Goal: Task Accomplishment & Management: Manage account settings

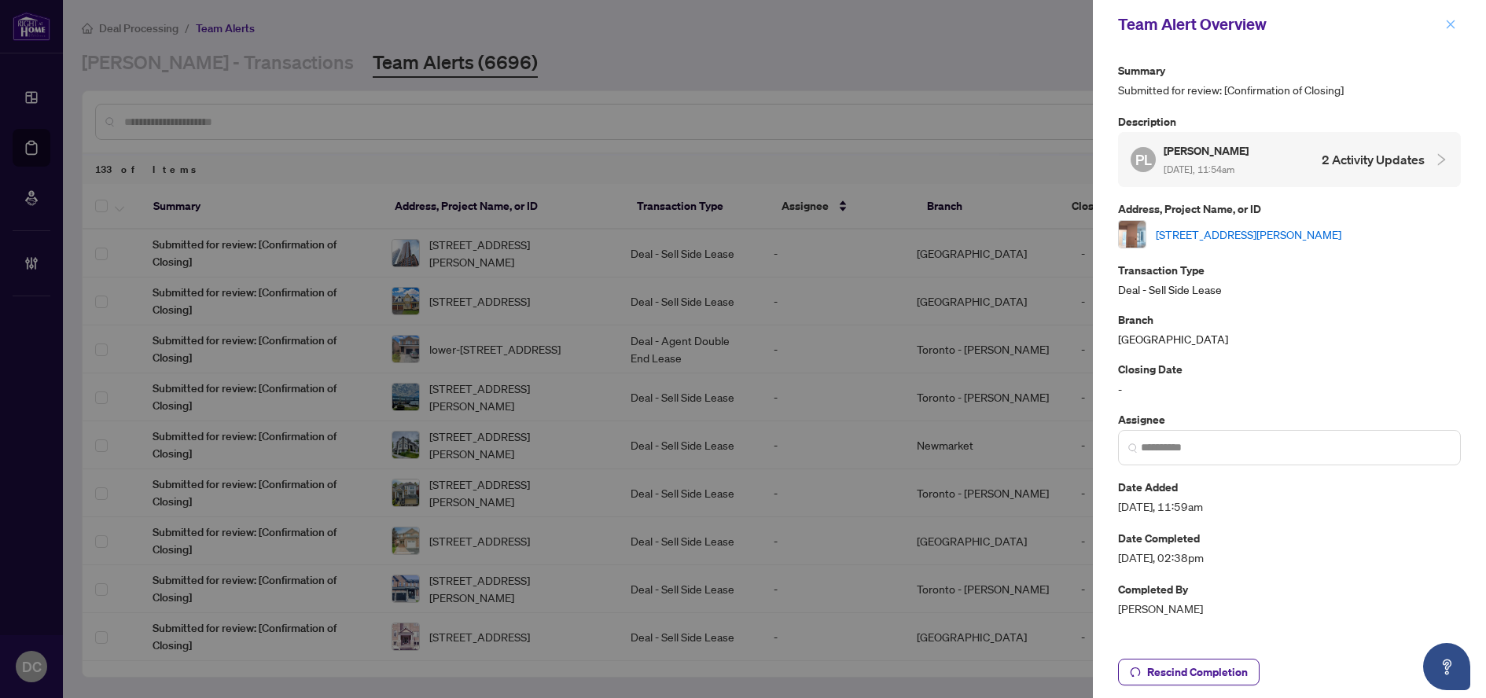
click at [1447, 32] on span "button" at bounding box center [1450, 24] width 11 height 25
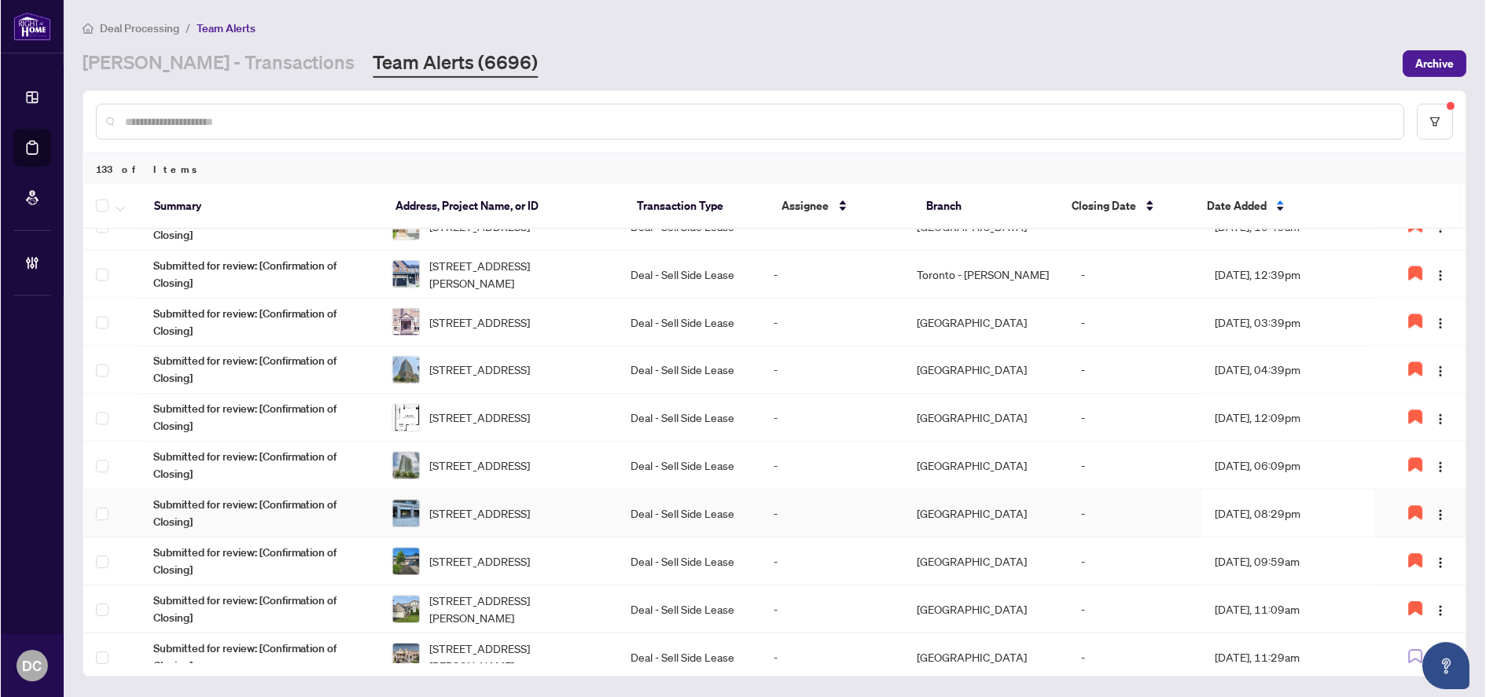
scroll to position [524, 0]
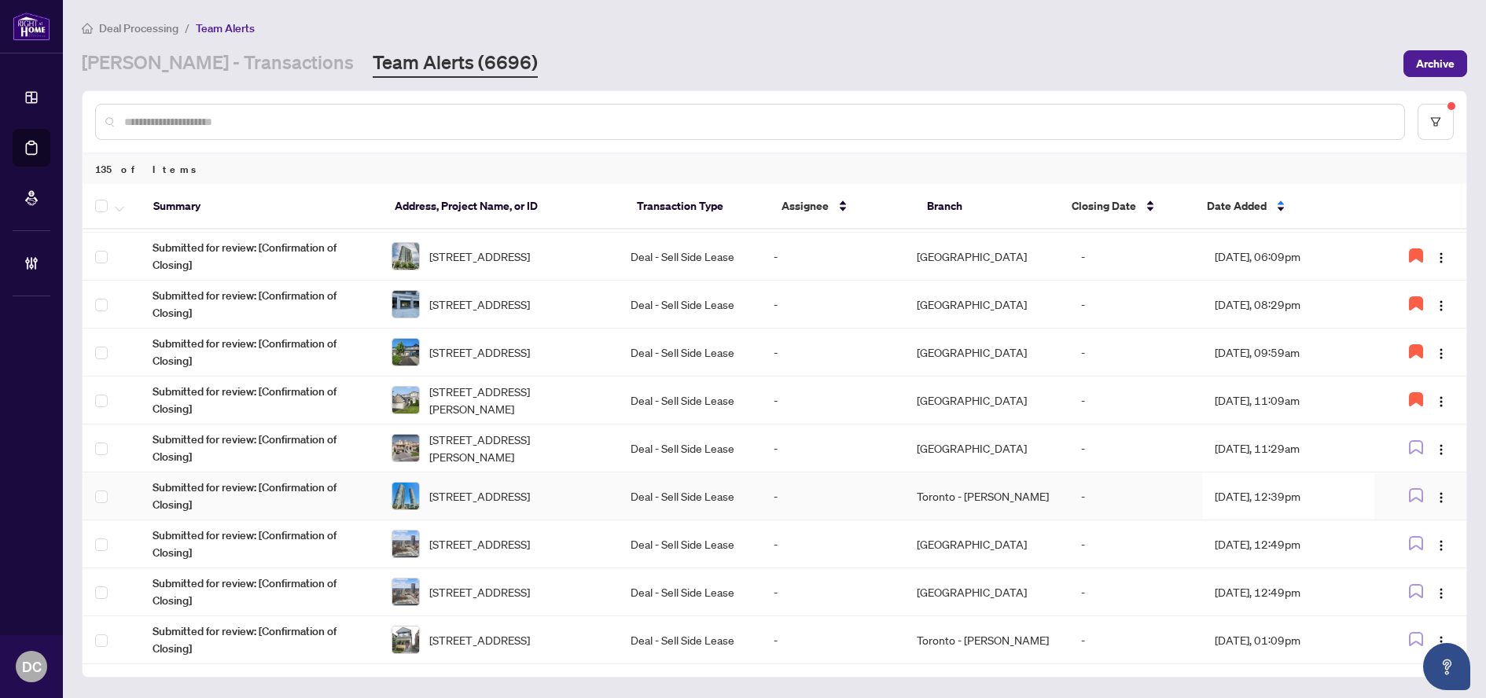
click at [1303, 503] on td "Aug/27/2025, 12:39pm" at bounding box center [1288, 496] width 172 height 48
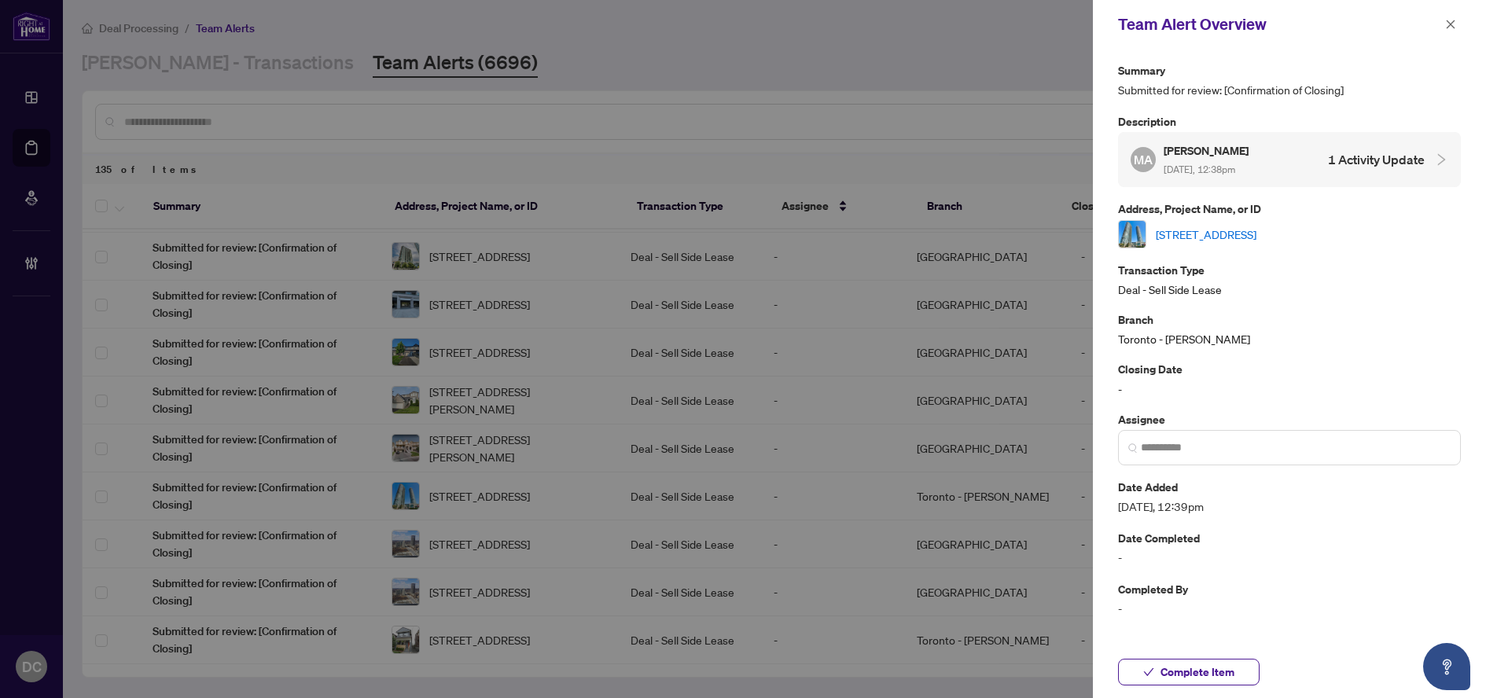
click at [1256, 232] on link "3703-125 VILLAGE GREEN Sq, Toronto, Ontario M1S 0G3, Canada" at bounding box center [1206, 234] width 101 height 17
click at [1454, 20] on icon "close" at bounding box center [1450, 24] width 11 height 11
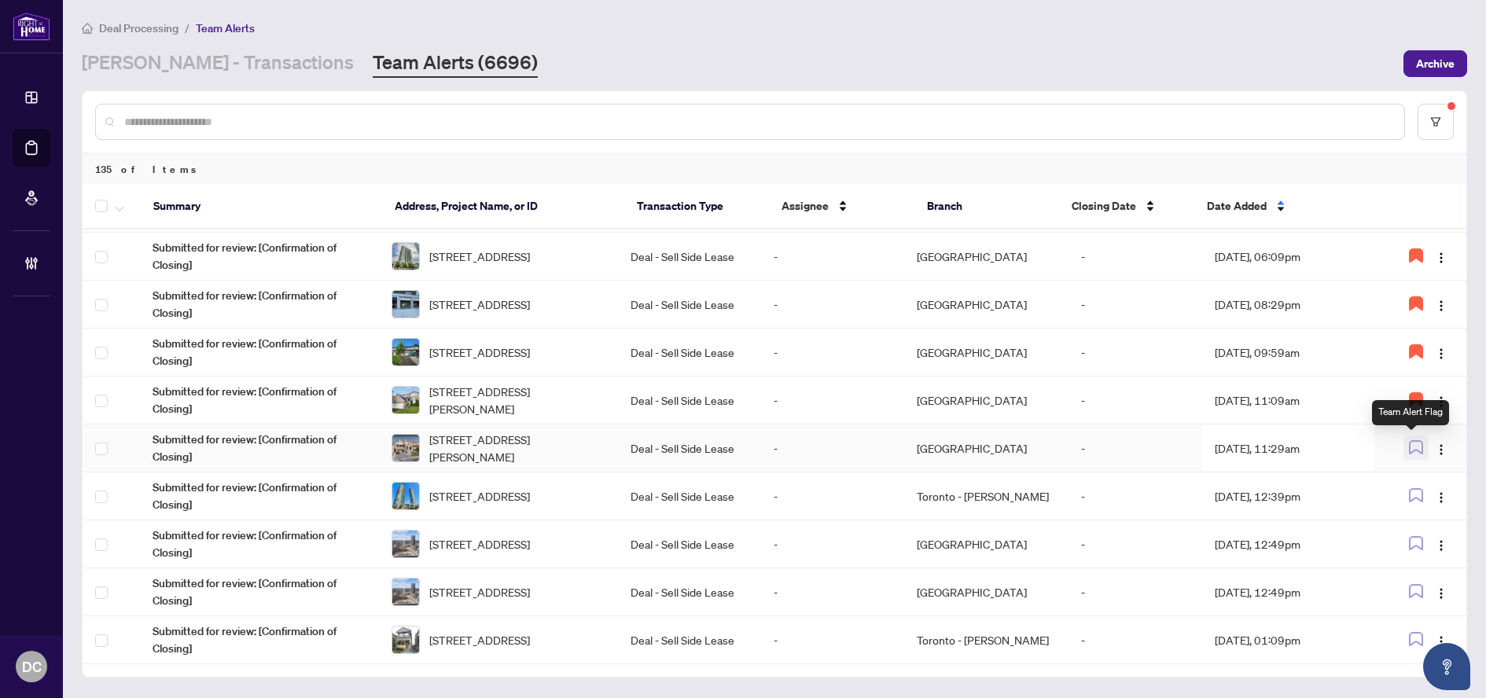
click at [1411, 444] on icon "button" at bounding box center [1416, 447] width 14 height 14
click at [1329, 508] on td "Aug/27/2025, 12:39pm" at bounding box center [1288, 496] width 172 height 48
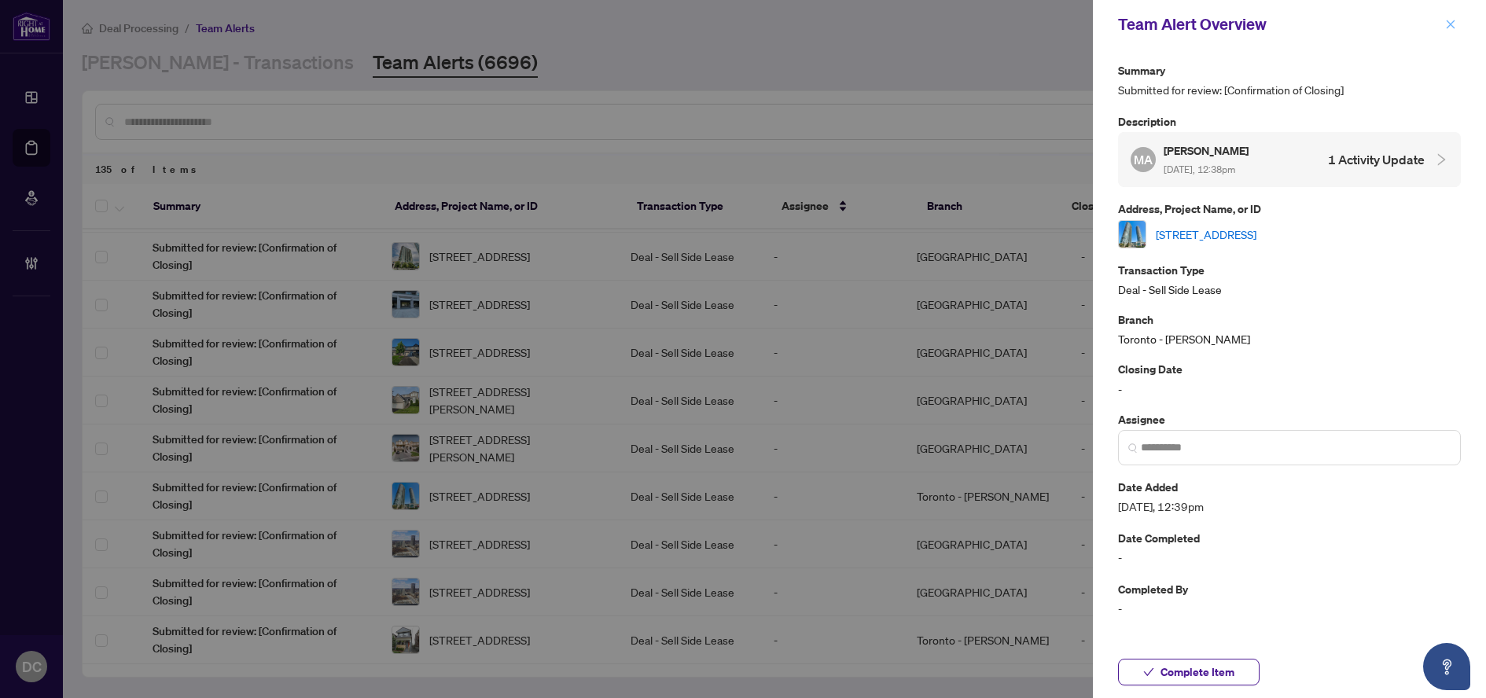
click at [1450, 28] on icon "close" at bounding box center [1450, 24] width 11 height 11
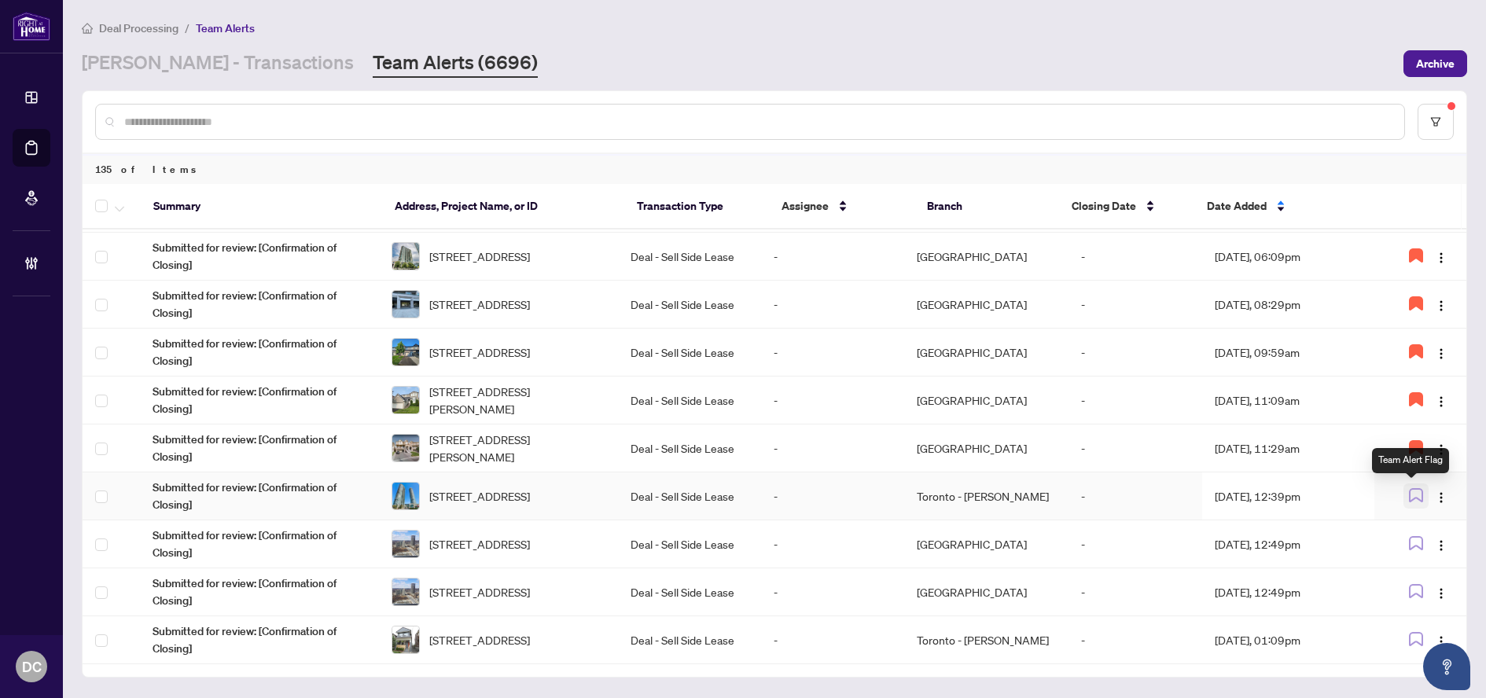
click at [1409, 492] on icon "button" at bounding box center [1416, 495] width 14 height 14
click at [1271, 542] on td "Aug/27/2025, 12:49pm" at bounding box center [1288, 544] width 172 height 48
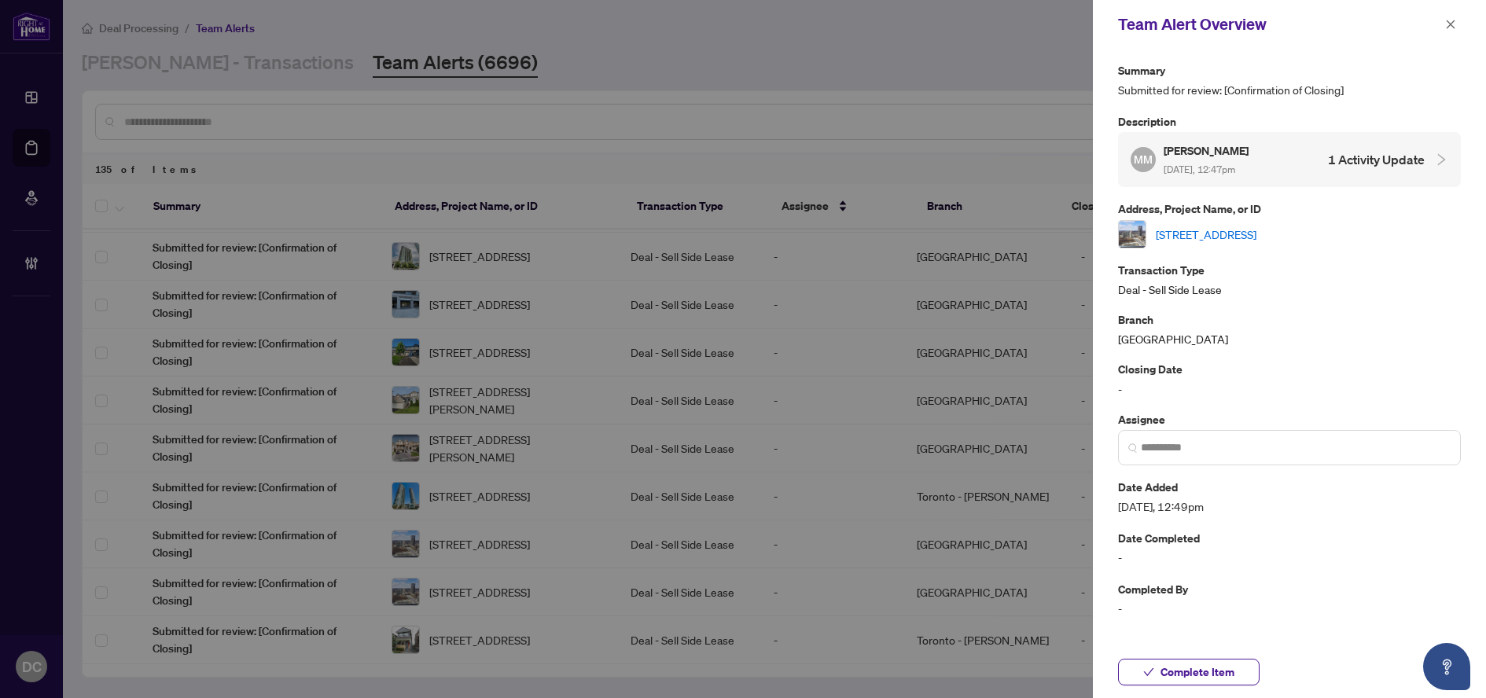
click at [1256, 235] on link "2706-4099 Brickstone Mews Pkwy, Mississauga, Ontario L5B 3M8, Canada" at bounding box center [1206, 234] width 101 height 17
click at [1194, 679] on span "Complete Item" at bounding box center [1197, 671] width 74 height 25
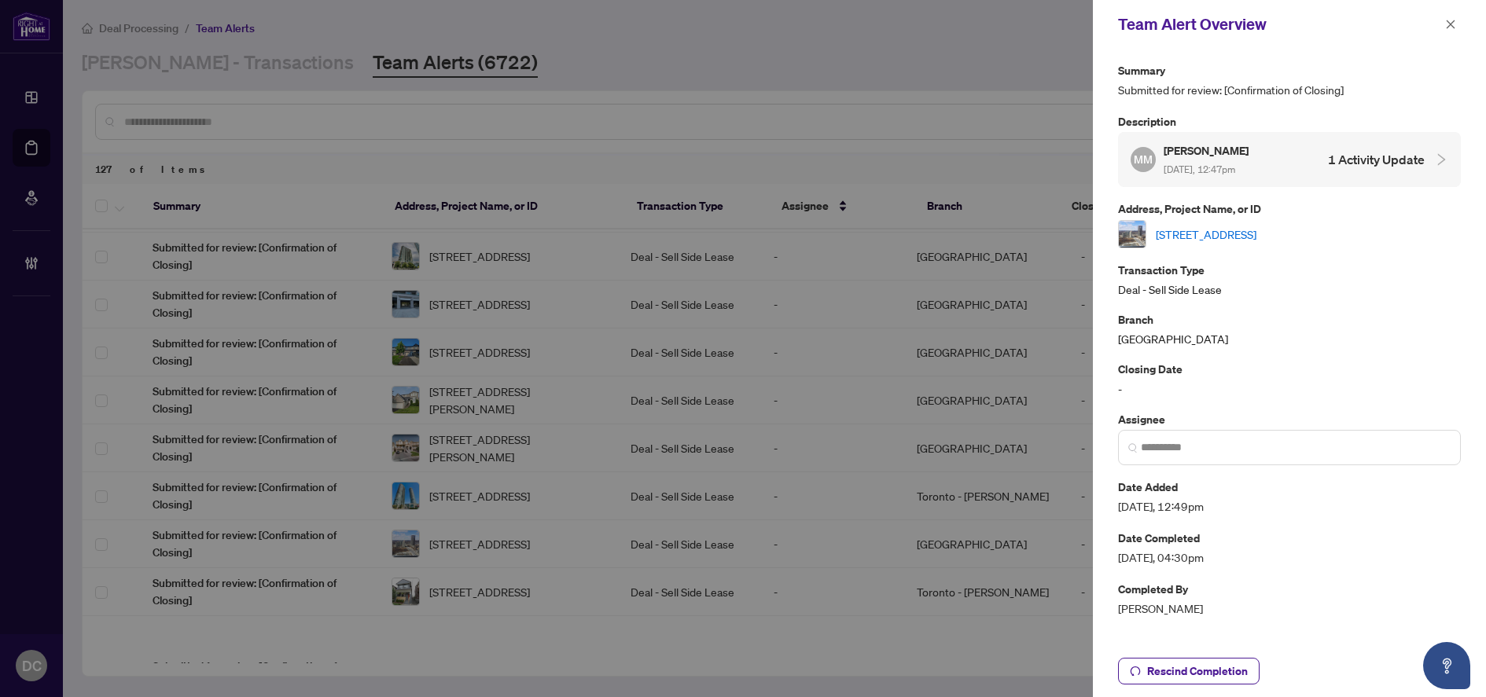
scroll to position [0, 0]
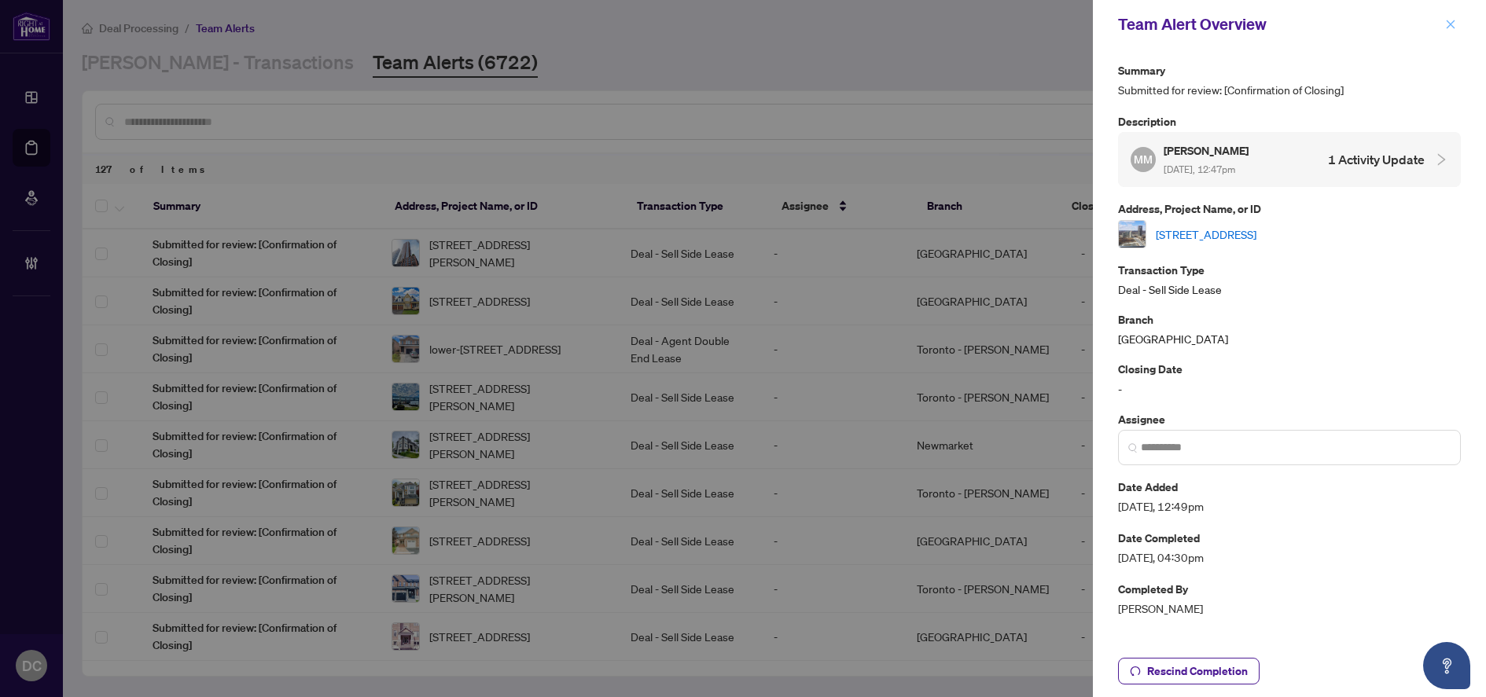
click at [1454, 22] on icon "close" at bounding box center [1451, 24] width 9 height 9
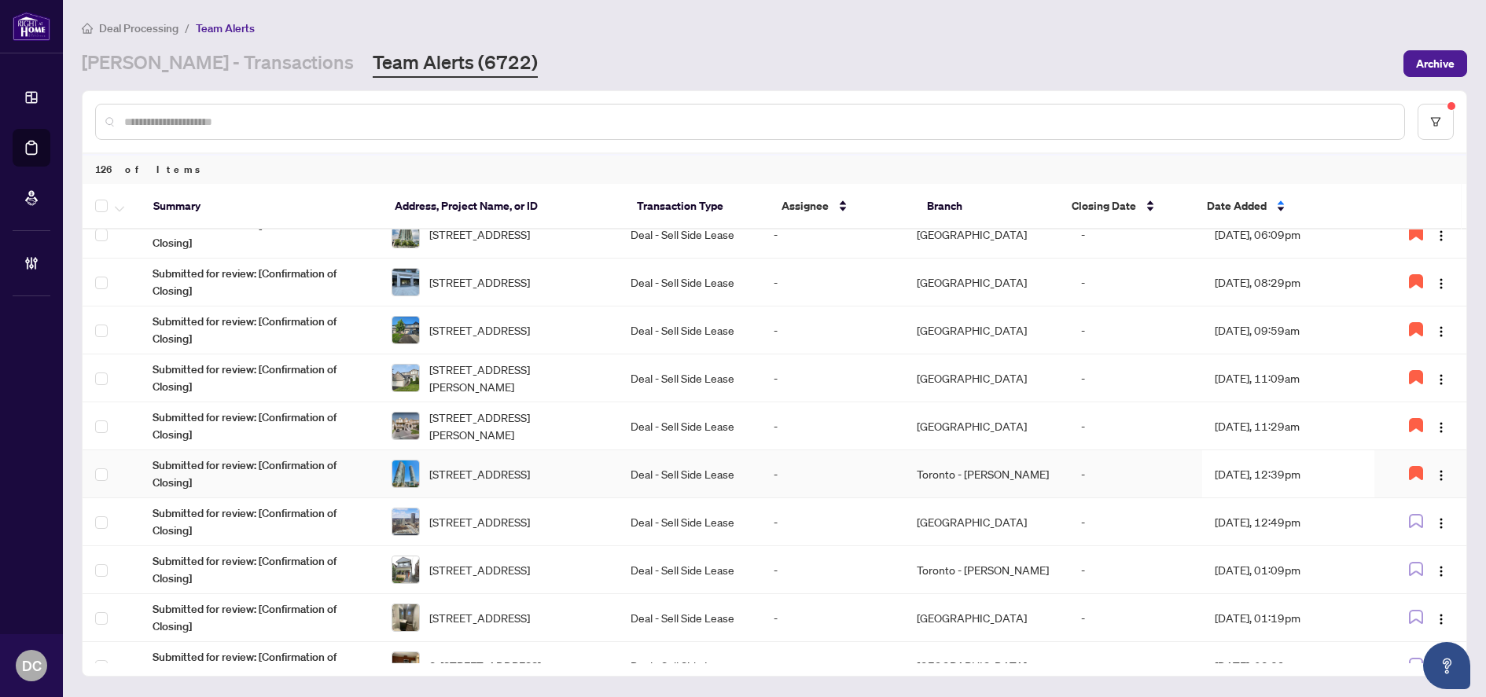
scroll to position [782, 0]
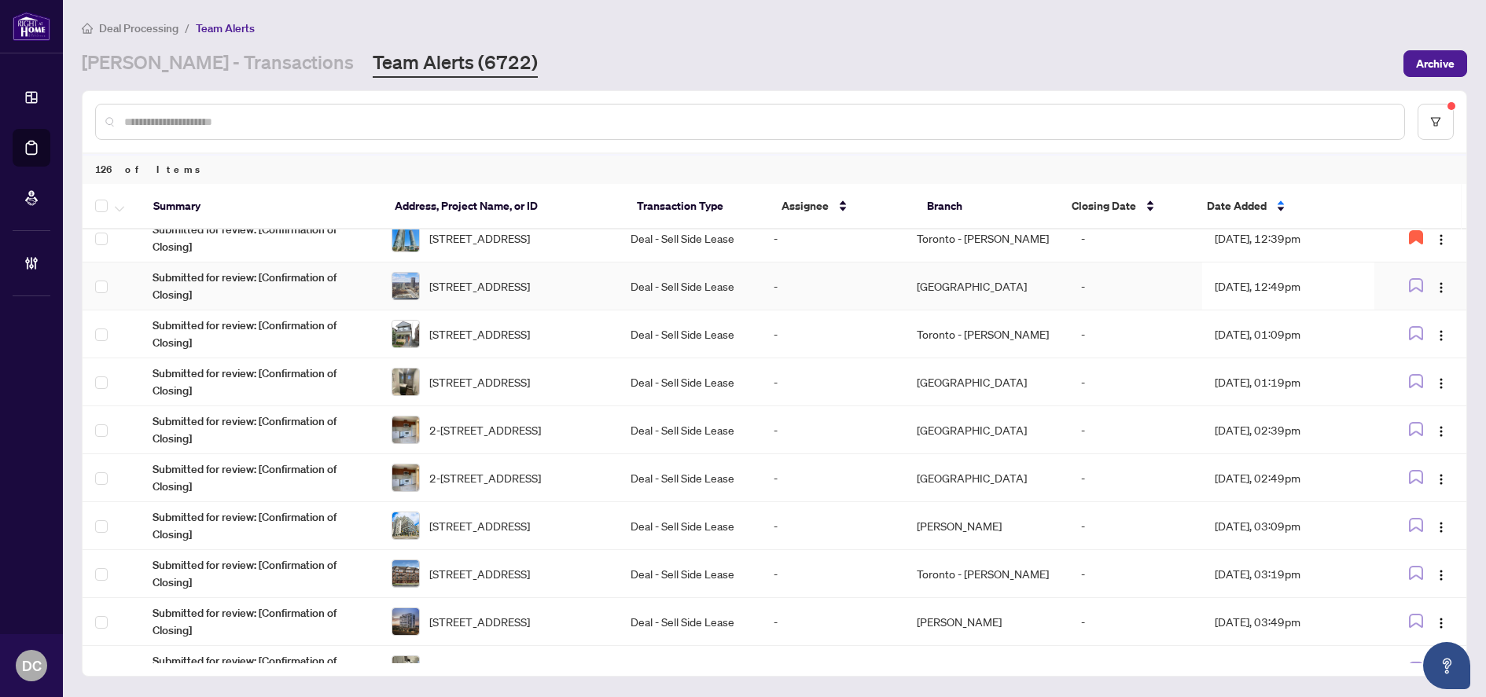
click at [1337, 281] on td "Aug/27/2025, 12:49pm" at bounding box center [1288, 287] width 172 height 48
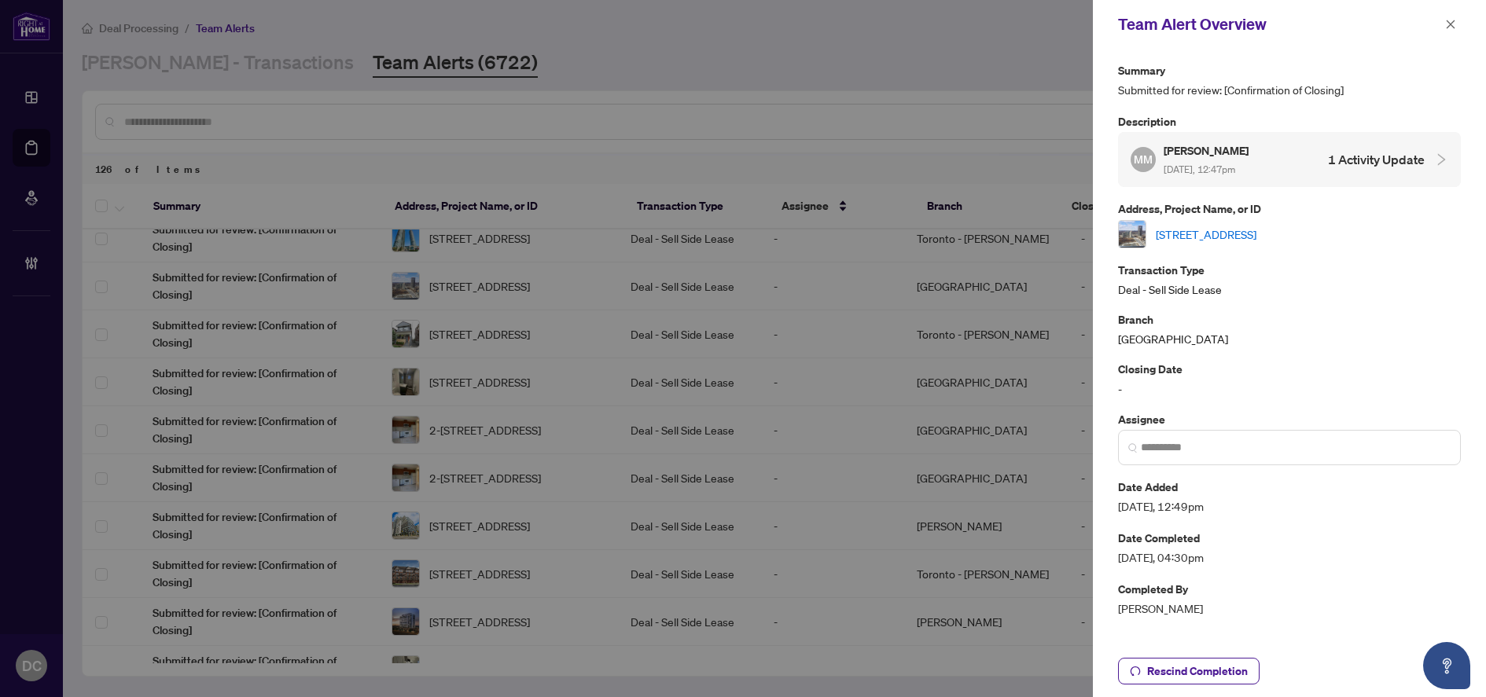
click at [1256, 226] on link "2706-4099 Brickstone Mews Pkwy, Mississauga, Ontario L5B 3M8, Canada" at bounding box center [1206, 234] width 101 height 17
click at [1450, 28] on icon "close" at bounding box center [1450, 24] width 11 height 11
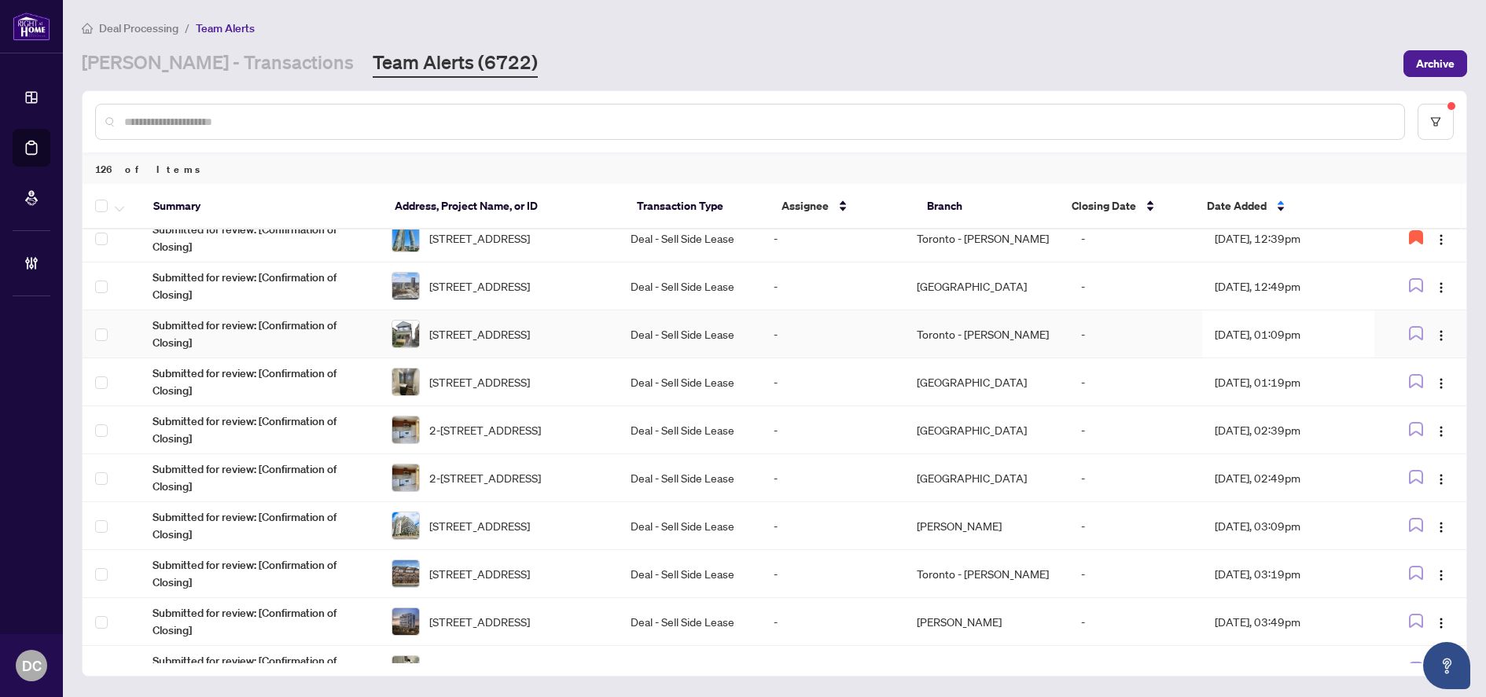
click at [1305, 329] on td "Aug/27/2025, 01:09pm" at bounding box center [1288, 335] width 172 height 48
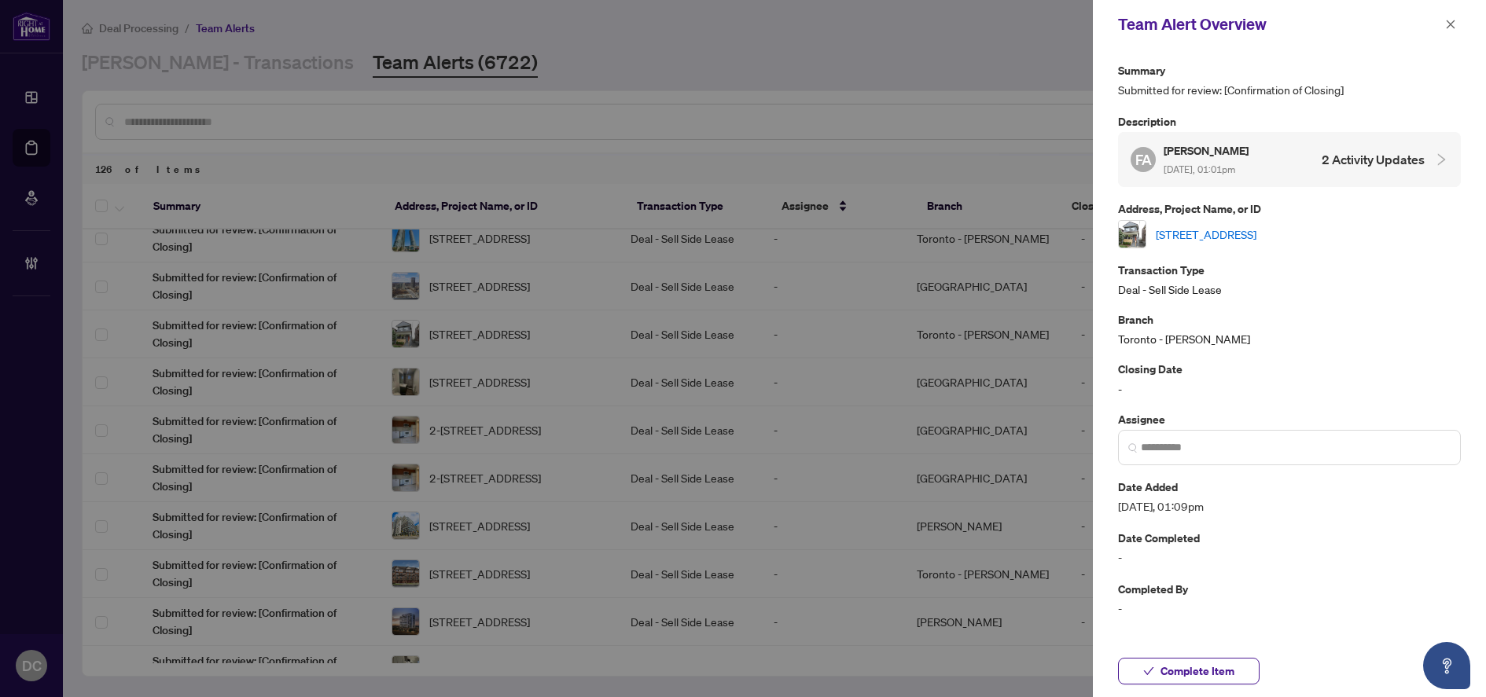
click at [1256, 237] on link "[STREET_ADDRESS]" at bounding box center [1206, 234] width 101 height 17
click at [1205, 684] on button "Complete Item" at bounding box center [1189, 671] width 142 height 27
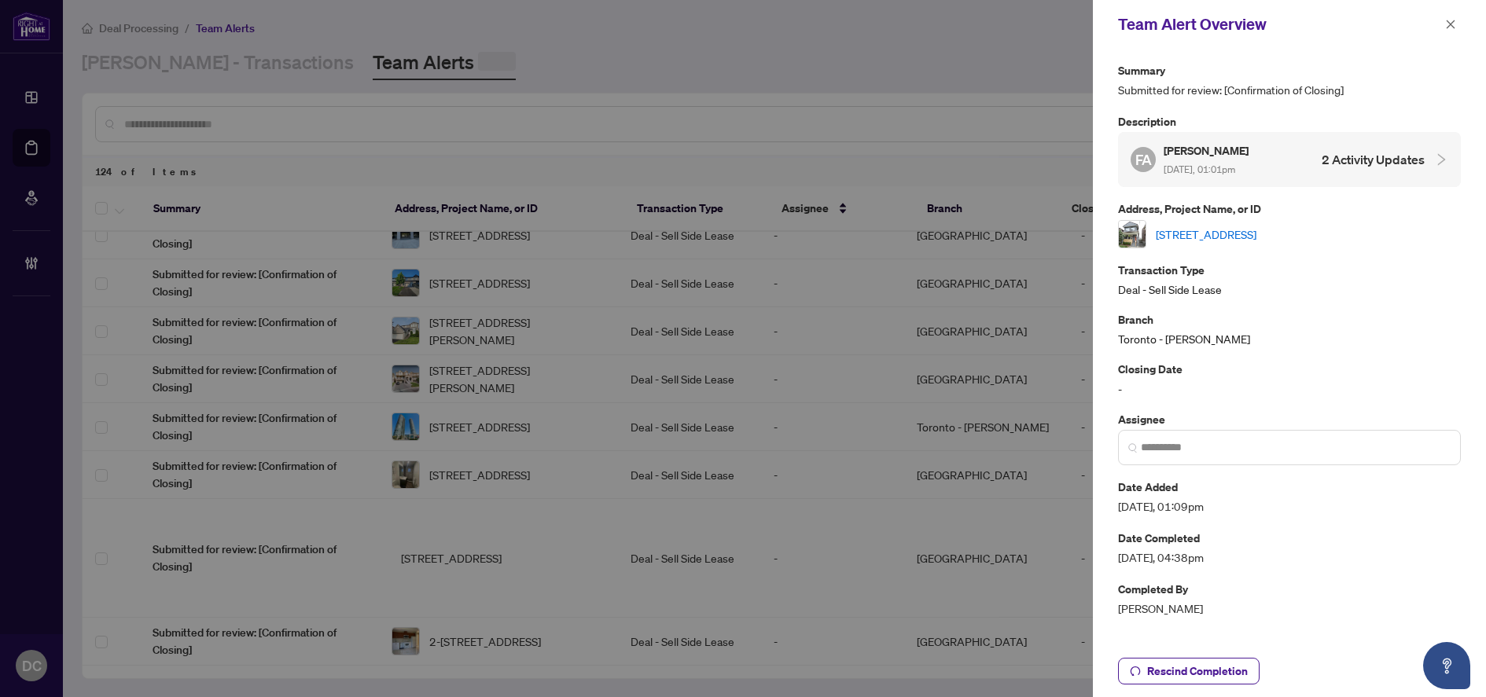
scroll to position [0, 0]
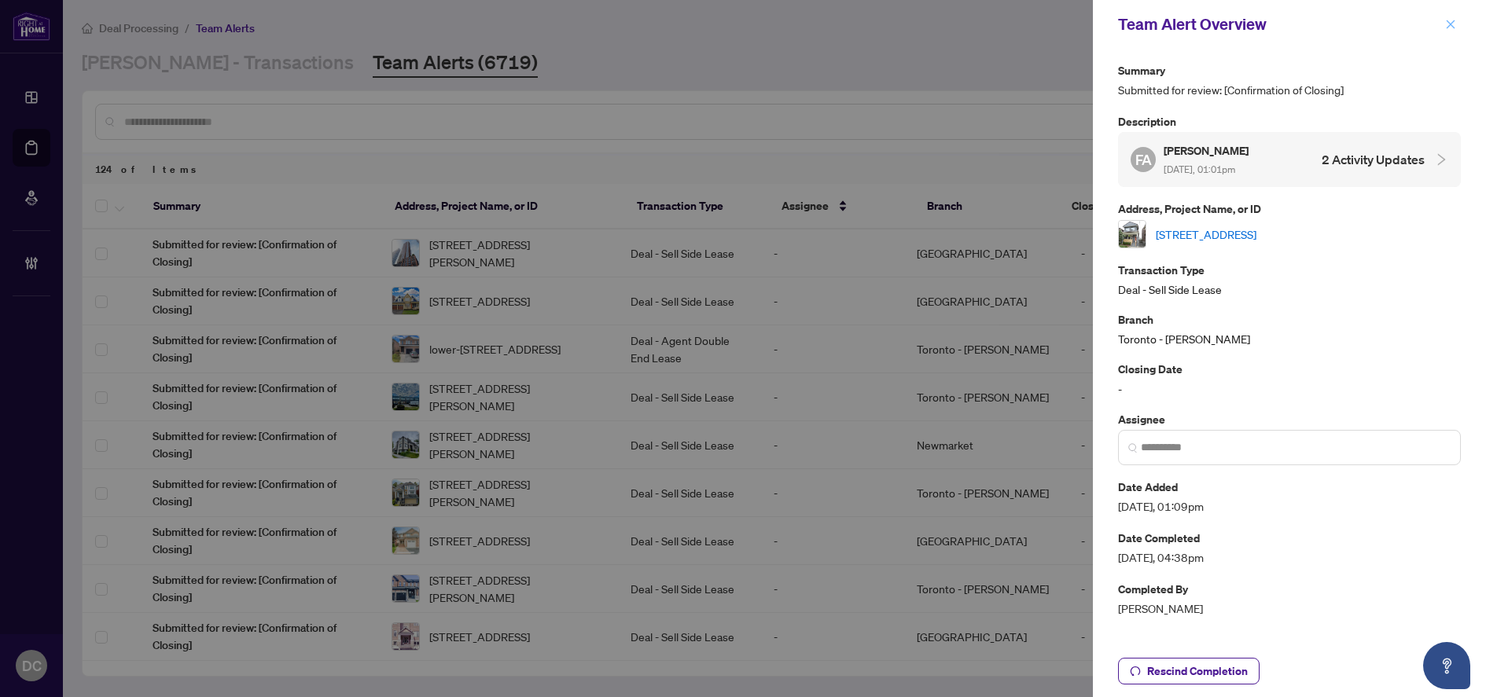
drag, startPoint x: 1440, startPoint y: 23, endPoint x: 1432, endPoint y: 28, distance: 9.2
click at [1441, 22] on button "button" at bounding box center [1450, 24] width 20 height 19
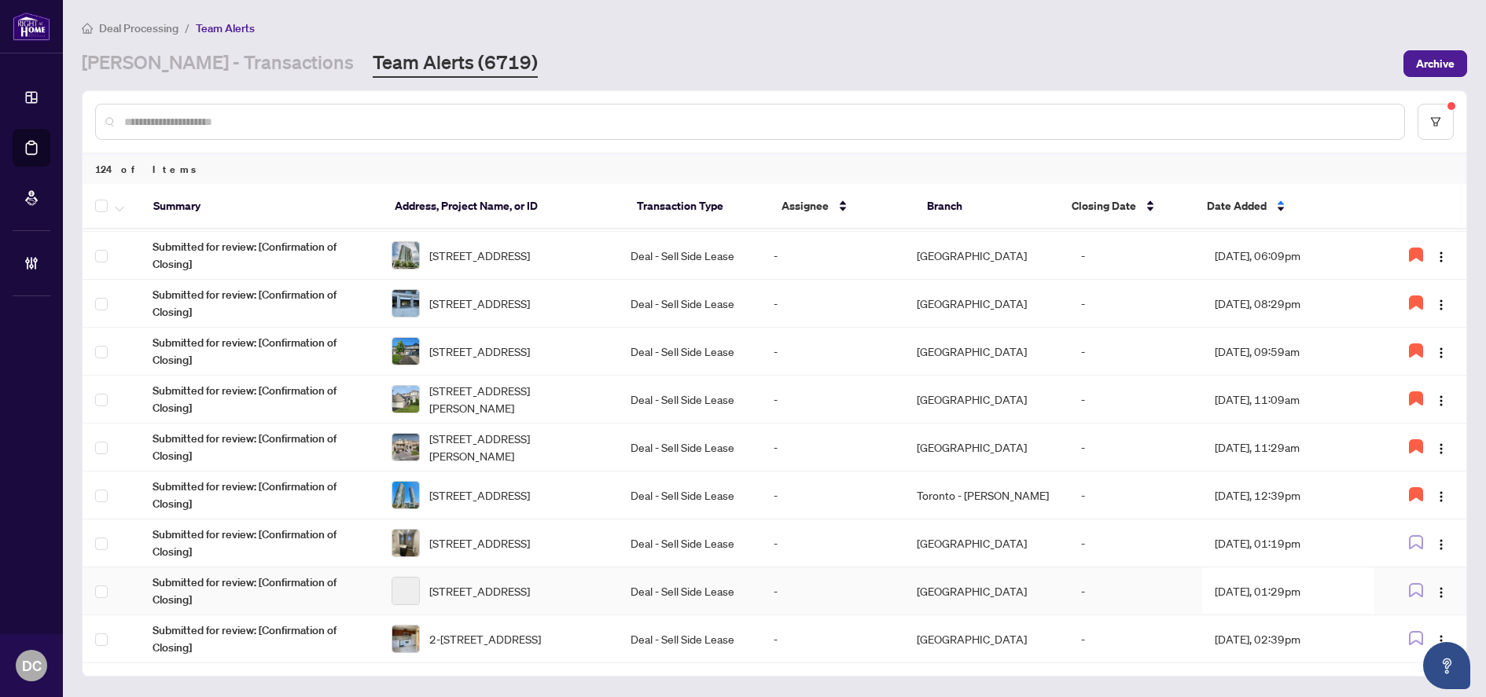
scroll to position [510, 0]
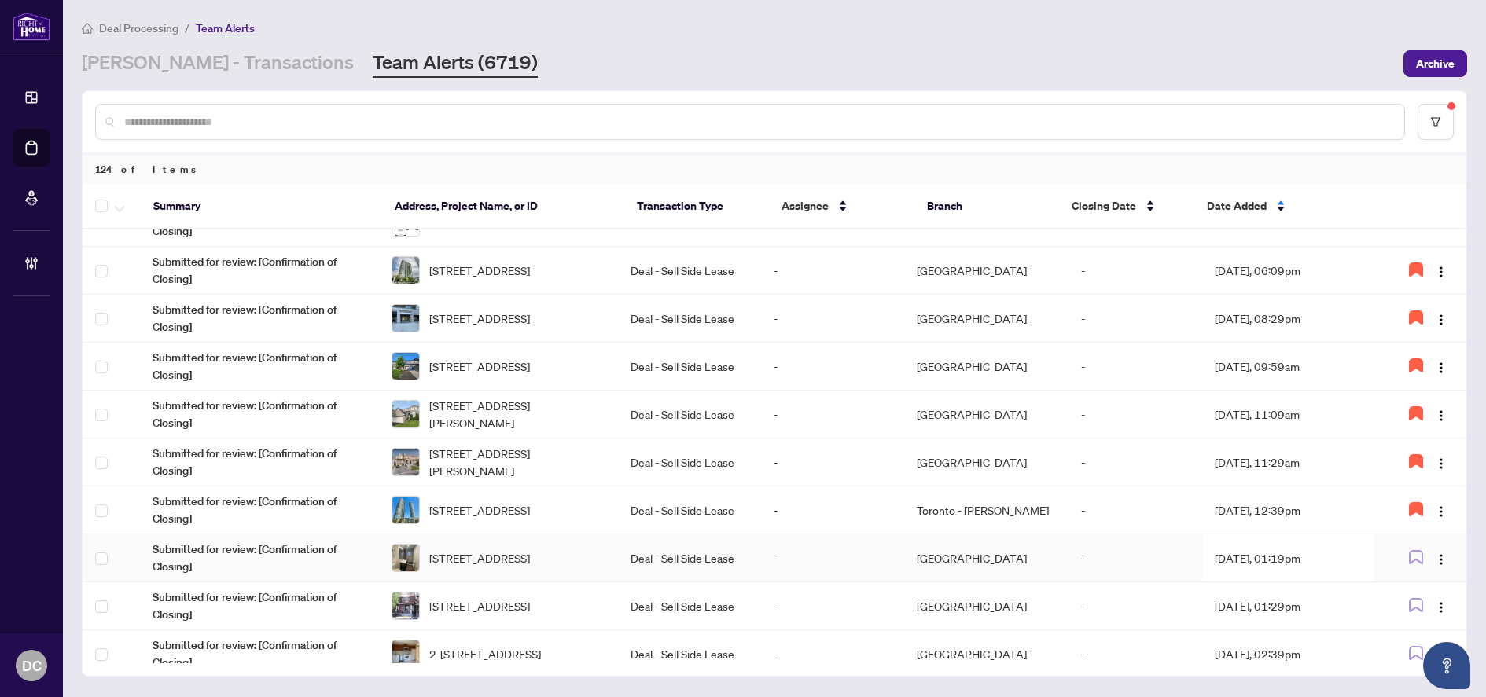
click at [1303, 560] on td "Aug/27/2025, 01:19pm" at bounding box center [1288, 559] width 172 height 48
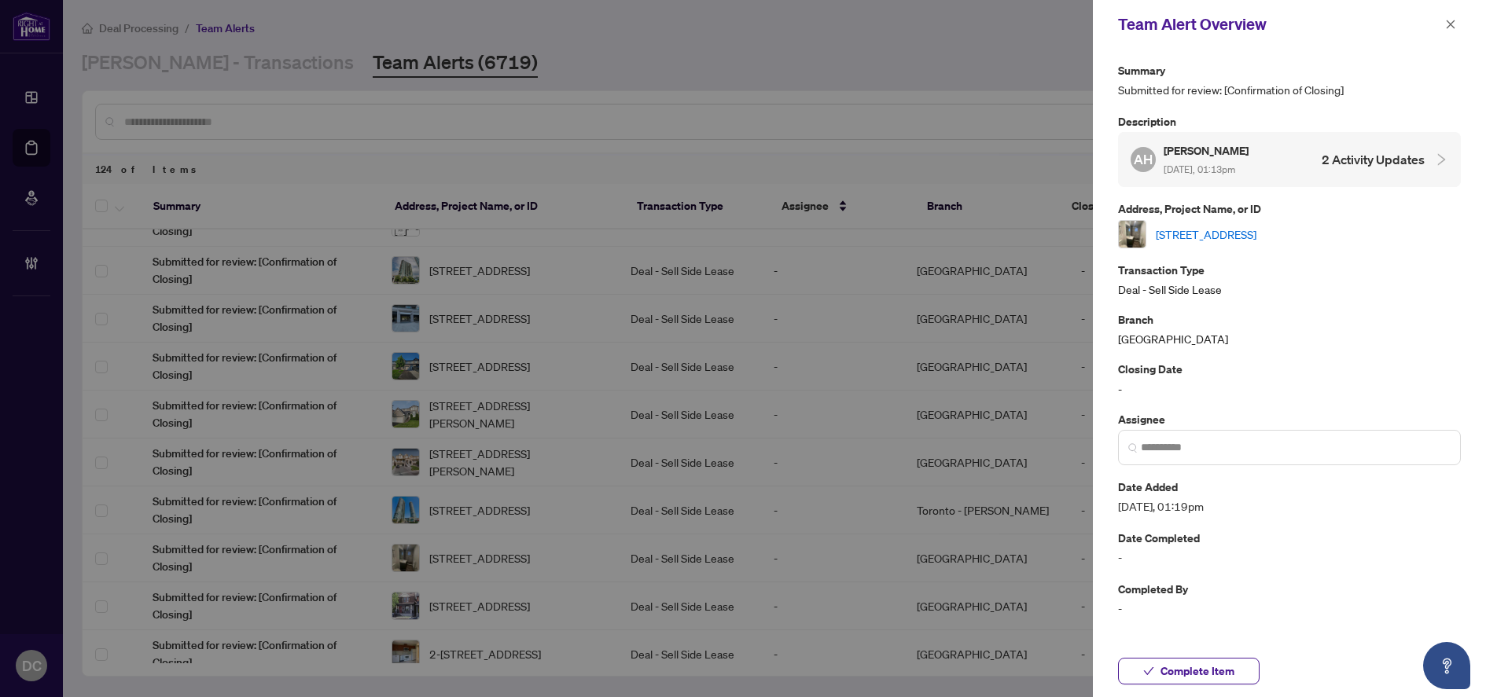
click at [1256, 237] on link "755 Dupont St, Toronto, Ontario M6G 1Z5, Canada" at bounding box center [1206, 234] width 101 height 17
click at [1208, 670] on span "Complete Item" at bounding box center [1197, 671] width 74 height 25
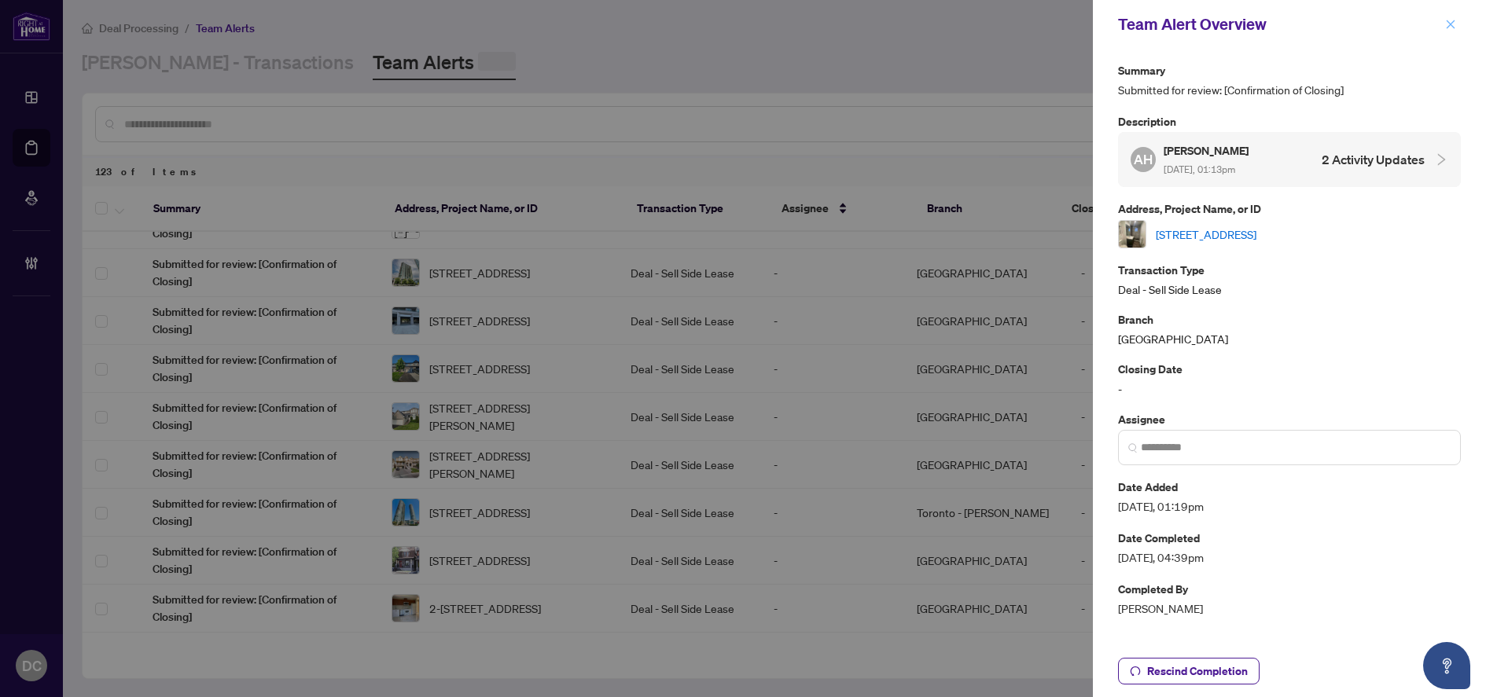
scroll to position [0, 0]
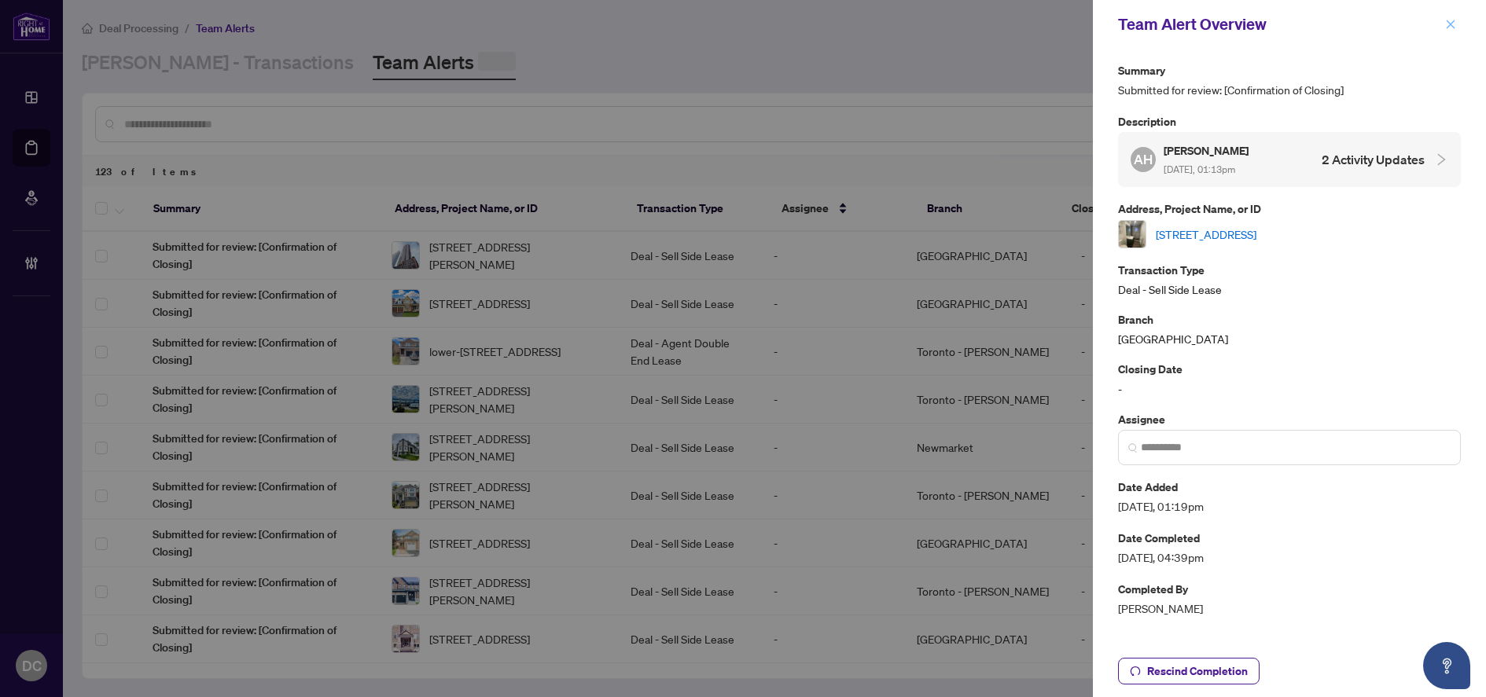
click at [1451, 20] on icon "close" at bounding box center [1450, 24] width 11 height 11
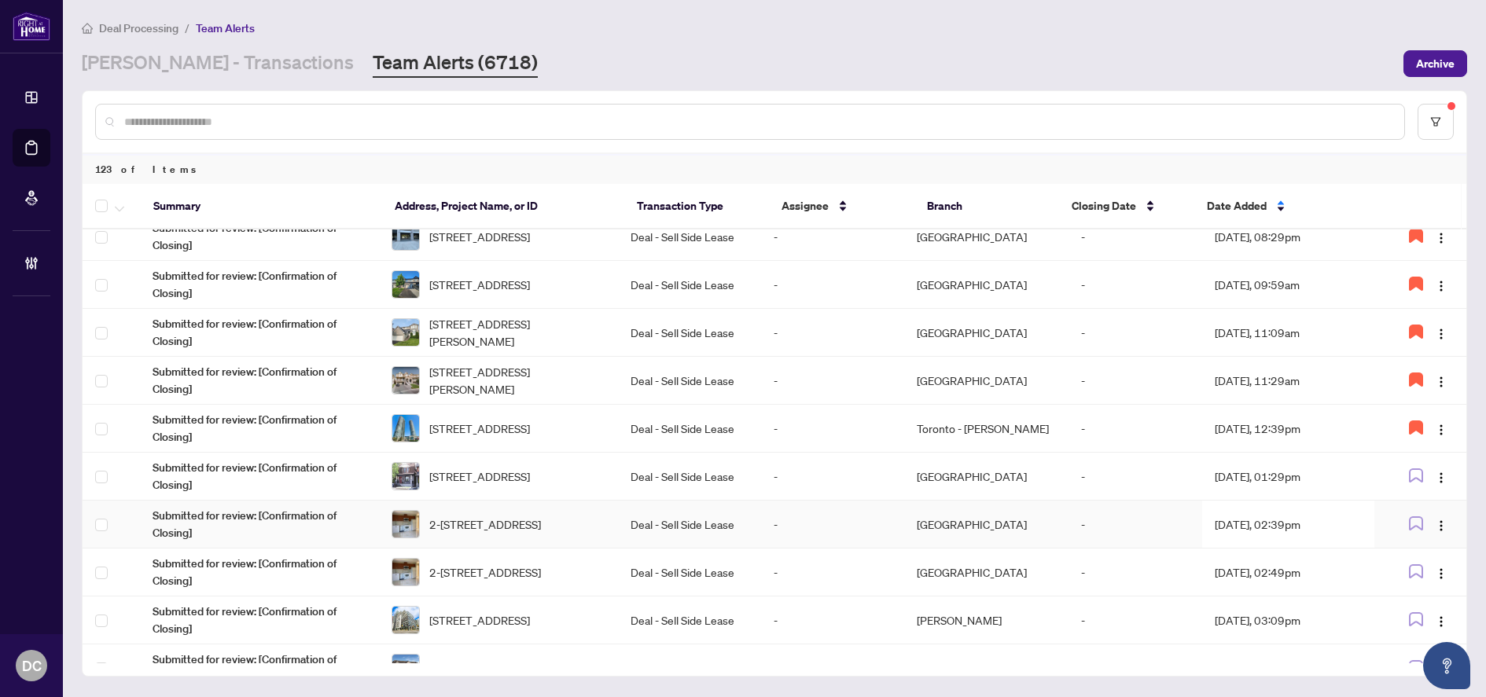
scroll to position [682, 0]
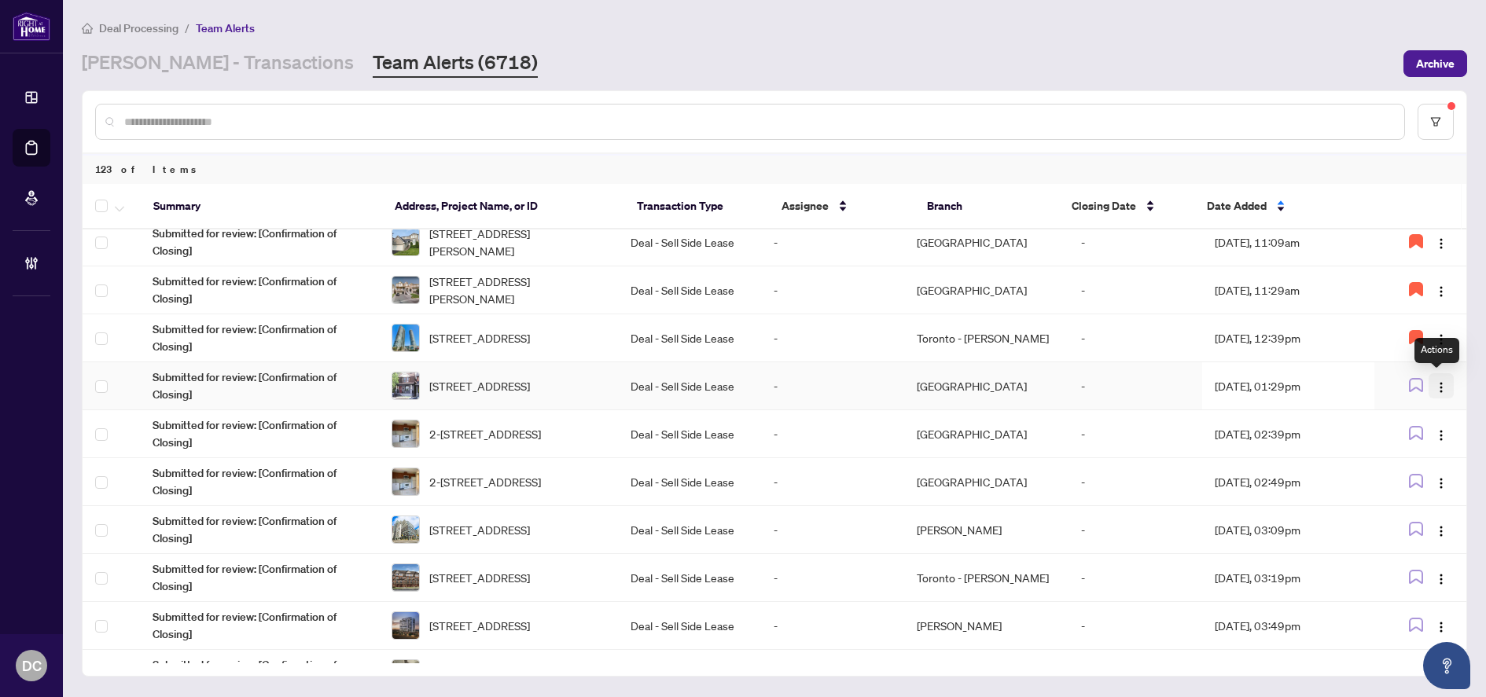
click at [1440, 383] on img "button" at bounding box center [1441, 387] width 13 height 13
click at [1283, 389] on td "Aug/27/2025, 01:29pm" at bounding box center [1288, 386] width 172 height 48
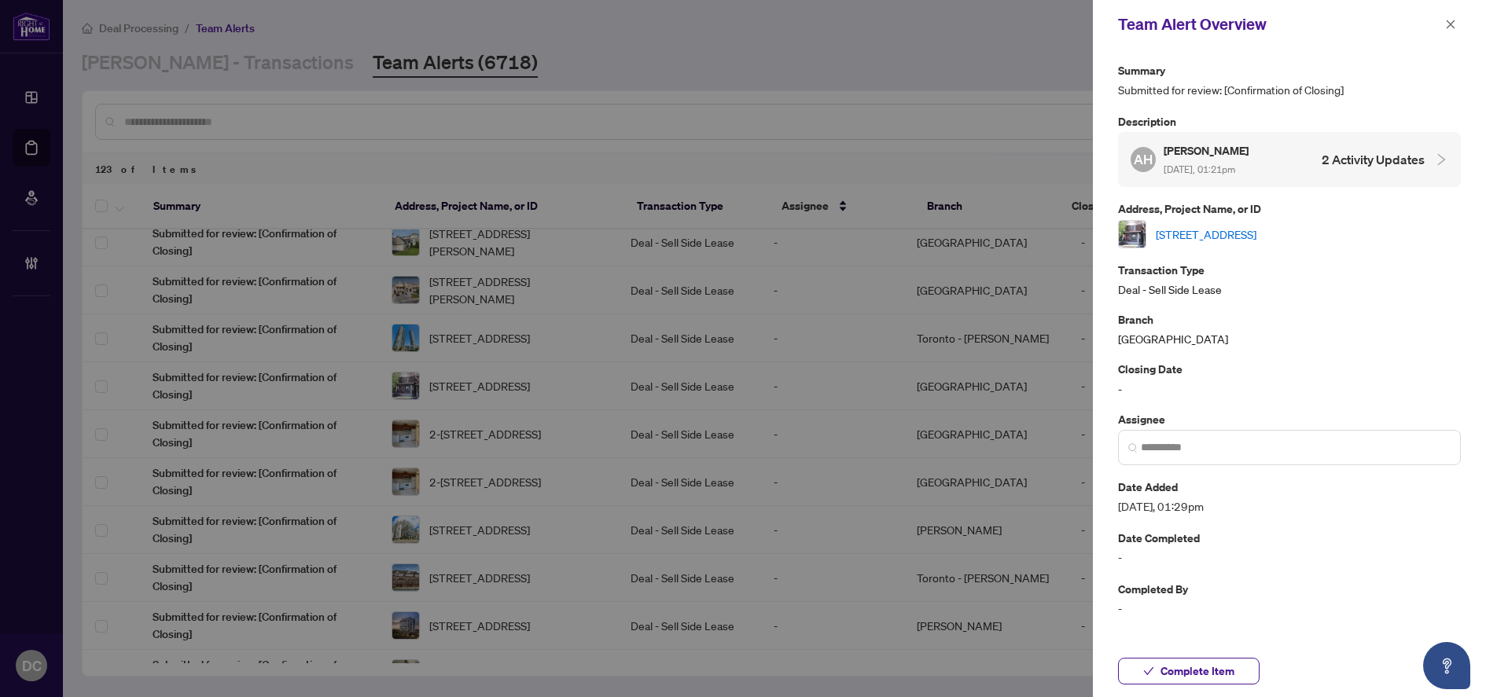
click at [1251, 235] on link "2-807 Dupont St, Toronto, Ontario M6G 1Z7, Canada" at bounding box center [1206, 234] width 101 height 17
click at [1186, 667] on span "Complete Item" at bounding box center [1197, 671] width 74 height 25
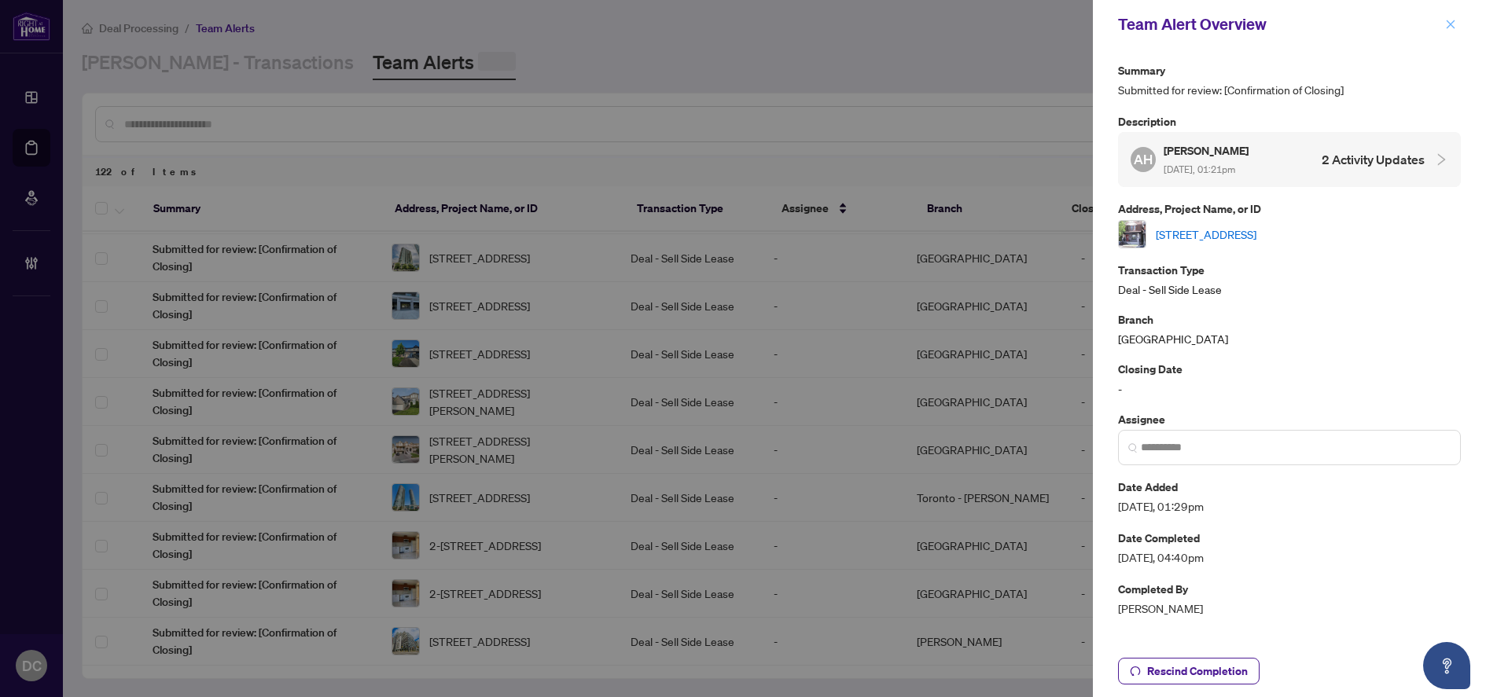
scroll to position [0, 0]
click at [1448, 30] on icon "close" at bounding box center [1450, 24] width 11 height 11
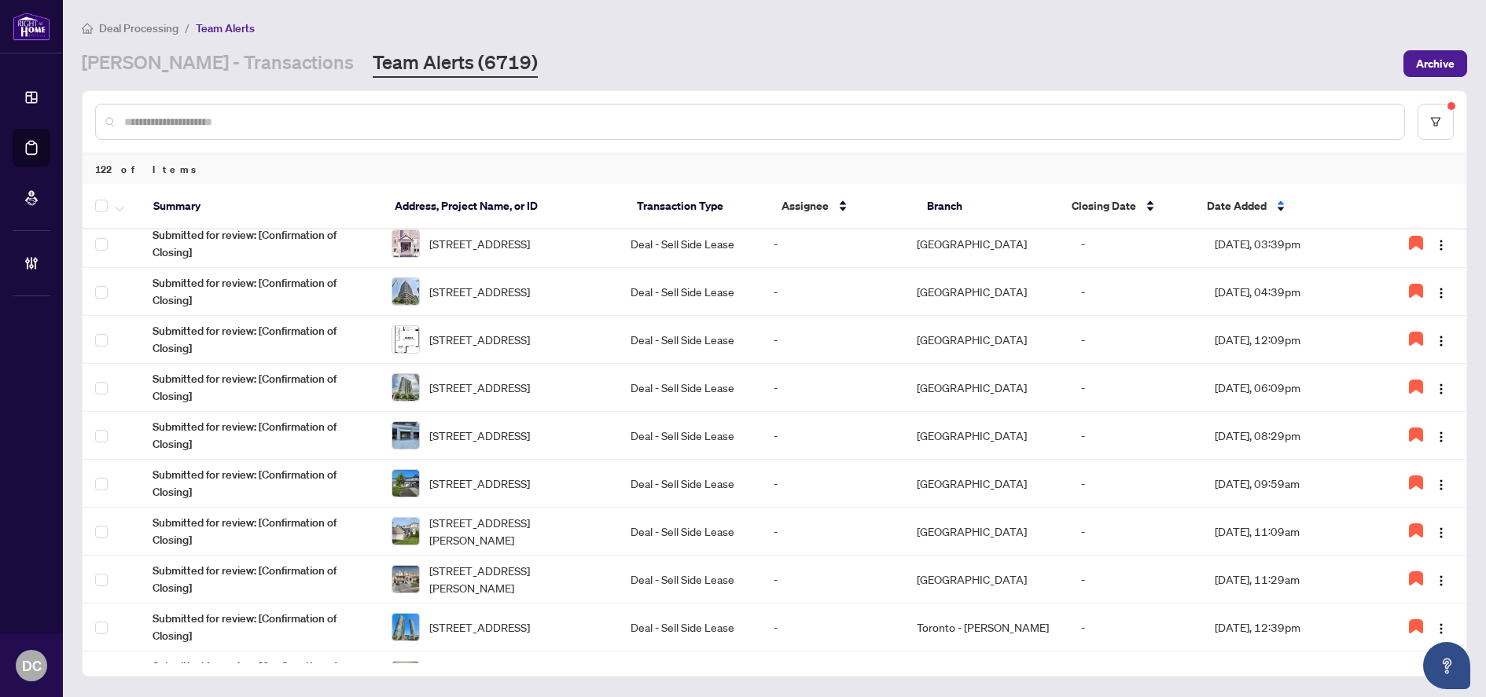
scroll to position [786, 0]
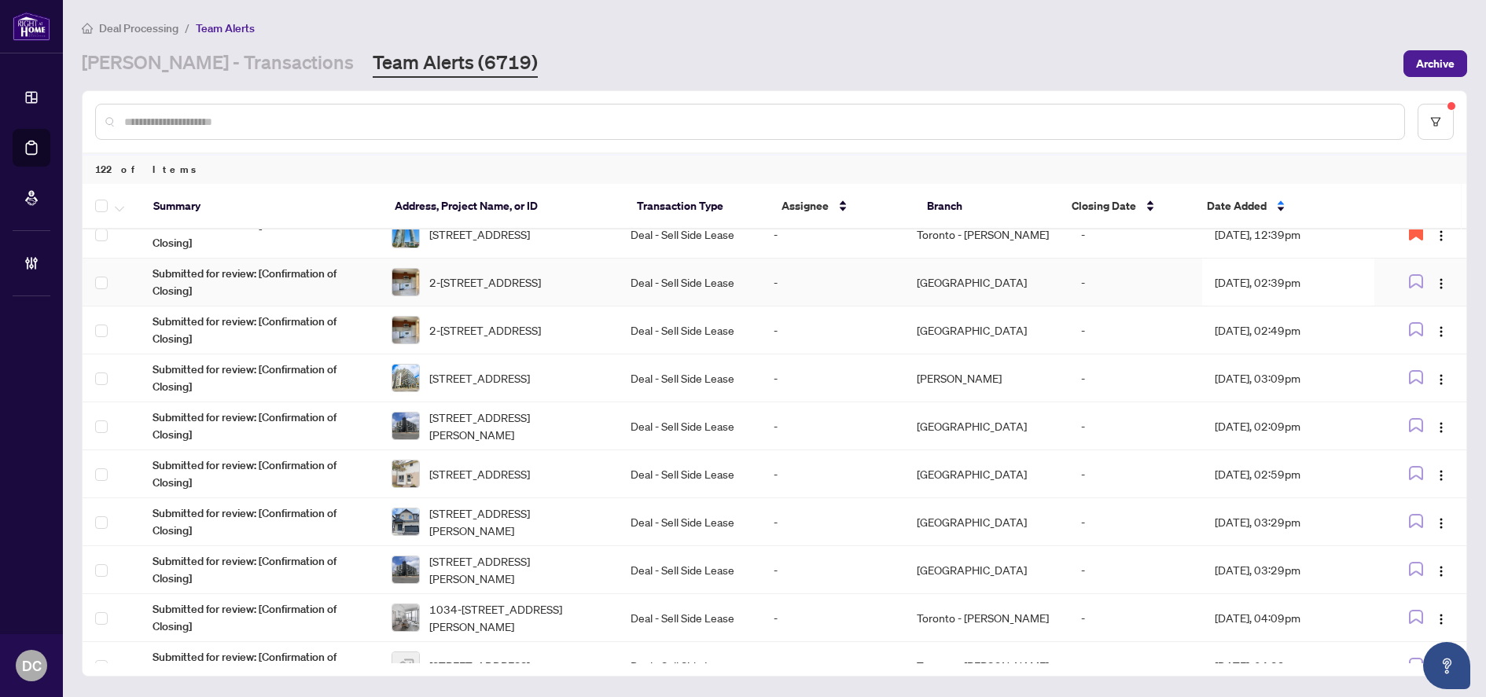
click at [1340, 279] on td "Aug/27/2025, 02:39pm" at bounding box center [1288, 283] width 172 height 48
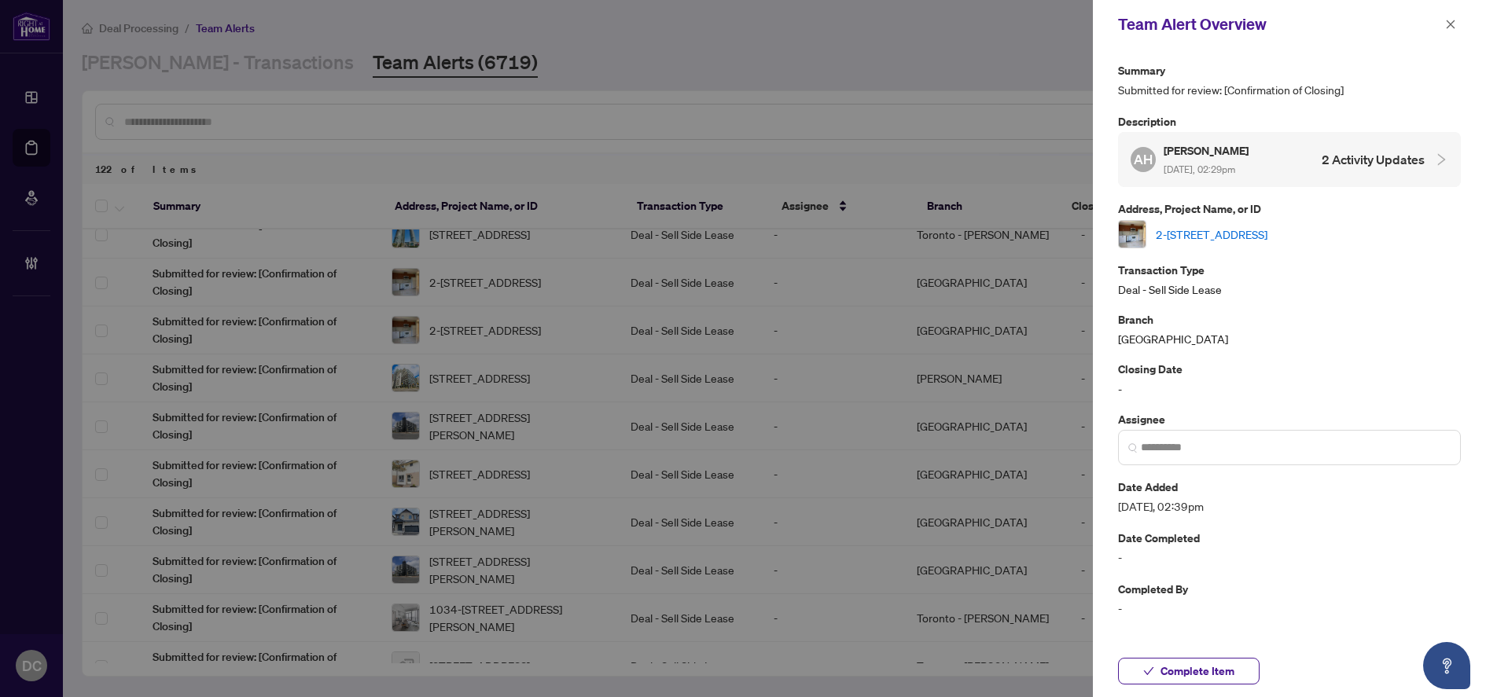
click at [1267, 233] on link "2-1543 Dupont St, Toronto, Ontario M6P 3S5, Canada" at bounding box center [1212, 234] width 112 height 17
click at [1224, 665] on span "Complete Item" at bounding box center [1197, 671] width 74 height 25
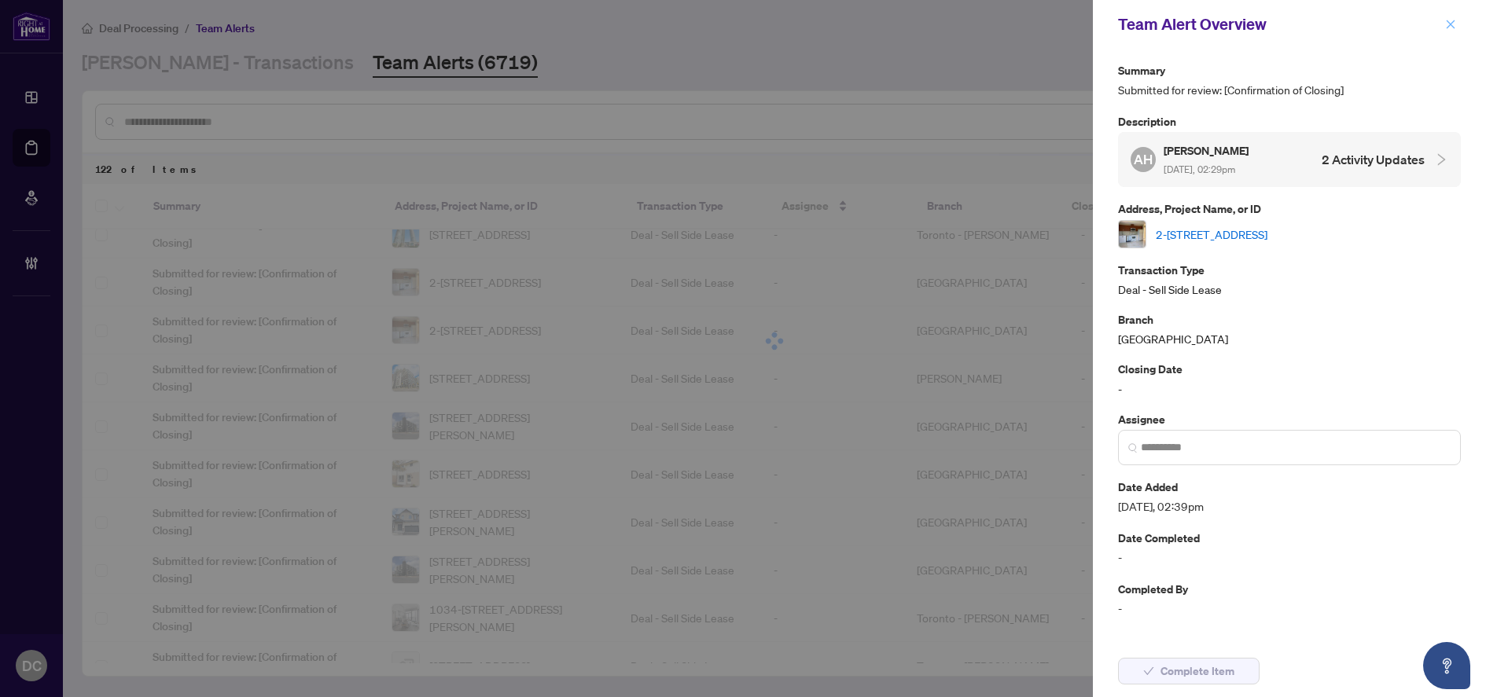
click at [1450, 24] on icon "close" at bounding box center [1451, 24] width 9 height 9
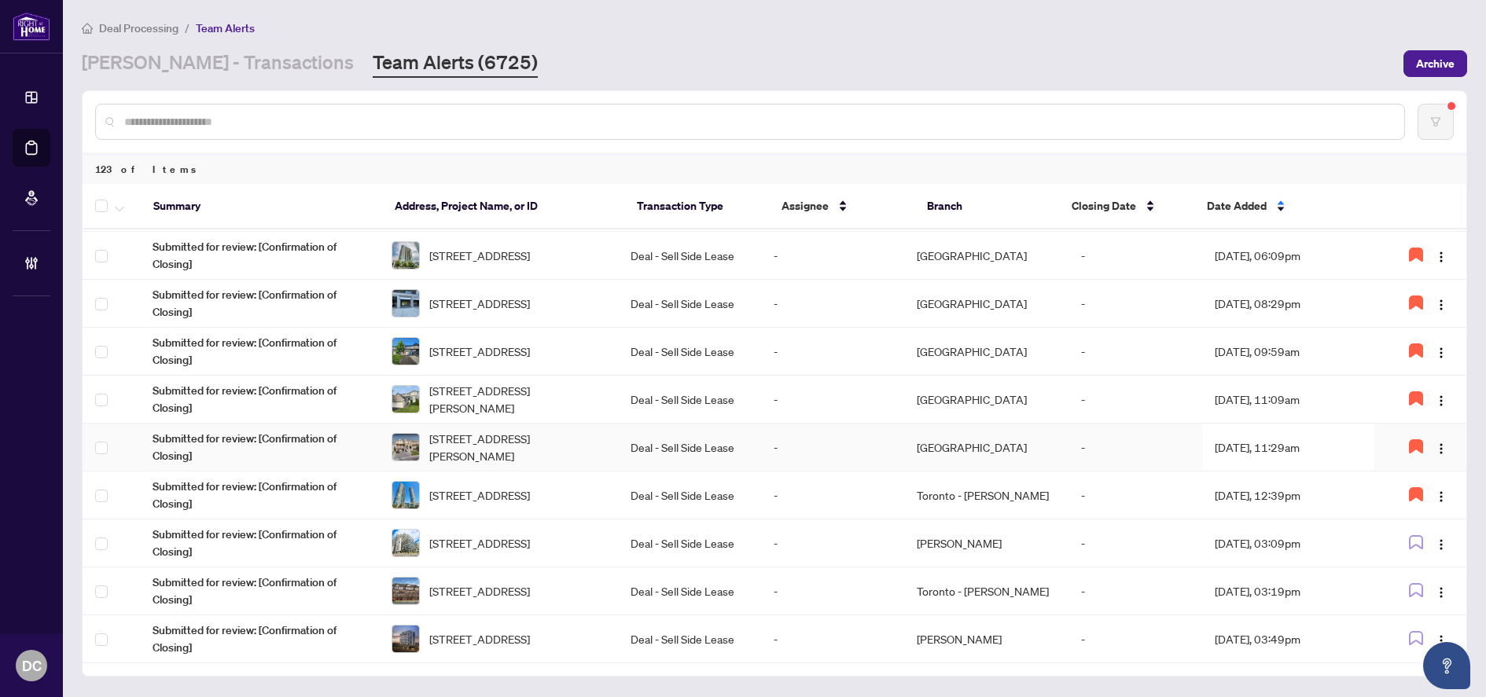
scroll to position [525, 0]
click at [1267, 538] on td "Aug/27/2025, 03:09pm" at bounding box center [1288, 544] width 172 height 48
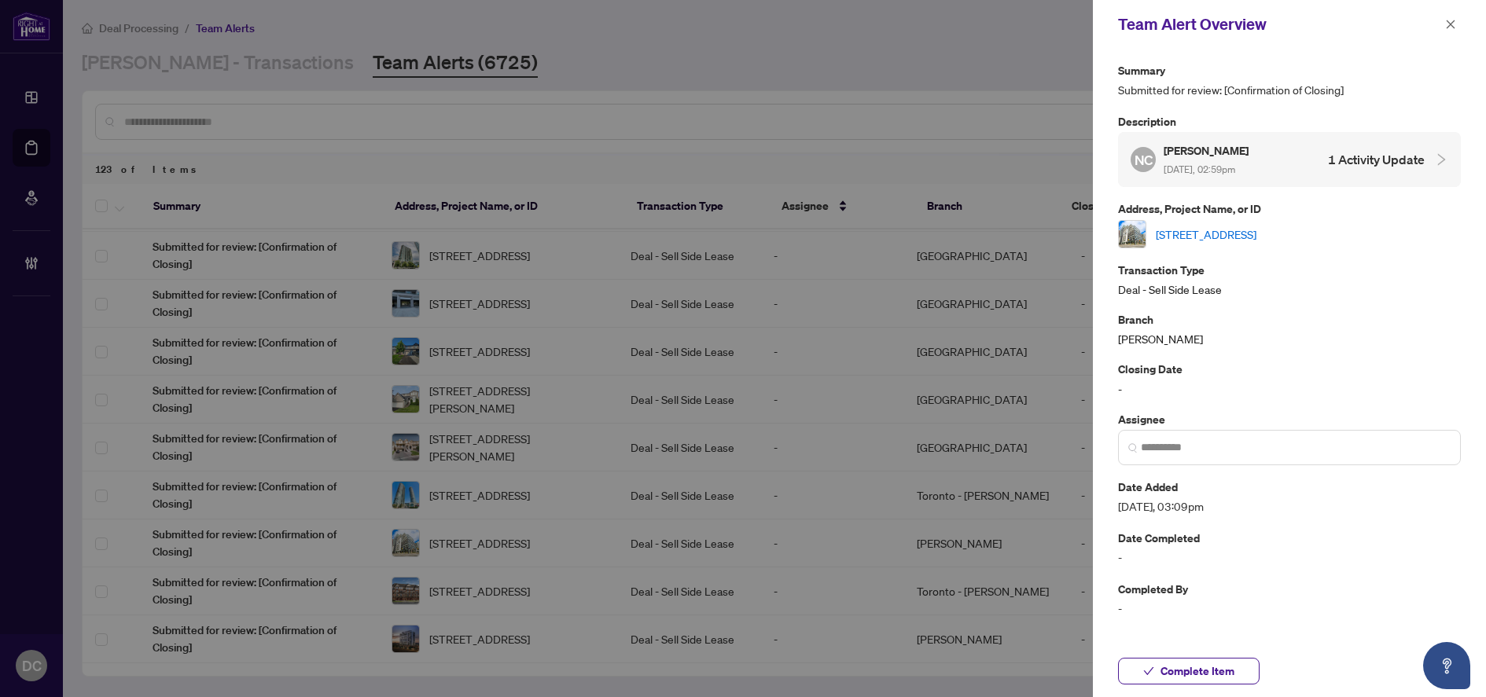
click at [1256, 231] on link "2720-135 Lower Sherbourne St, Toronto, Ontario M5A 1Y4, Canada" at bounding box center [1206, 234] width 101 height 17
click at [1202, 677] on span "Complete Item" at bounding box center [1197, 671] width 74 height 25
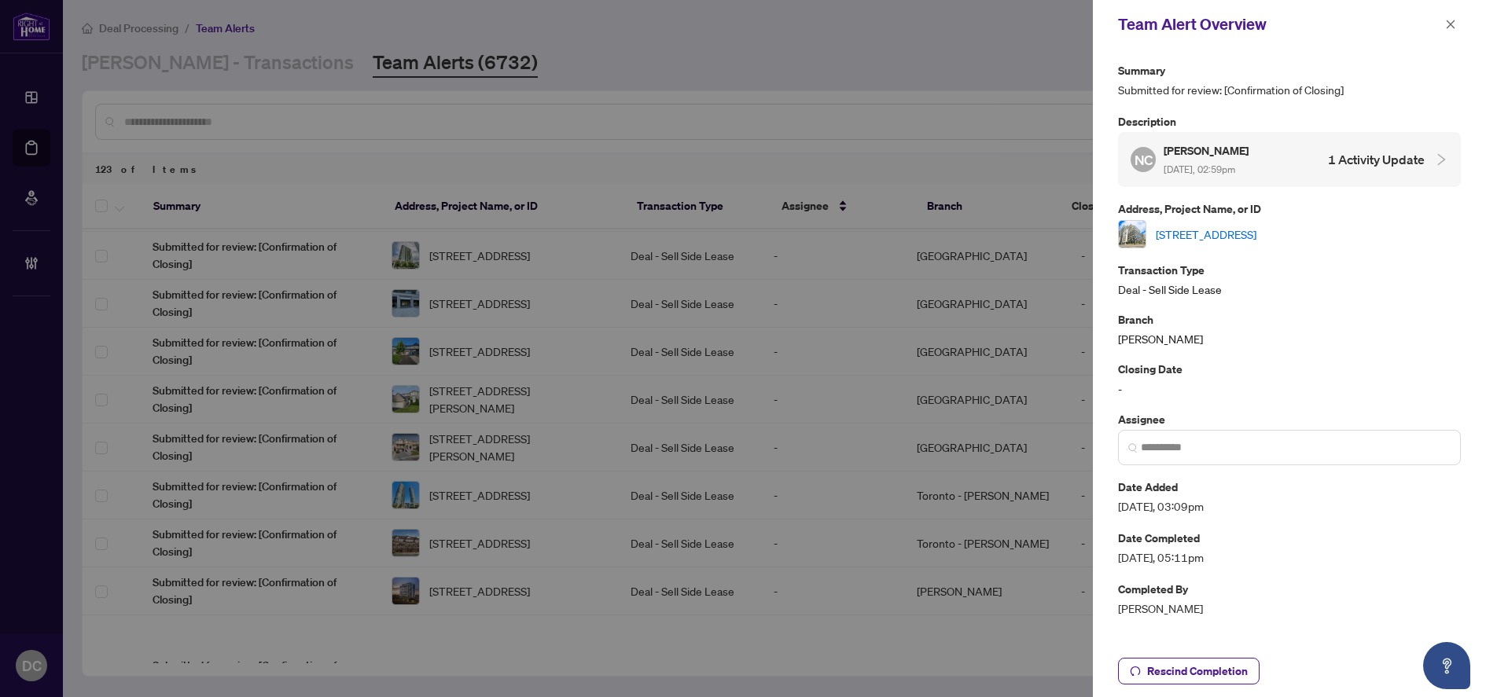
scroll to position [0, 0]
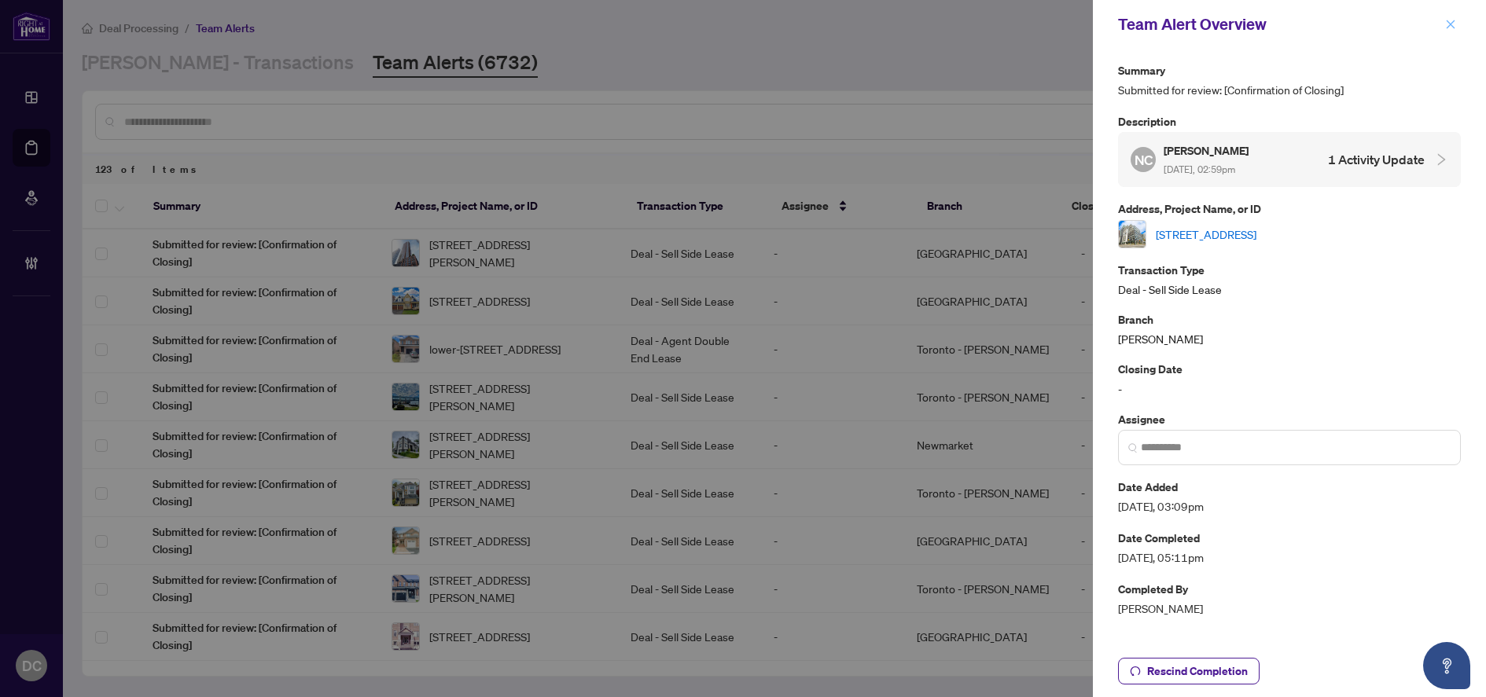
click at [1452, 24] on icon "close" at bounding box center [1451, 24] width 9 height 9
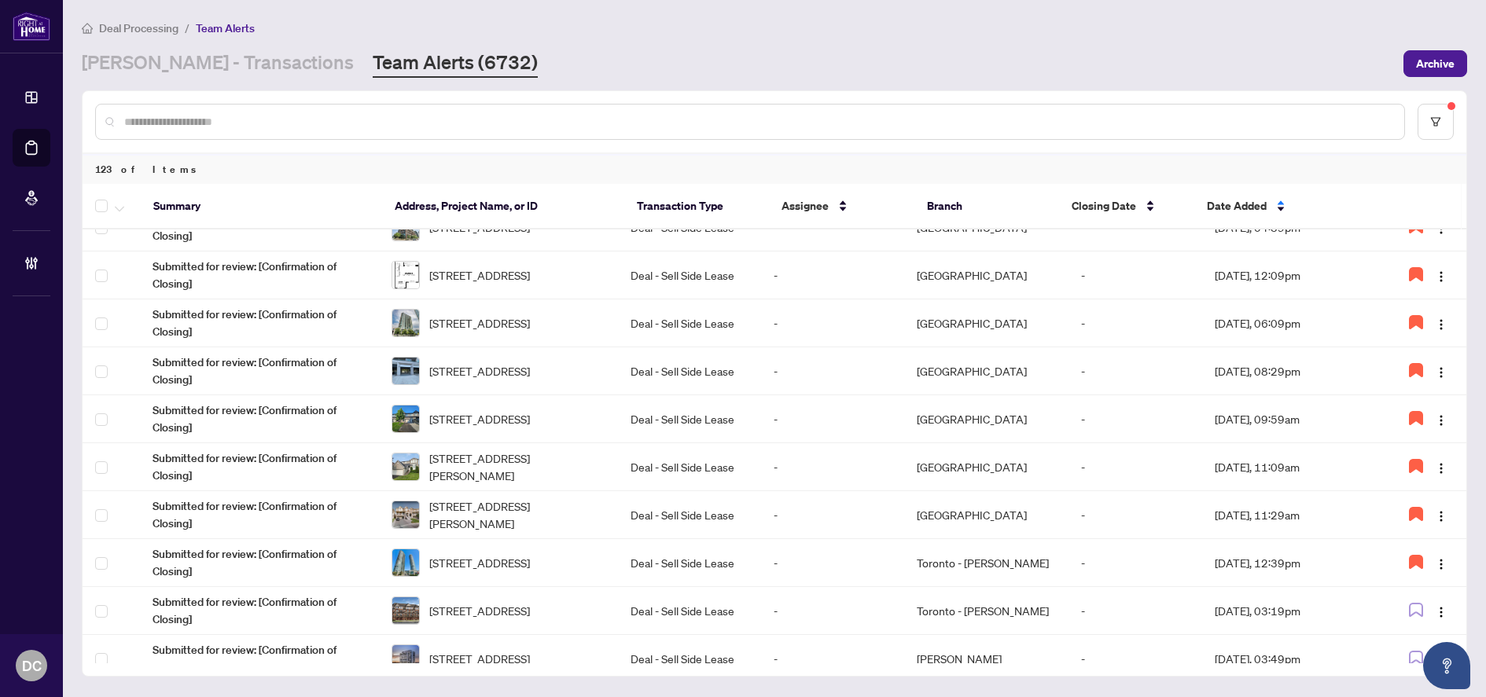
scroll to position [525, 0]
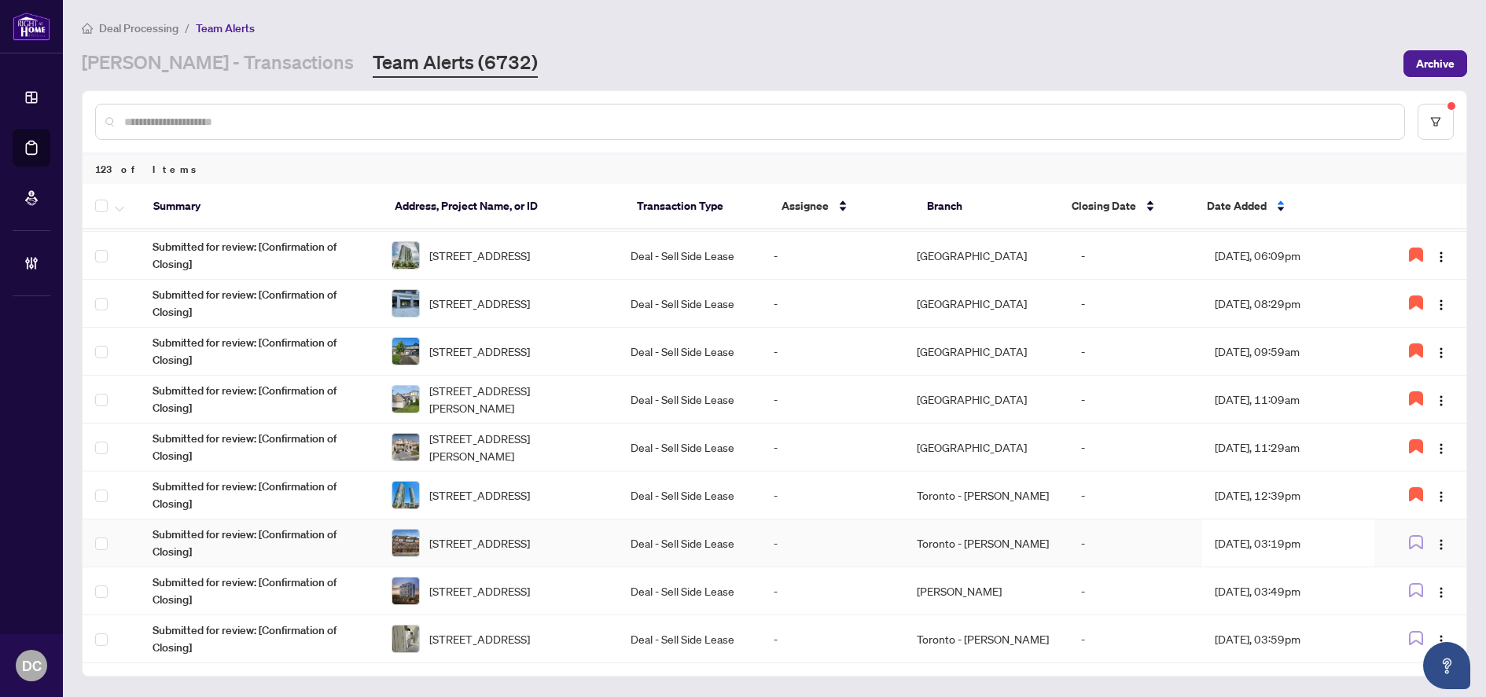
click at [1330, 550] on td "Aug/27/2025, 03:19pm" at bounding box center [1288, 544] width 172 height 48
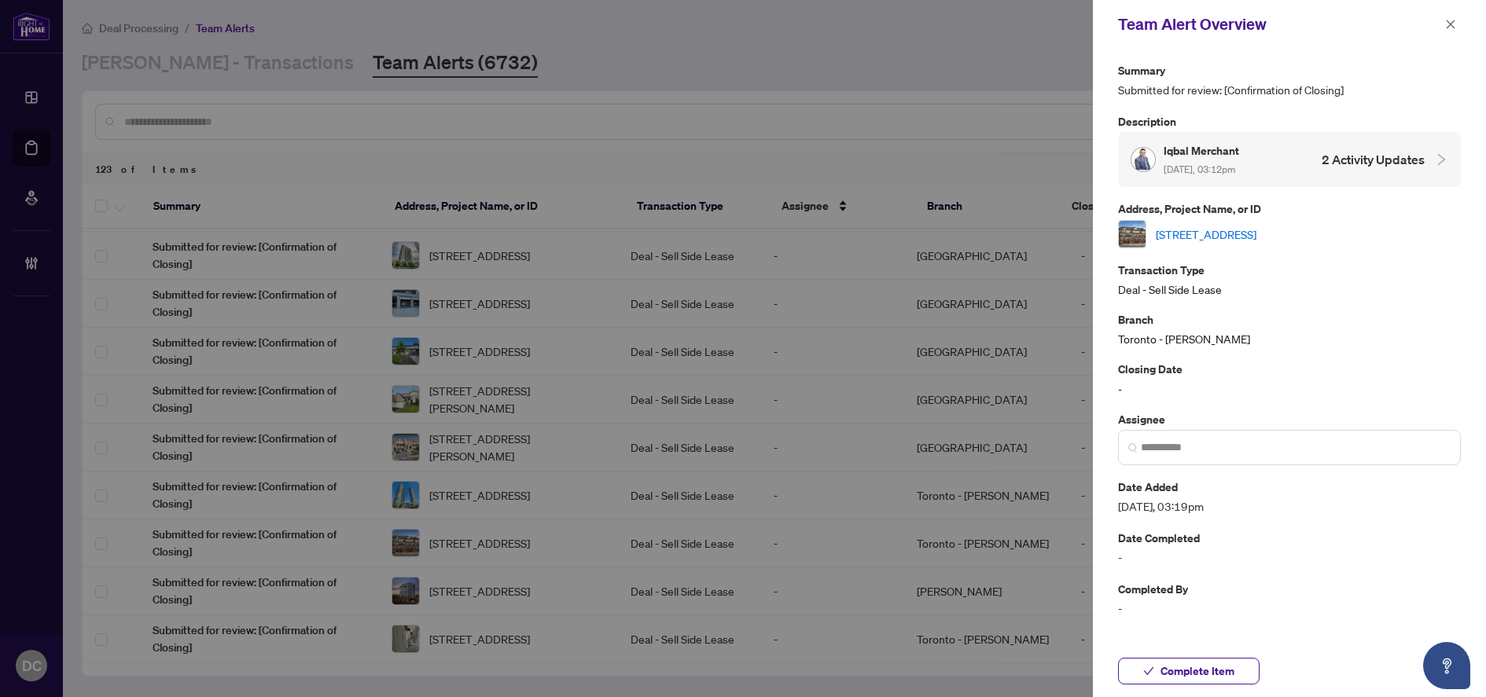
click at [1256, 235] on link "2721 Deputy Minister Path, Oshawa, Ontario L1L 0M7, Canada" at bounding box center [1206, 234] width 101 height 17
click at [1214, 671] on span "Complete Item" at bounding box center [1197, 671] width 74 height 25
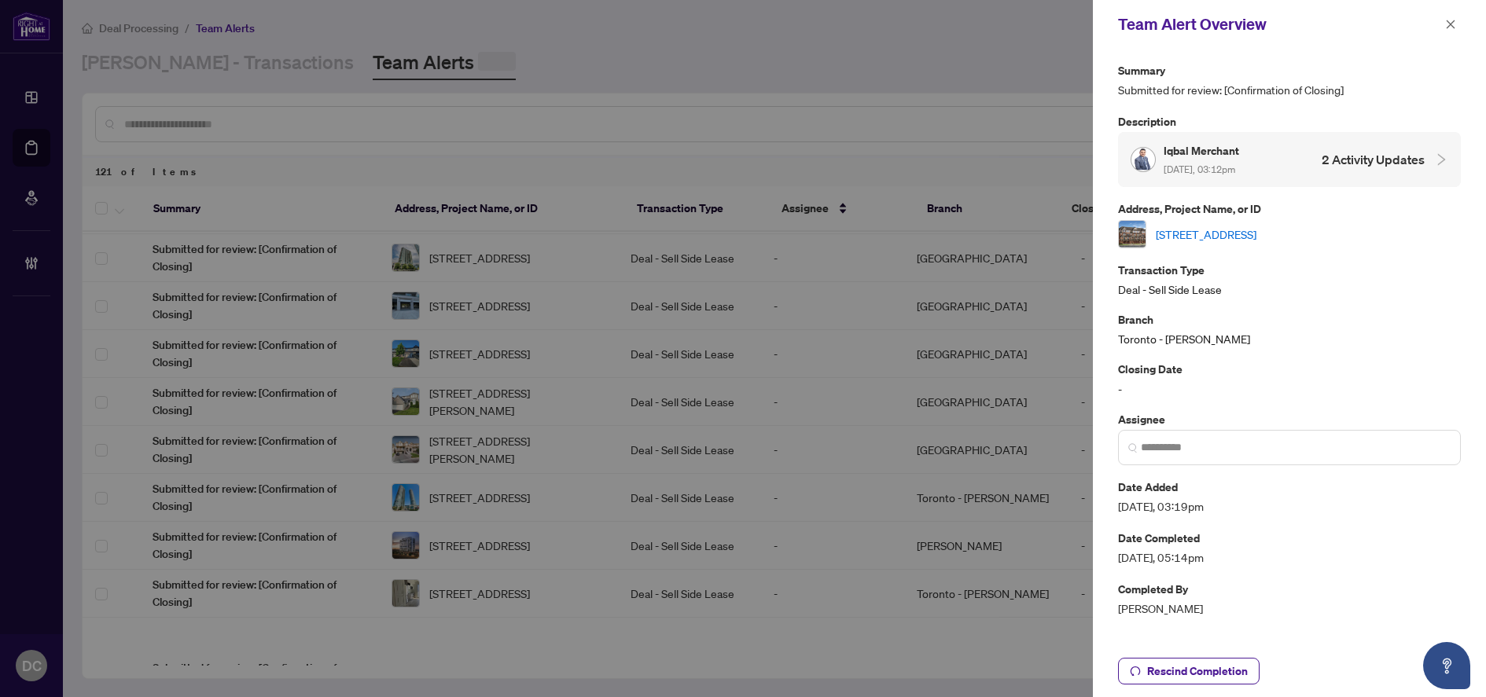
scroll to position [0, 0]
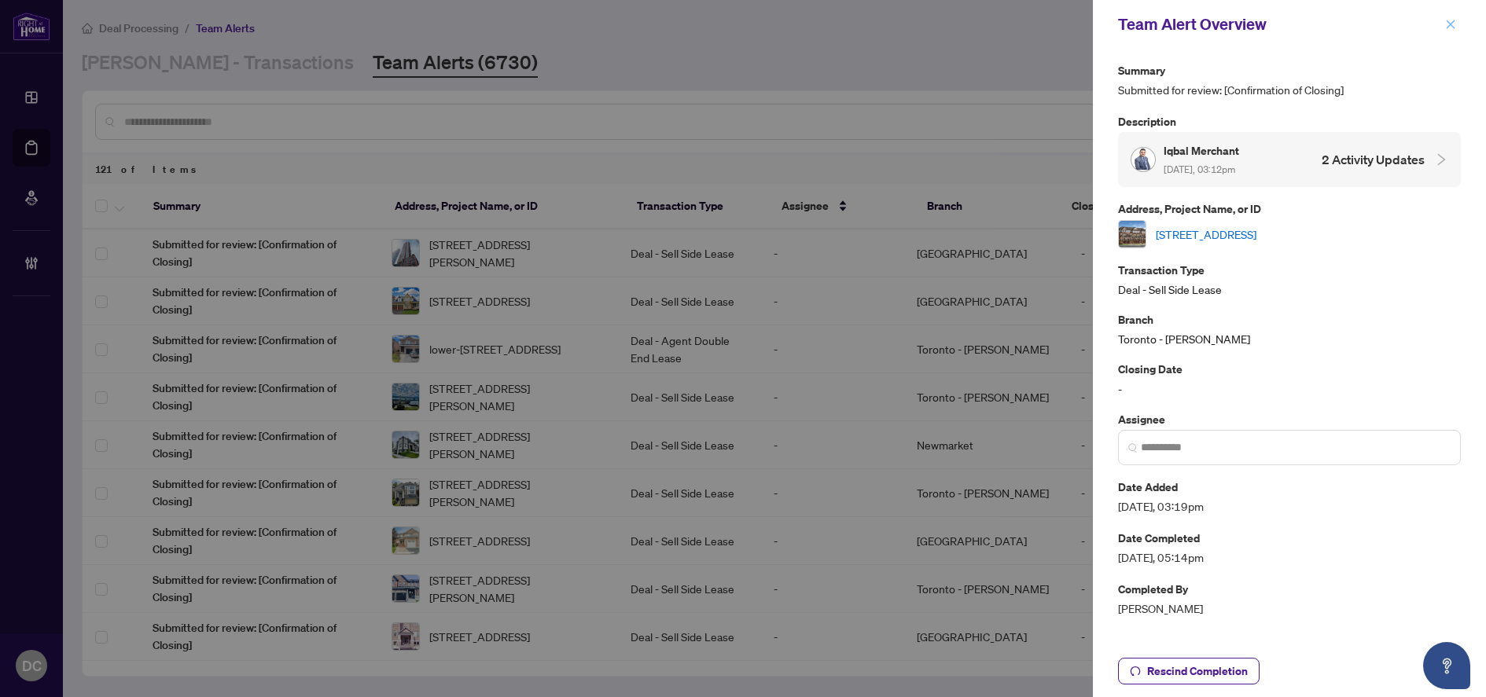
click at [1455, 28] on icon "close" at bounding box center [1450, 24] width 11 height 11
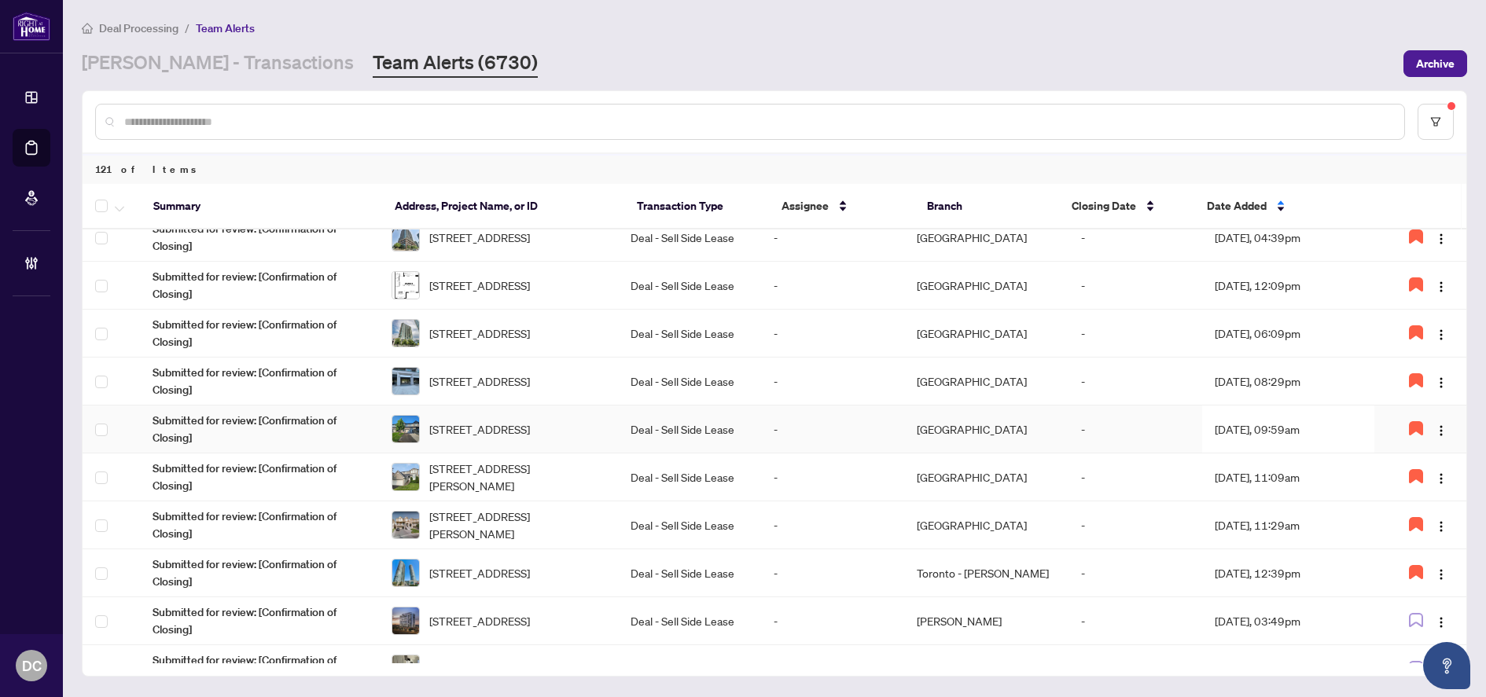
scroll to position [525, 0]
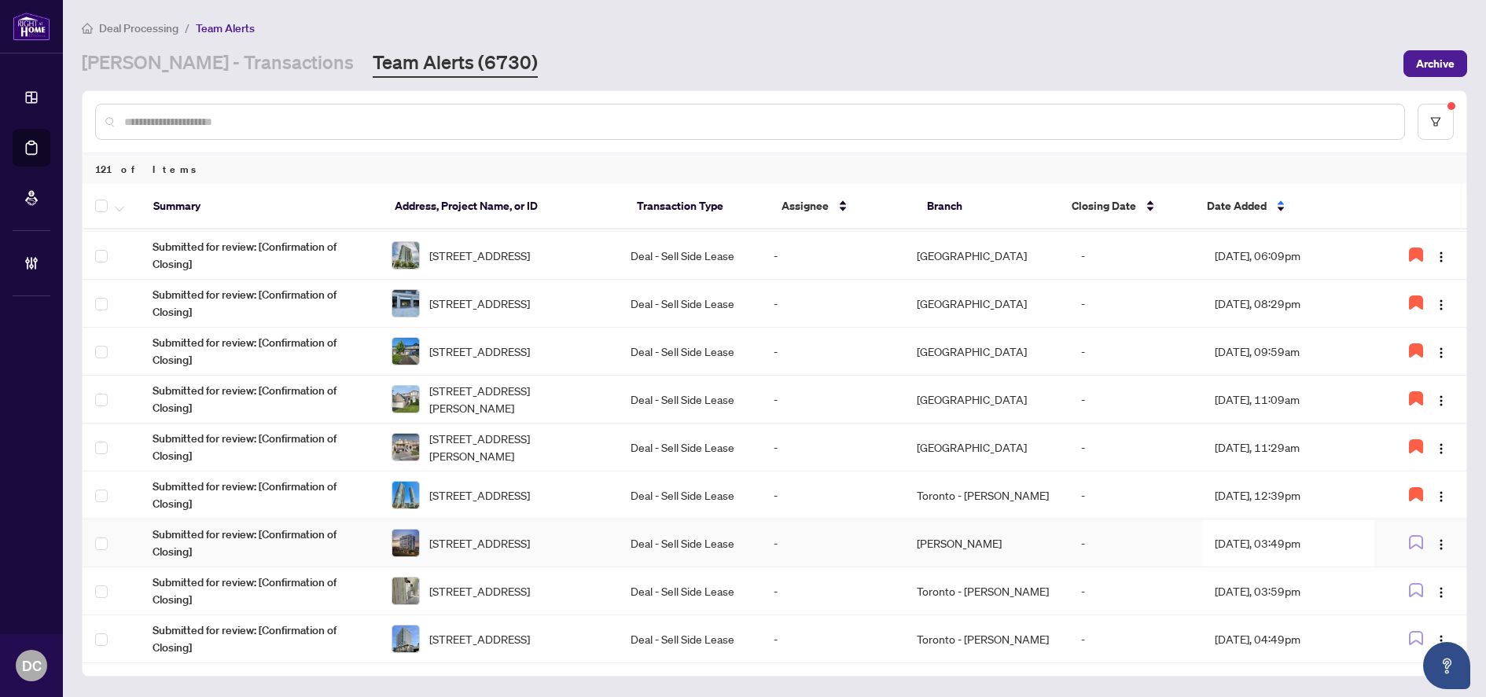
click at [1334, 549] on td "Aug/27/2025, 03:49pm" at bounding box center [1288, 544] width 172 height 48
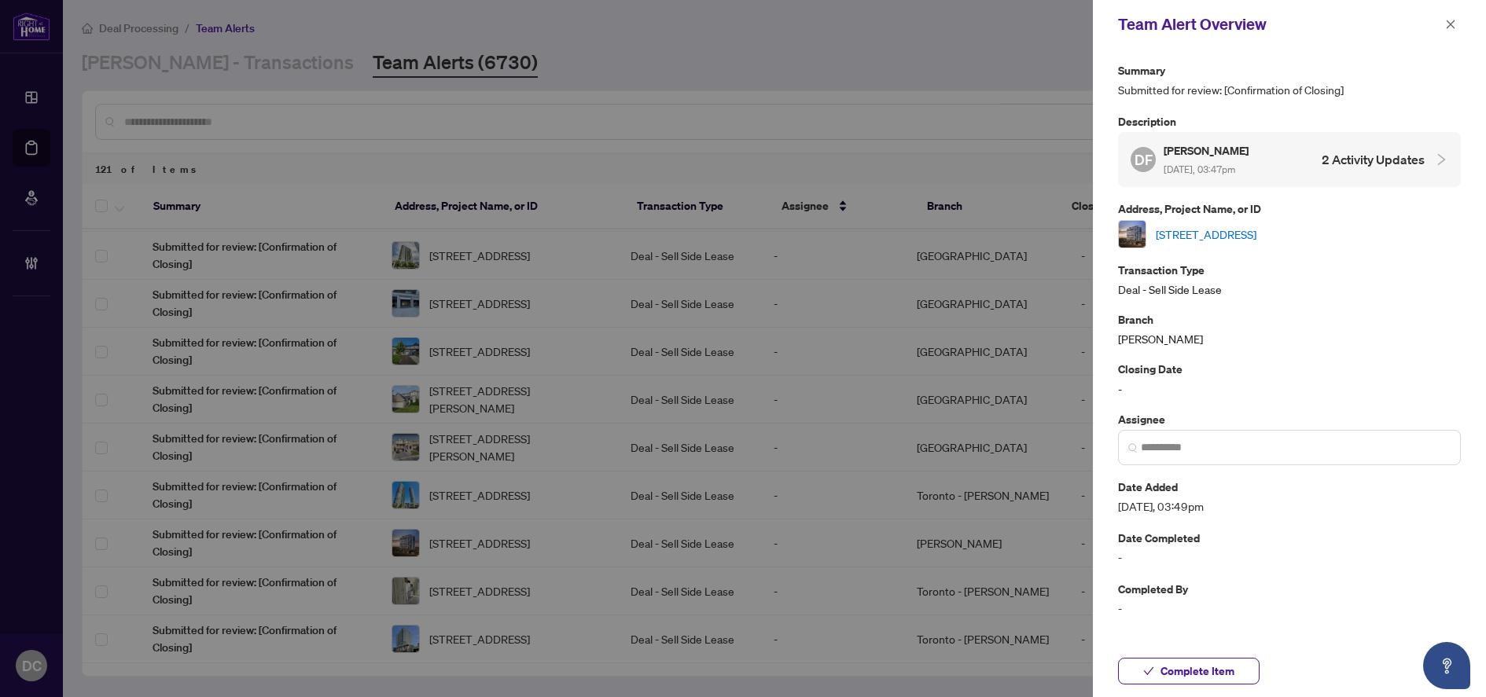
click at [1244, 243] on div "732-2545 Simcoe St, Oshawa, Ontario L1L 0W3, Canada" at bounding box center [1289, 234] width 343 height 28
click at [1207, 231] on link "732-2545 Simcoe St, Oshawa, Ontario L1L 0W3, Canada" at bounding box center [1206, 234] width 101 height 17
drag, startPoint x: 1226, startPoint y: 678, endPoint x: 1461, endPoint y: 395, distance: 367.4
click at [1226, 678] on span "Complete Item" at bounding box center [1197, 671] width 74 height 25
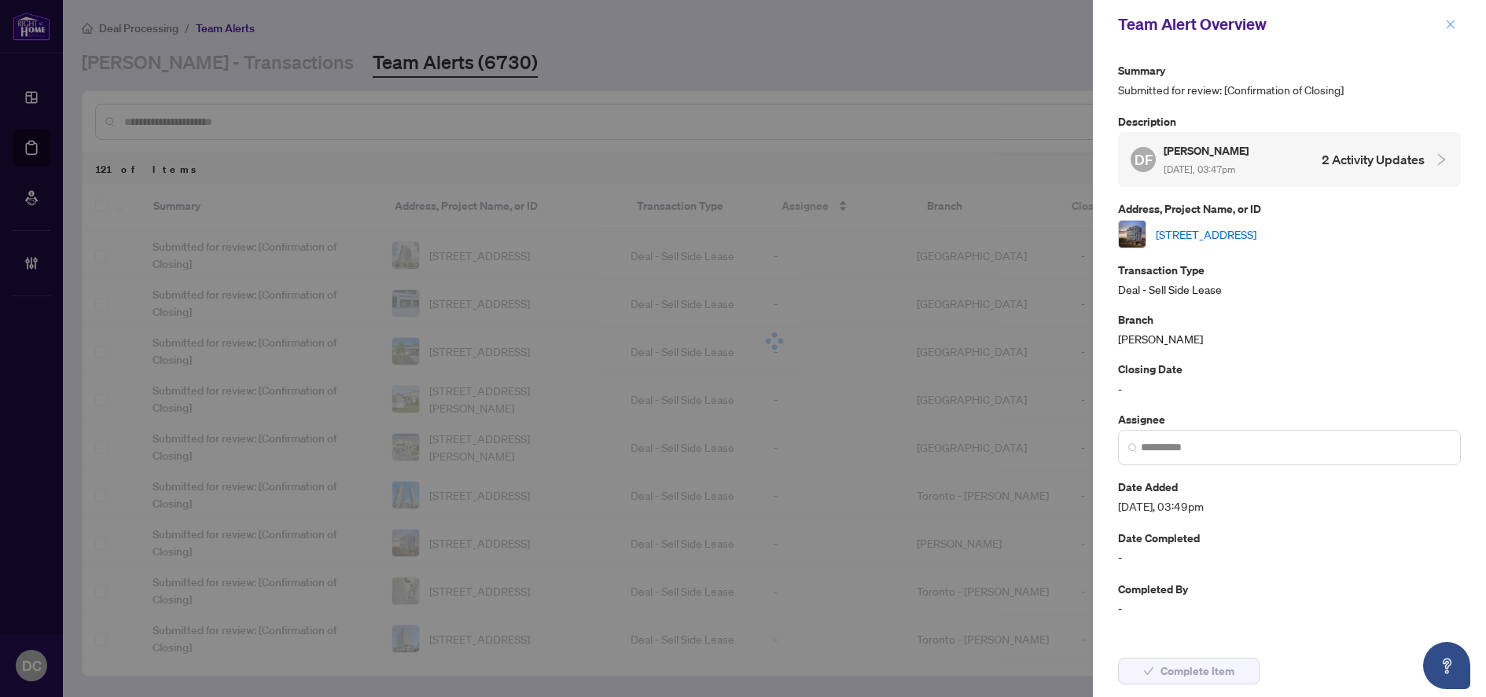
click at [1450, 26] on icon "close" at bounding box center [1451, 24] width 9 height 9
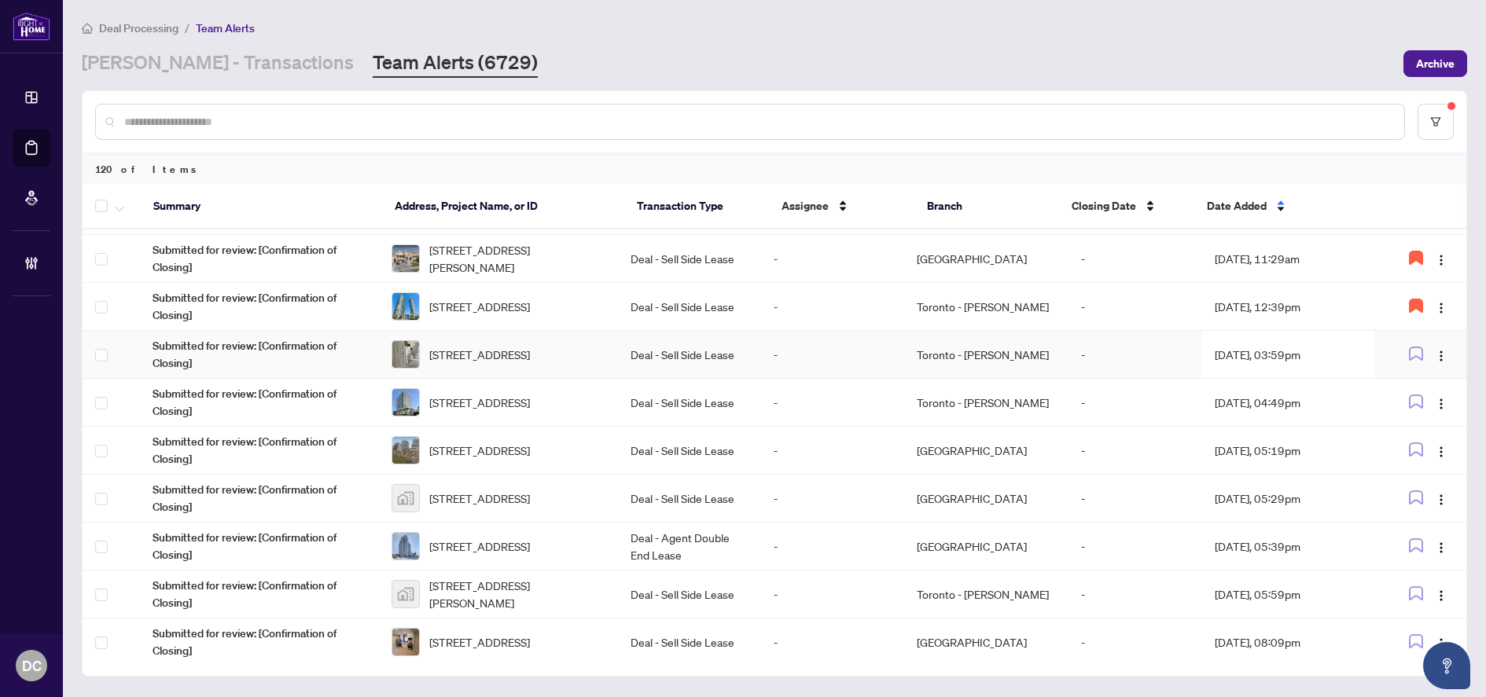
scroll to position [682, 0]
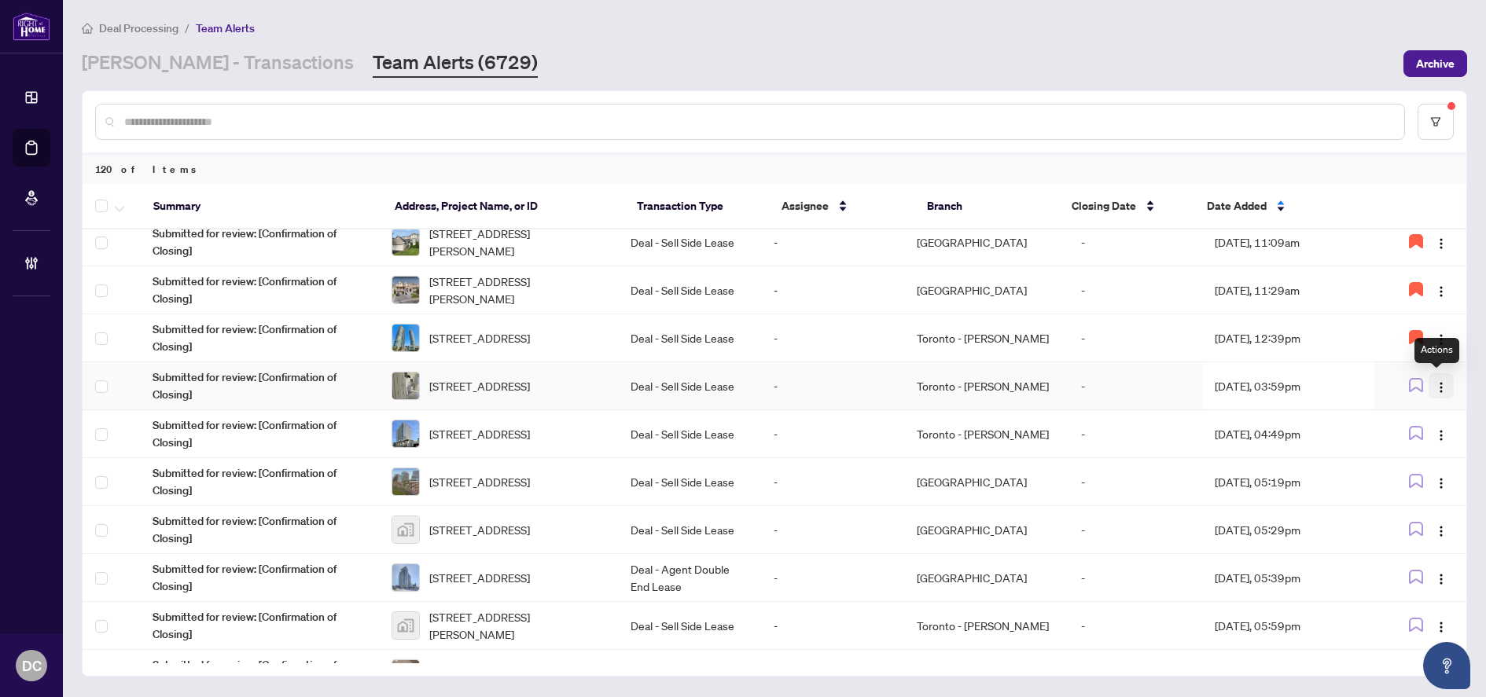
click at [1428, 387] on button "button" at bounding box center [1440, 385] width 25 height 25
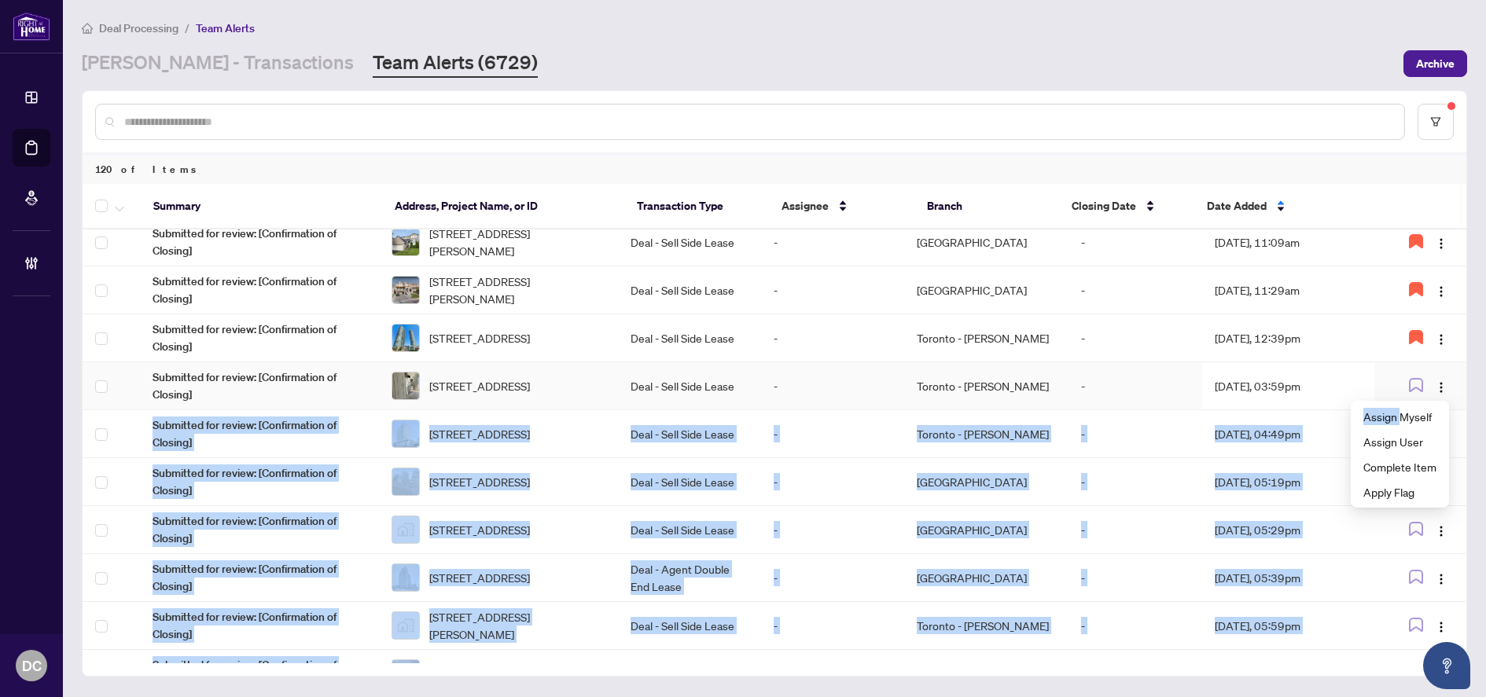
drag, startPoint x: 1403, startPoint y: 417, endPoint x: 1292, endPoint y: 383, distance: 115.9
click at [1292, 383] on body "Dashboard Deal Processing Mortgage Referrals Brokerage Management DC Dawn Chan …" at bounding box center [743, 348] width 1486 height 697
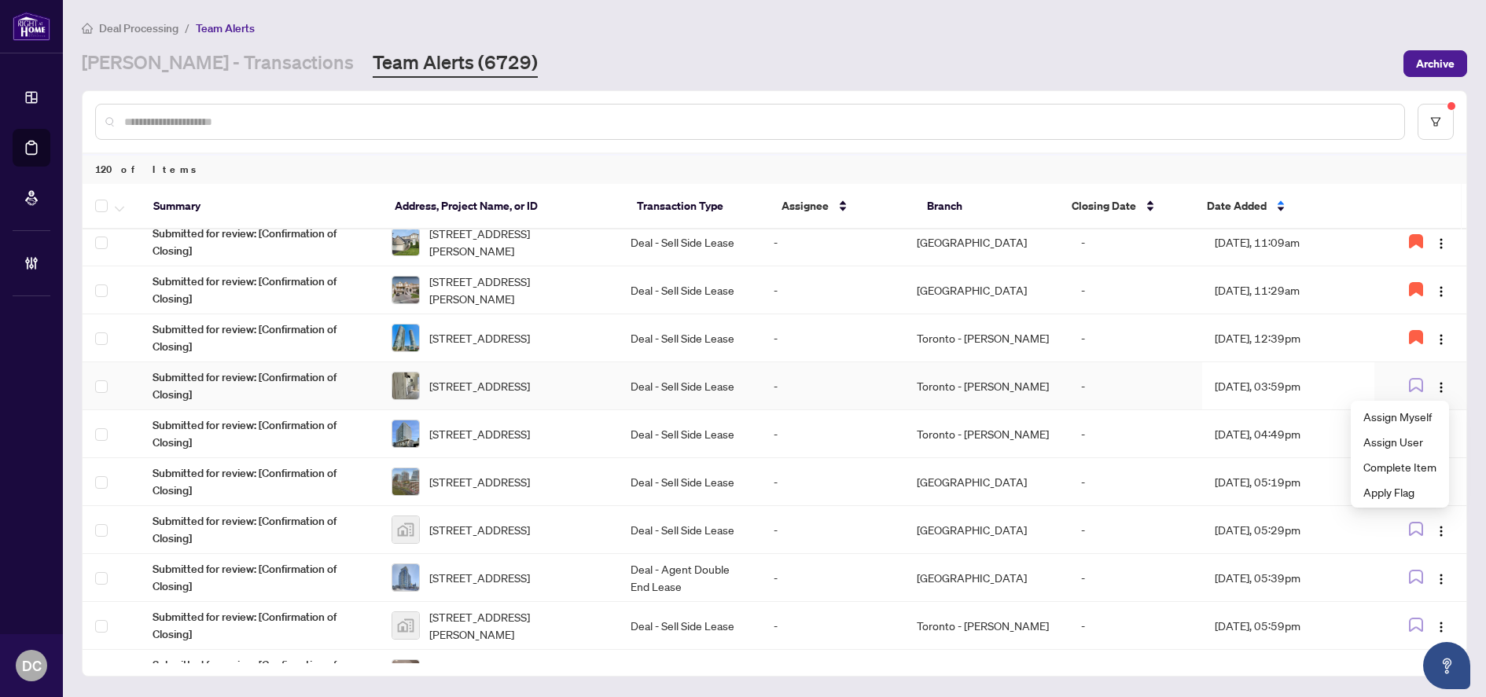
click at [1249, 381] on td "Aug/27/2025, 03:59pm" at bounding box center [1288, 386] width 172 height 48
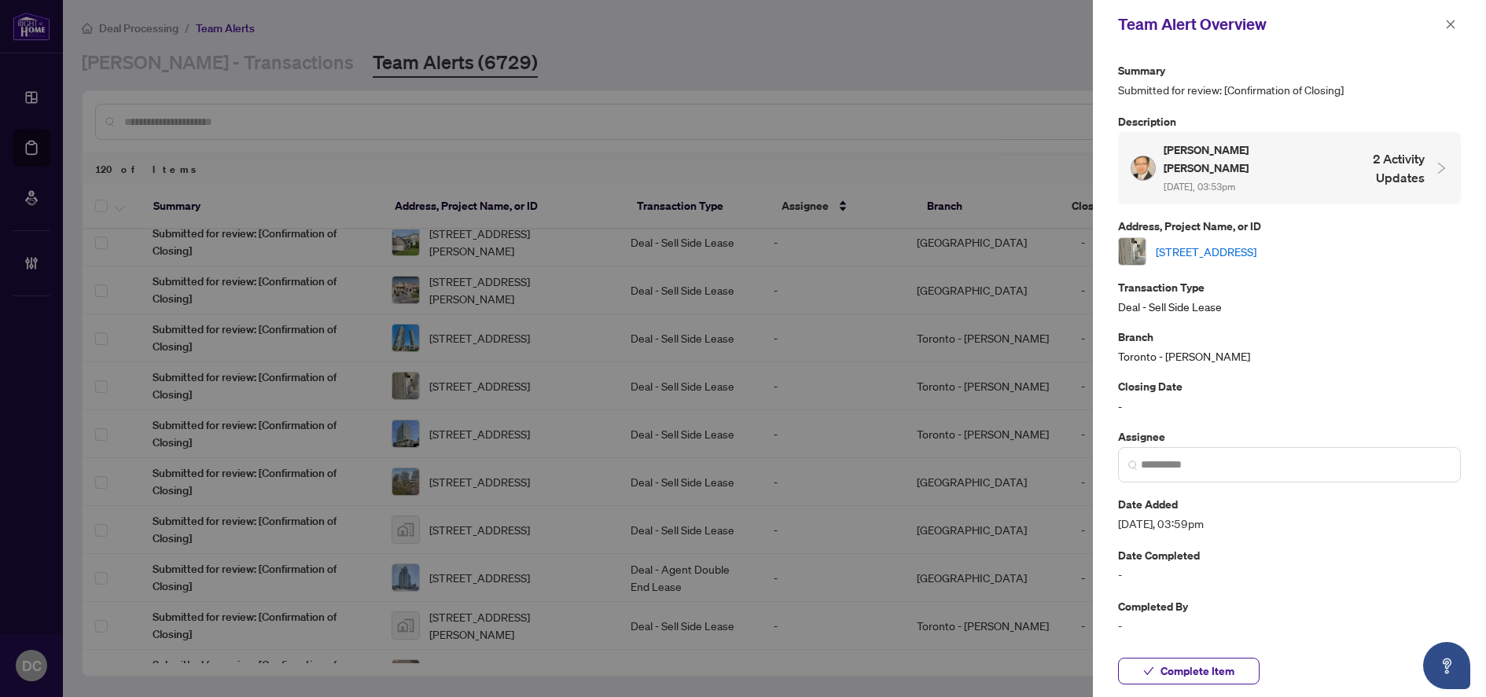
click at [1256, 243] on link "1705-100 Dalhousie St, Toronto, Ontario M5B 0C7, Canada" at bounding box center [1206, 251] width 101 height 17
click at [1208, 678] on span "Complete Item" at bounding box center [1197, 671] width 74 height 25
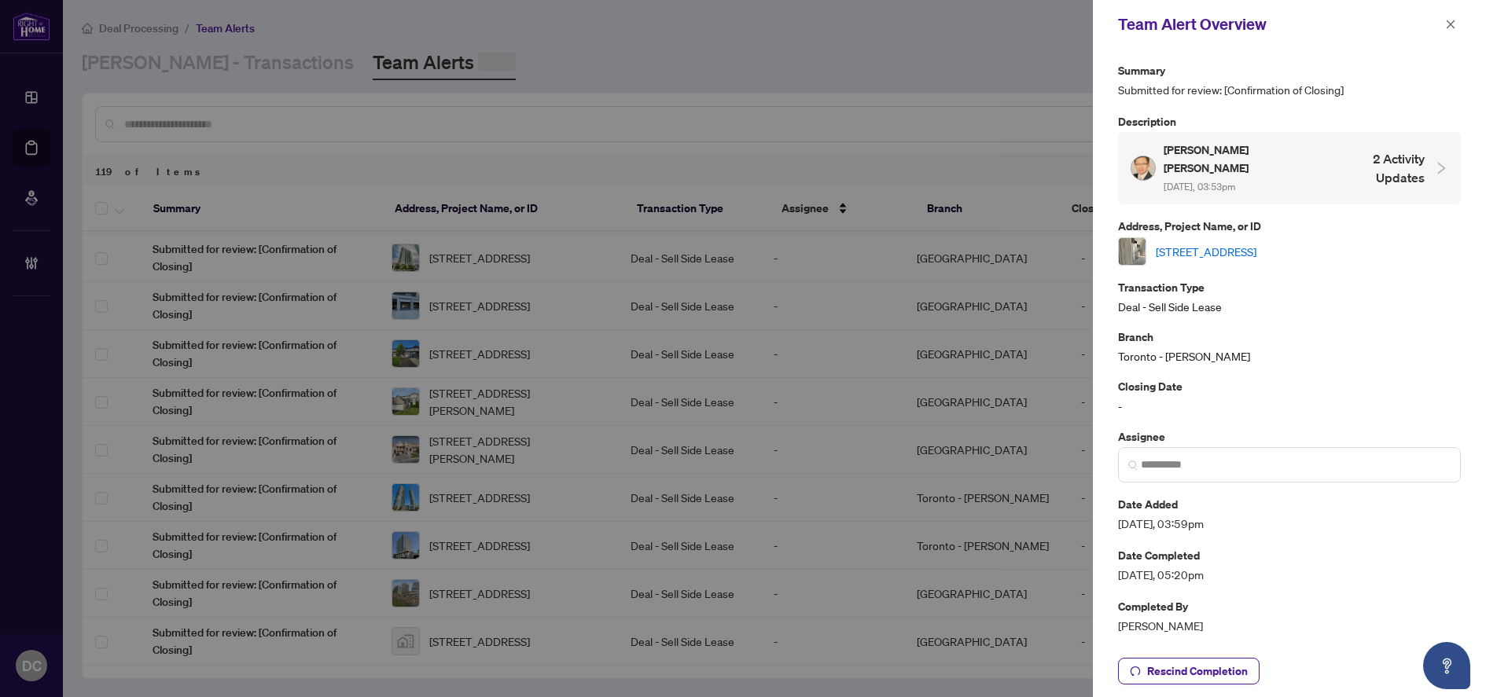
scroll to position [0, 0]
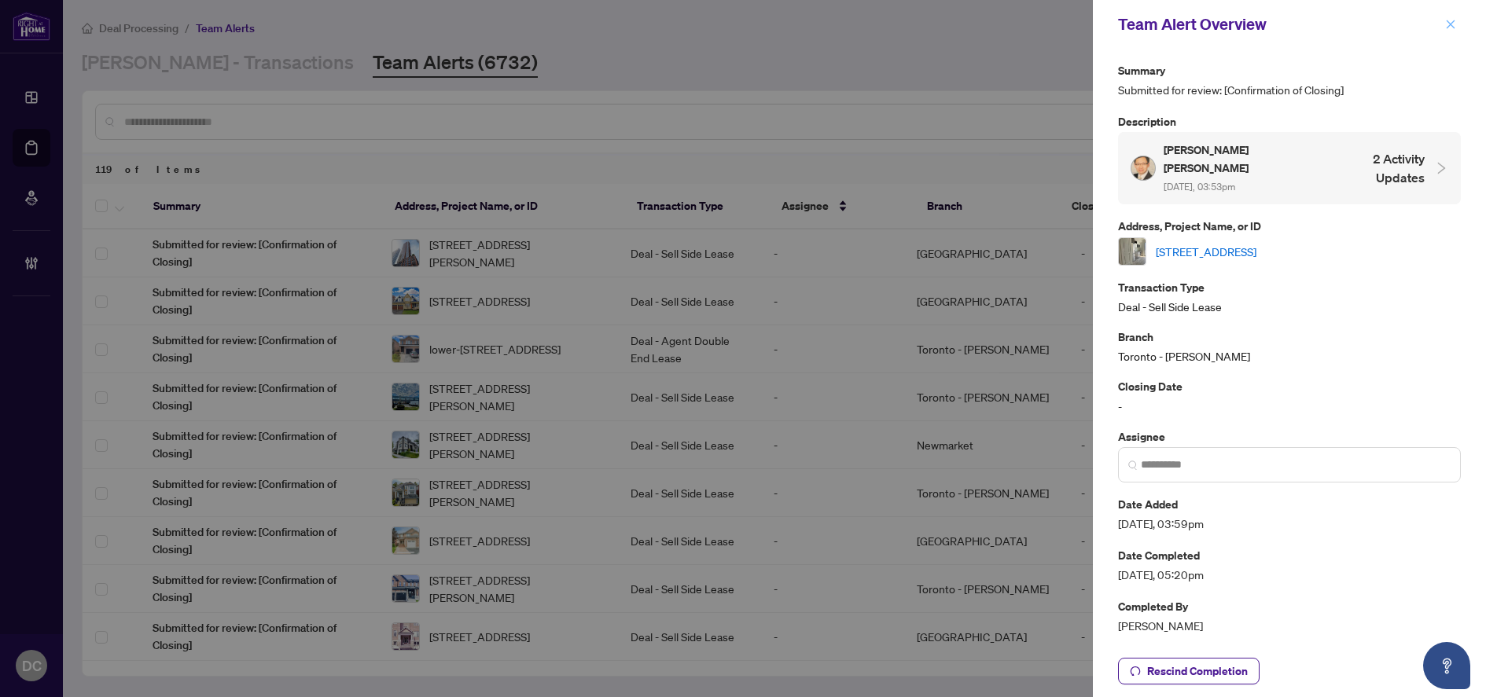
click at [1449, 25] on icon "close" at bounding box center [1450, 24] width 11 height 11
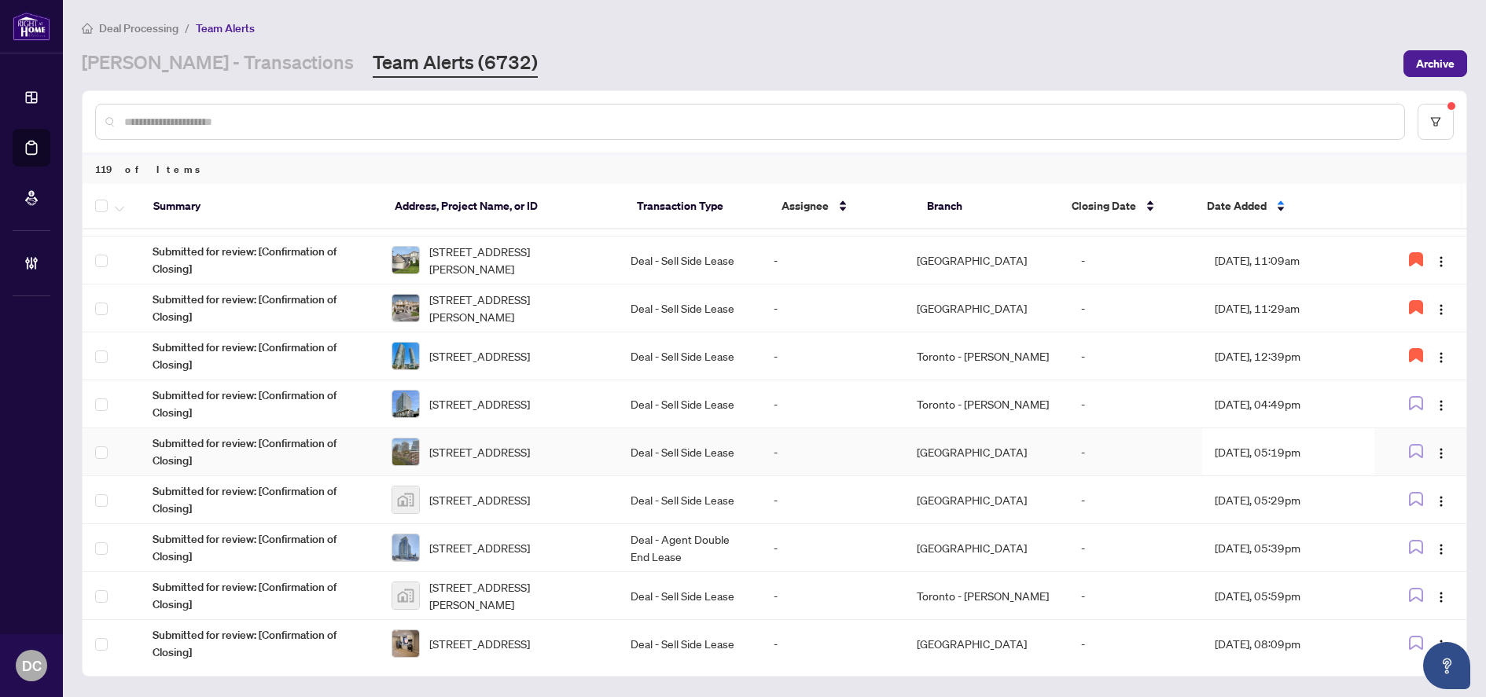
scroll to position [682, 0]
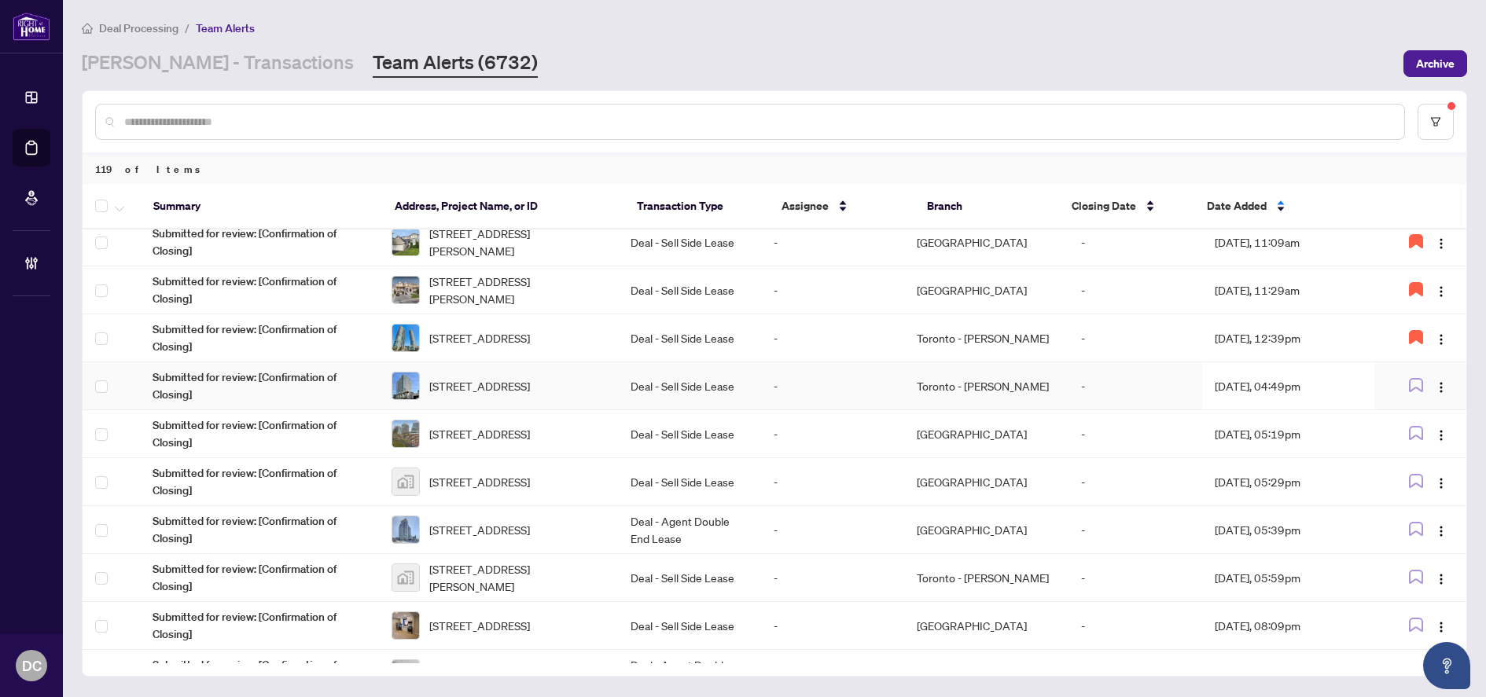
click at [1307, 384] on td "Aug/27/2025, 04:49pm" at bounding box center [1288, 386] width 172 height 48
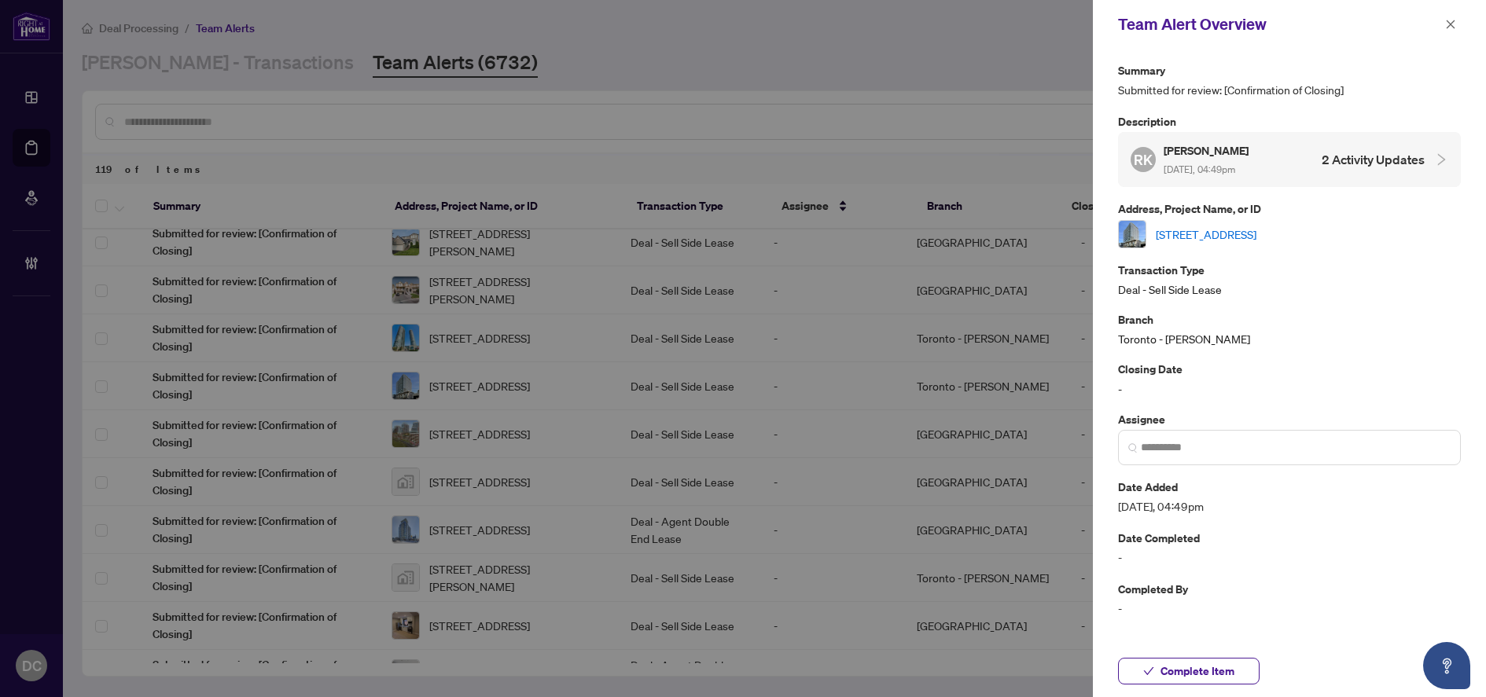
click at [1256, 231] on link "302-170 Avenue Rd, Toronto, Ontario M5R 0A4, Canada" at bounding box center [1206, 234] width 101 height 17
click at [1241, 665] on button "Complete Item" at bounding box center [1189, 671] width 142 height 27
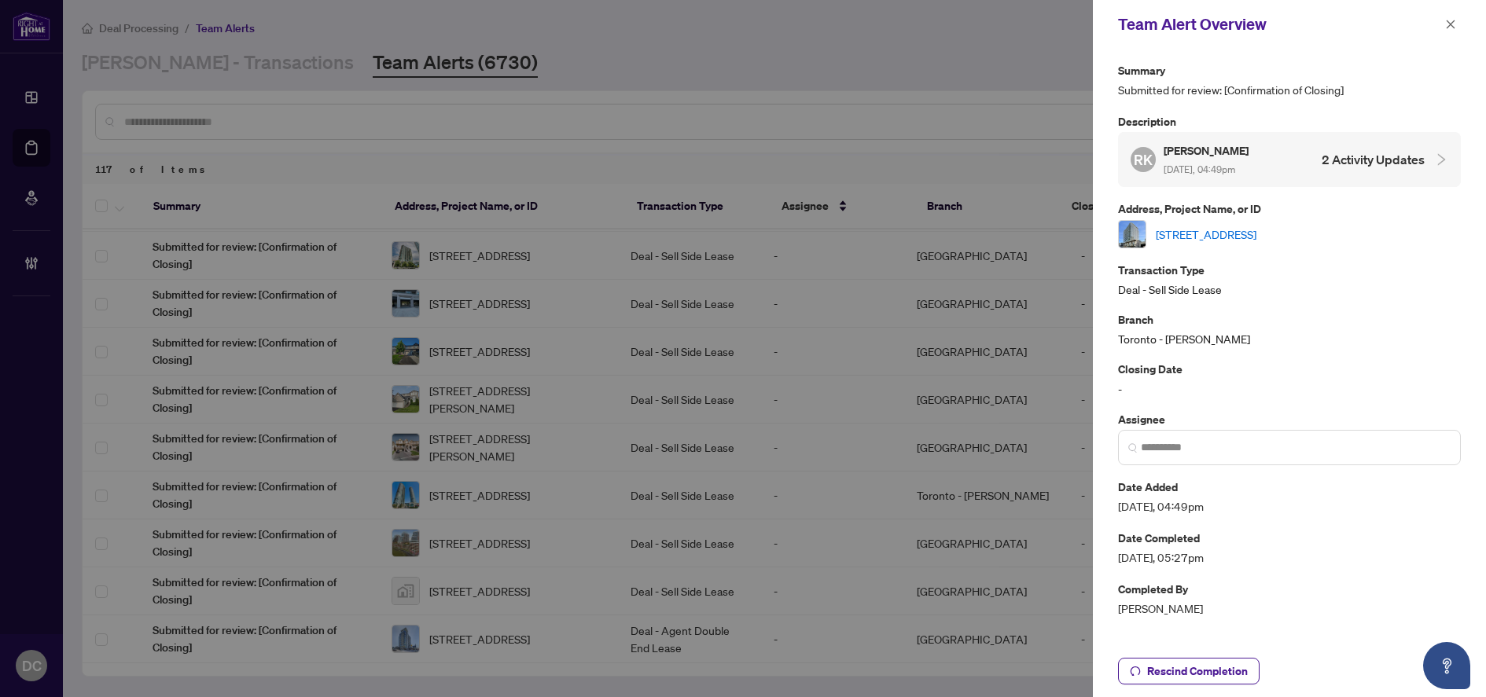
scroll to position [0, 0]
click at [1451, 25] on icon "close" at bounding box center [1451, 24] width 9 height 9
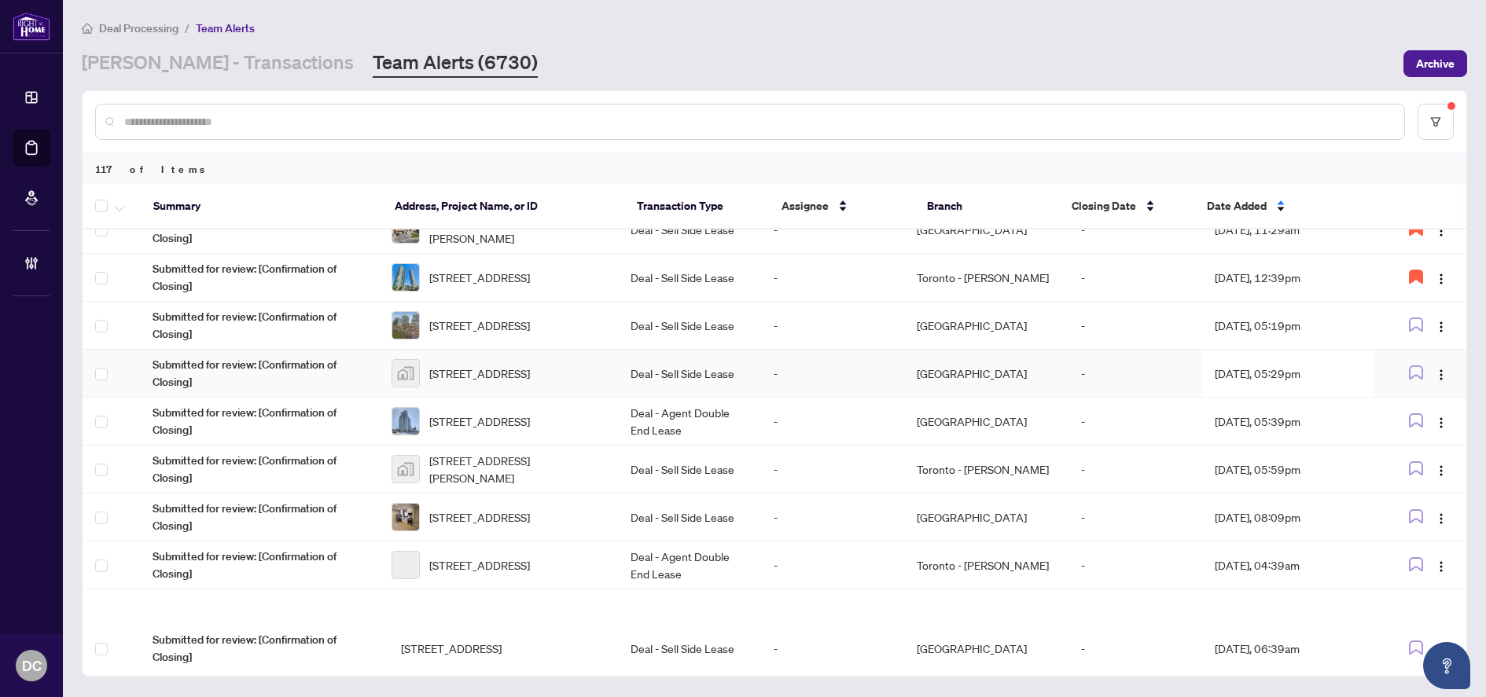
scroll to position [761, 0]
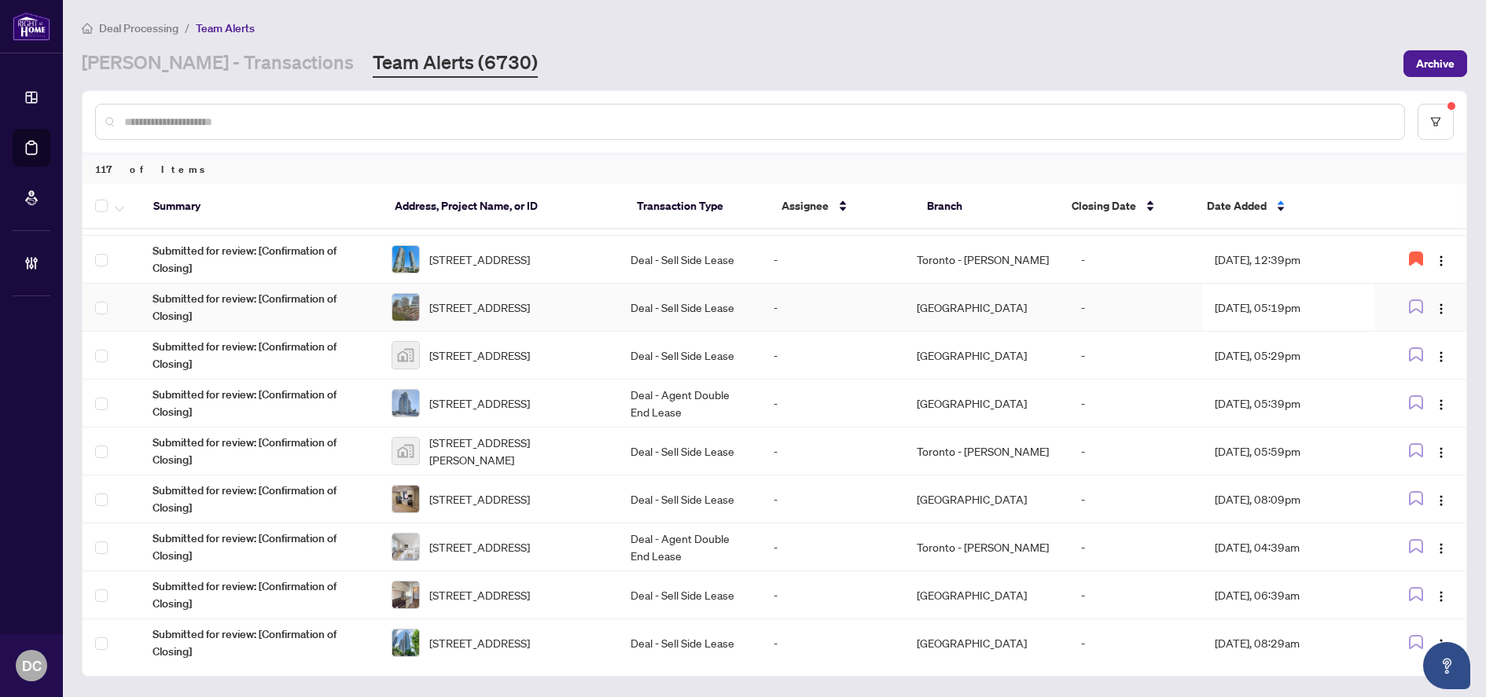
click at [1316, 302] on td "Aug/27/2025, 05:19pm" at bounding box center [1288, 308] width 172 height 48
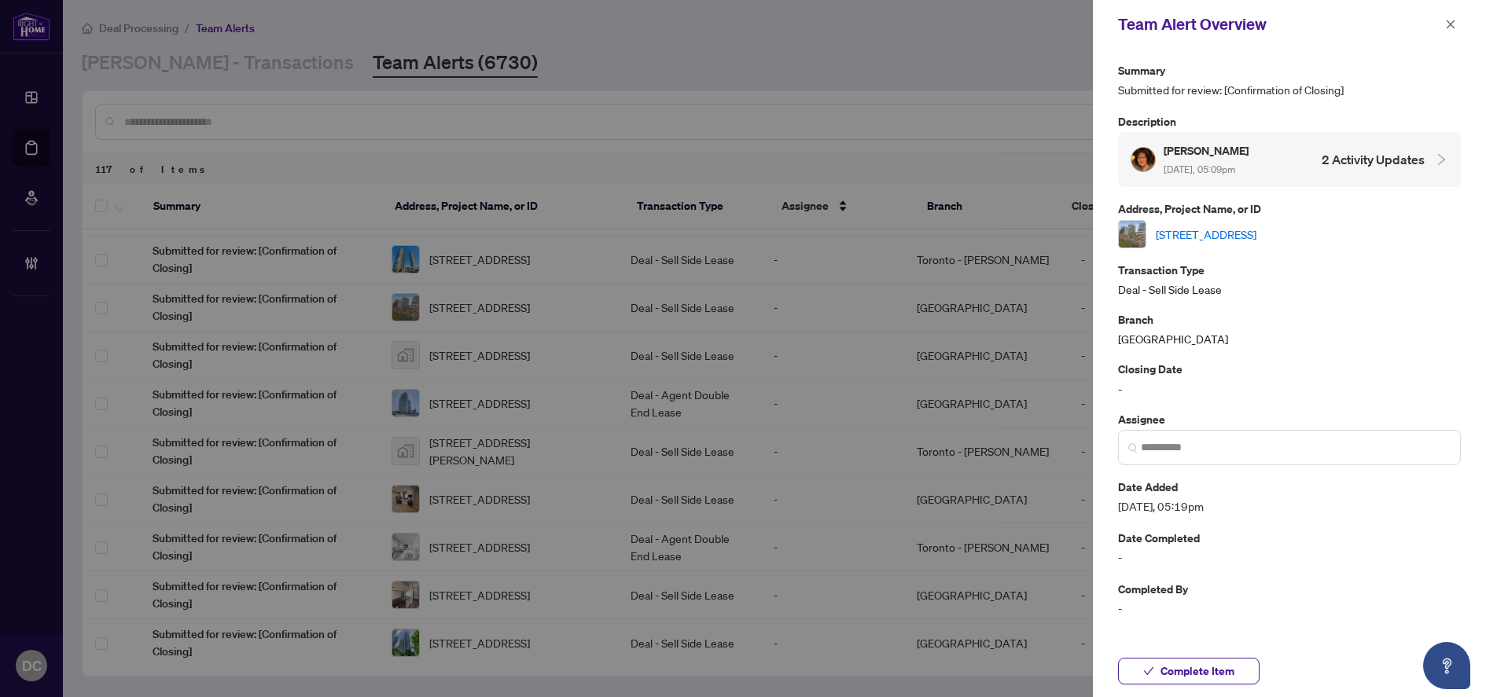
click at [1256, 226] on link "1906-65 East Liberty St, Toronto, Ontario M6K 3R2, Canada" at bounding box center [1206, 234] width 101 height 17
click at [1204, 667] on span "Complete Item" at bounding box center [1197, 671] width 74 height 25
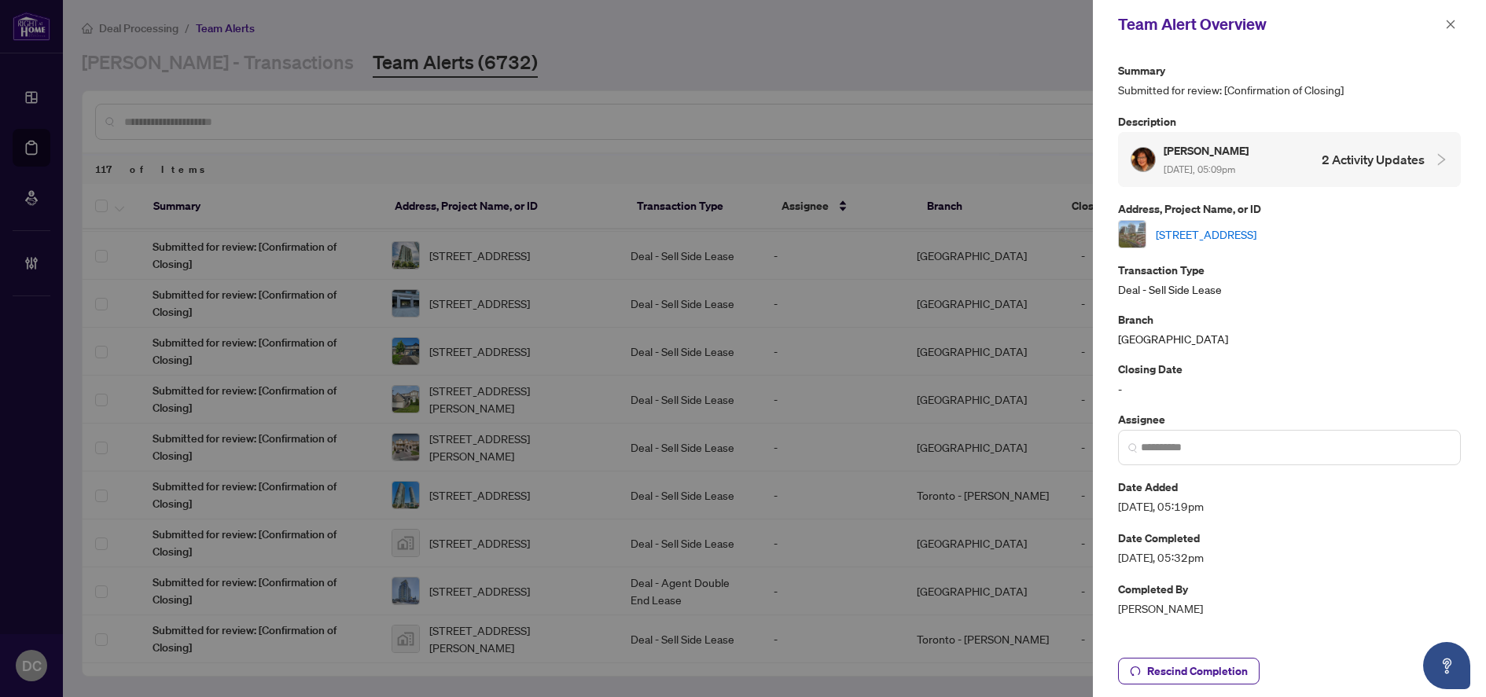
scroll to position [0, 0]
click at [1451, 27] on icon "close" at bounding box center [1450, 24] width 11 height 11
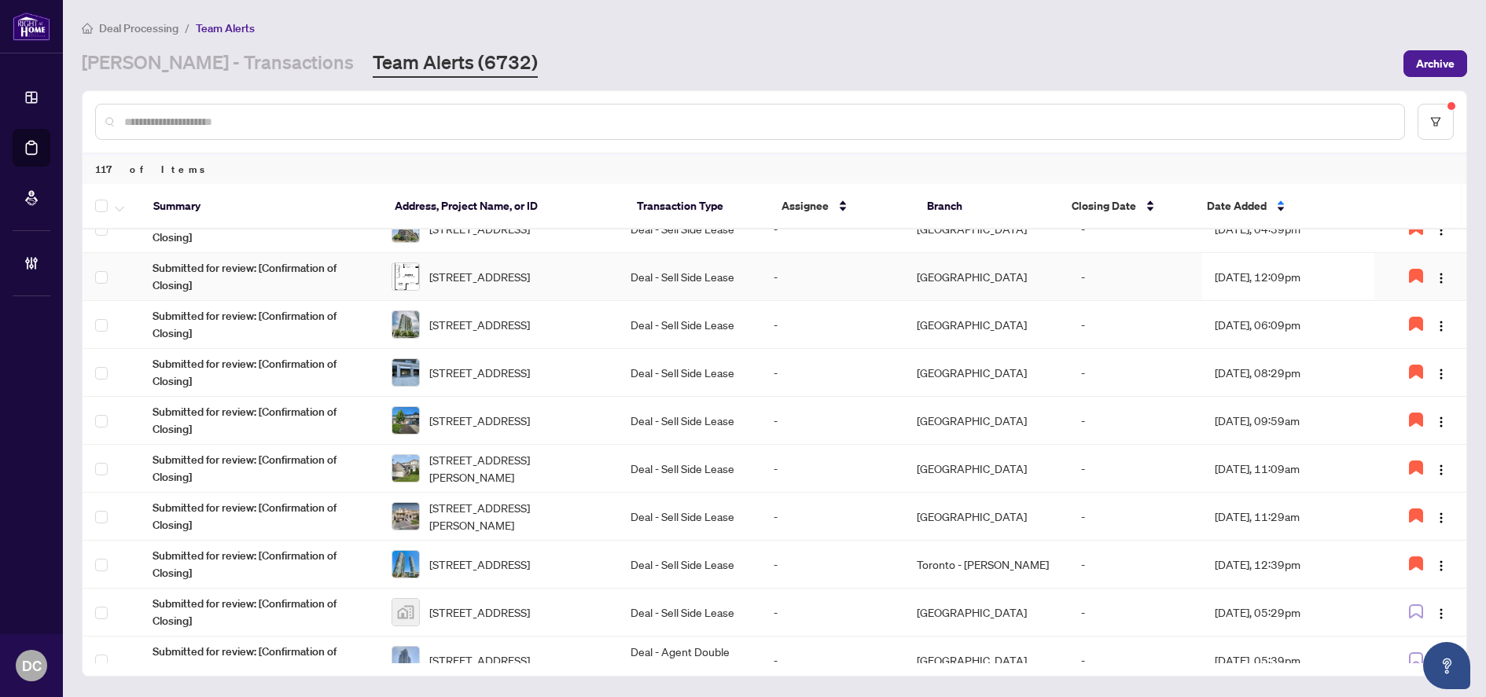
scroll to position [472, 0]
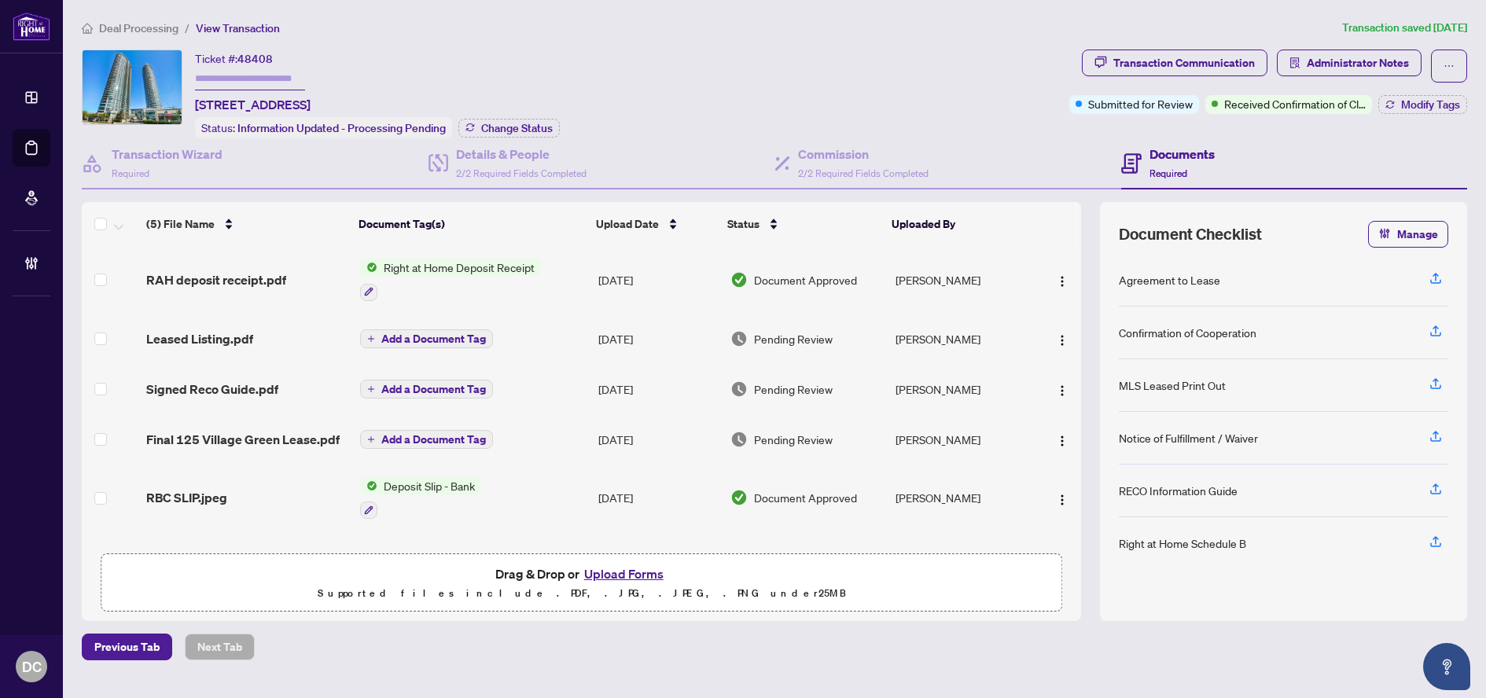
click at [529, 439] on td "Add a Document Tag" at bounding box center [473, 439] width 239 height 50
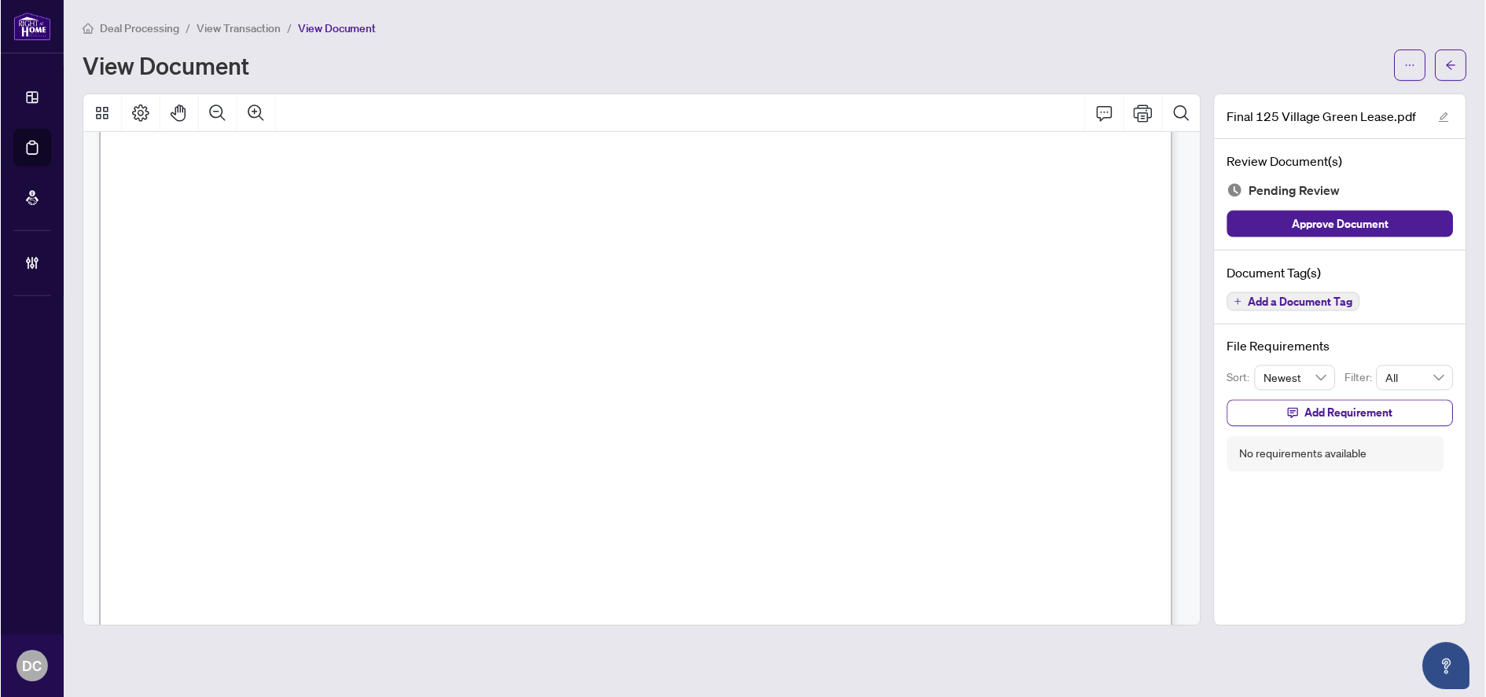
scroll to position [4610, 0]
click at [1461, 70] on button "button" at bounding box center [1451, 65] width 31 height 31
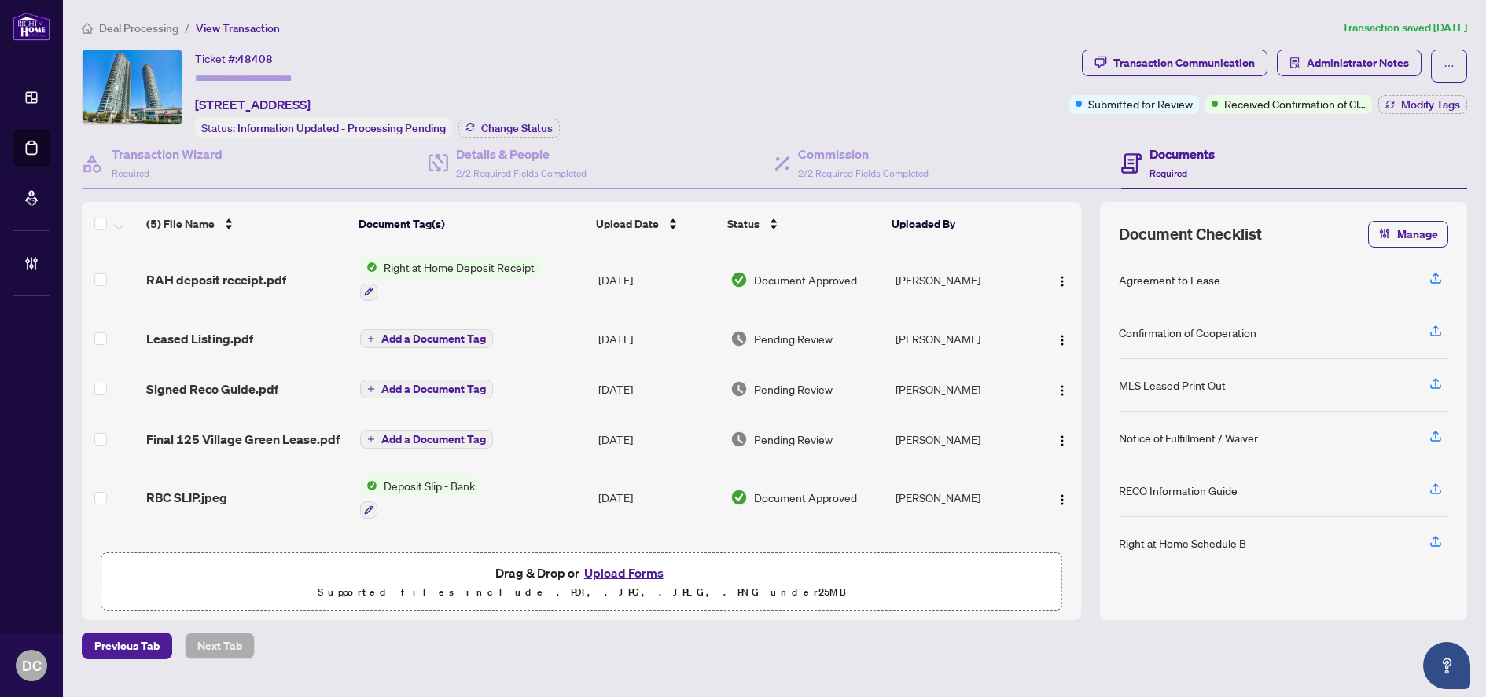
click at [167, 28] on span "Deal Processing" at bounding box center [138, 28] width 79 height 14
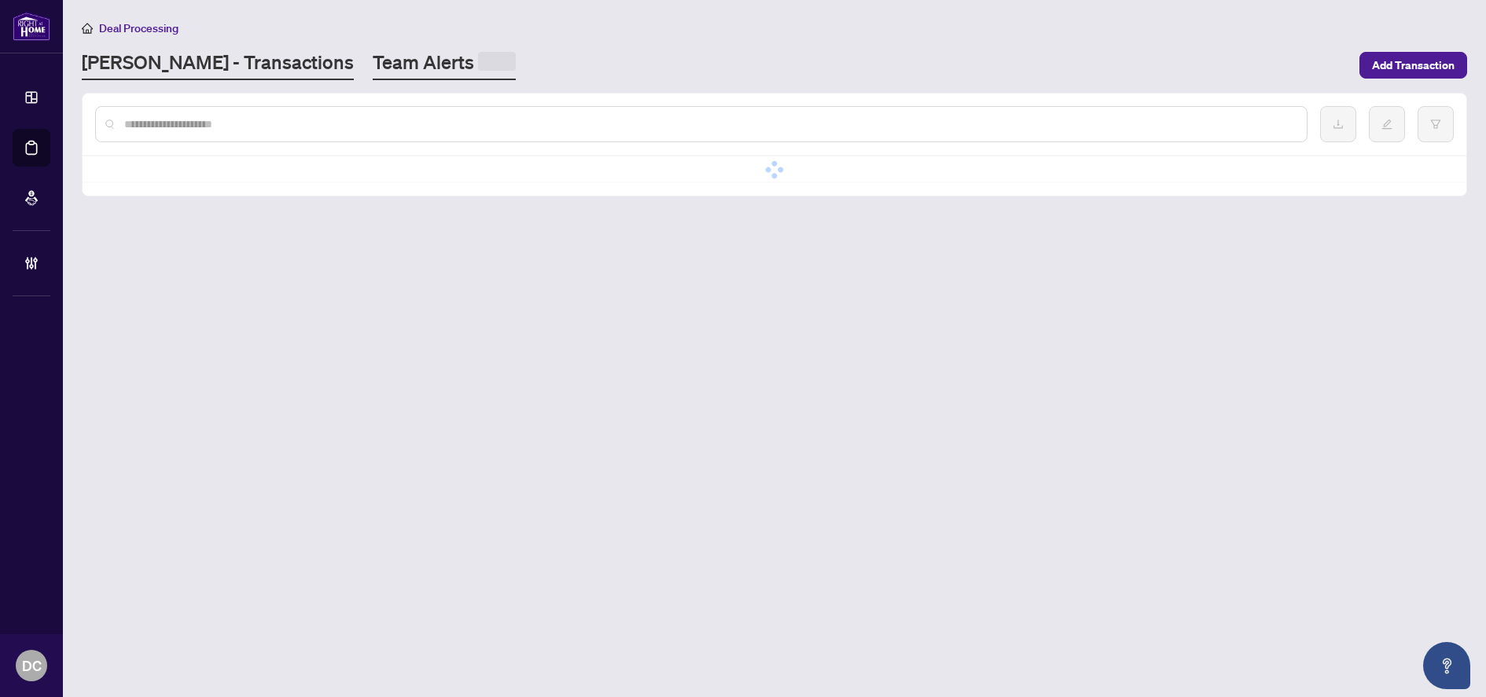
click at [373, 64] on link "Team Alerts" at bounding box center [444, 65] width 143 height 31
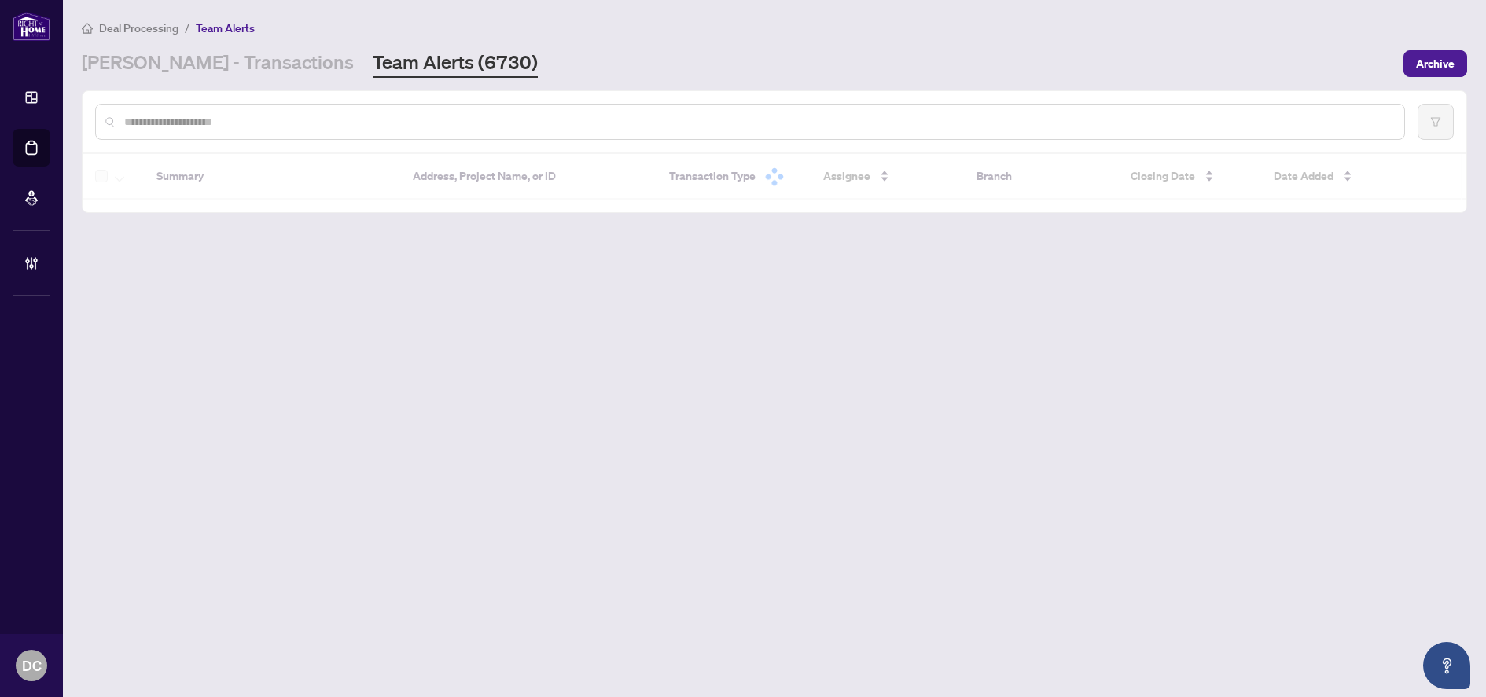
click at [351, 118] on input "text" at bounding box center [757, 121] width 1267 height 17
paste input "*******"
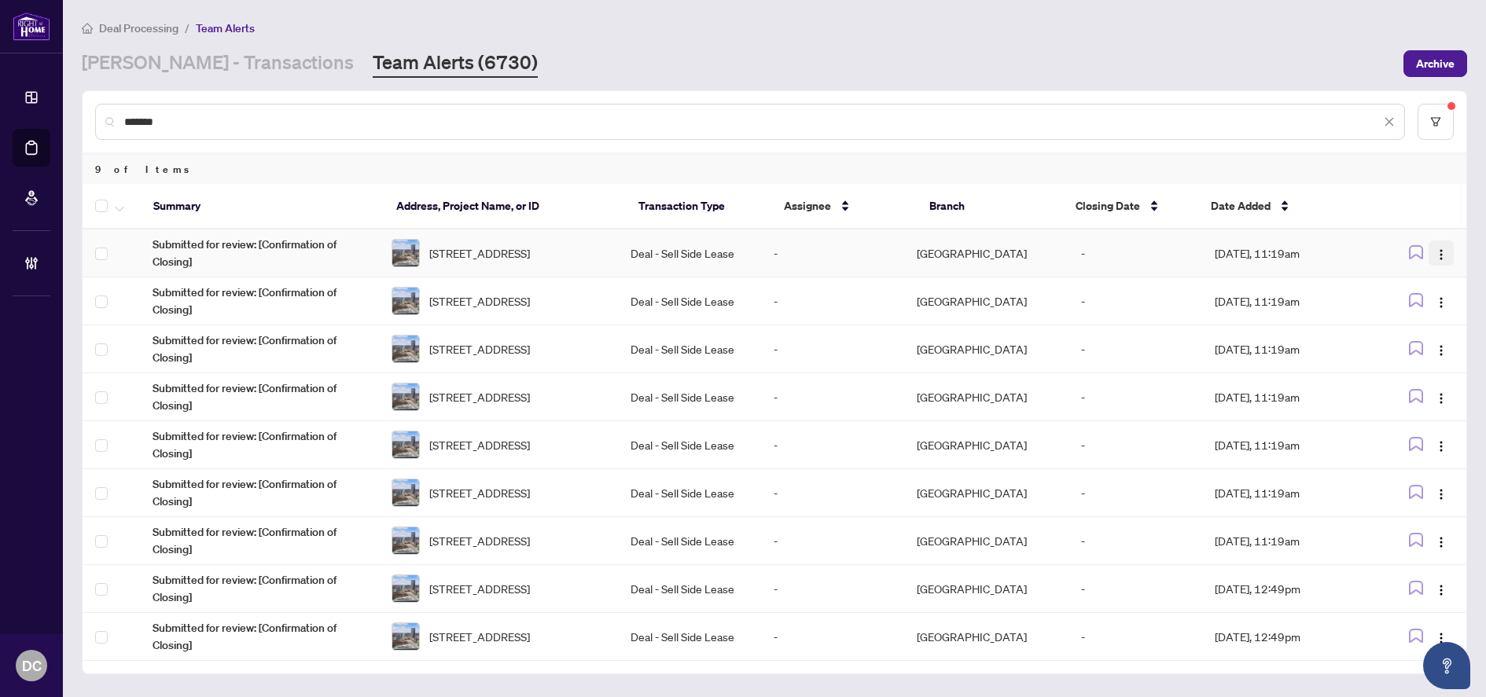
click at [1443, 251] on img "button" at bounding box center [1441, 254] width 13 height 13
click at [1436, 332] on span "Complete Item" at bounding box center [1404, 333] width 73 height 17
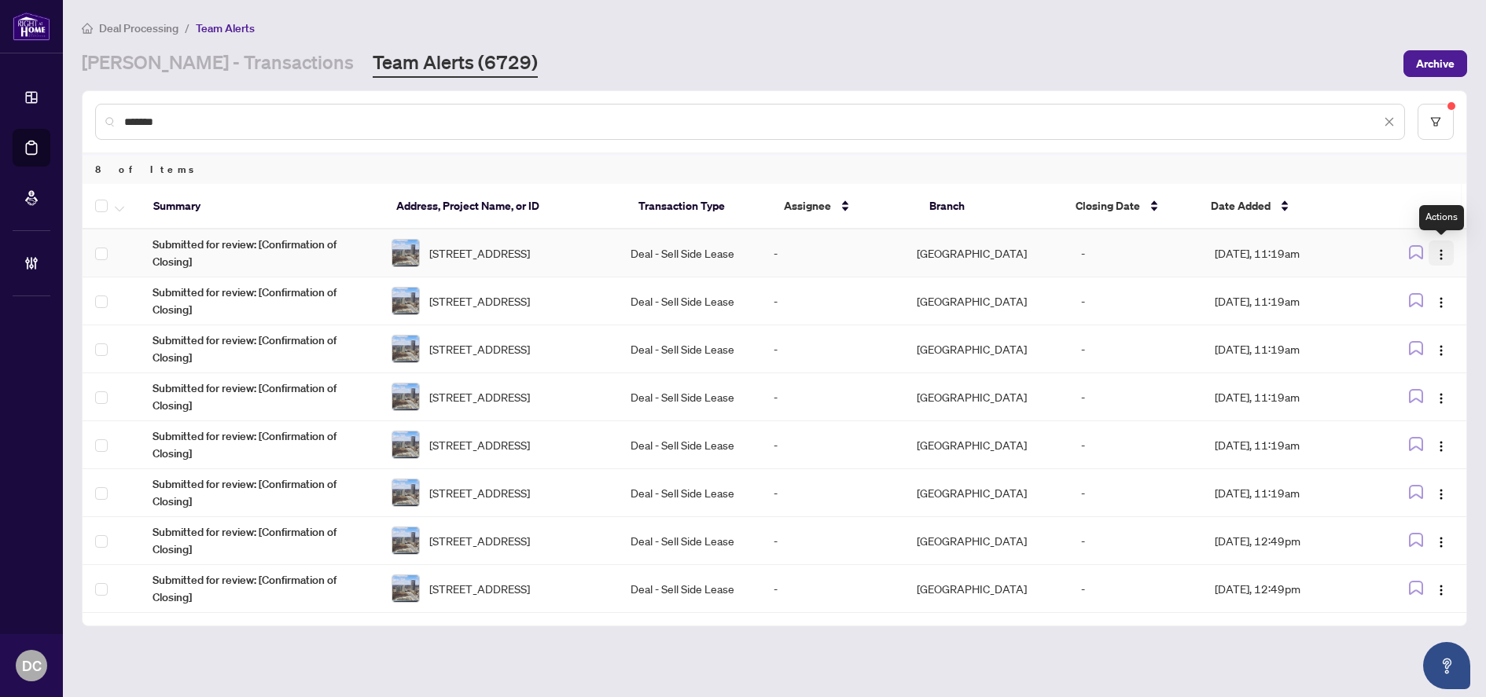
click at [1442, 256] on img "button" at bounding box center [1441, 254] width 13 height 13
click at [1427, 333] on span "Complete Item" at bounding box center [1404, 333] width 73 height 17
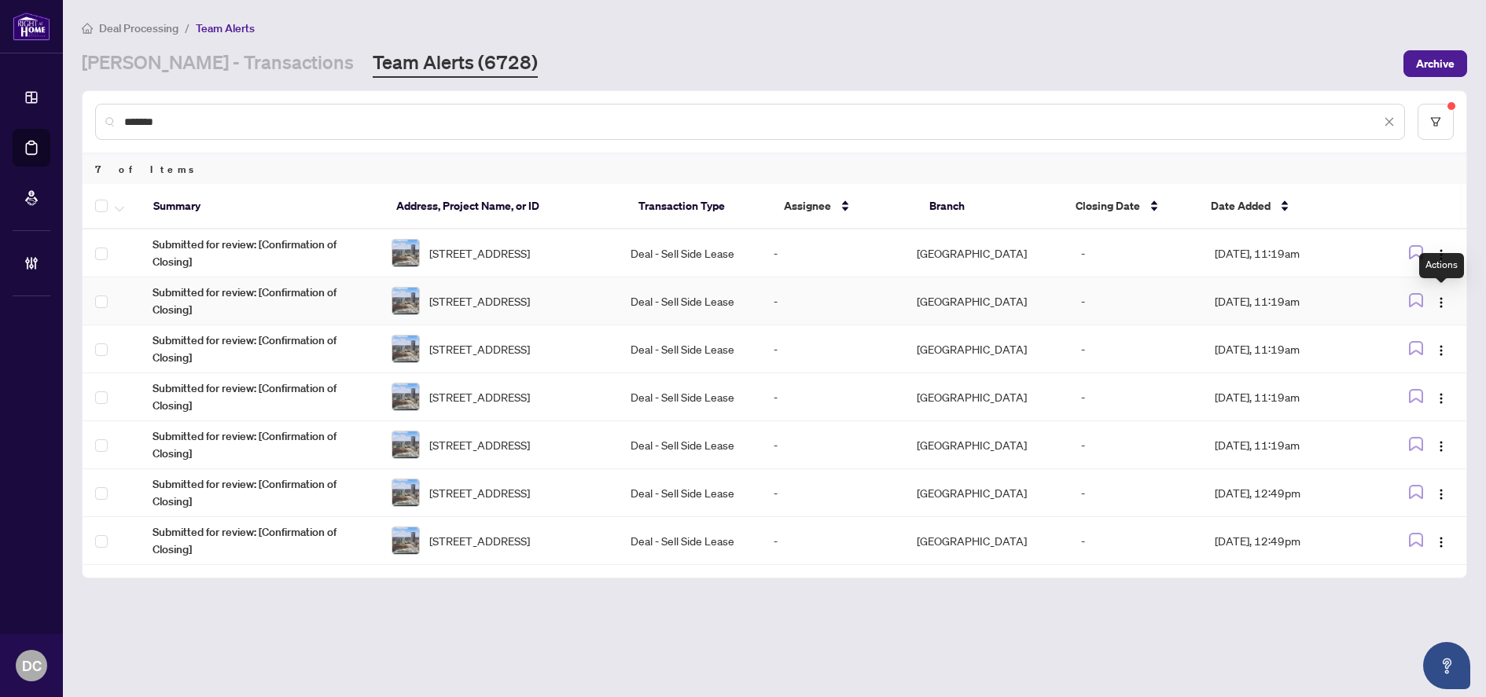
click at [1447, 256] on div "Actions" at bounding box center [1441, 265] width 45 height 25
click at [1441, 252] on img "button" at bounding box center [1441, 254] width 13 height 13
click at [1431, 334] on span "Complete Item" at bounding box center [1404, 333] width 73 height 17
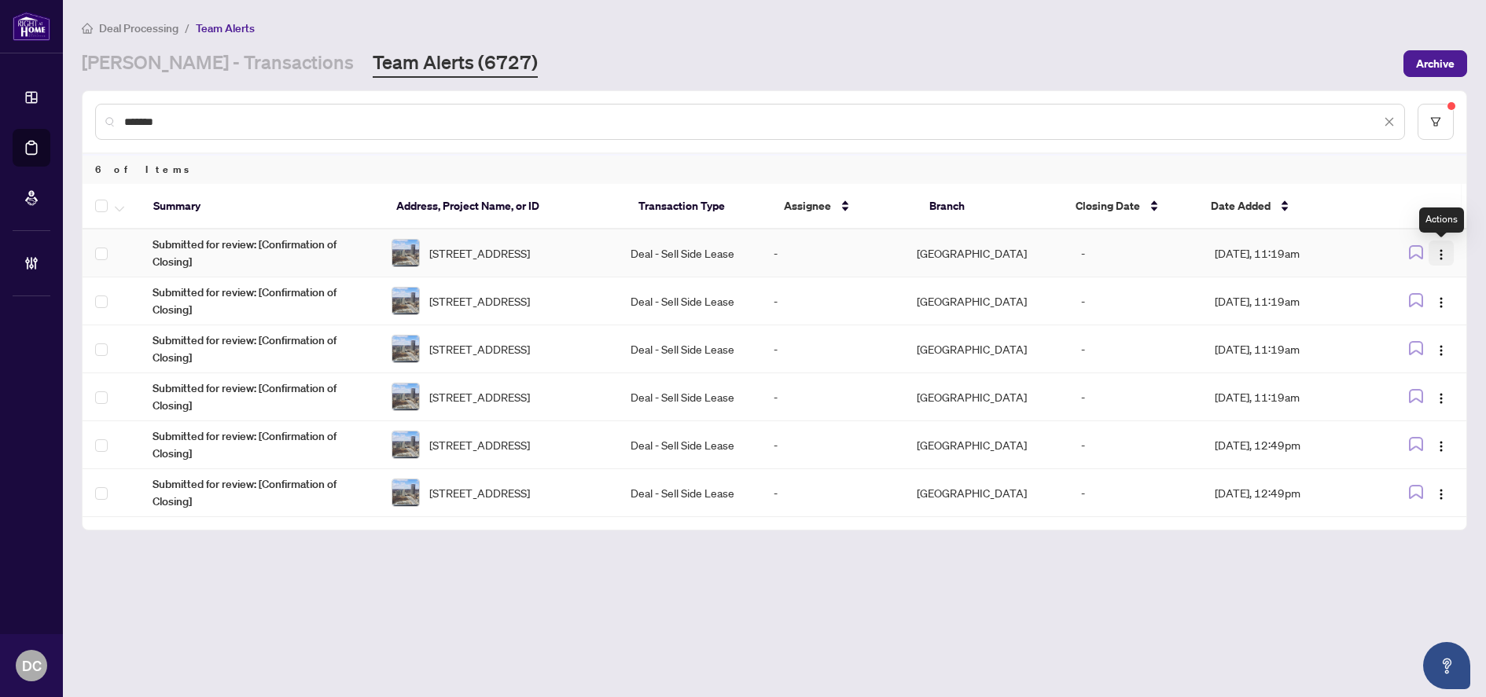
click at [1439, 259] on img "button" at bounding box center [1441, 254] width 13 height 13
click at [1431, 334] on span "Complete Item" at bounding box center [1404, 333] width 73 height 17
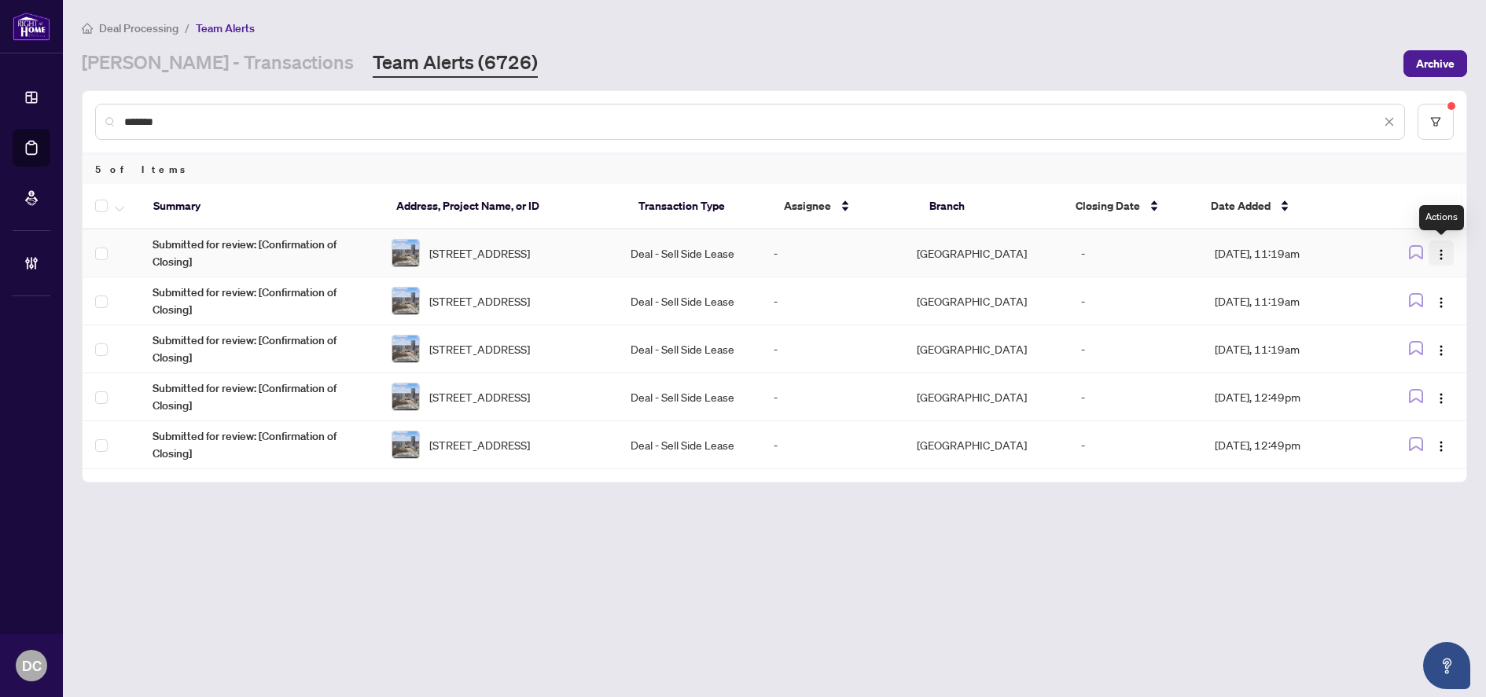
click at [1446, 259] on img "button" at bounding box center [1441, 254] width 13 height 13
click at [1428, 331] on span "Complete Item" at bounding box center [1404, 333] width 73 height 17
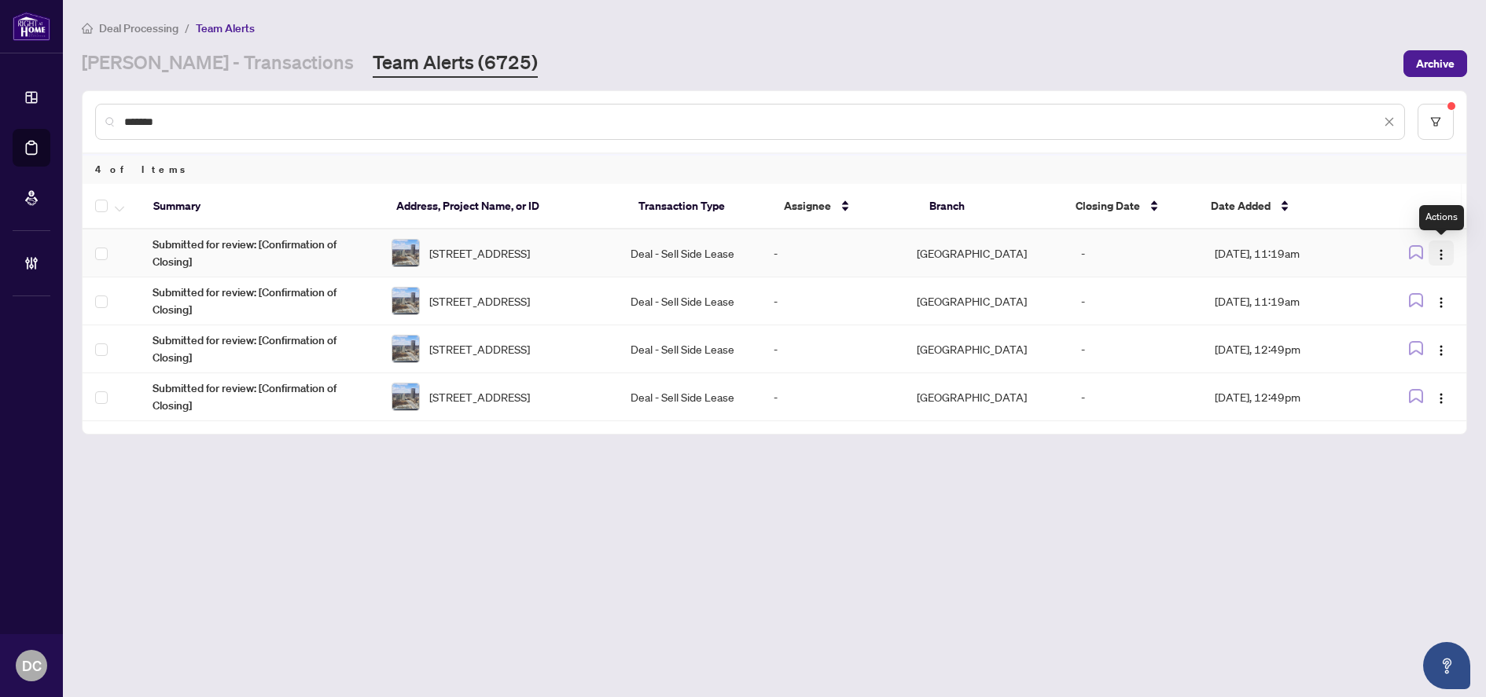
click at [1445, 248] on img "button" at bounding box center [1441, 254] width 13 height 13
click at [1434, 330] on span "Complete Item" at bounding box center [1404, 333] width 73 height 17
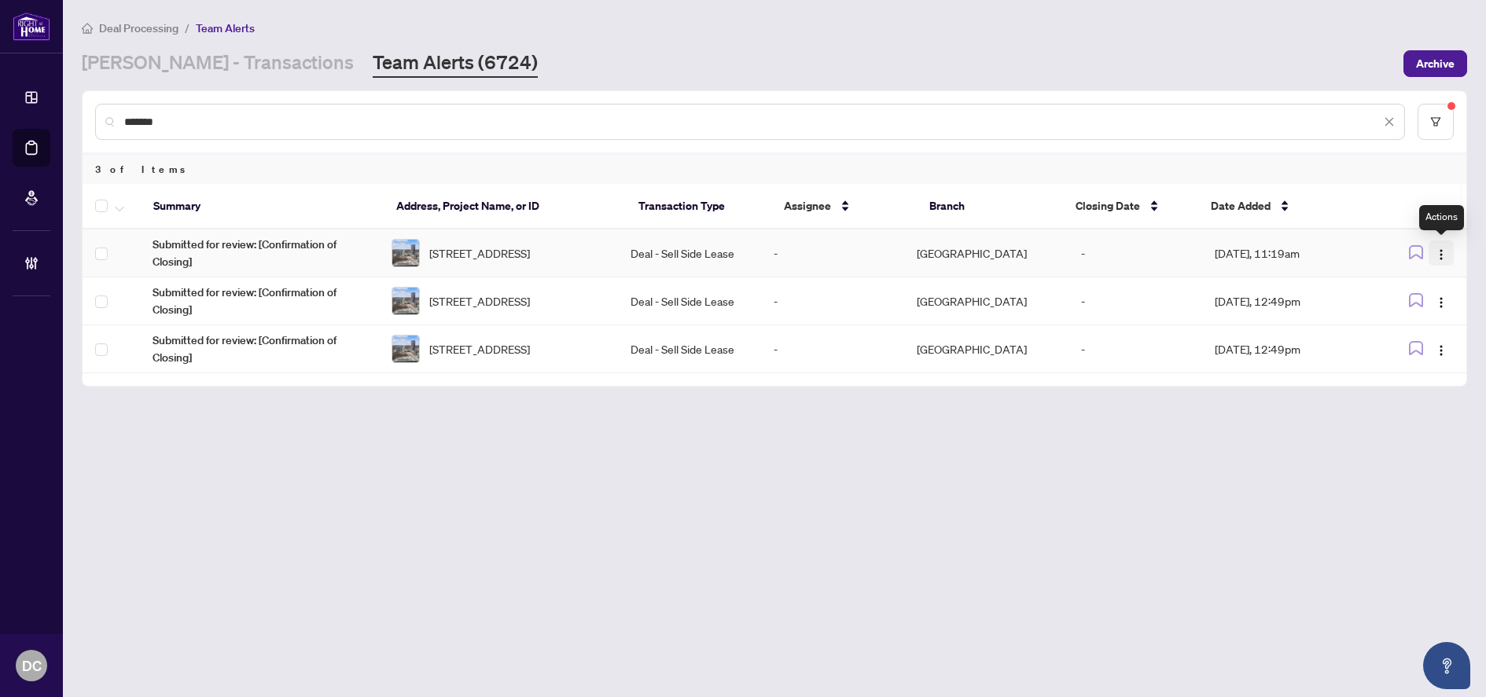
click at [1444, 253] on img "button" at bounding box center [1441, 254] width 13 height 13
click at [1433, 338] on span "Complete Item" at bounding box center [1404, 333] width 73 height 17
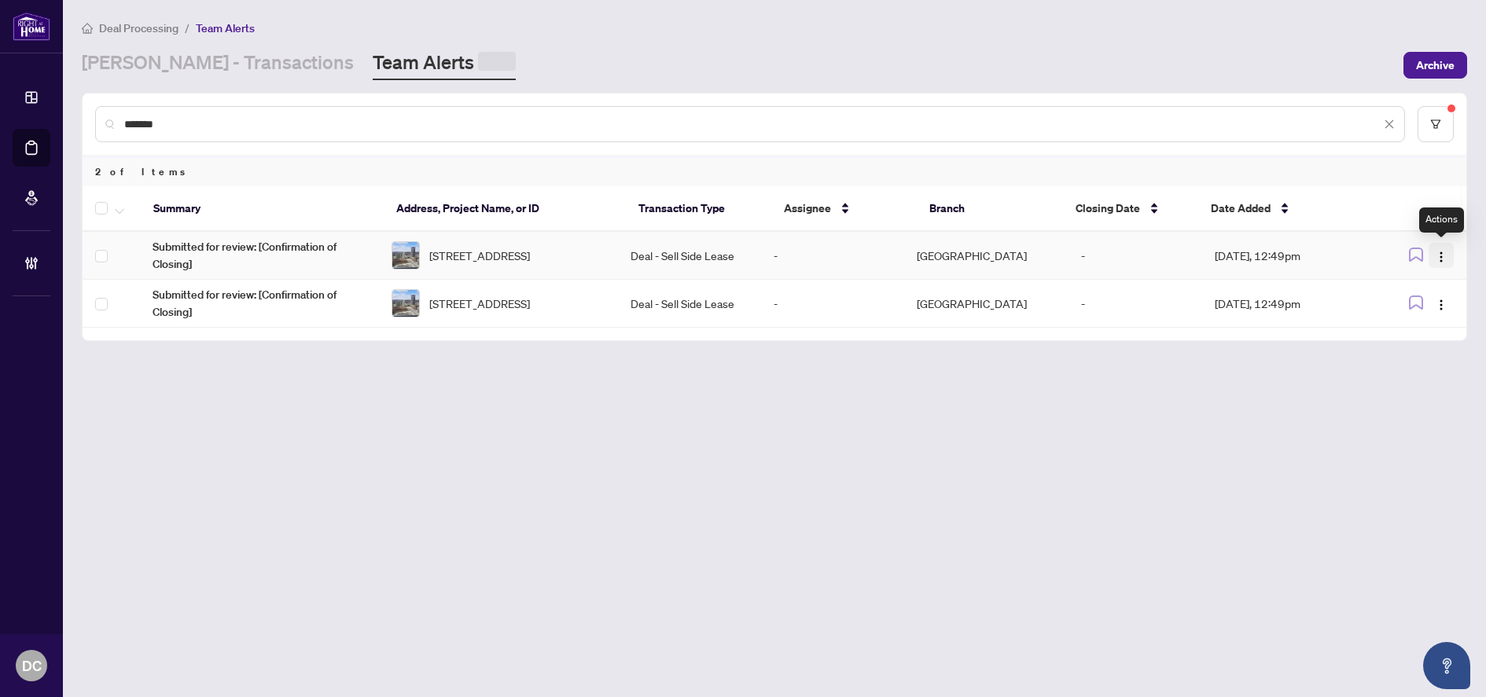
click at [1448, 256] on button "button" at bounding box center [1440, 255] width 25 height 25
click at [1432, 333] on span "Complete Item" at bounding box center [1404, 336] width 73 height 17
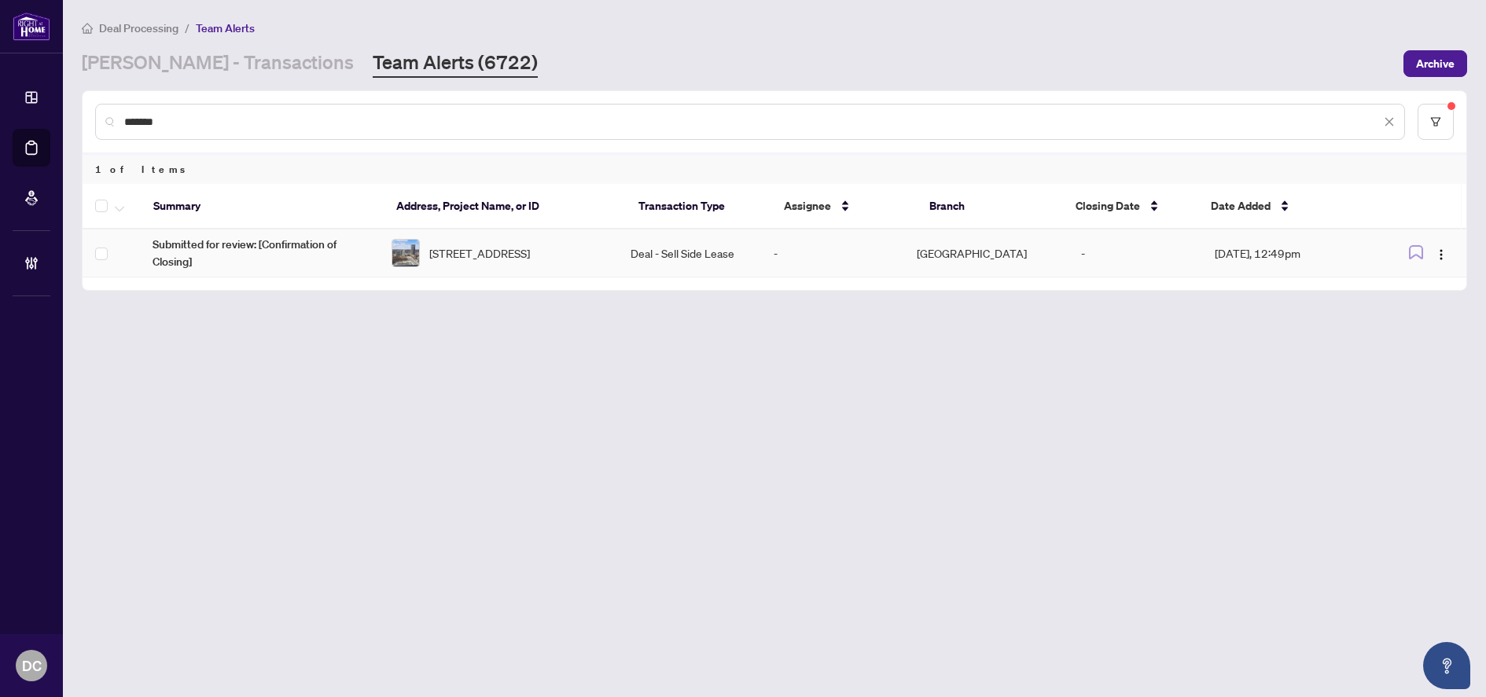
click at [1112, 254] on td "-" at bounding box center [1135, 254] width 134 height 48
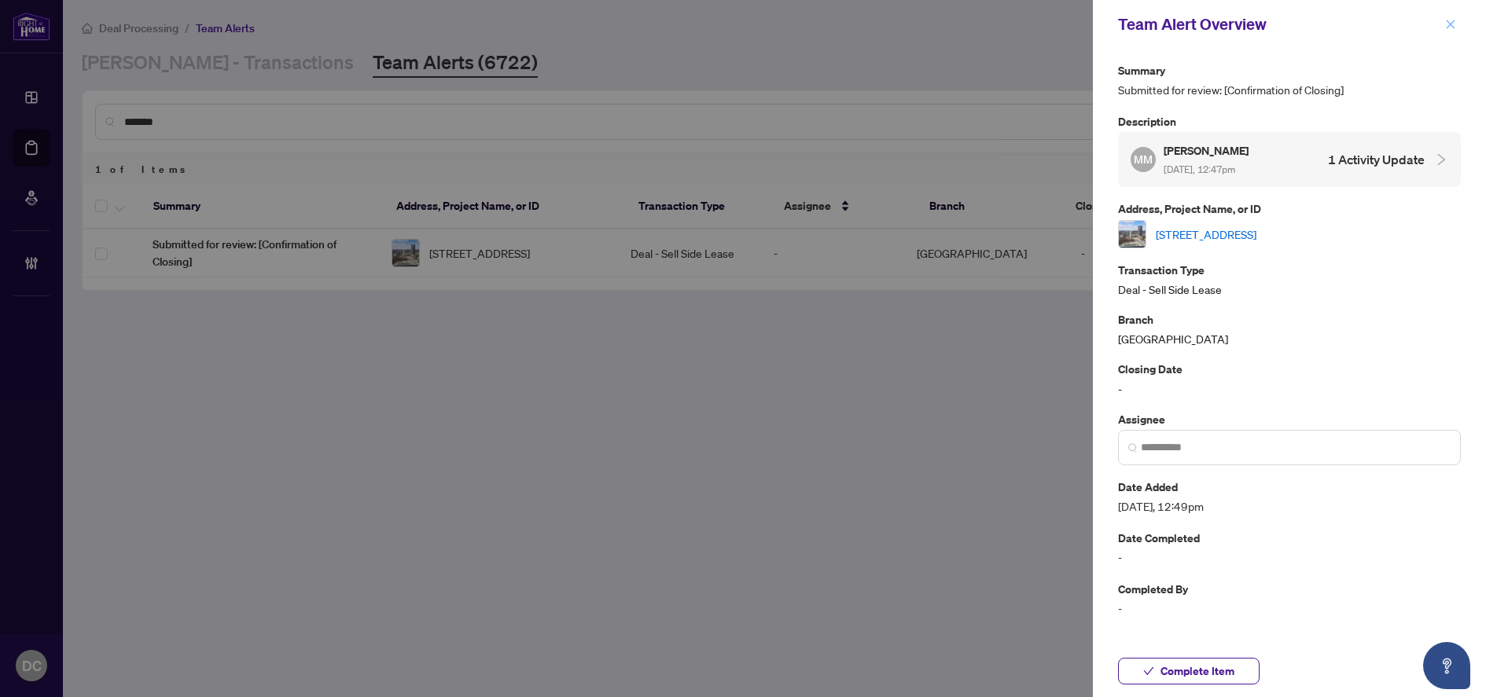
click at [1448, 21] on icon "close" at bounding box center [1450, 24] width 11 height 11
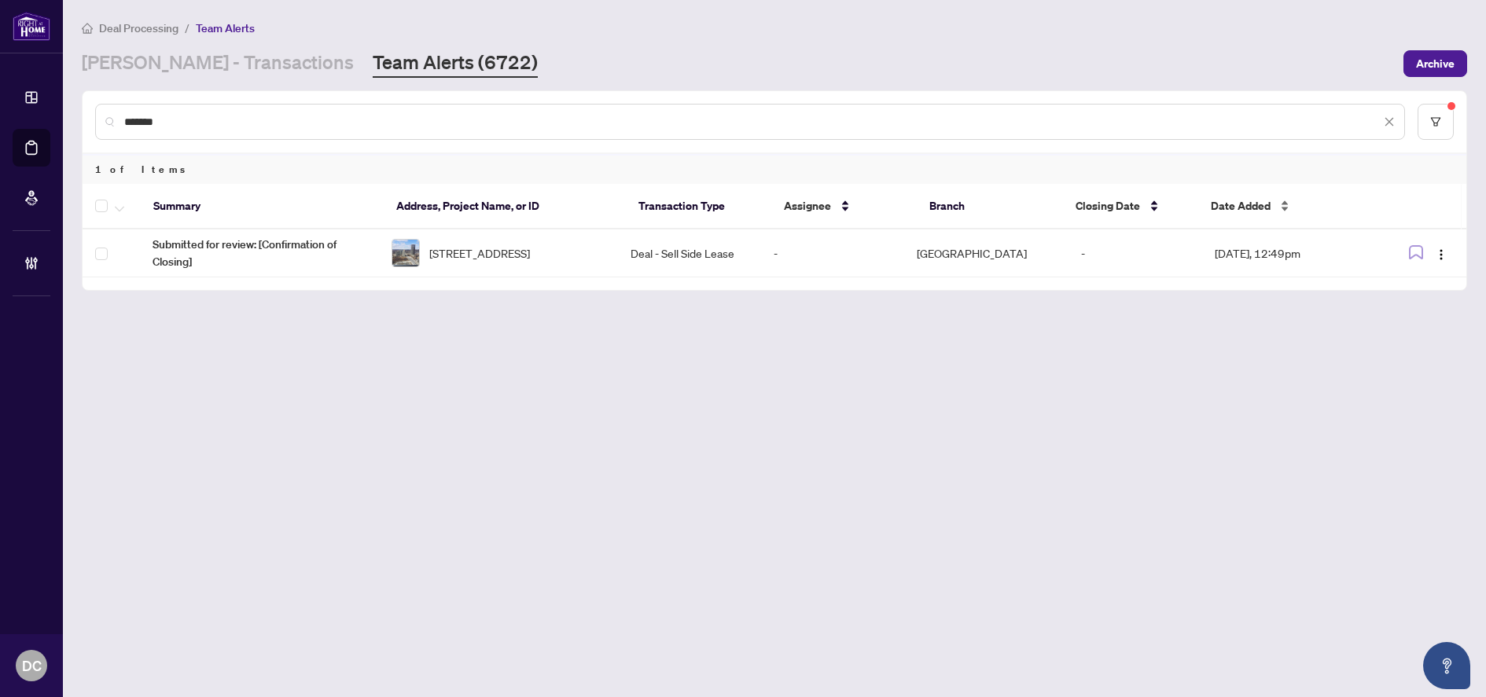
click at [1263, 201] on span "Date Added" at bounding box center [1241, 205] width 60 height 17
click at [1439, 256] on img "button" at bounding box center [1441, 254] width 13 height 13
click at [1411, 334] on span "Complete Item" at bounding box center [1404, 333] width 73 height 17
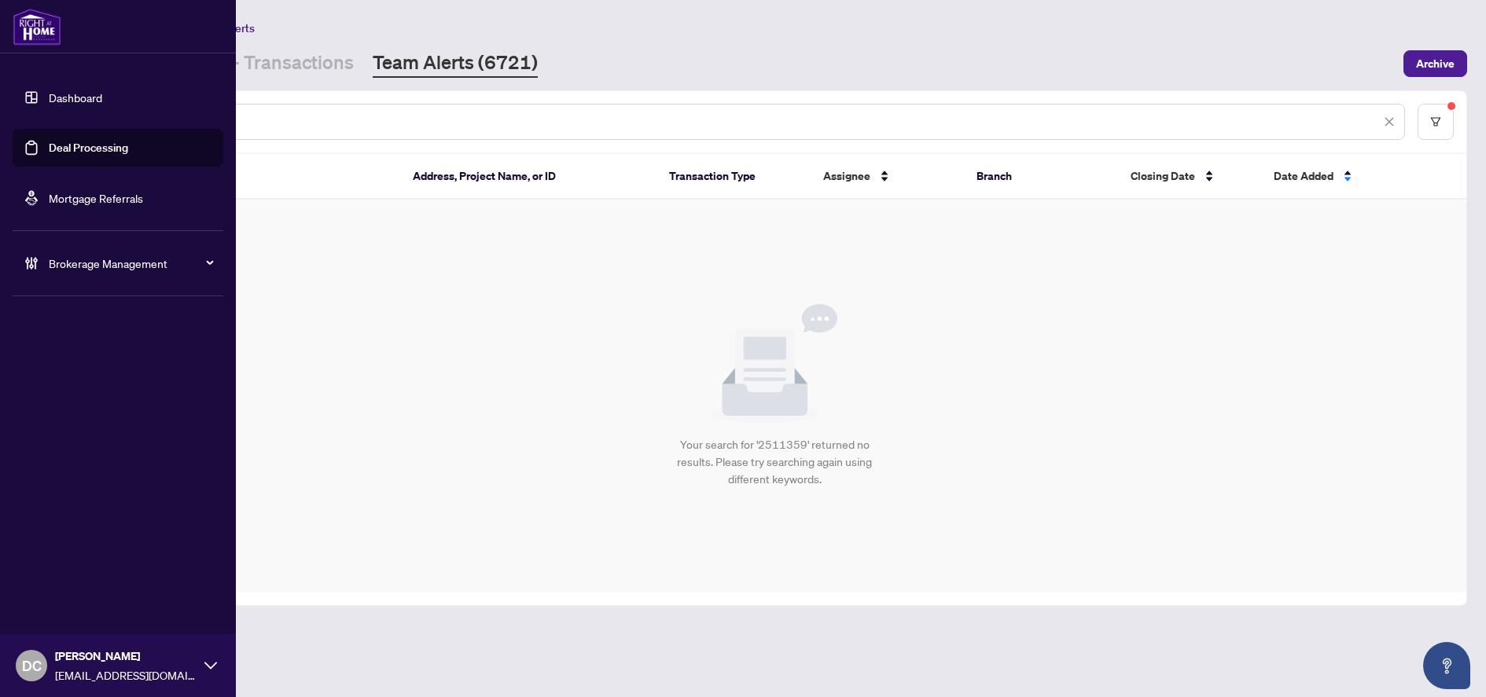
drag, startPoint x: 196, startPoint y: 123, endPoint x: 57, endPoint y: 119, distance: 139.2
click at [57, 119] on div "Dashboard Deal Processing Mortgage Referrals Brokerage Management DC Dawn Chan …" at bounding box center [743, 348] width 1486 height 697
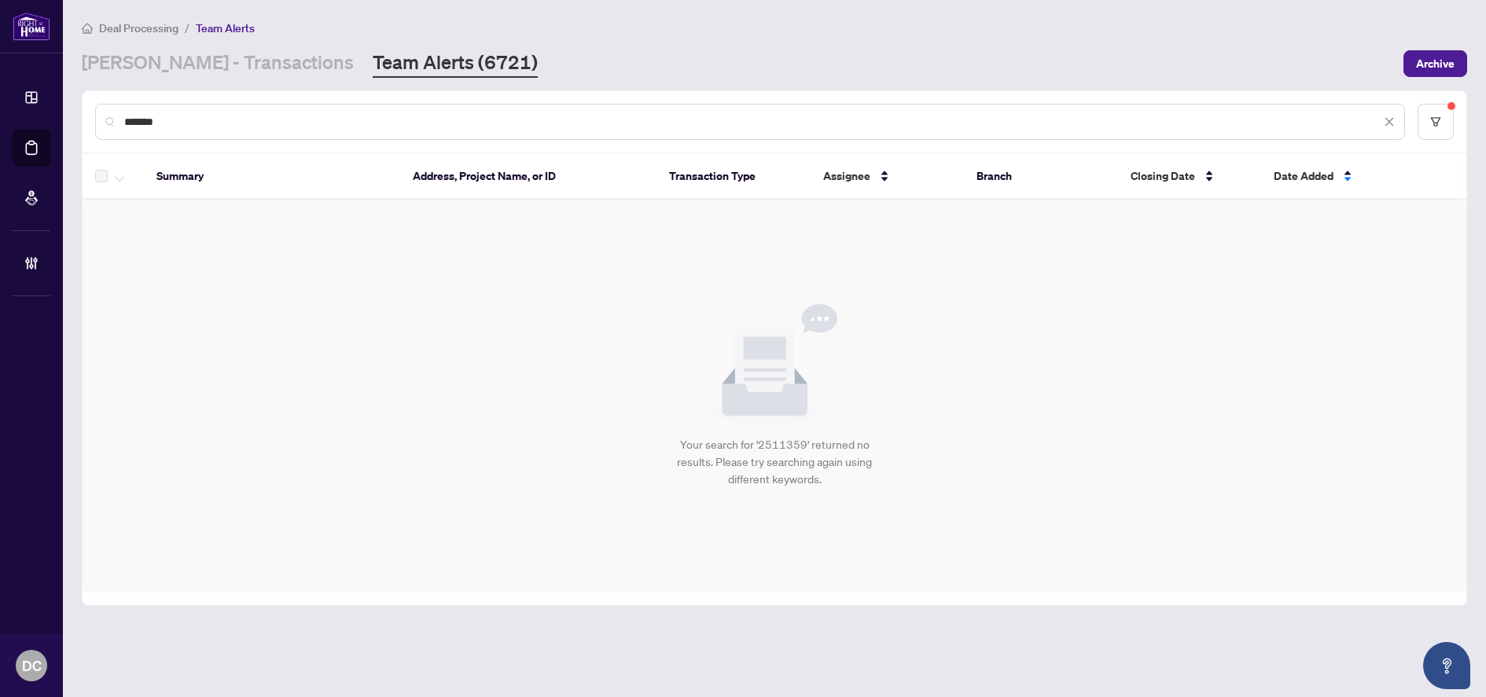
paste input "text"
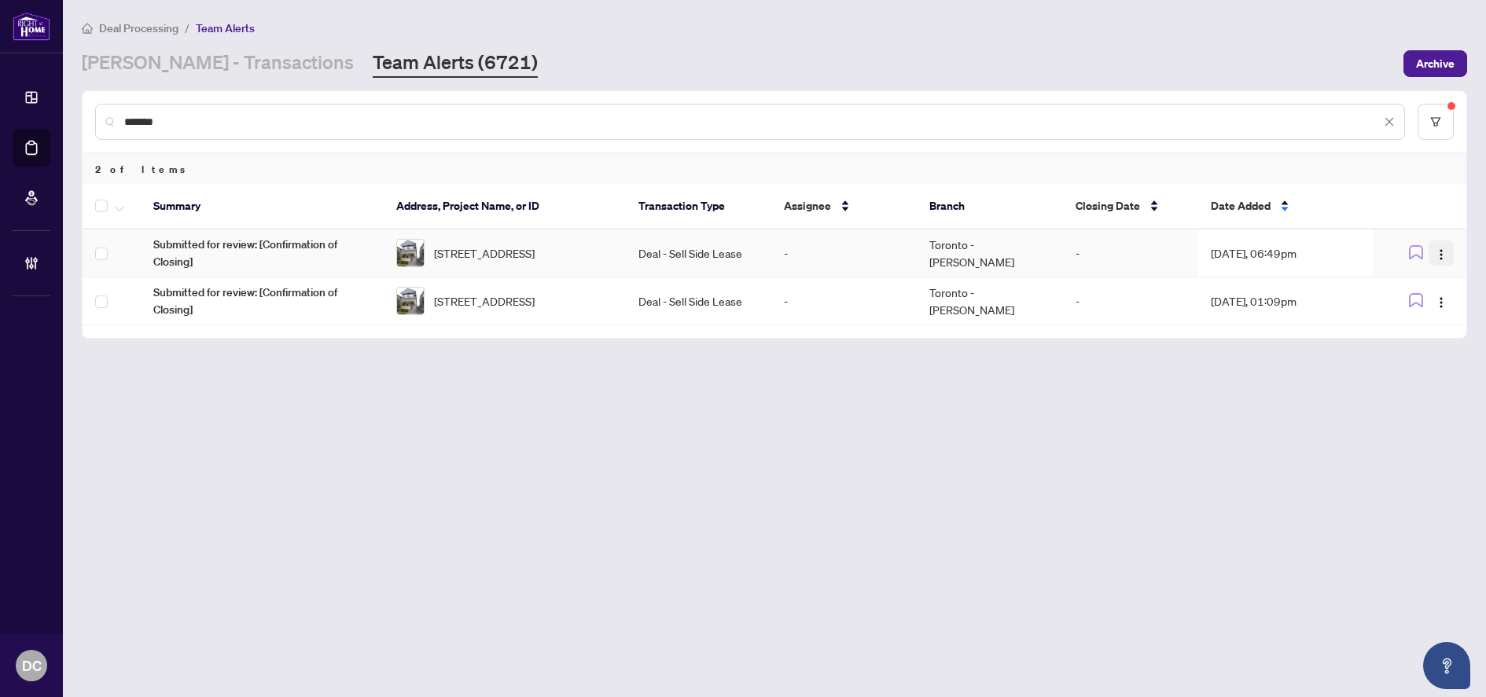
click at [1436, 253] on img "button" at bounding box center [1441, 254] width 13 height 13
click at [1407, 339] on span "Complete Item" at bounding box center [1404, 333] width 73 height 17
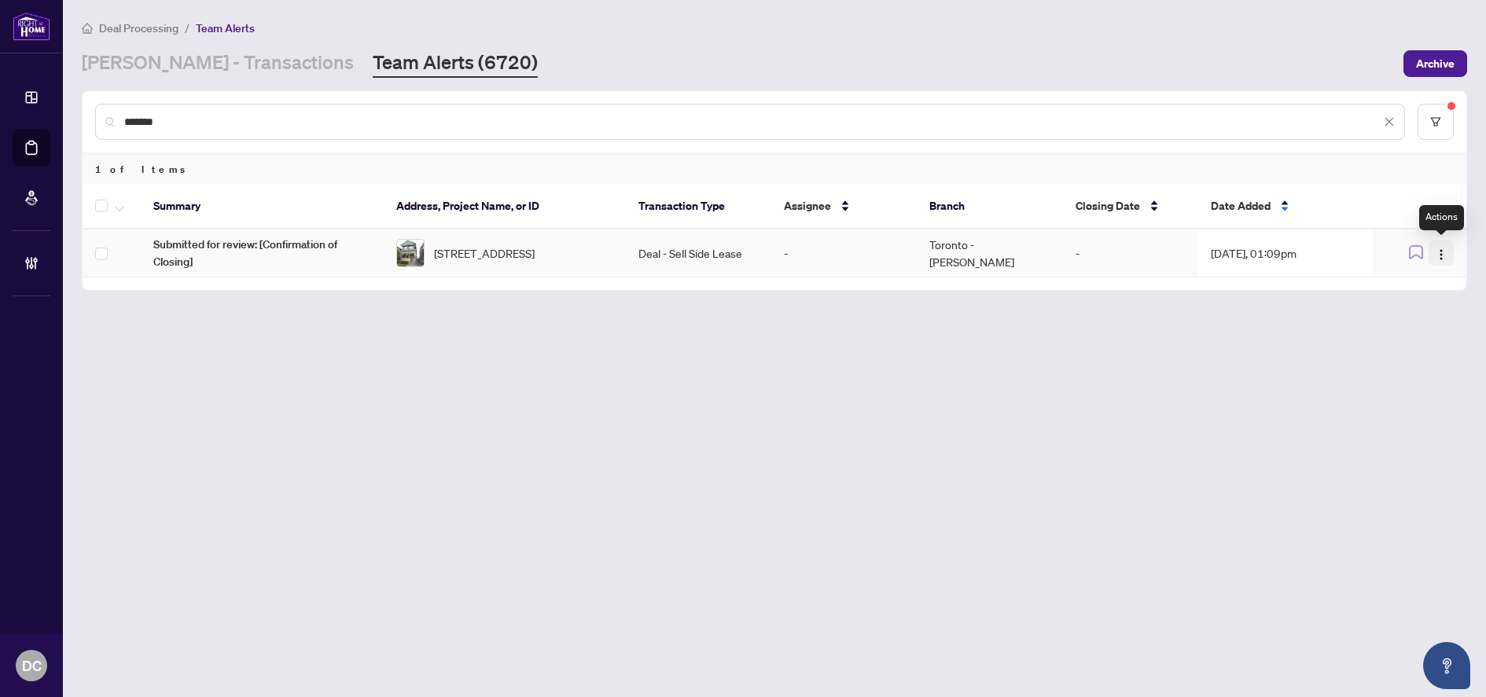
click at [1438, 264] on button "button" at bounding box center [1440, 253] width 25 height 25
click at [1235, 198] on span "Date Added" at bounding box center [1241, 205] width 60 height 17
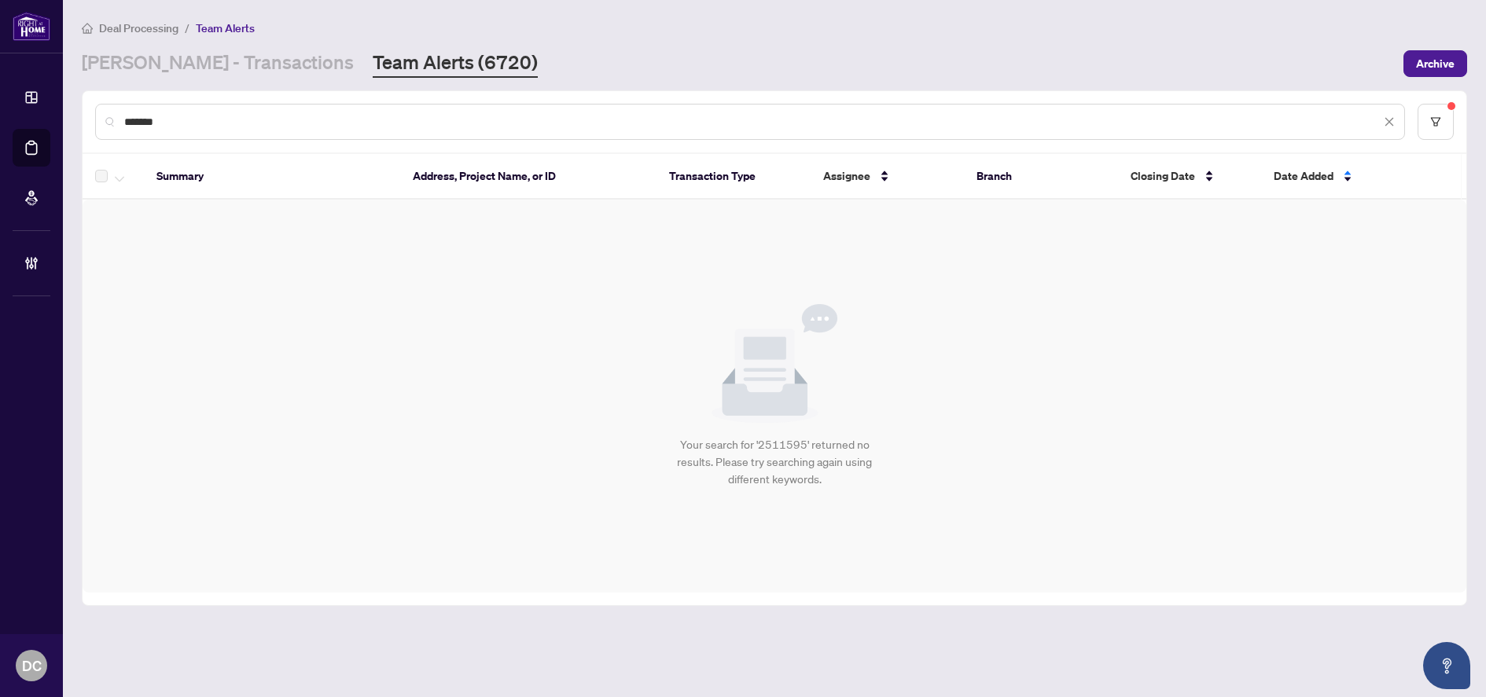
drag, startPoint x: 296, startPoint y: 112, endPoint x: 234, endPoint y: 116, distance: 61.4
click at [234, 116] on div "*******" at bounding box center [750, 122] width 1310 height 36
drag, startPoint x: 215, startPoint y: 123, endPoint x: 89, endPoint y: 118, distance: 125.9
click at [89, 118] on div "*******" at bounding box center [775, 121] width 1384 height 61
paste input "text"
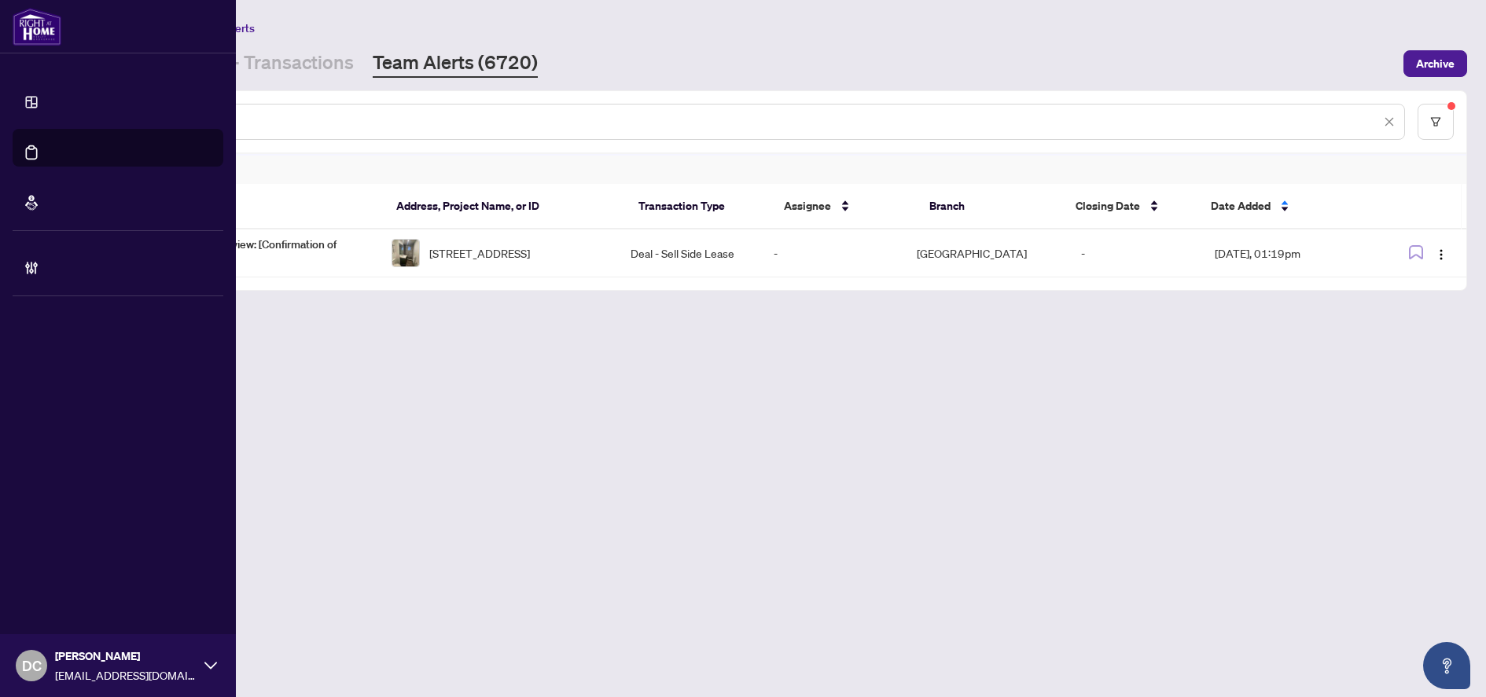
drag, startPoint x: 195, startPoint y: 116, endPoint x: 57, endPoint y: 119, distance: 137.6
click at [57, 119] on div "Dashboard Deal Processing Mortgage Referrals Brokerage Management DC Dawn Chan …" at bounding box center [743, 348] width 1486 height 697
paste input "text"
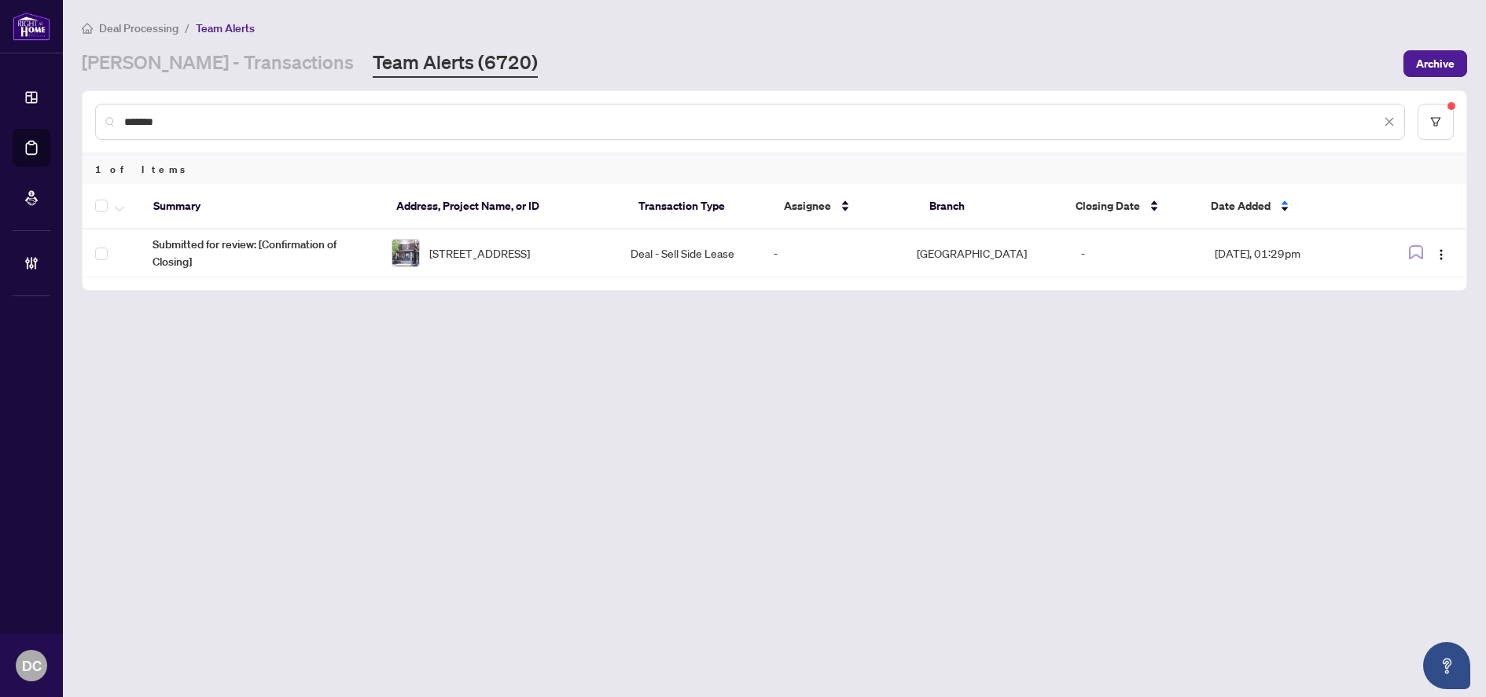
drag, startPoint x: 215, startPoint y: 122, endPoint x: 80, endPoint y: 119, distance: 134.5
click at [80, 119] on main "Deal Processing / Team Alerts RAHR - Transactions Team Alerts (6720) Archive **…" at bounding box center [774, 348] width 1423 height 697
paste input "text"
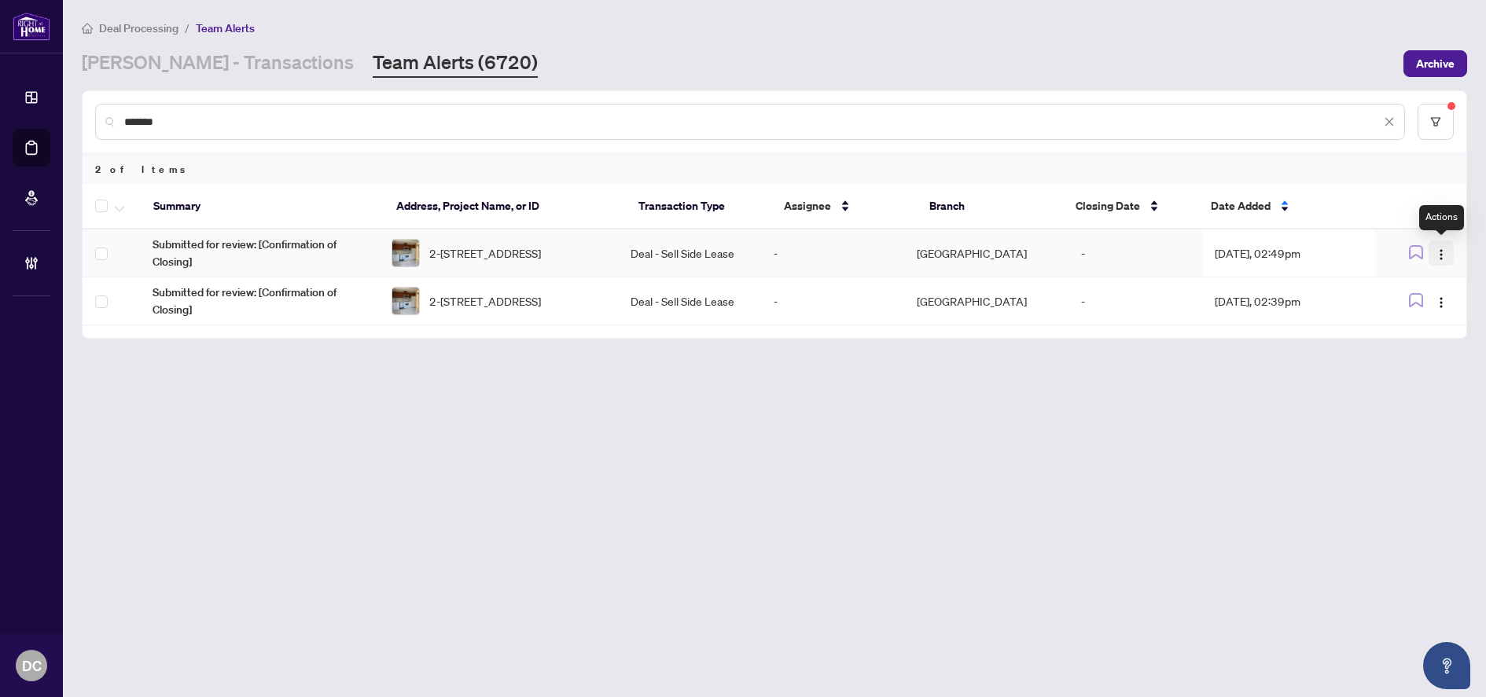
click at [1443, 261] on button "button" at bounding box center [1440, 253] width 25 height 25
click at [1403, 334] on span "Complete Item" at bounding box center [1404, 333] width 73 height 17
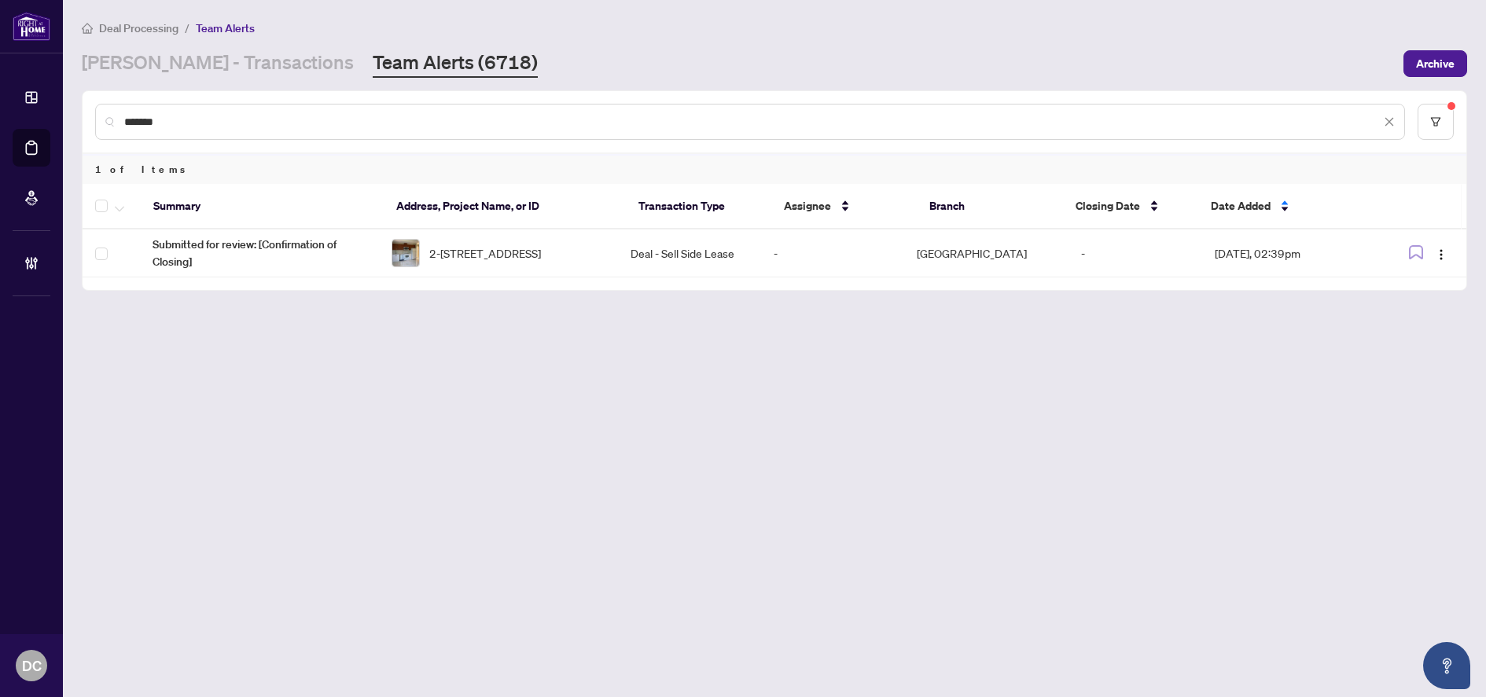
click at [169, 119] on input "*******" at bounding box center [752, 121] width 1256 height 17
drag, startPoint x: 171, startPoint y: 115, endPoint x: 86, endPoint y: 114, distance: 84.1
click at [86, 114] on div "*******" at bounding box center [775, 121] width 1384 height 61
paste input "text"
click at [1240, 211] on span "Date Added" at bounding box center [1241, 205] width 60 height 17
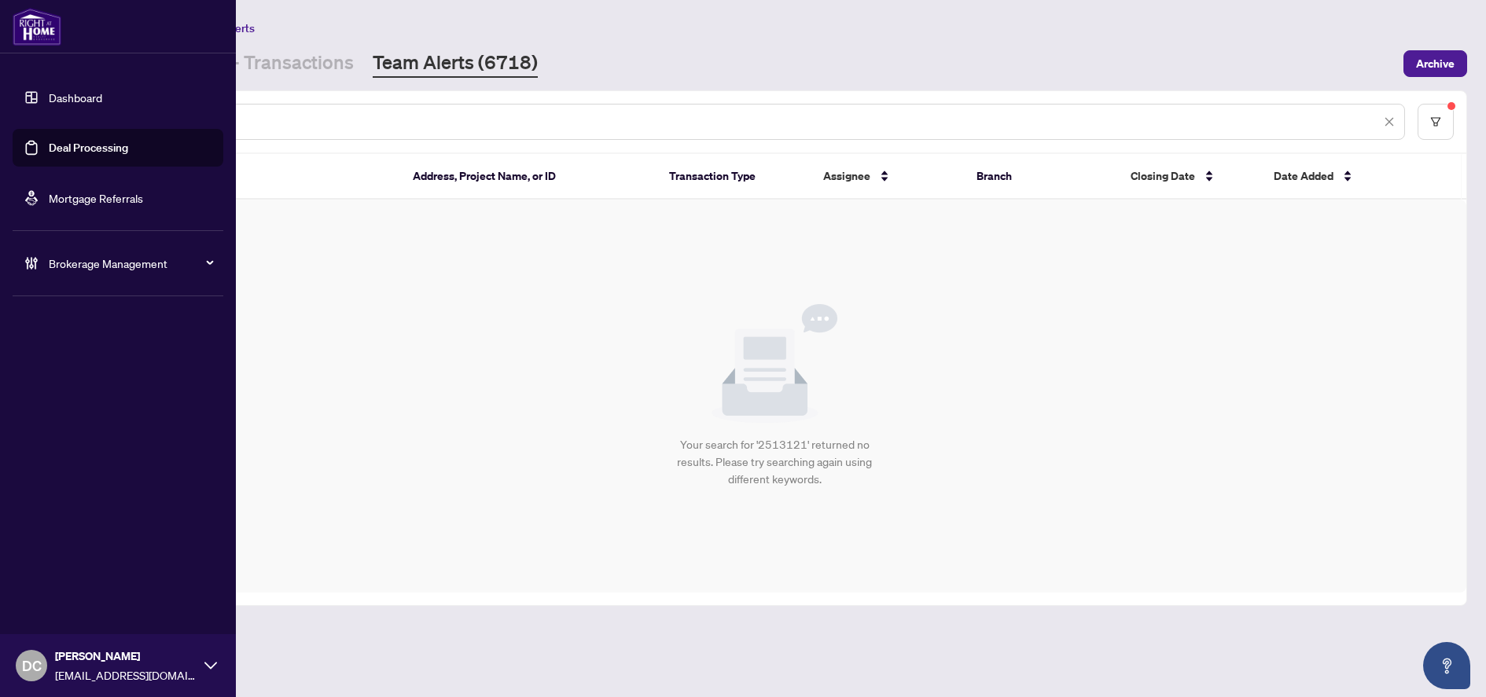
drag, startPoint x: 177, startPoint y: 119, endPoint x: 20, endPoint y: 114, distance: 157.3
click at [20, 114] on div "Dashboard Deal Processing Mortgage Referrals Brokerage Management DC Dawn Chan …" at bounding box center [743, 348] width 1486 height 697
paste input "text"
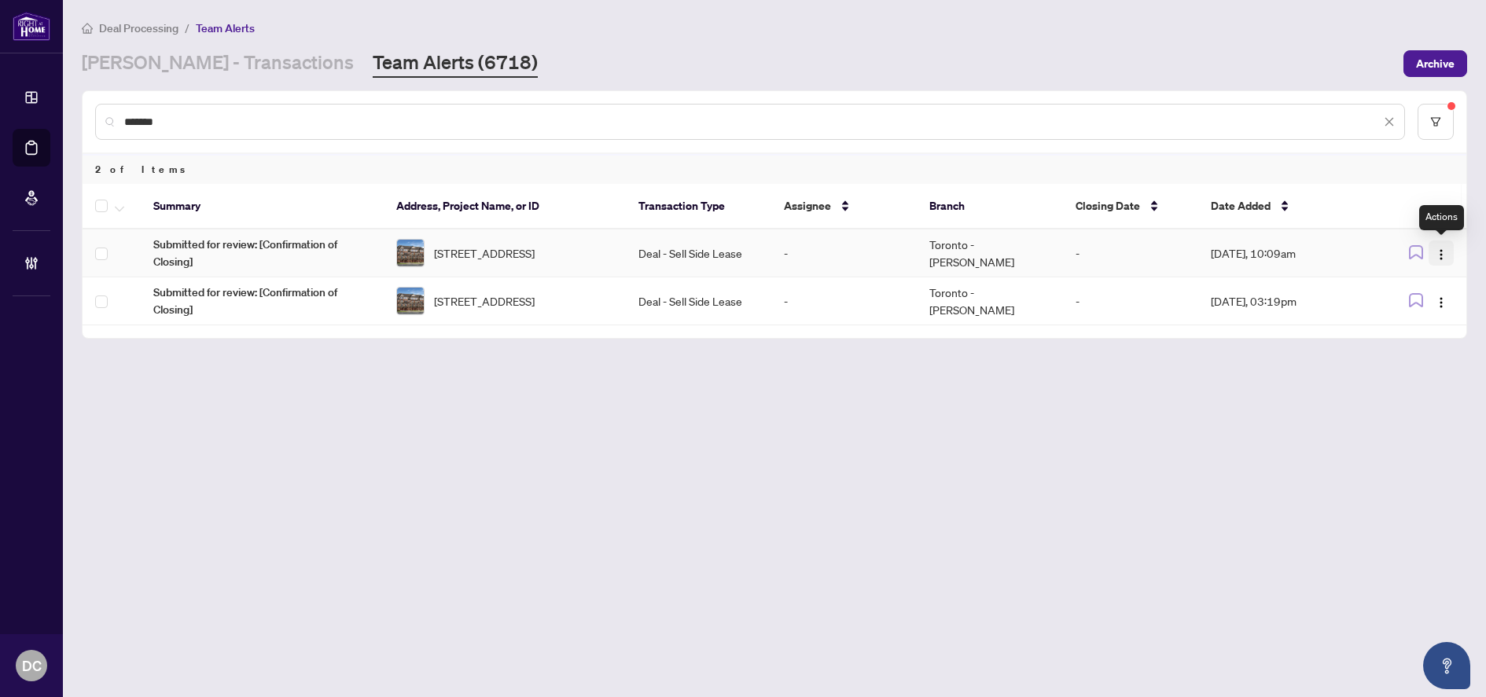
click at [1441, 255] on img "button" at bounding box center [1441, 254] width 13 height 13
click at [1384, 342] on span "Complete Item" at bounding box center [1404, 333] width 73 height 17
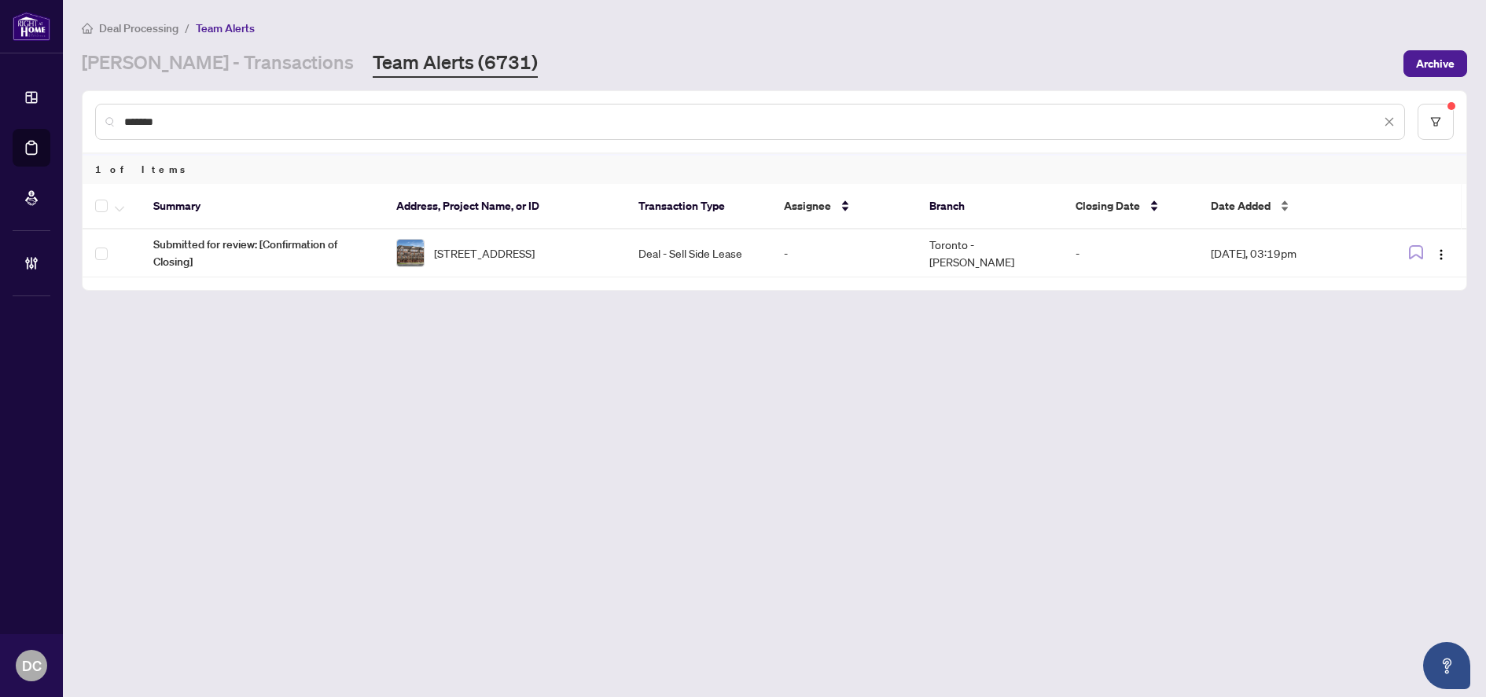
click at [1237, 200] on span "Date Added" at bounding box center [1241, 205] width 60 height 17
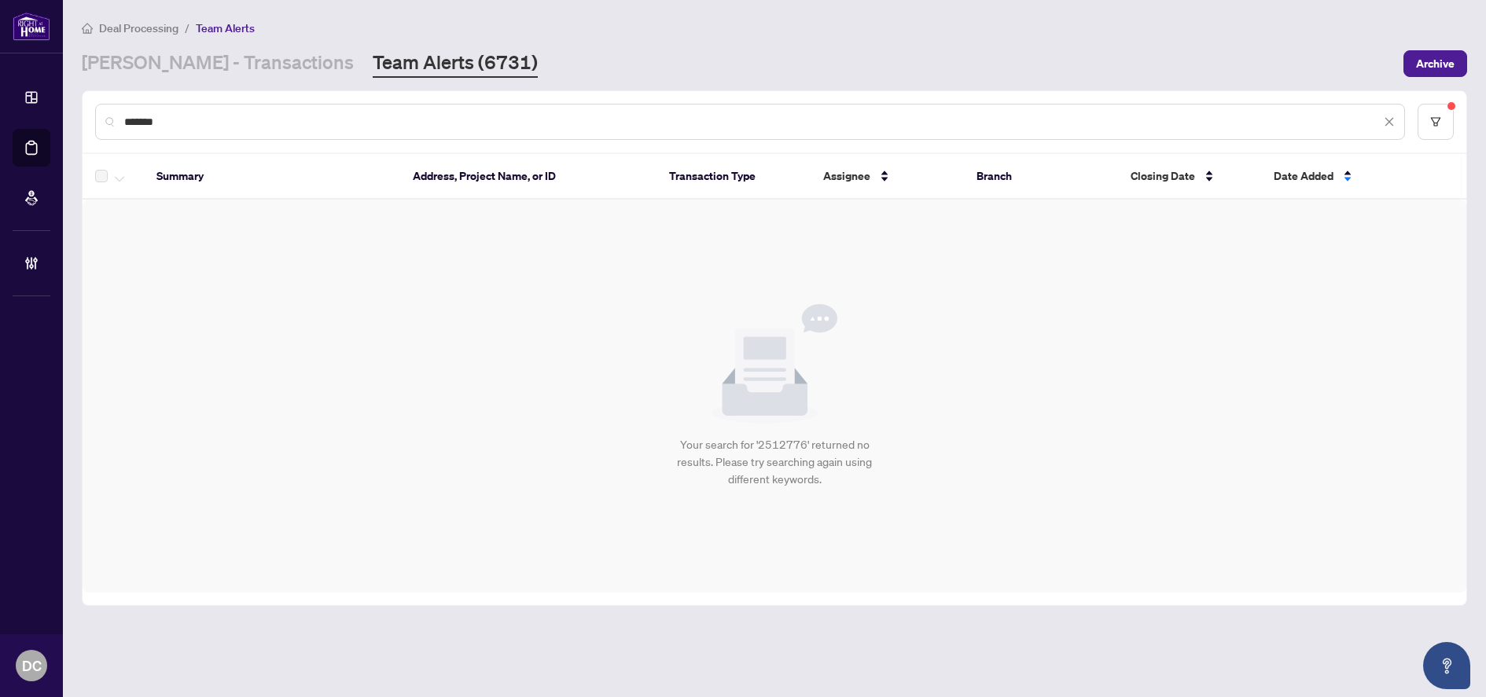
click at [270, 114] on input "*******" at bounding box center [752, 121] width 1256 height 17
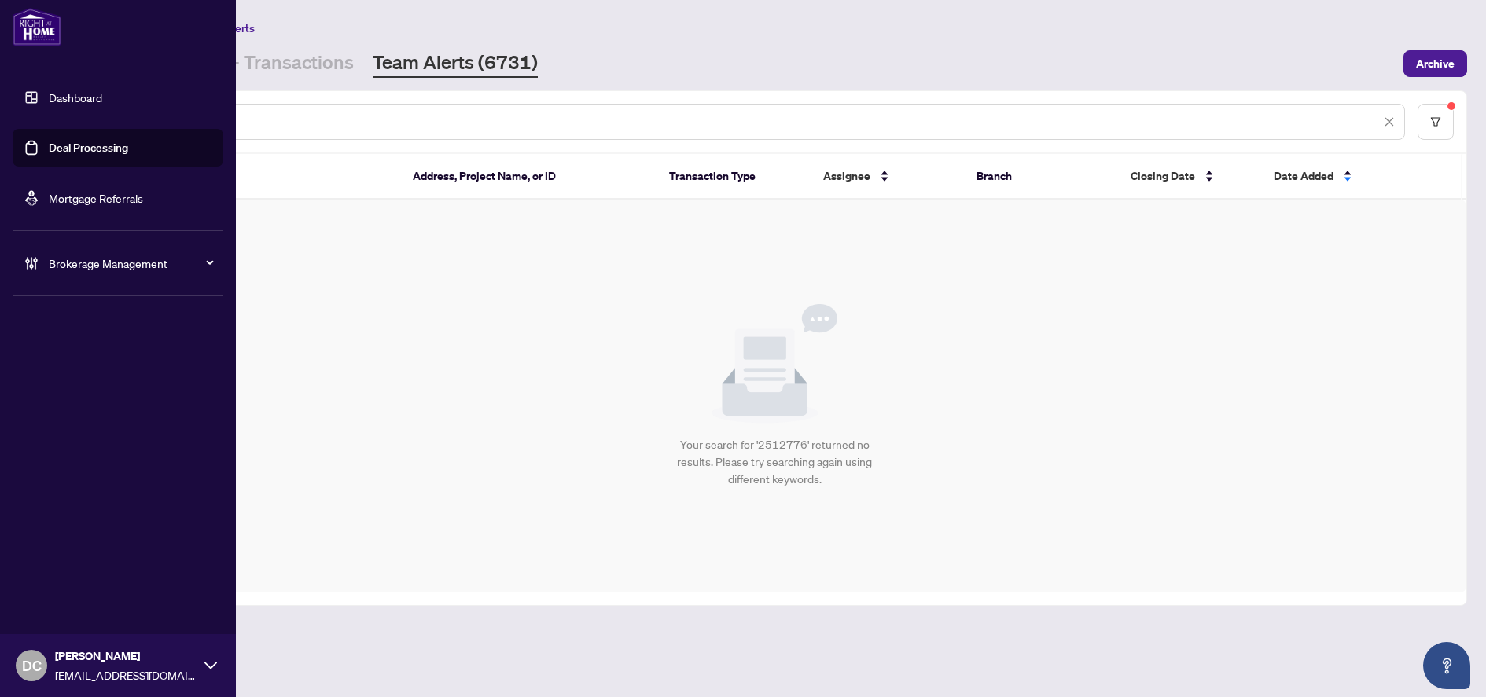
drag, startPoint x: 235, startPoint y: 124, endPoint x: 43, endPoint y: 112, distance: 192.2
click at [43, 112] on div "Dashboard Deal Processing Mortgage Referrals Brokerage Management DC Dawn Chan …" at bounding box center [743, 348] width 1486 height 697
paste input "text"
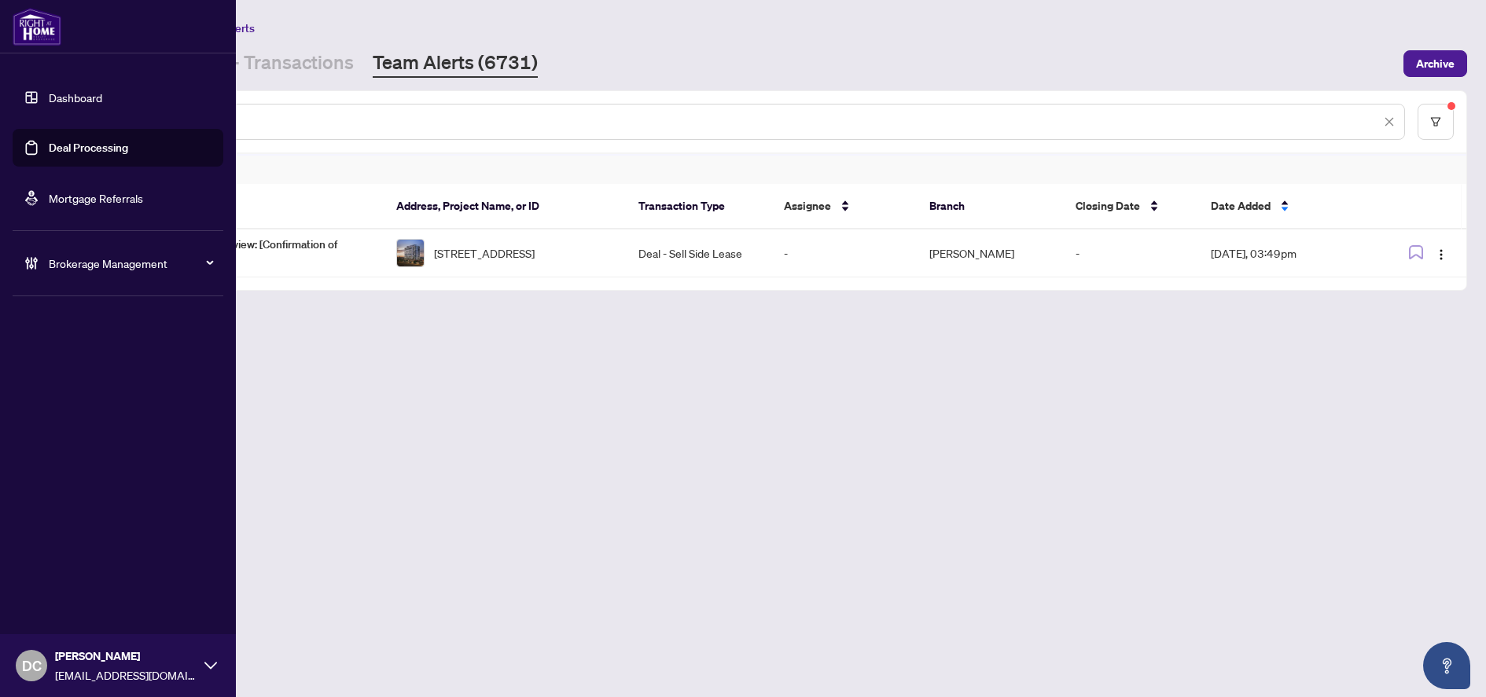
drag, startPoint x: 200, startPoint y: 126, endPoint x: 55, endPoint y: 124, distance: 145.4
click at [55, 124] on div "Dashboard Deal Processing Mortgage Referrals Brokerage Management DC Dawn Chan …" at bounding box center [743, 348] width 1486 height 697
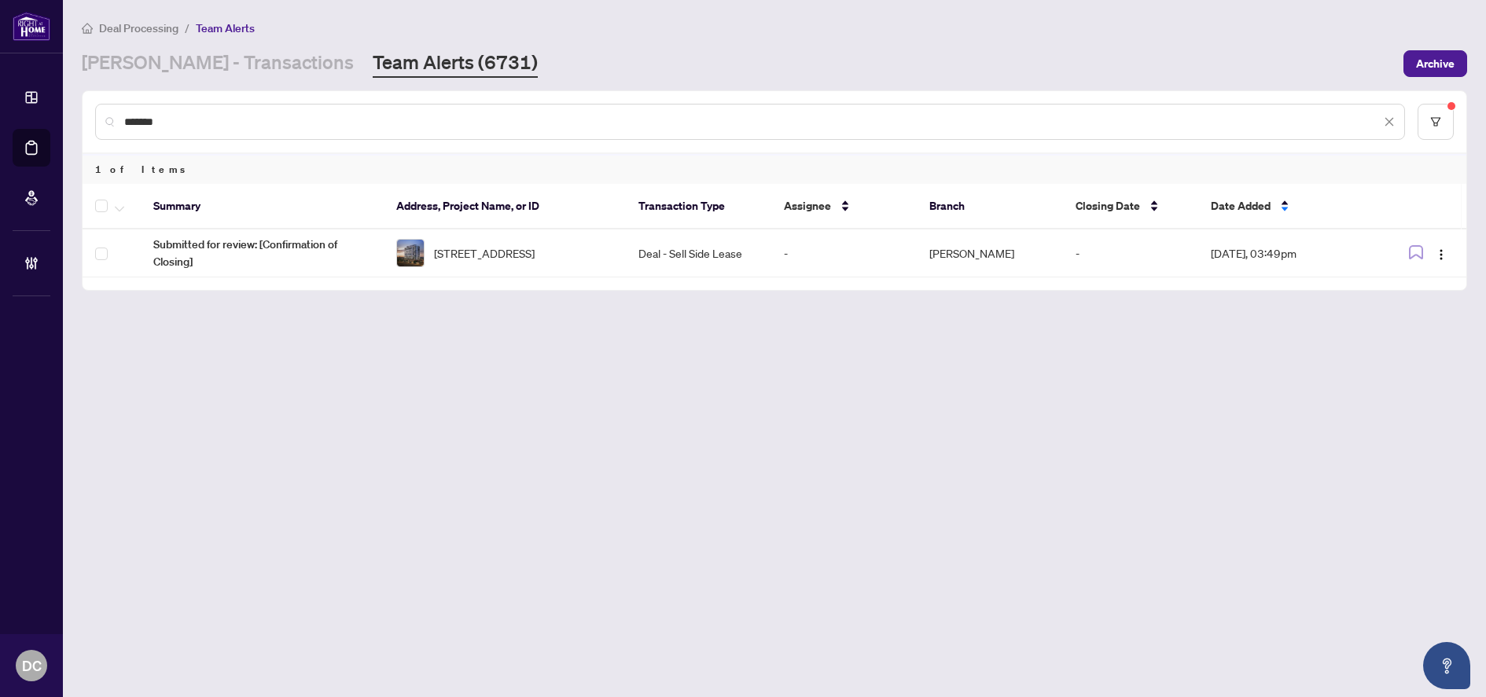
paste input "text"
drag, startPoint x: 197, startPoint y: 117, endPoint x: 123, endPoint y: 117, distance: 73.9
click at [123, 117] on div "*******" at bounding box center [750, 122] width 1310 height 36
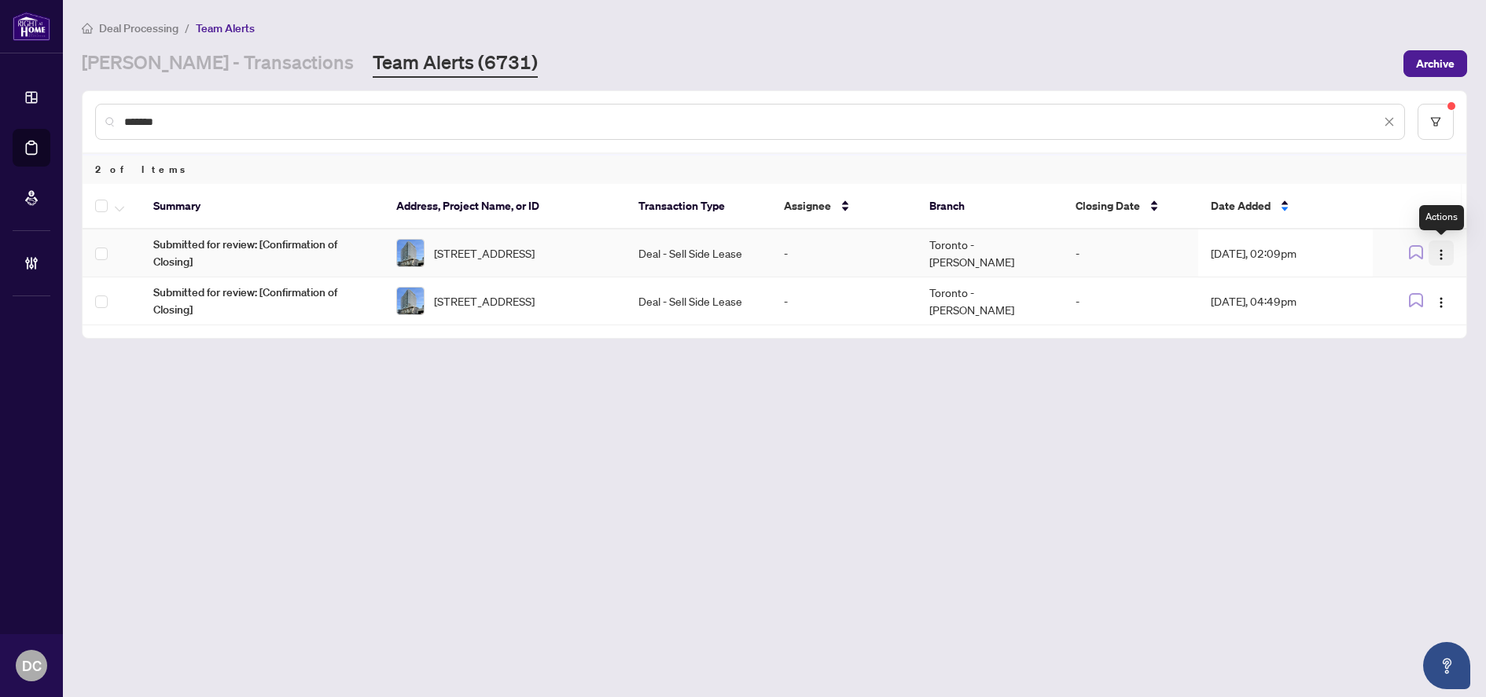
click at [1446, 256] on img "button" at bounding box center [1441, 254] width 13 height 13
click at [1414, 342] on span "Complete Item" at bounding box center [1404, 333] width 73 height 17
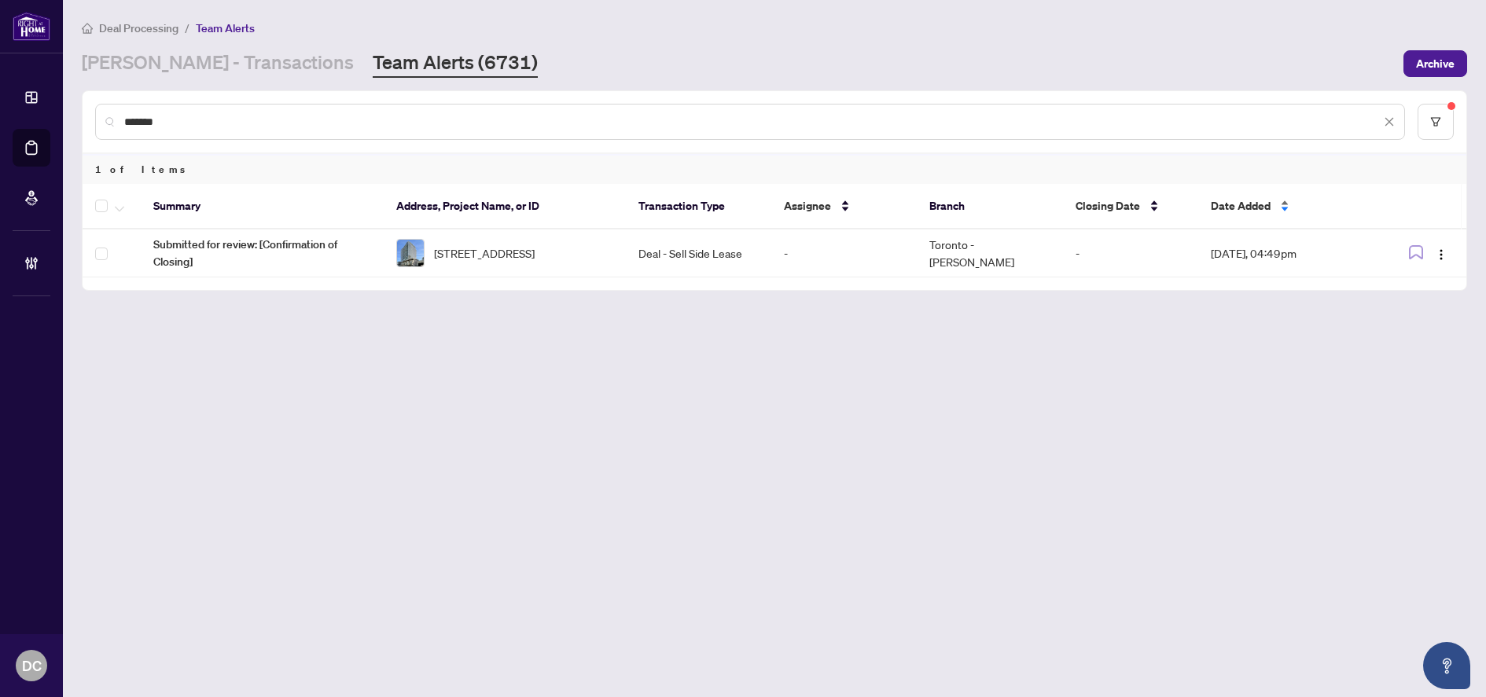
click at [1238, 203] on span "Date Added" at bounding box center [1241, 205] width 60 height 17
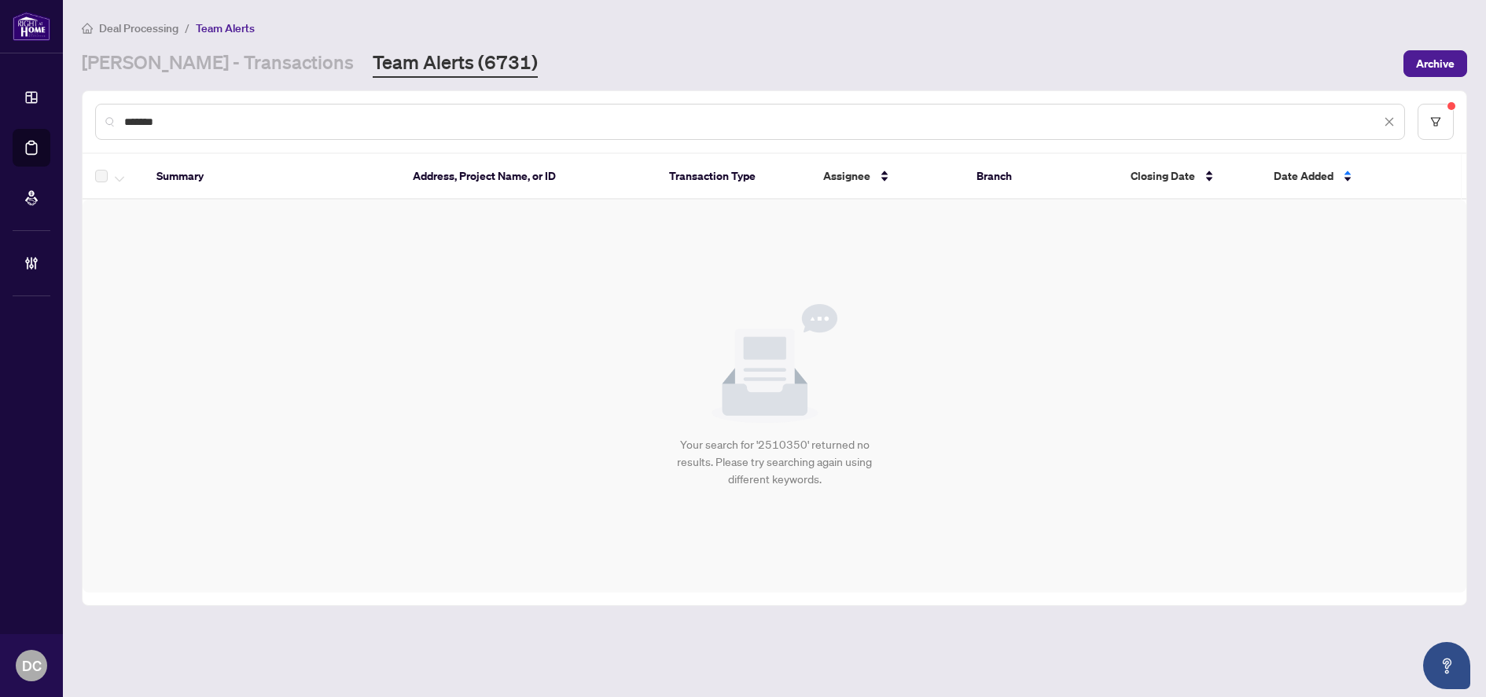
drag, startPoint x: 198, startPoint y: 123, endPoint x: 72, endPoint y: 123, distance: 126.6
click at [72, 123] on main "Deal Processing / Team Alerts RAHR - Transactions Team Alerts (6731) Archive **…" at bounding box center [774, 348] width 1423 height 697
paste input "text"
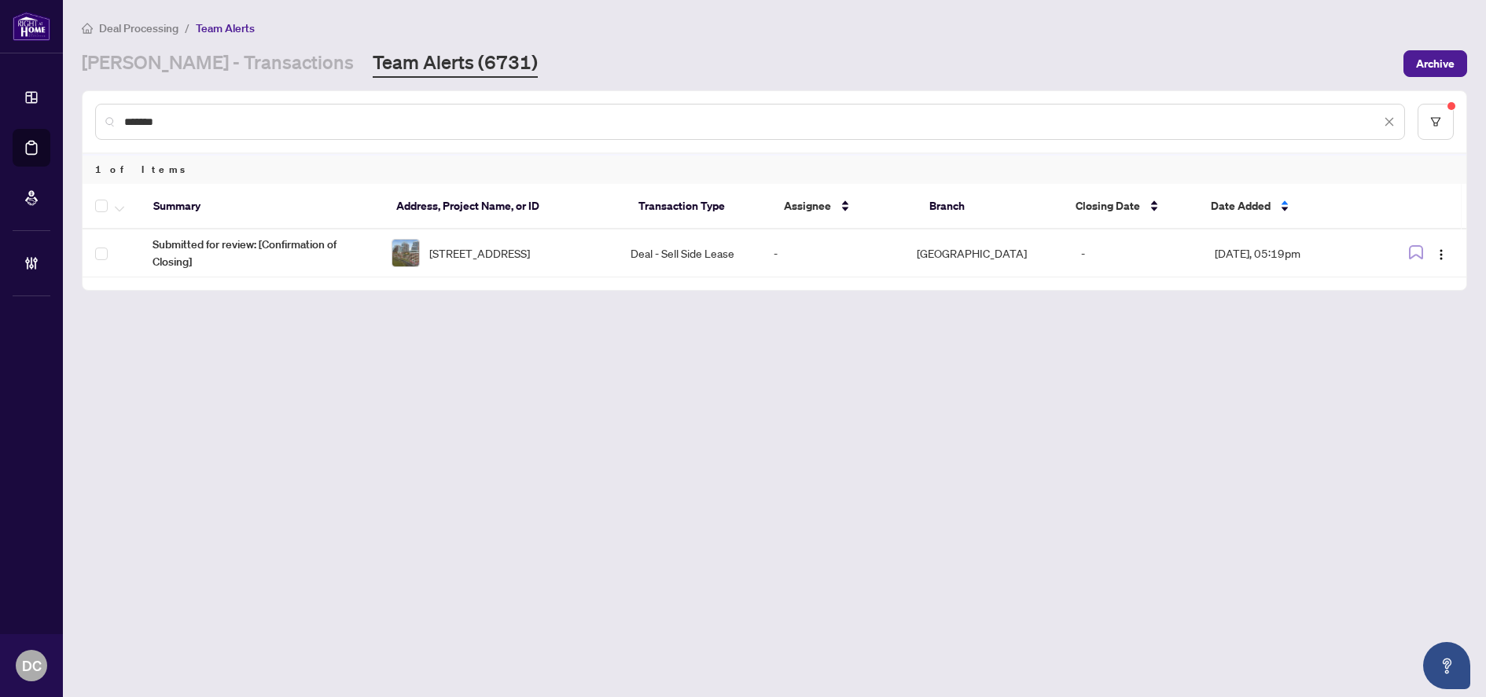
type input "*******"
click at [1248, 206] on span "Date Added" at bounding box center [1241, 205] width 60 height 17
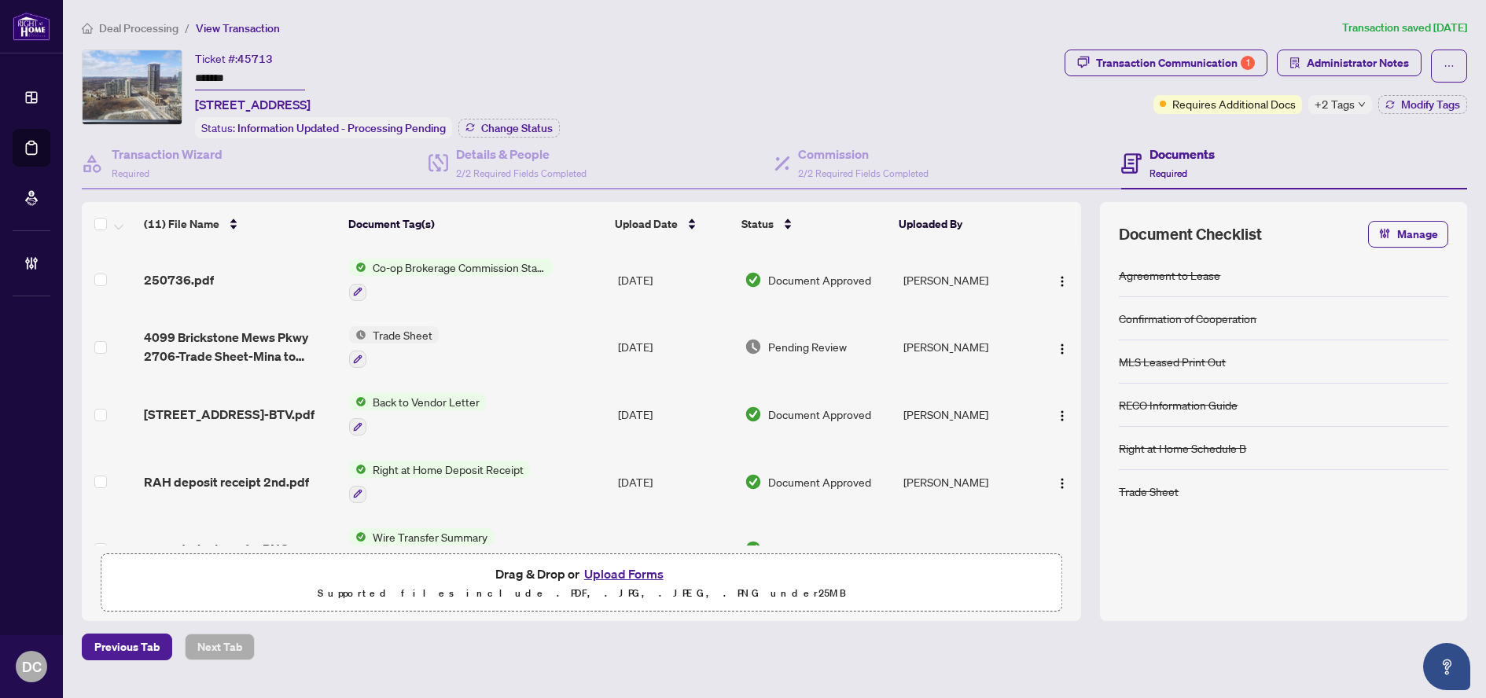
drag, startPoint x: 236, startPoint y: 76, endPoint x: 154, endPoint y: 74, distance: 81.8
click at [154, 74] on div "Ticket #: 45713 ******* 2706-4099 Brickstone Mews Pkwy, Mississauga, Ontario L5…" at bounding box center [570, 94] width 976 height 89
click at [497, 126] on span "Change Status" at bounding box center [517, 128] width 72 height 11
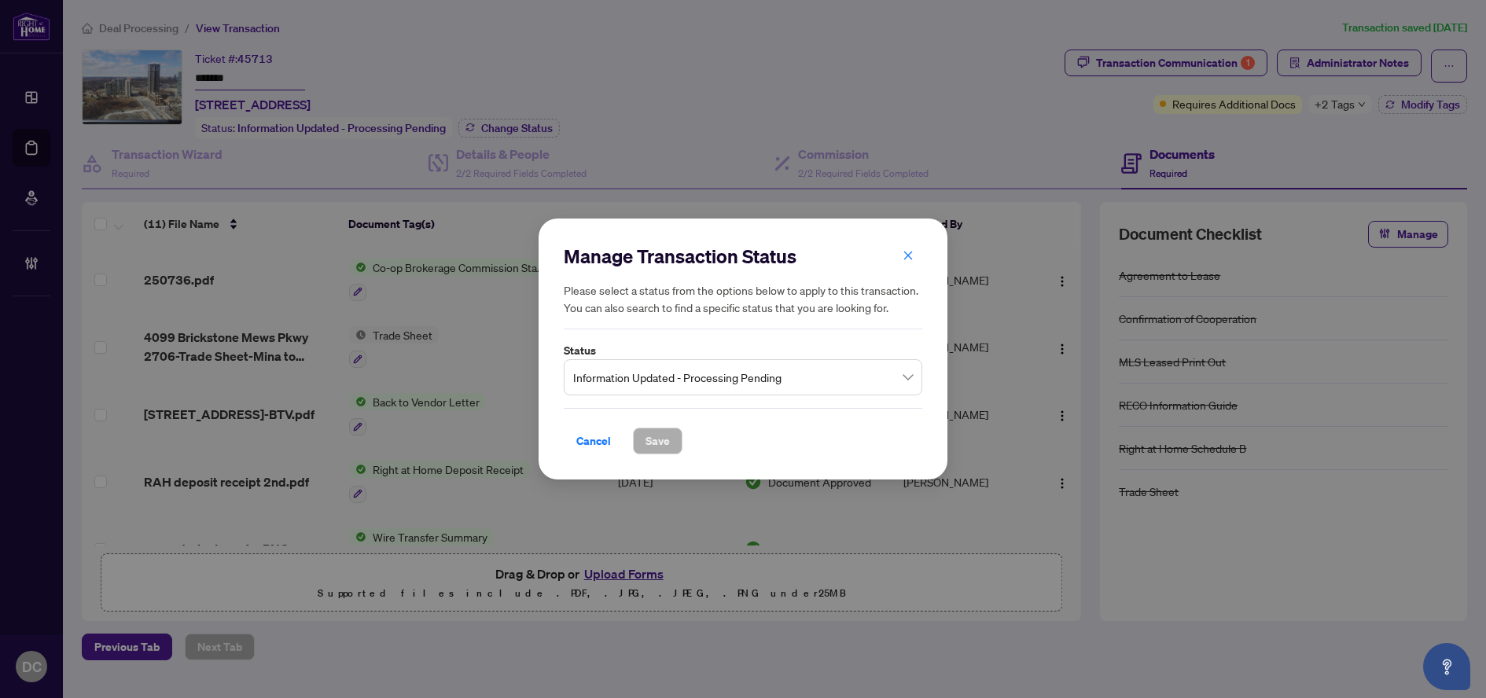
click at [798, 381] on span "Information Updated - Processing Pending" at bounding box center [743, 377] width 340 height 30
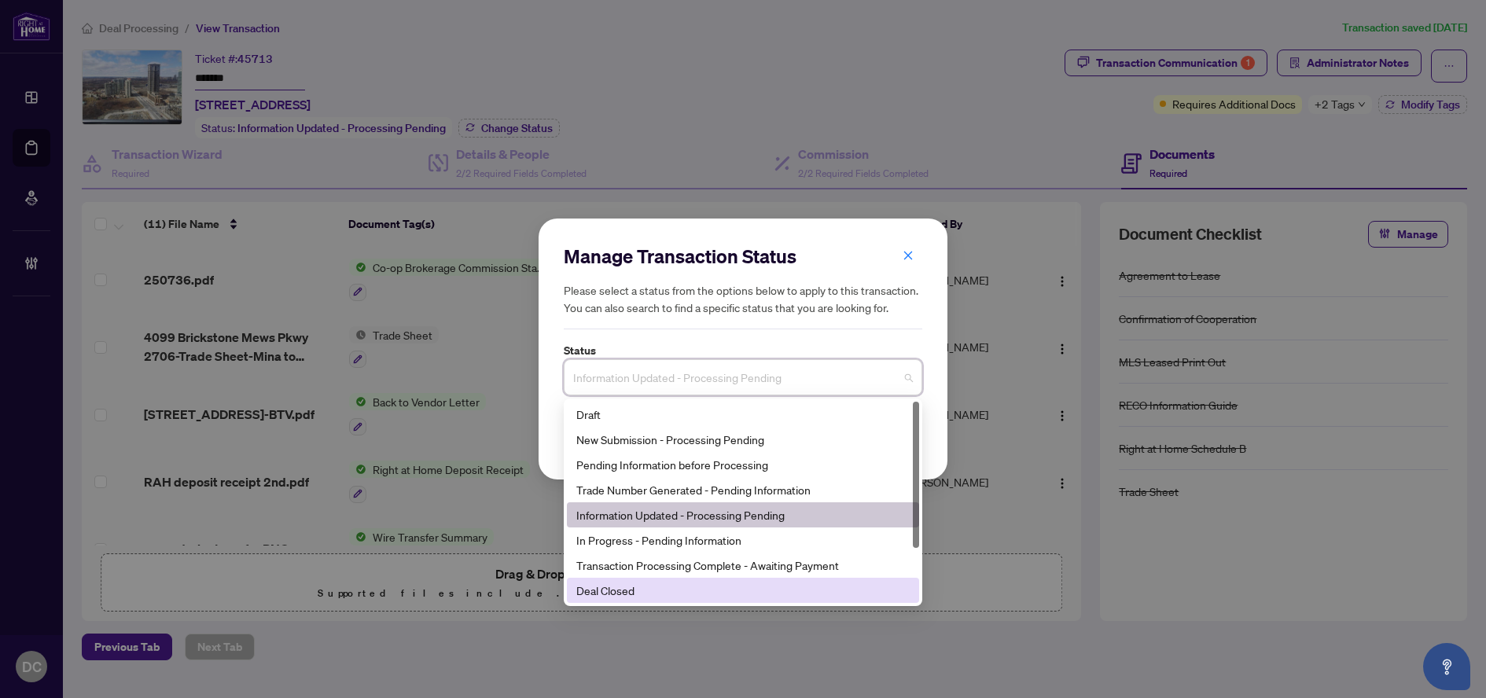
click at [634, 592] on div "Deal Closed" at bounding box center [742, 590] width 333 height 17
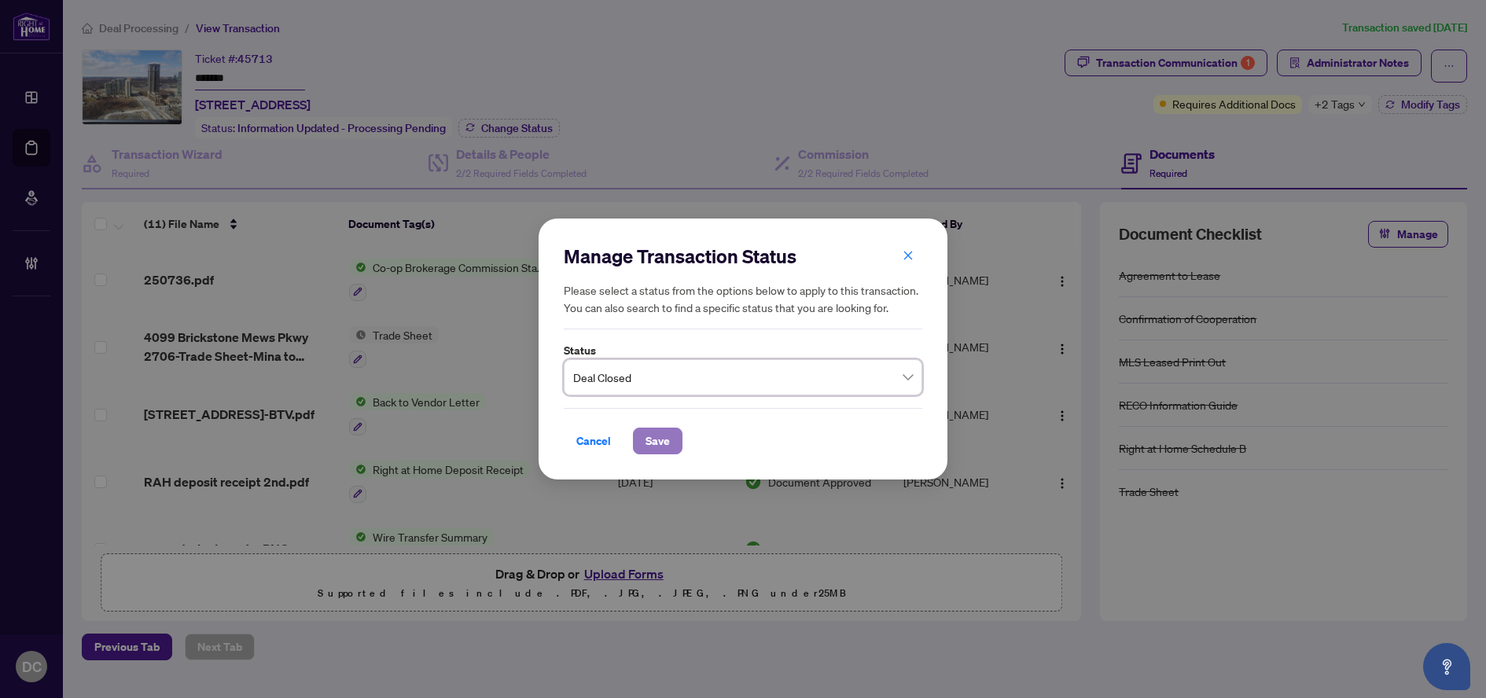
click at [680, 445] on button "Save" at bounding box center [658, 441] width 50 height 27
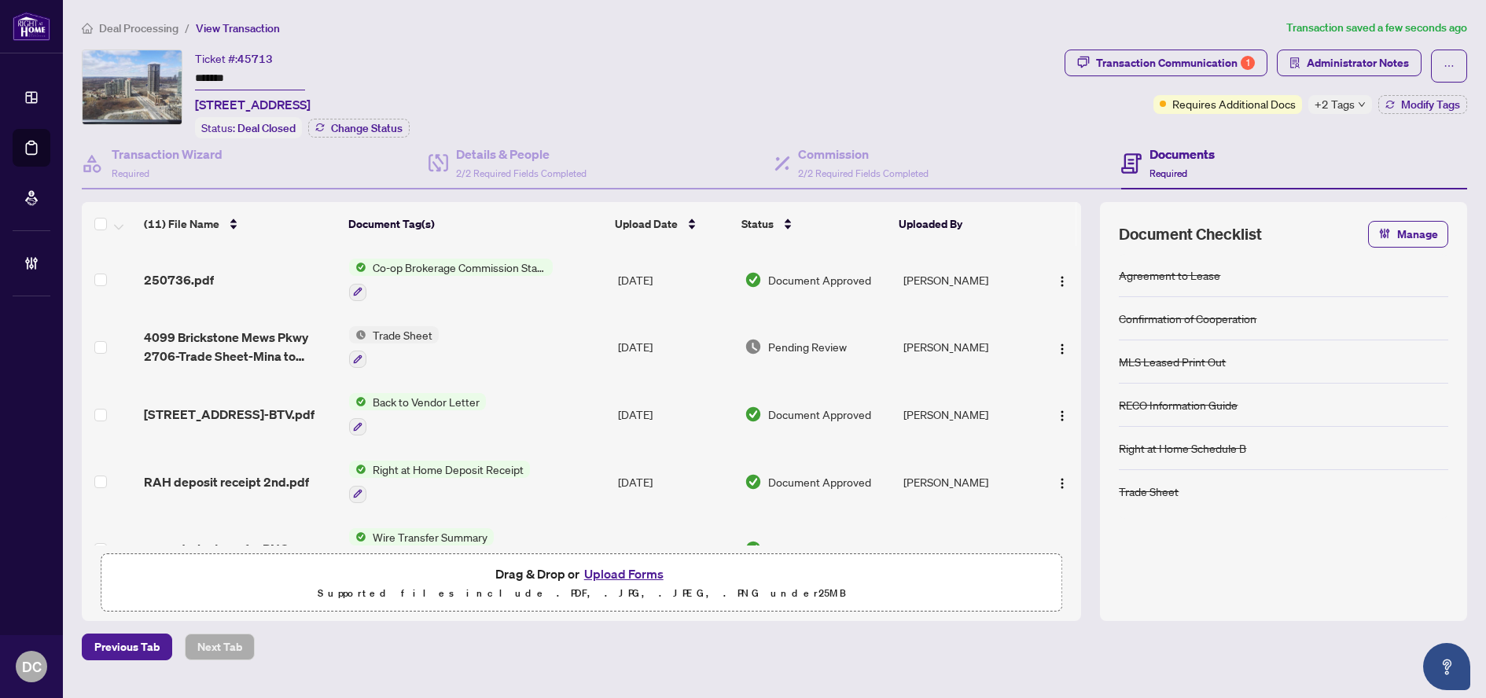
click at [1350, 103] on span "+2 Tags" at bounding box center [1334, 104] width 40 height 18
drag, startPoint x: 1201, startPoint y: 125, endPoint x: 1365, endPoint y: 120, distance: 163.6
click at [1202, 125] on div "Transaction Communication 1 Administrator Notes Requires Additional Docs +2 Tag…" at bounding box center [1265, 94] width 409 height 89
click at [1397, 112] on button "Modify Tags" at bounding box center [1422, 104] width 89 height 19
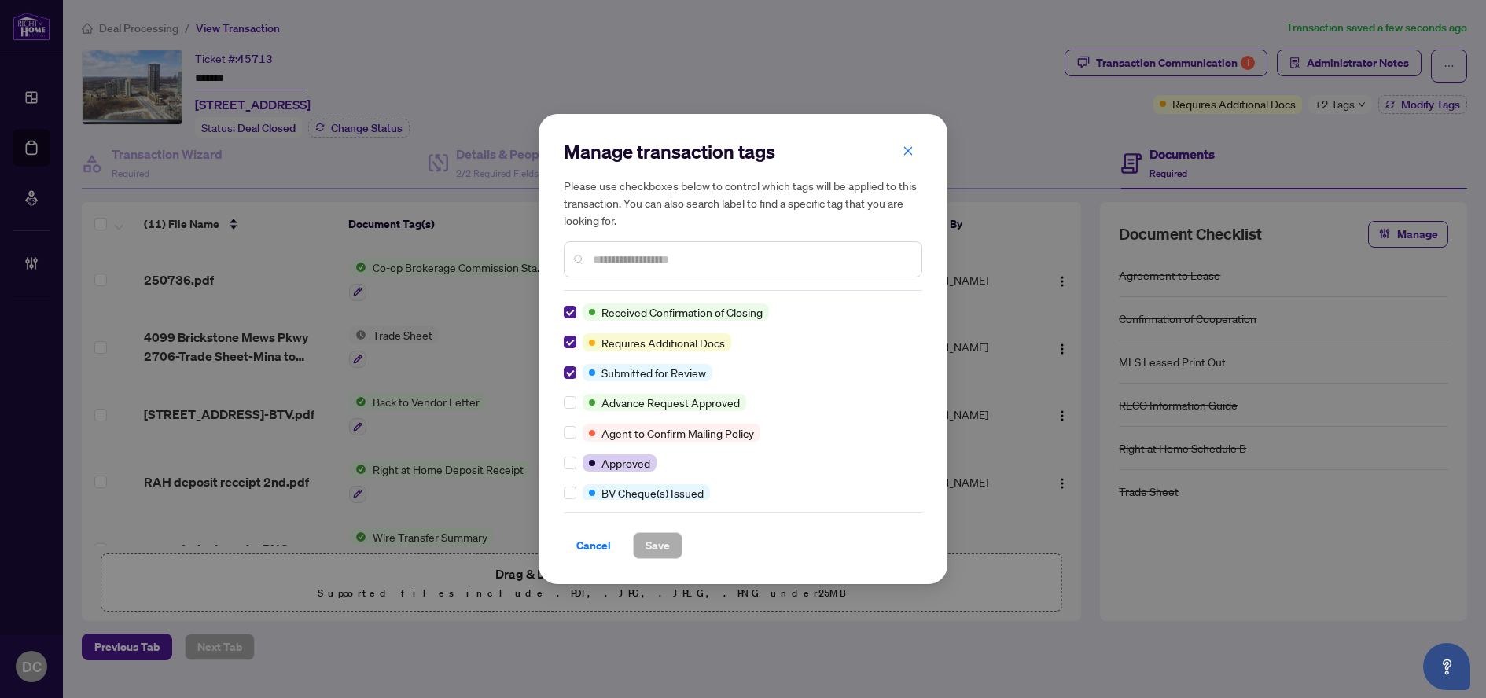
click at [576, 318] on div at bounding box center [573, 311] width 19 height 17
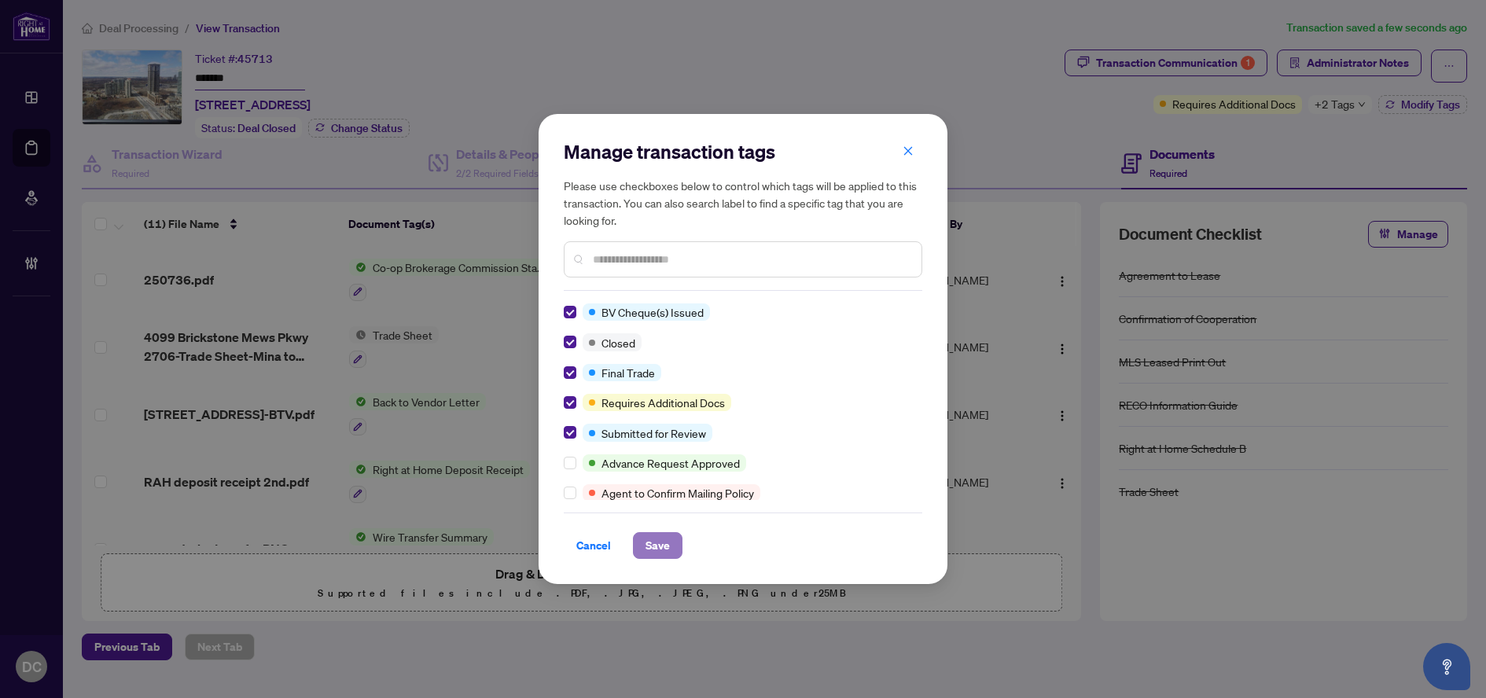
click at [662, 544] on span "Save" at bounding box center [657, 545] width 24 height 25
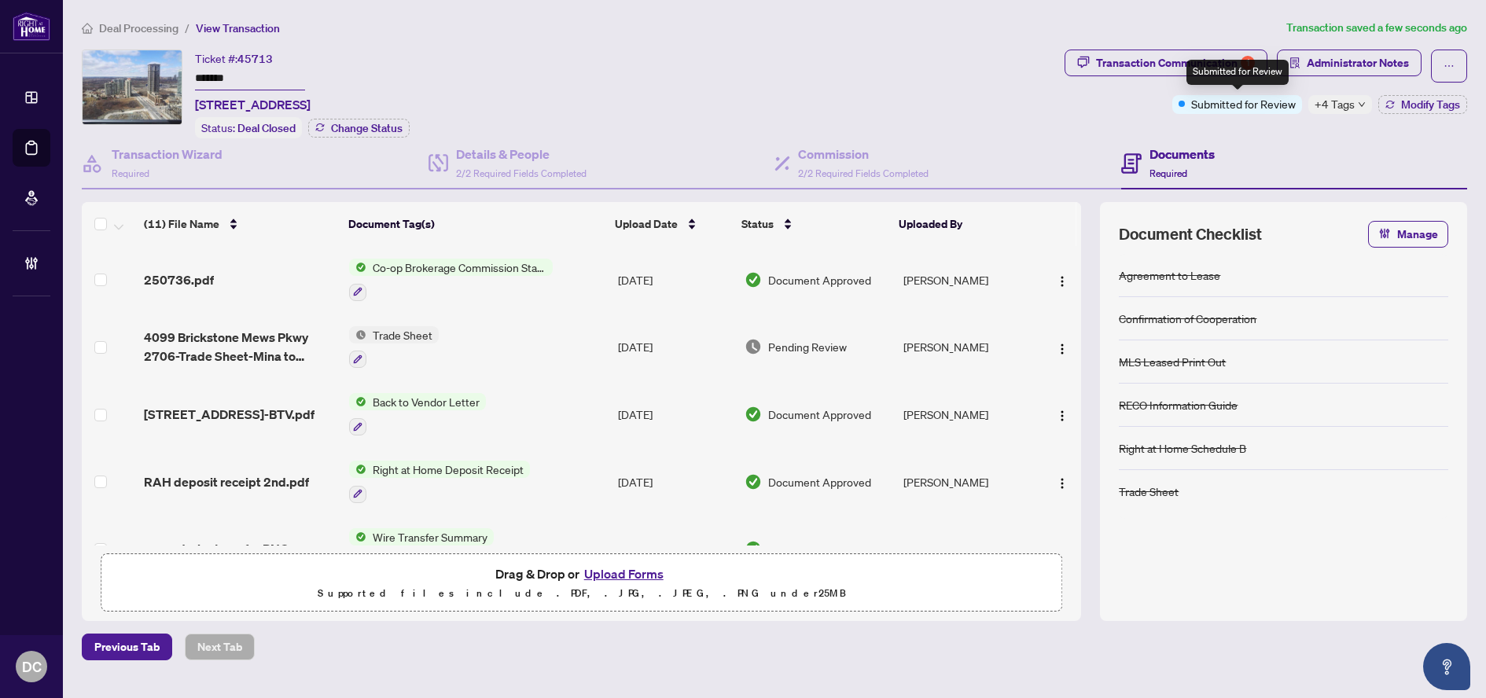
drag, startPoint x: 1191, startPoint y: 68, endPoint x: 69, endPoint y: 64, distance: 1121.9
click at [1190, 68] on div "Submitted for Review" at bounding box center [1237, 72] width 102 height 25
click at [1086, 61] on icon "button" at bounding box center [1083, 62] width 13 height 13
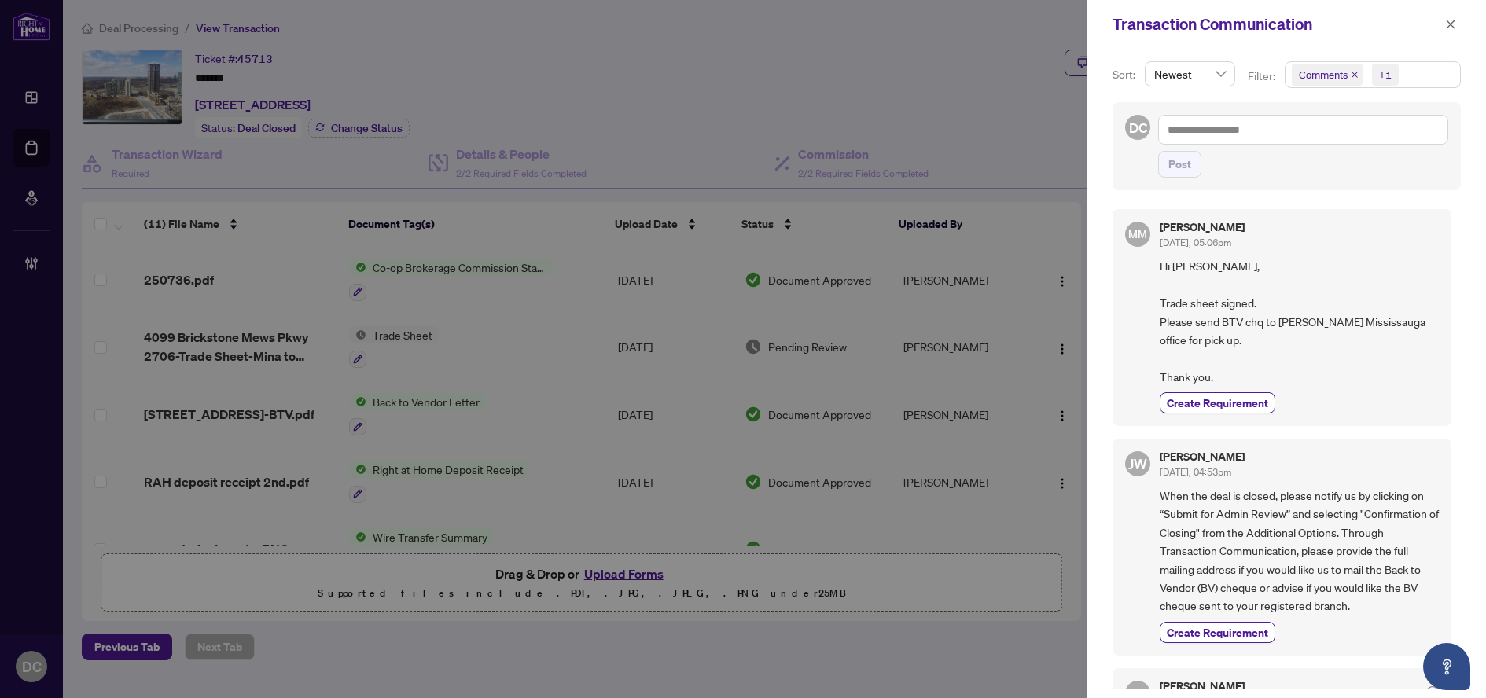
drag, startPoint x: 1457, startPoint y: 24, endPoint x: 1422, endPoint y: 22, distance: 34.7
click at [1457, 24] on button "button" at bounding box center [1450, 24] width 20 height 19
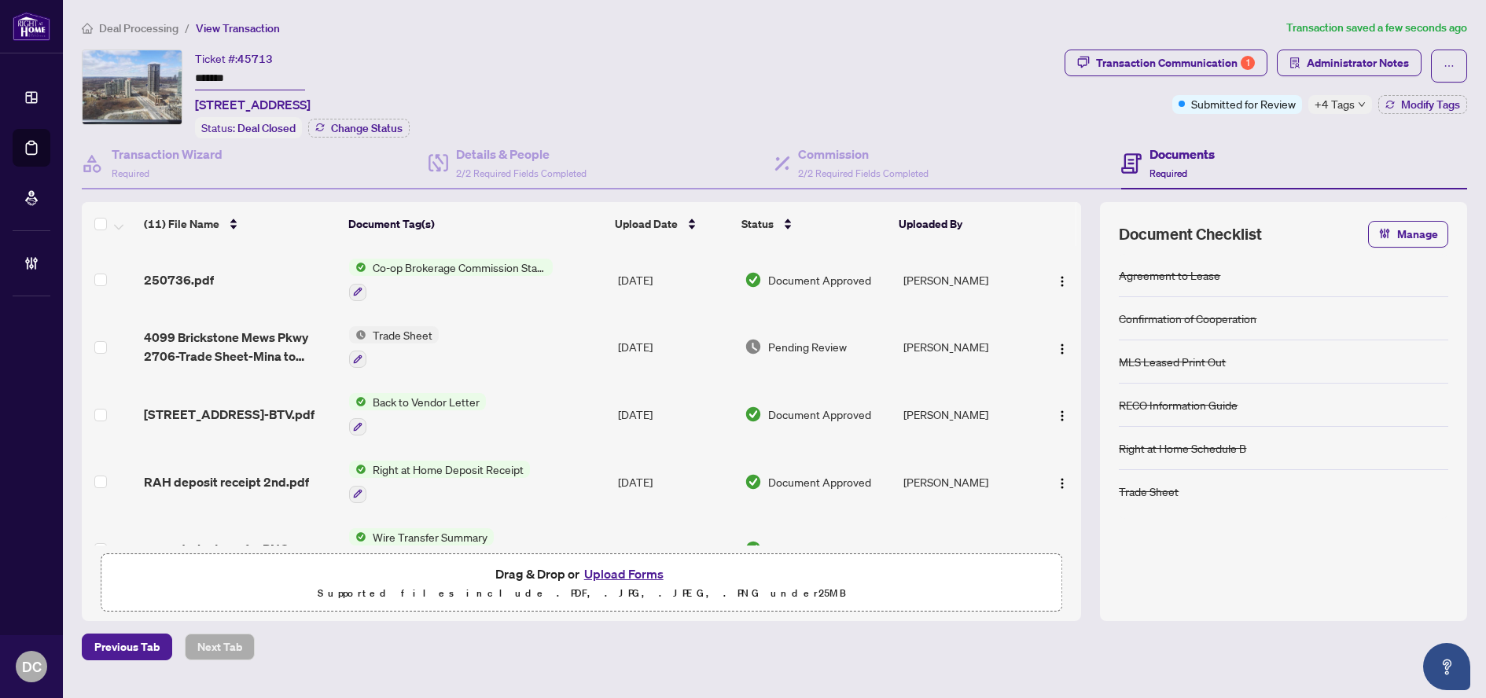
click at [566, 274] on td "Co-op Brokerage Commission Statement" at bounding box center [477, 280] width 269 height 68
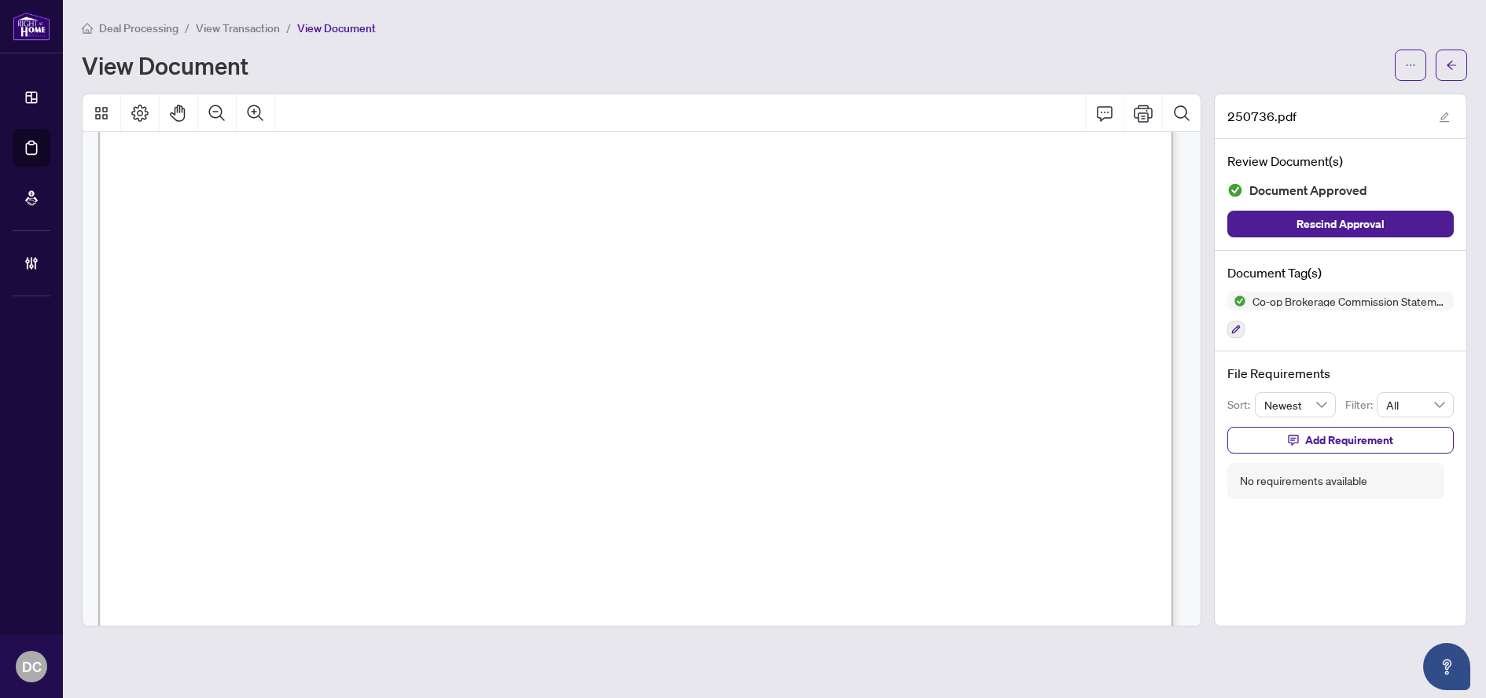
scroll to position [472, 0]
click at [1461, 78] on button "button" at bounding box center [1451, 65] width 31 height 31
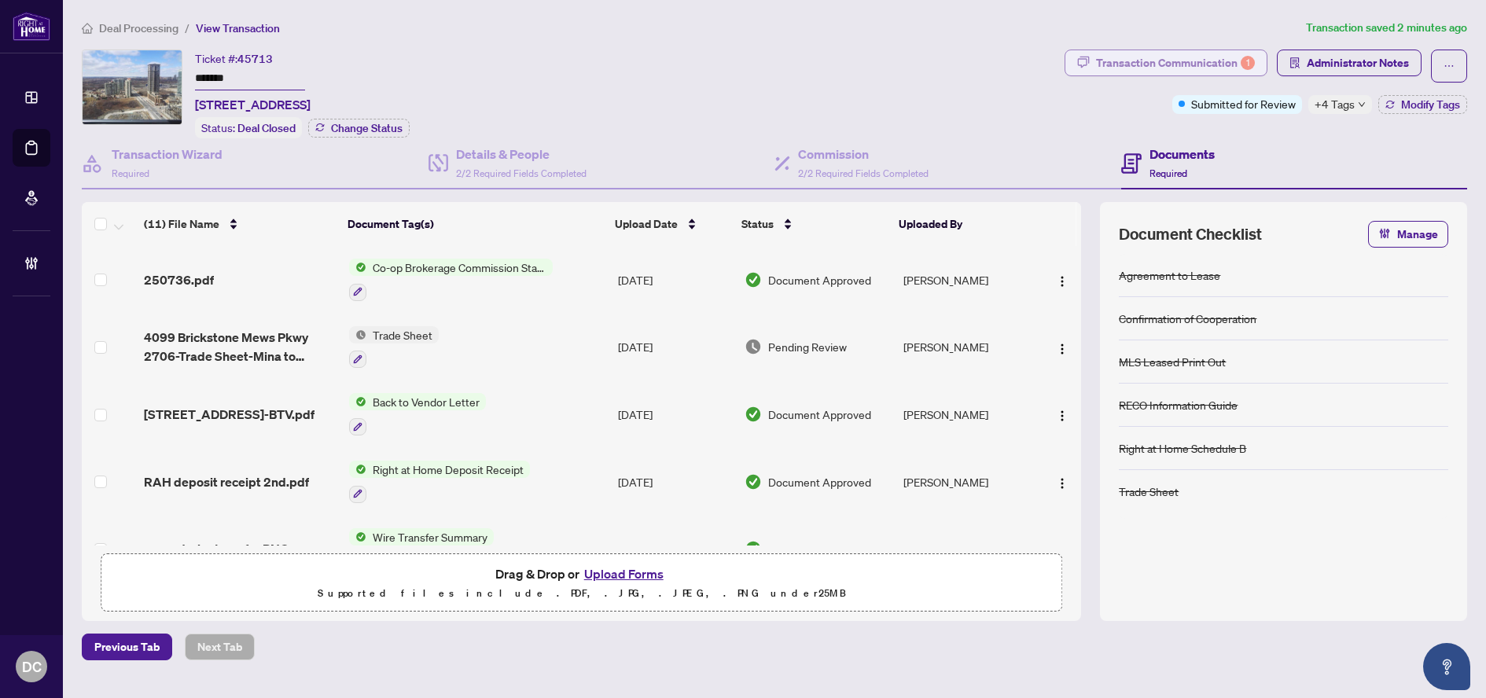
click at [1153, 68] on div "Transaction Communication 1" at bounding box center [1175, 62] width 159 height 25
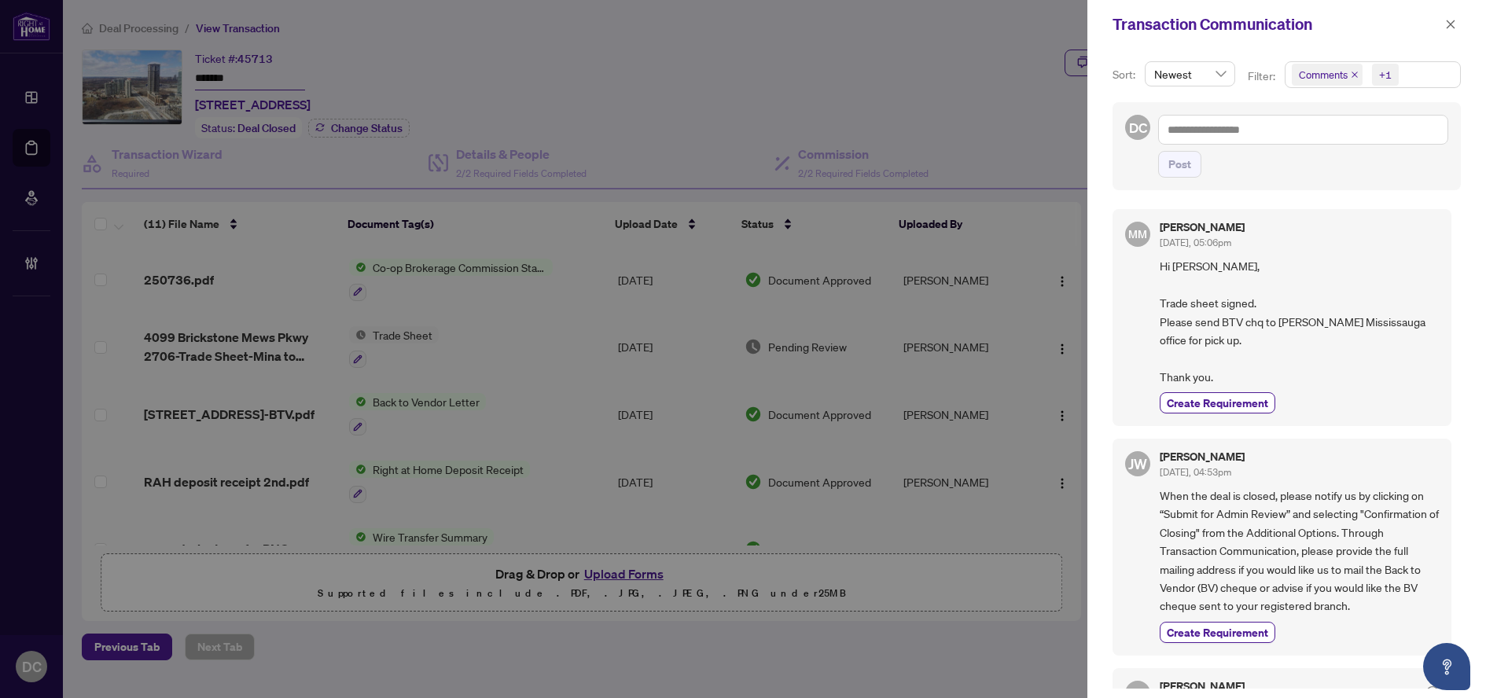
click at [1436, 75] on span "Comments +1" at bounding box center [1372, 74] width 175 height 25
click at [1350, 141] on span "Comments" at bounding box center [1343, 140] width 54 height 14
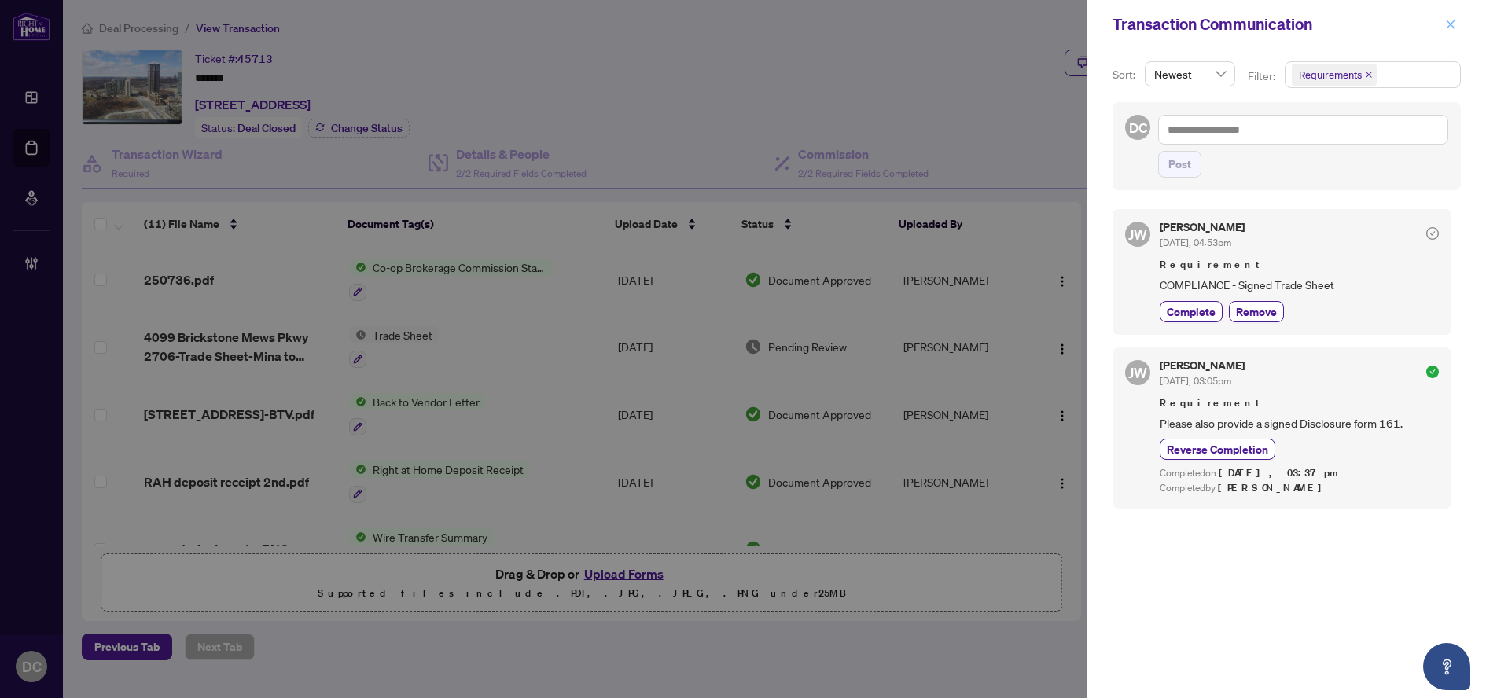
click at [1447, 20] on icon "close" at bounding box center [1450, 24] width 11 height 11
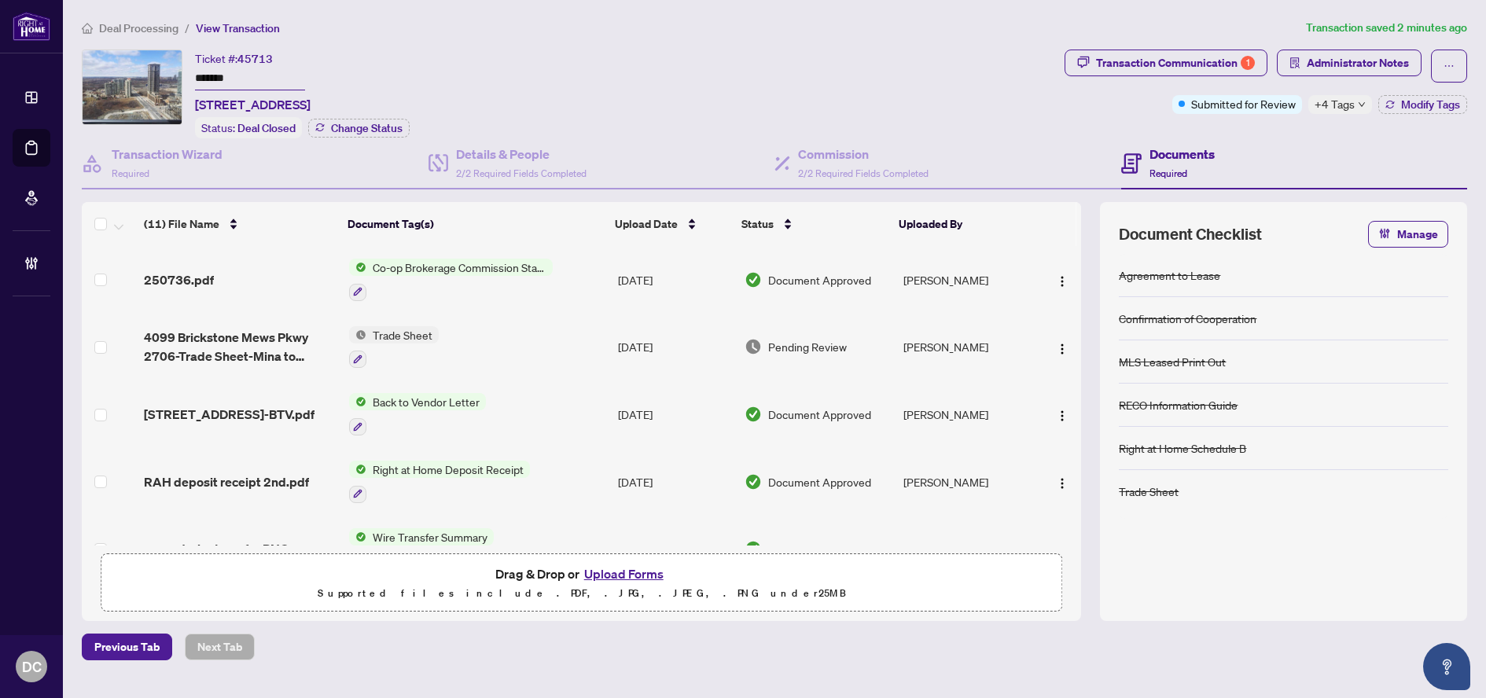
click at [532, 344] on td "Trade Sheet" at bounding box center [477, 348] width 269 height 68
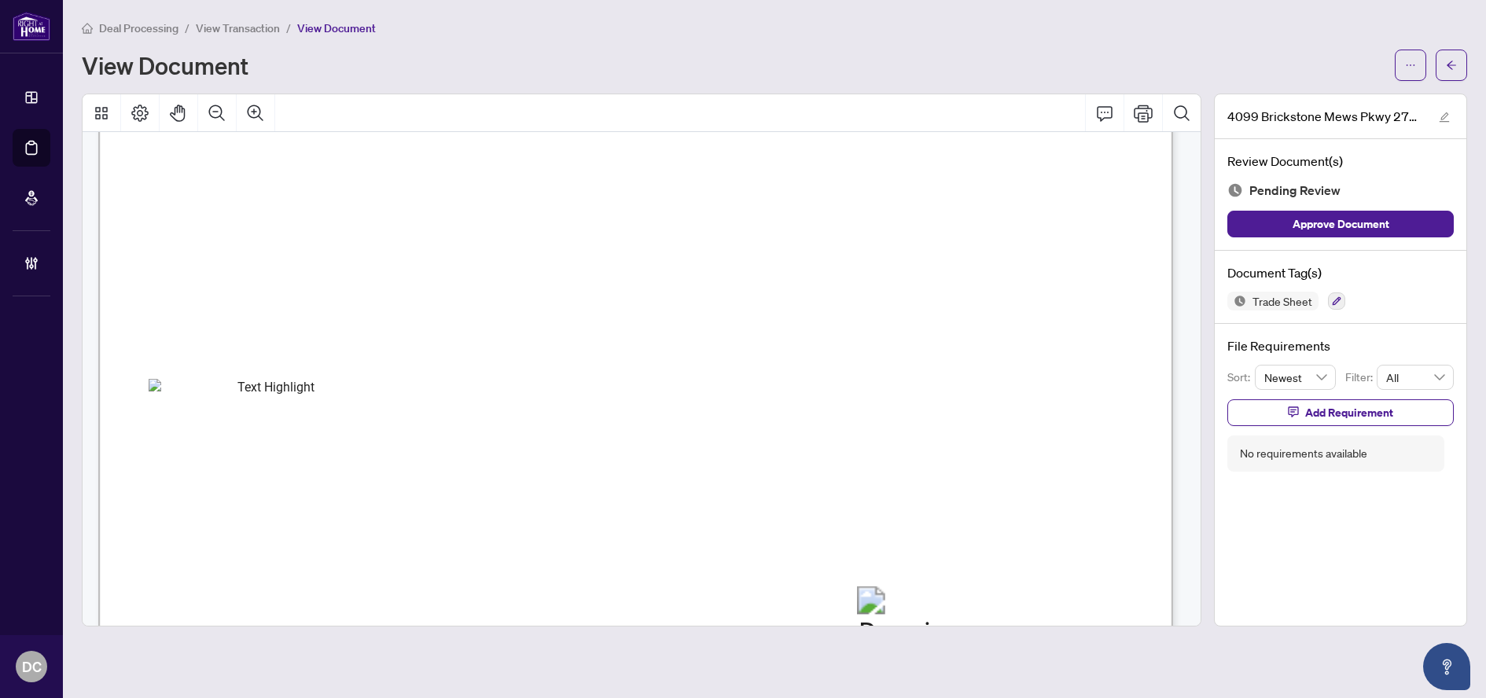
scroll to position [550, 0]
click at [1443, 72] on button "button" at bounding box center [1451, 65] width 31 height 31
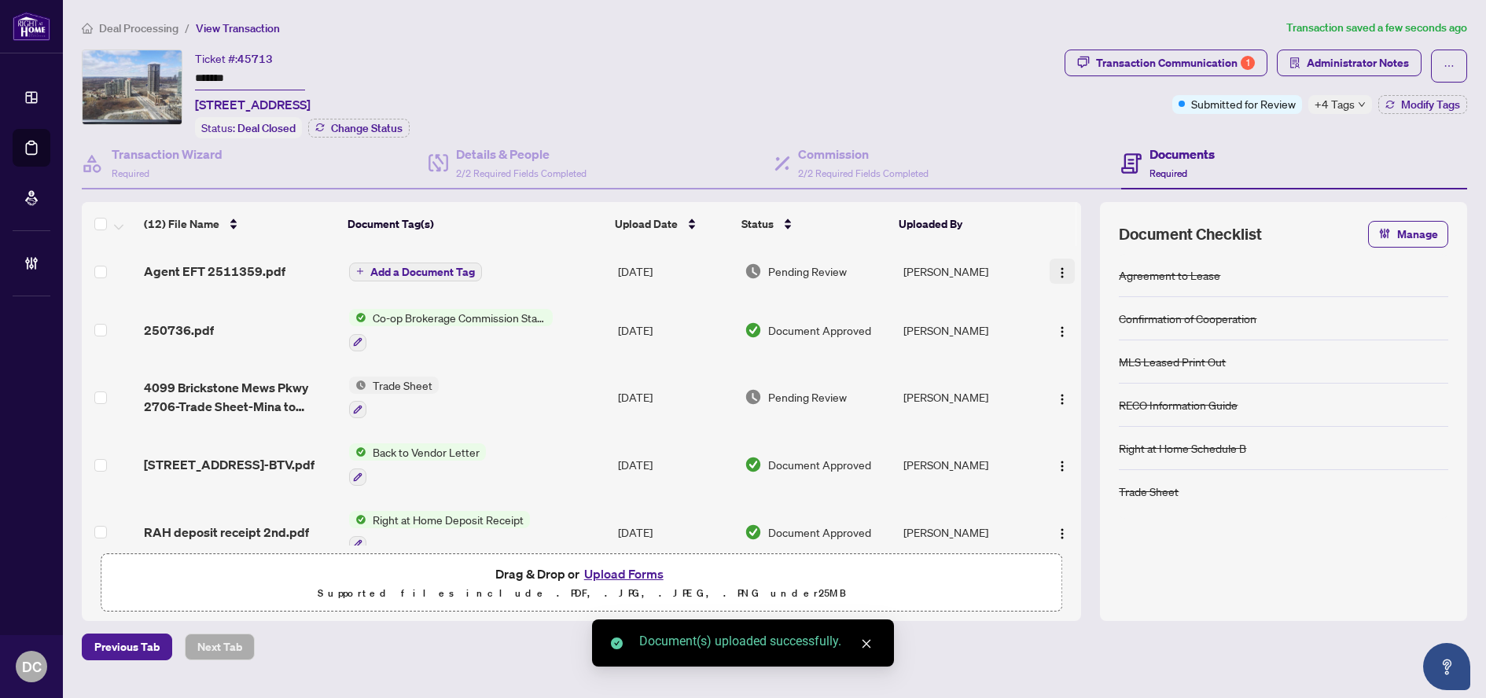
click at [1056, 275] on img "button" at bounding box center [1062, 273] width 13 height 13
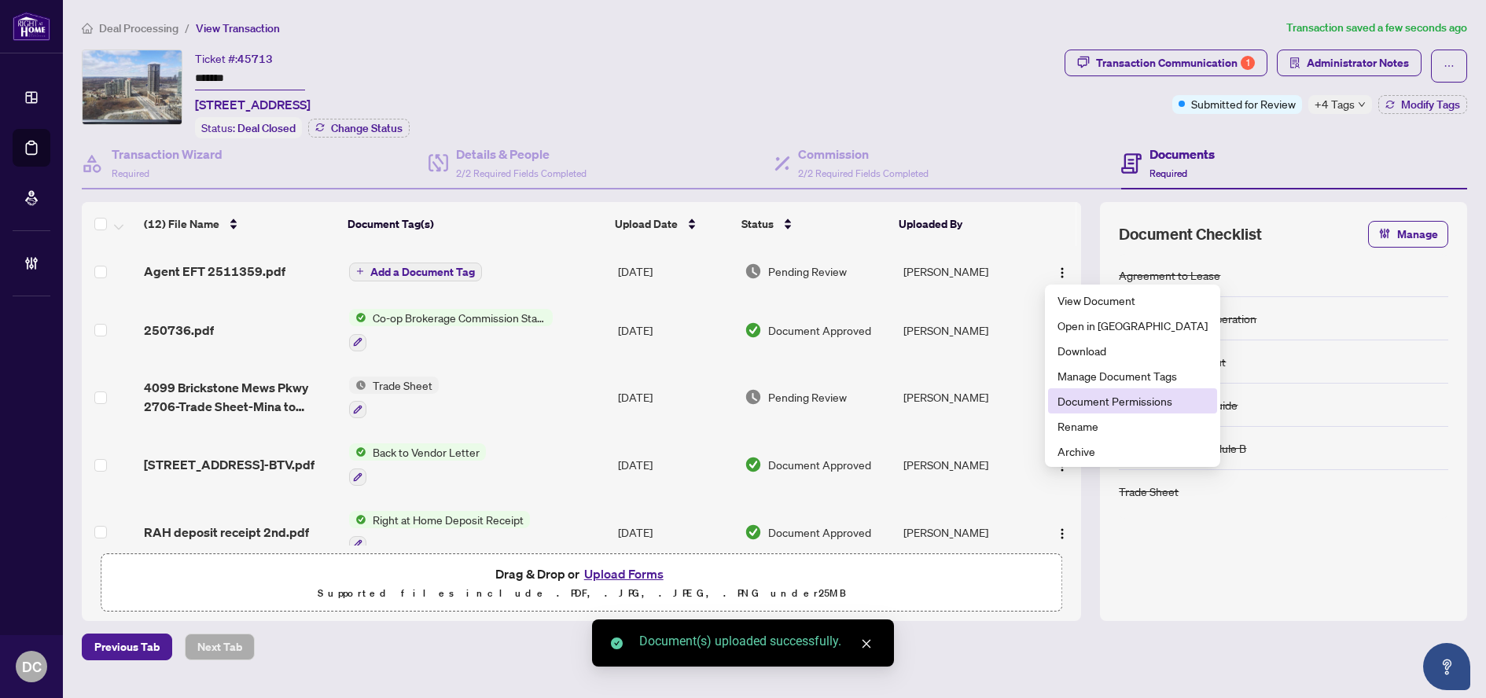
click at [1100, 401] on span "Document Permissions" at bounding box center [1132, 400] width 150 height 17
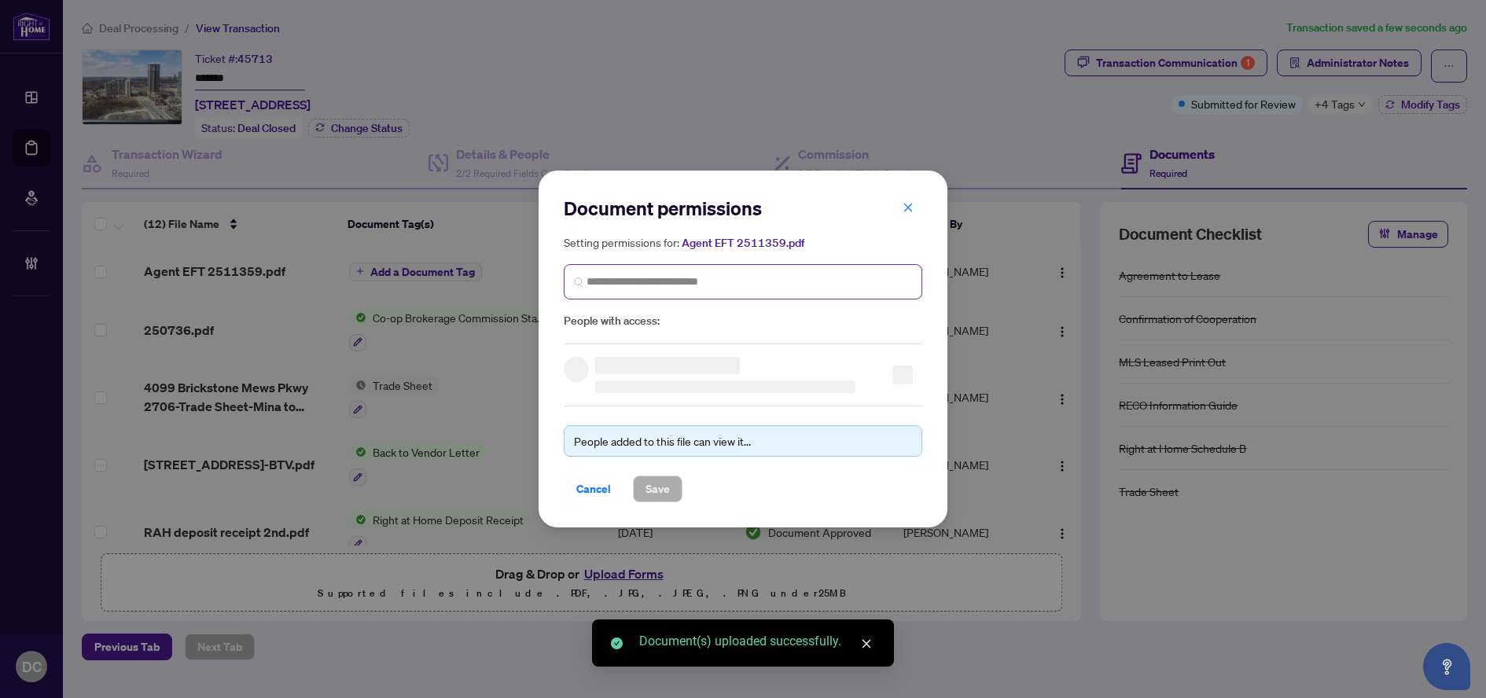
click at [856, 292] on span at bounding box center [743, 281] width 358 height 35
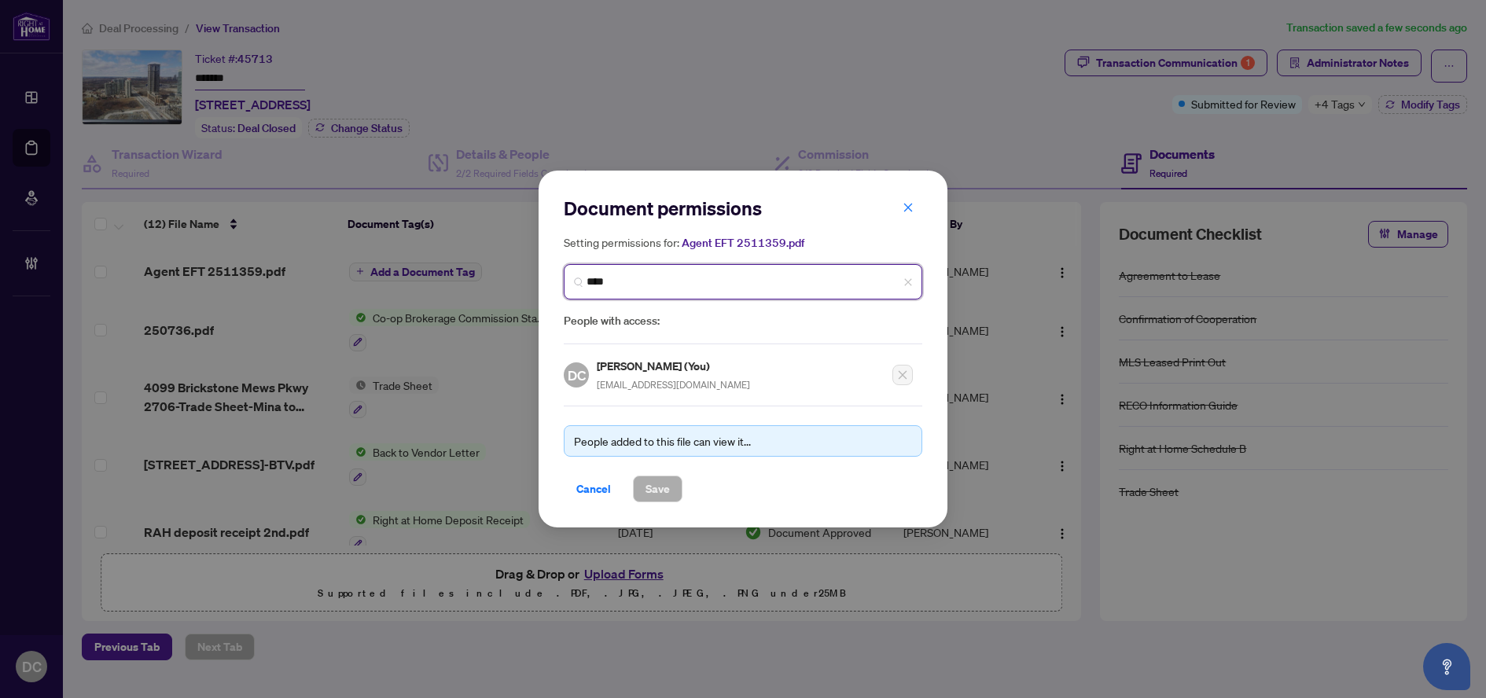
type input "*****"
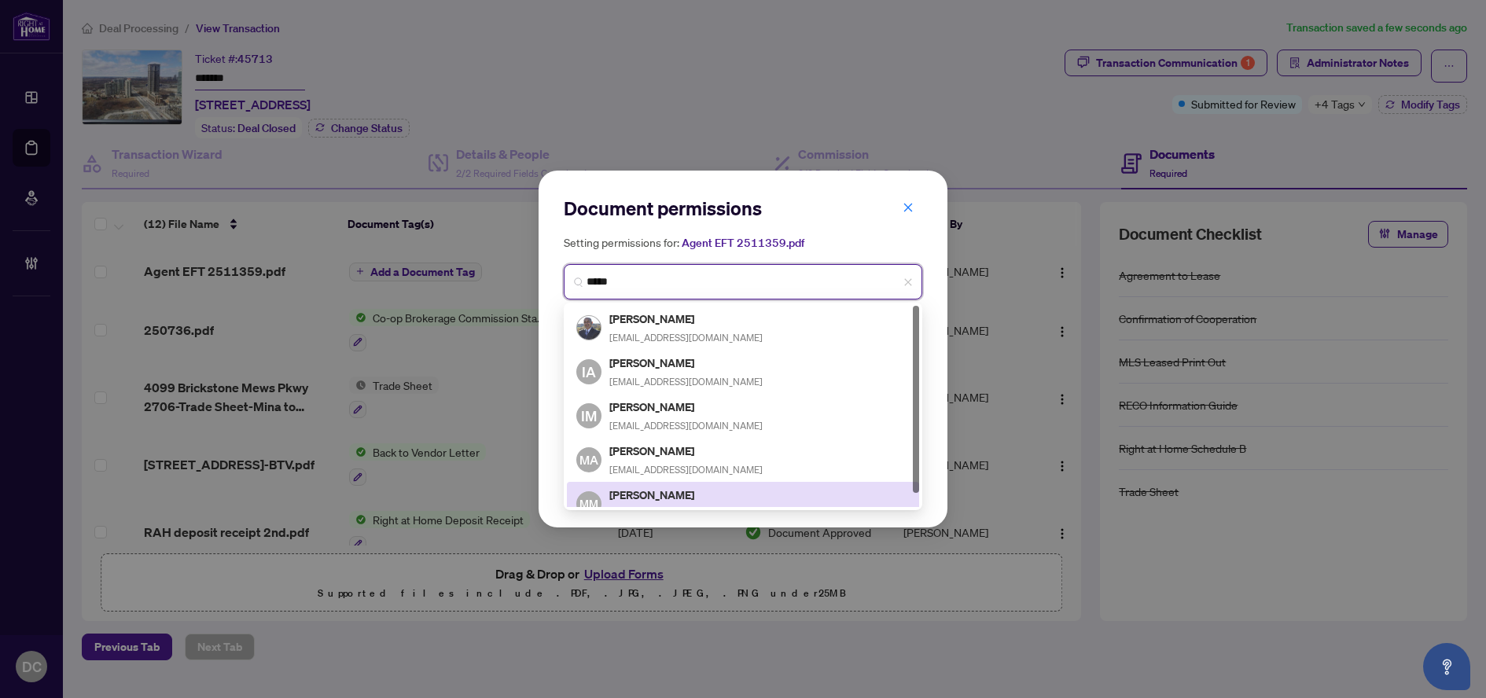
click at [696, 493] on h5 "Mina Matta" at bounding box center [685, 495] width 153 height 18
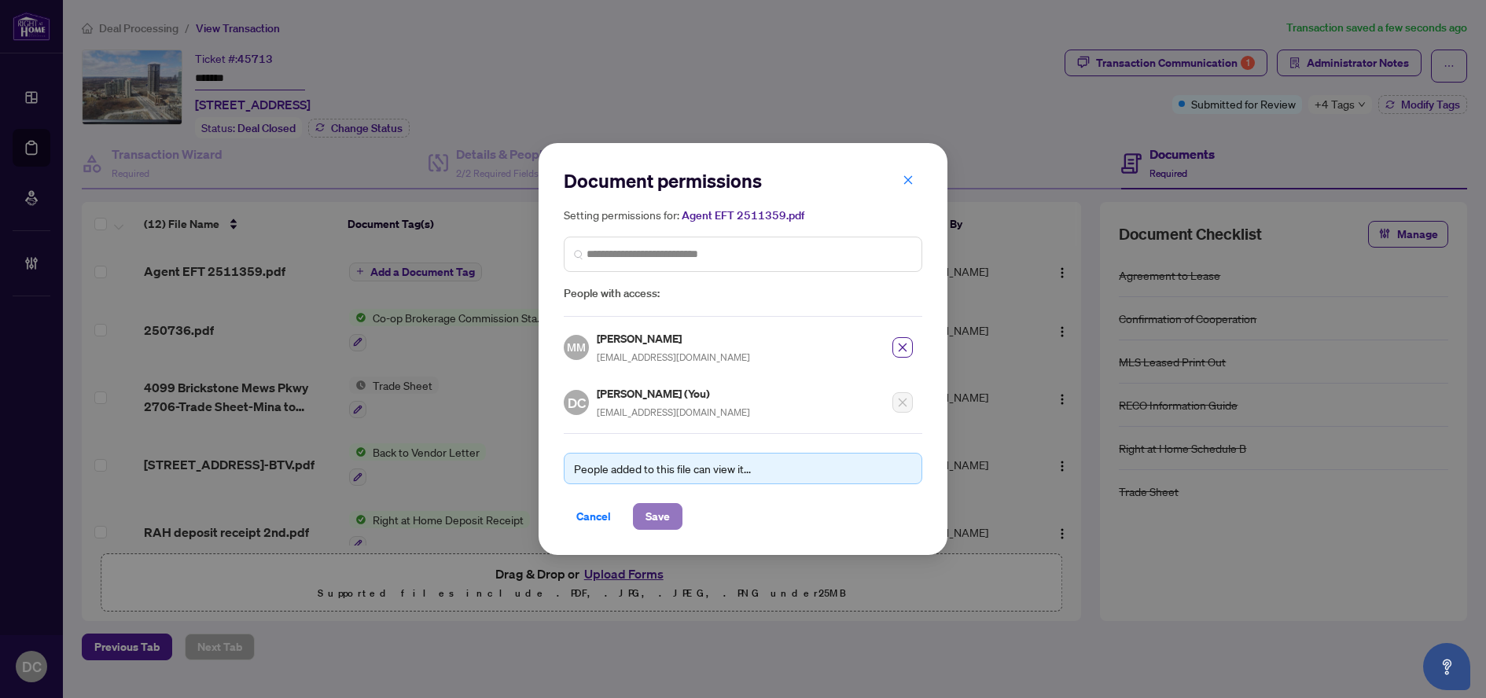
click at [667, 522] on span "Save" at bounding box center [657, 516] width 24 height 25
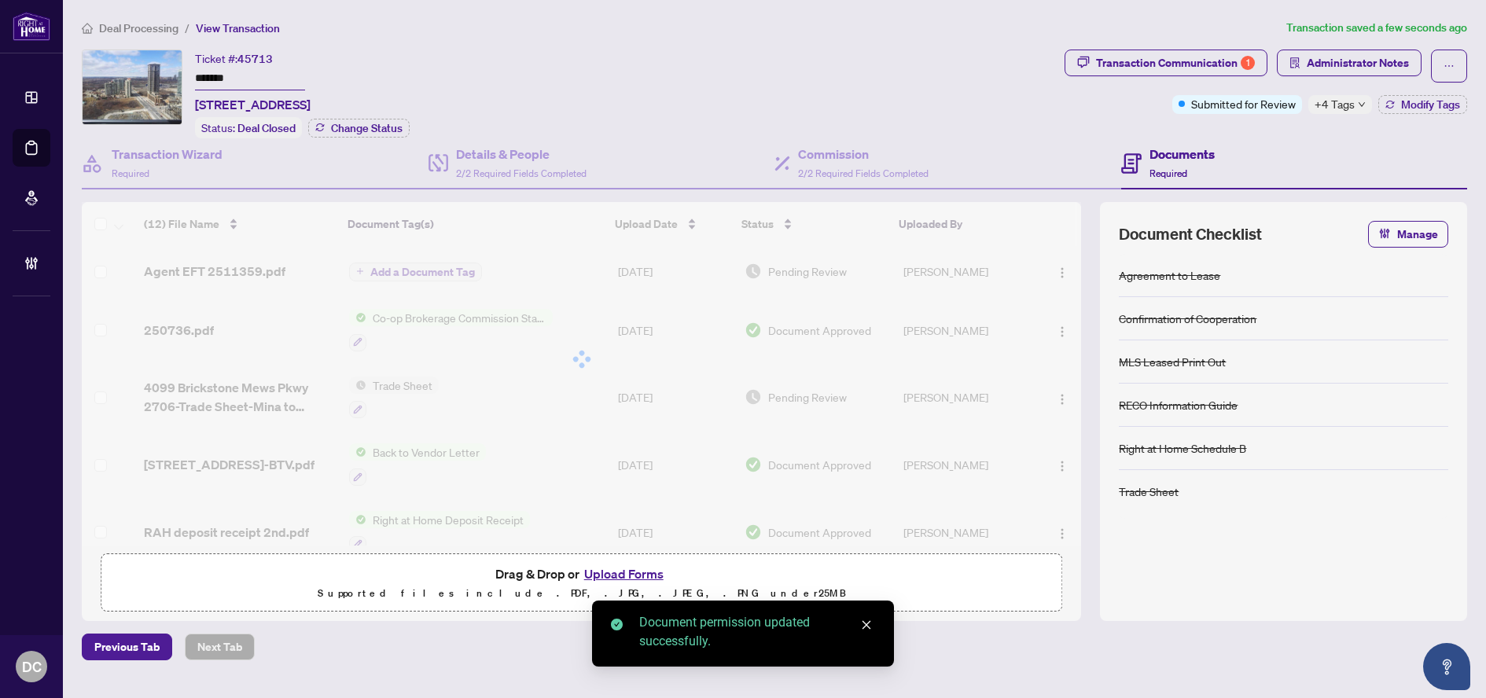
click at [417, 269] on body "Dashboard Deal Processing Mortgage Referrals Brokerage Management DC Dawn Chan …" at bounding box center [743, 349] width 1486 height 698
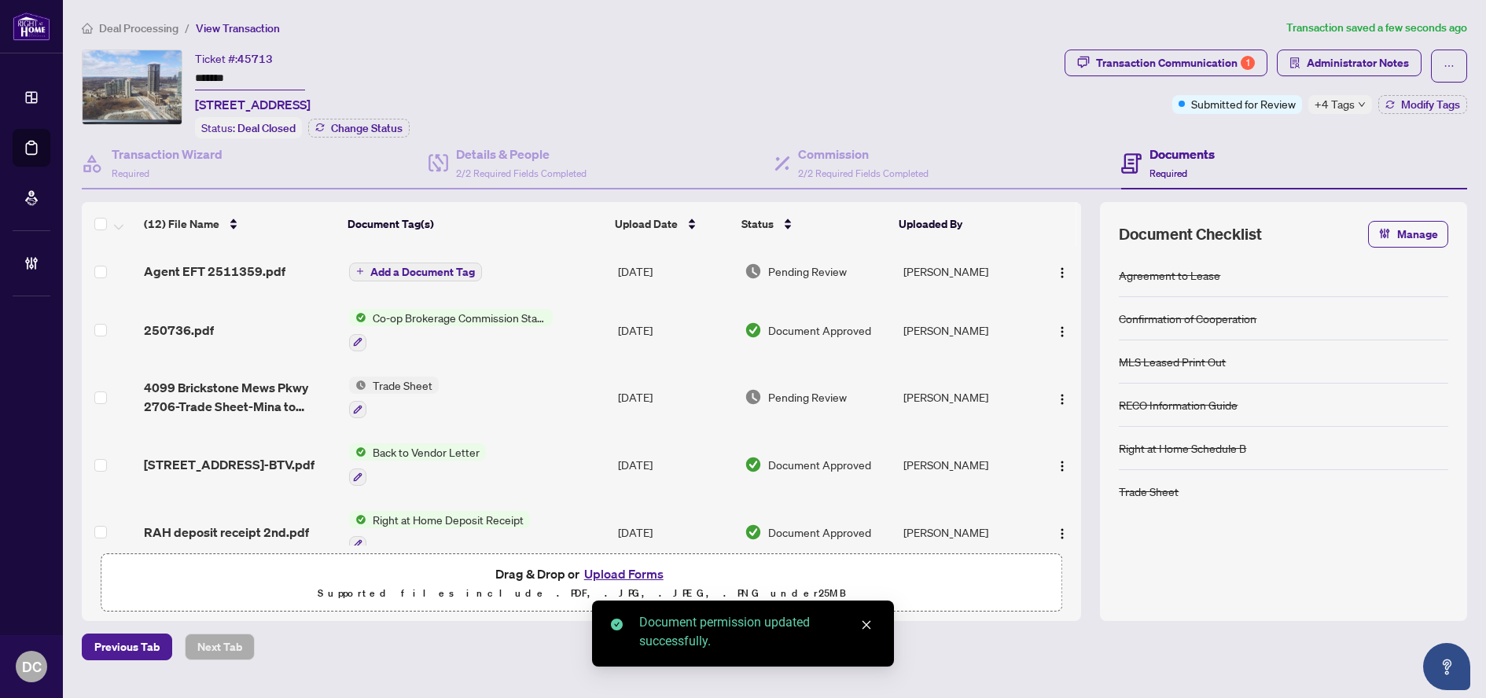
click at [441, 272] on span "Add a Document Tag" at bounding box center [422, 272] width 105 height 11
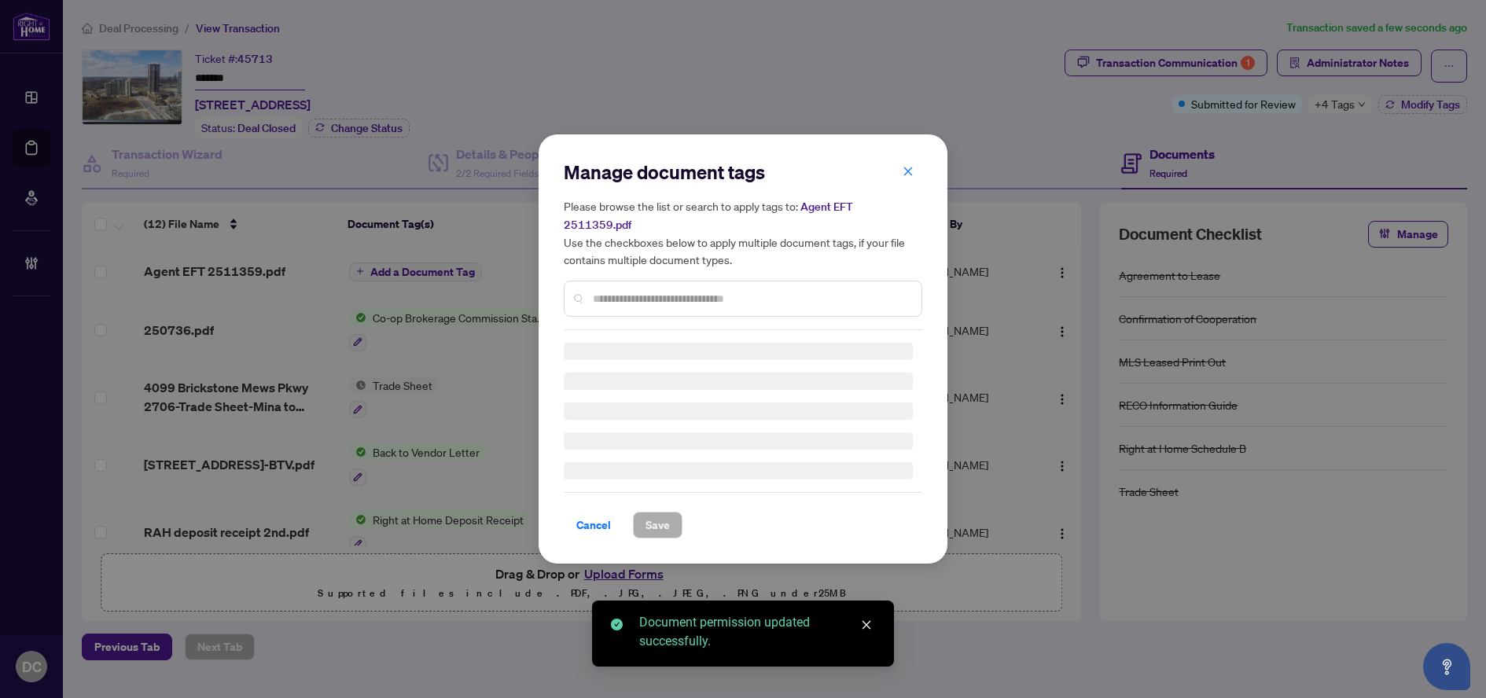
click at [736, 285] on div "Manage document tags Please browse the list or search to apply tags to: Agent E…" at bounding box center [743, 245] width 358 height 171
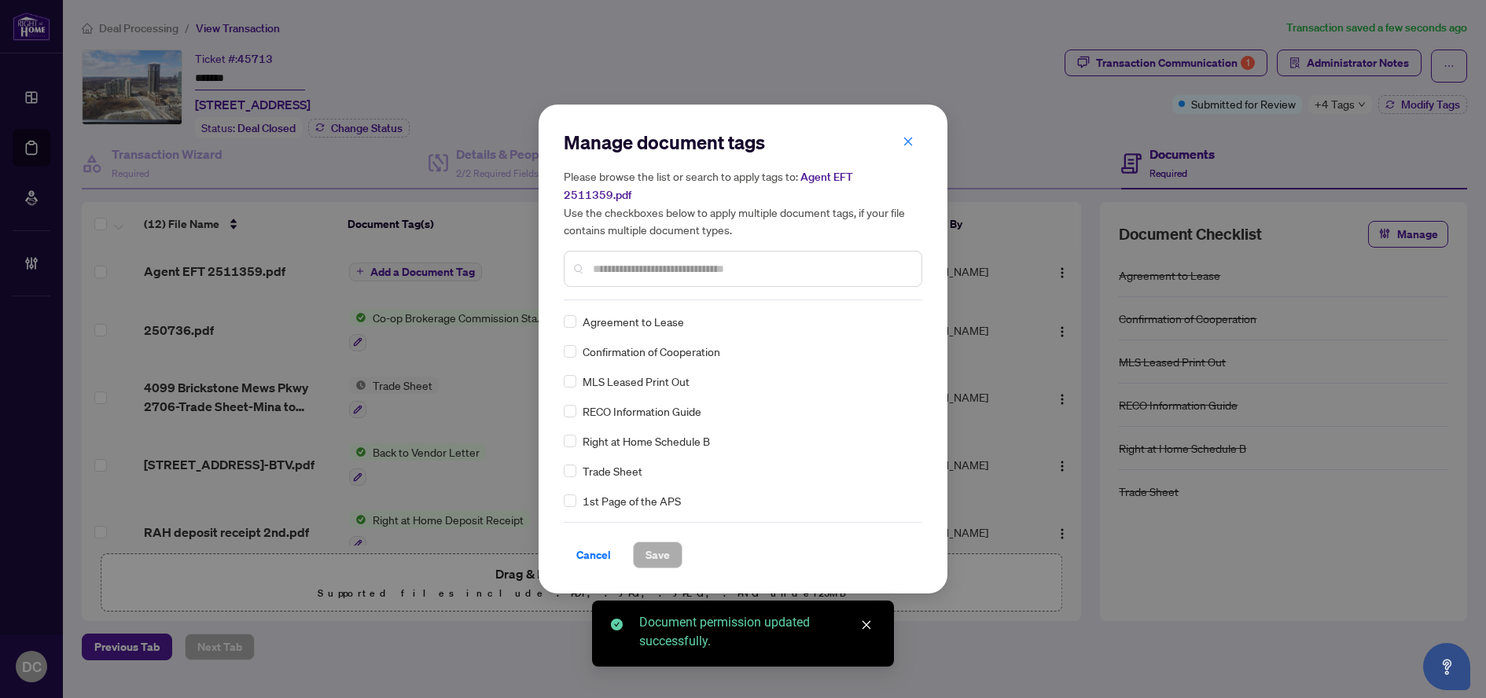
click at [779, 260] on input "text" at bounding box center [751, 268] width 316 height 17
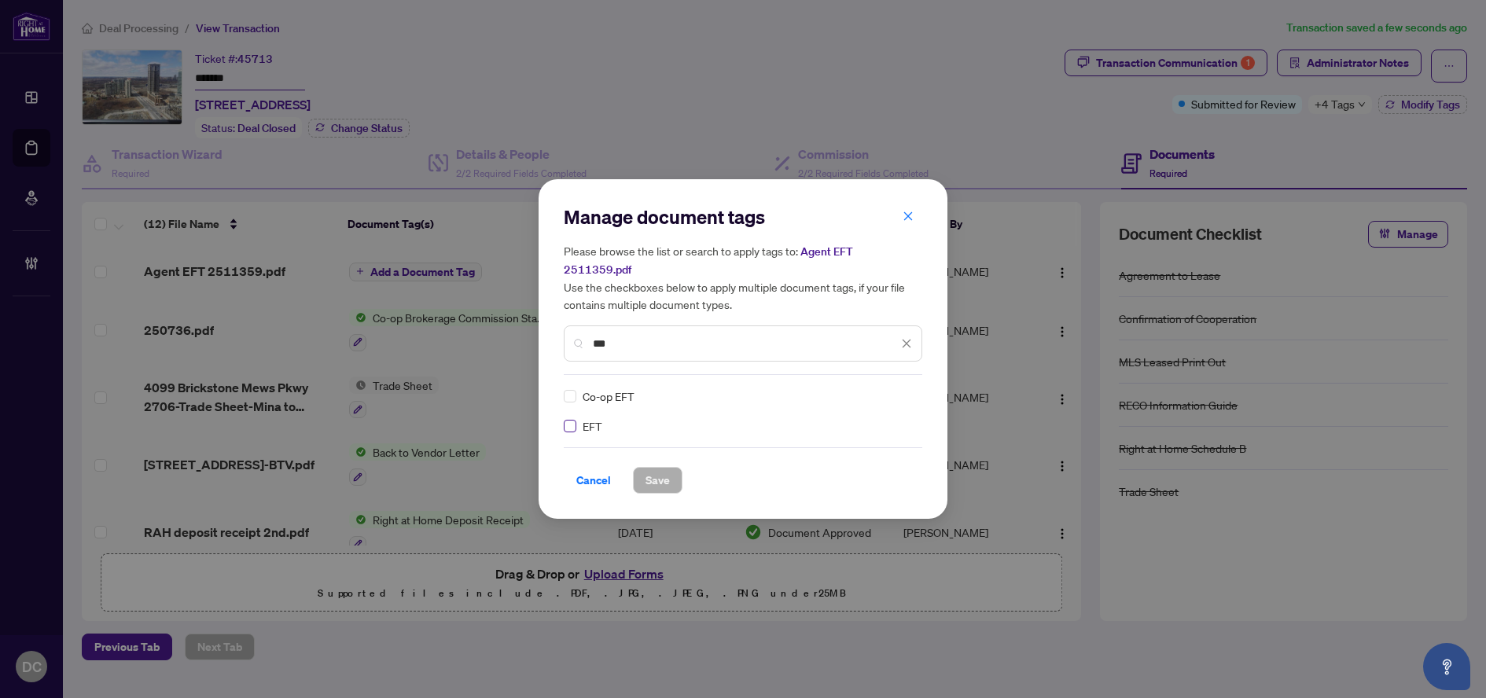
type input "***"
click at [892, 388] on img at bounding box center [890, 396] width 16 height 16
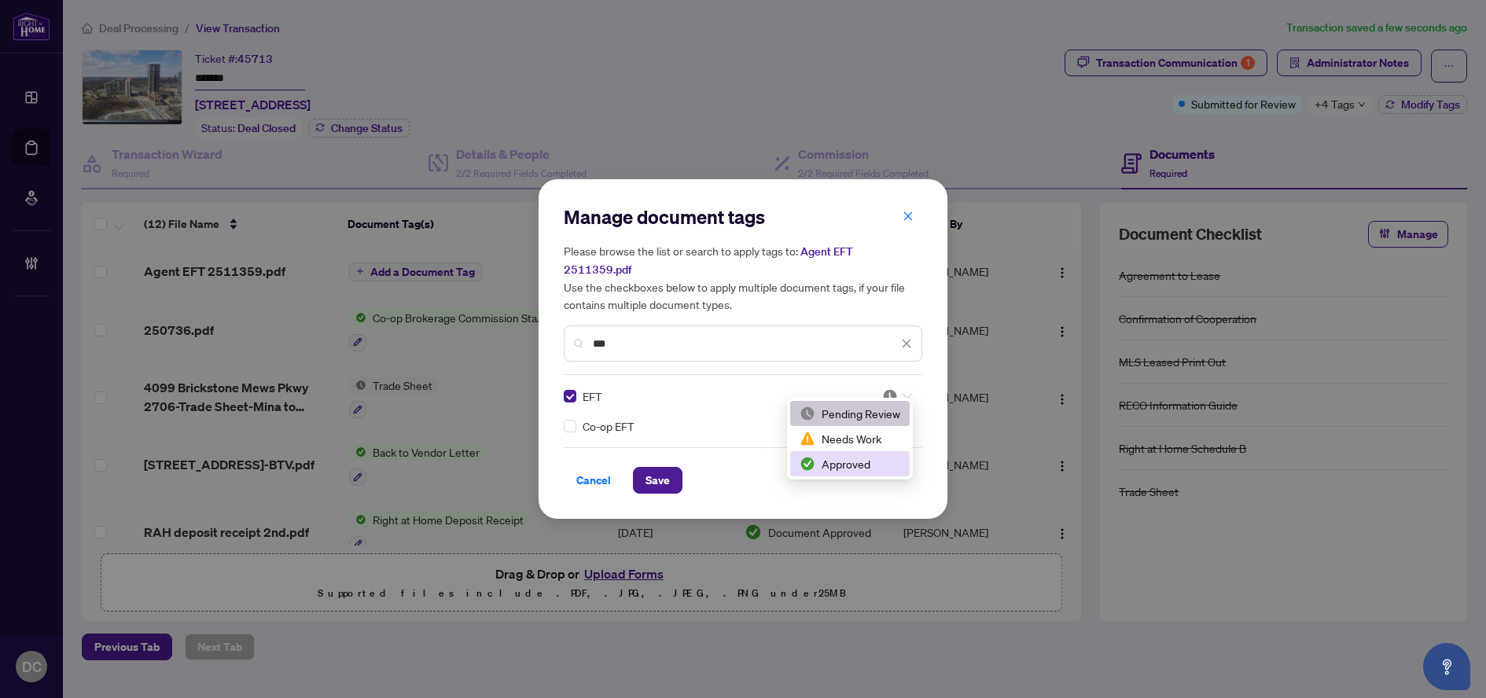
click at [849, 470] on div "Approved" at bounding box center [850, 463] width 101 height 17
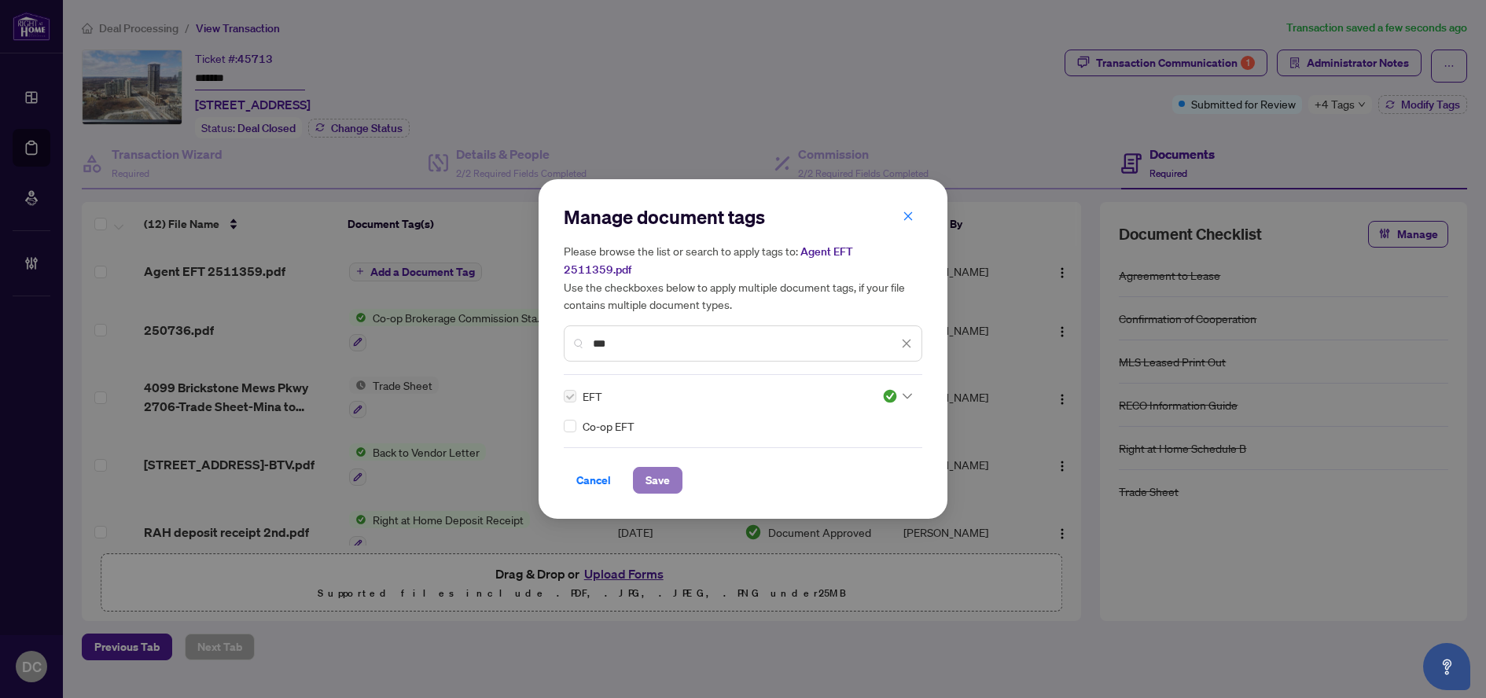
click at [662, 474] on span "Save" at bounding box center [657, 480] width 24 height 25
click at [1361, 110] on div "Manage document tags Please browse the list or search to apply tags to: Agent E…" at bounding box center [743, 349] width 1486 height 698
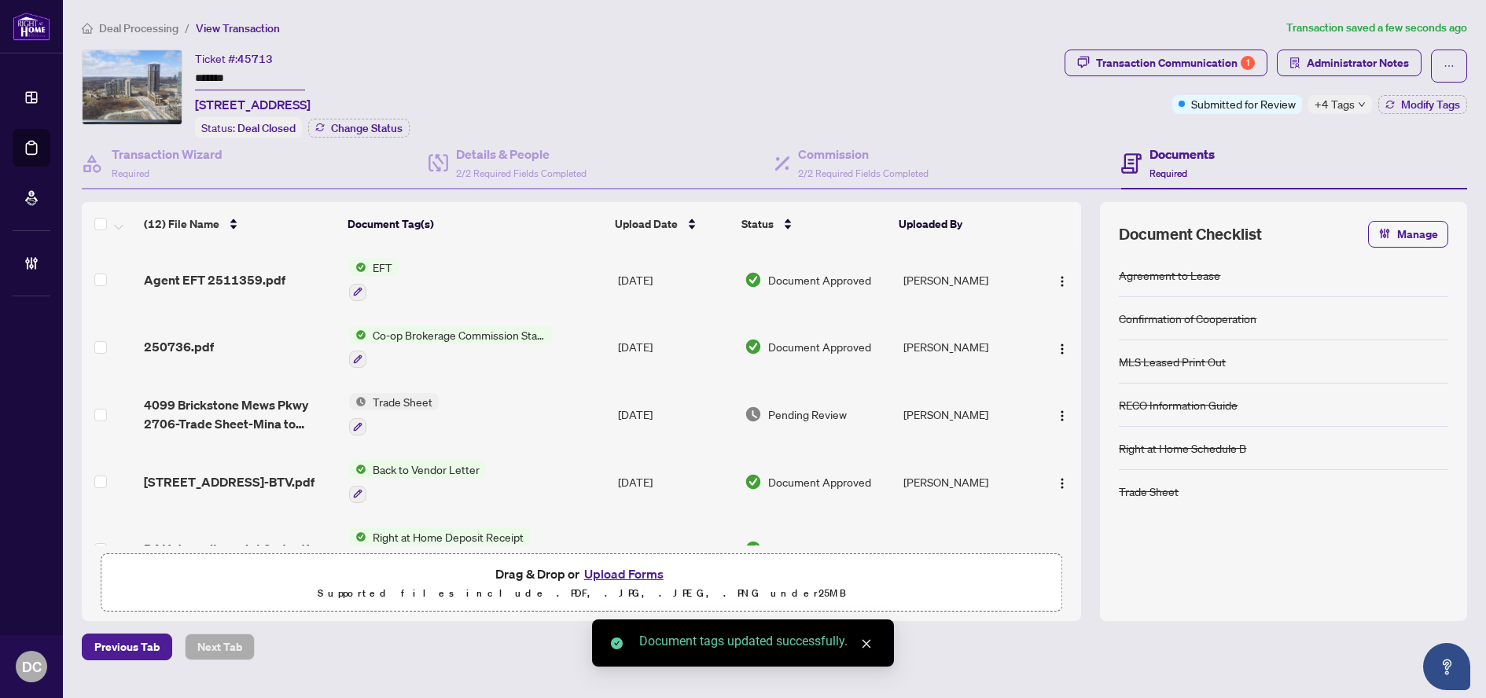
click at [1361, 112] on div "+4 Tags" at bounding box center [1340, 104] width 64 height 19
click at [1263, 142] on div "Documents Required" at bounding box center [1294, 163] width 347 height 51
click at [1314, 78] on span "Administrator Notes" at bounding box center [1349, 66] width 145 height 33
click at [1319, 65] on span "Administrator Notes" at bounding box center [1358, 62] width 102 height 25
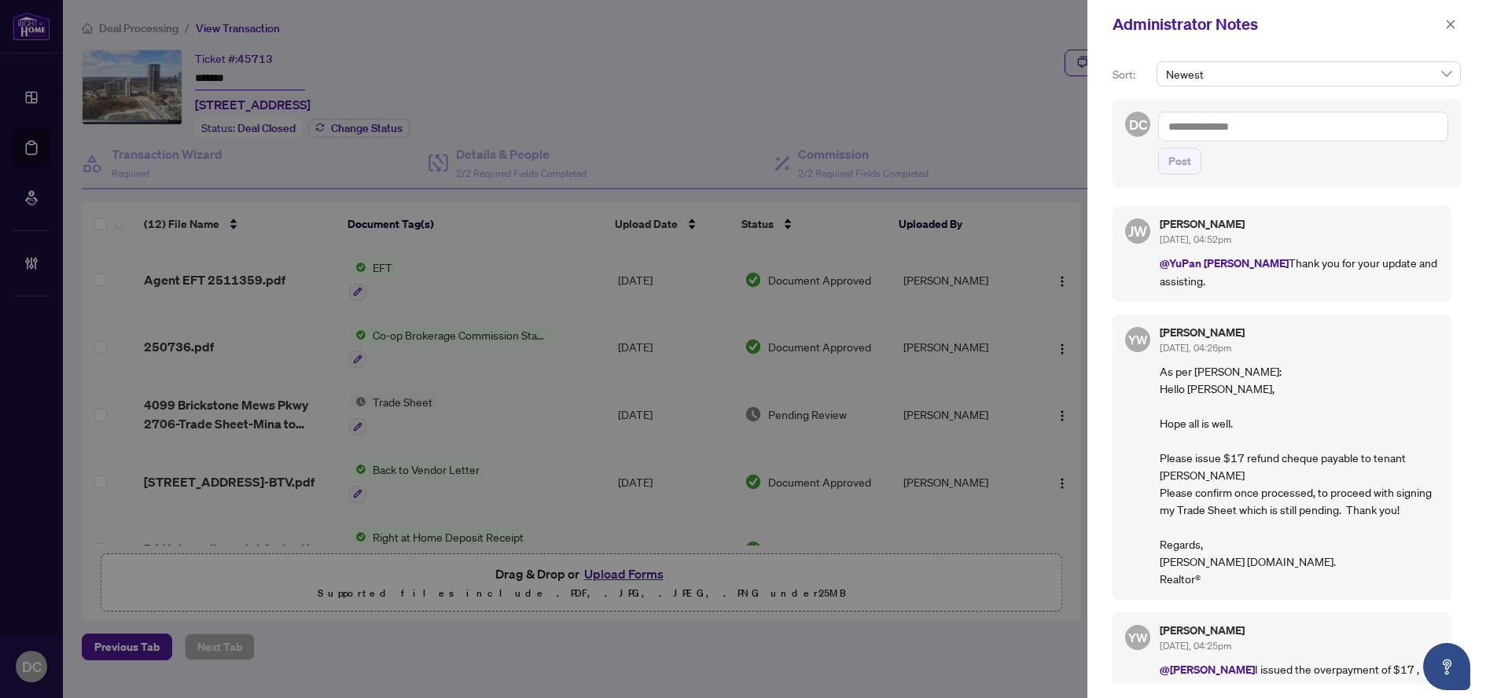
click at [1215, 123] on textarea at bounding box center [1303, 127] width 290 height 30
paste textarea "**********"
type textarea "**********"
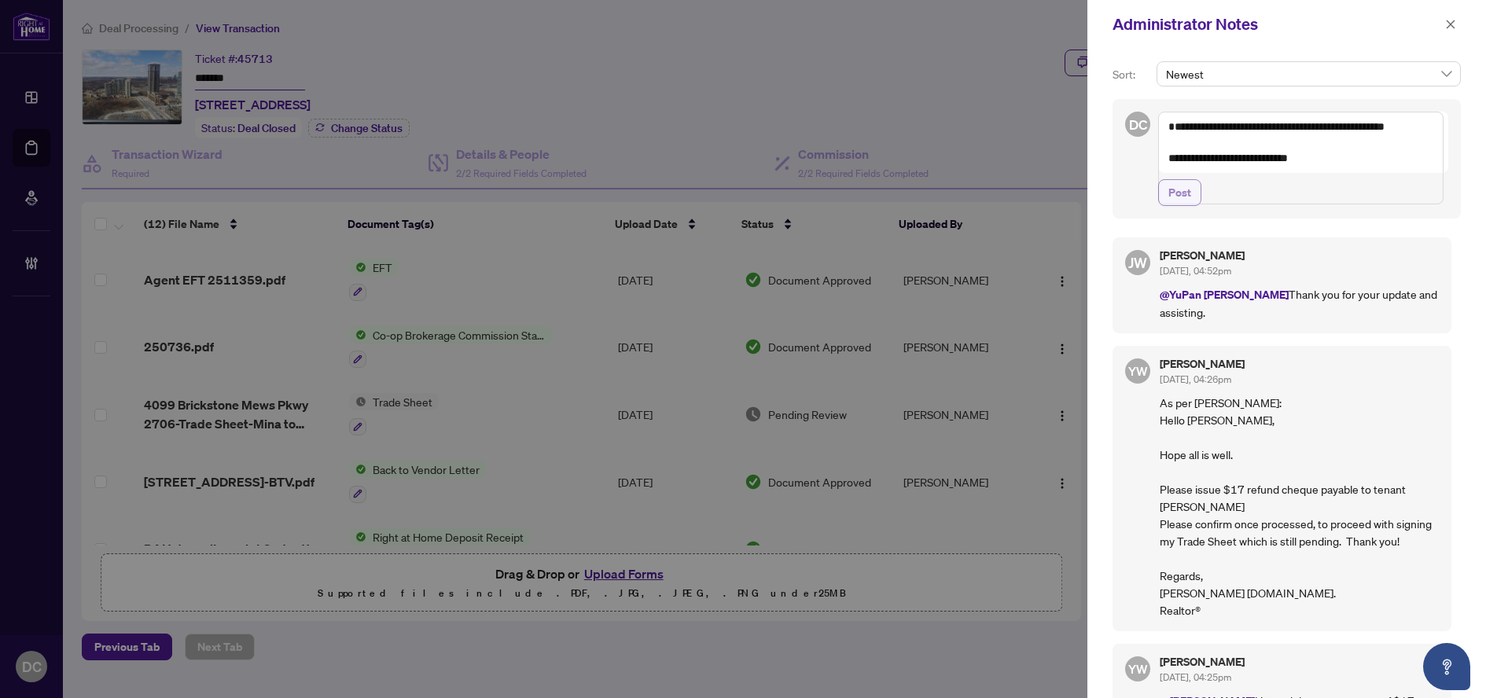
click at [1181, 205] on span "Post" at bounding box center [1179, 192] width 23 height 25
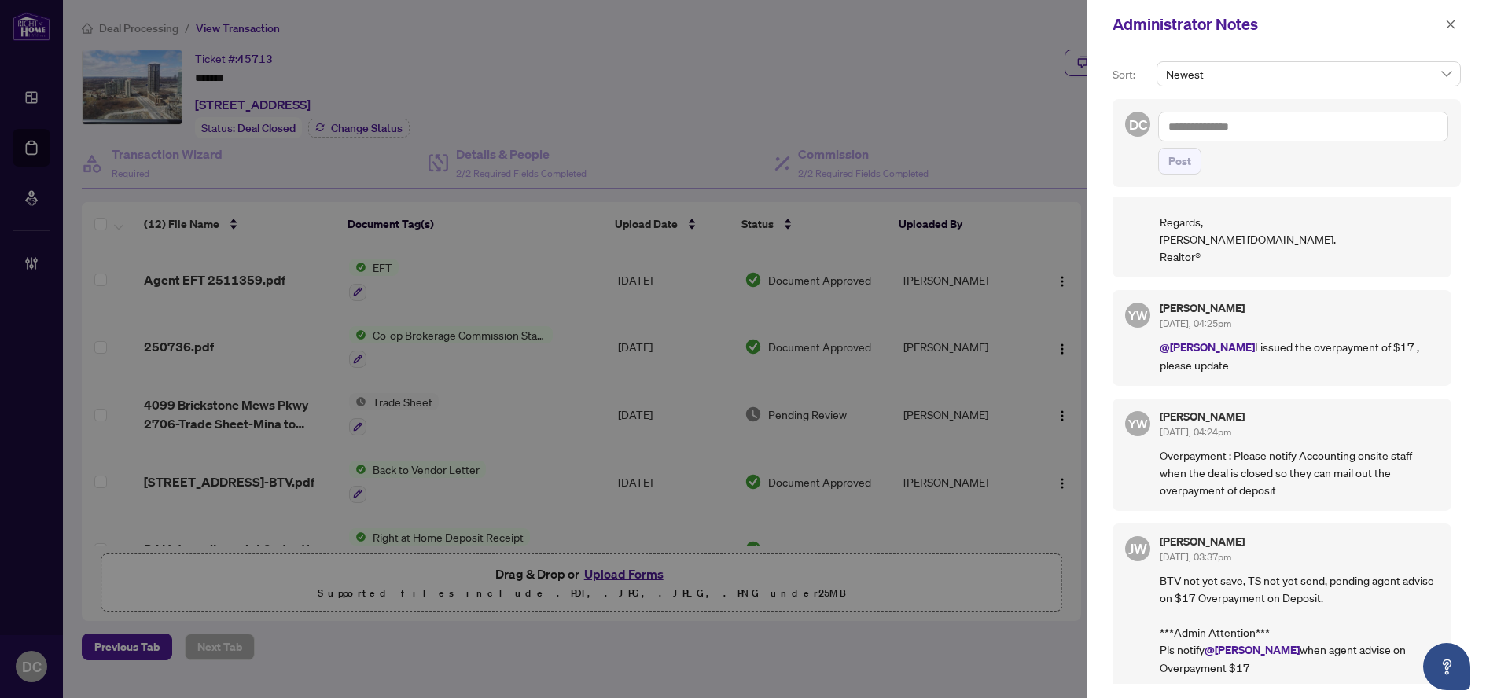
scroll to position [472, 0]
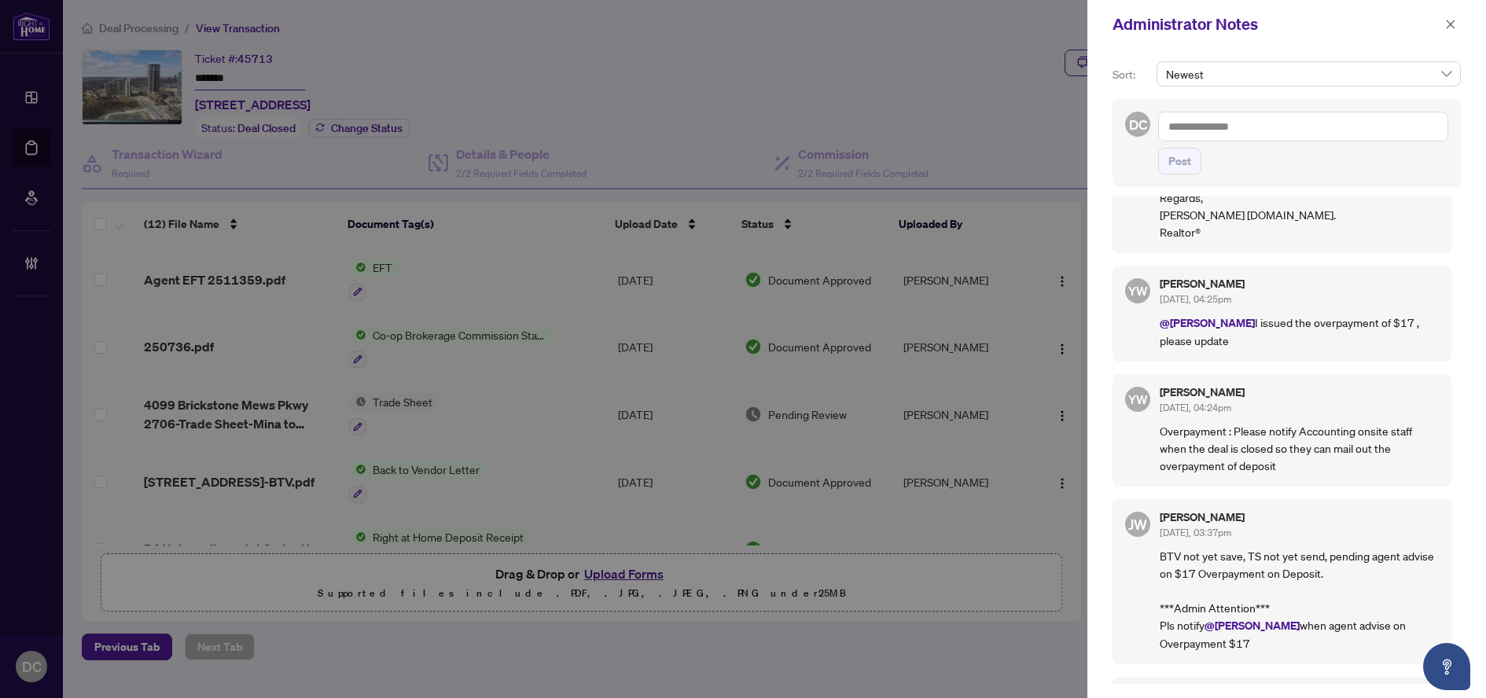
click at [1290, 123] on textarea at bounding box center [1303, 127] width 290 height 30
click at [1228, 127] on textarea at bounding box center [1303, 127] width 290 height 30
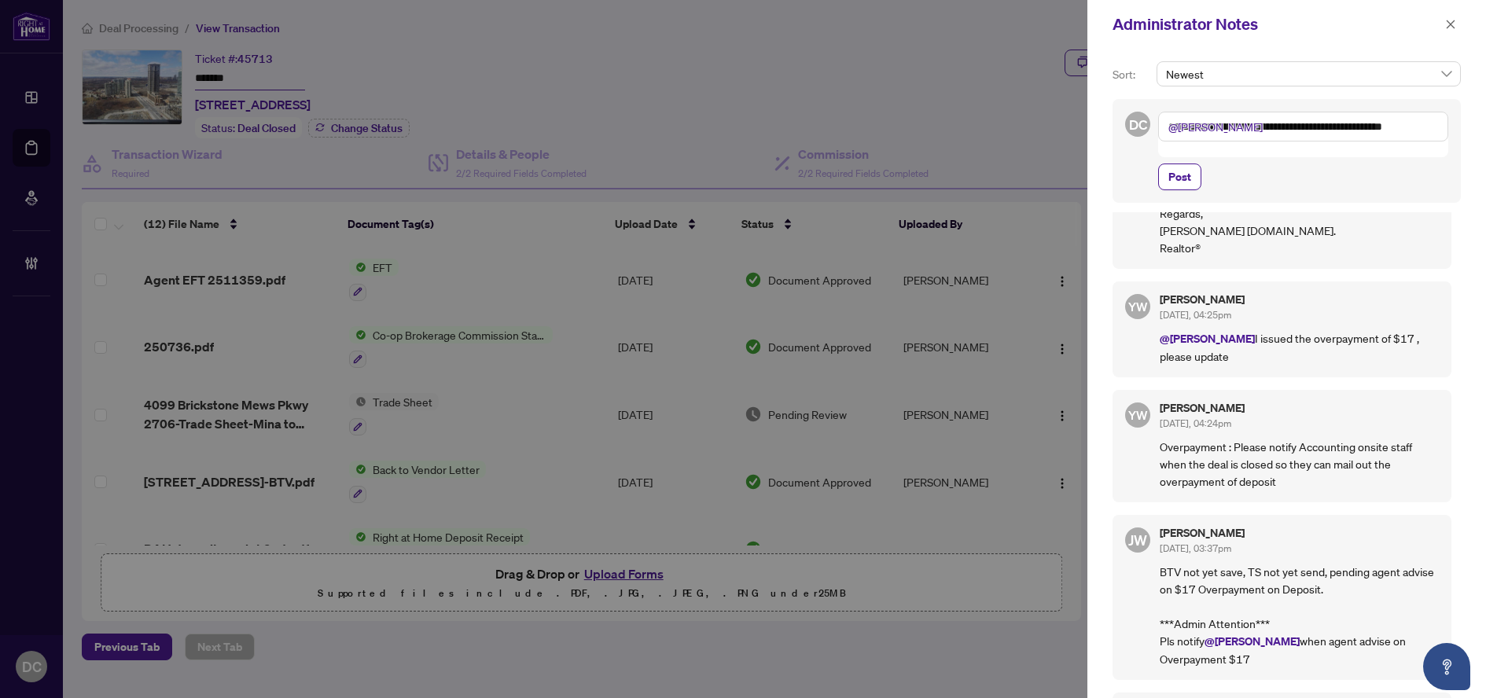
scroll to position [489, 0]
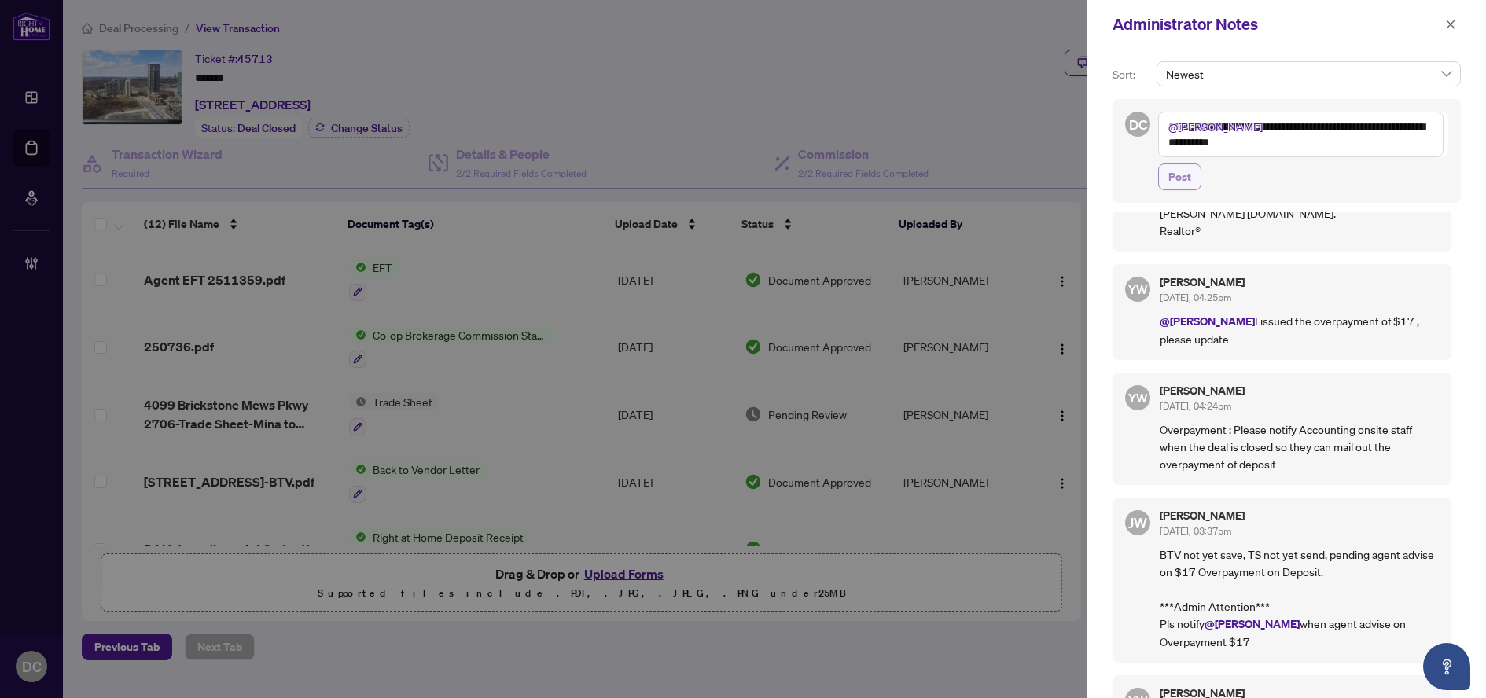
type textarea "**********"
click at [1192, 173] on button "Post" at bounding box center [1179, 177] width 43 height 27
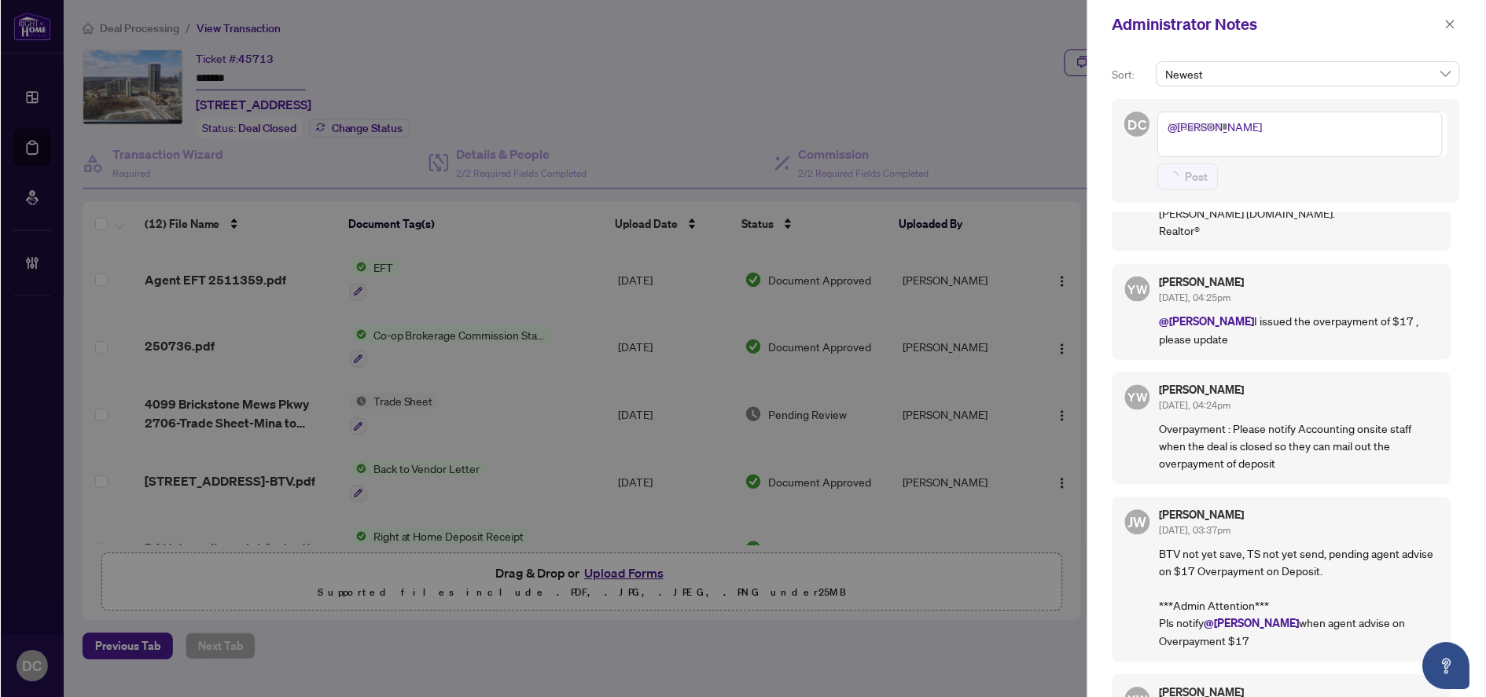
scroll to position [0, 0]
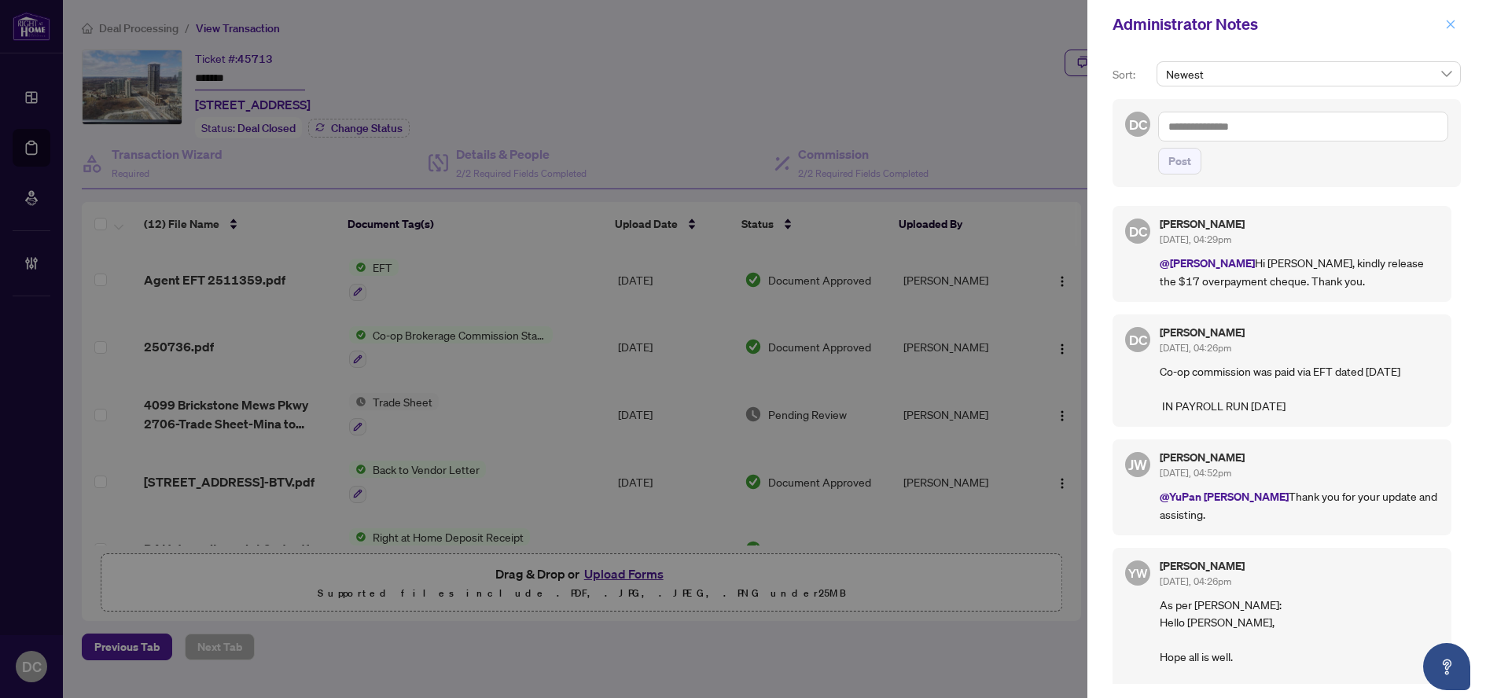
click at [1456, 24] on button "button" at bounding box center [1450, 24] width 20 height 19
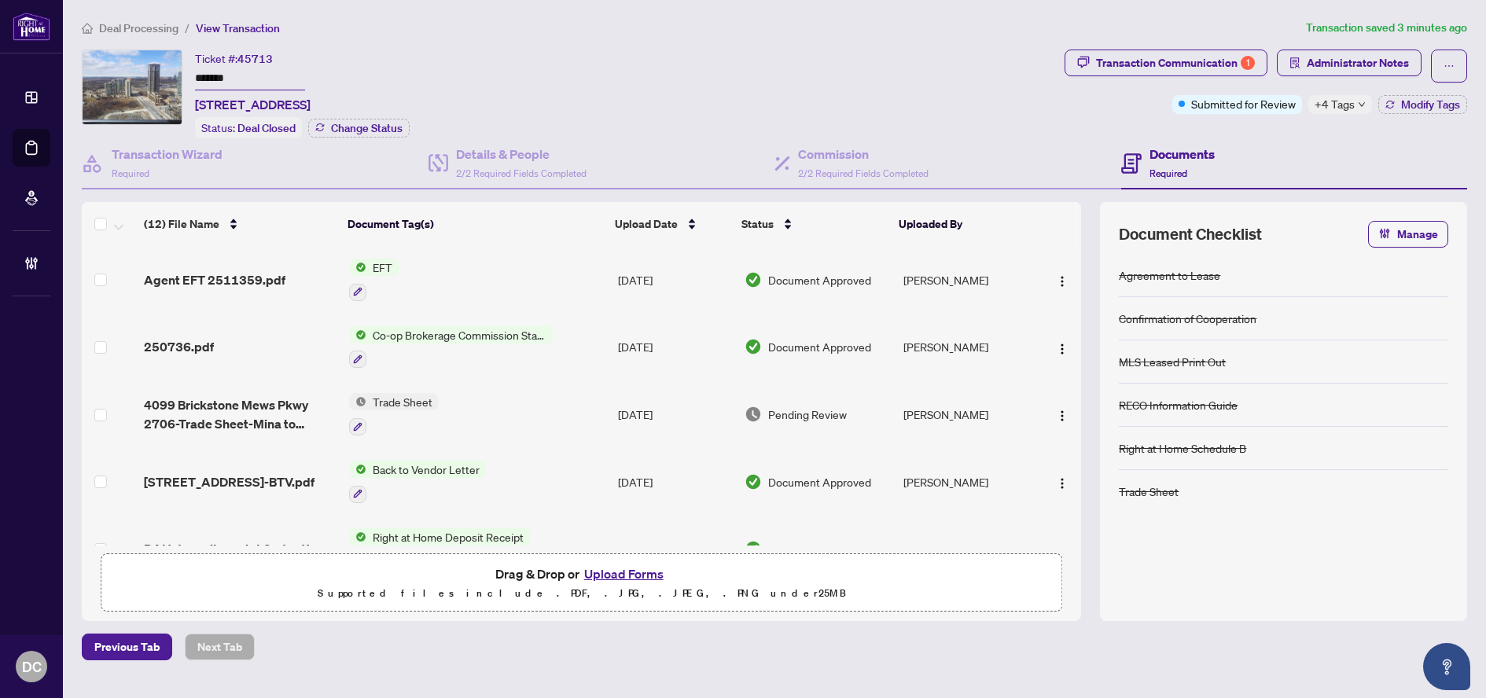
drag, startPoint x: 240, startPoint y: 64, endPoint x: 241, endPoint y: 72, distance: 8.0
click at [240, 66] on div "Ticket #: 45713 ******* 2706-4099 Brickstone Mews Pkwy, Mississauga, Ontario L5…" at bounding box center [253, 82] width 116 height 64
drag, startPoint x: 244, startPoint y: 79, endPoint x: 115, endPoint y: 69, distance: 129.3
click at [115, 69] on div "Ticket #: 45713 ******* 2706-4099 Brickstone Mews Pkwy, Mississauga, Ontario L5…" at bounding box center [570, 94] width 976 height 89
click at [1333, 107] on span "+4 Tags" at bounding box center [1334, 104] width 40 height 18
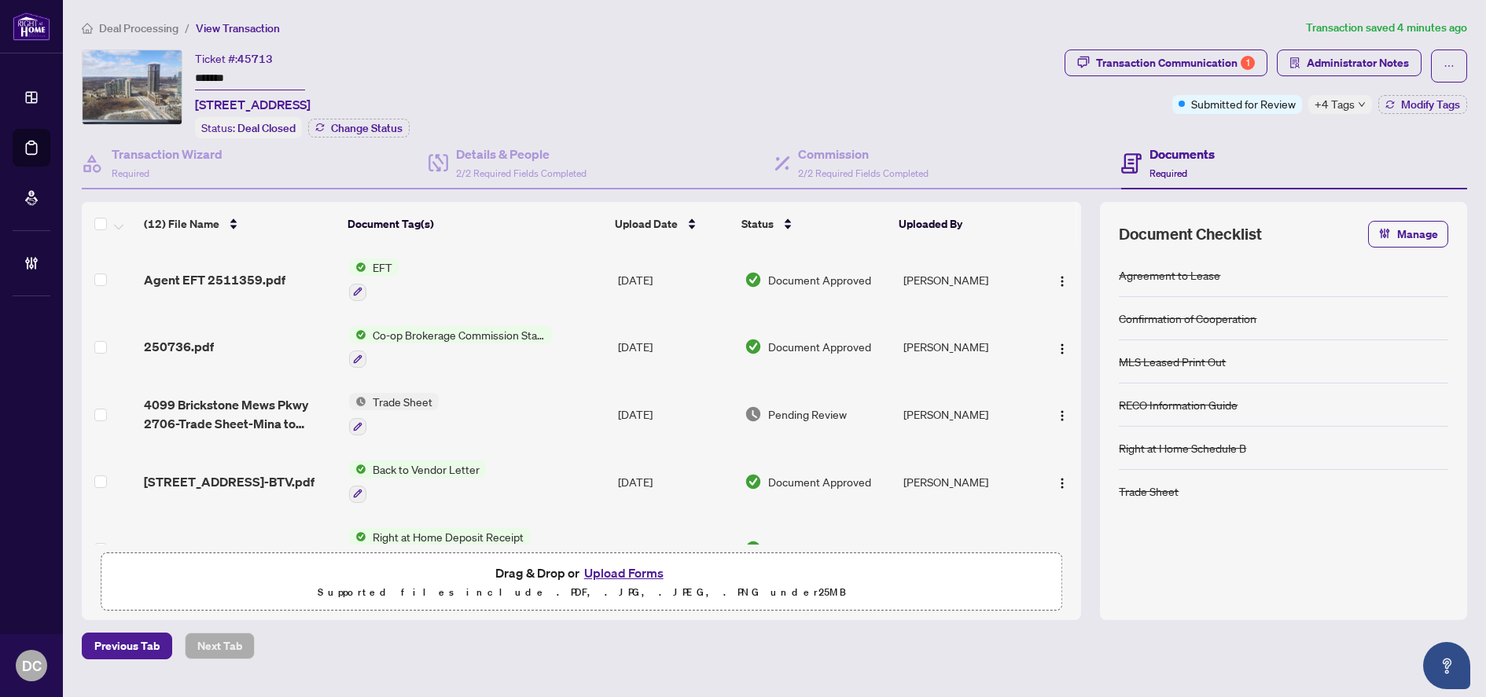
click at [1214, 142] on div "Documents Required" at bounding box center [1294, 163] width 347 height 51
click at [1307, 66] on span "Administrator Notes" at bounding box center [1358, 62] width 102 height 25
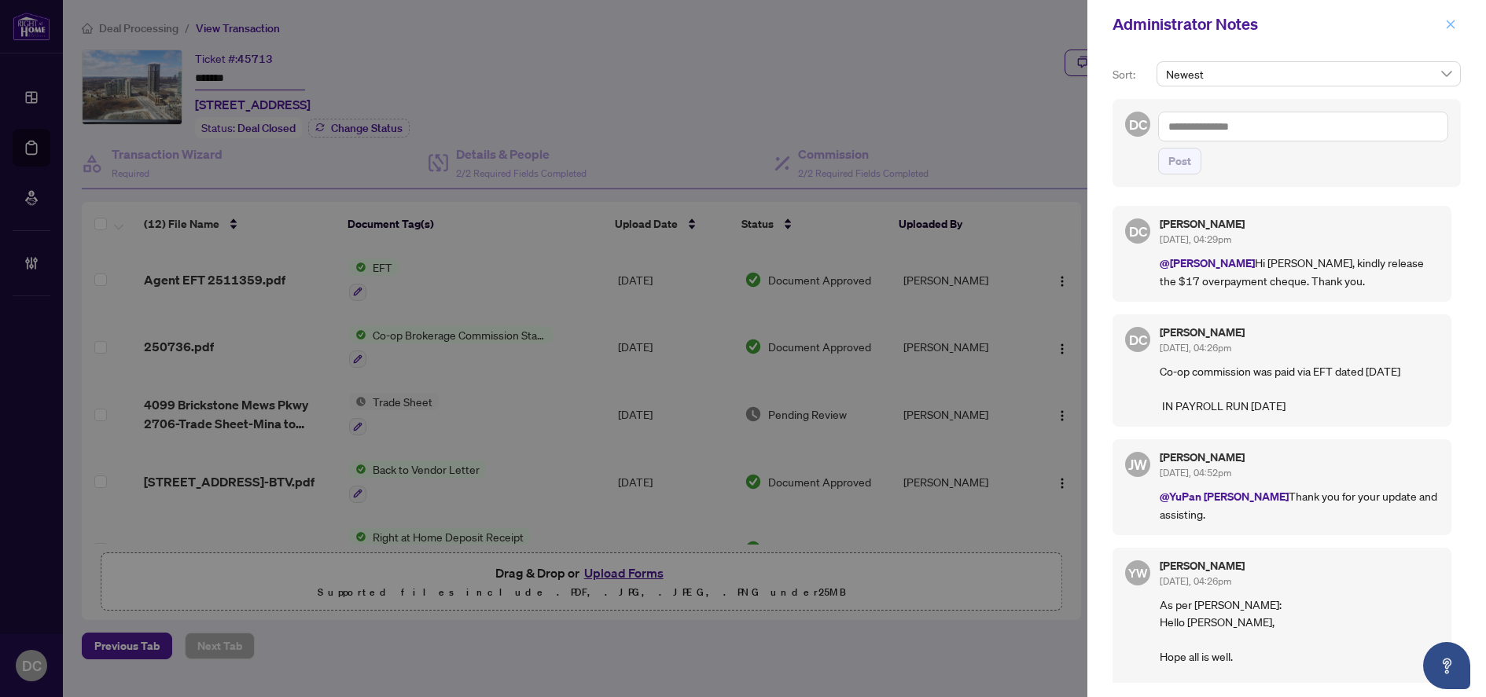
click at [1452, 21] on icon "close" at bounding box center [1450, 24] width 11 height 11
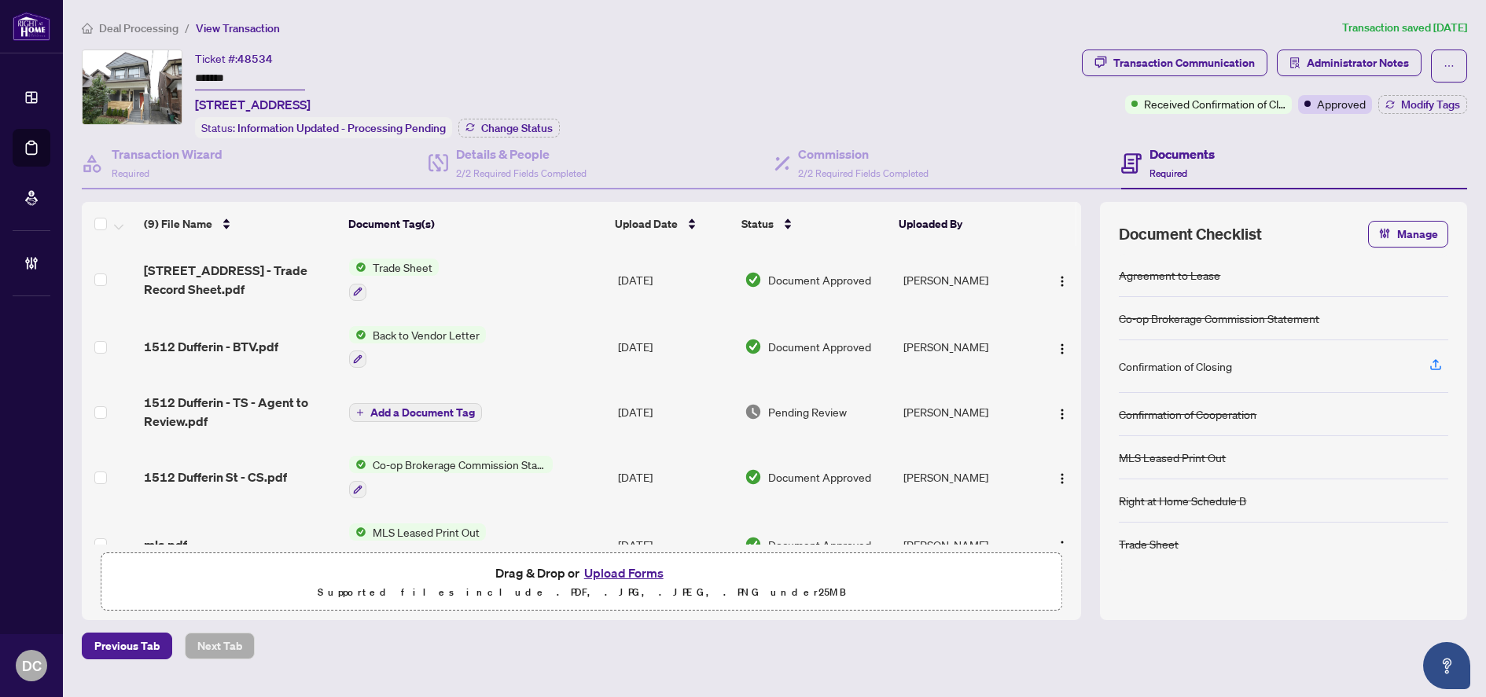
drag, startPoint x: 286, startPoint y: 83, endPoint x: 107, endPoint y: 66, distance: 180.1
click at [107, 66] on div "Ticket #: 48534 ******* [STREET_ADDRESS] Status: Information Updated - Processi…" at bounding box center [579, 94] width 994 height 89
click at [498, 126] on span "Change Status" at bounding box center [517, 128] width 72 height 11
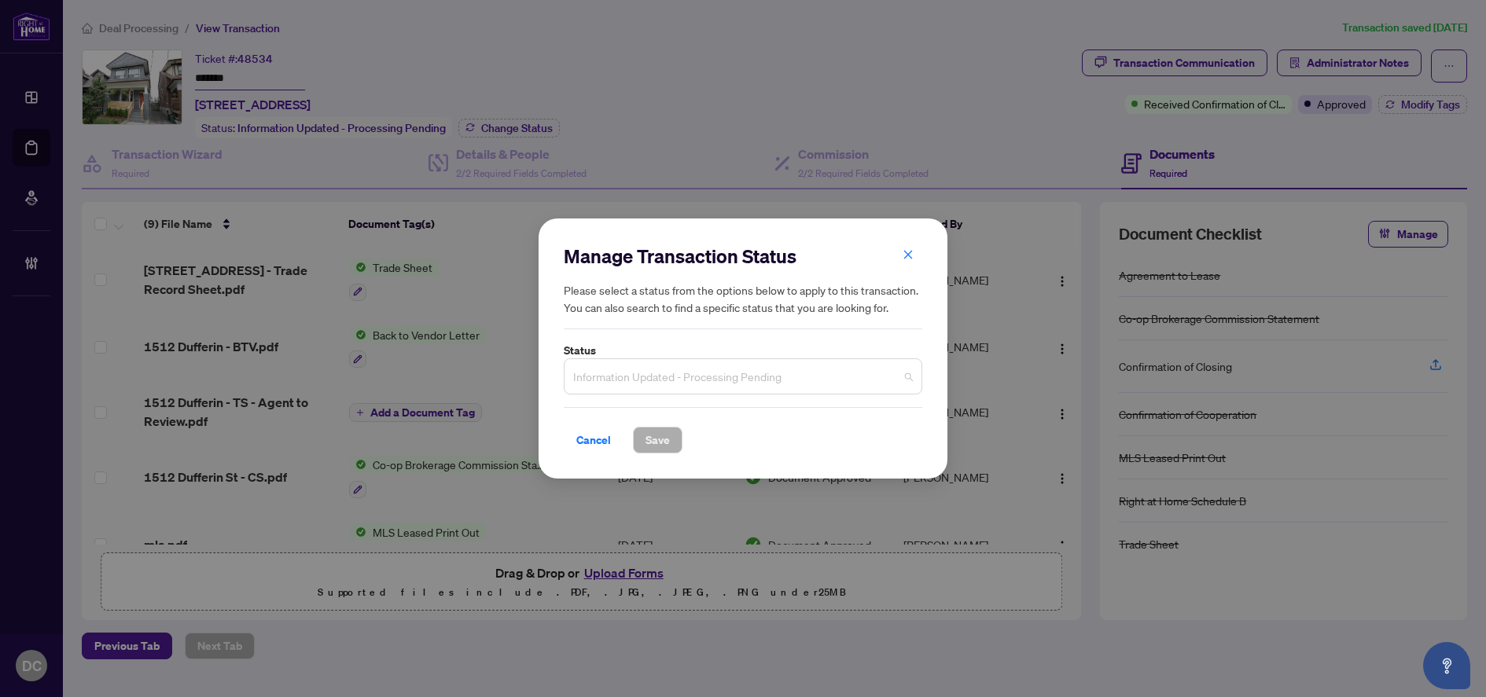
click at [706, 380] on span "Information Updated - Processing Pending" at bounding box center [743, 377] width 340 height 30
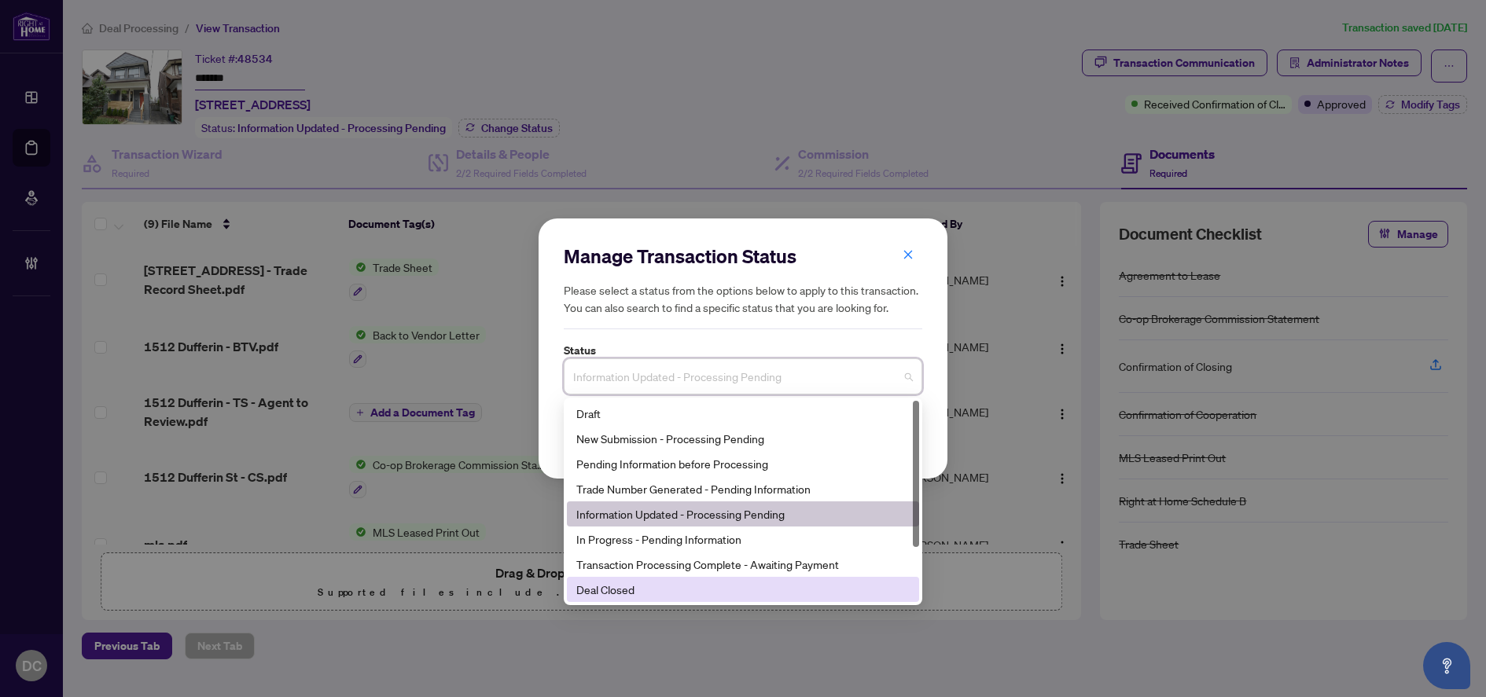
click at [621, 593] on div "Deal Closed" at bounding box center [742, 589] width 333 height 17
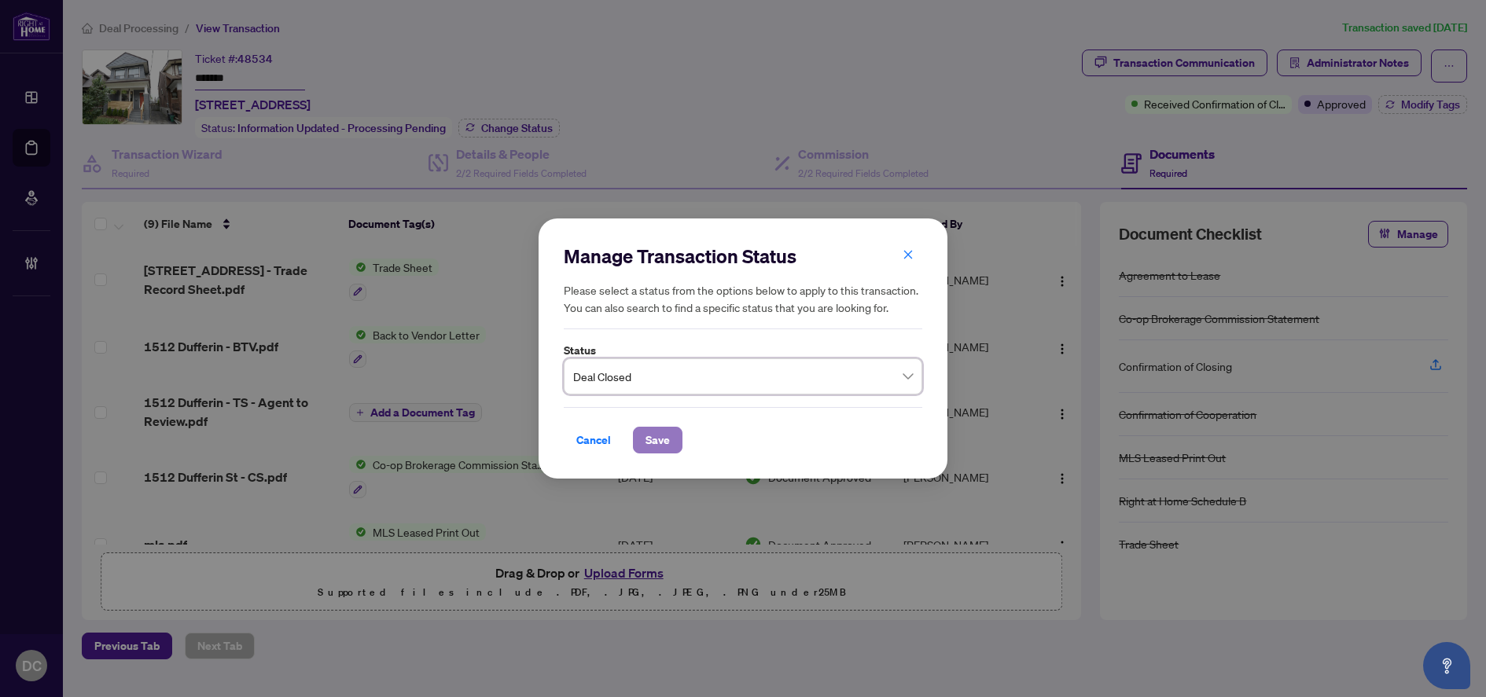
click at [663, 432] on span "Save" at bounding box center [657, 440] width 24 height 25
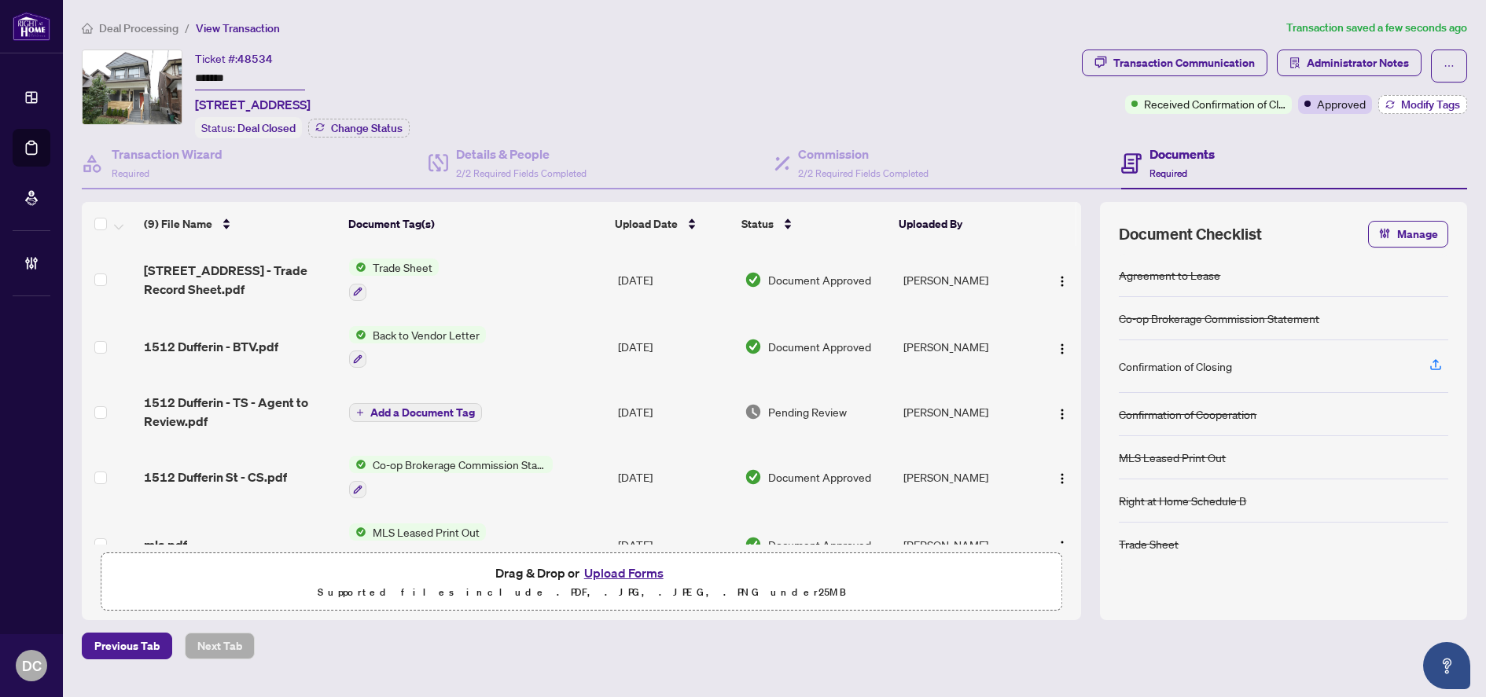
click at [1398, 111] on button "Modify Tags" at bounding box center [1422, 104] width 89 height 19
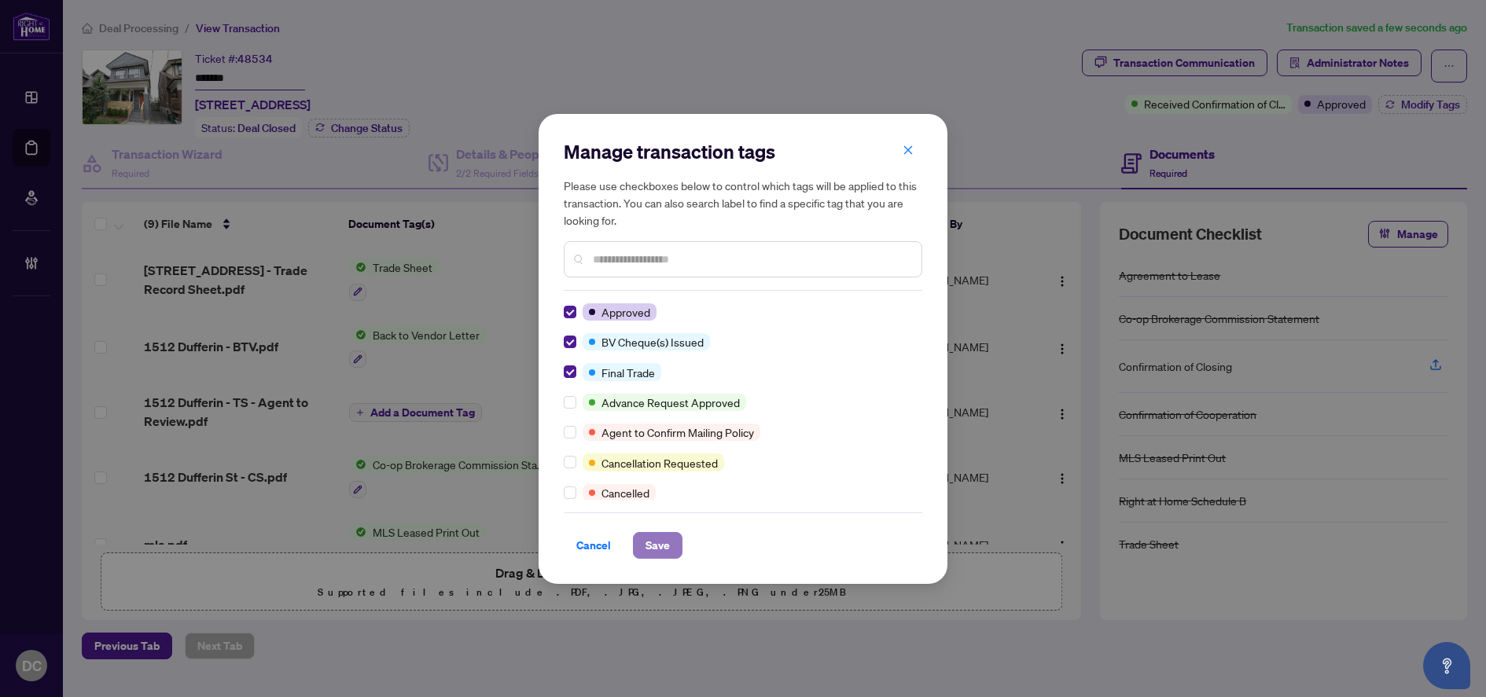
click at [650, 535] on span "Save" at bounding box center [657, 545] width 24 height 25
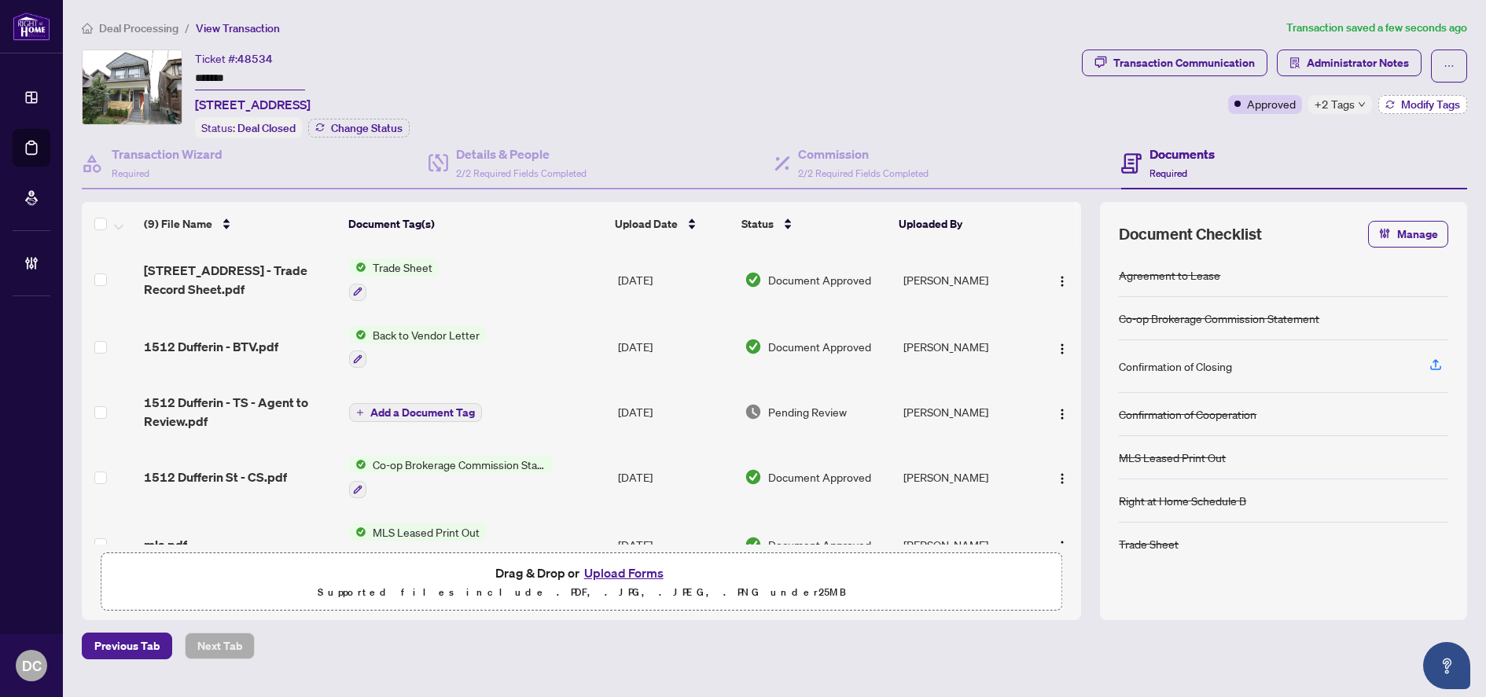
click at [1439, 105] on span "Modify Tags" at bounding box center [1430, 104] width 59 height 11
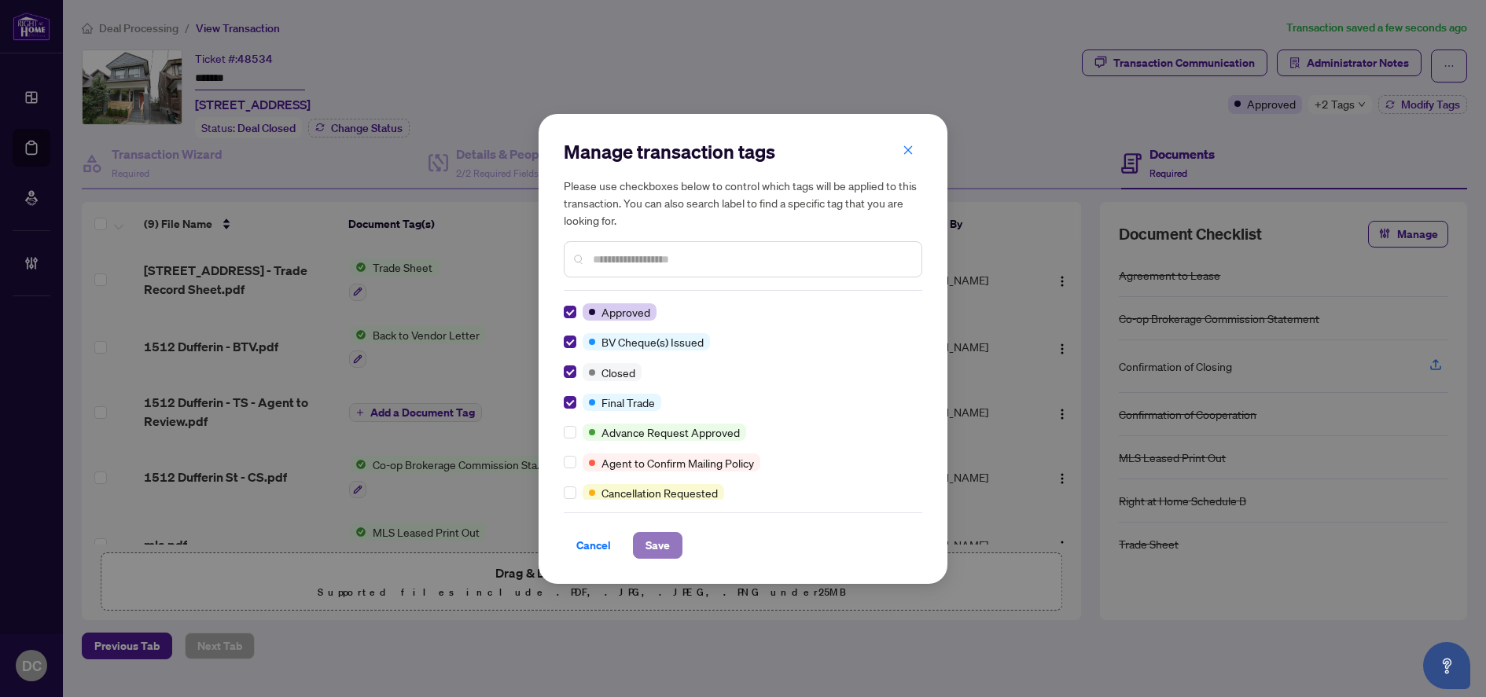
click at [653, 534] on span "Save" at bounding box center [657, 545] width 24 height 25
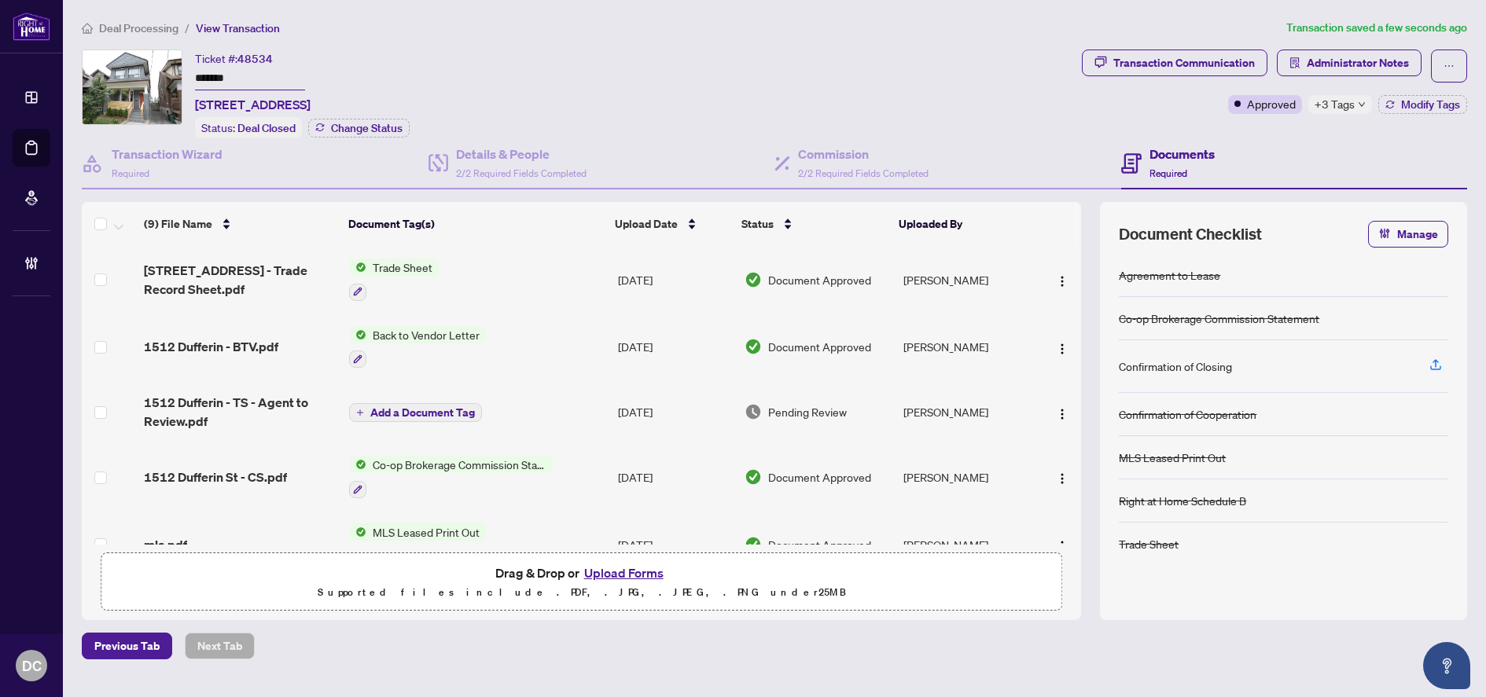
drag, startPoint x: 285, startPoint y: 75, endPoint x: 182, endPoint y: 73, distance: 103.0
click at [182, 73] on div "Ticket #: 48534 ******* [STREET_ADDRESS] Status: Deal Closed Change Status" at bounding box center [579, 94] width 994 height 89
click at [1163, 45] on div "Deal Processing / View Transaction Transaction saved a few seconds ago Ticket #…" at bounding box center [774, 339] width 1398 height 641
click at [1170, 57] on div "Transaction Communication" at bounding box center [1184, 62] width 142 height 25
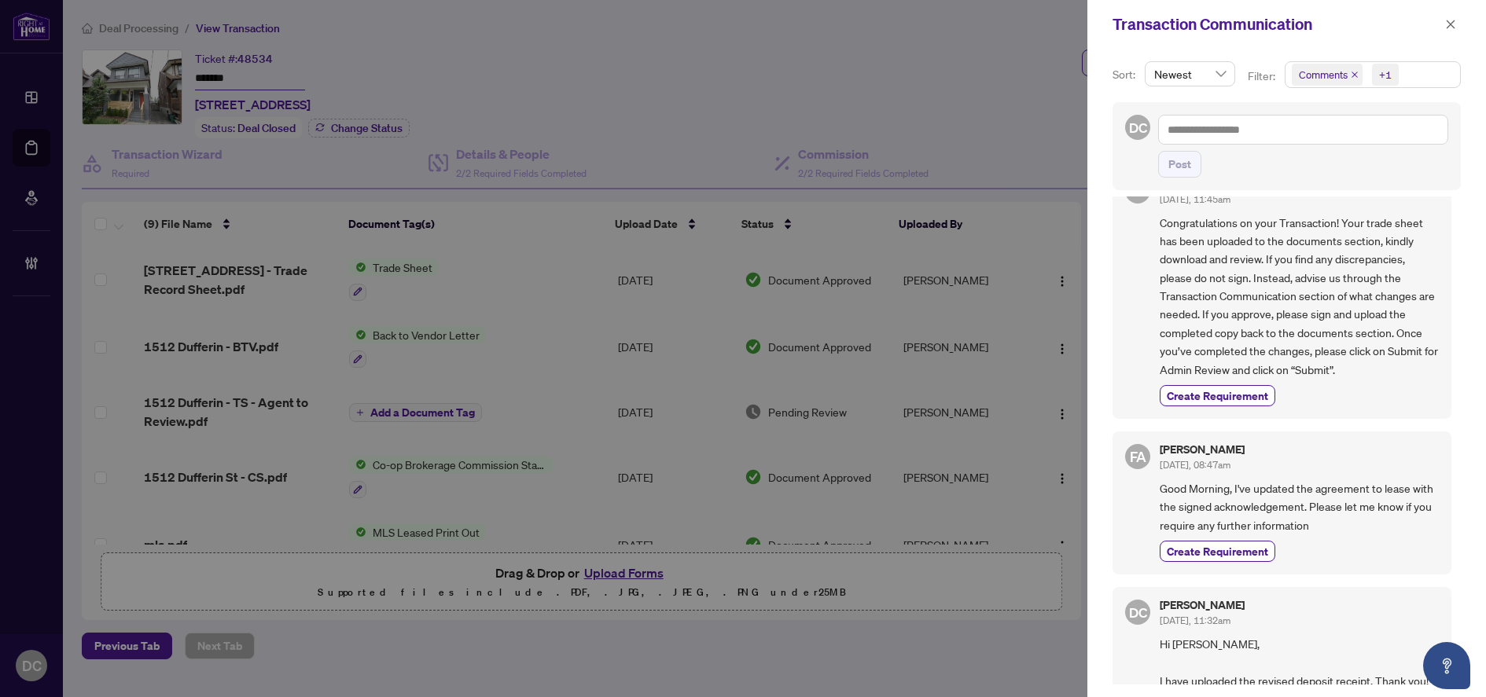
scroll to position [786, 0]
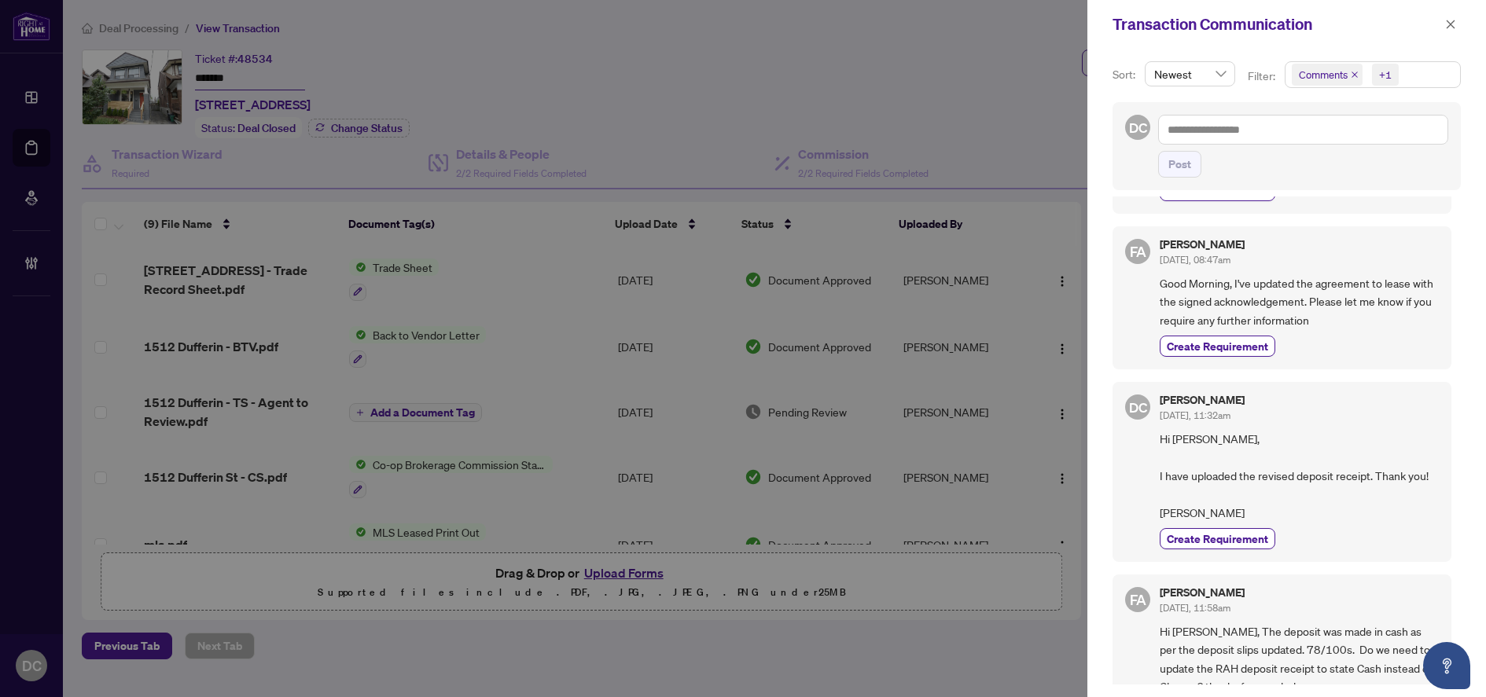
click at [1445, 20] on icon "close" at bounding box center [1450, 24] width 11 height 11
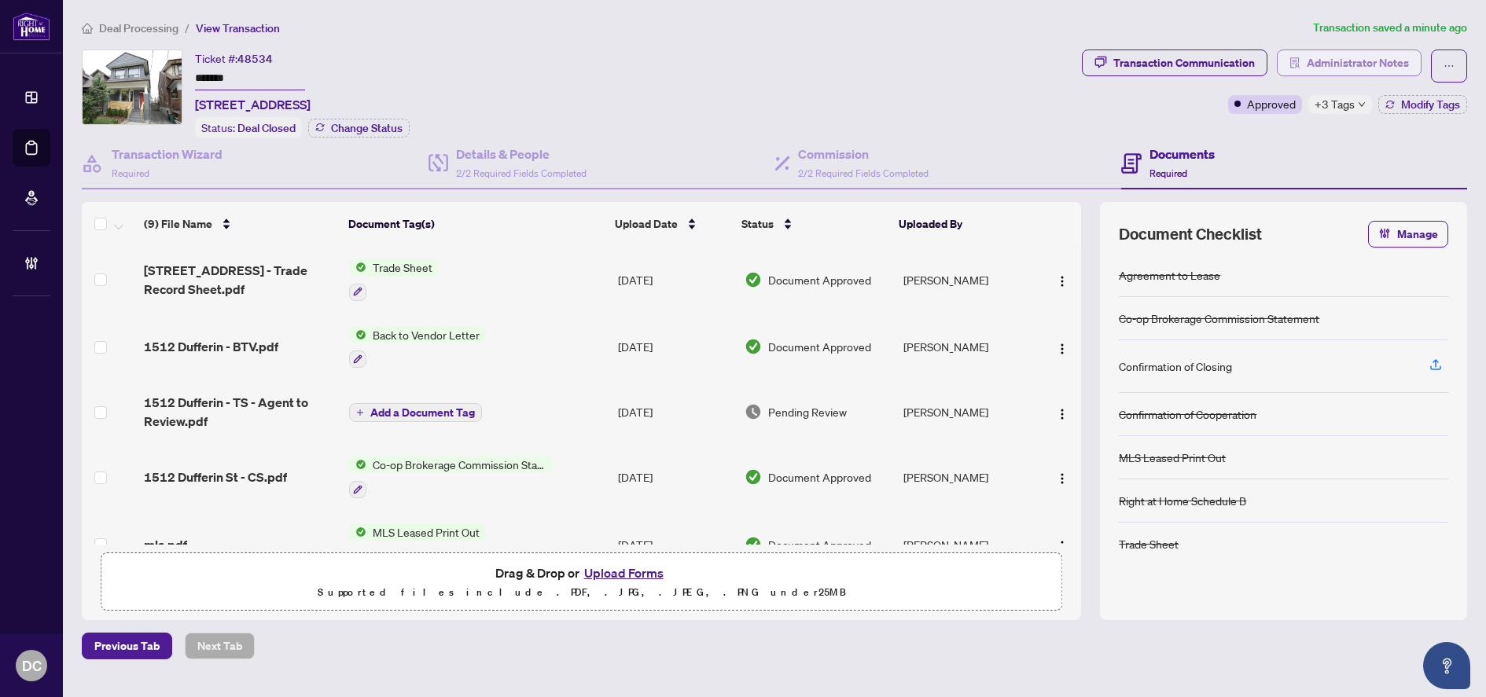
click at [1367, 55] on span "Administrator Notes" at bounding box center [1358, 62] width 102 height 25
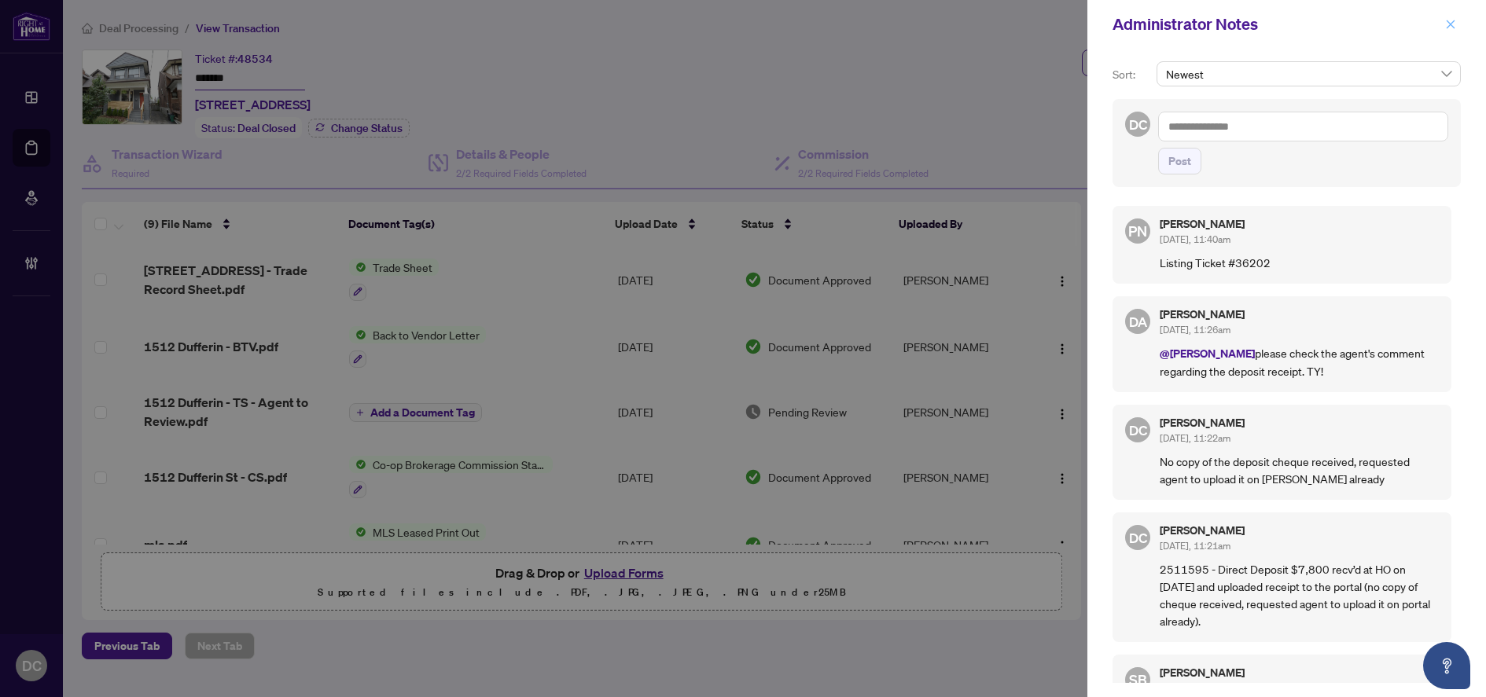
click at [1447, 31] on span "button" at bounding box center [1450, 24] width 11 height 25
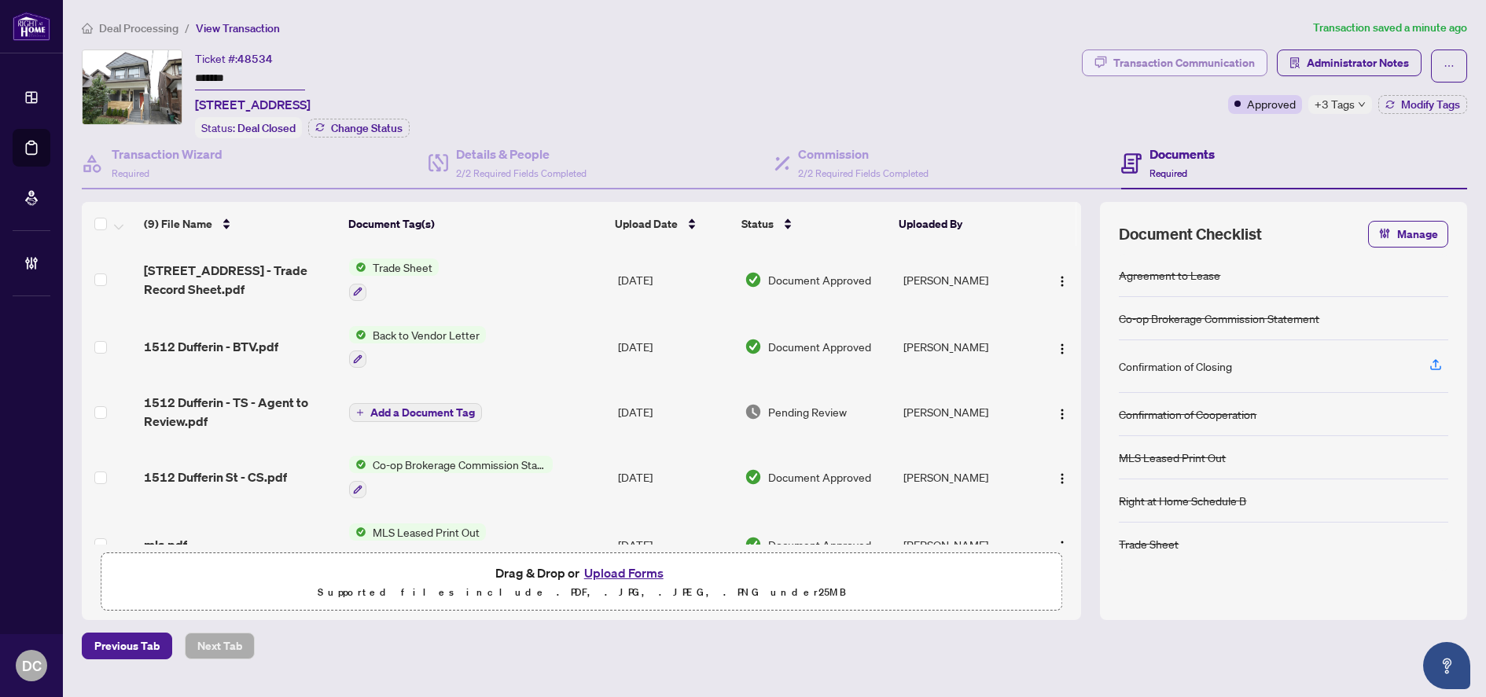
click at [1223, 55] on div "Transaction Communication" at bounding box center [1184, 62] width 142 height 25
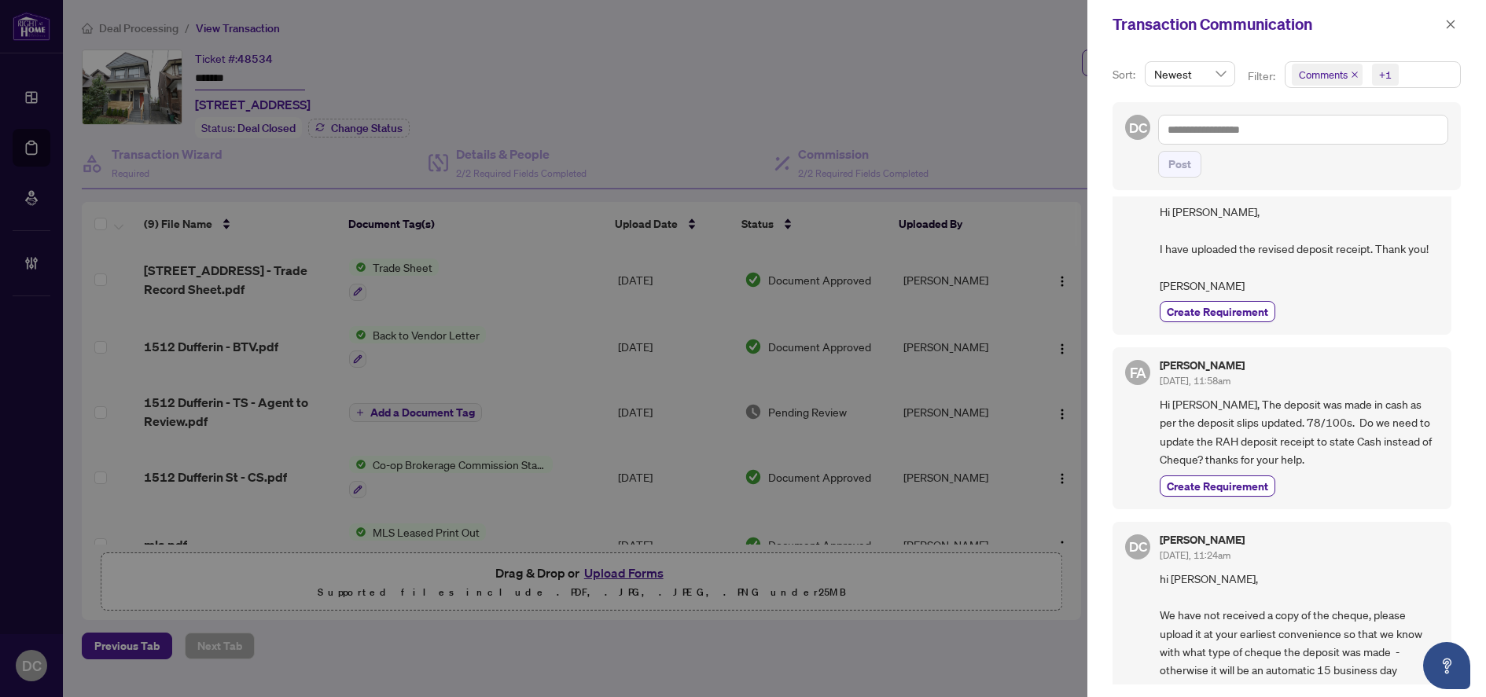
scroll to position [1022, 0]
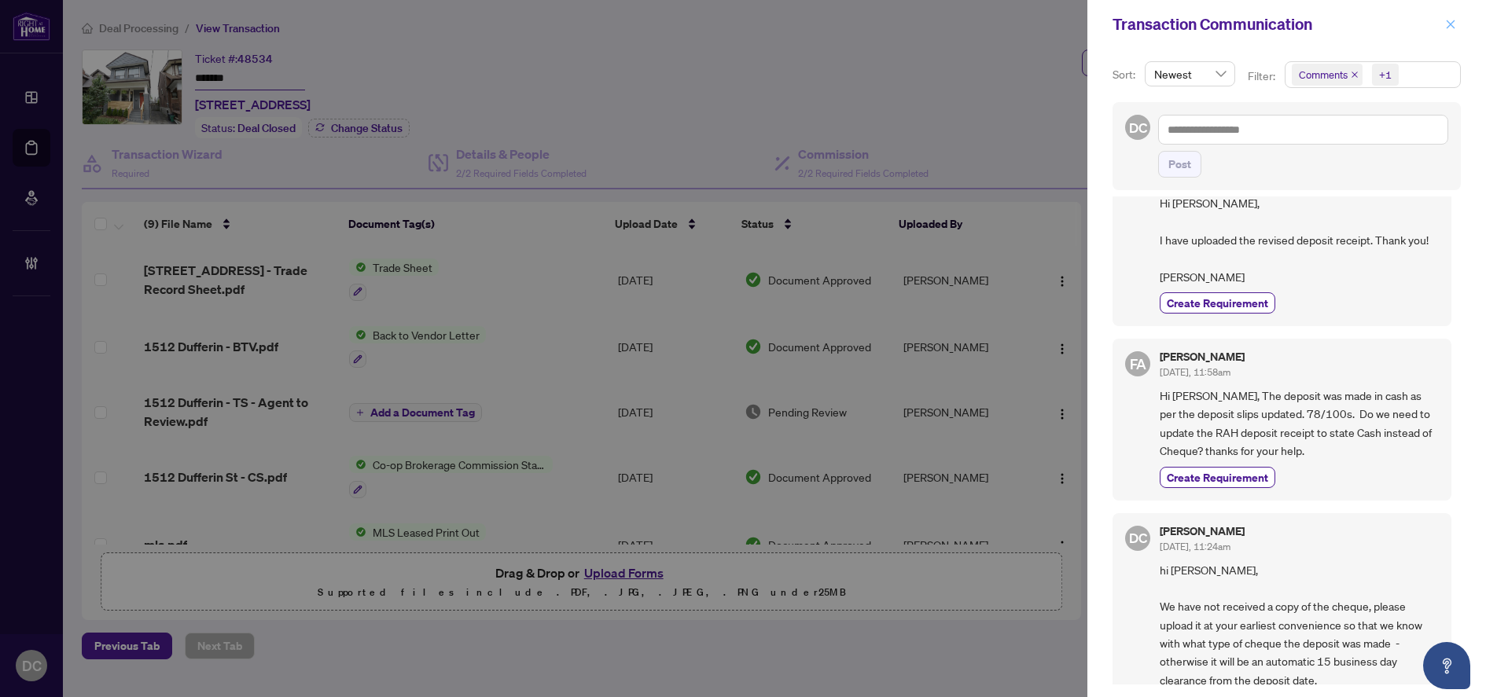
click at [1455, 27] on icon "close" at bounding box center [1450, 24] width 11 height 11
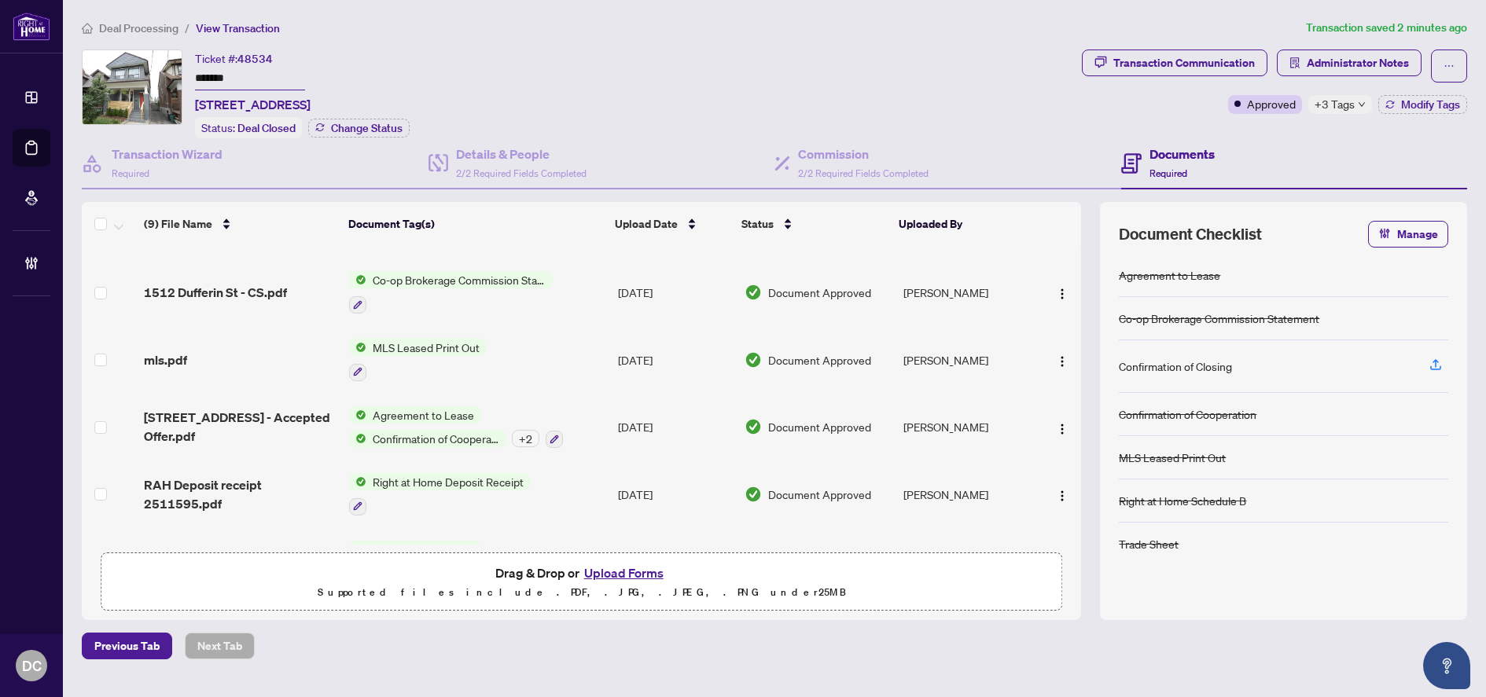
scroll to position [157, 0]
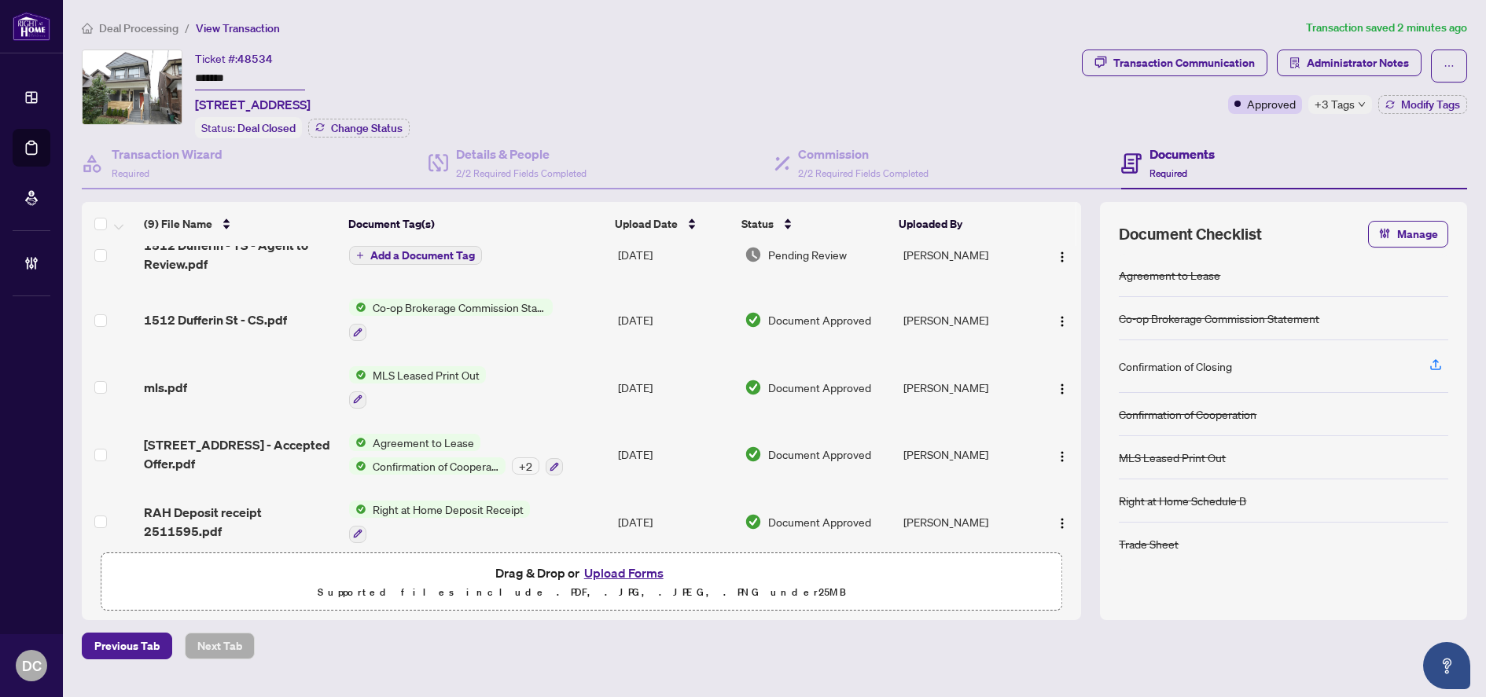
click at [587, 313] on td "Co-op Brokerage Commission Statement" at bounding box center [477, 320] width 269 height 68
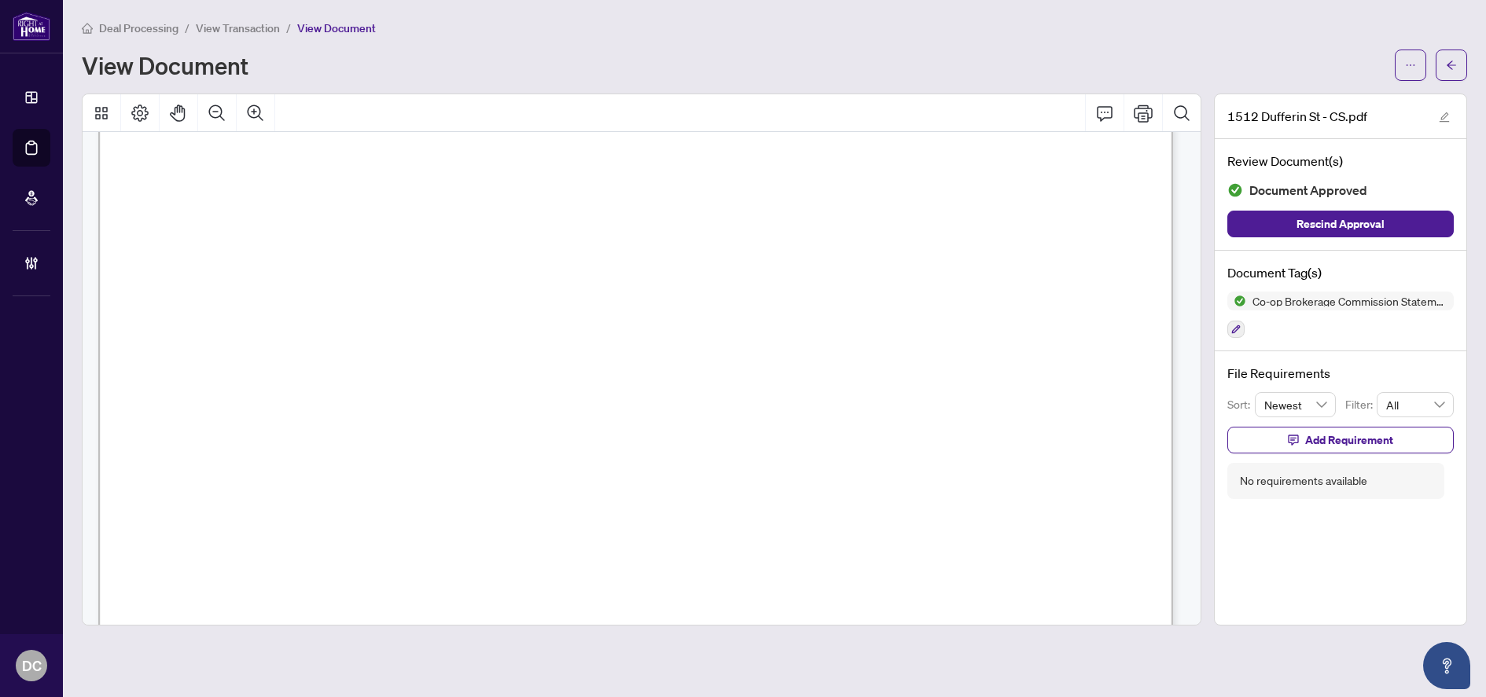
scroll to position [472, 0]
click at [1460, 71] on button "button" at bounding box center [1451, 65] width 31 height 31
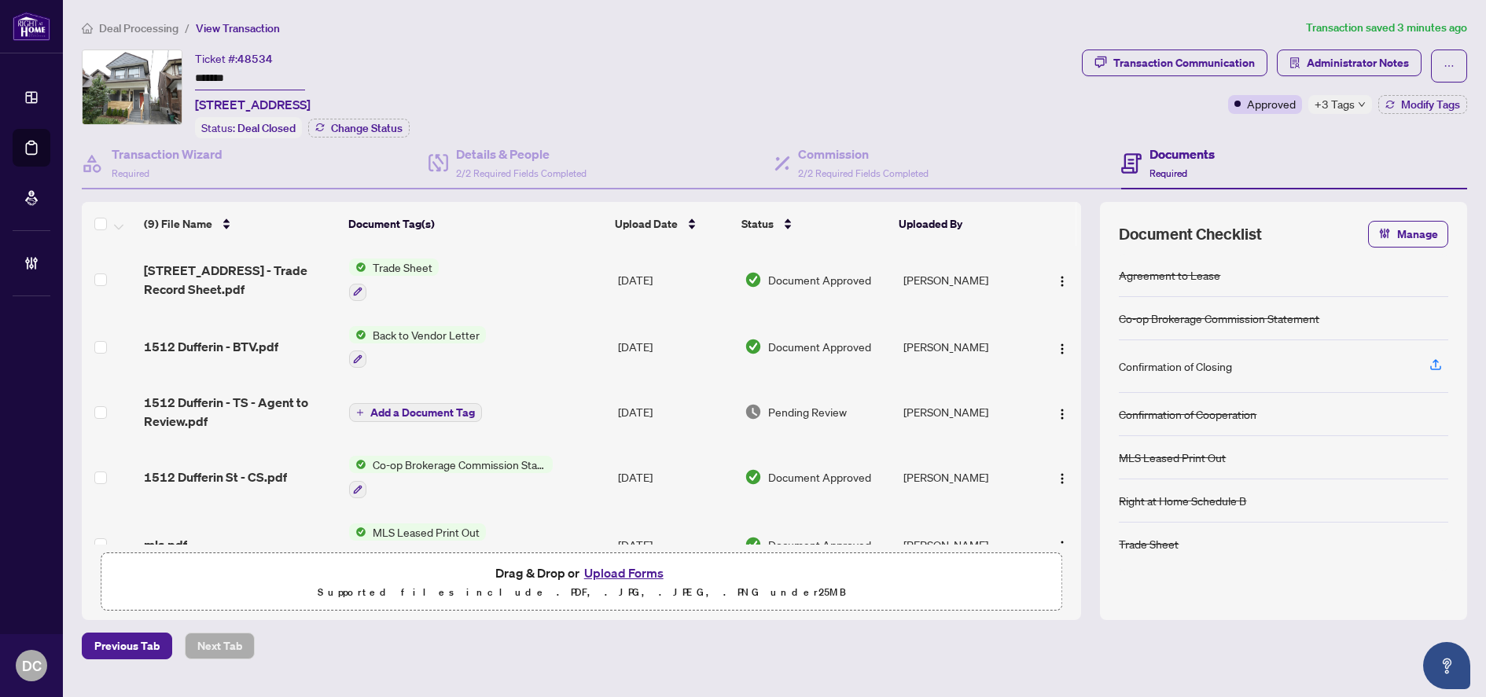
click at [1327, 116] on div "Transaction Communication Administrator Notes Approved +3 Tags Modify Tags" at bounding box center [1275, 94] width 392 height 89
click at [1329, 108] on span "+3 Tags" at bounding box center [1334, 104] width 40 height 18
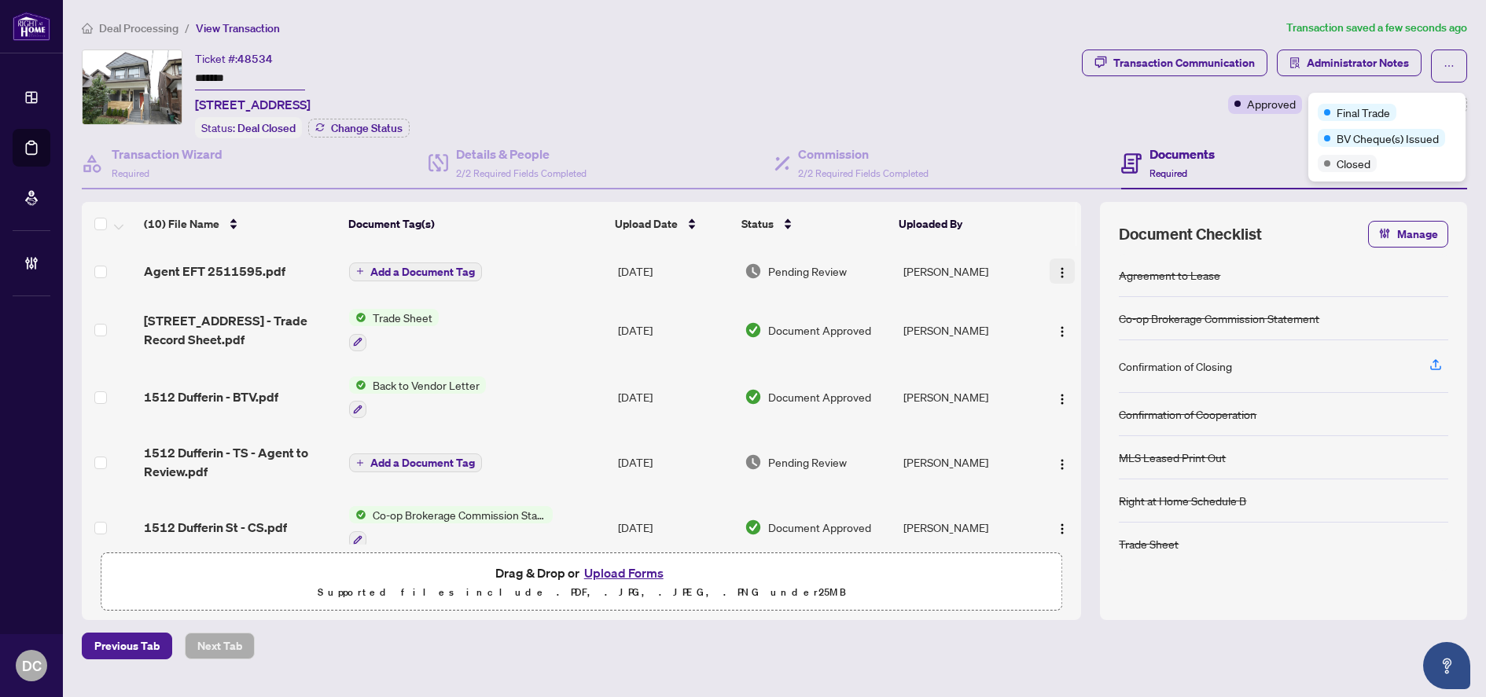
click at [1061, 263] on span "button" at bounding box center [1062, 271] width 13 height 17
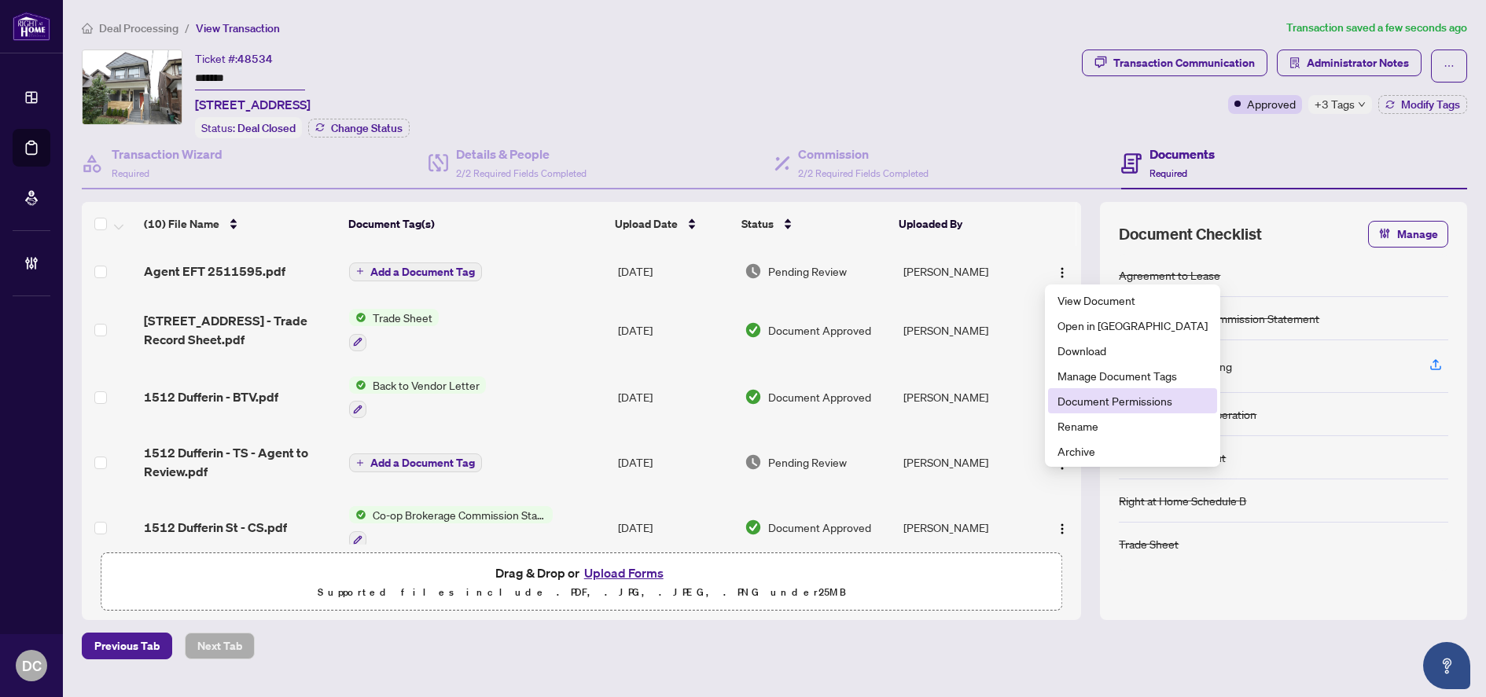
click at [1072, 399] on span "Document Permissions" at bounding box center [1132, 400] width 150 height 17
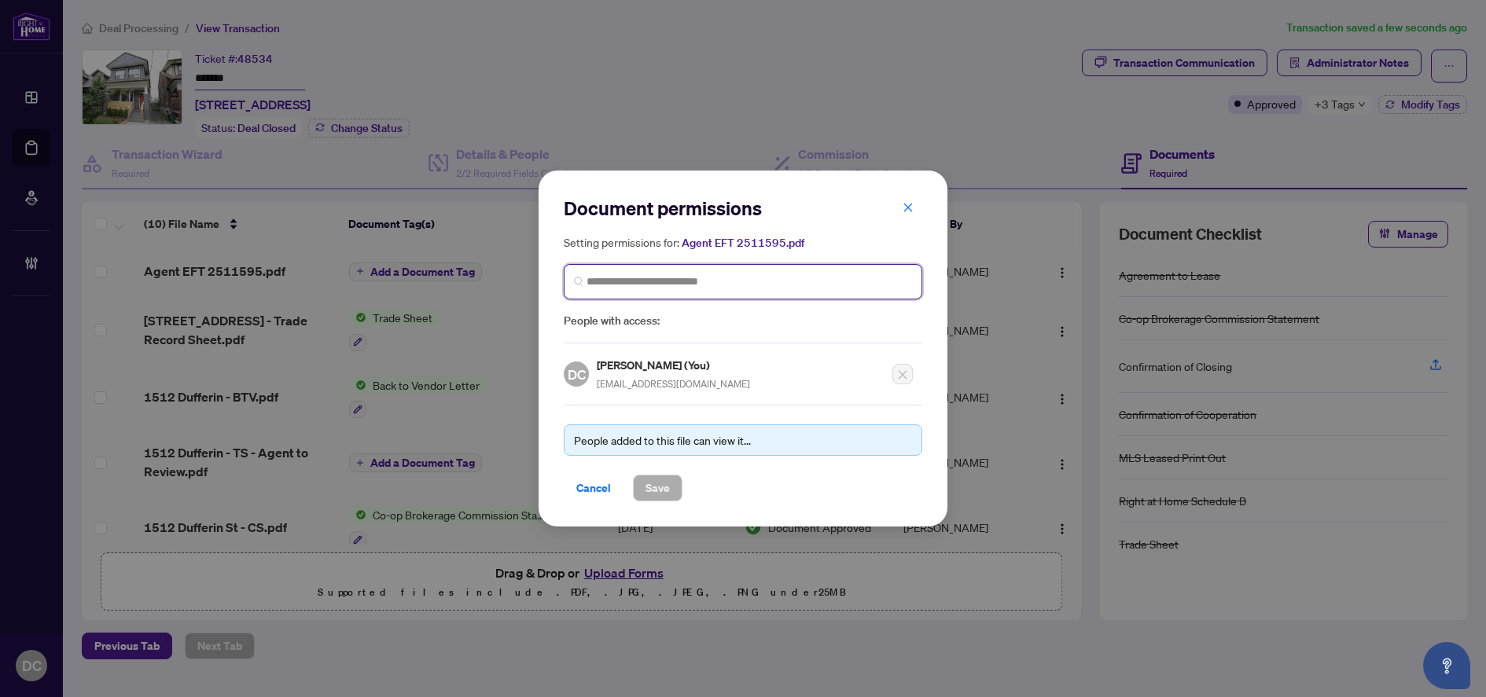
click at [721, 278] on input "search" at bounding box center [748, 282] width 325 height 17
type input "**********"
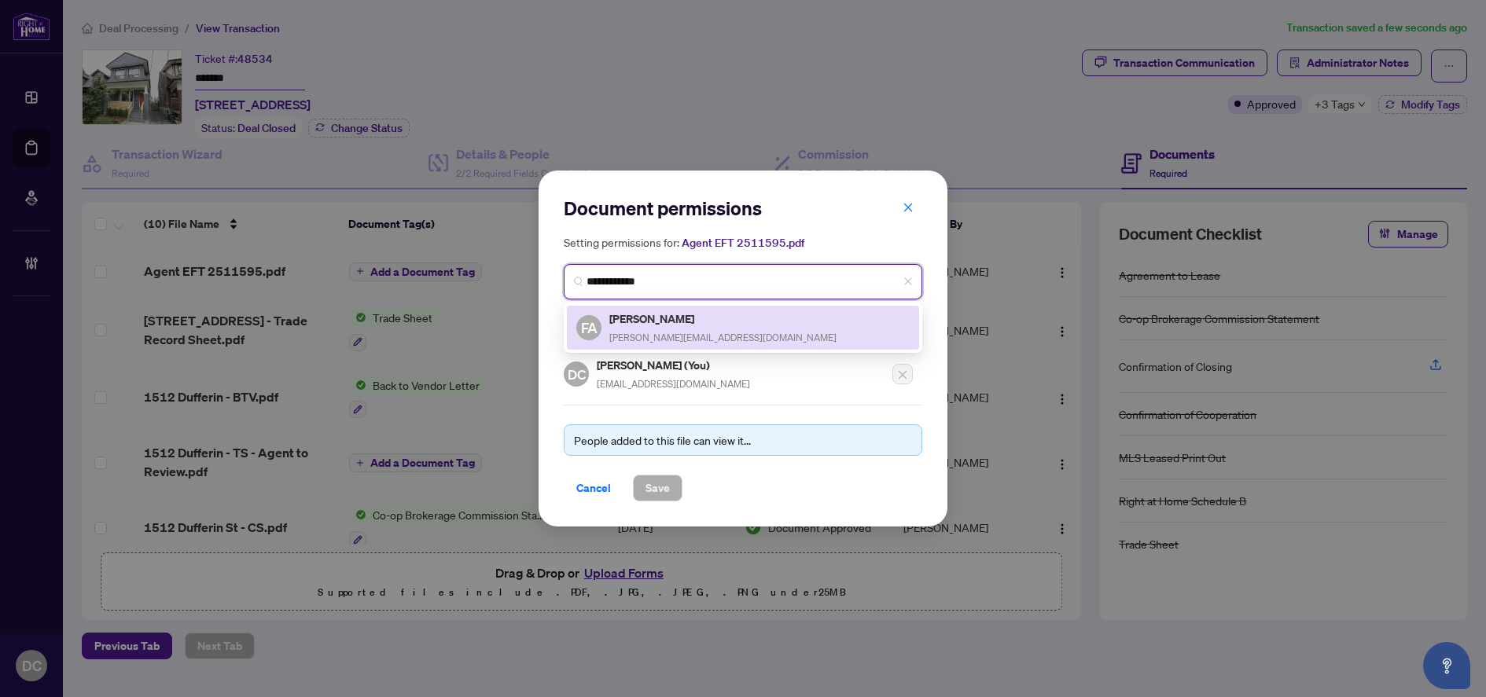
click at [678, 329] on div "Frederick Alves fred@thealvesgroup.ca" at bounding box center [722, 328] width 227 height 36
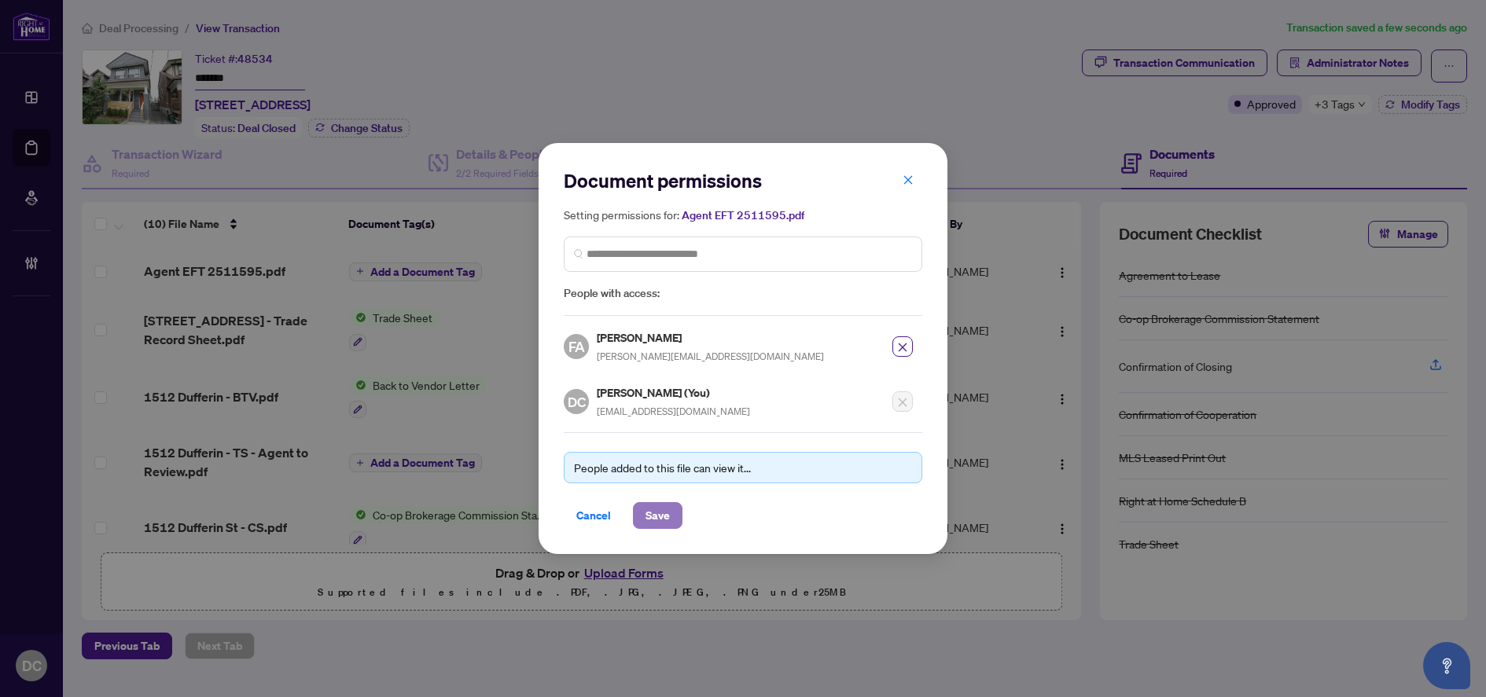
click at [664, 523] on span "Save" at bounding box center [657, 515] width 24 height 25
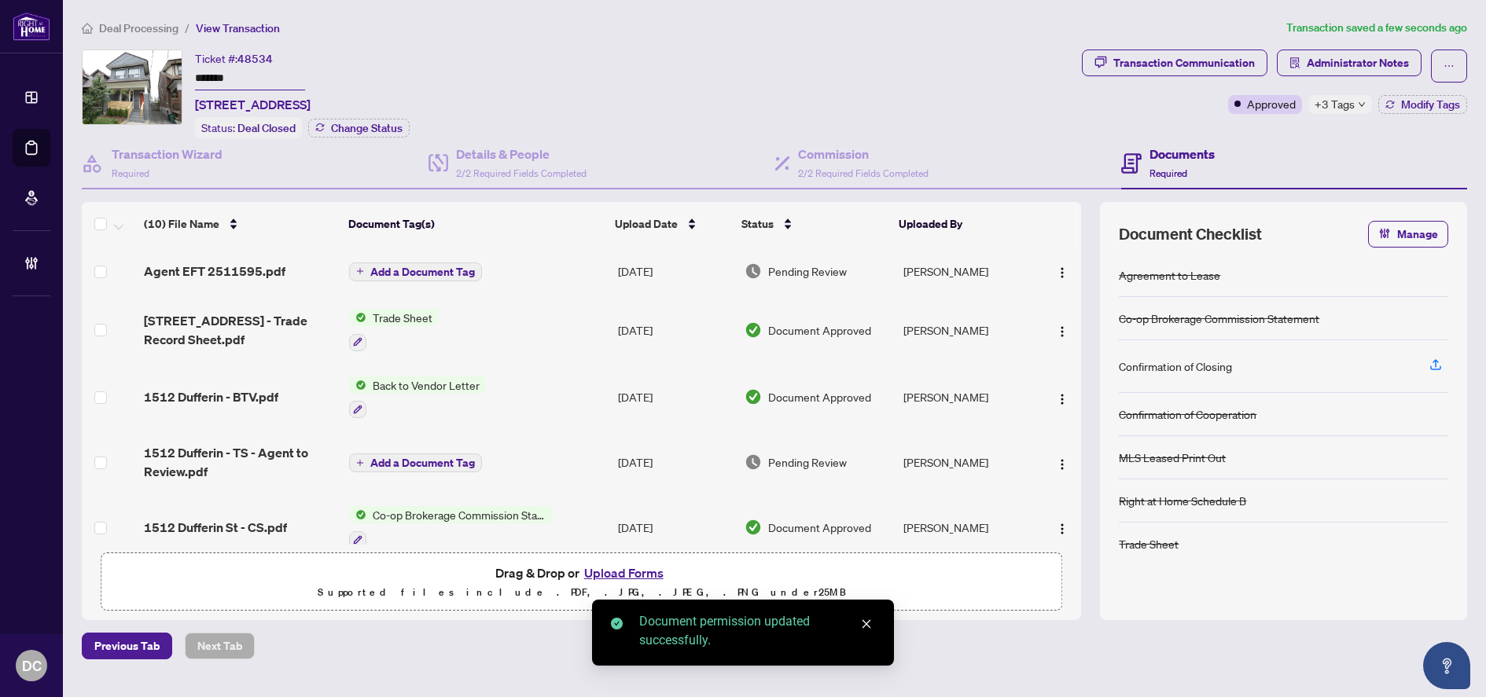
click at [454, 267] on span "Add a Document Tag" at bounding box center [422, 272] width 105 height 11
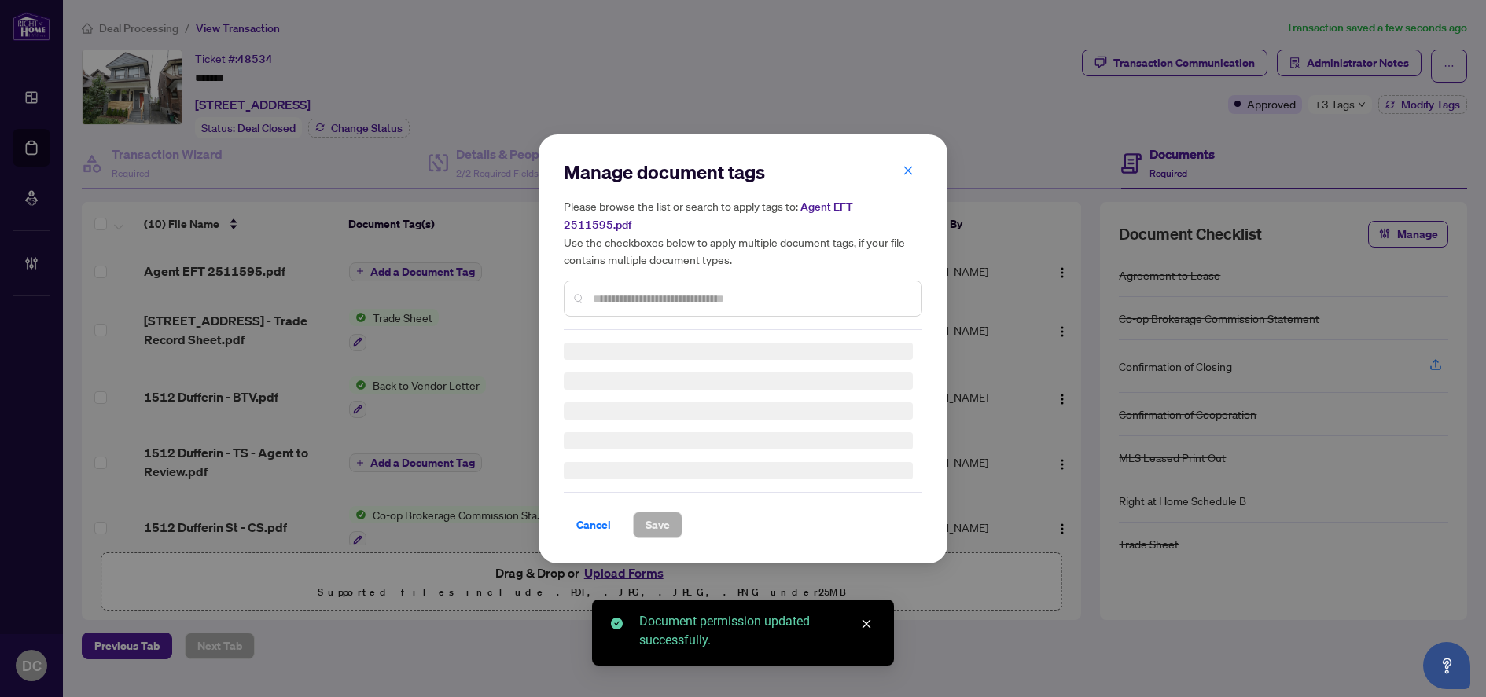
click at [720, 285] on div "Manage document tags Please browse the list or search to apply tags to: Agent E…" at bounding box center [743, 245] width 358 height 171
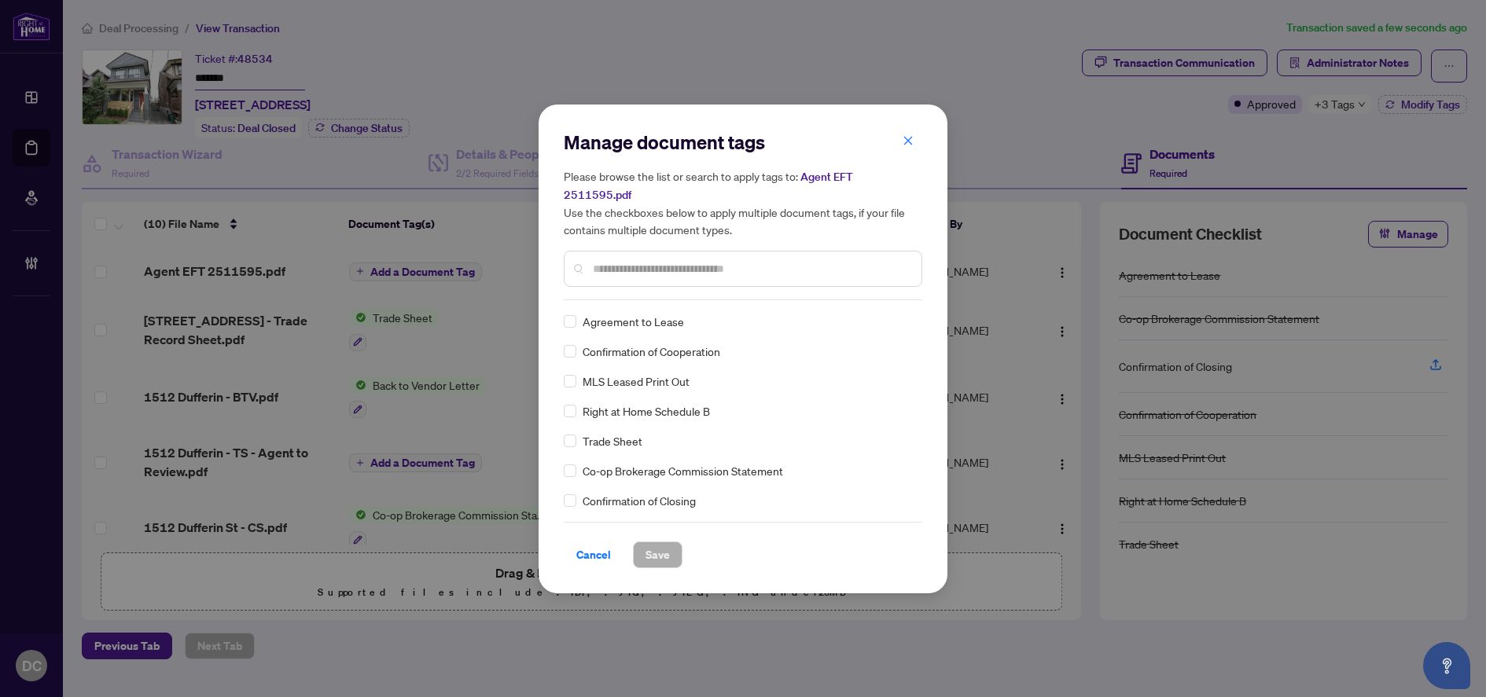
click at [781, 260] on input "text" at bounding box center [751, 268] width 316 height 17
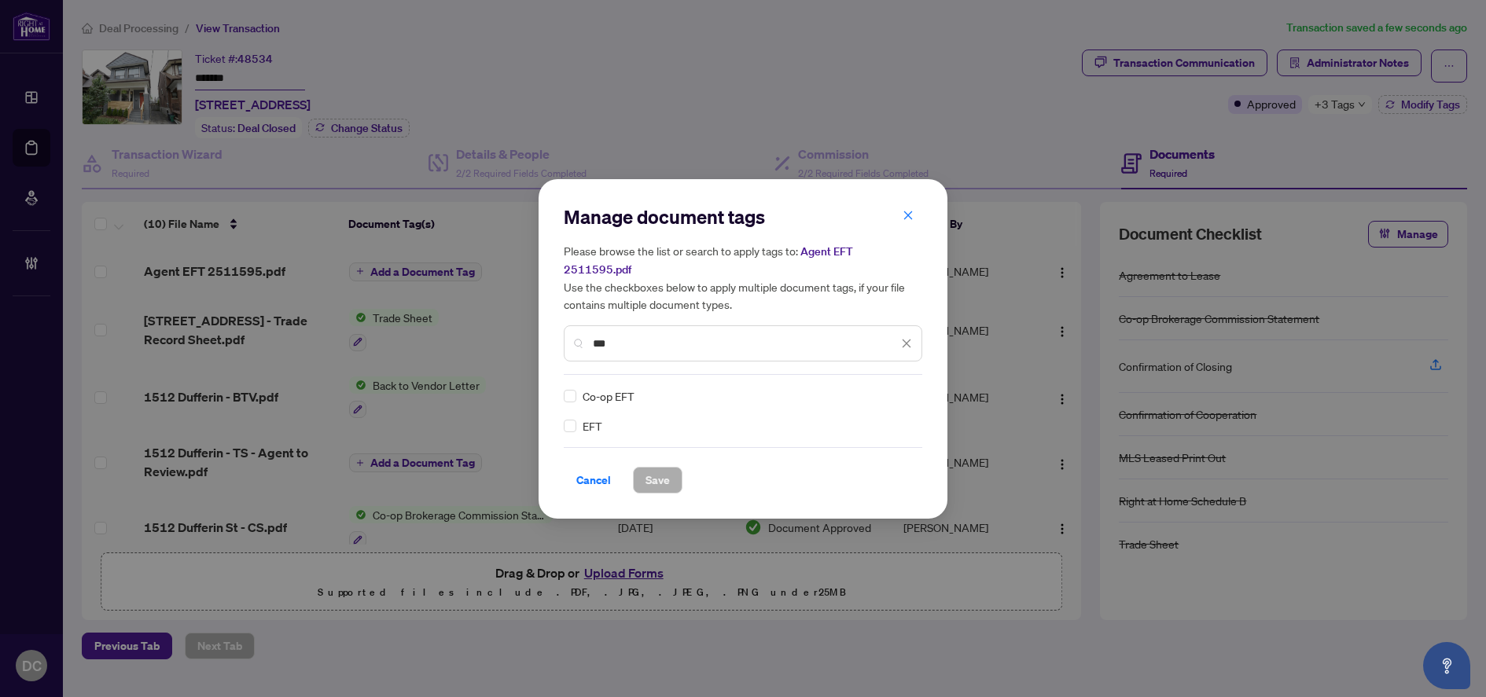
type input "***"
click at [892, 388] on img at bounding box center [890, 396] width 16 height 16
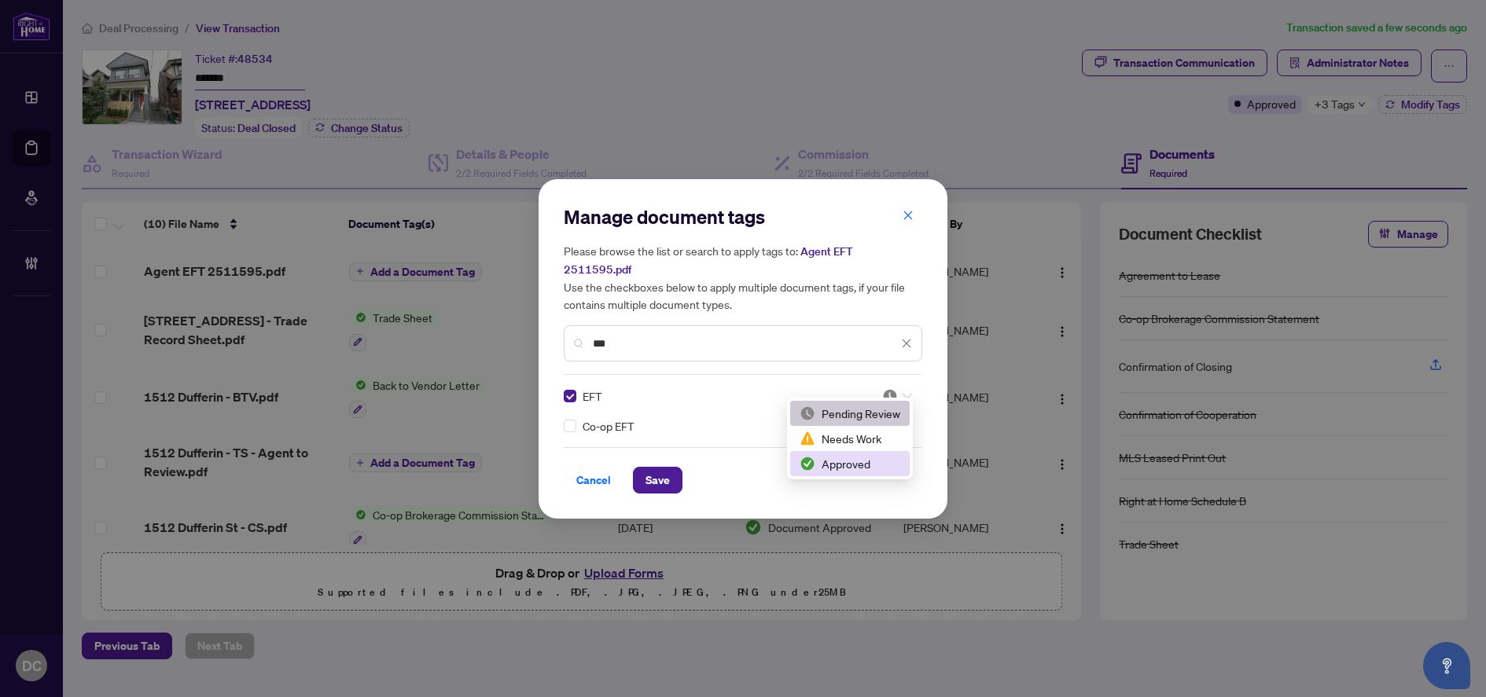
click at [851, 460] on div "Approved" at bounding box center [850, 463] width 101 height 17
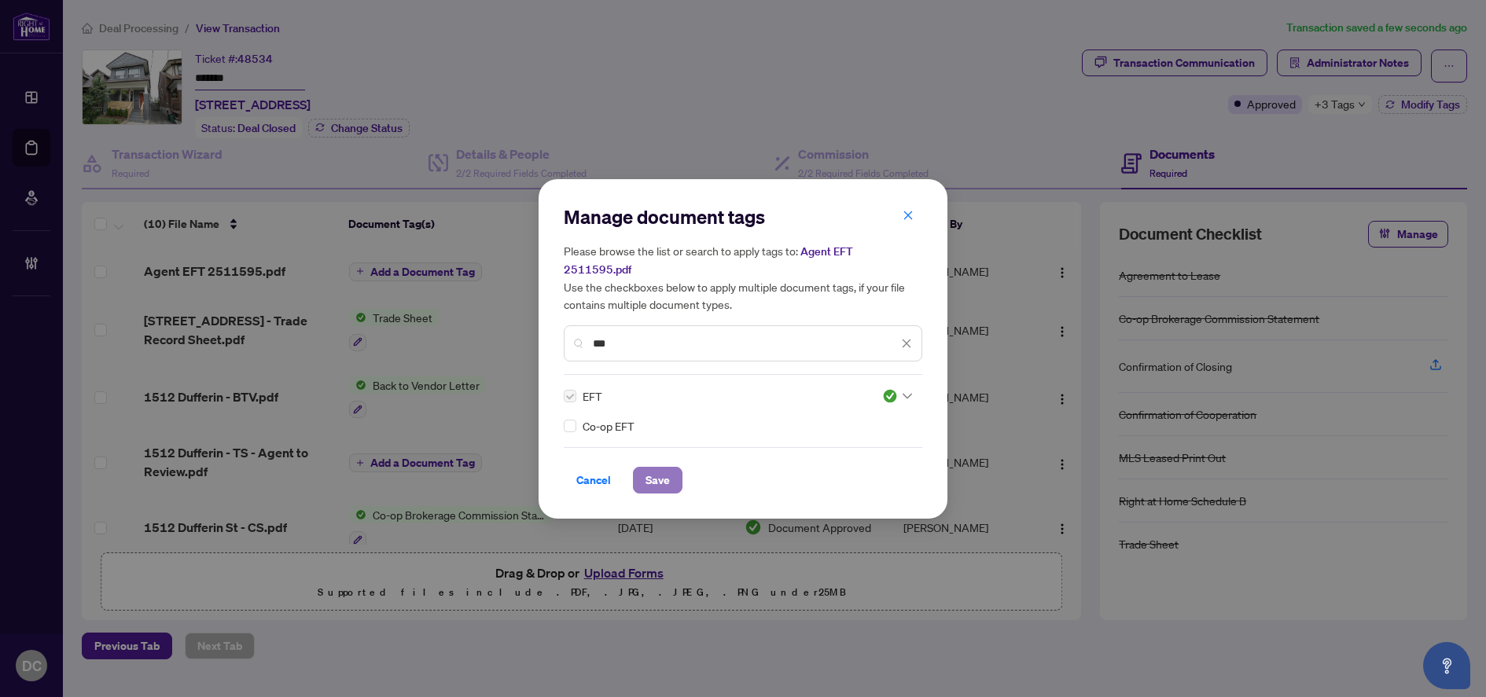
click at [670, 469] on button "Save" at bounding box center [658, 480] width 50 height 27
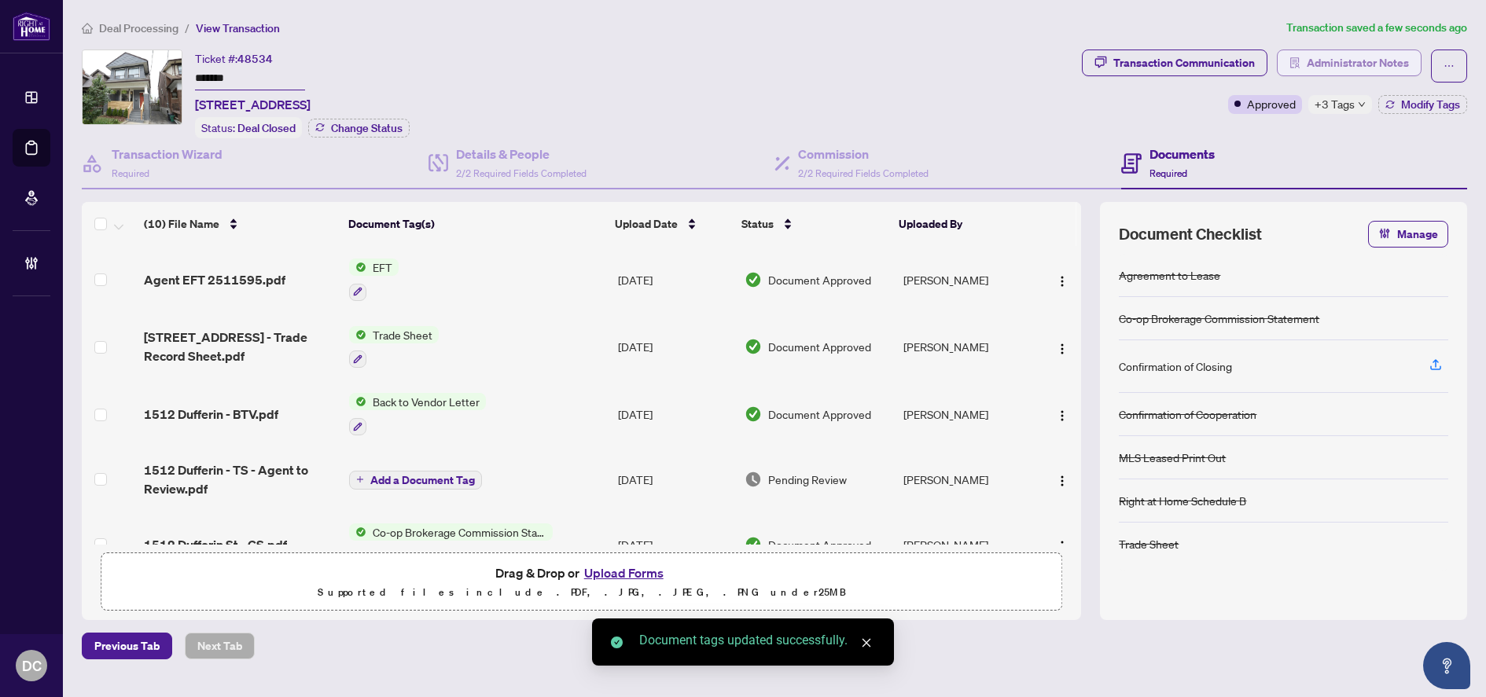
click at [1355, 67] on span "Administrator Notes" at bounding box center [1358, 62] width 102 height 25
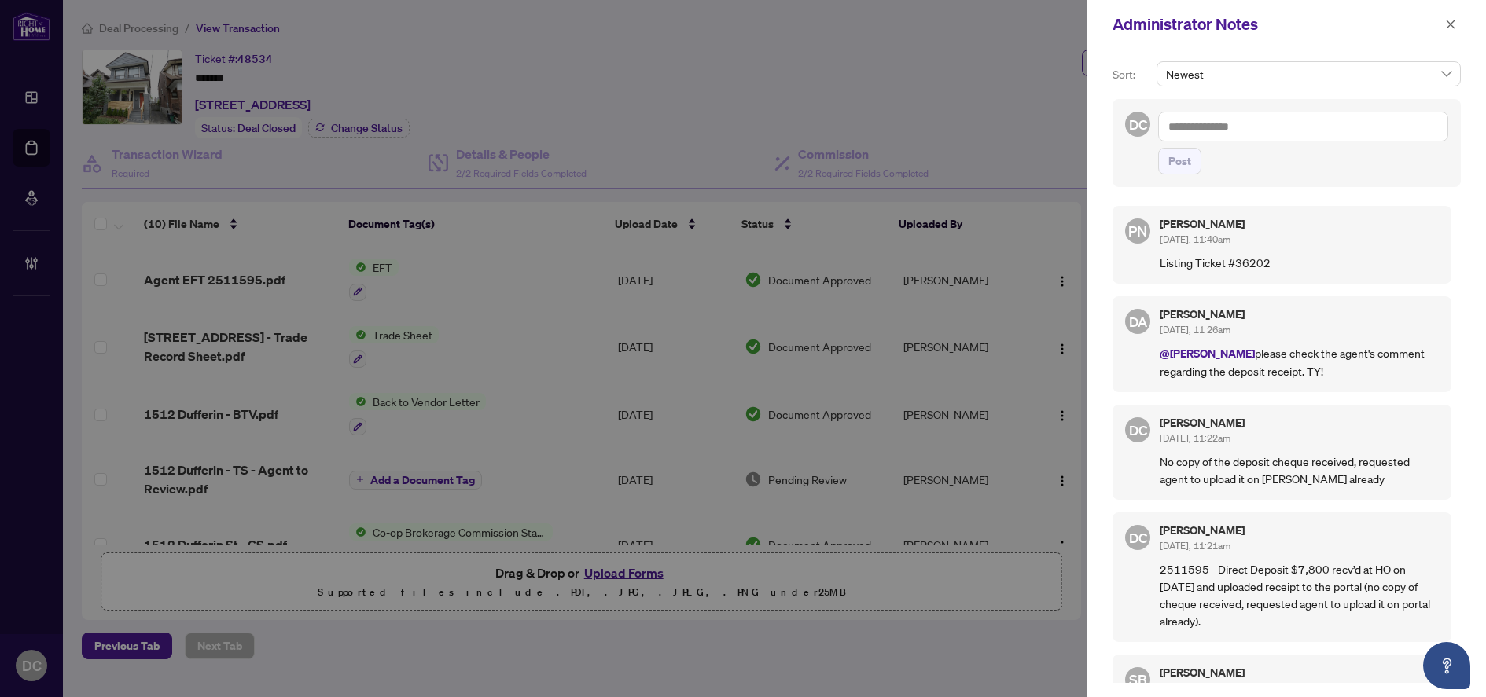
click at [1413, 123] on textarea at bounding box center [1303, 127] width 290 height 30
paste textarea "*******"
type textarea "*******"
drag, startPoint x: 1369, startPoint y: 123, endPoint x: 947, endPoint y: 127, distance: 422.2
click at [1002, 125] on div "Administrator Notes Sort: Newest DC 2511595 ******* Post PN Paula Nguyen Aug/27…" at bounding box center [743, 348] width 1486 height 697
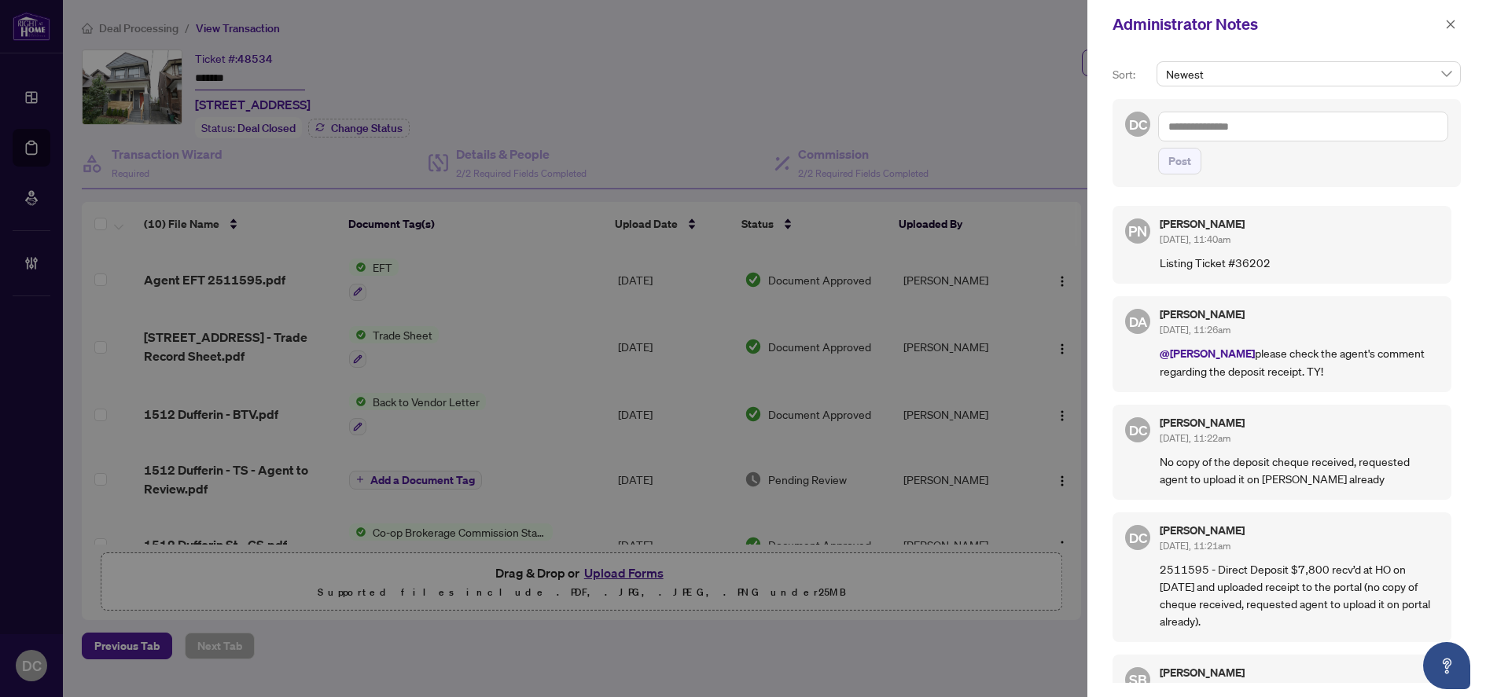
click at [1274, 122] on textarea at bounding box center [1303, 127] width 290 height 30
paste textarea "**********"
type textarea "**********"
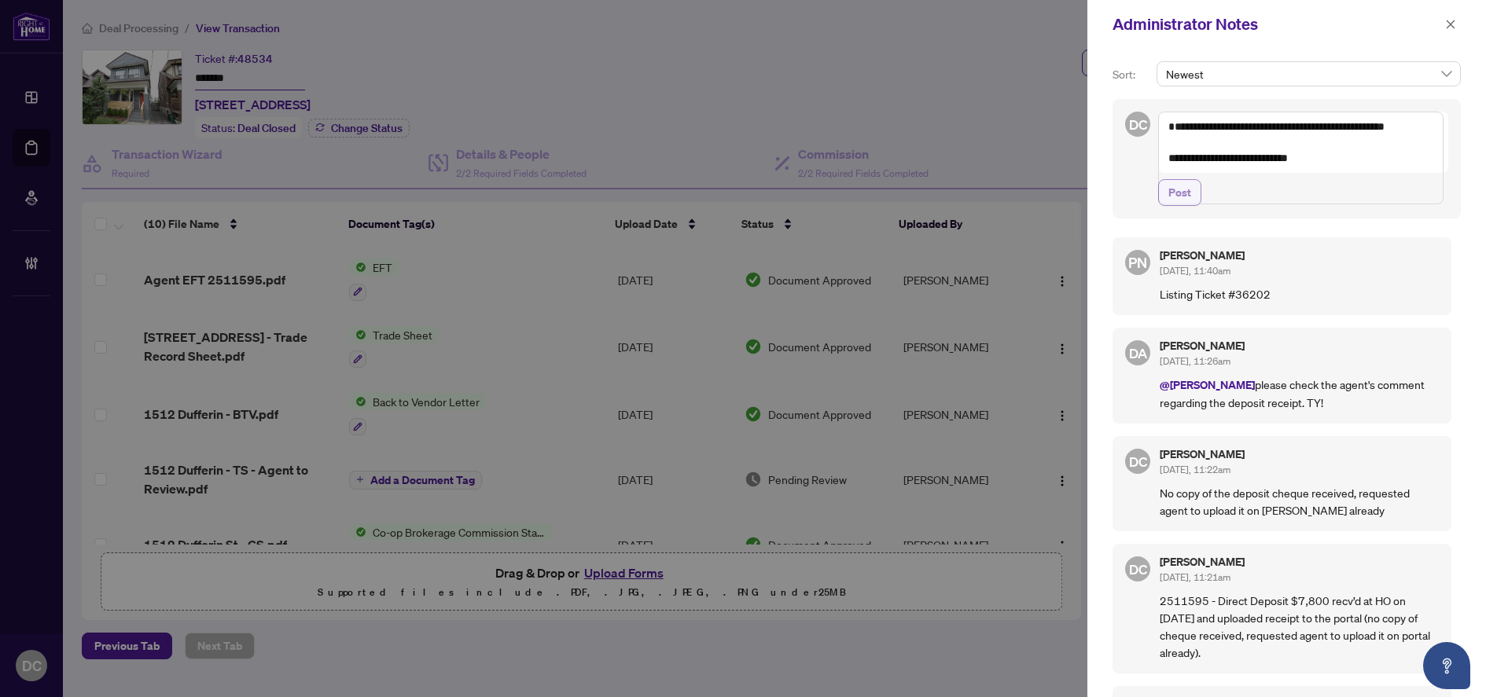
click at [1190, 205] on span "Post" at bounding box center [1179, 192] width 23 height 25
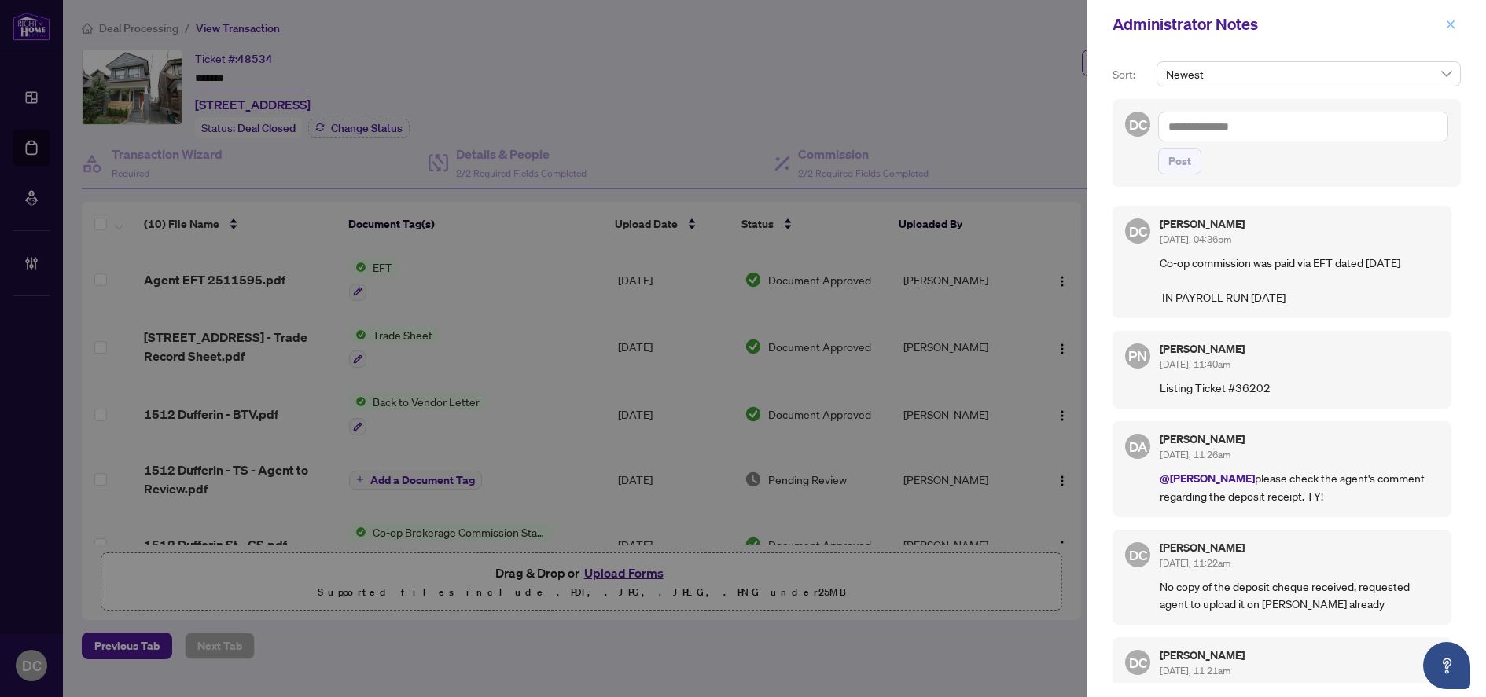
click at [1454, 24] on icon "close" at bounding box center [1450, 24] width 11 height 11
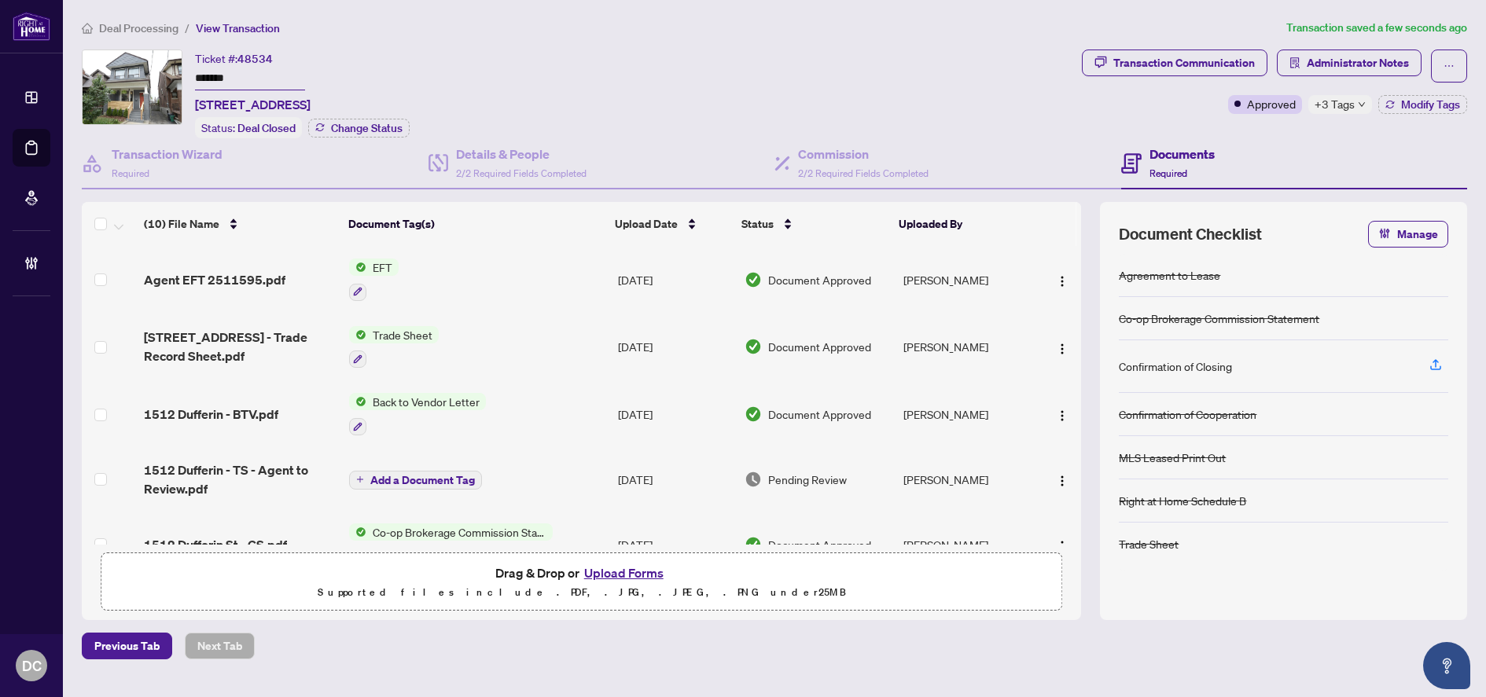
drag, startPoint x: 271, startPoint y: 75, endPoint x: 189, endPoint y: 75, distance: 81.8
click at [189, 75] on div "Ticket #: 48534 ******* 1512 Dufferin St, Toronto, Ontario M6H 3L4, Canada Stat…" at bounding box center [579, 94] width 994 height 89
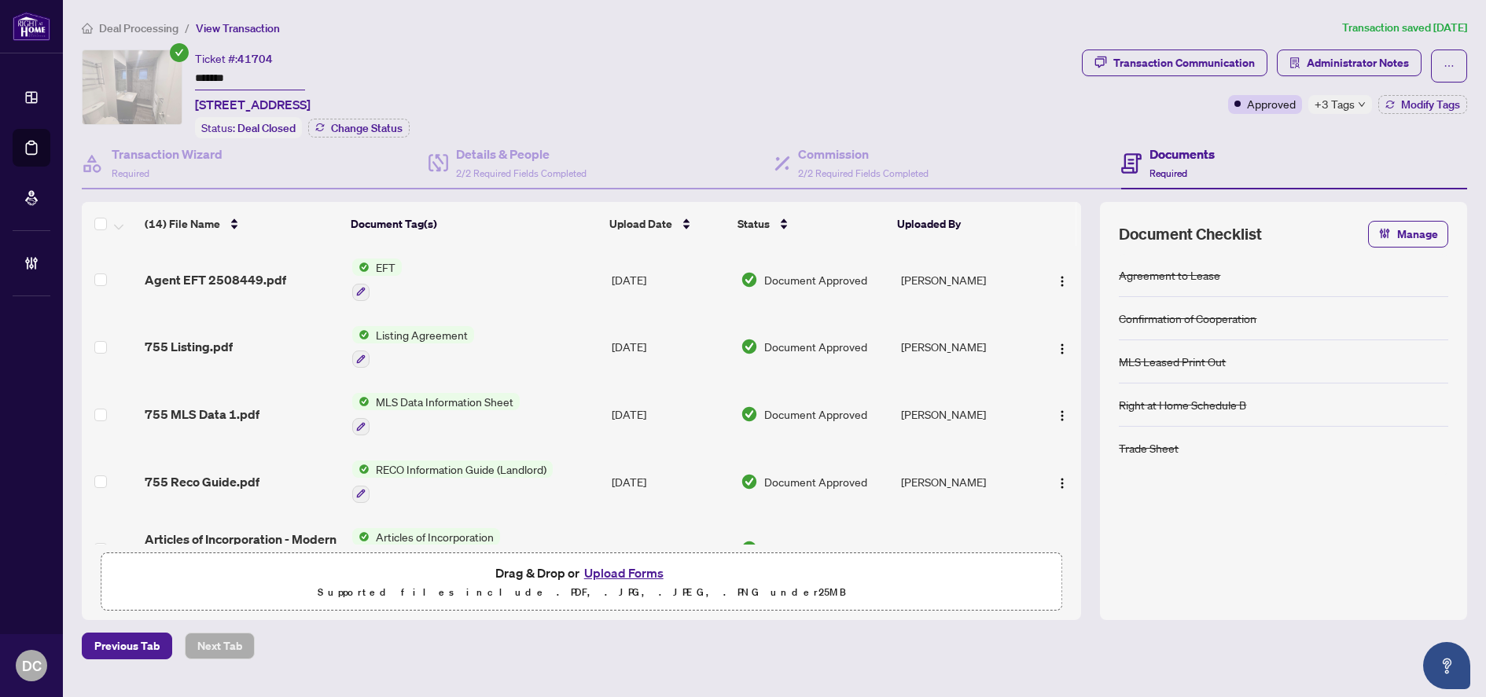
drag, startPoint x: 240, startPoint y: 79, endPoint x: 134, endPoint y: 77, distance: 105.4
click at [134, 77] on div "Ticket #: 41704 ******* [STREET_ADDRESS] Status: Deal Closed Change Status" at bounding box center [579, 94] width 994 height 89
click at [1358, 108] on div "+3 Tags" at bounding box center [1340, 104] width 64 height 19
click at [1286, 133] on div "Transaction Communication Administrator Notes Approved +3 Tags Modify Tags" at bounding box center [1275, 94] width 392 height 89
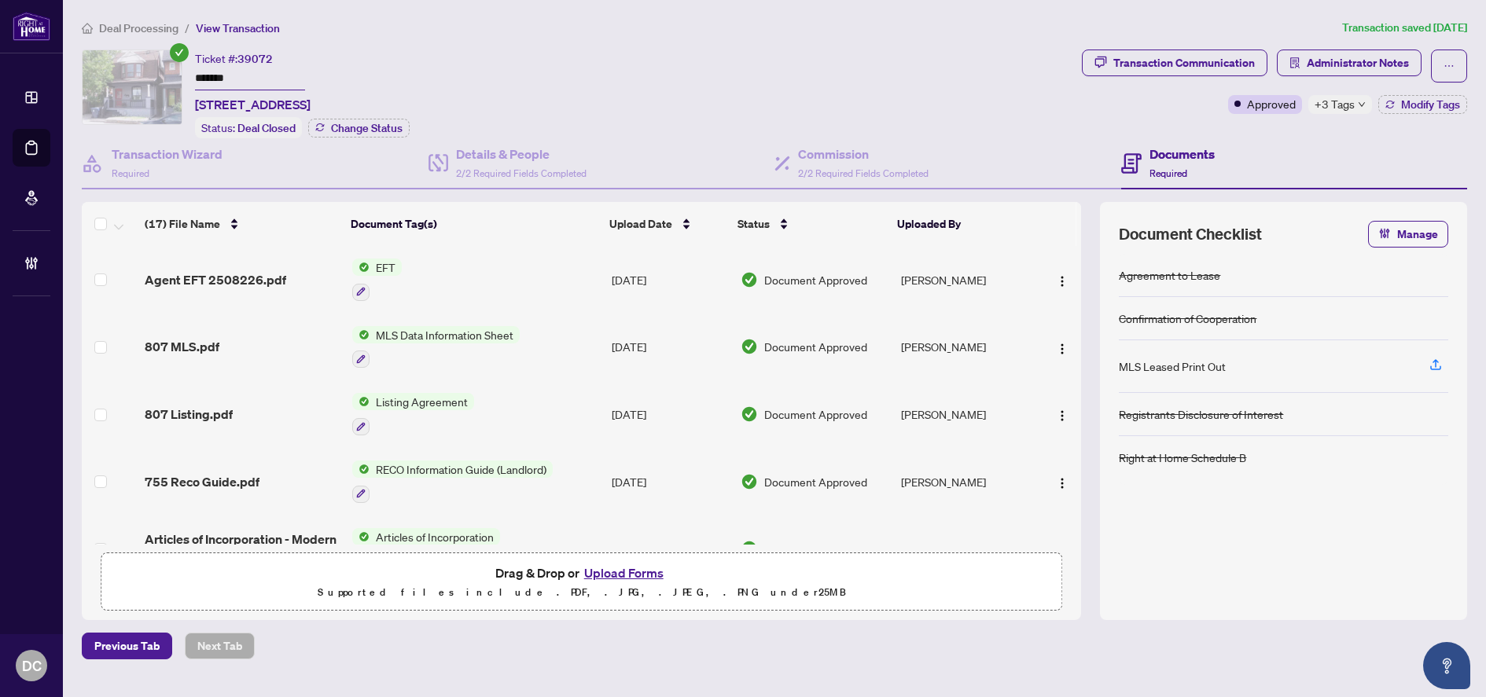
drag, startPoint x: 267, startPoint y: 75, endPoint x: 97, endPoint y: 75, distance: 169.8
click at [97, 75] on div "Ticket #: 39072 ******* 2-[STREET_ADDRESS] Status: Deal Closed Change Status" at bounding box center [579, 94] width 994 height 89
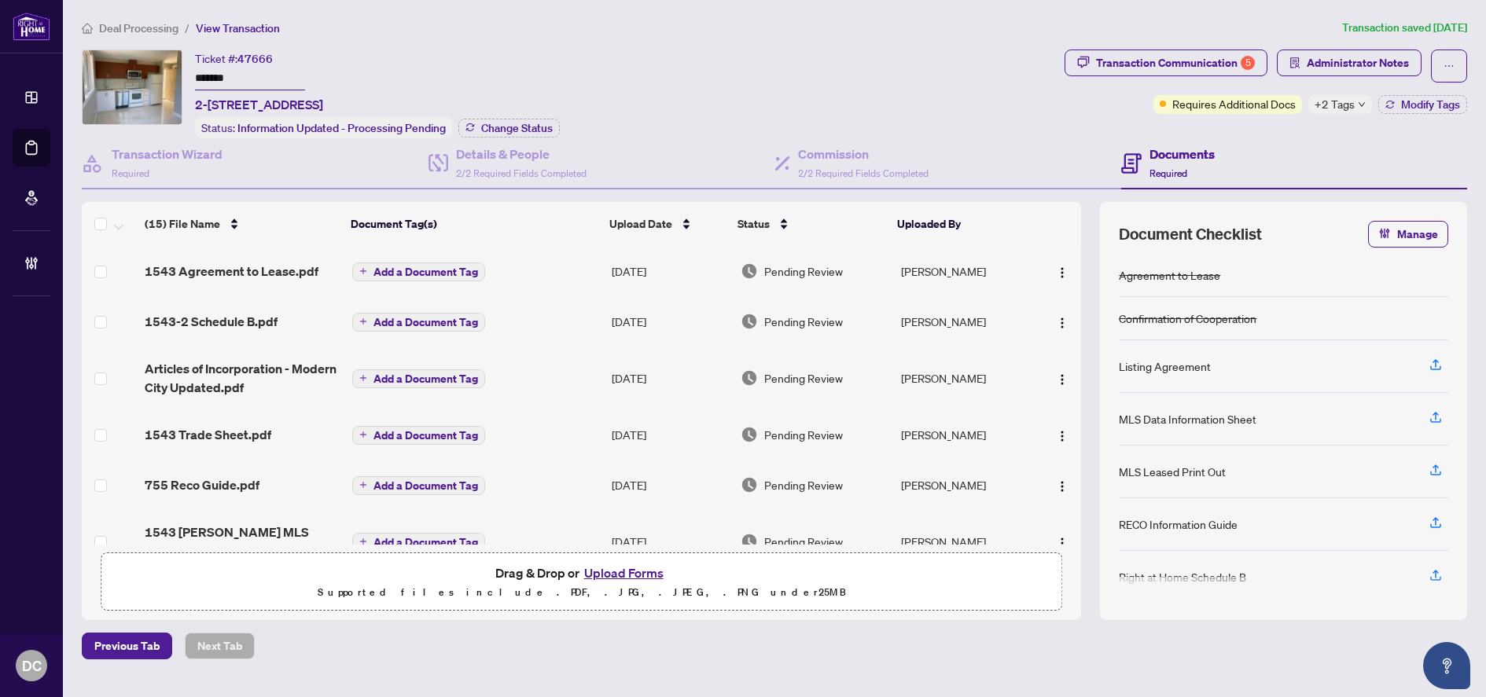
drag, startPoint x: 272, startPoint y: 80, endPoint x: 144, endPoint y: 72, distance: 128.4
click at [144, 72] on div "Ticket #: 47666 ******* 2-[STREET_ADDRESS] Status: Information Updated - Proces…" at bounding box center [570, 94] width 976 height 89
click at [513, 127] on span "Change Status" at bounding box center [517, 128] width 72 height 11
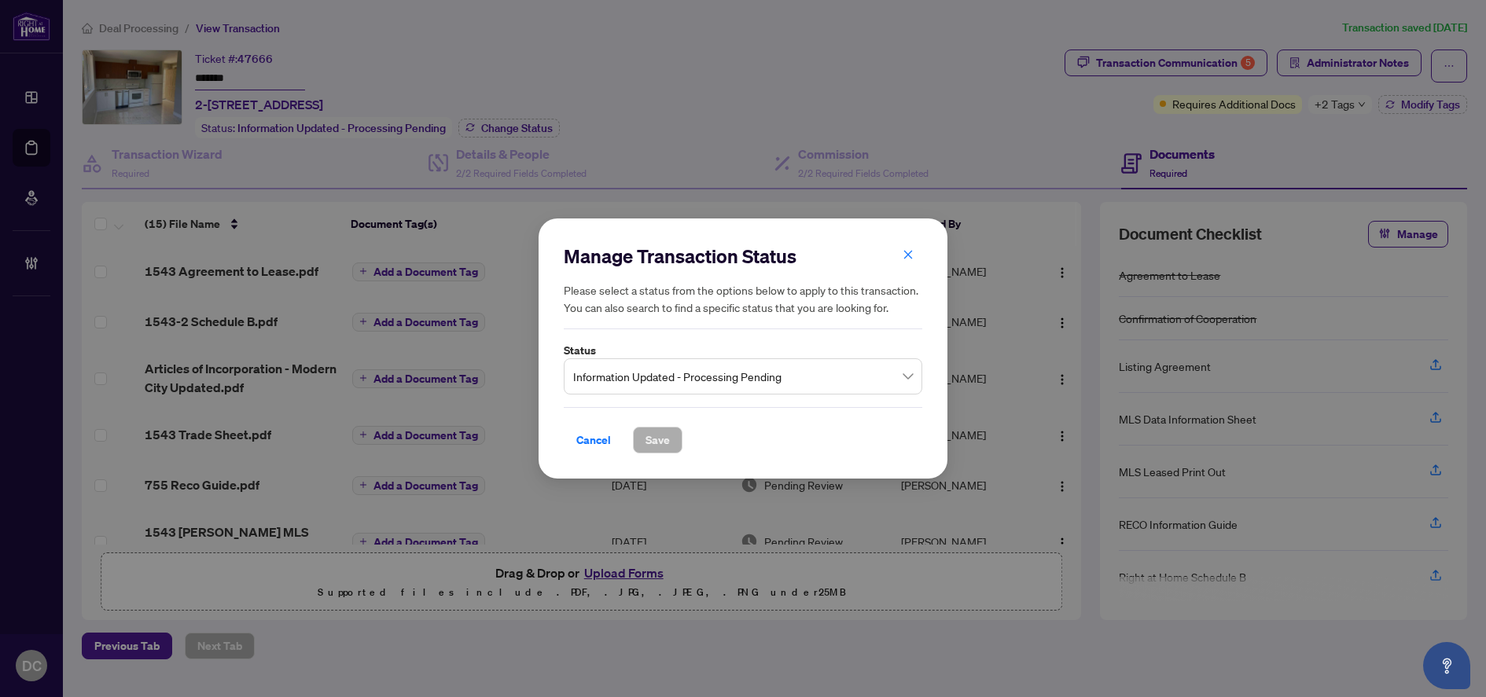
click at [663, 372] on span "Information Updated - Processing Pending" at bounding box center [743, 377] width 340 height 30
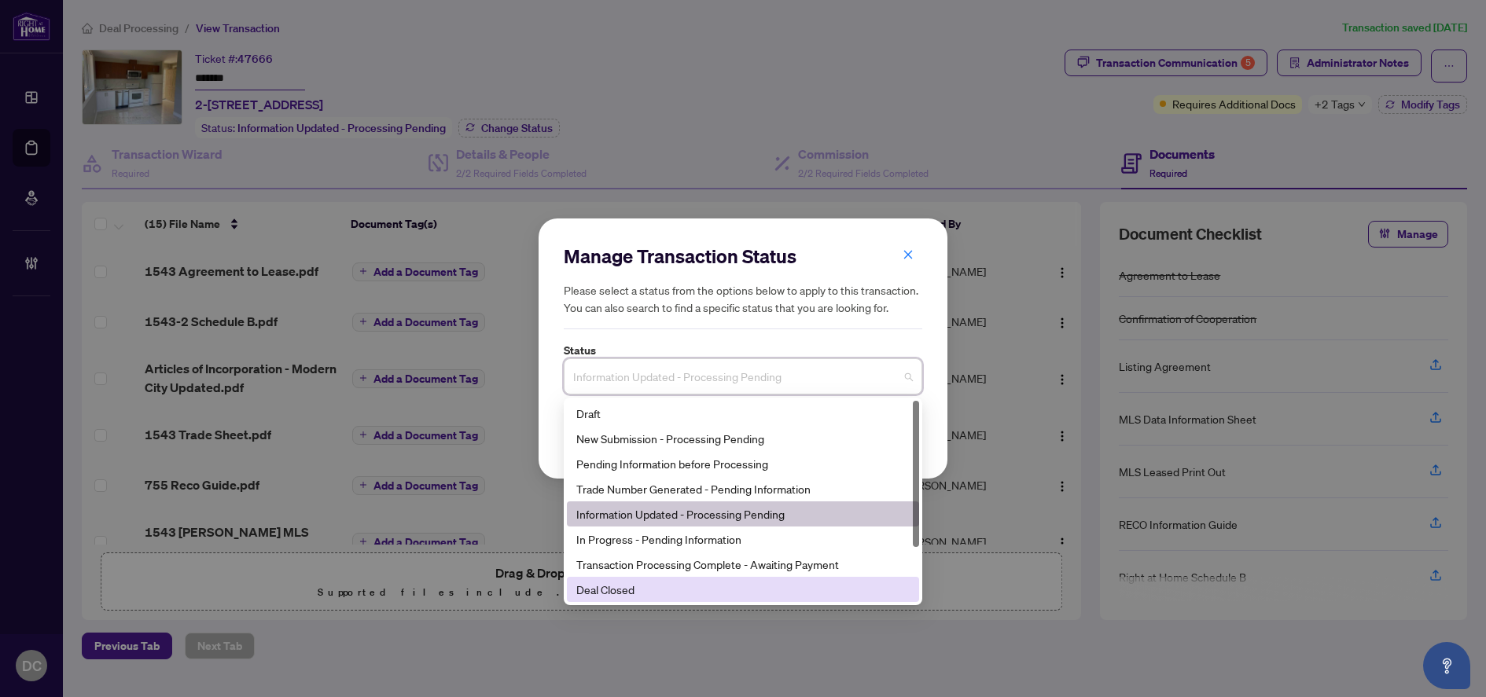
click at [627, 594] on div "Deal Closed" at bounding box center [742, 589] width 333 height 17
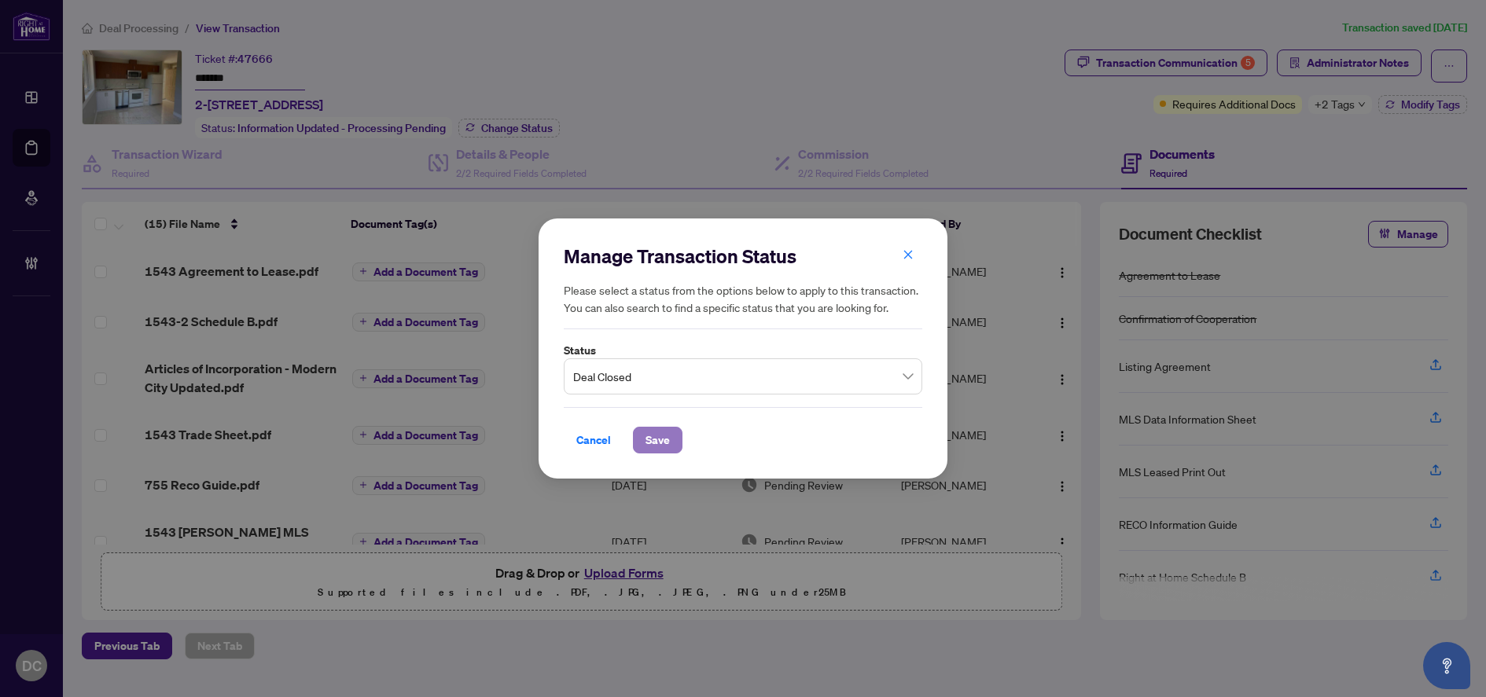
click at [667, 445] on span "Save" at bounding box center [657, 440] width 24 height 25
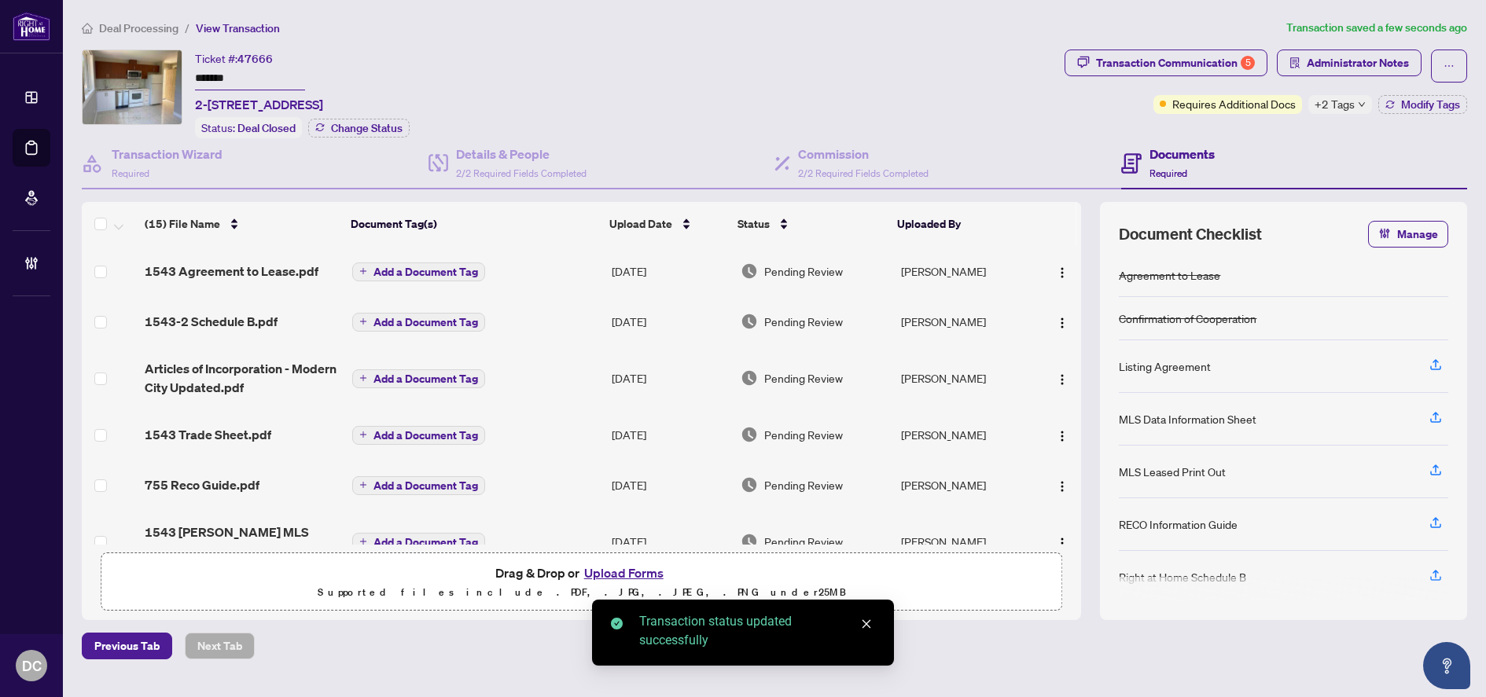
click at [1354, 102] on div "+2 Tags" at bounding box center [1340, 104] width 64 height 19
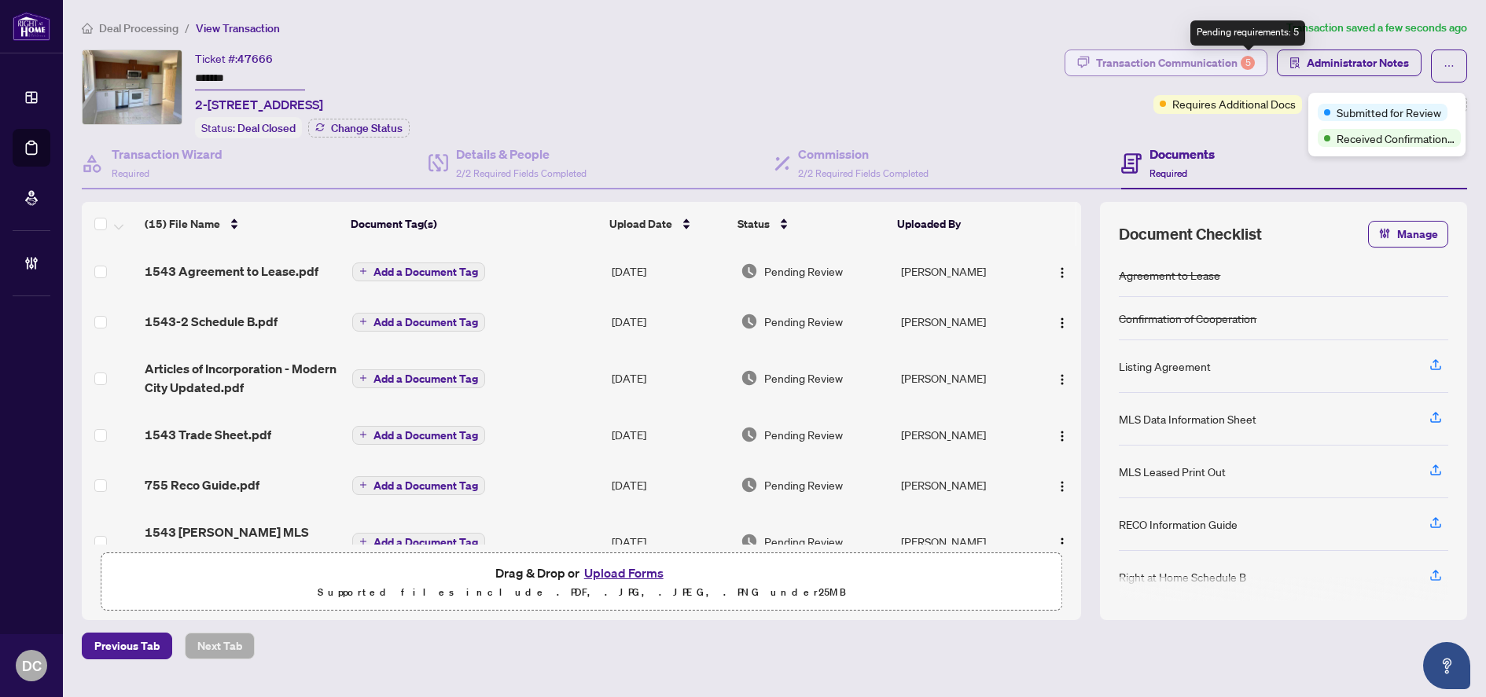
click at [1241, 61] on div "5" at bounding box center [1248, 63] width 14 height 14
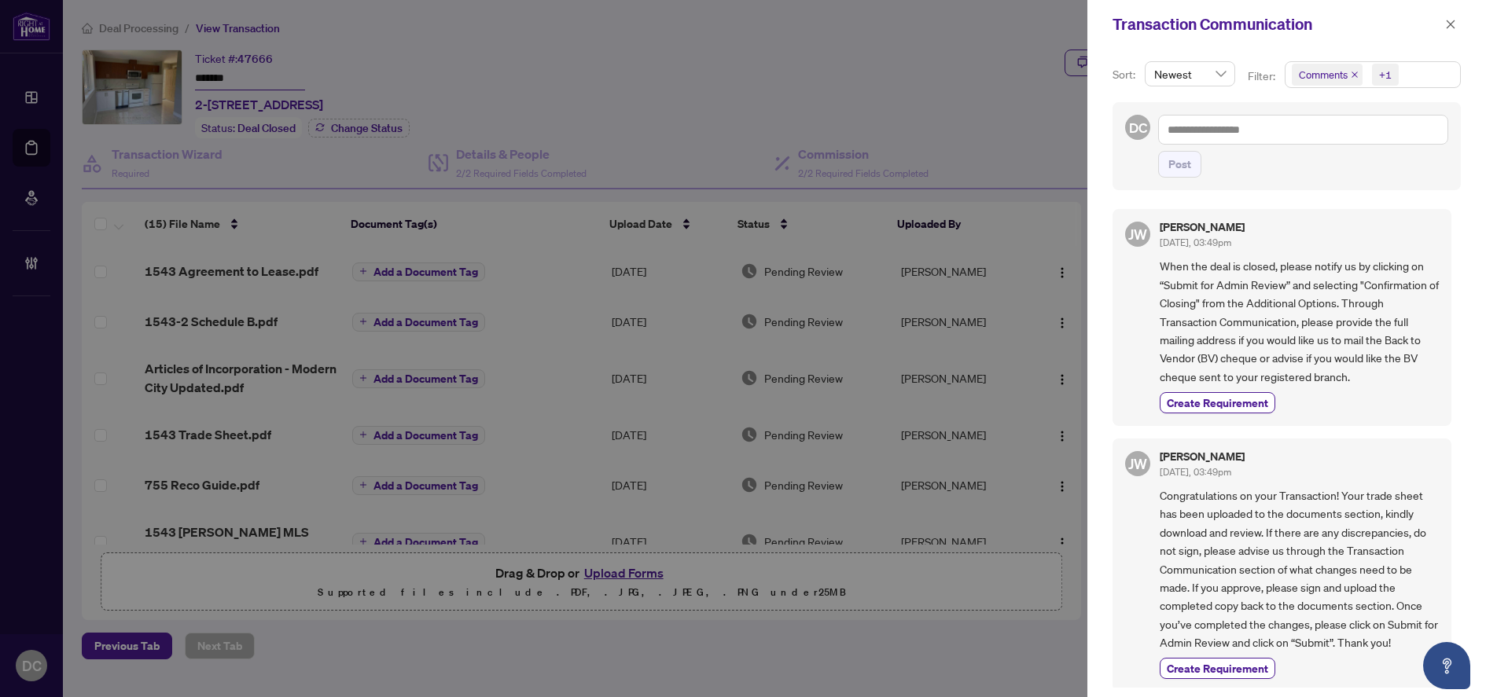
click at [1422, 77] on span "Comments +1" at bounding box center [1372, 74] width 175 height 25
click at [1384, 142] on span "Comments" at bounding box center [1379, 140] width 139 height 19
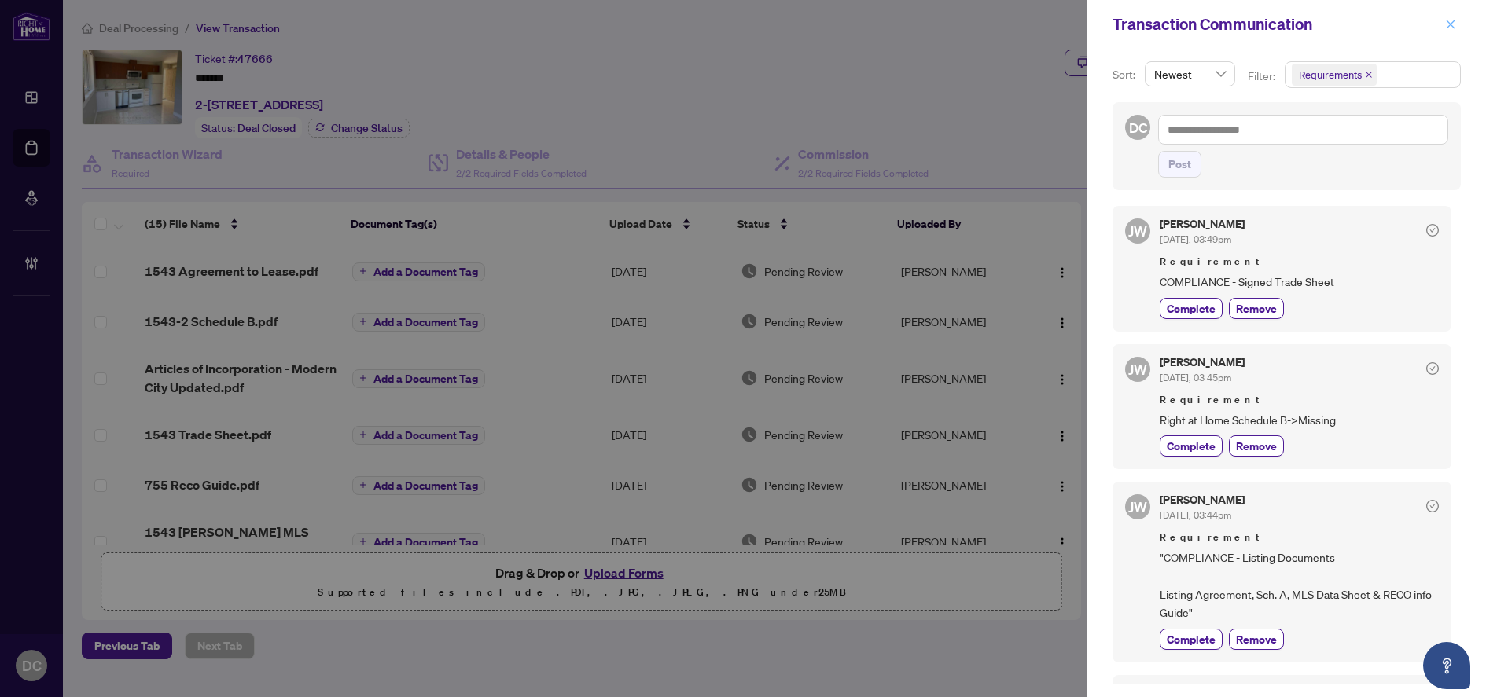
click at [1454, 29] on icon "close" at bounding box center [1450, 24] width 11 height 11
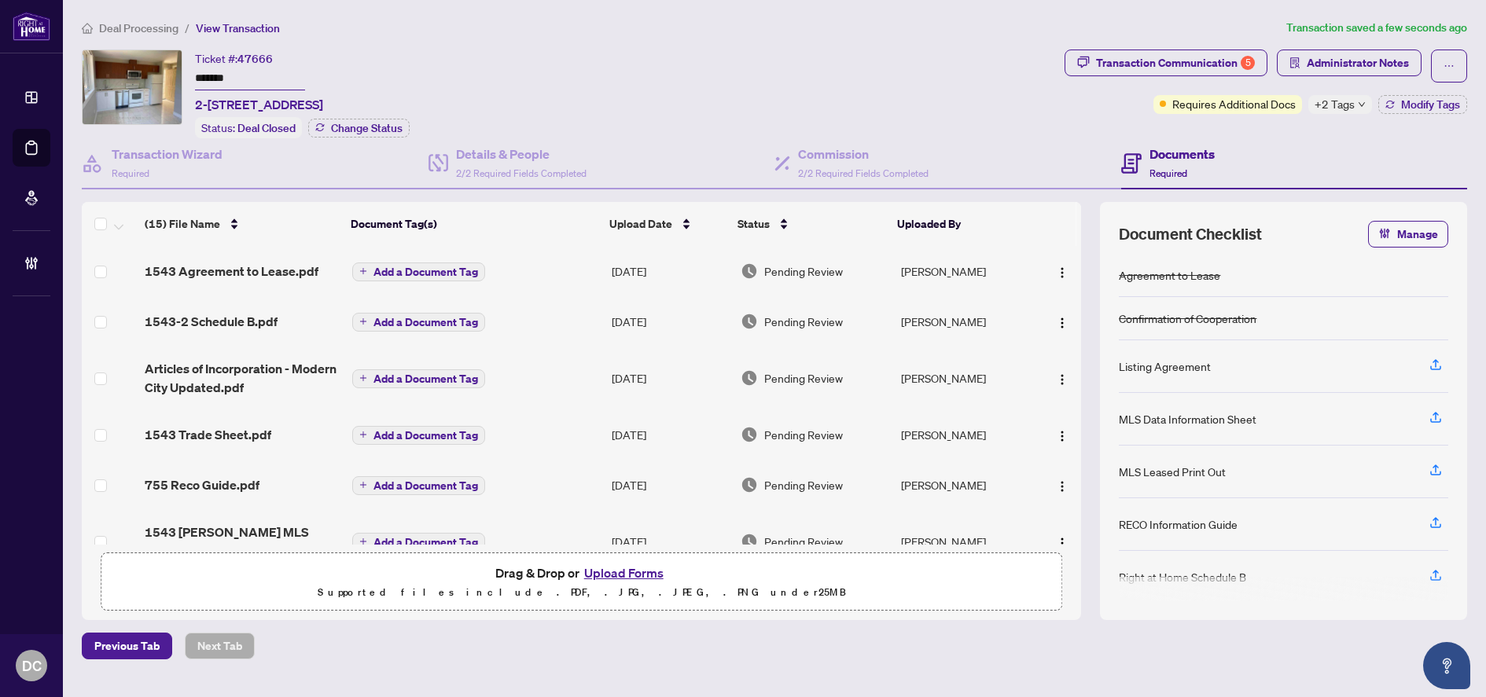
click at [1349, 108] on span "+2 Tags" at bounding box center [1334, 104] width 40 height 18
click at [1281, 131] on div "Transaction Communication 5 Administrator Notes Requires Additional Docs +2 Tag…" at bounding box center [1265, 94] width 409 height 89
click at [1377, 54] on span "Administrator Notes" at bounding box center [1358, 62] width 102 height 25
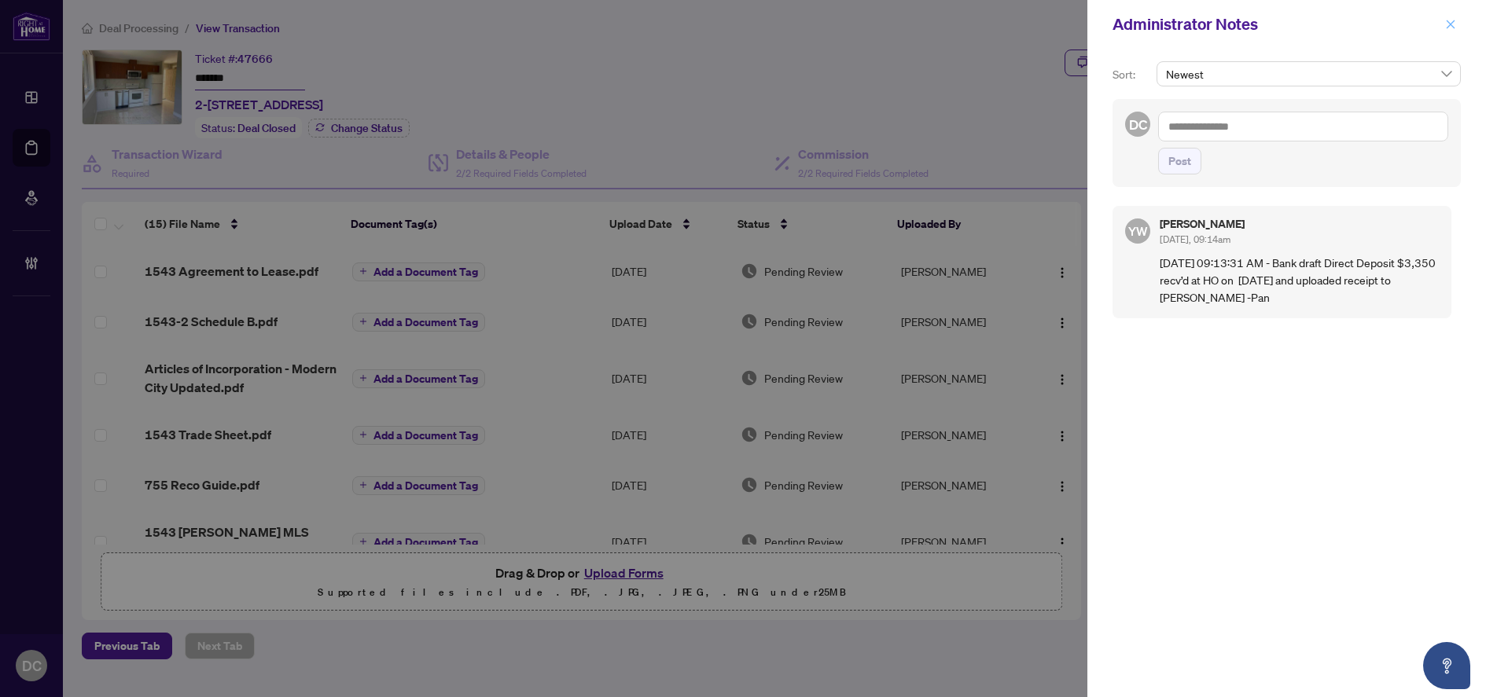
click at [1458, 23] on button "button" at bounding box center [1450, 24] width 20 height 19
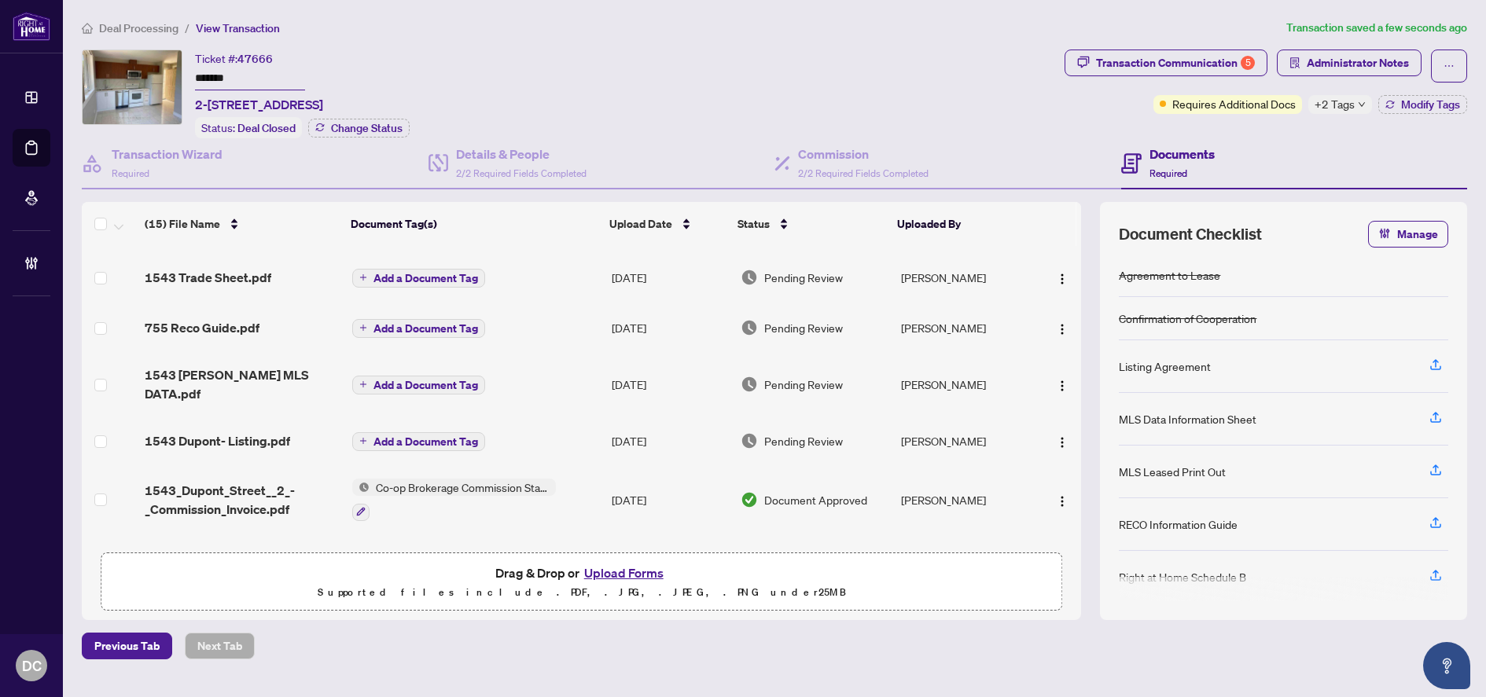
scroll to position [314, 0]
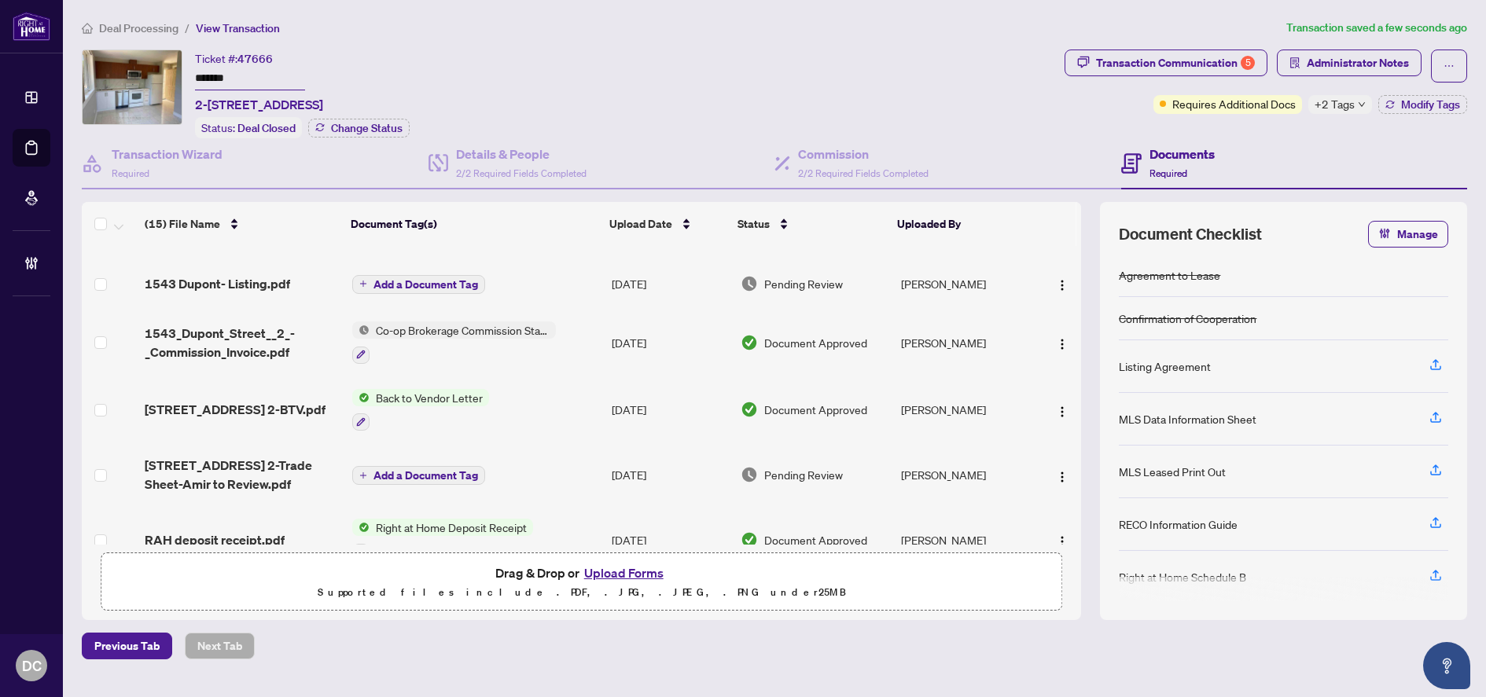
click at [589, 323] on td "Co-op Brokerage Commission Statement" at bounding box center [475, 343] width 259 height 68
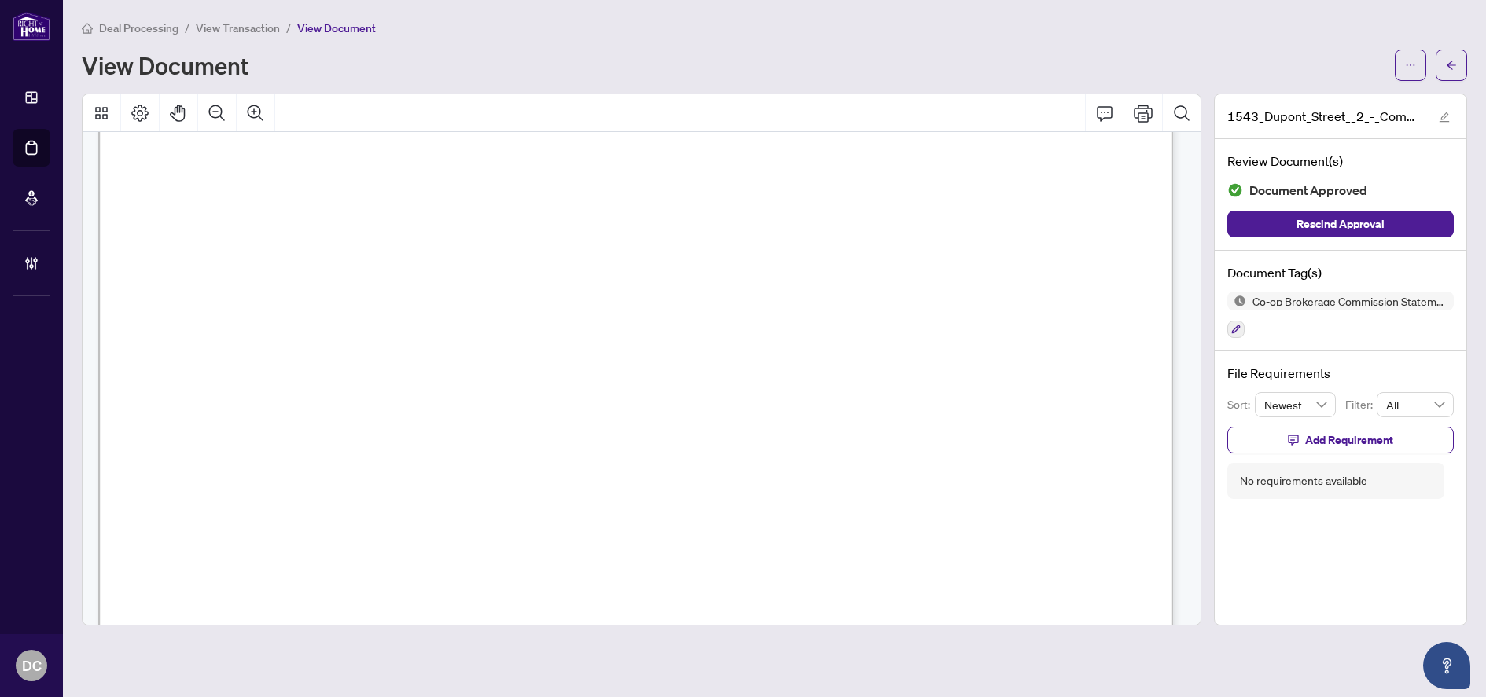
scroll to position [708, 0]
click at [1447, 62] on icon "arrow-left" at bounding box center [1451, 65] width 11 height 11
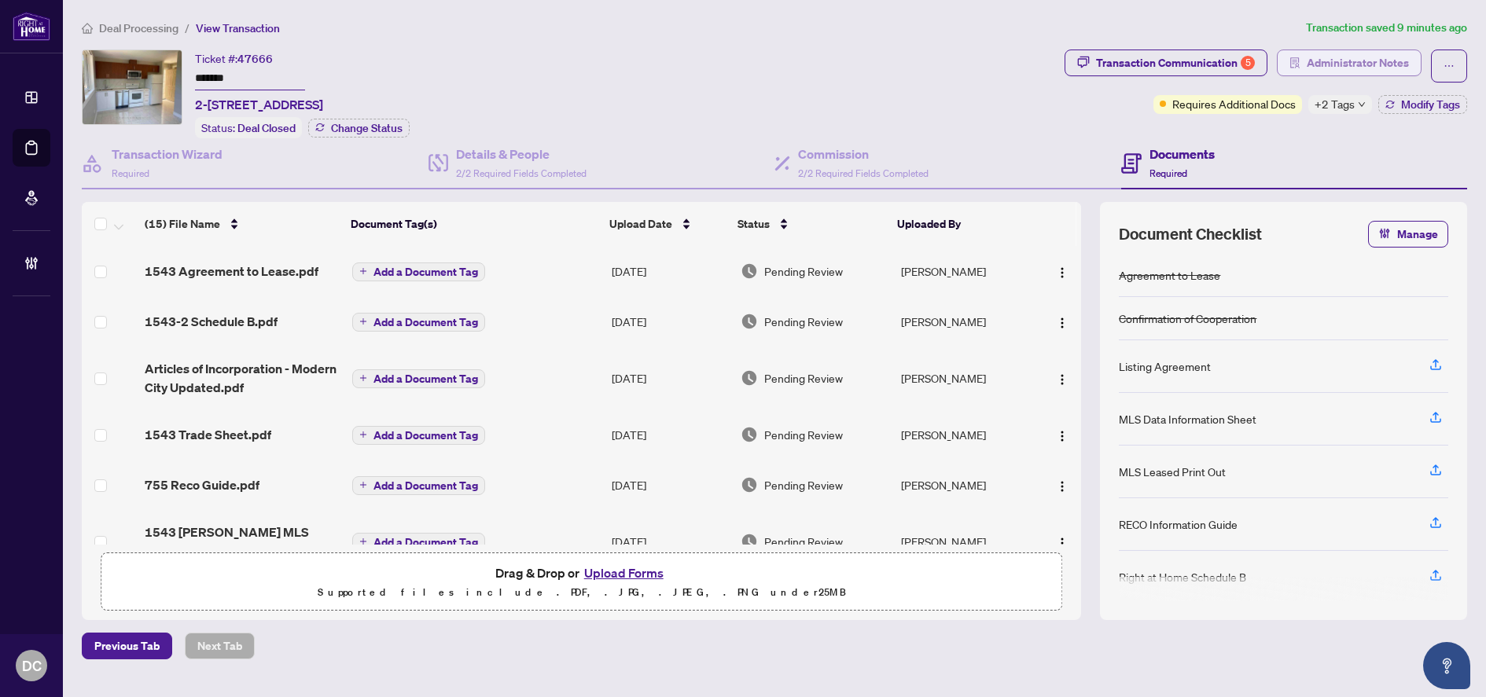
click at [1378, 58] on span "Administrator Notes" at bounding box center [1358, 62] width 102 height 25
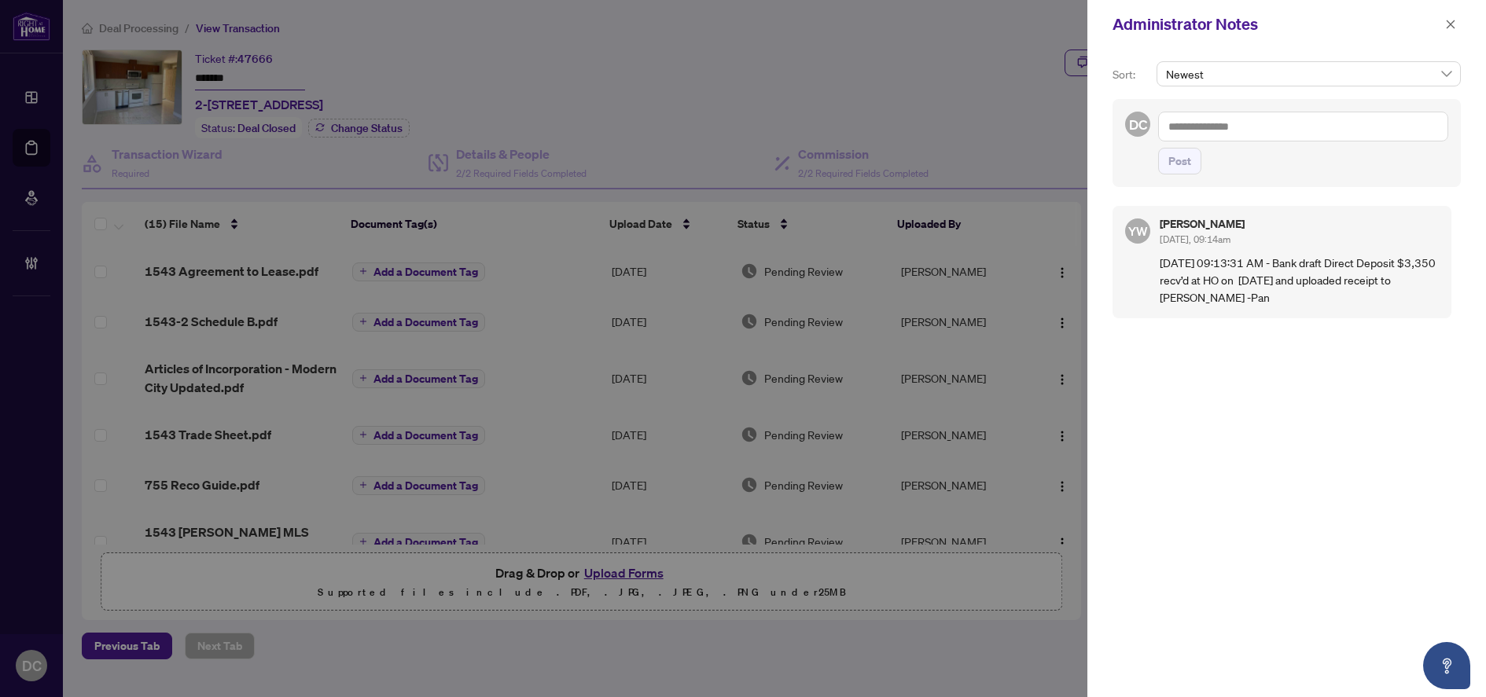
click at [1343, 132] on textarea at bounding box center [1303, 127] width 290 height 30
paste textarea "**********"
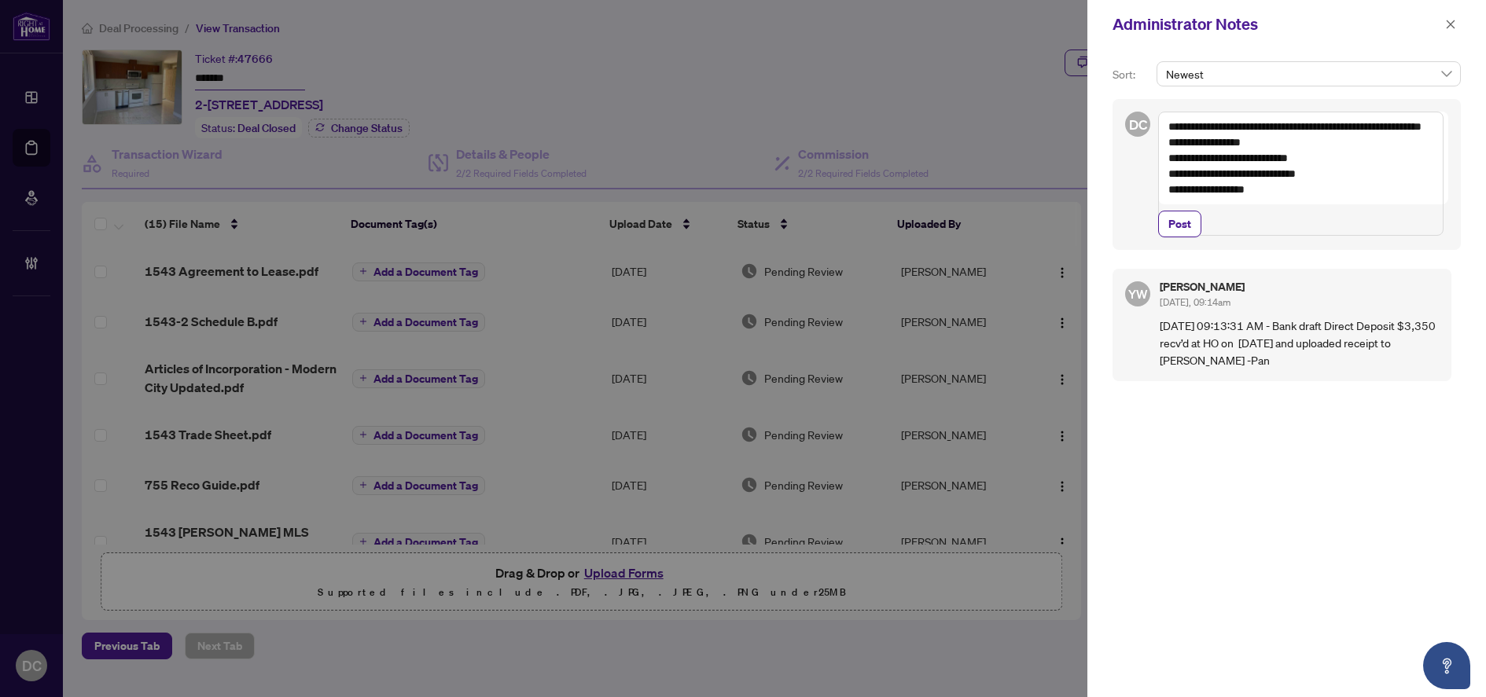
click at [1323, 131] on textarea "**********" at bounding box center [1300, 174] width 285 height 124
drag, startPoint x: 1304, startPoint y: 143, endPoint x: 1228, endPoint y: 145, distance: 76.3
click at [1178, 143] on textarea "**********" at bounding box center [1300, 174] width 285 height 124
click at [1310, 142] on textarea "**********" at bounding box center [1300, 174] width 285 height 124
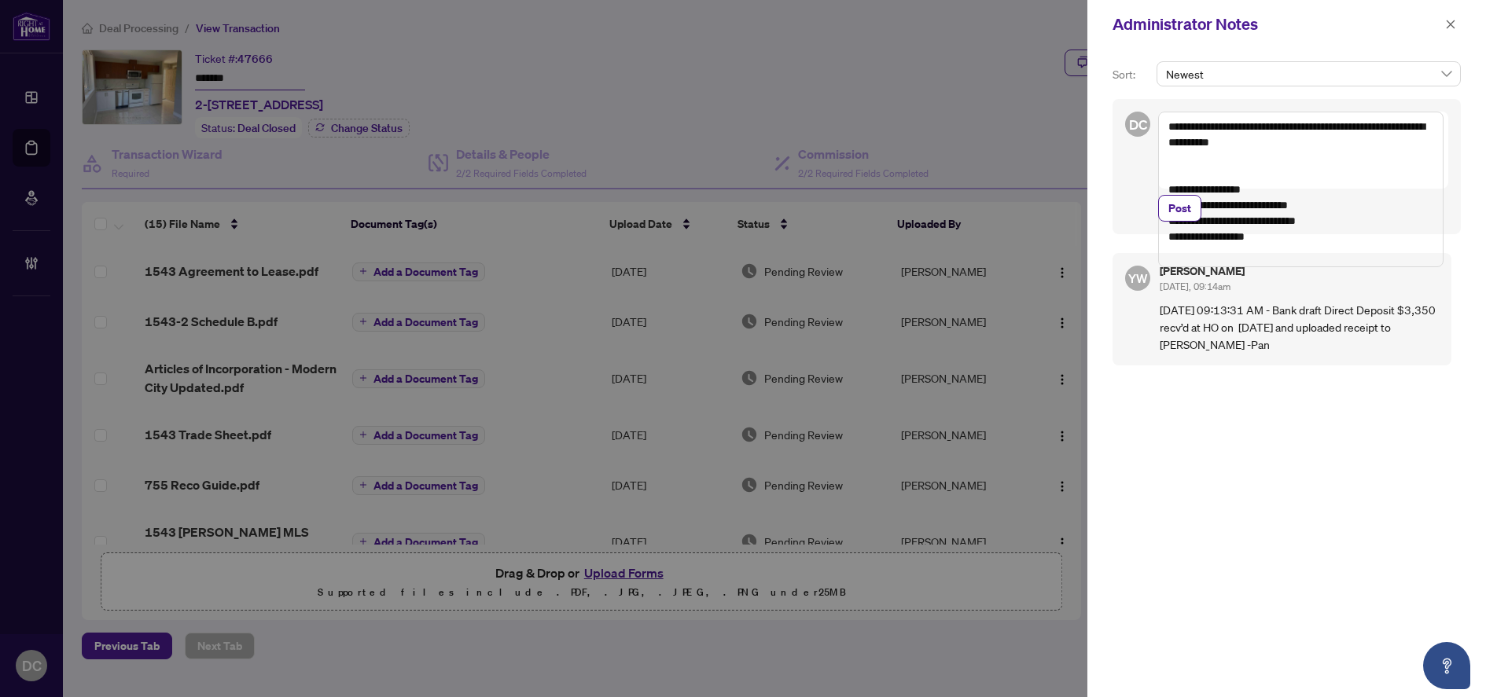
drag, startPoint x: 1267, startPoint y: 241, endPoint x: 1282, endPoint y: 243, distance: 15.8
click at [1267, 241] on textarea "**********" at bounding box center [1300, 190] width 285 height 156
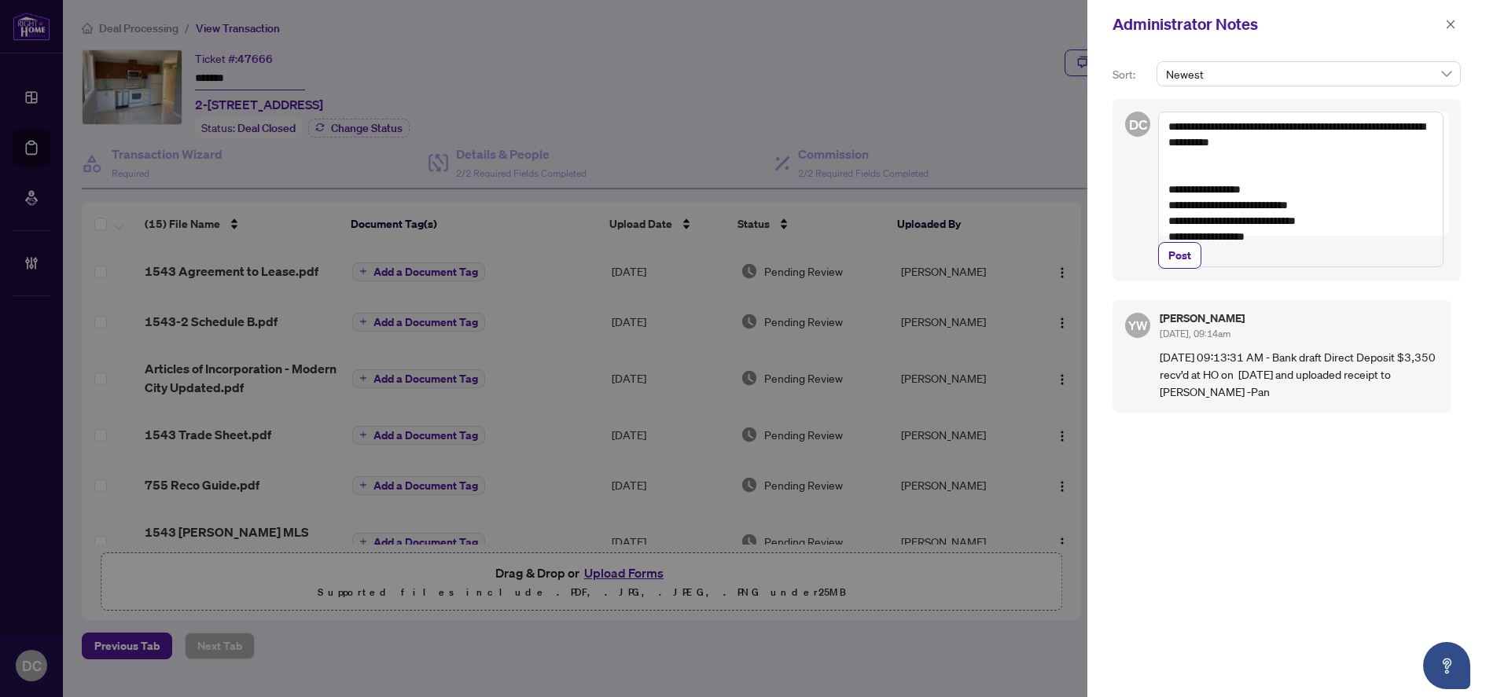
drag, startPoint x: 1295, startPoint y: 242, endPoint x: 1171, endPoint y: 189, distance: 134.9
click at [1171, 189] on textarea "**********" at bounding box center [1300, 190] width 285 height 156
click at [1342, 233] on textarea "**********" at bounding box center [1300, 190] width 285 height 156
click at [1234, 172] on textarea "**********" at bounding box center [1300, 190] width 285 height 156
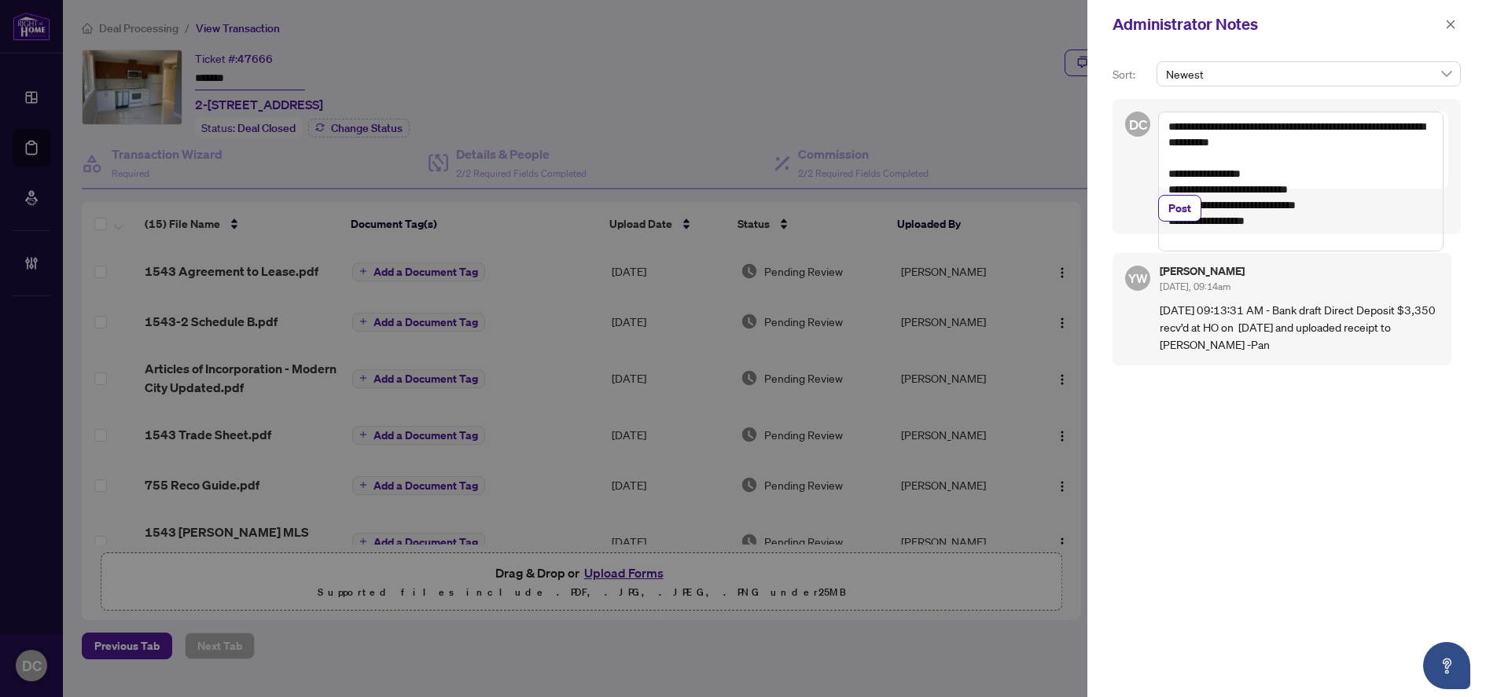
drag, startPoint x: 1289, startPoint y: 226, endPoint x: 1163, endPoint y: 121, distance: 164.7
click at [1163, 121] on textarea "**********" at bounding box center [1300, 182] width 285 height 140
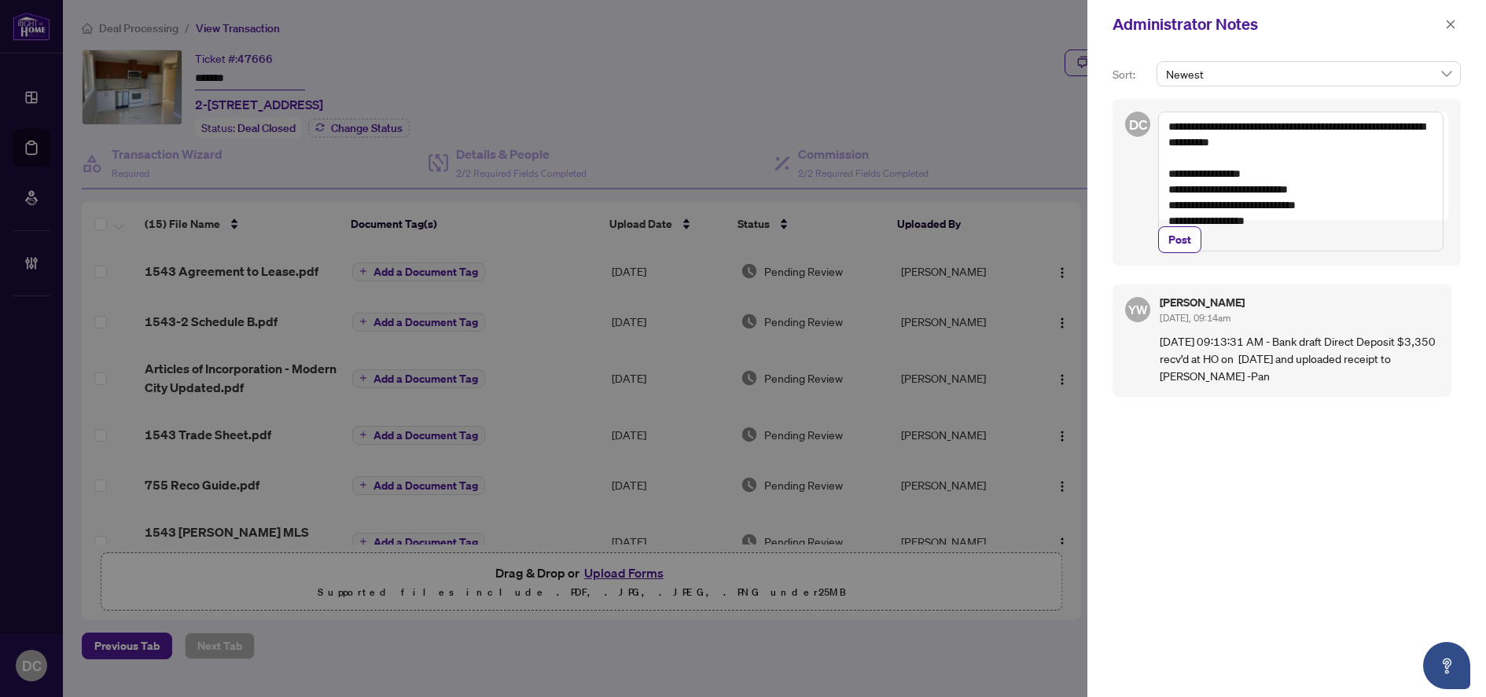
type textarea "**********"
click at [1179, 252] on span "Post" at bounding box center [1179, 239] width 23 height 25
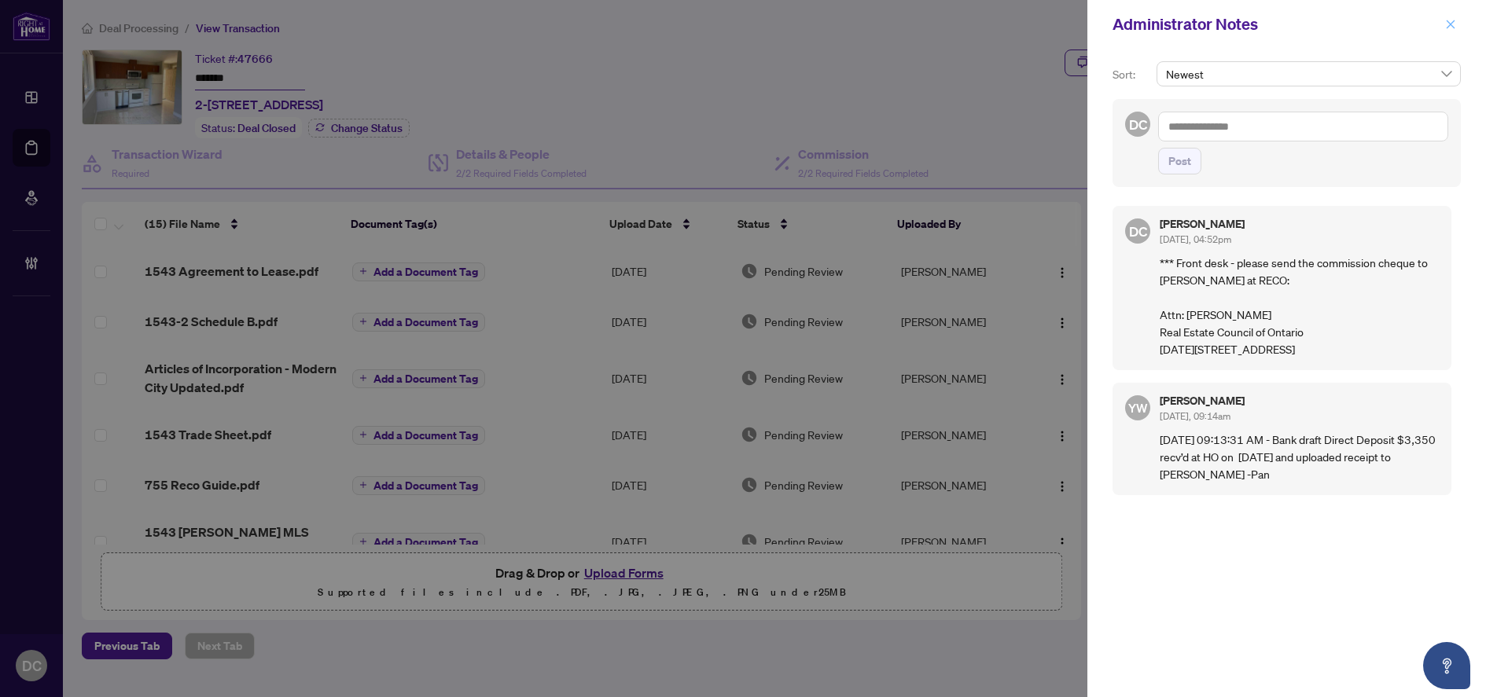
click at [1457, 21] on button "button" at bounding box center [1450, 24] width 20 height 19
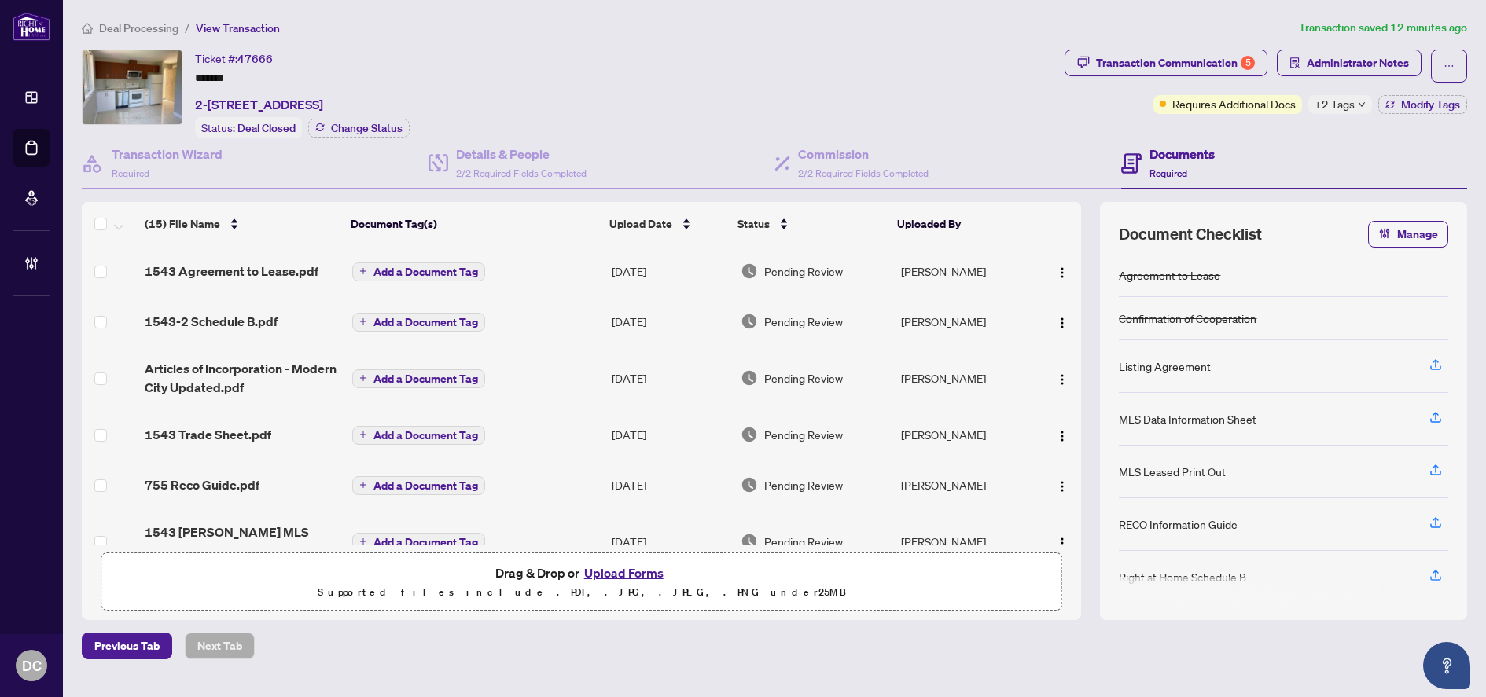
click at [573, 267] on td "Add a Document Tag" at bounding box center [475, 271] width 259 height 50
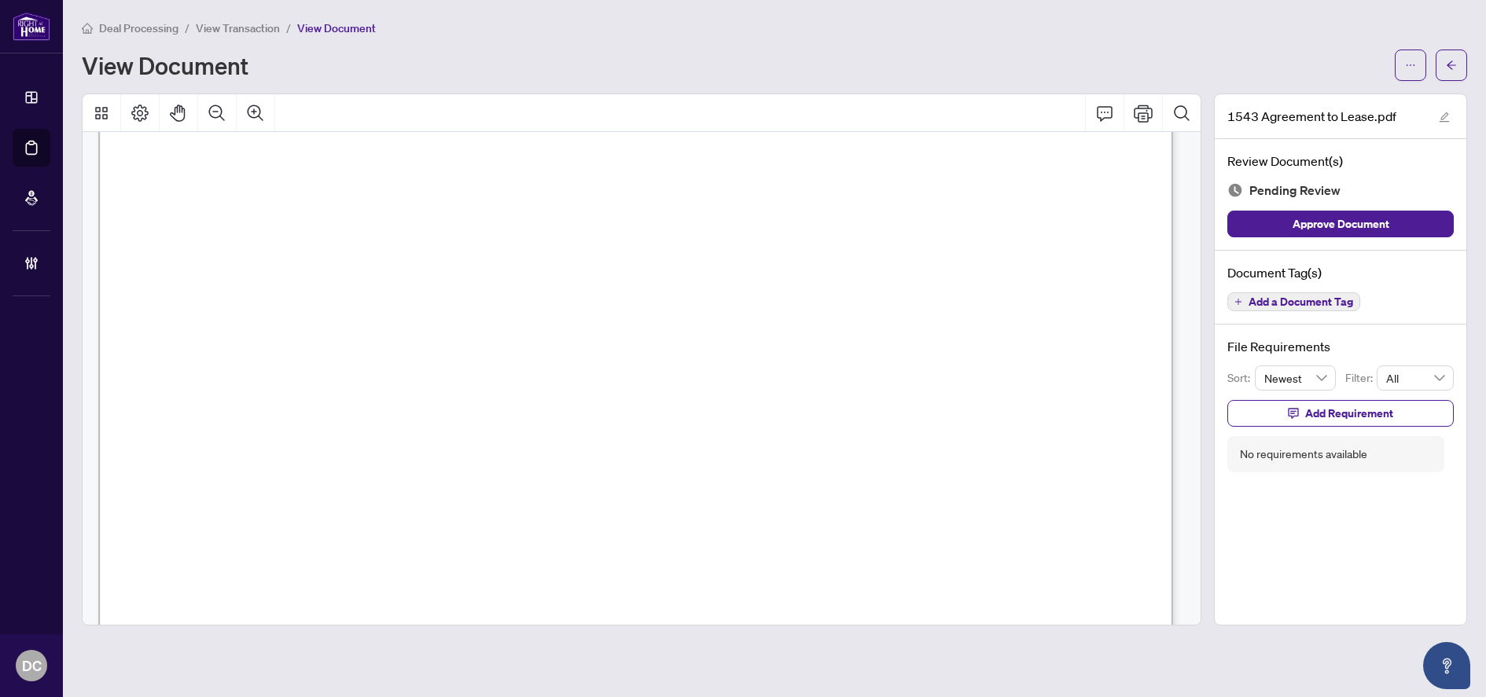
scroll to position [8645, 0]
click at [1420, 70] on button "button" at bounding box center [1410, 65] width 31 height 31
click at [1336, 99] on span "Download" at bounding box center [1353, 98] width 119 height 17
click at [1448, 63] on icon "arrow-left" at bounding box center [1451, 65] width 11 height 11
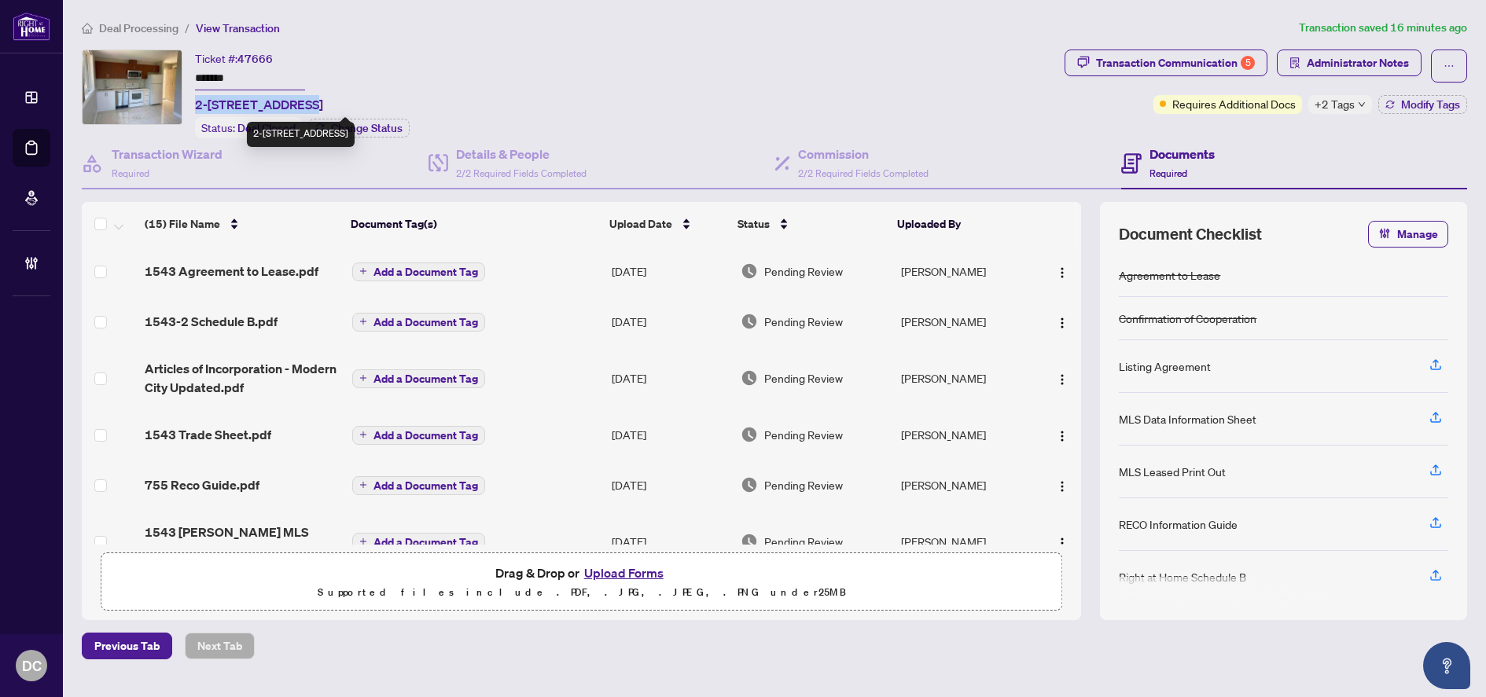
drag, startPoint x: 196, startPoint y: 105, endPoint x: 300, endPoint y: 103, distance: 104.6
click at [300, 103] on span "2-1543 Dupont St, Toronto, Ontario M6P 3S5, Canada" at bounding box center [259, 104] width 128 height 19
copy span "2-1543 Dupont St,"
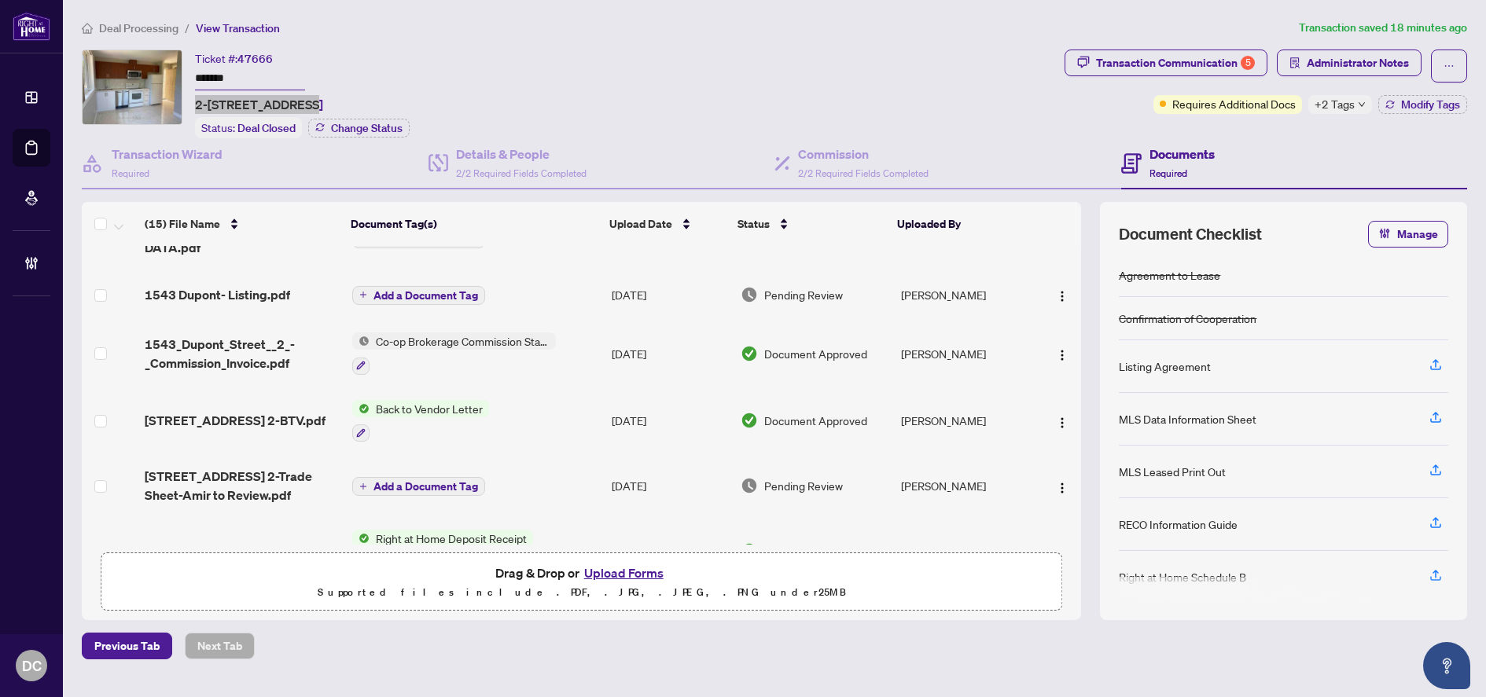
scroll to position [314, 0]
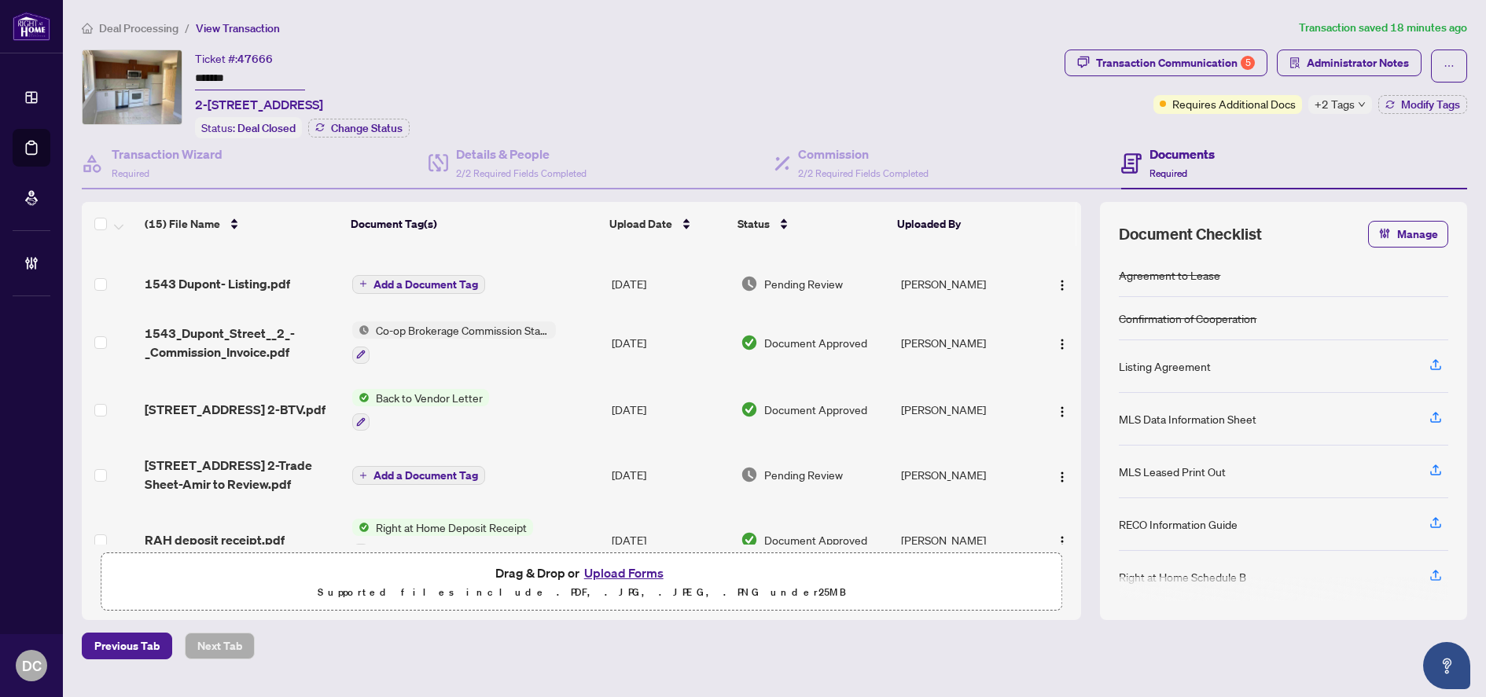
click at [1341, 97] on span "+2 Tags" at bounding box center [1334, 104] width 40 height 18
click at [1267, 123] on div "Transaction Communication 5 Administrator Notes Requires Additional Docs +2 Tag…" at bounding box center [1265, 94] width 409 height 89
click at [1456, 101] on span "Modify Tags" at bounding box center [1430, 104] width 59 height 11
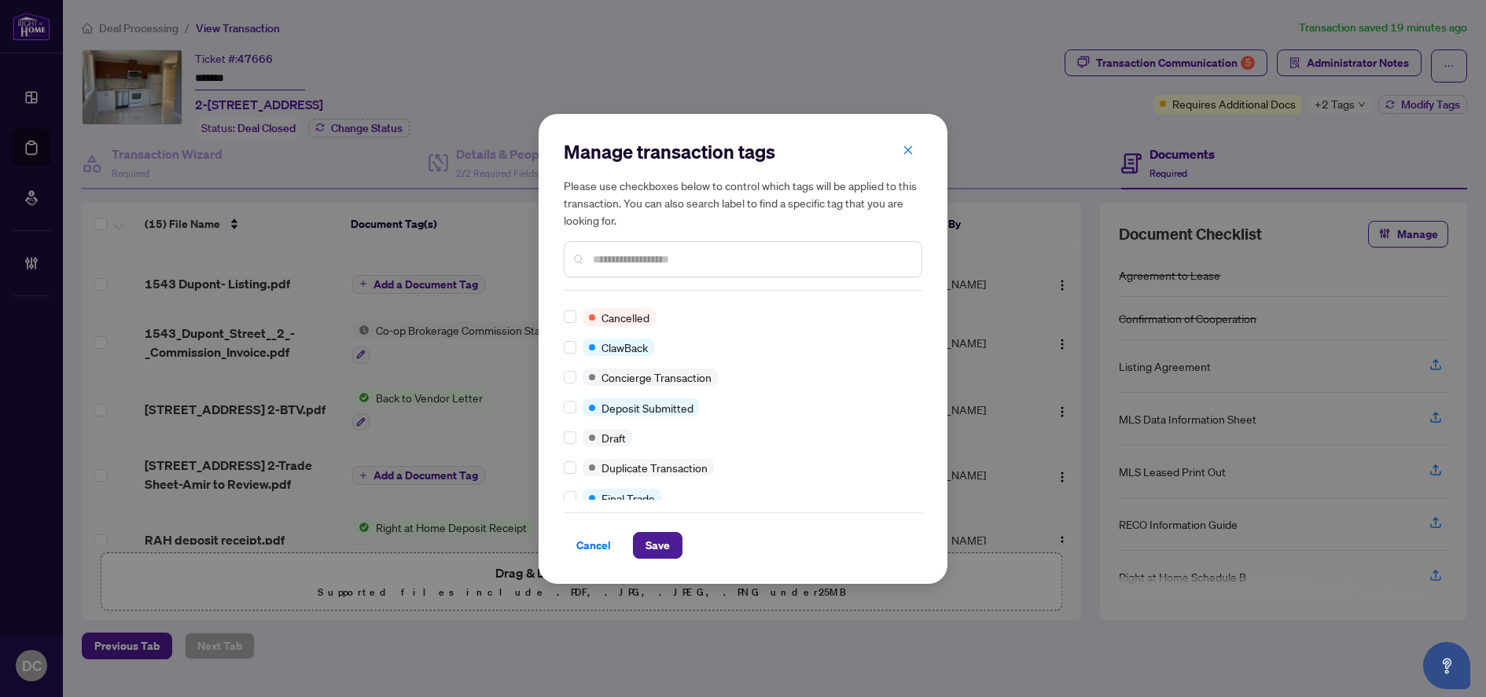
scroll to position [0, 0]
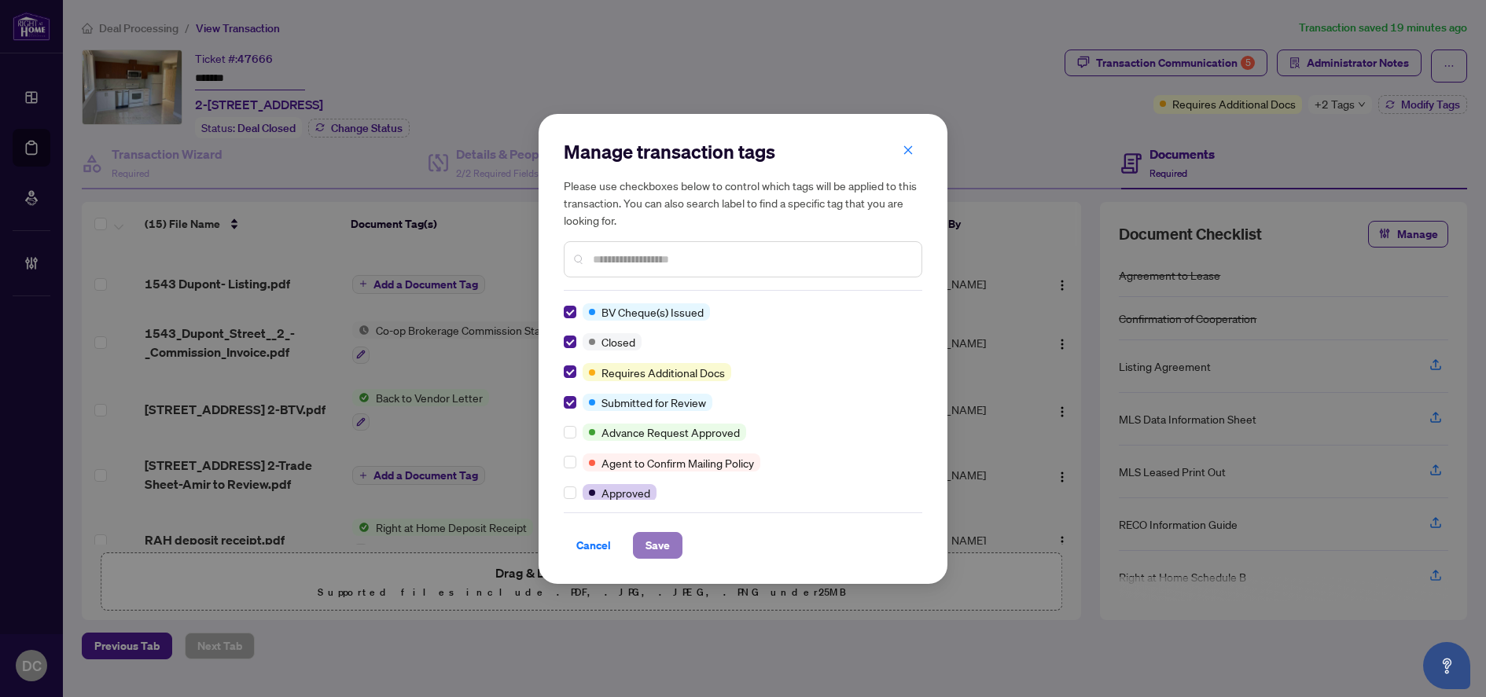
click at [664, 540] on span "Save" at bounding box center [657, 545] width 24 height 25
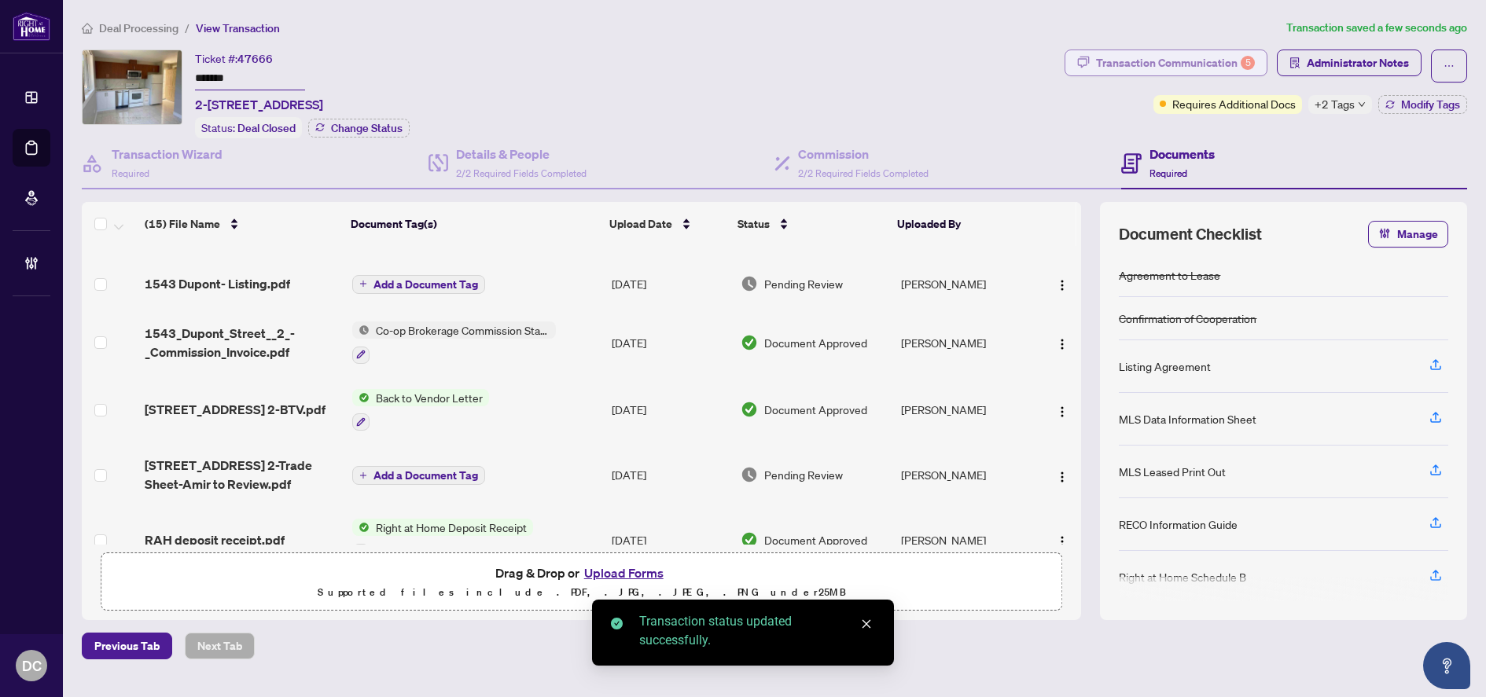
click at [1204, 58] on div "Transaction Communication 5" at bounding box center [1175, 62] width 159 height 25
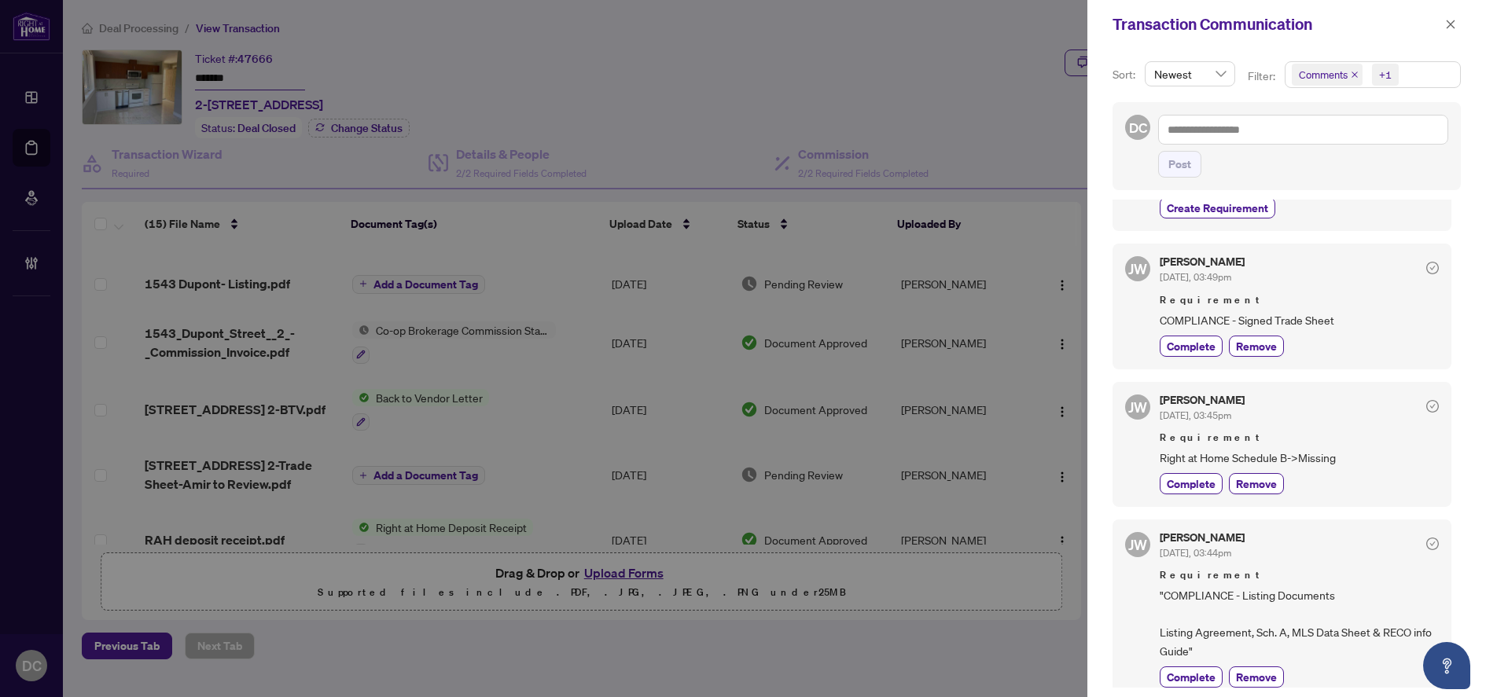
scroll to position [472, 0]
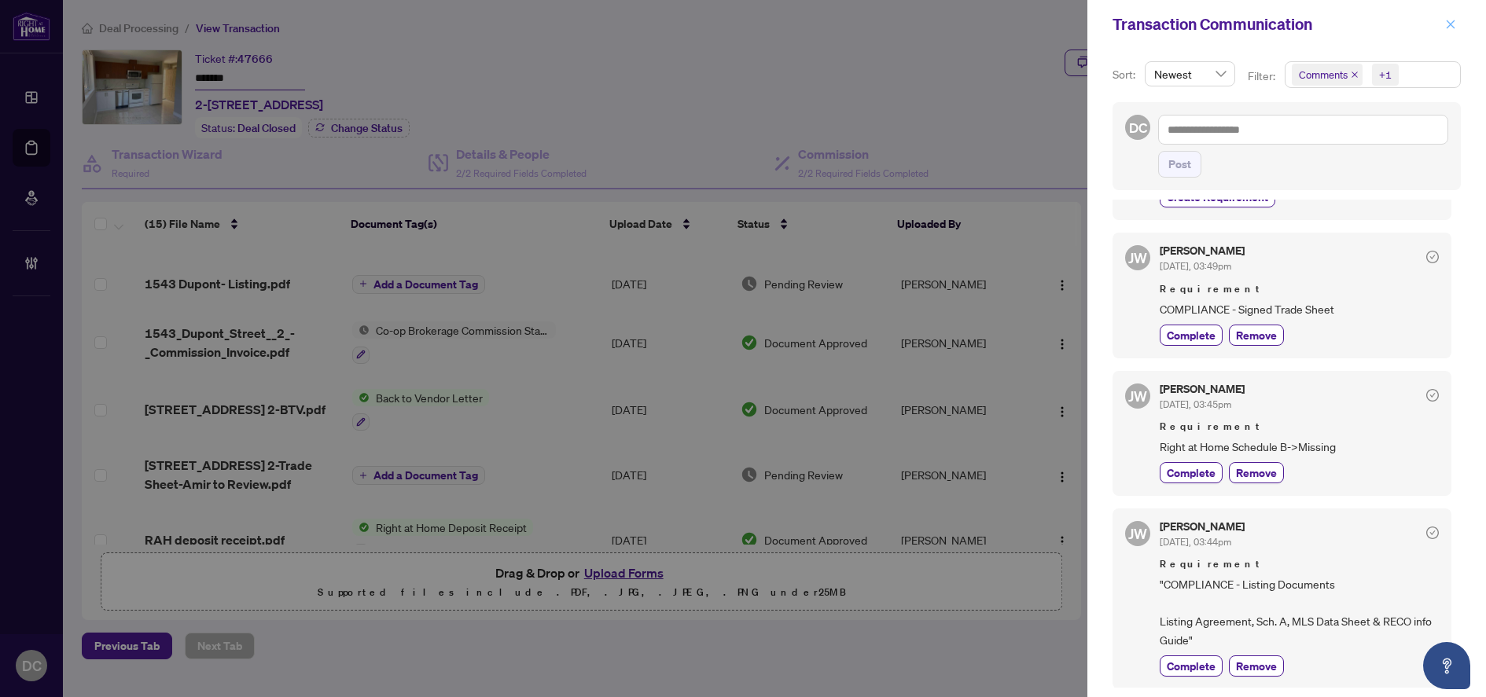
click at [1458, 22] on button "button" at bounding box center [1450, 24] width 20 height 19
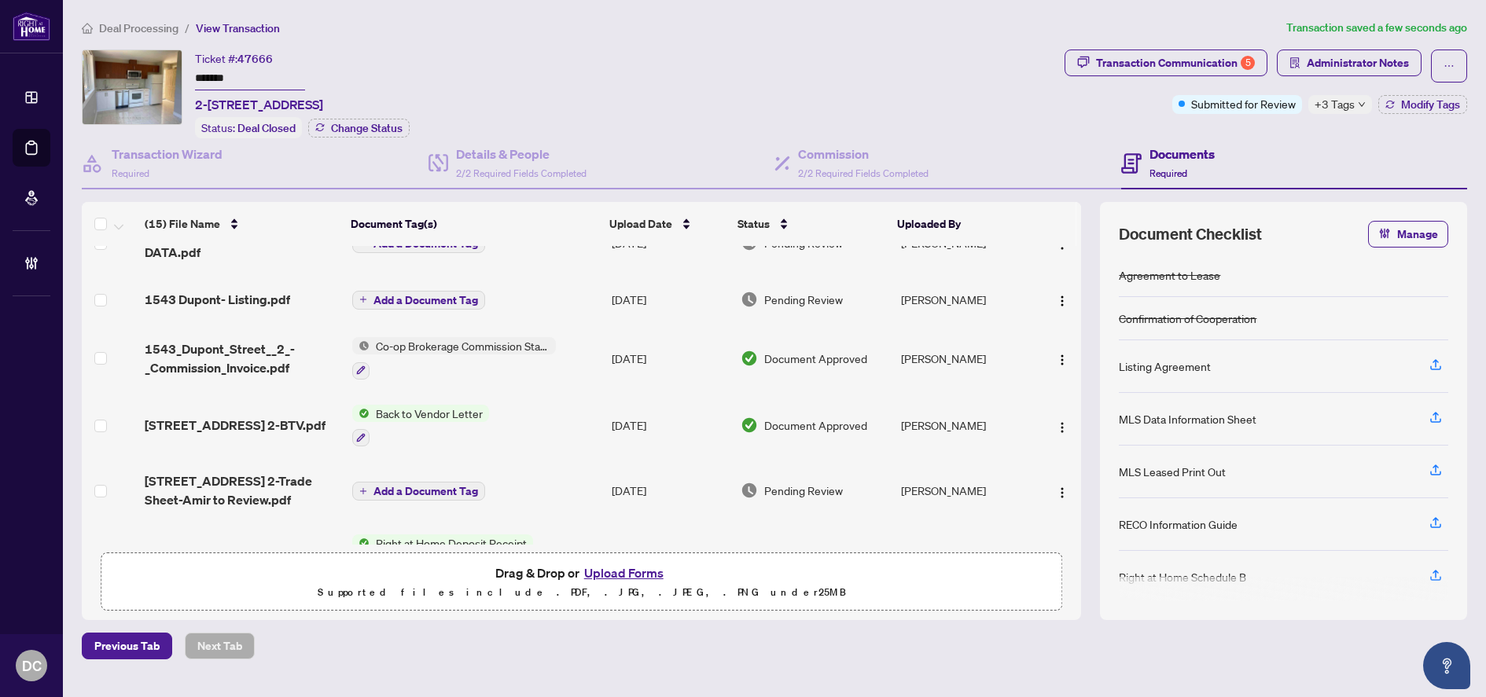
scroll to position [314, 0]
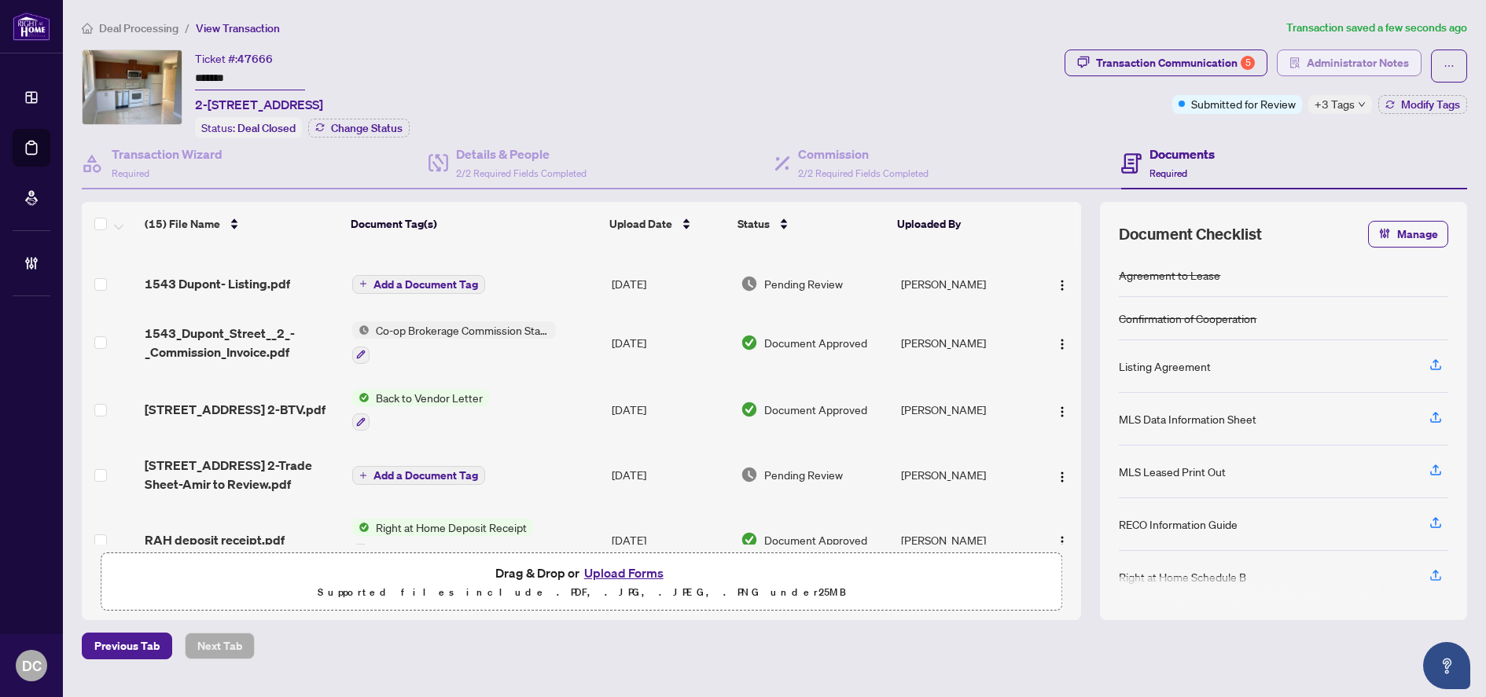
click at [1351, 68] on span "Administrator Notes" at bounding box center [1358, 62] width 102 height 25
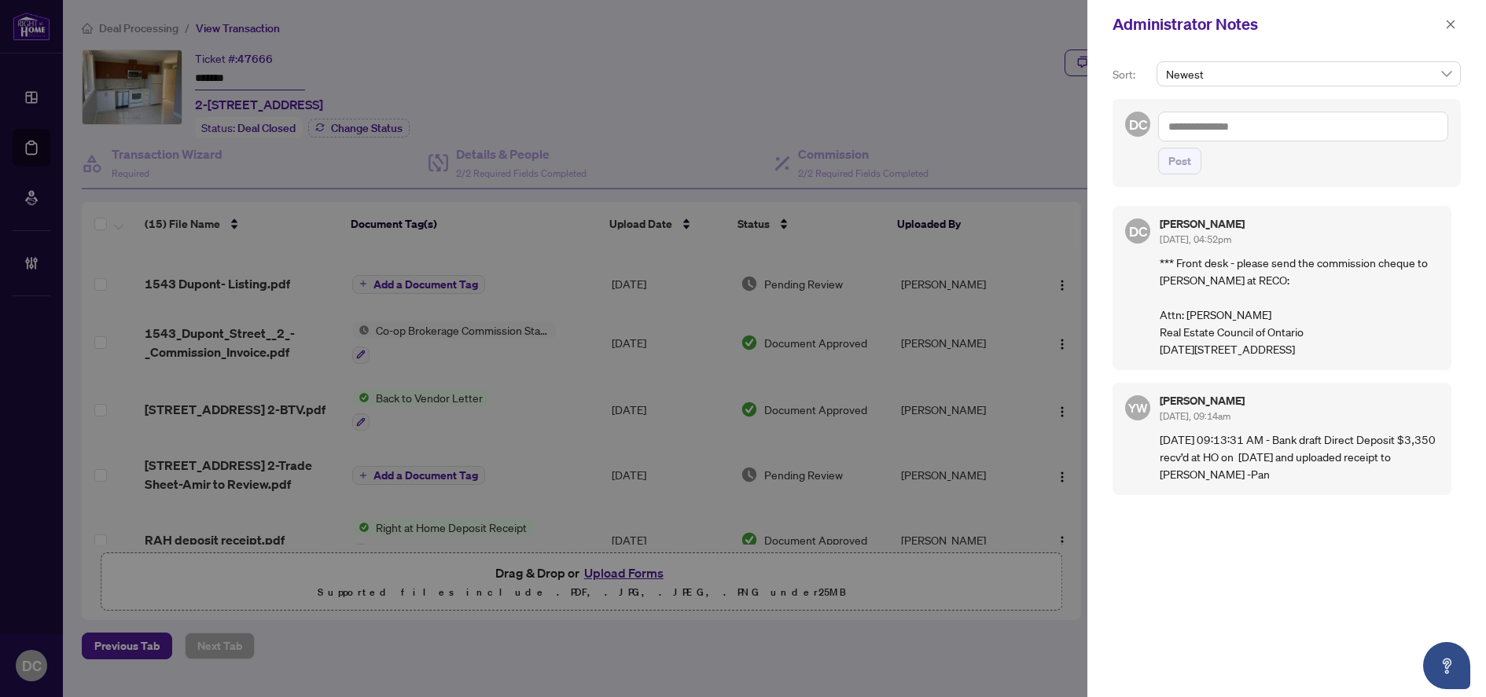
click at [1323, 131] on textarea at bounding box center [1303, 127] width 290 height 30
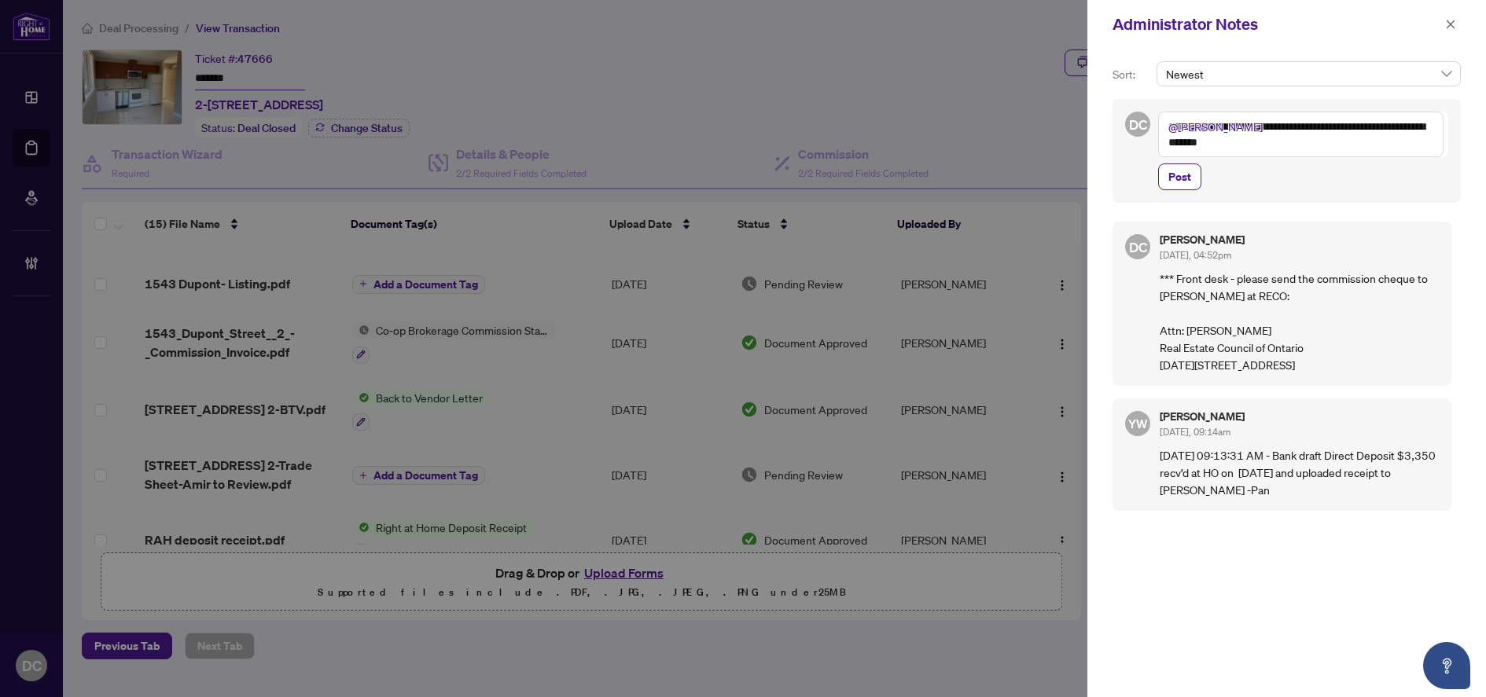
click at [1179, 145] on textarea "**********" at bounding box center [1300, 135] width 285 height 46
drag, startPoint x: 1311, startPoint y: 150, endPoint x: 1063, endPoint y: 114, distance: 251.0
click at [1063, 114] on div "**********" at bounding box center [743, 348] width 1486 height 697
click at [1020, 105] on div at bounding box center [743, 348] width 1486 height 697
click at [1450, 24] on icon "close" at bounding box center [1451, 24] width 9 height 9
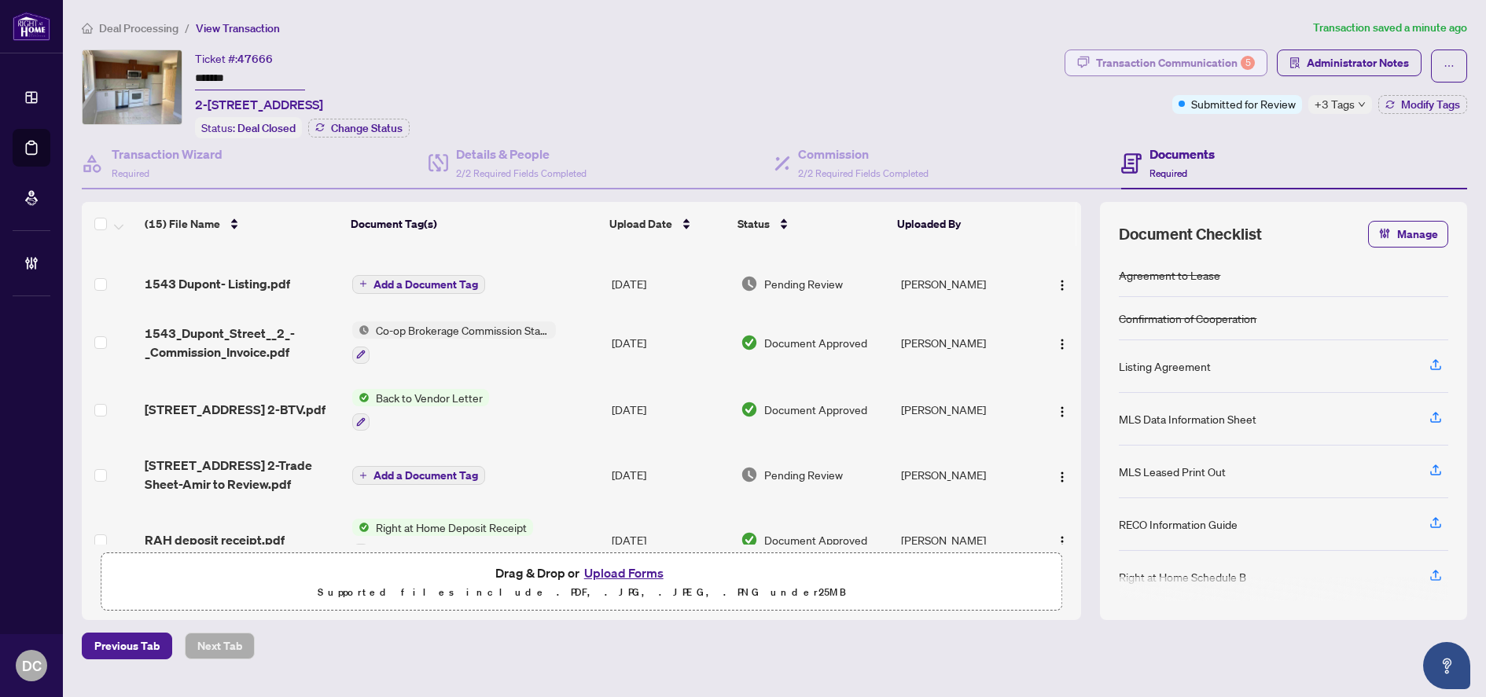
click at [1138, 61] on div "Transaction Communication 5" at bounding box center [1175, 62] width 159 height 25
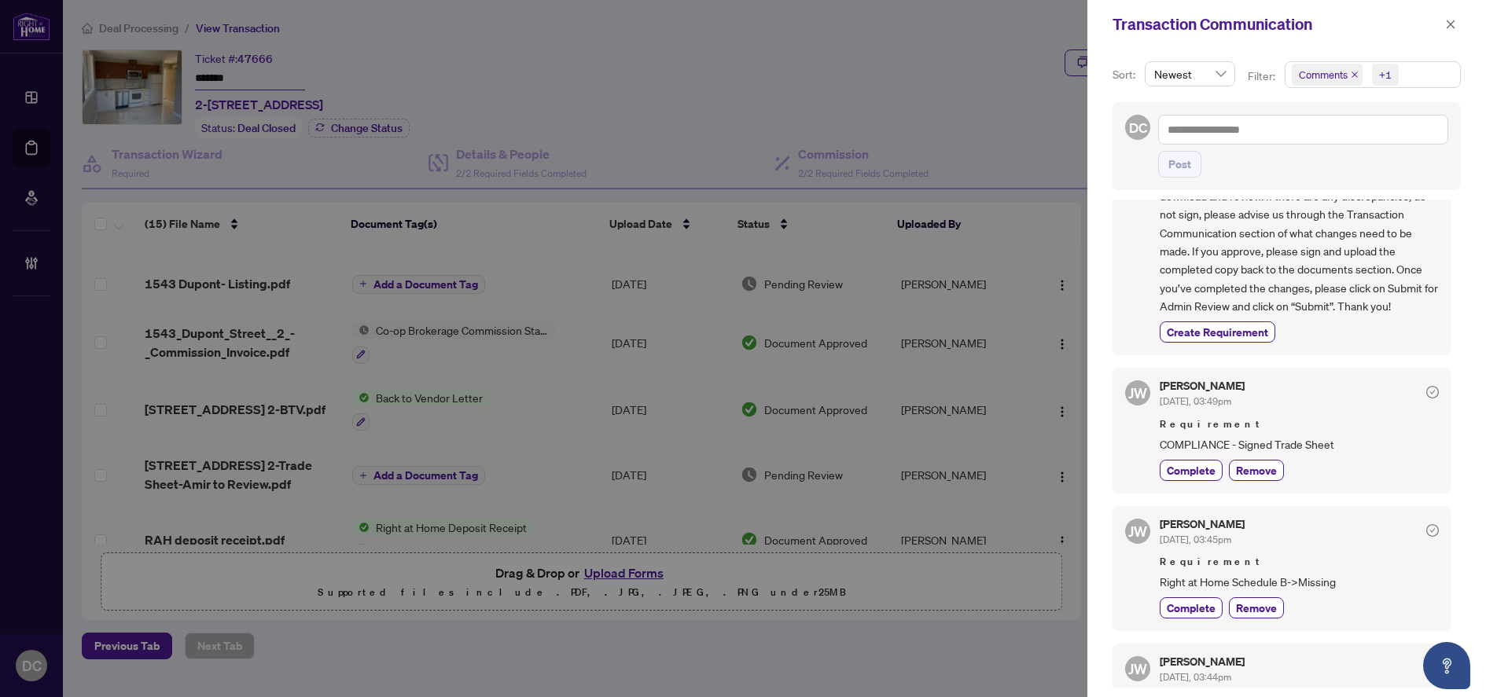
scroll to position [472, 0]
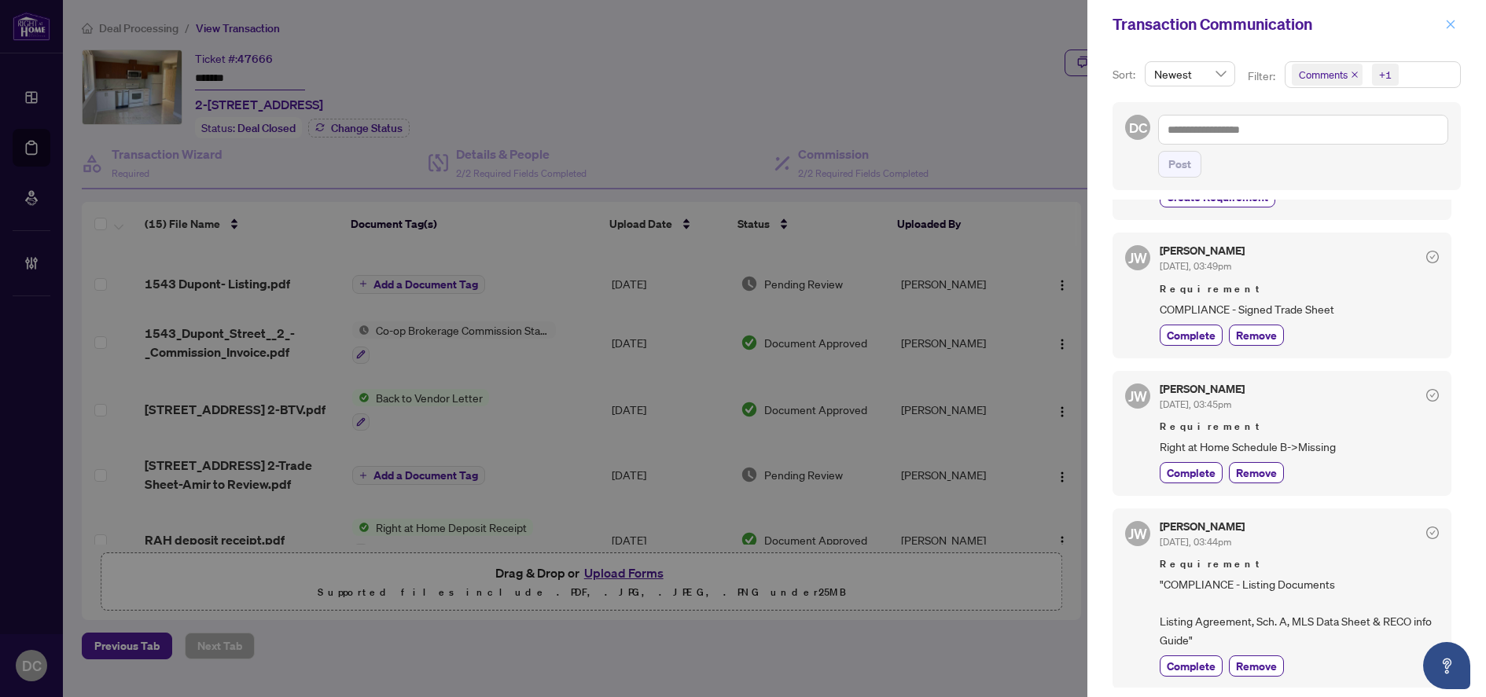
click at [1449, 32] on span "button" at bounding box center [1450, 24] width 11 height 25
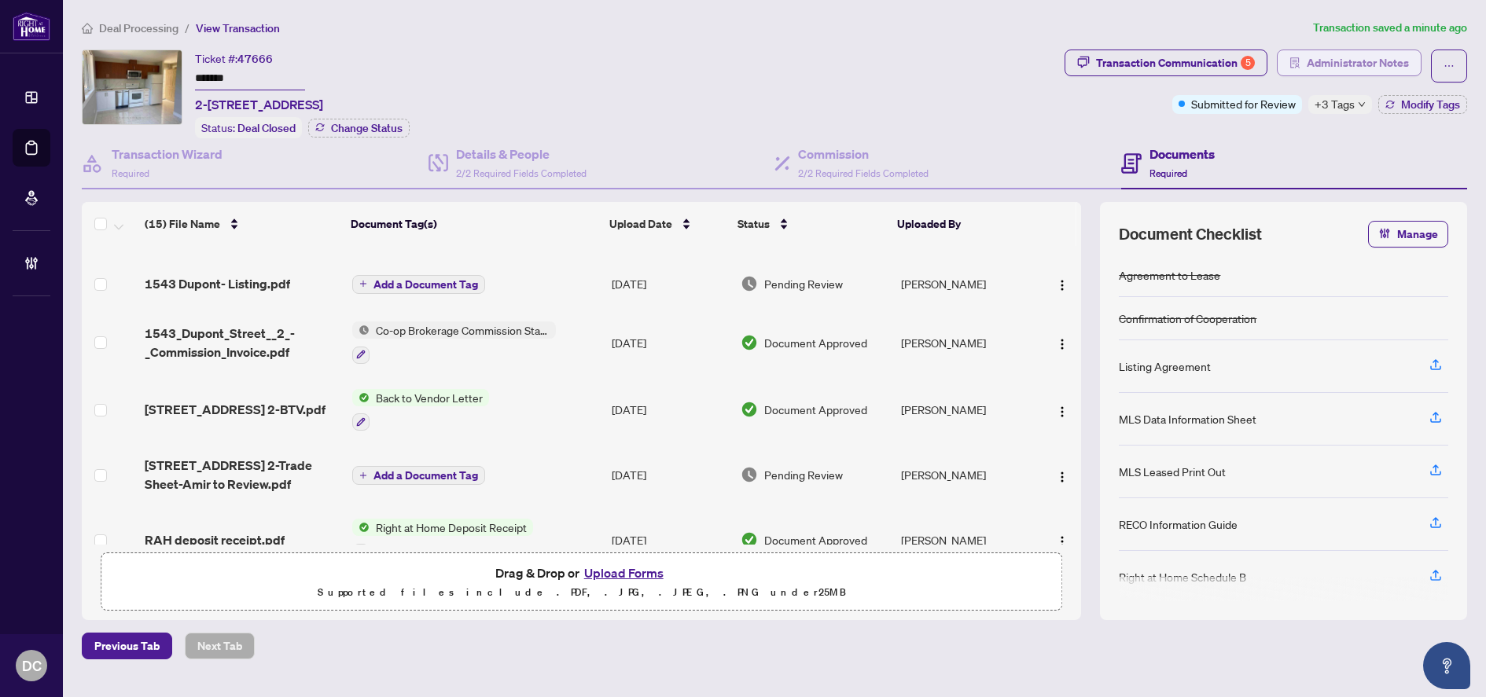
click at [1371, 71] on span "Administrator Notes" at bounding box center [1358, 62] width 102 height 25
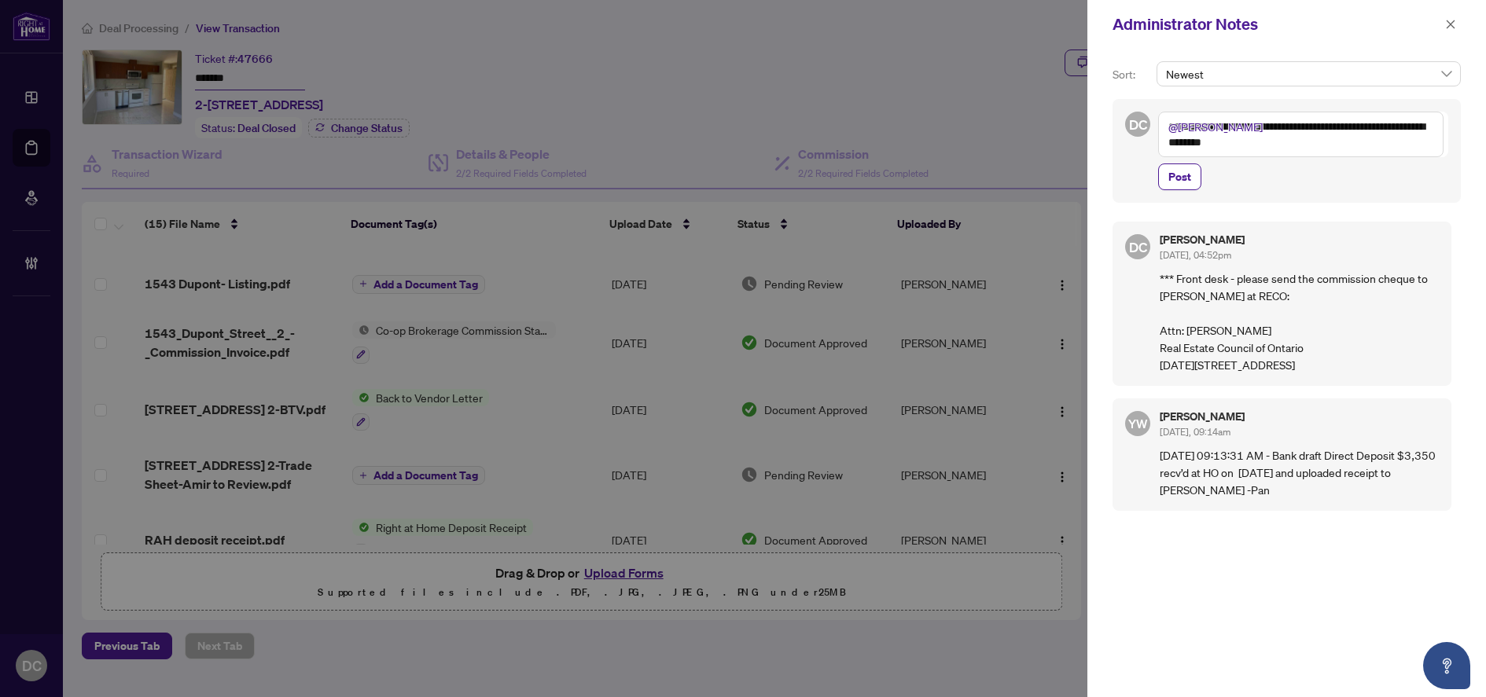
drag, startPoint x: 1179, startPoint y: 177, endPoint x: 1190, endPoint y: 152, distance: 27.5
click at [1190, 152] on div "**********" at bounding box center [1303, 151] width 290 height 79
click at [1187, 146] on textarea "**********" at bounding box center [1300, 135] width 285 height 46
type textarea "**********"
click at [1191, 170] on button "Post" at bounding box center [1179, 177] width 43 height 27
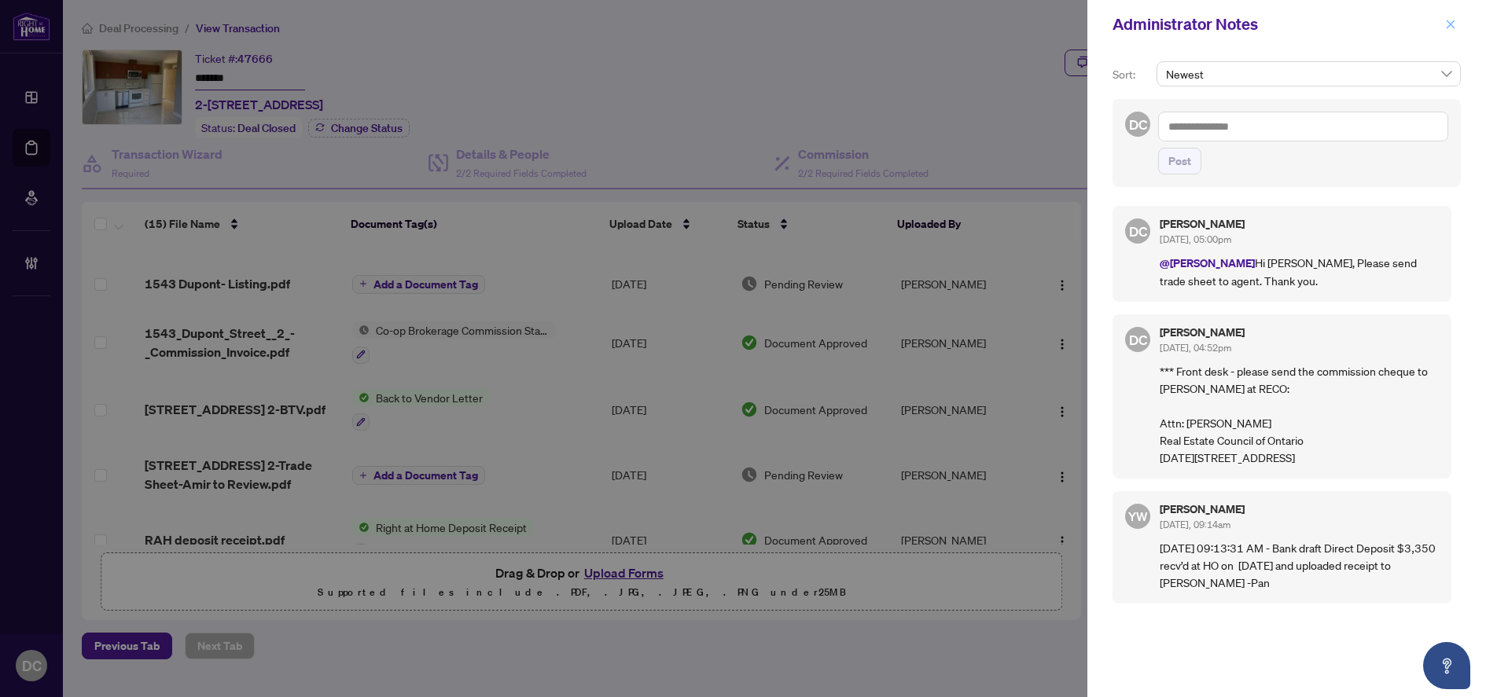
drag, startPoint x: 1455, startPoint y: 28, endPoint x: 1201, endPoint y: 10, distance: 254.5
click at [1454, 28] on icon "close" at bounding box center [1450, 24] width 11 height 11
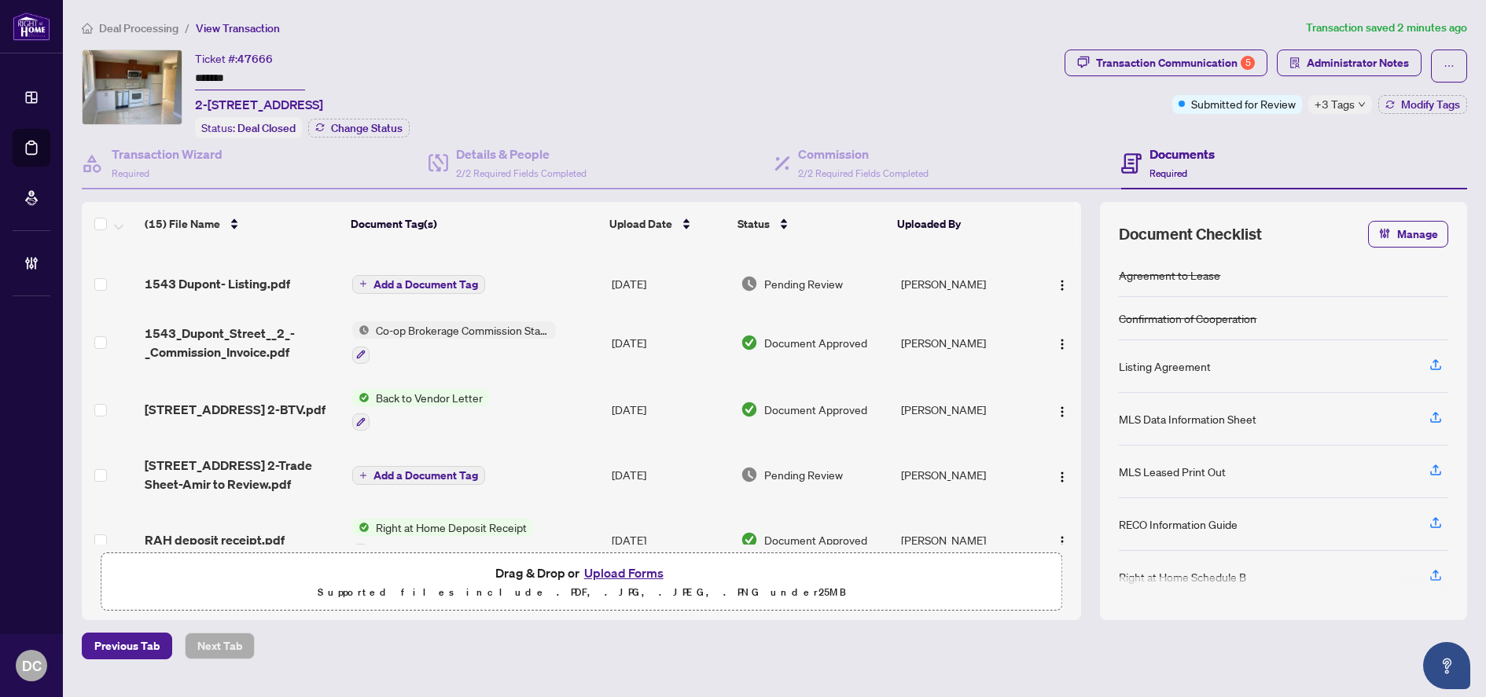
drag, startPoint x: 238, startPoint y: 83, endPoint x: 184, endPoint y: 102, distance: 57.4
click at [176, 81] on div "Ticket #: 47666 ******* 2-1543 Dupont St, Toronto, Ontario M6P 3S5, Canada Stat…" at bounding box center [570, 94] width 976 height 89
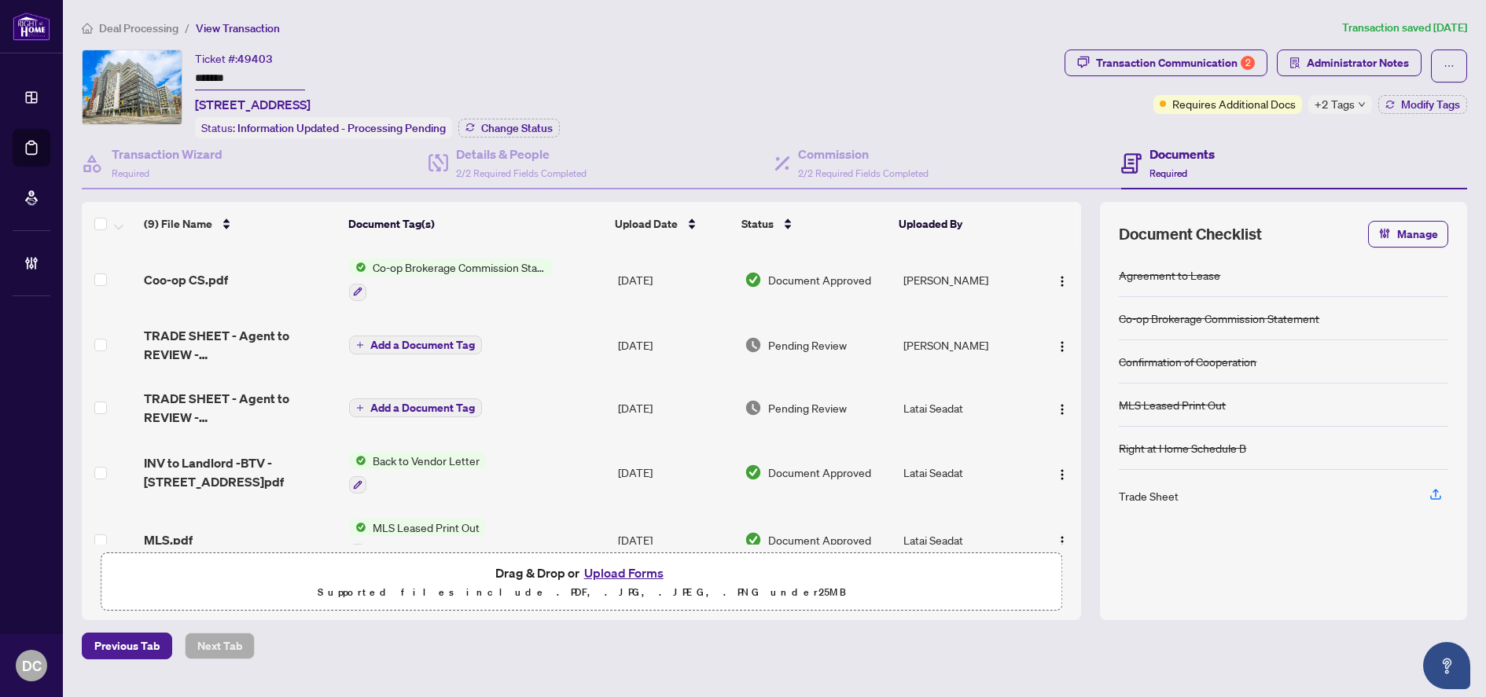
drag, startPoint x: 261, startPoint y: 75, endPoint x: 175, endPoint y: 74, distance: 85.7
click at [175, 74] on div "Ticket #: 49403 ******* [STREET_ADDRESS] Status: Information Updated - Processi…" at bounding box center [570, 94] width 976 height 89
click at [542, 130] on span "Change Status" at bounding box center [517, 128] width 72 height 11
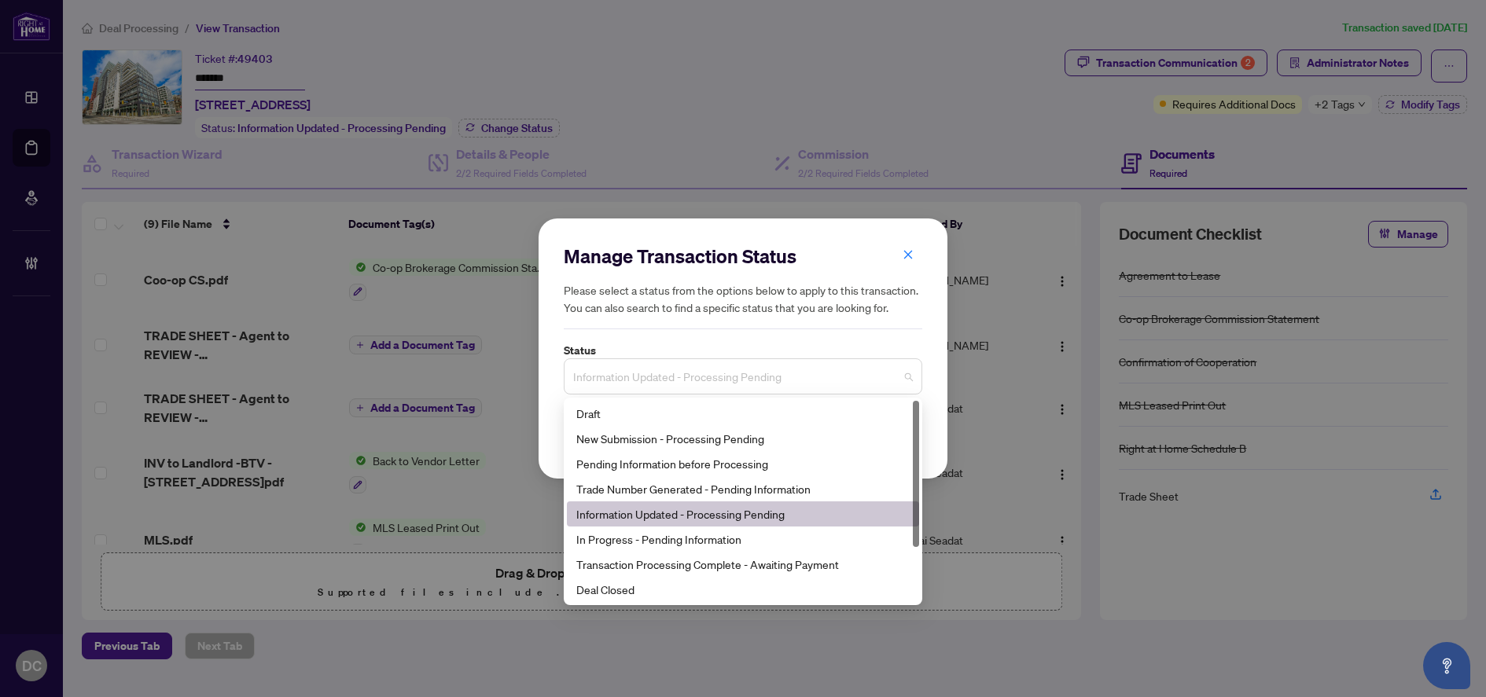
click at [707, 378] on span "Information Updated - Processing Pending" at bounding box center [743, 377] width 340 height 30
click at [619, 588] on div "Deal Closed" at bounding box center [742, 589] width 333 height 17
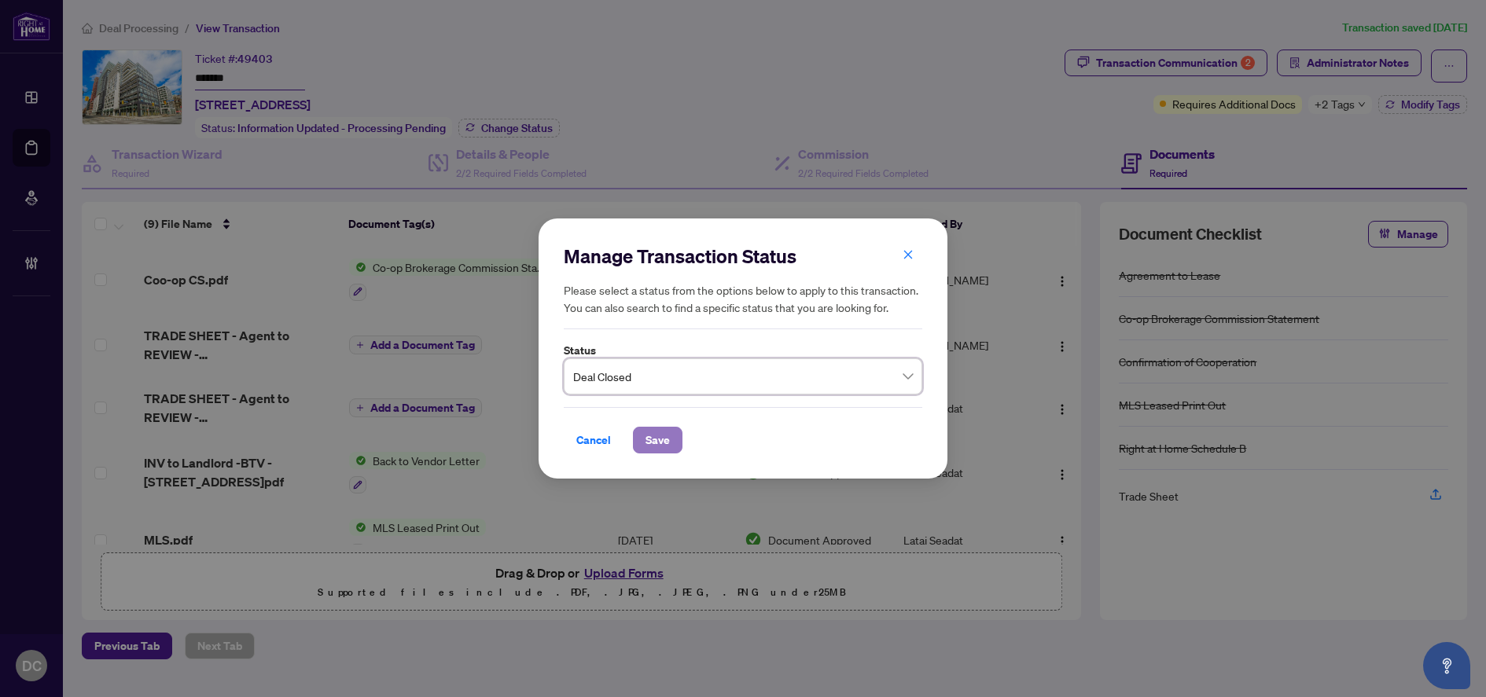
click at [657, 451] on span "Save" at bounding box center [657, 440] width 24 height 25
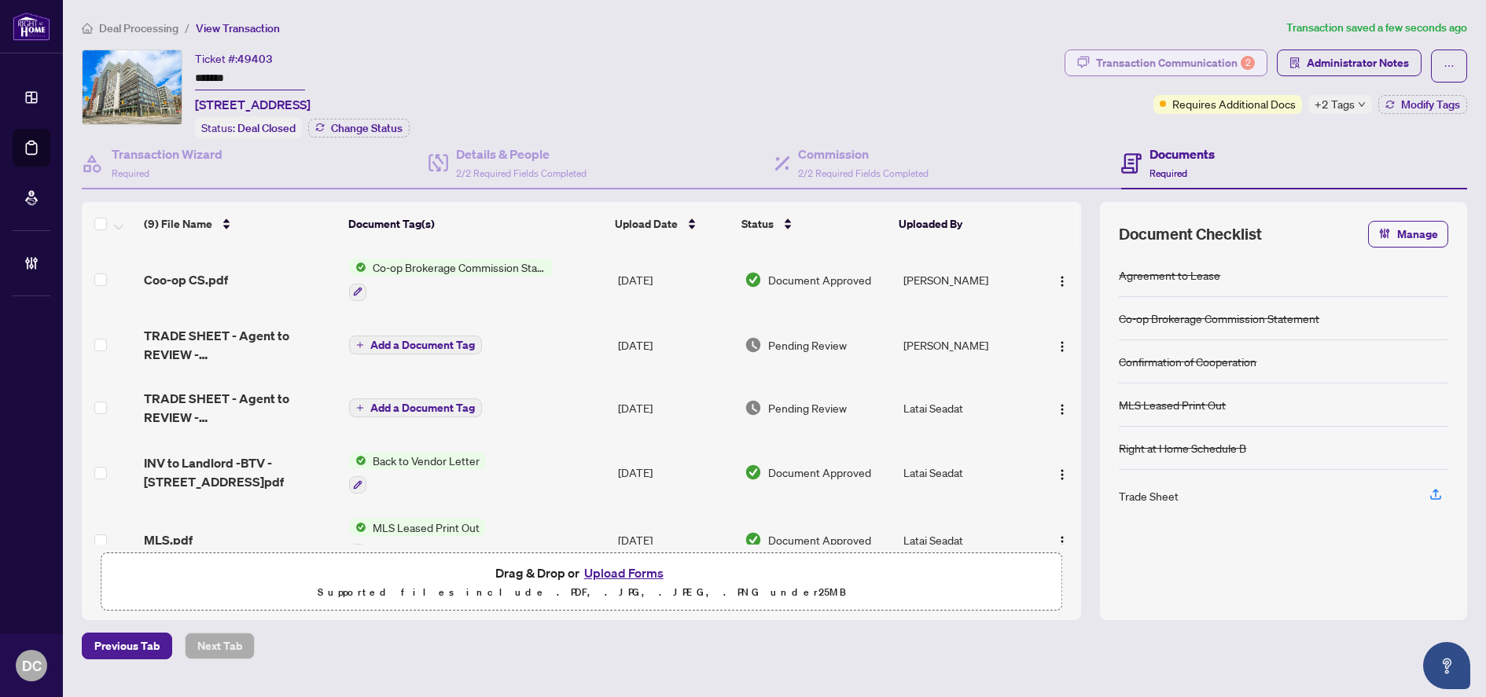
click at [1262, 68] on button "Transaction Communication 2" at bounding box center [1165, 63] width 203 height 27
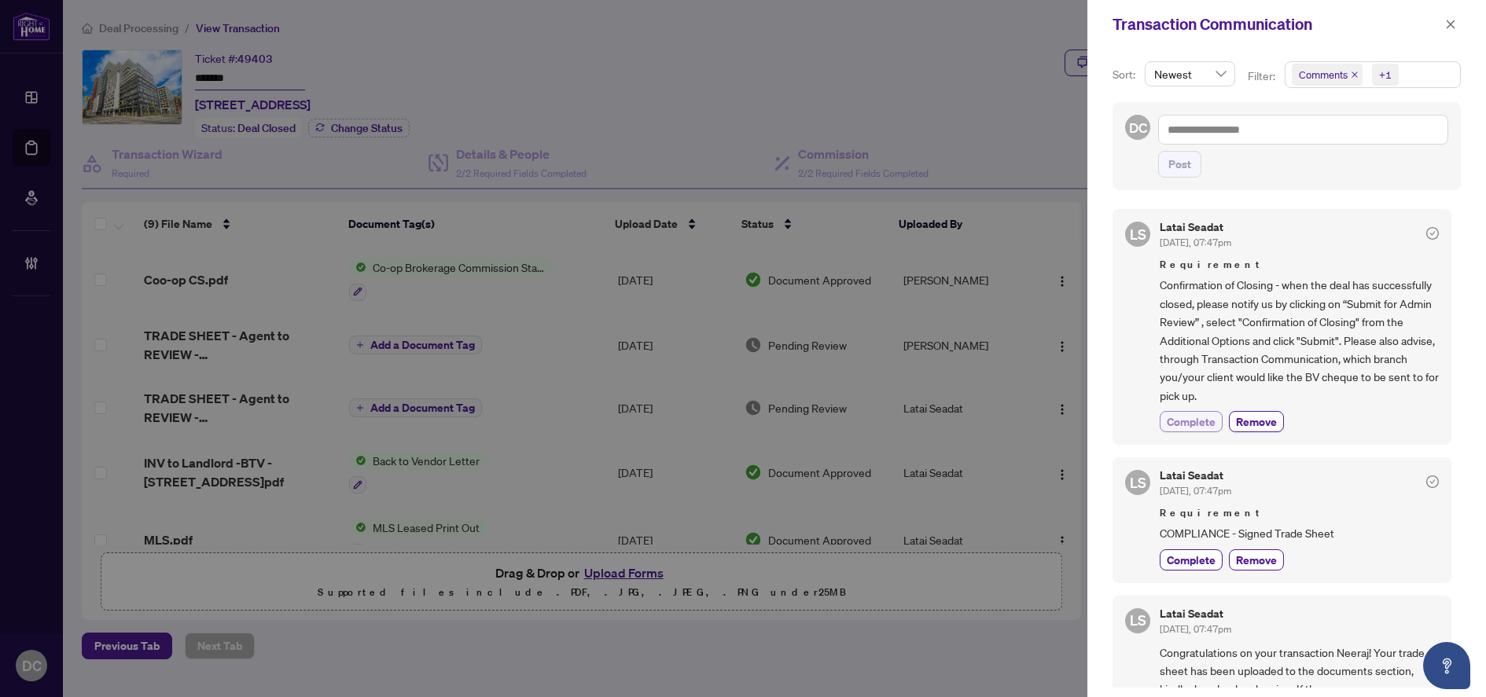
click at [1186, 420] on span "Complete" at bounding box center [1191, 422] width 49 height 17
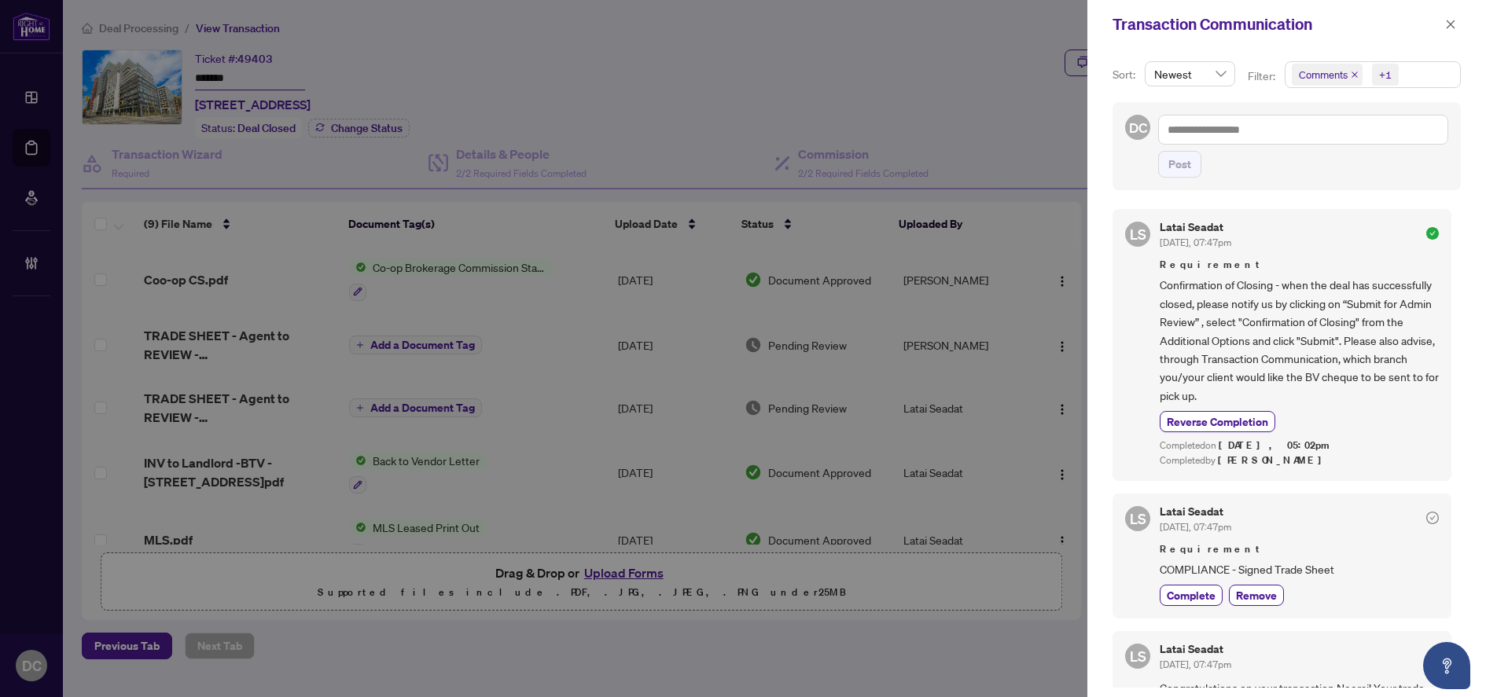
drag, startPoint x: 1454, startPoint y: 27, endPoint x: 1277, endPoint y: 26, distance: 176.9
click at [1454, 27] on icon "close" at bounding box center [1450, 24] width 11 height 11
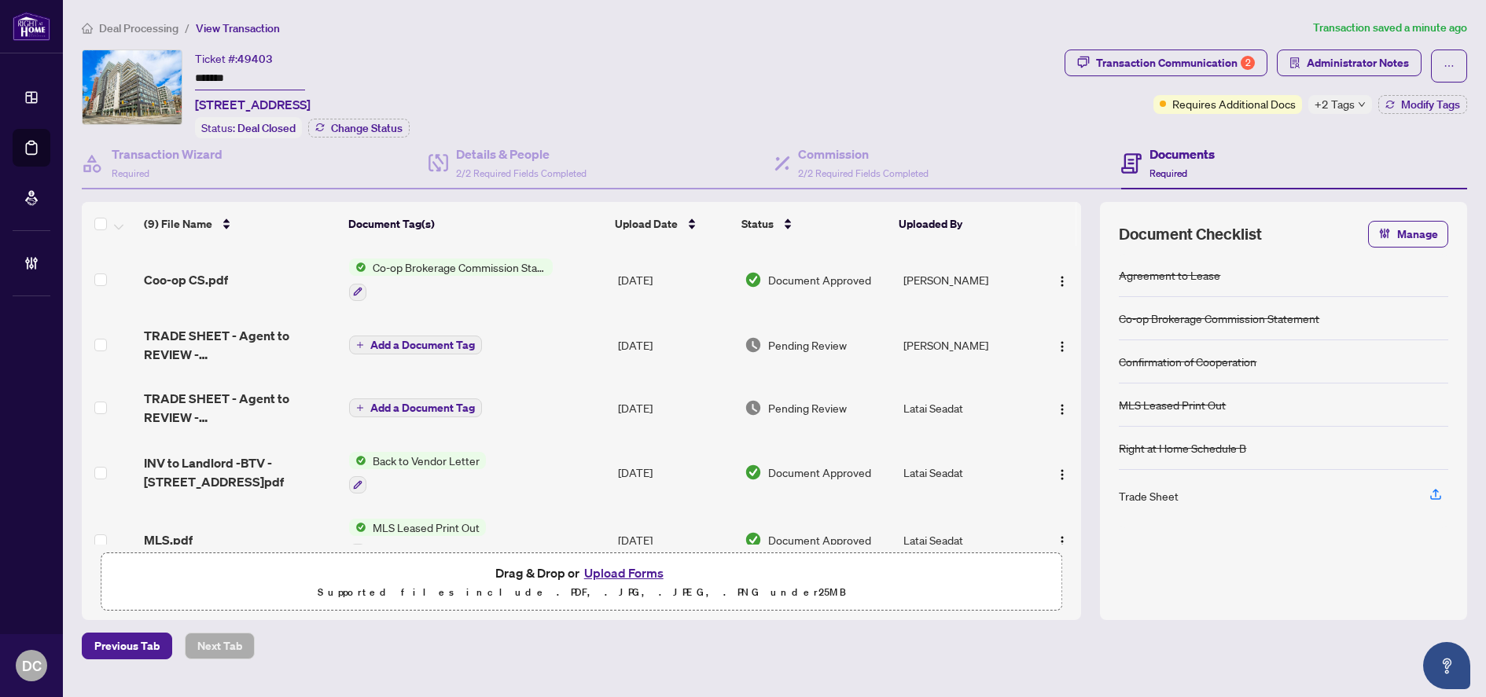
click at [597, 274] on td "Co-op Brokerage Commission Statement" at bounding box center [477, 280] width 269 height 68
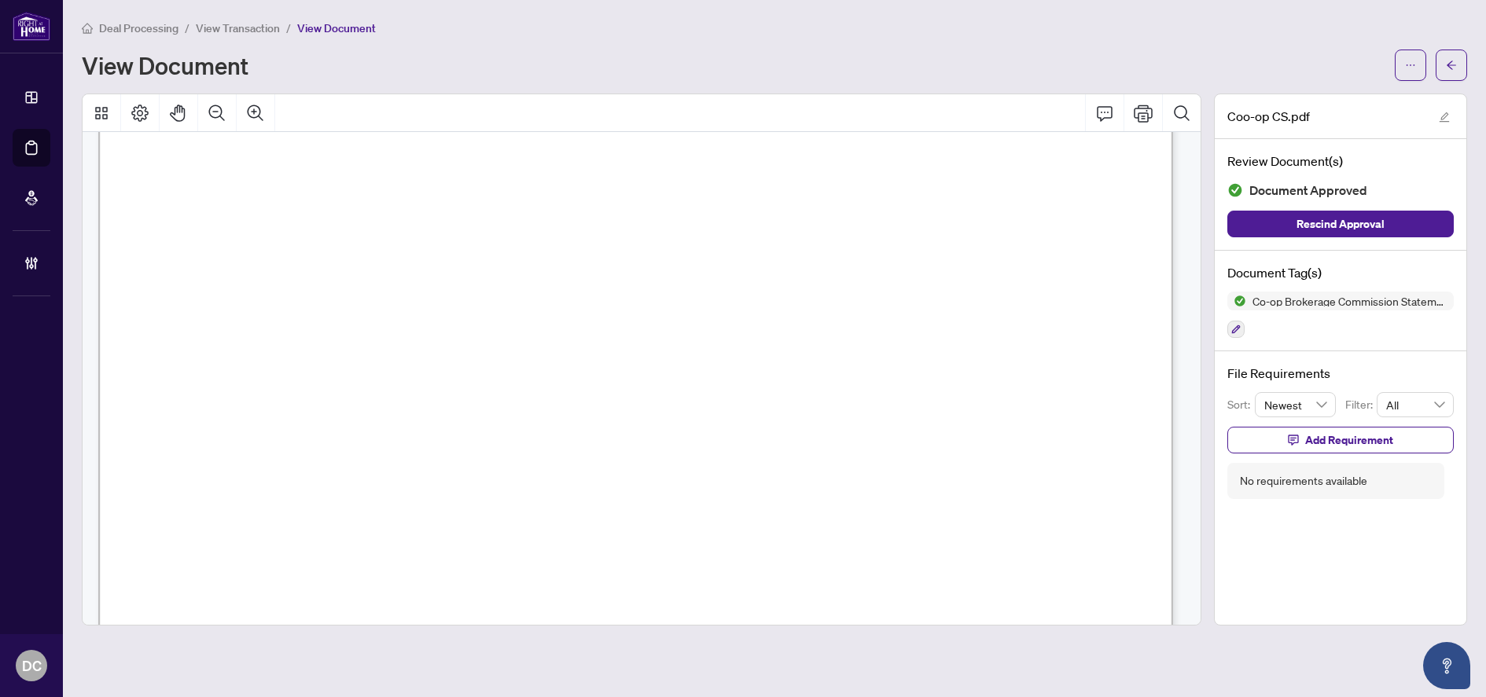
scroll to position [708, 0]
drag, startPoint x: 1449, startPoint y: 57, endPoint x: 42, endPoint y: 61, distance: 1406.5
click at [1449, 57] on span "button" at bounding box center [1451, 65] width 11 height 25
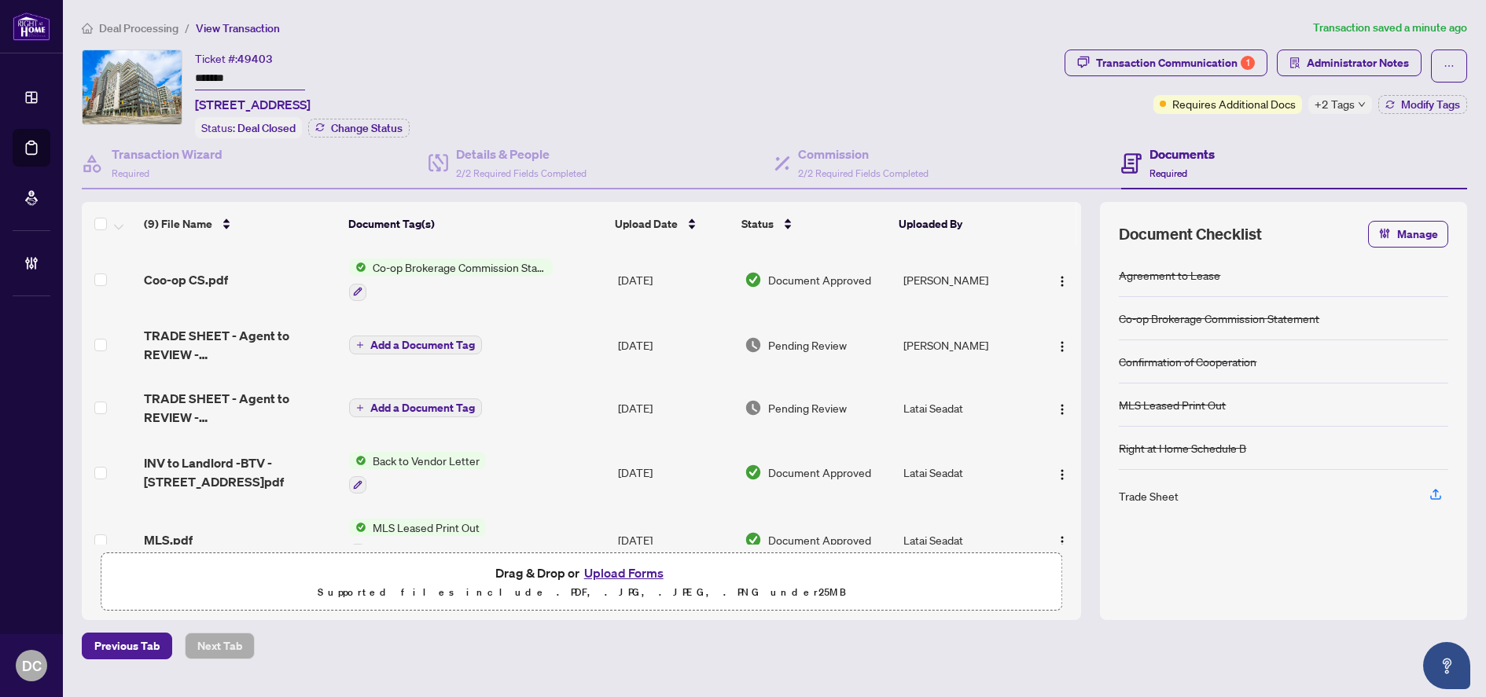
click at [613, 340] on td "Aug/21/2025" at bounding box center [675, 345] width 127 height 63
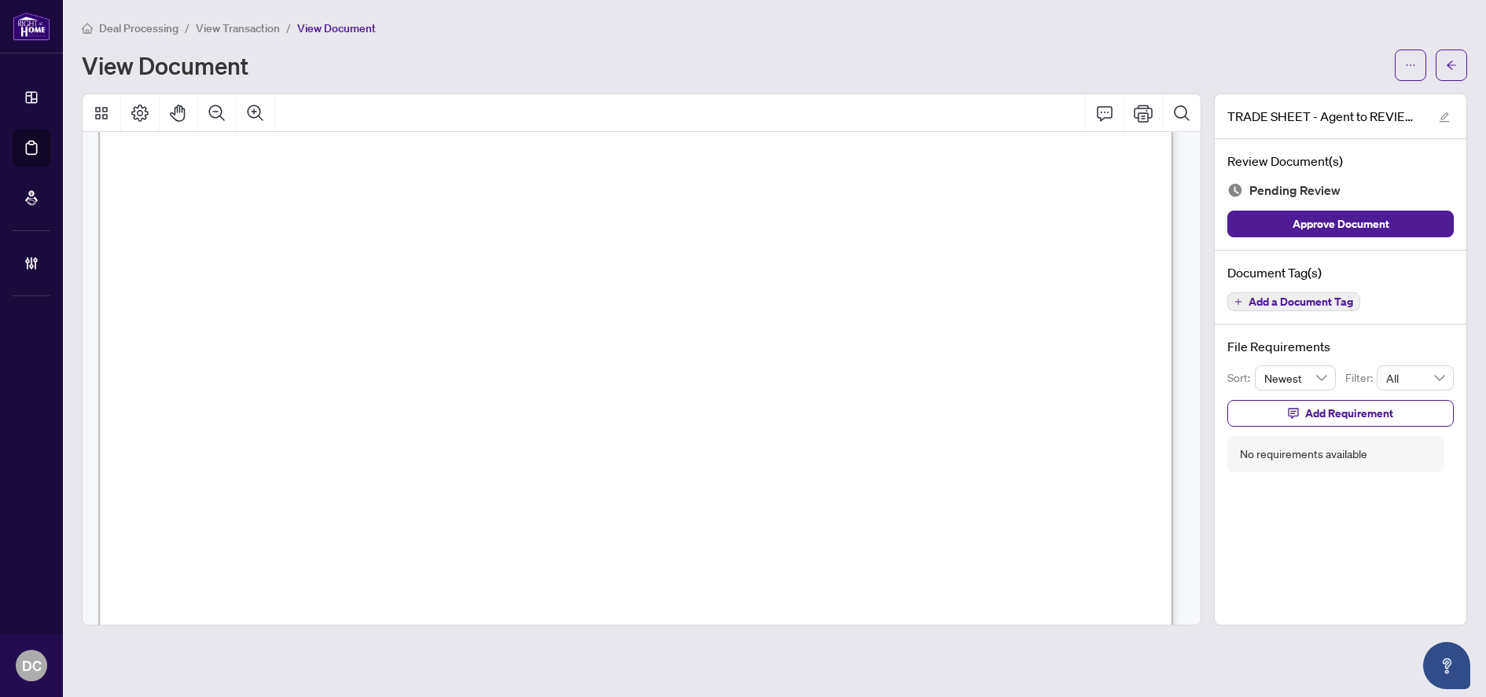
scroll to position [708, 0]
click at [1458, 62] on button "button" at bounding box center [1451, 65] width 31 height 31
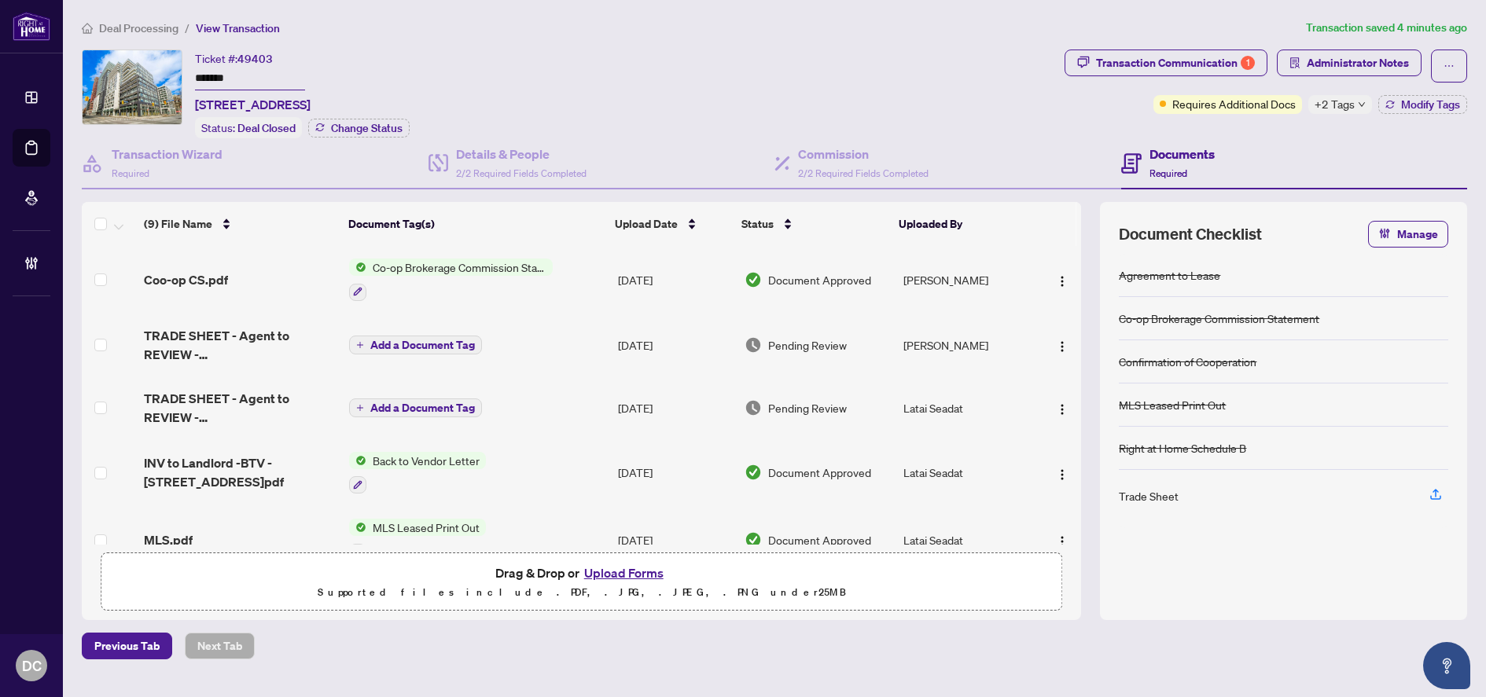
click at [1139, 45] on div "Deal Processing / View Transaction Transaction saved 4 minutes ago Ticket #: 49…" at bounding box center [774, 339] width 1398 height 641
click at [1145, 55] on div "Transaction Communication 1" at bounding box center [1175, 62] width 159 height 25
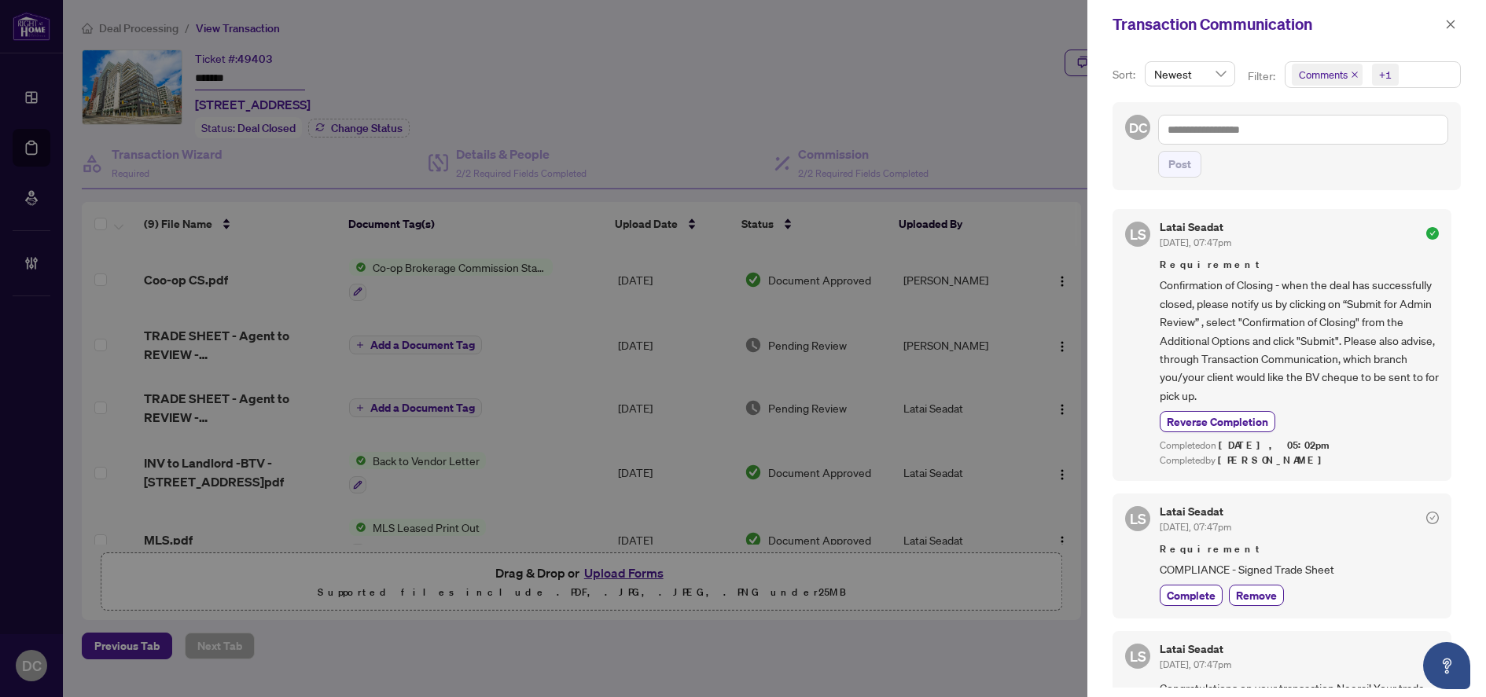
drag, startPoint x: 1453, startPoint y: 29, endPoint x: 1387, endPoint y: 22, distance: 66.4
click at [1452, 29] on icon "close" at bounding box center [1450, 24] width 11 height 11
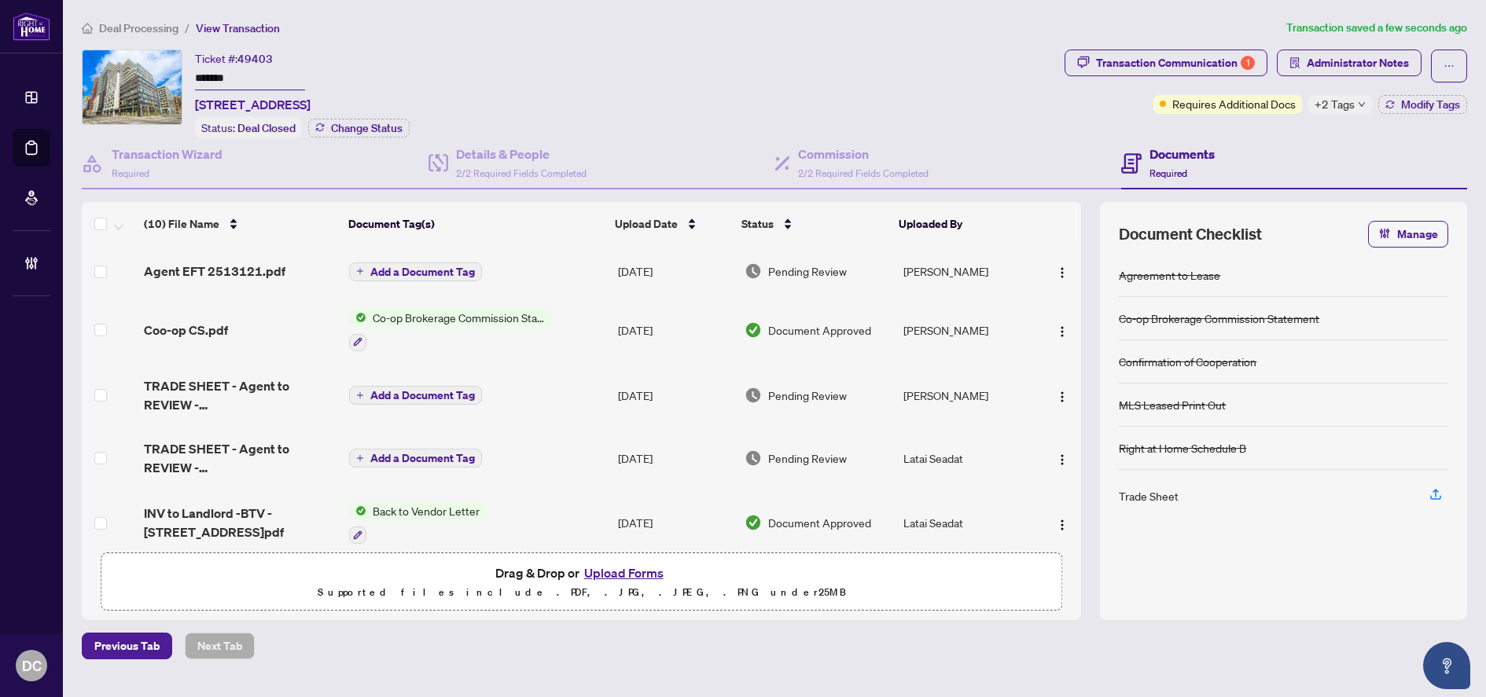
click at [1347, 103] on span "+2 Tags" at bounding box center [1334, 104] width 40 height 18
click at [1294, 131] on div "Transaction Communication 1 Administrator Notes Requires Additional Docs +2 Tag…" at bounding box center [1265, 94] width 409 height 89
click at [1414, 110] on span "Modify Tags" at bounding box center [1430, 104] width 59 height 11
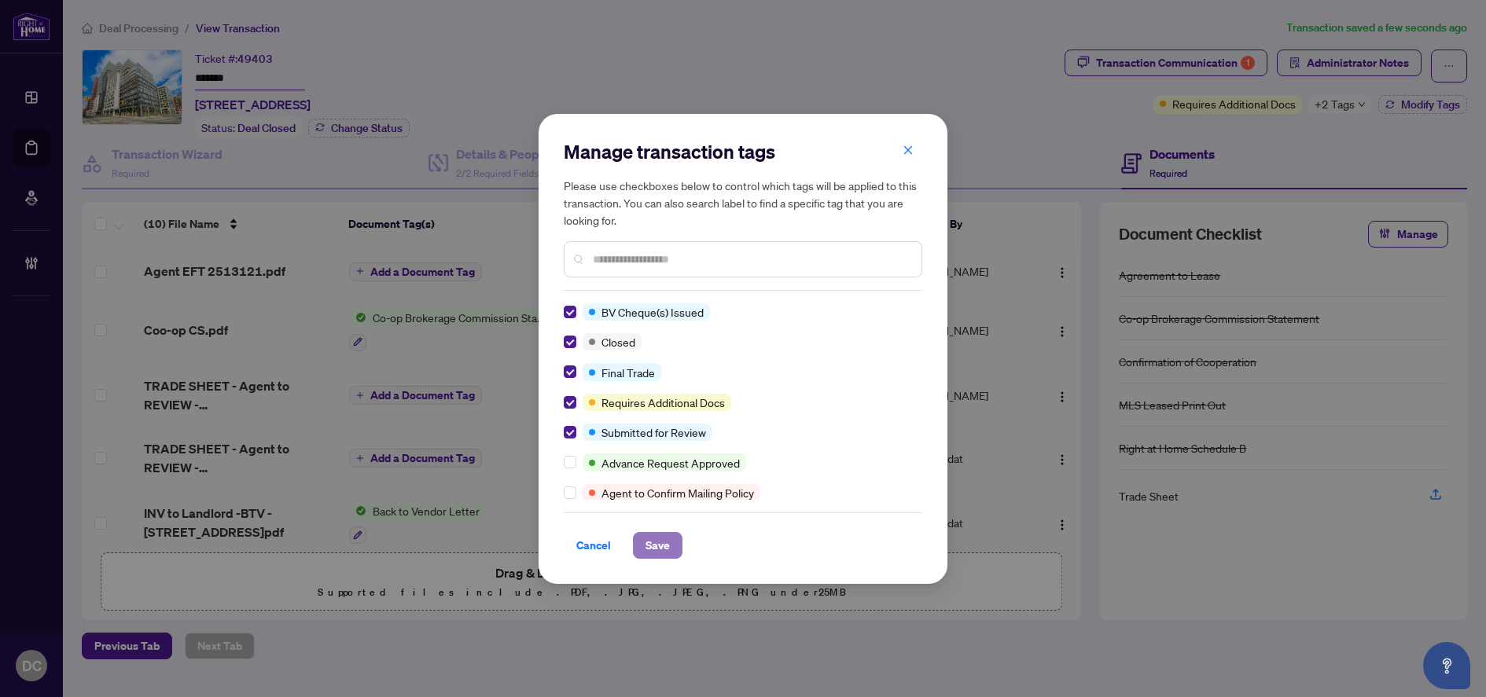
click at [653, 544] on span "Save" at bounding box center [657, 545] width 24 height 25
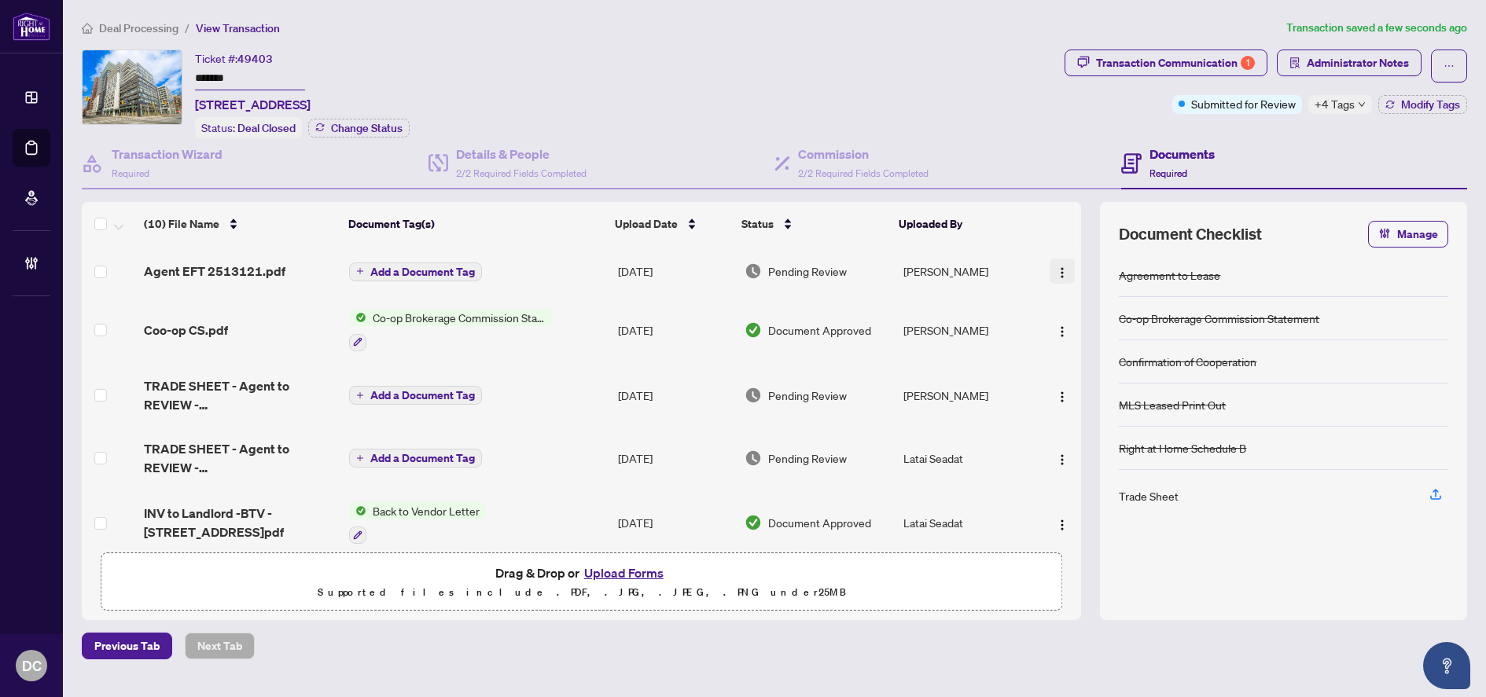
click at [1065, 274] on button "button" at bounding box center [1062, 271] width 25 height 25
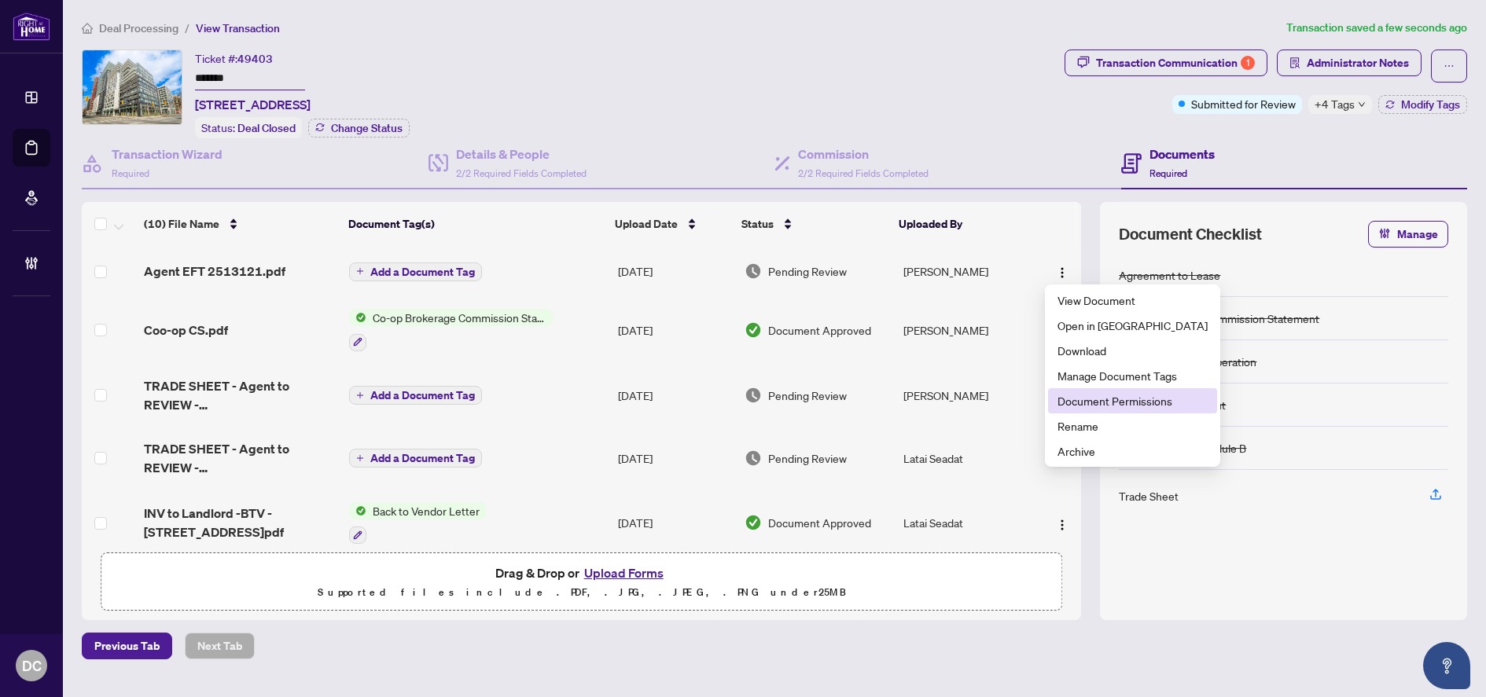
click at [1089, 406] on span "Document Permissions" at bounding box center [1132, 400] width 150 height 17
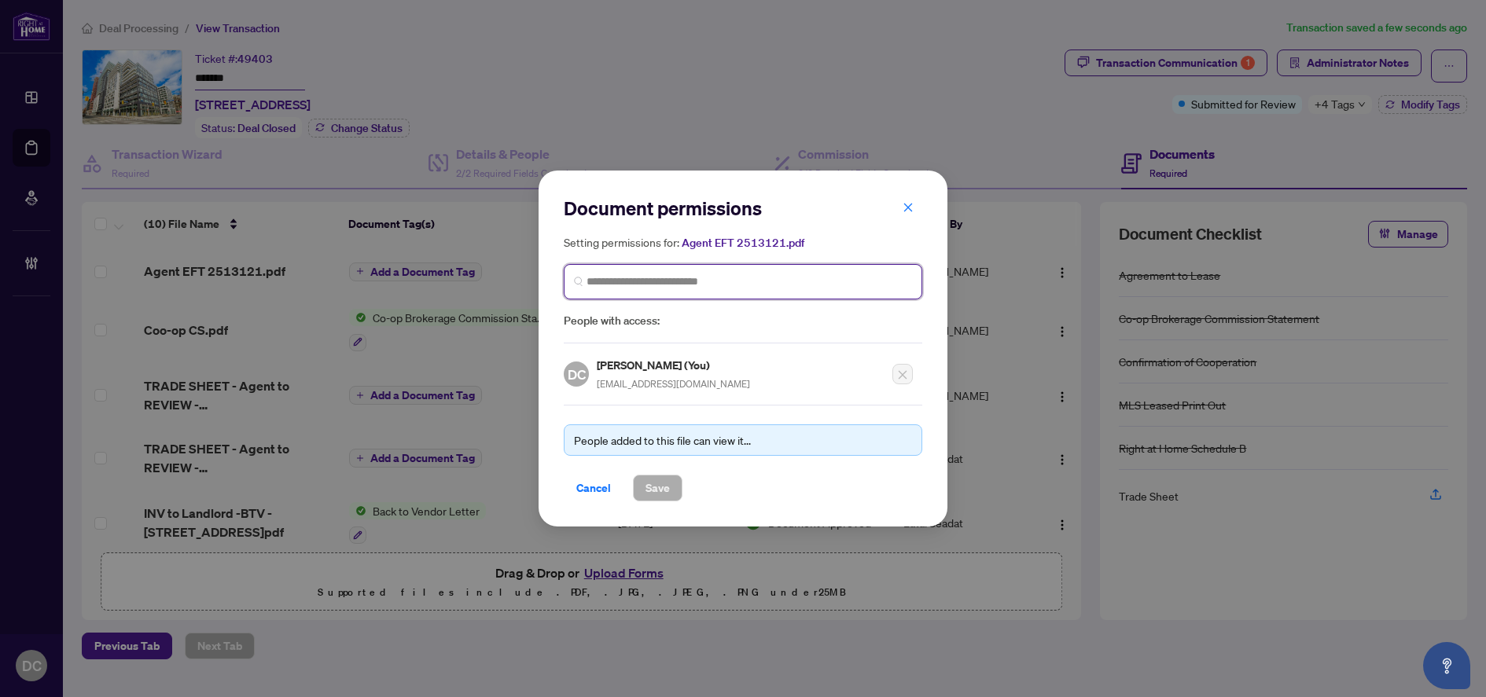
click at [697, 287] on input "search" at bounding box center [748, 282] width 325 height 17
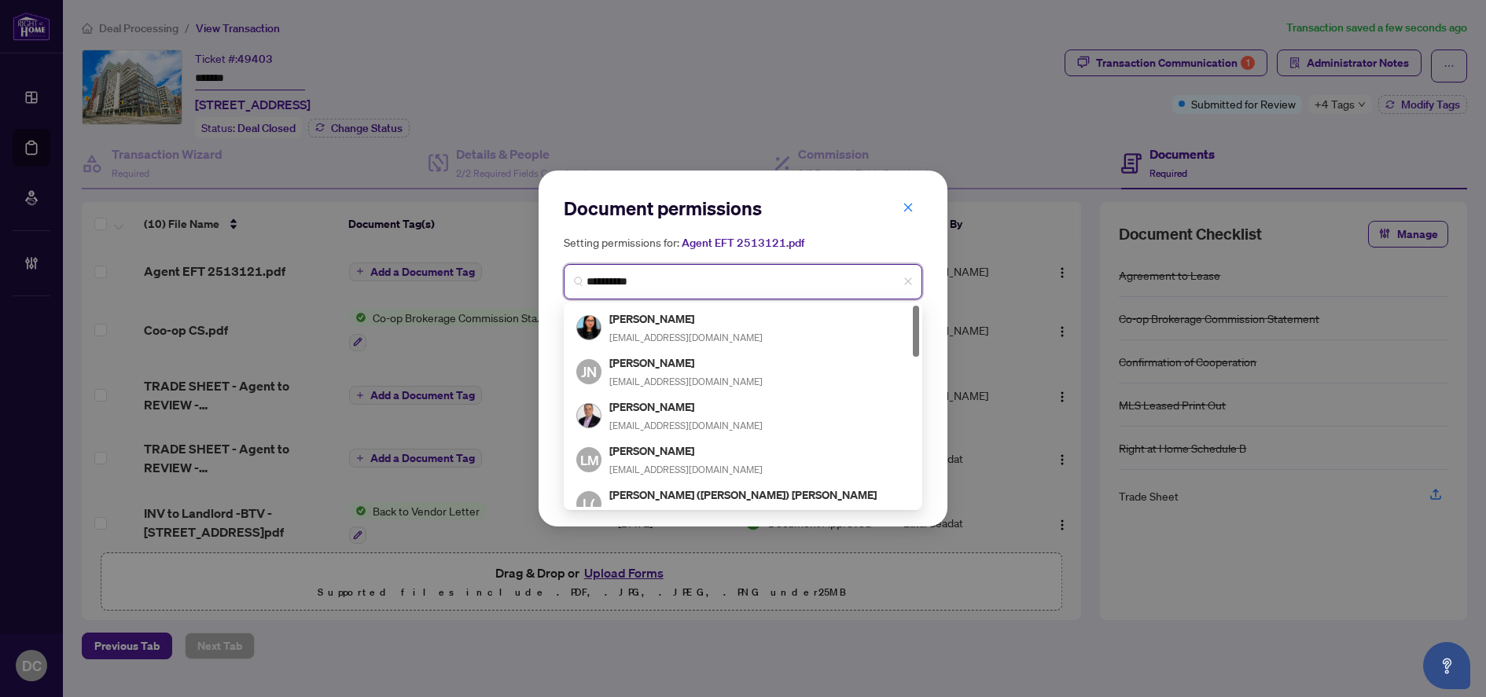
type input "**********"
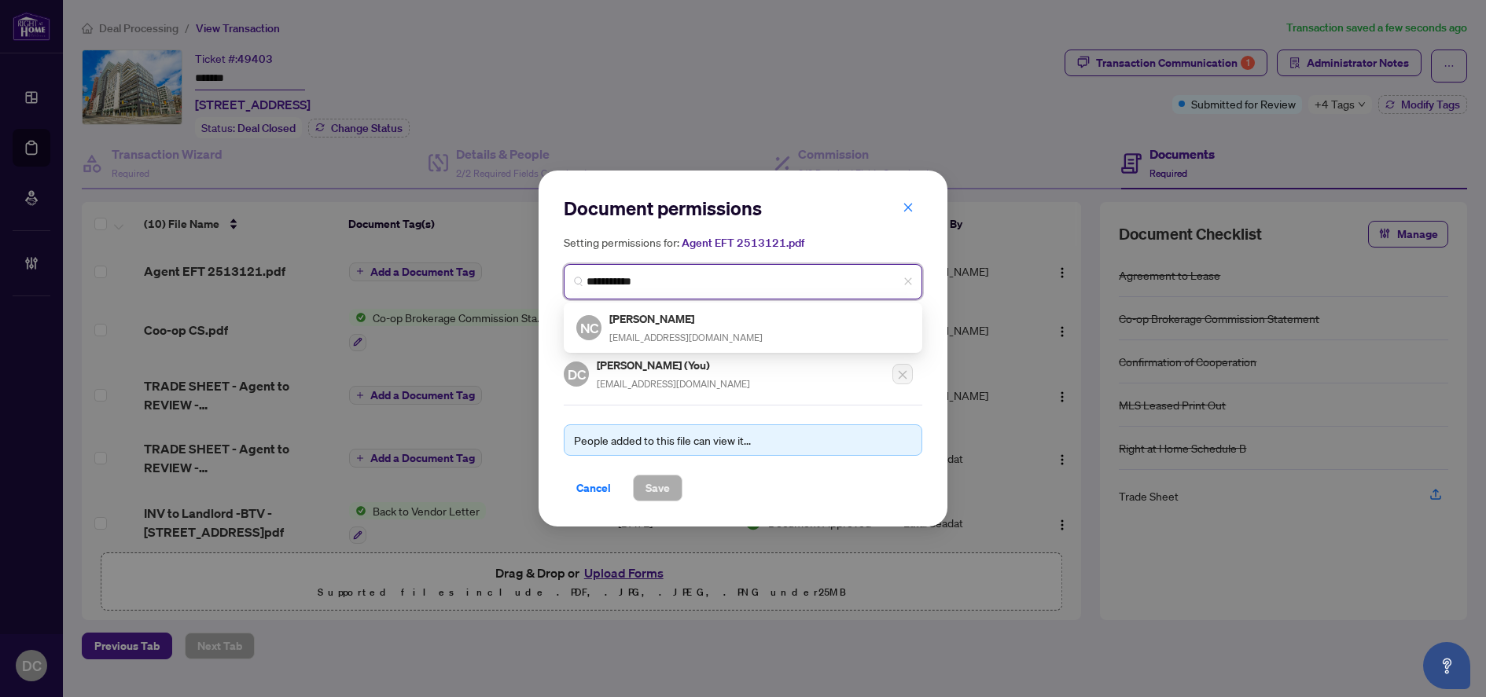
click at [697, 310] on h5 "Neeraj Chopra" at bounding box center [685, 319] width 153 height 18
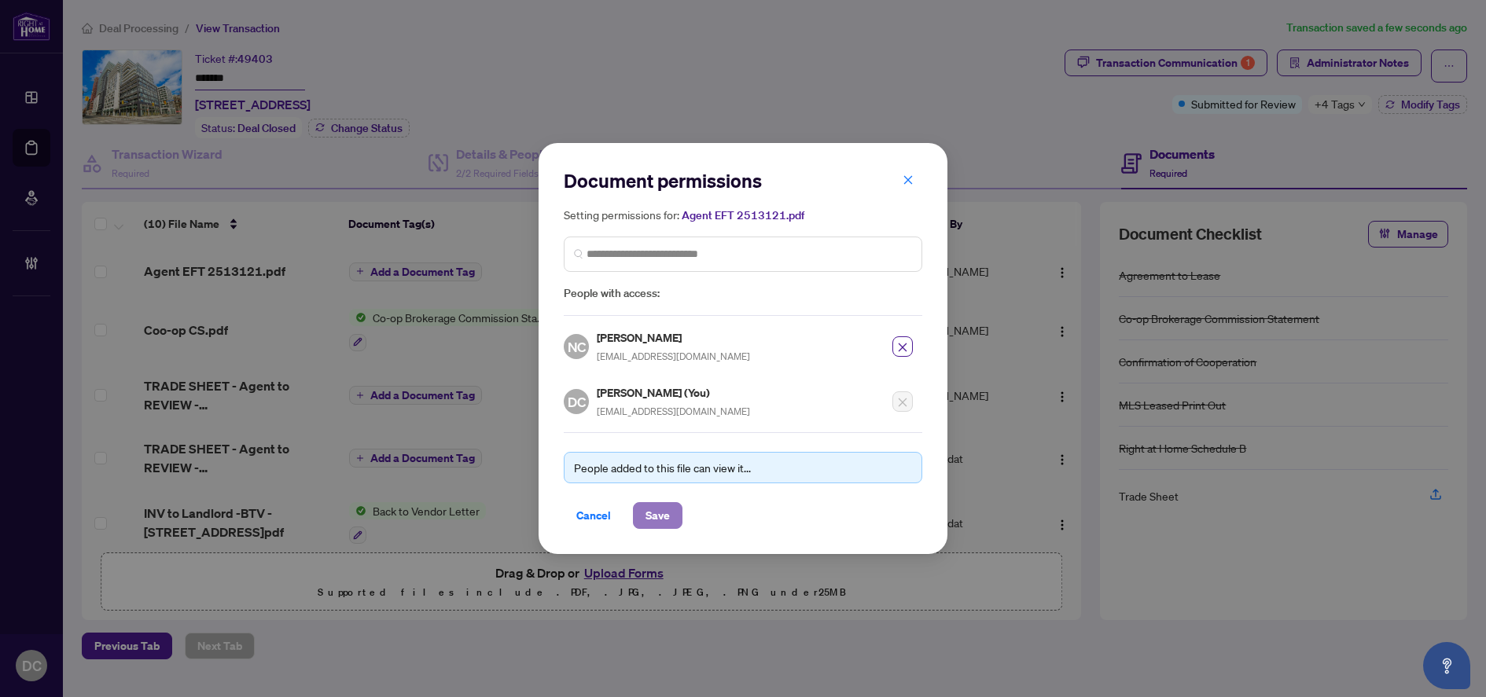
click at [650, 524] on span "Save" at bounding box center [657, 515] width 24 height 25
click at [414, 276] on div "Document permissions Setting permissions for: Agent EFT 2513121.pdf 1651 NC Nee…" at bounding box center [743, 348] width 1486 height 697
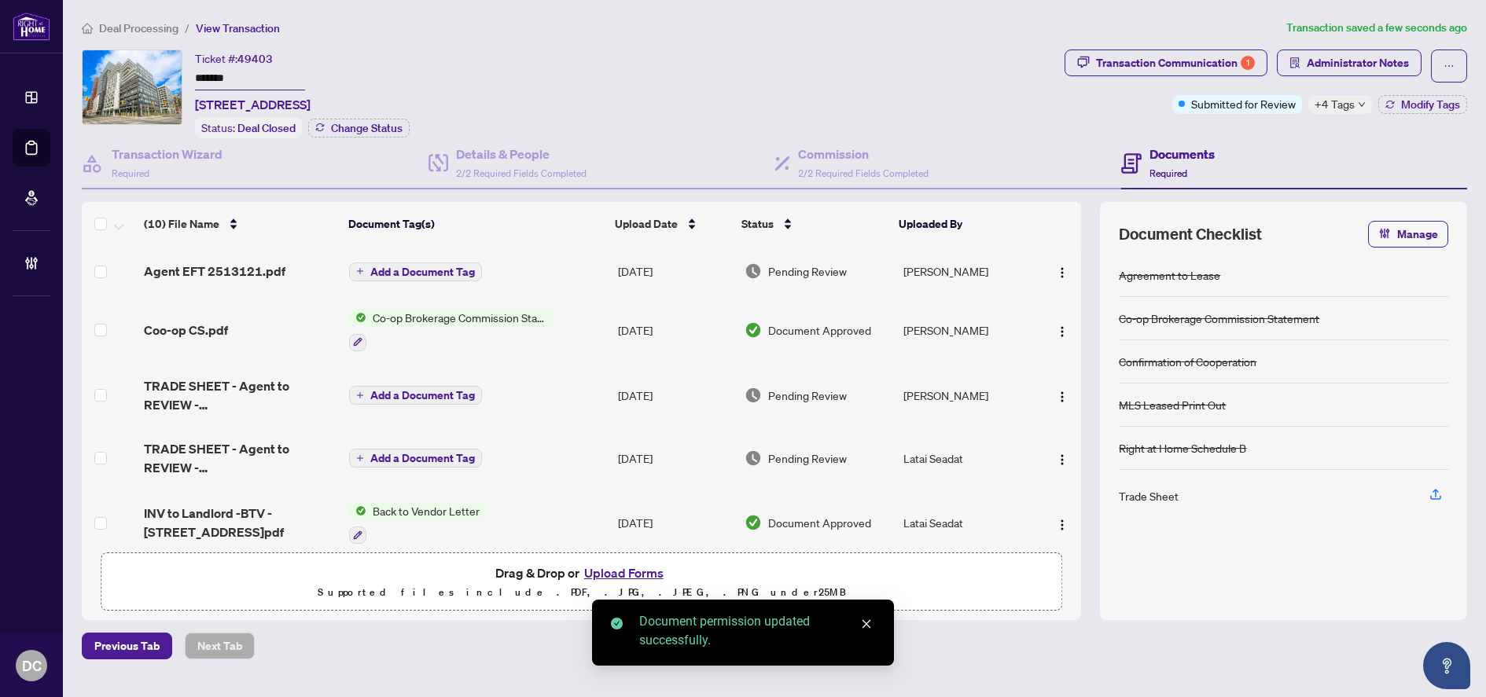
click at [465, 270] on span "Add a Document Tag" at bounding box center [422, 272] width 105 height 11
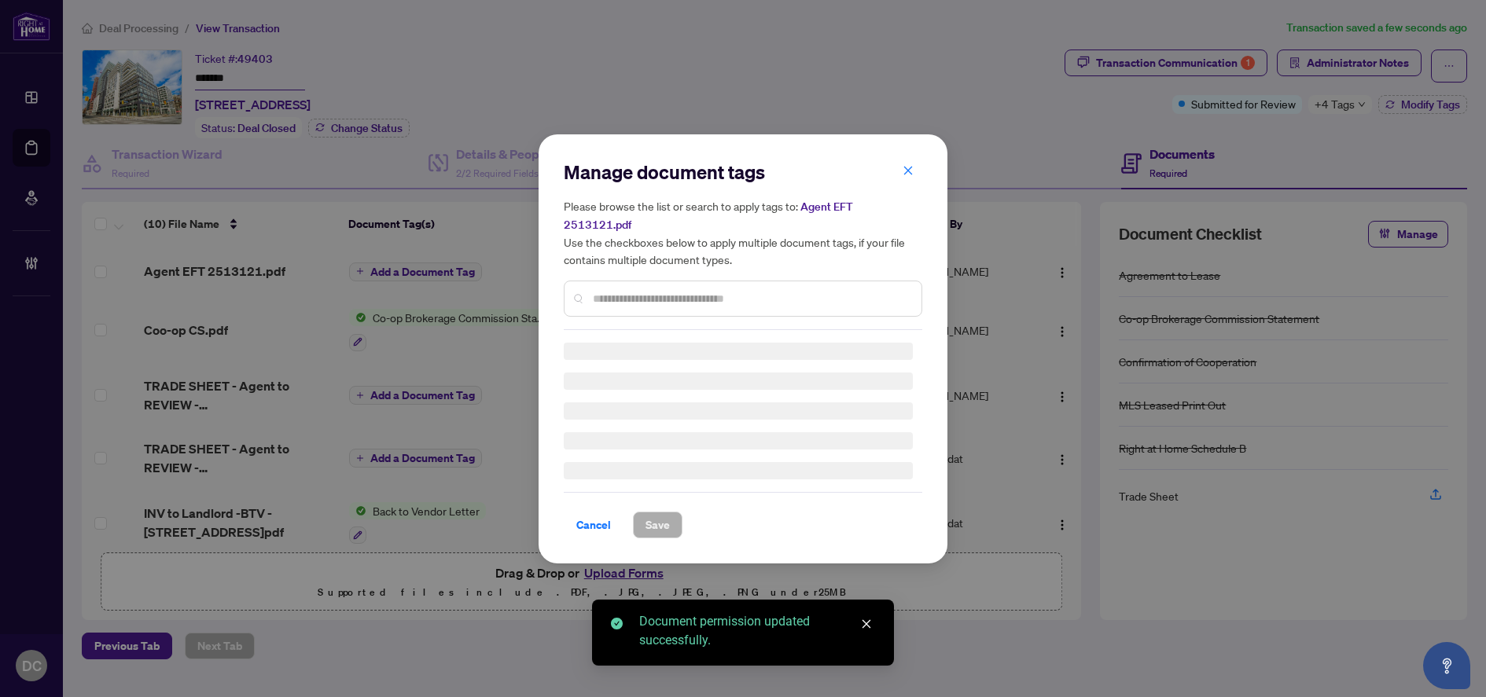
click at [681, 282] on div "Manage document tags Please browse the list or search to apply tags to: Agent E…" at bounding box center [743, 245] width 358 height 171
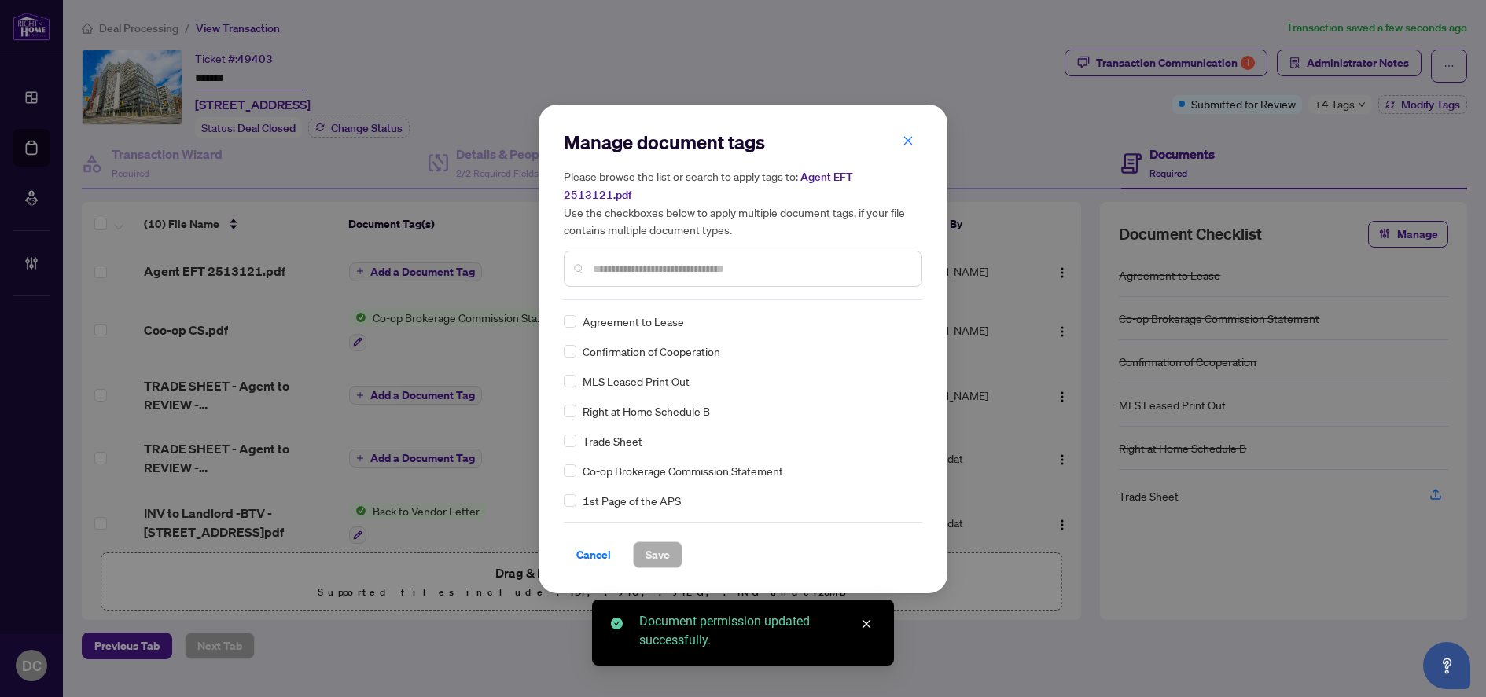
click at [711, 266] on input "text" at bounding box center [751, 268] width 316 height 17
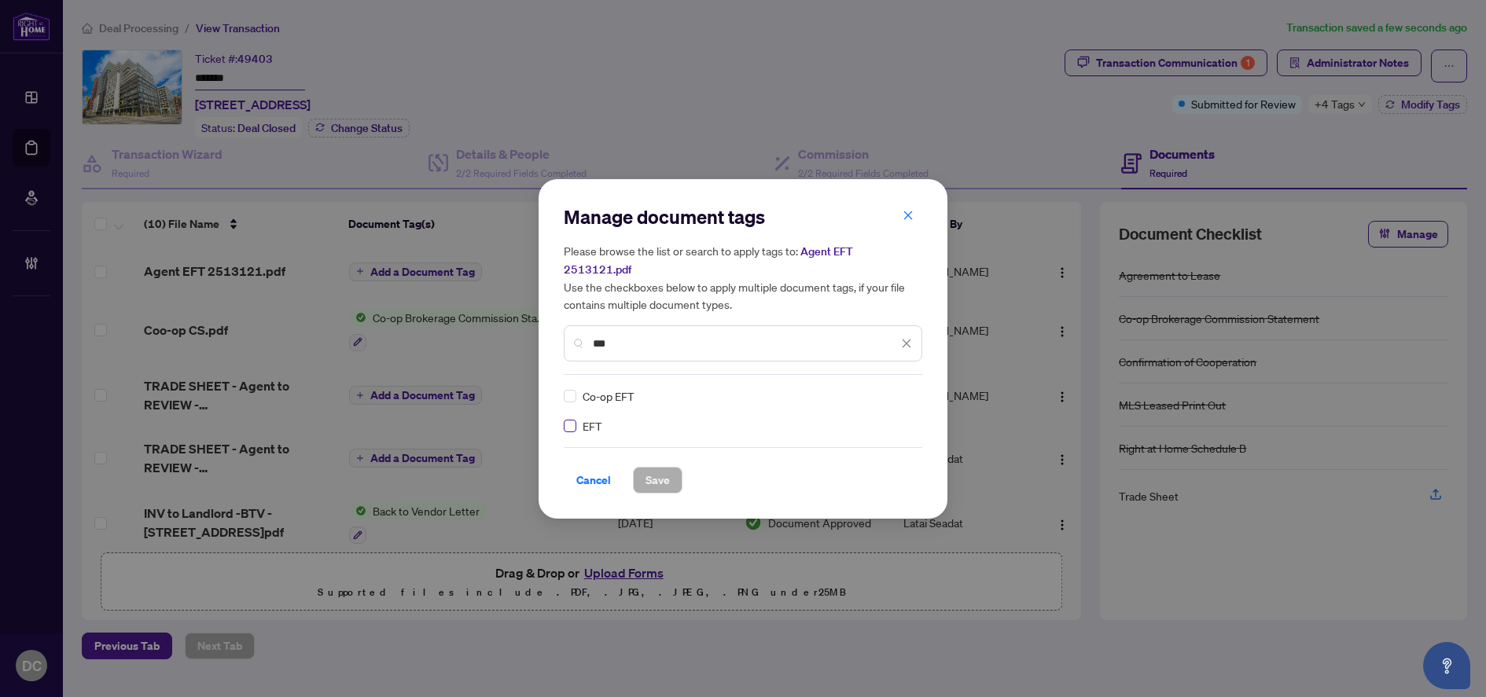
type input "***"
click at [889, 388] on img at bounding box center [890, 396] width 16 height 16
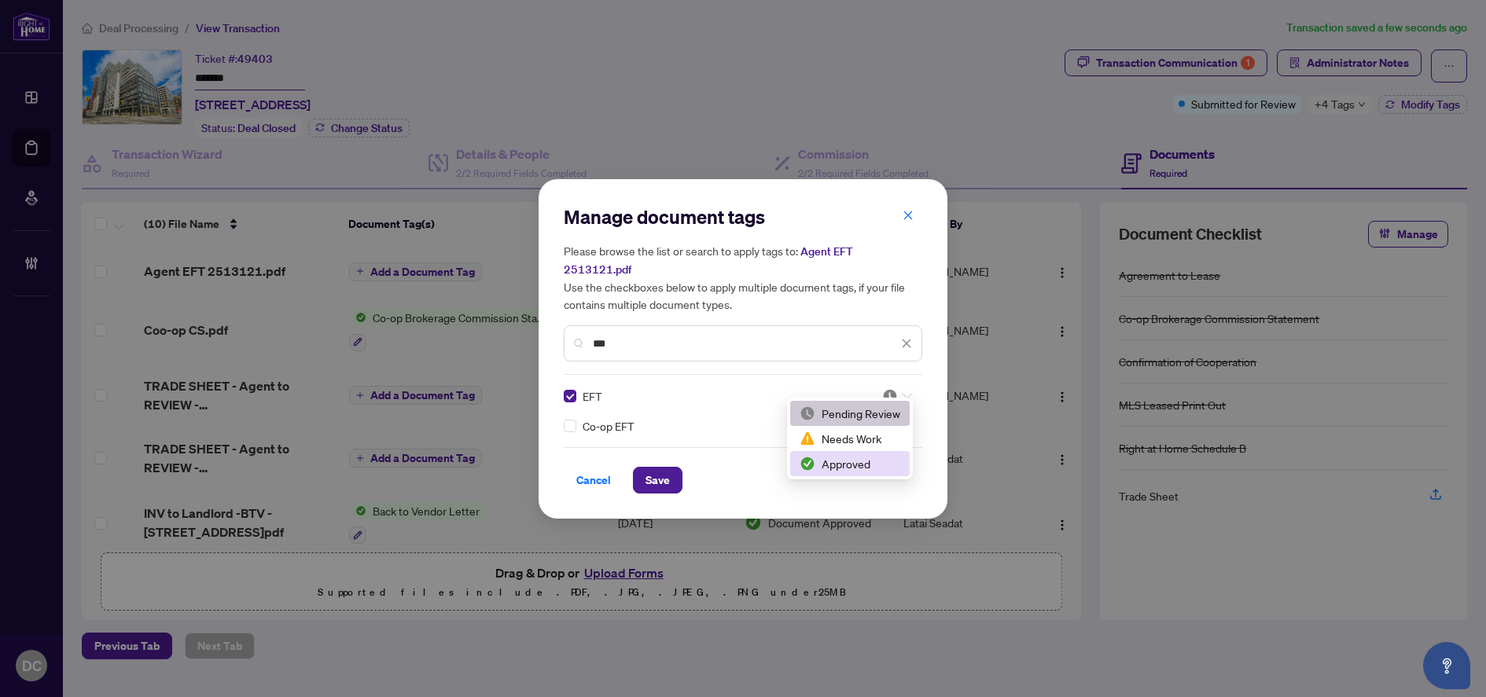
click at [864, 455] on div "Approved" at bounding box center [850, 463] width 101 height 17
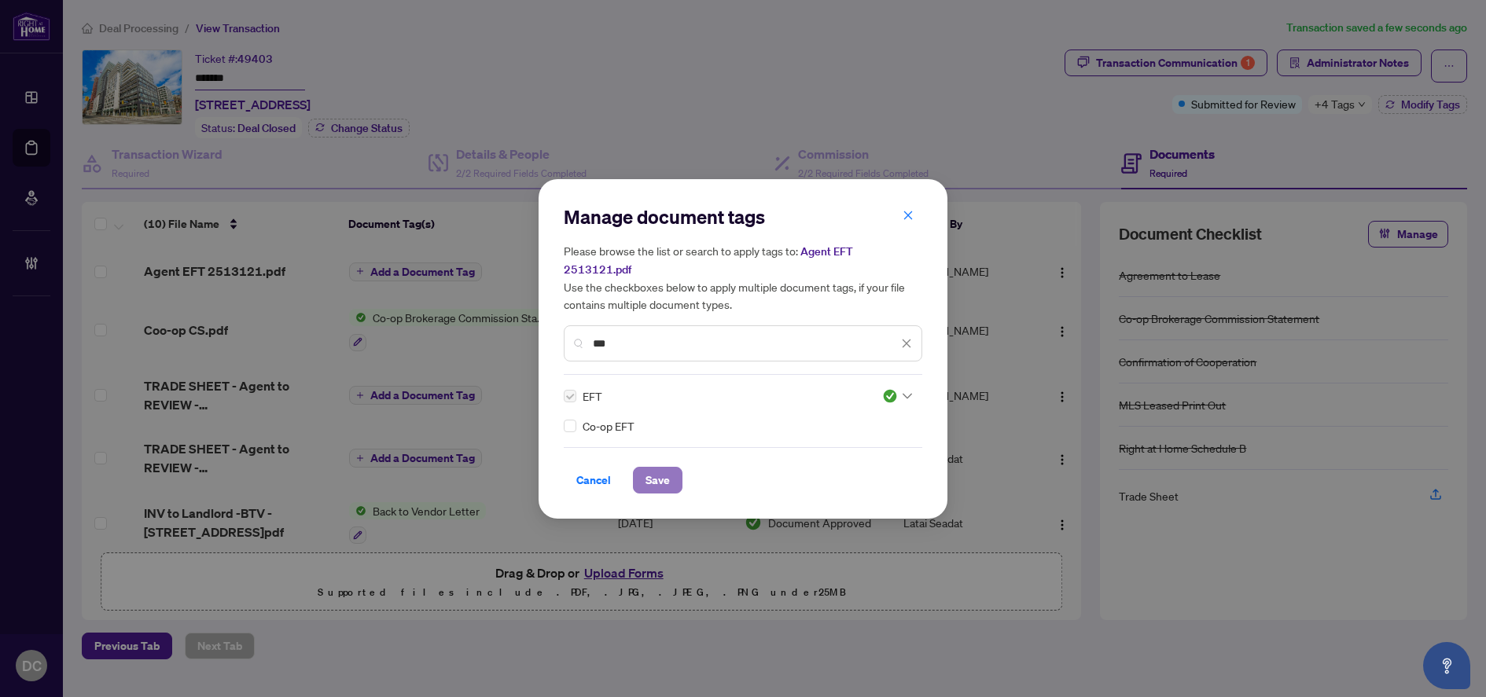
click at [658, 476] on span "Save" at bounding box center [657, 480] width 24 height 25
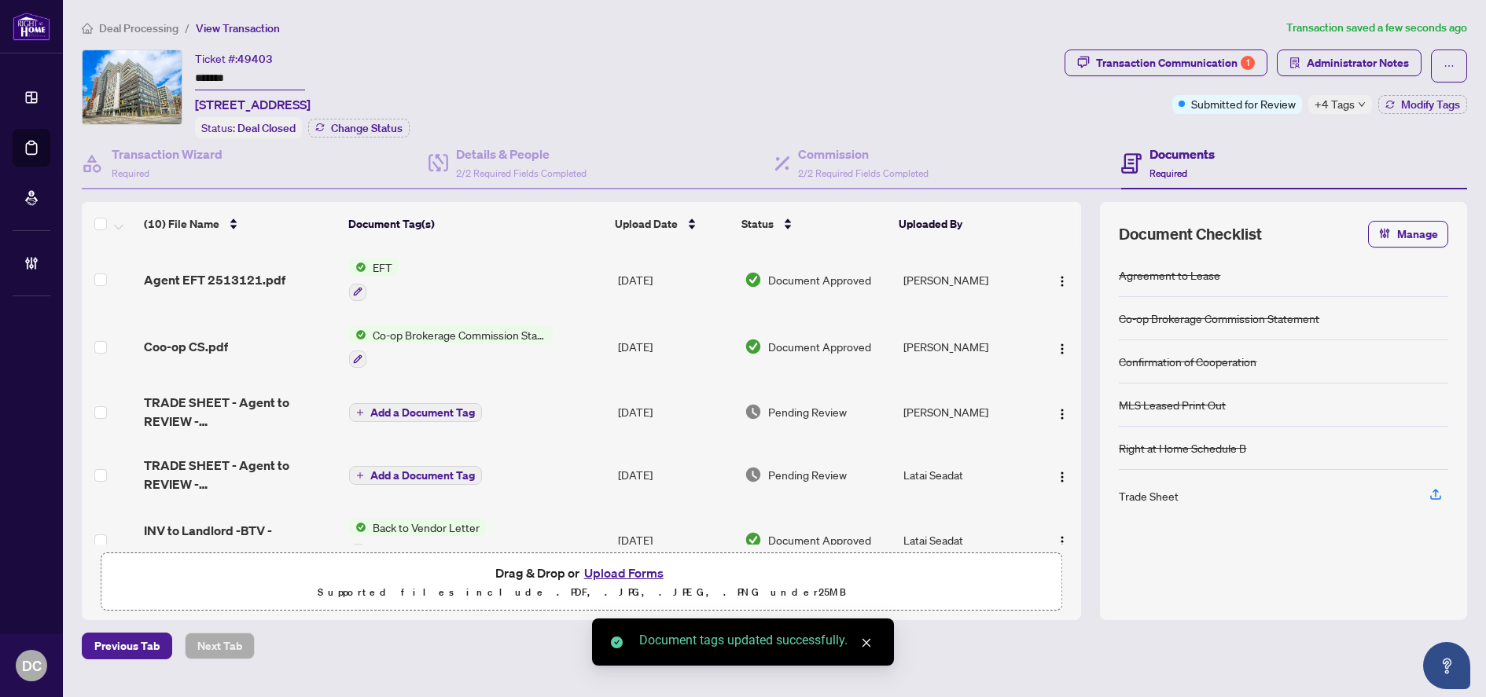
click at [1358, 106] on icon "down" at bounding box center [1362, 105] width 8 height 8
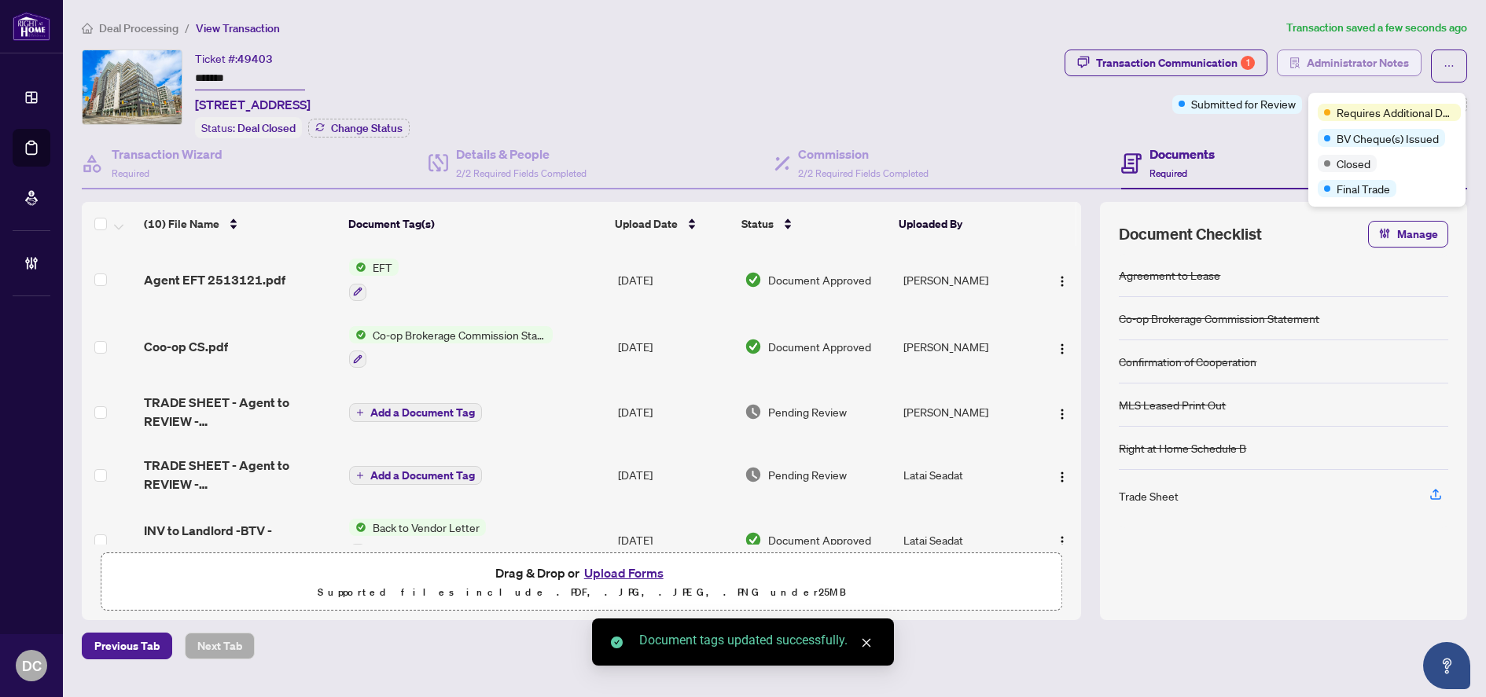
click at [1388, 56] on span "Administrator Notes" at bounding box center [1358, 62] width 102 height 25
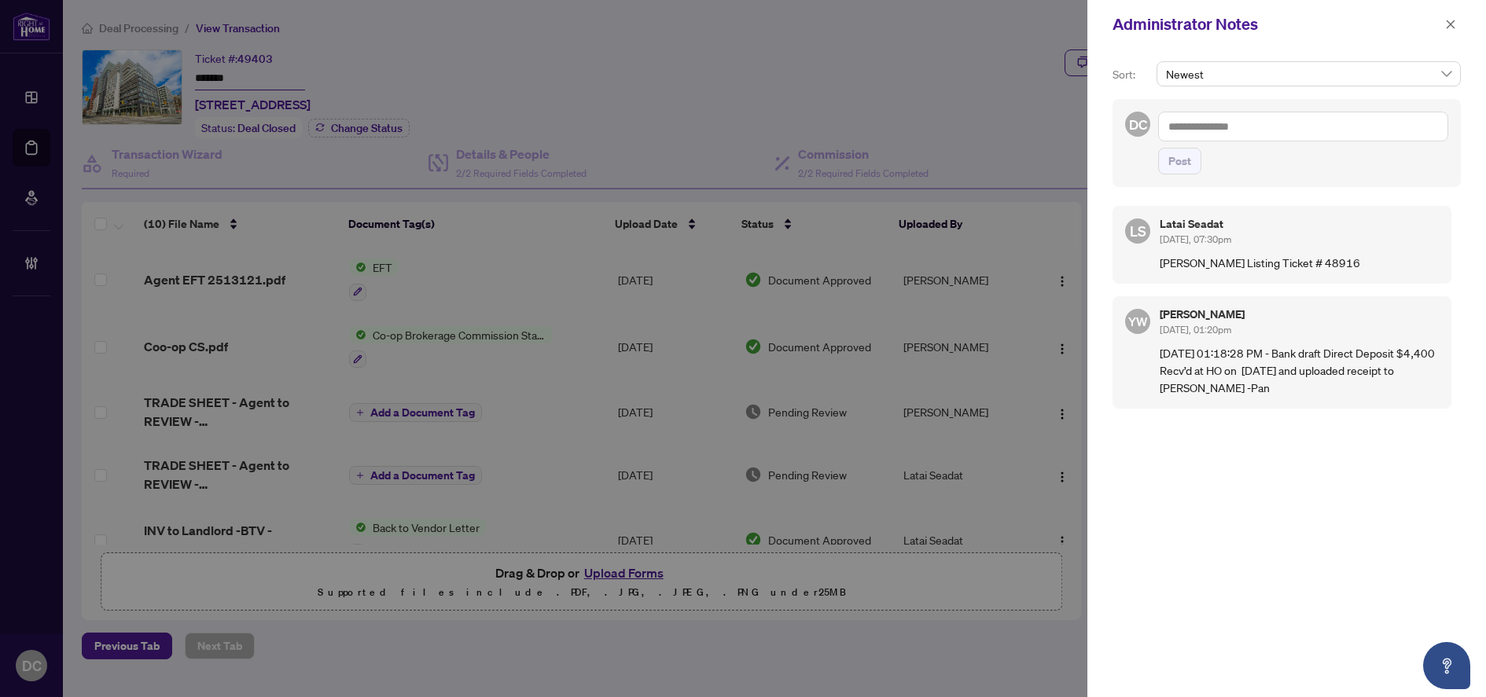
click at [1213, 124] on textarea at bounding box center [1303, 127] width 290 height 30
paste textarea "**********"
type textarea "**********"
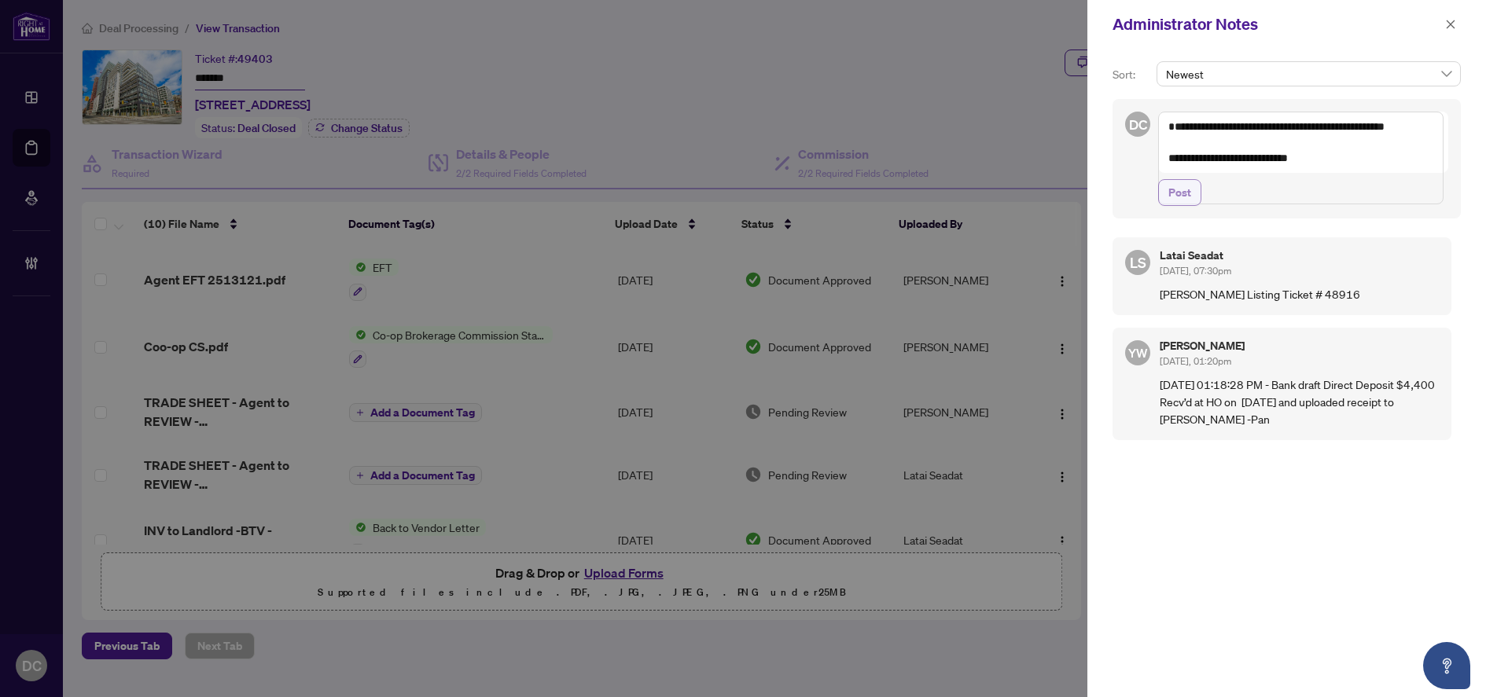
click at [1186, 205] on span "Post" at bounding box center [1179, 192] width 23 height 25
click at [1450, 20] on icon "close" at bounding box center [1450, 24] width 11 height 11
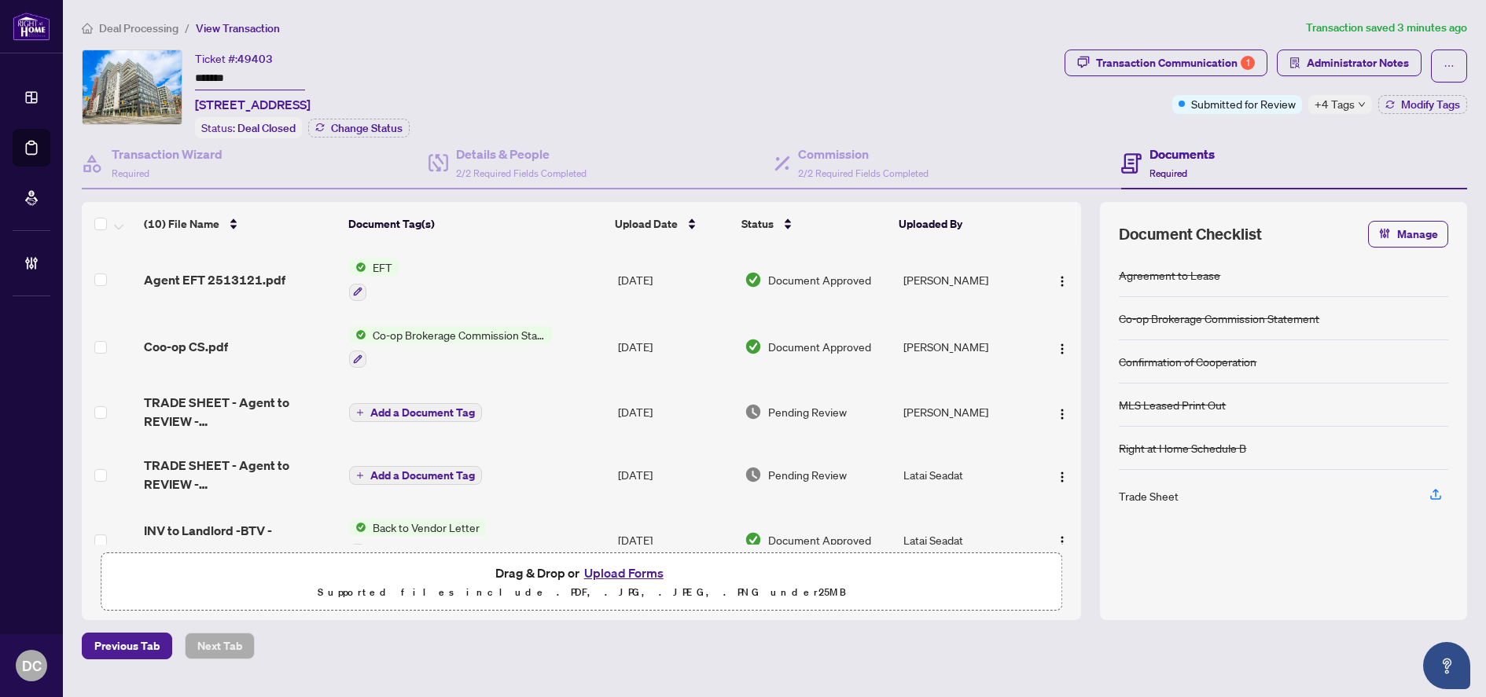
drag, startPoint x: 248, startPoint y: 81, endPoint x: 152, endPoint y: 79, distance: 96.7
click at [152, 79] on div "Ticket #: 49403 ******* 2720-135 Lower Sherbourne St, Toronto, Ontario M5A 1Y4,…" at bounding box center [570, 94] width 976 height 89
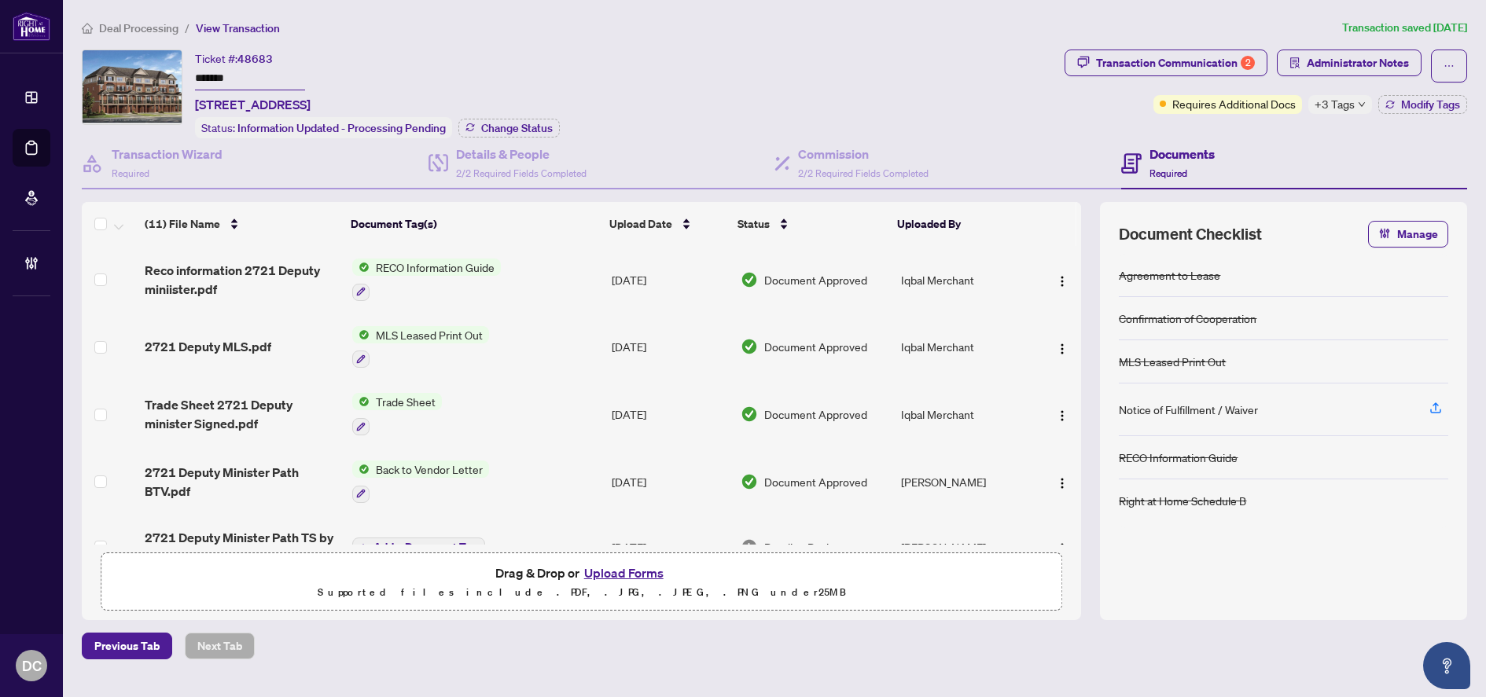
drag, startPoint x: 249, startPoint y: 78, endPoint x: 140, endPoint y: 64, distance: 110.1
click at [140, 64] on div "Ticket #: 48683 ******* [STREET_ADDRESS] Status: Information Updated - Processi…" at bounding box center [570, 94] width 976 height 89
click at [1360, 101] on icon "down" at bounding box center [1362, 105] width 8 height 8
click at [1268, 129] on div "Transaction Communication 2 Administrator Notes Requires Additional Docs +3 Tag…" at bounding box center [1265, 94] width 409 height 89
click at [1401, 108] on span "Modify Tags" at bounding box center [1430, 104] width 59 height 11
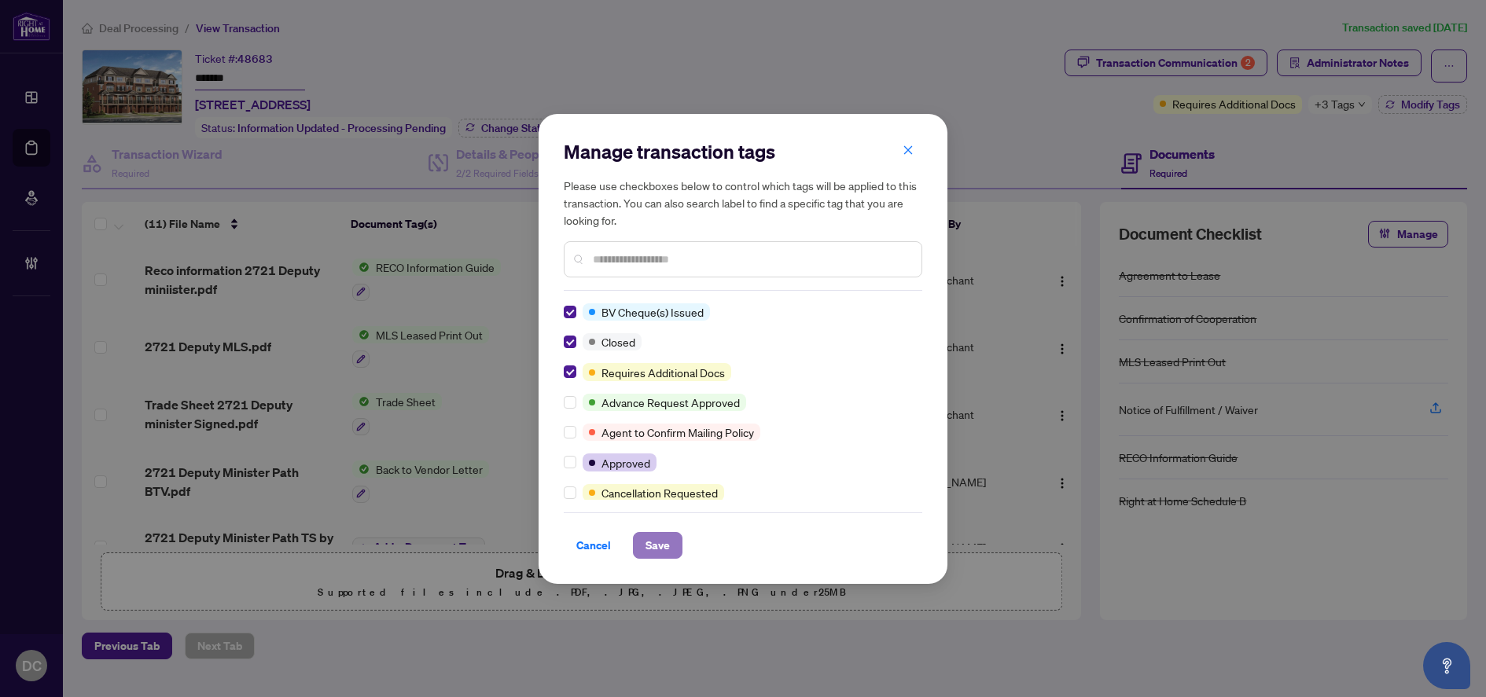
click at [658, 546] on span "Save" at bounding box center [657, 545] width 24 height 25
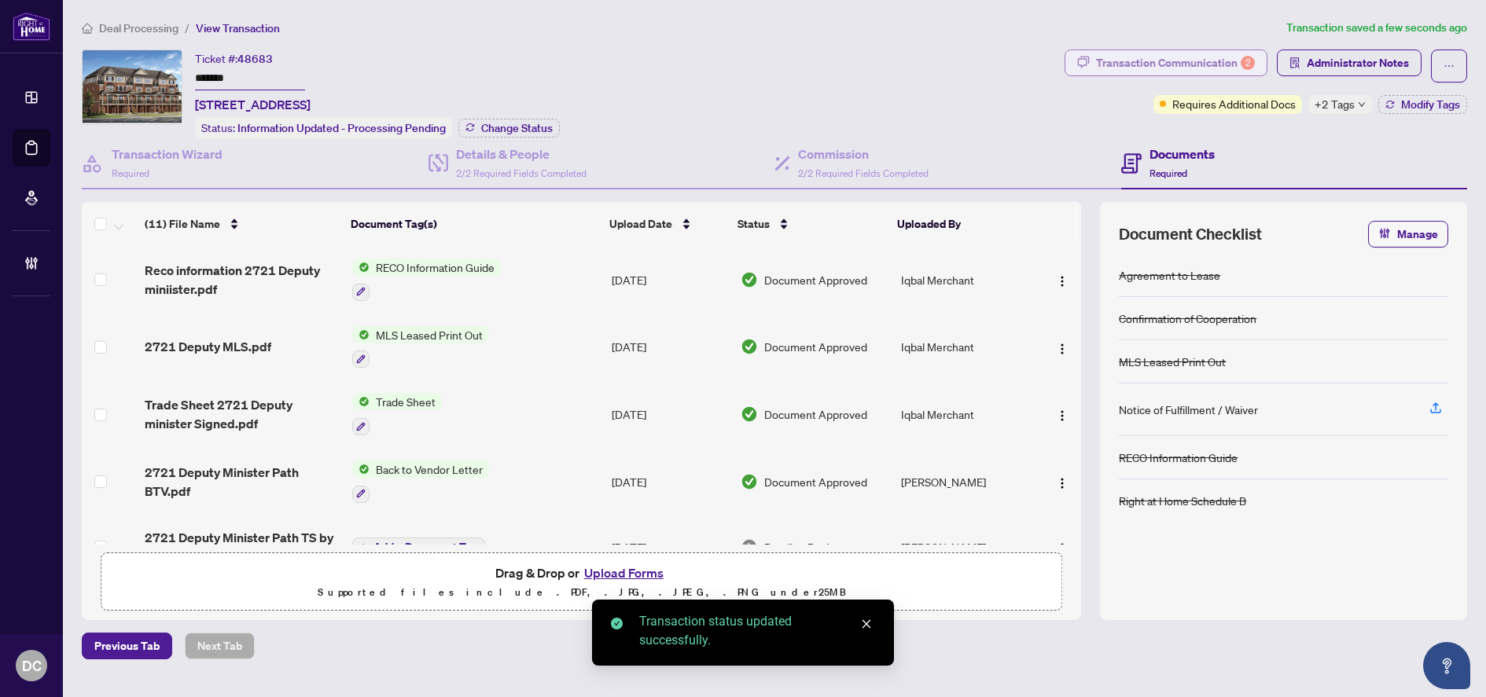
click at [1198, 57] on div "Transaction Communication 2" at bounding box center [1175, 62] width 159 height 25
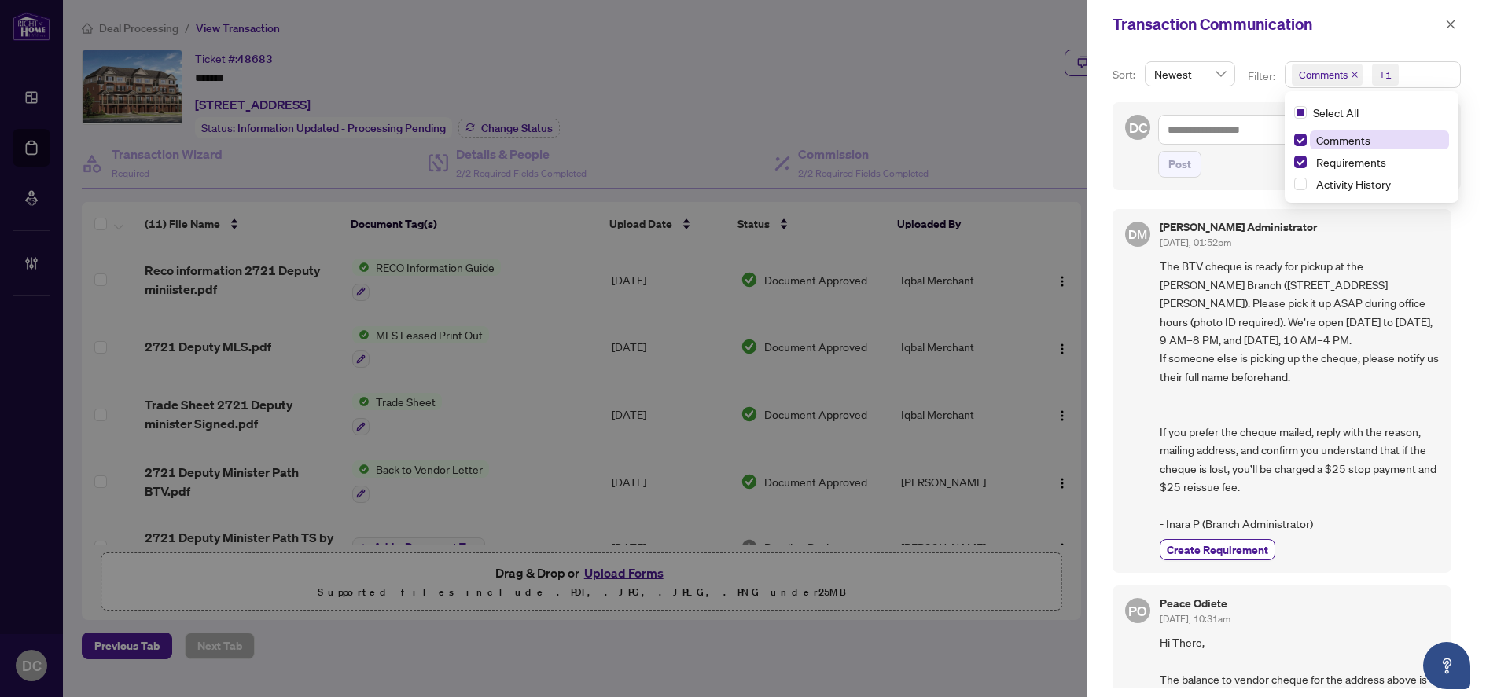
click at [1394, 76] on span "+1" at bounding box center [1385, 75] width 27 height 22
click at [1333, 138] on span "Comments" at bounding box center [1343, 140] width 54 height 14
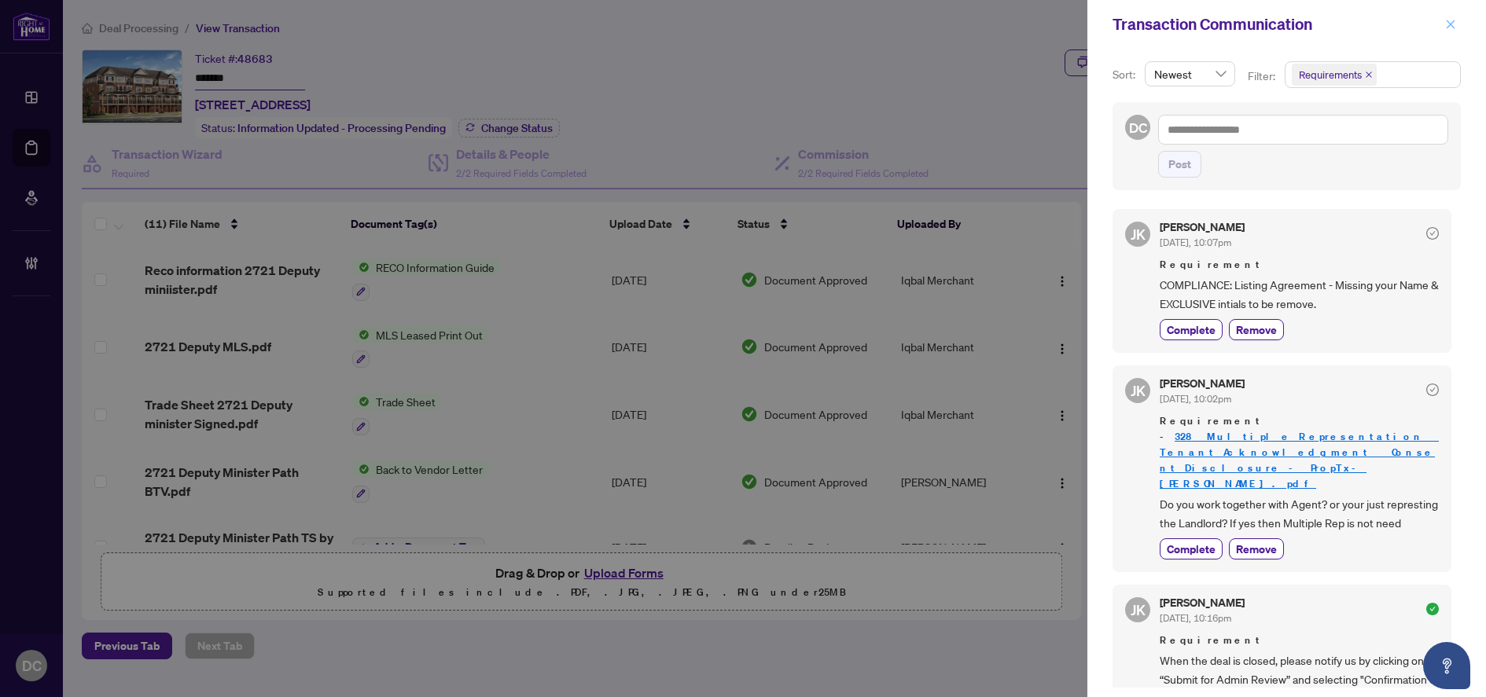
click at [1458, 24] on button "button" at bounding box center [1450, 24] width 20 height 19
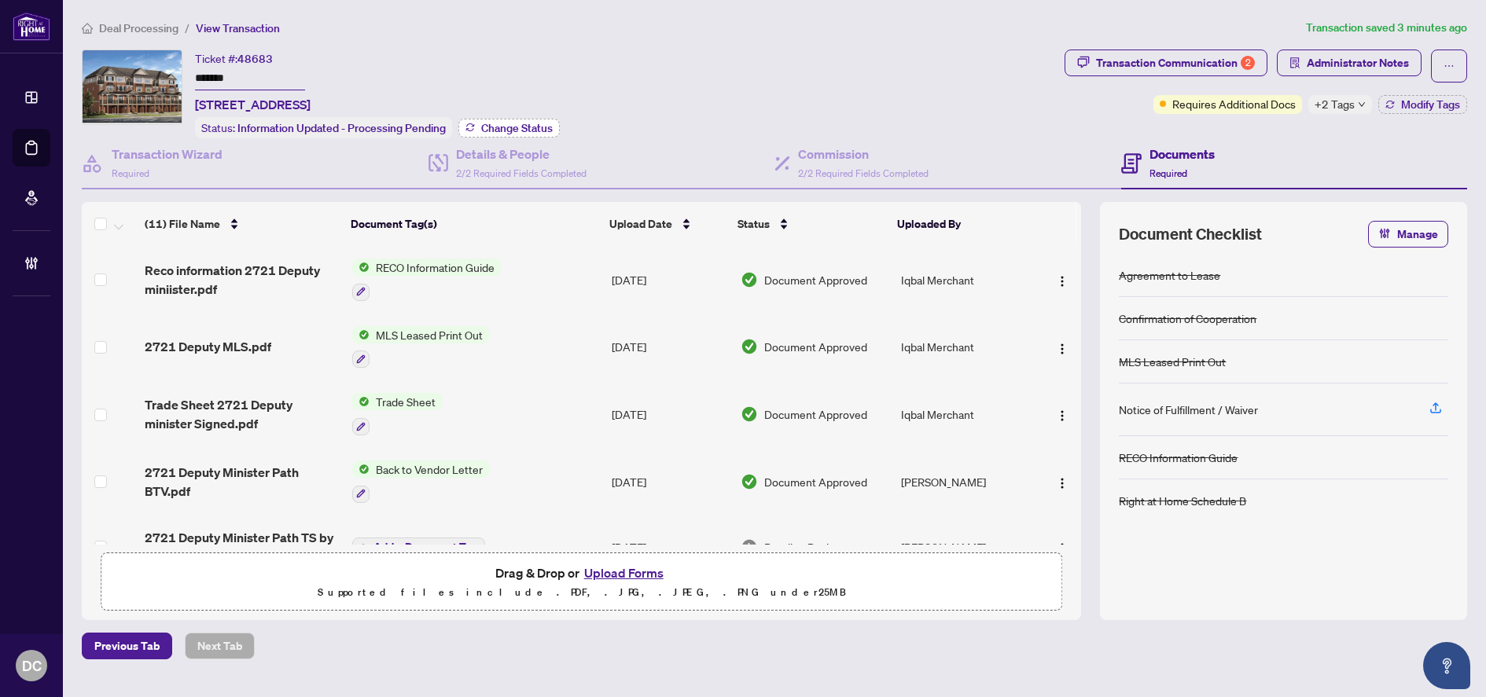
click at [499, 119] on button "Change Status" at bounding box center [508, 128] width 101 height 19
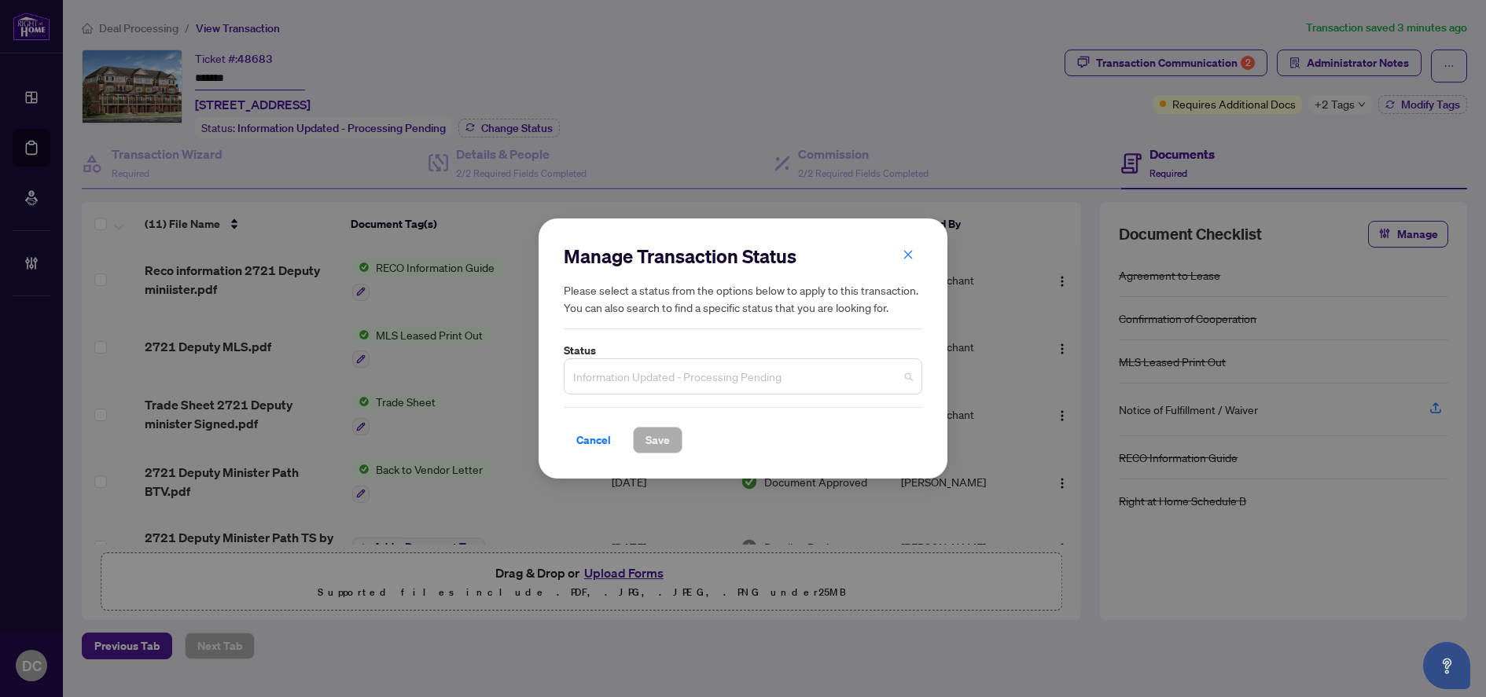
click at [681, 374] on span "Information Updated - Processing Pending" at bounding box center [743, 377] width 340 height 30
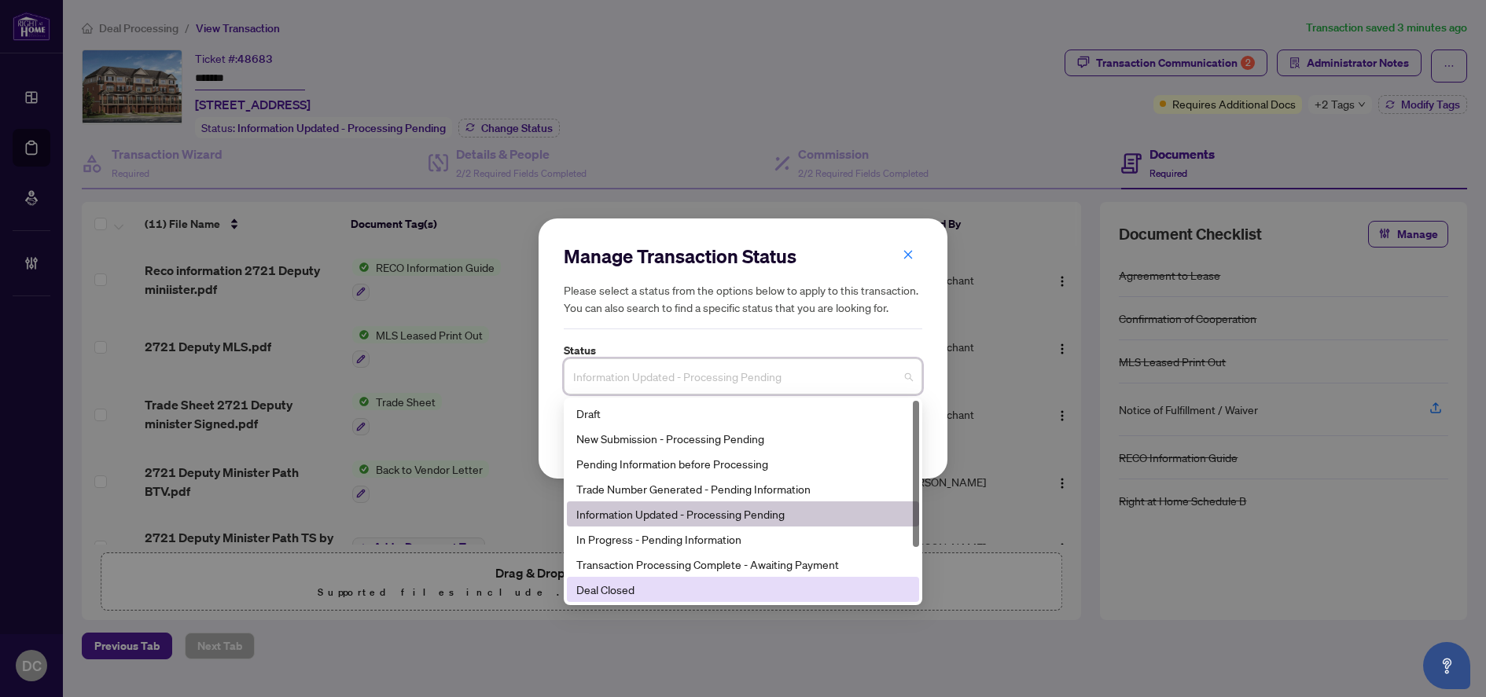
click at [670, 585] on div "Deal Closed" at bounding box center [742, 589] width 333 height 17
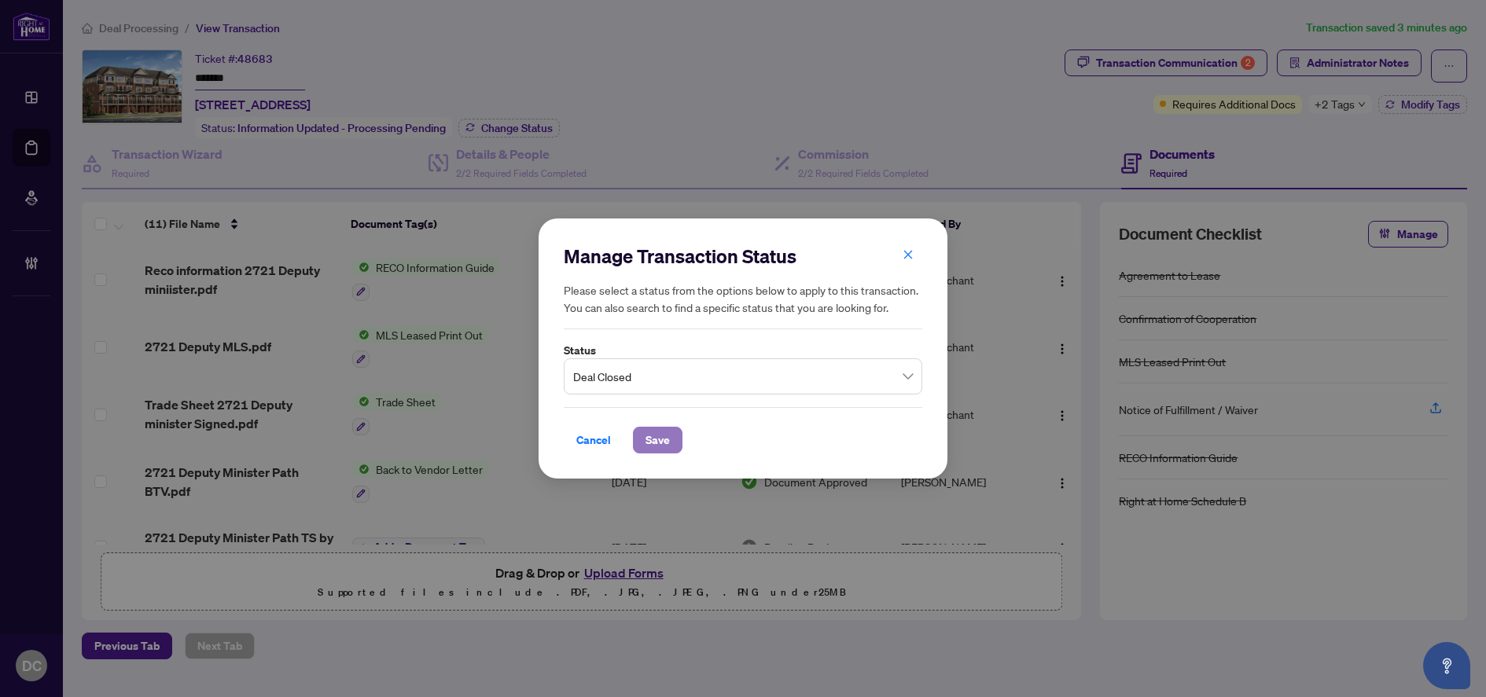
click at [637, 429] on button "Save" at bounding box center [658, 440] width 50 height 27
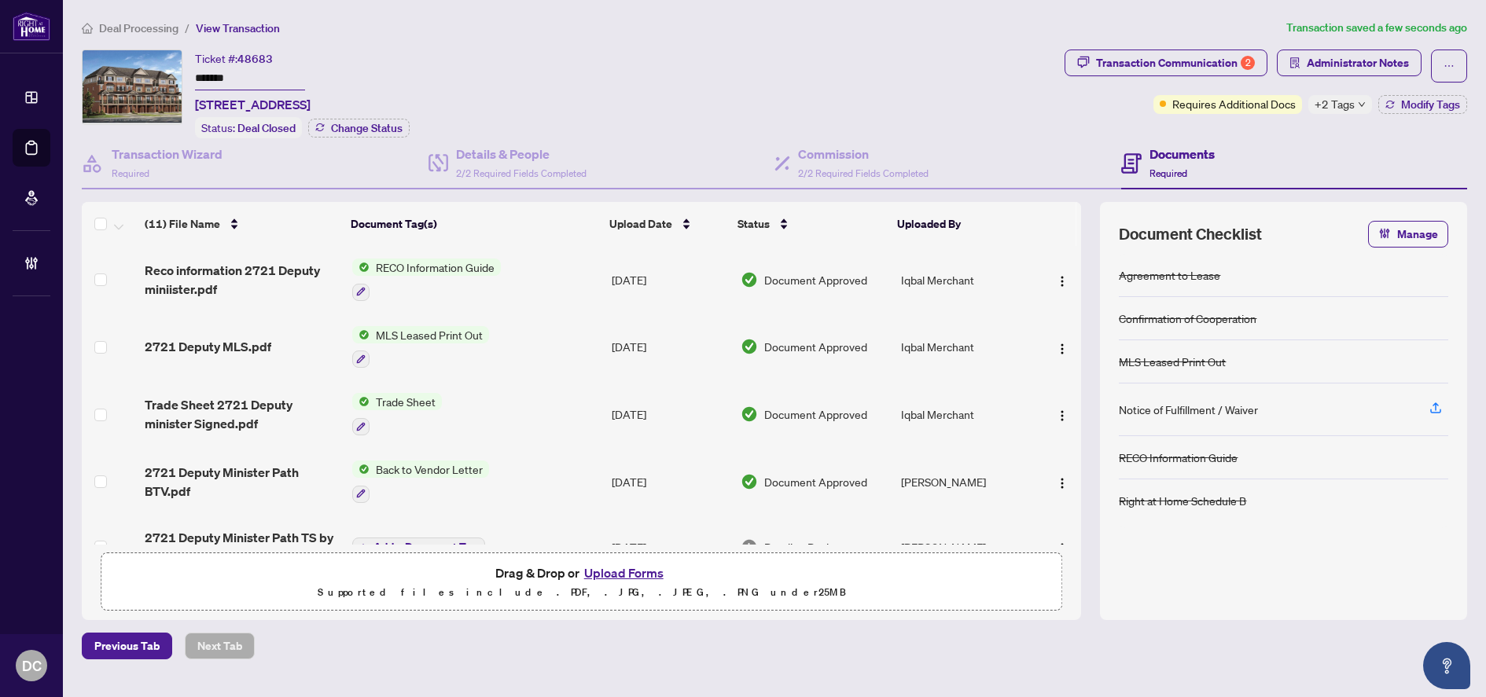
click at [1355, 102] on div "+2 Tags" at bounding box center [1340, 104] width 64 height 19
click at [1272, 131] on div "Transaction Communication 2 Administrator Notes Requires Additional Docs +2 Tag…" at bounding box center [1265, 94] width 409 height 89
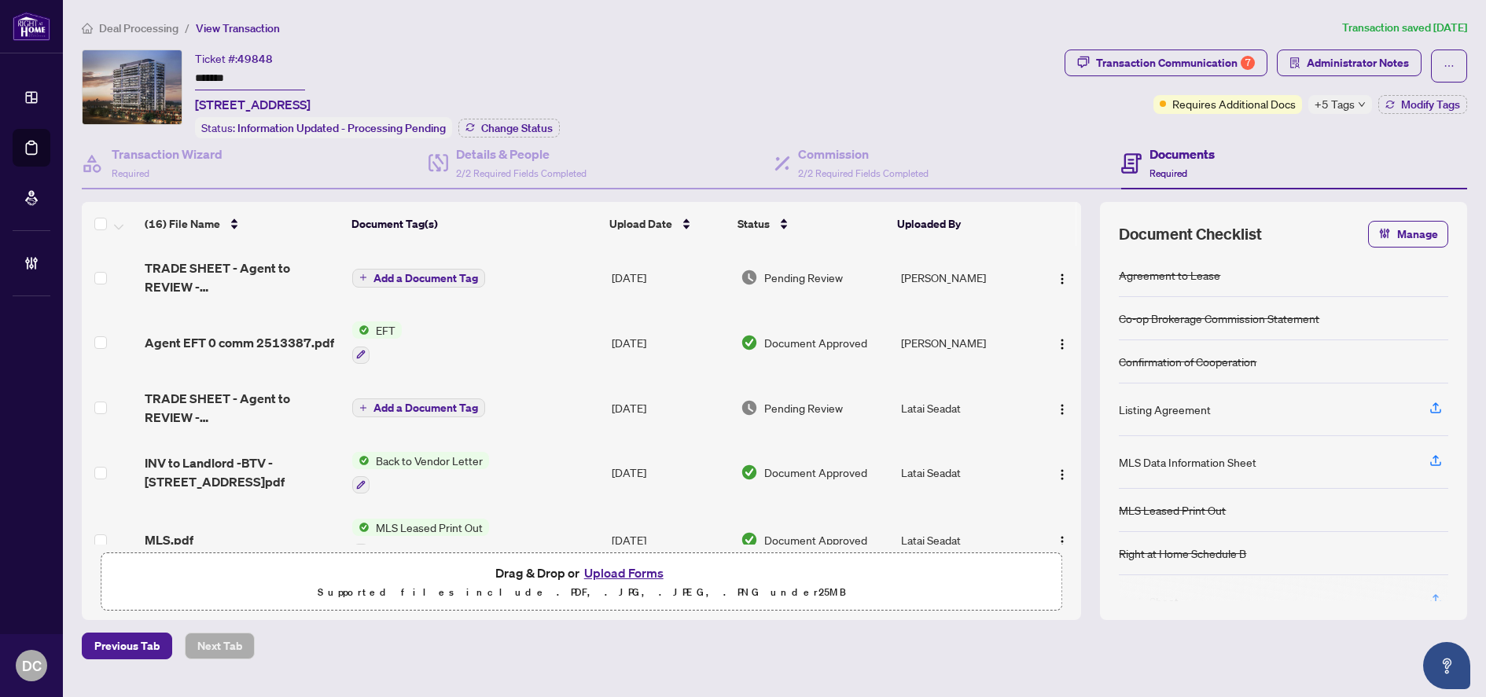
click at [95, 76] on div "Ticket #: 49848 ******* [STREET_ADDRESS] Status: Information Updated - Processi…" at bounding box center [570, 94] width 976 height 89
click at [94, 77] on img at bounding box center [132, 87] width 99 height 74
click at [528, 138] on div "Details & People 2/2 Required Fields Completed" at bounding box center [601, 163] width 347 height 51
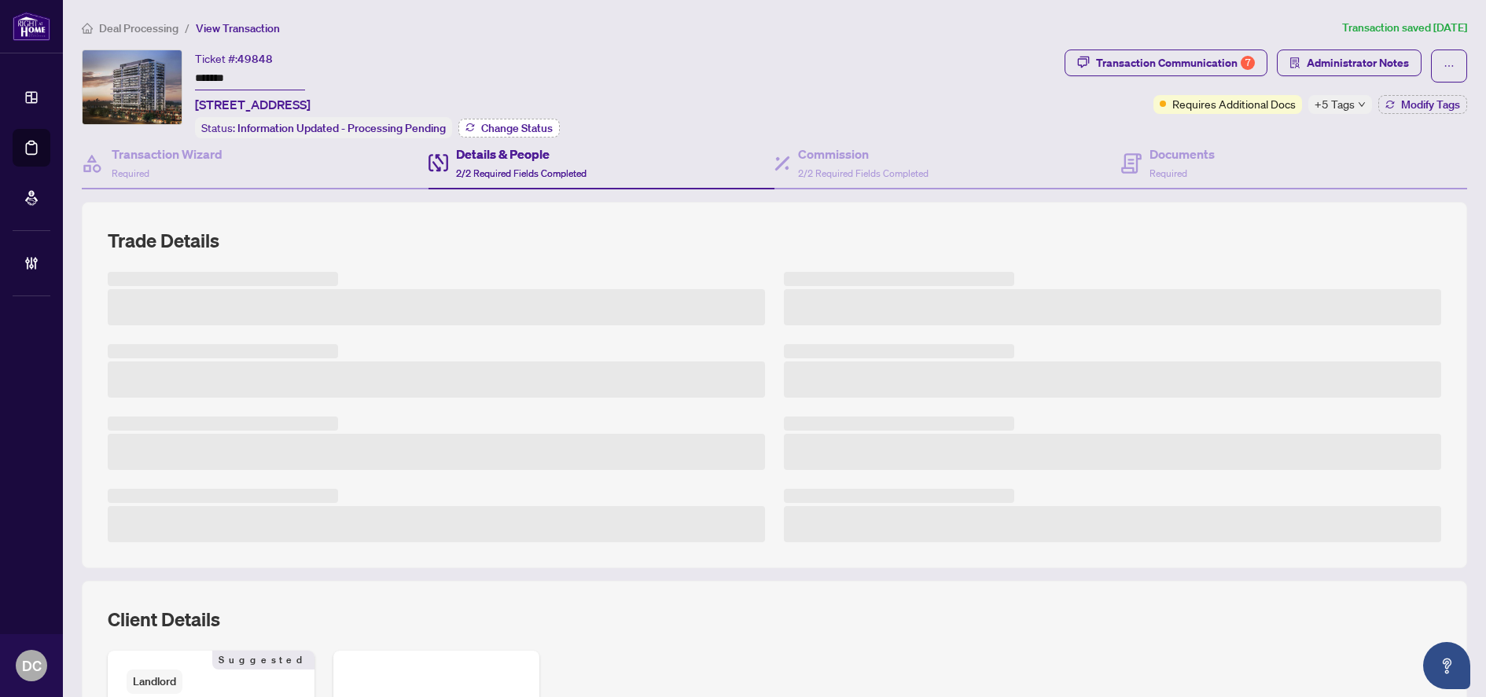
click at [521, 129] on span "Change Status" at bounding box center [517, 128] width 72 height 11
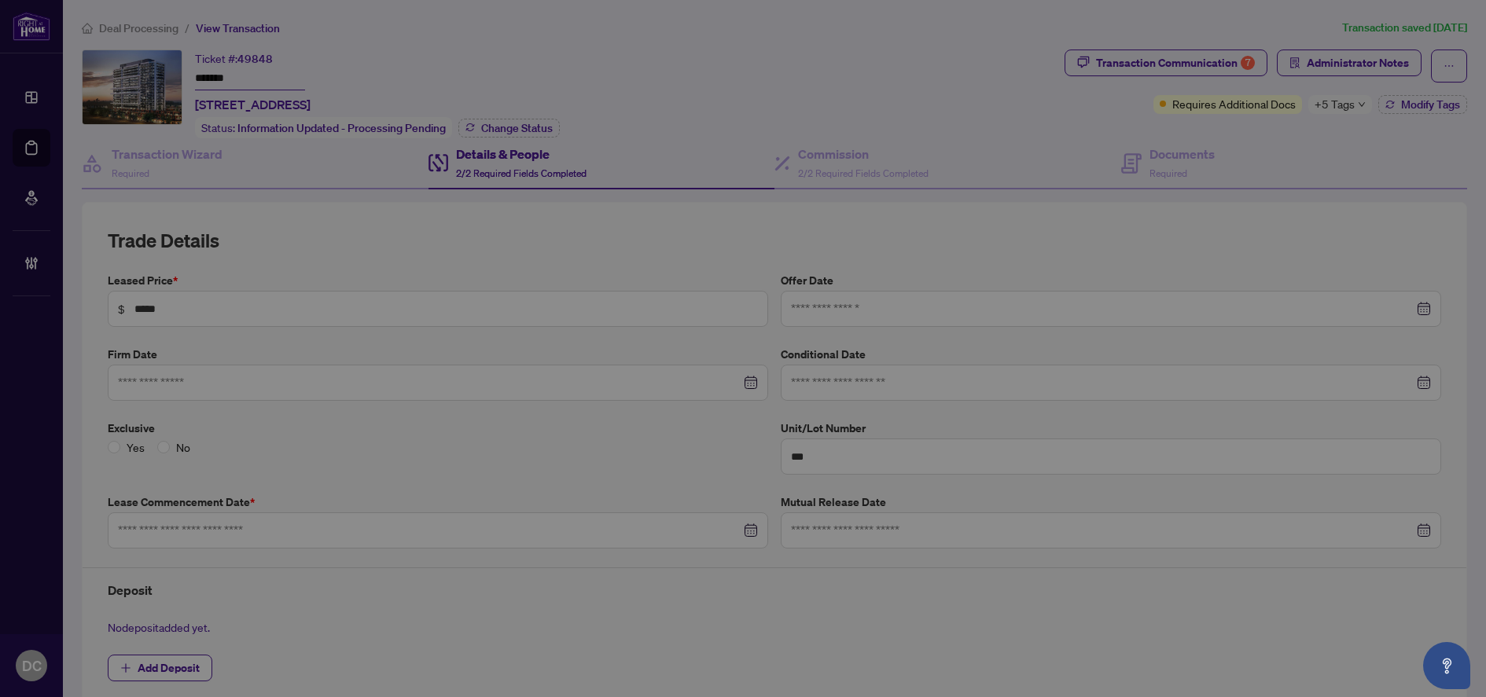
type input "**********"
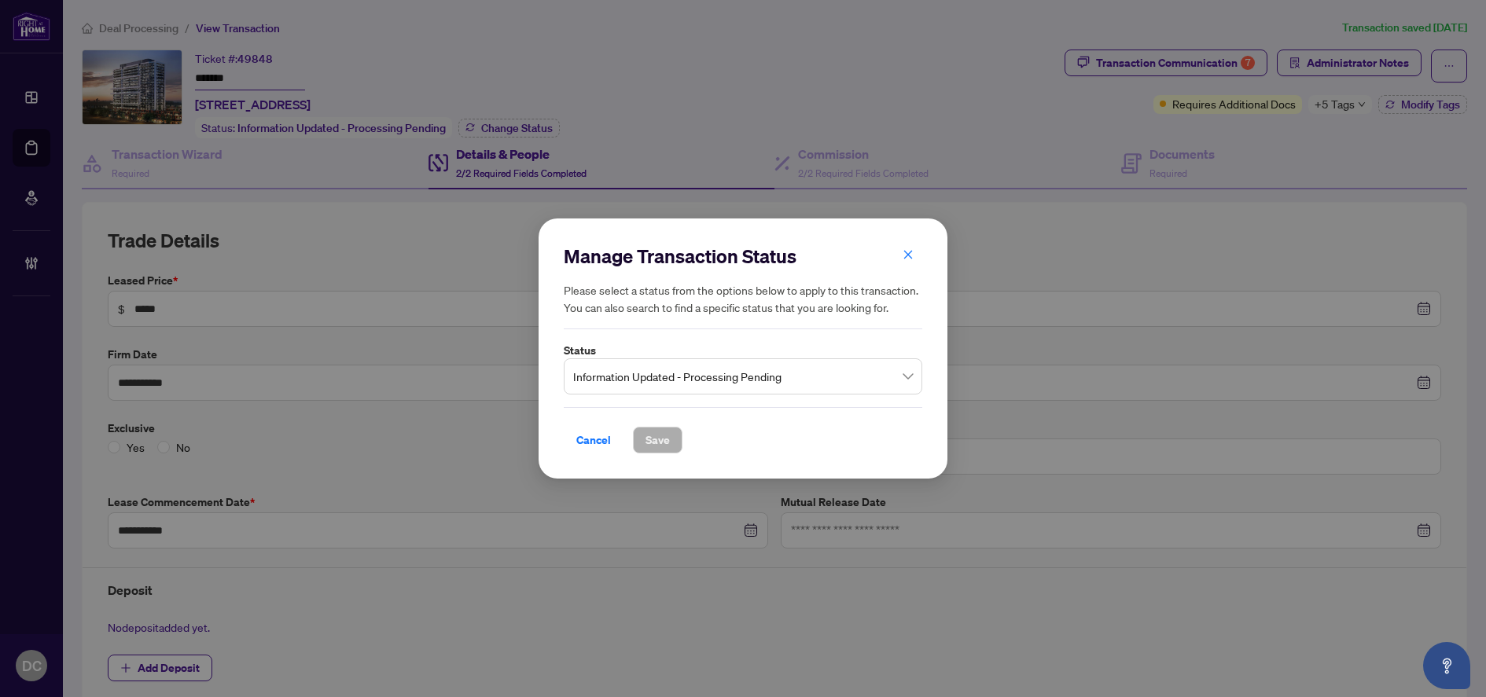
click at [627, 358] on div "Information Updated - Processing Pending" at bounding box center [743, 376] width 358 height 36
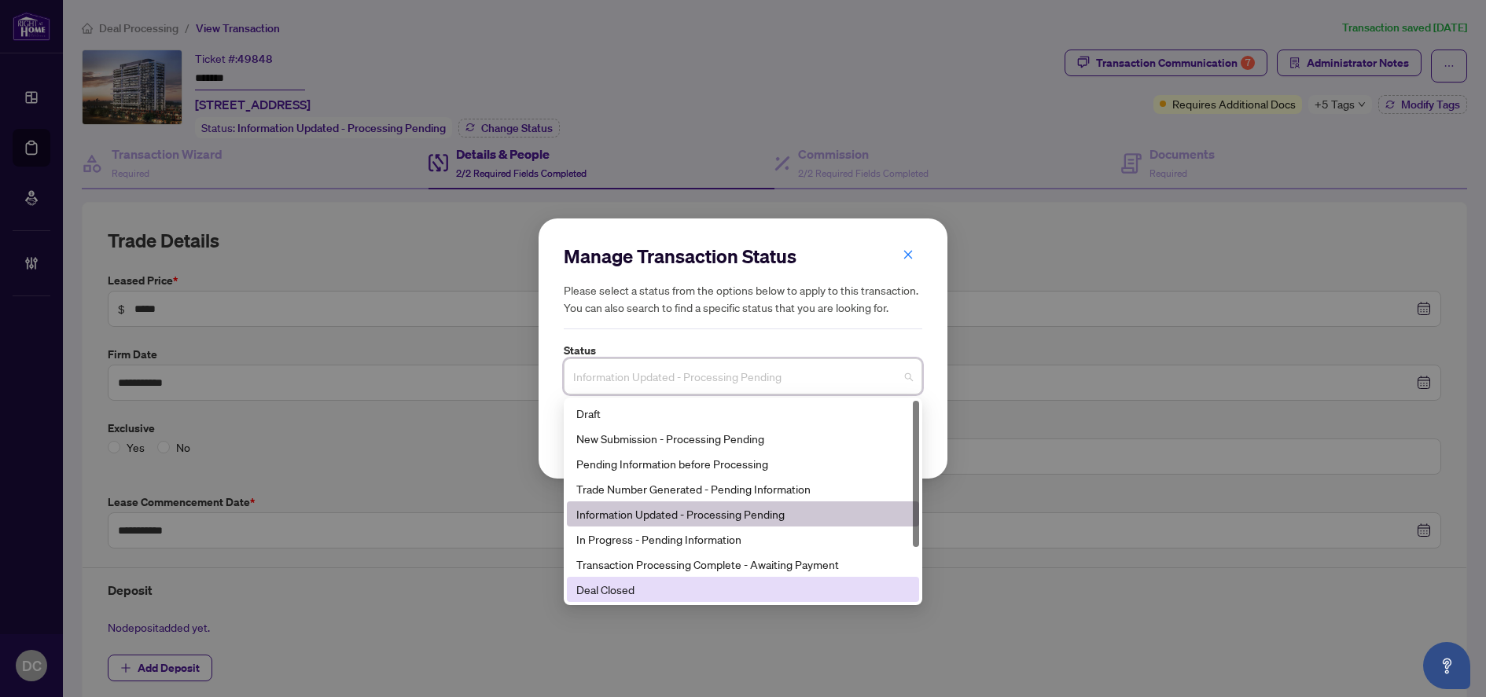
click at [597, 585] on div "Deal Closed" at bounding box center [742, 589] width 333 height 17
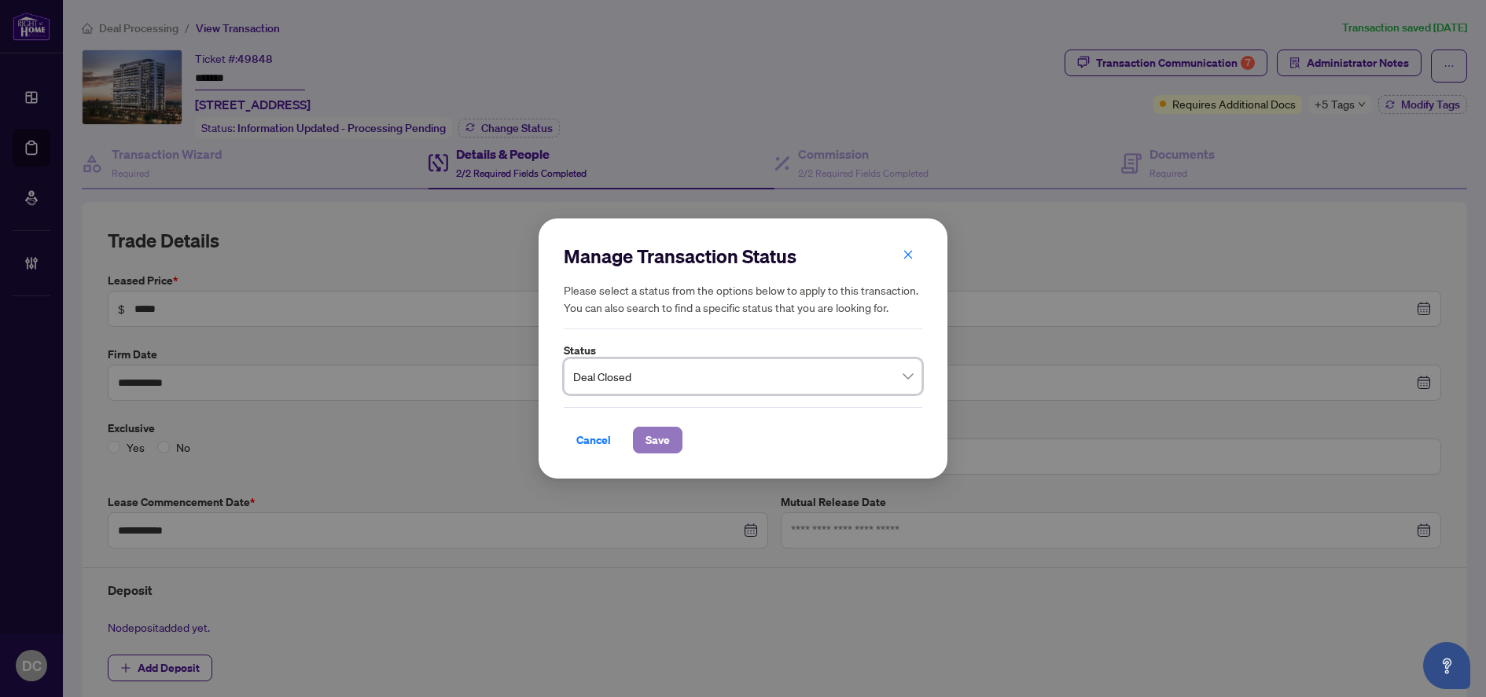
click at [668, 441] on span "Save" at bounding box center [657, 440] width 24 height 25
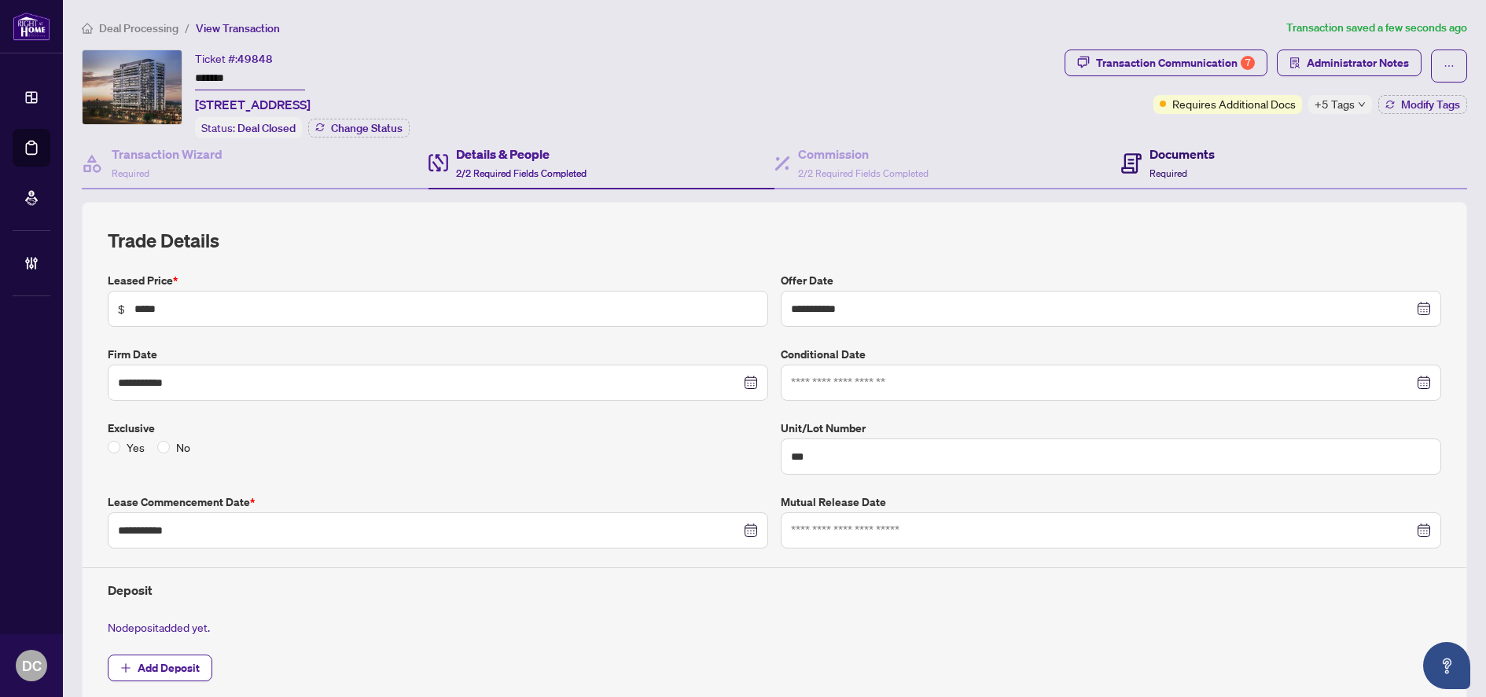
click at [1197, 163] on div "Documents Required" at bounding box center [1181, 163] width 65 height 37
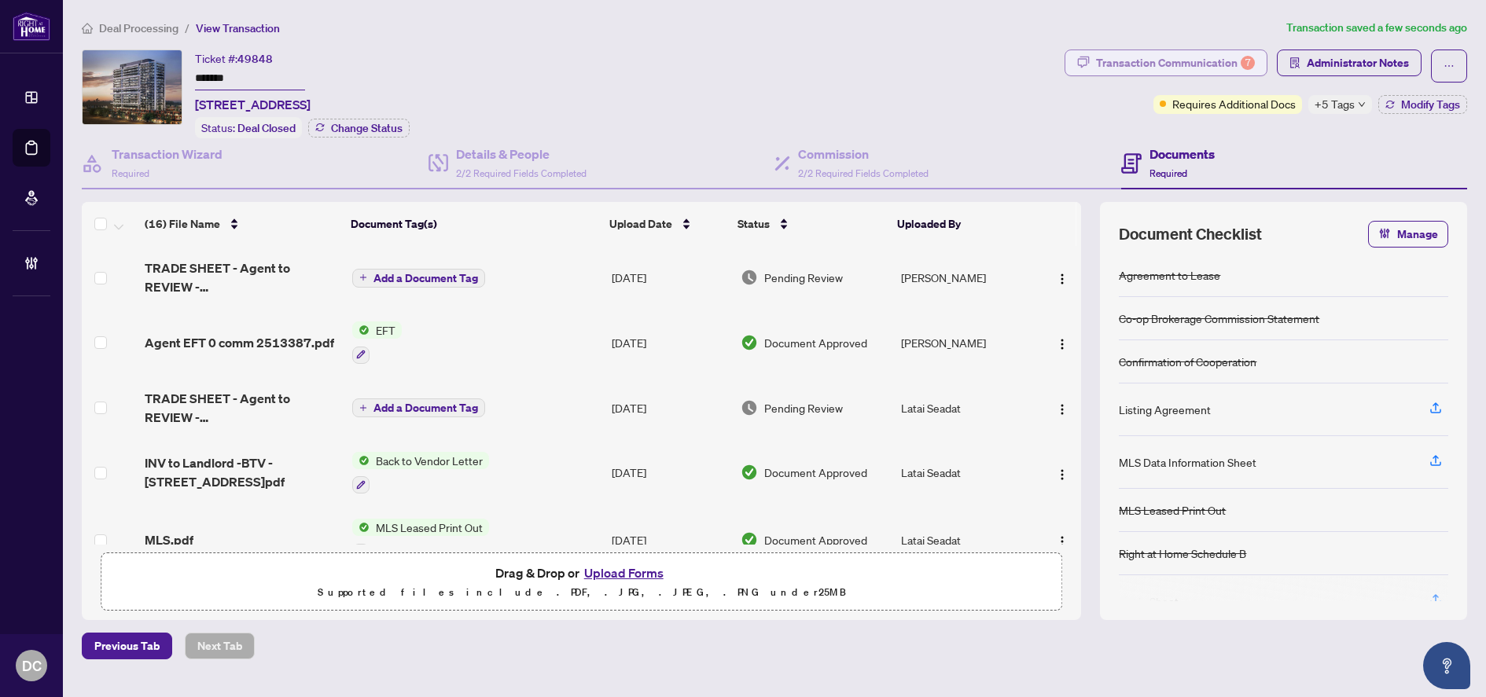
click at [1193, 66] on div "Transaction Communication 7" at bounding box center [1175, 62] width 159 height 25
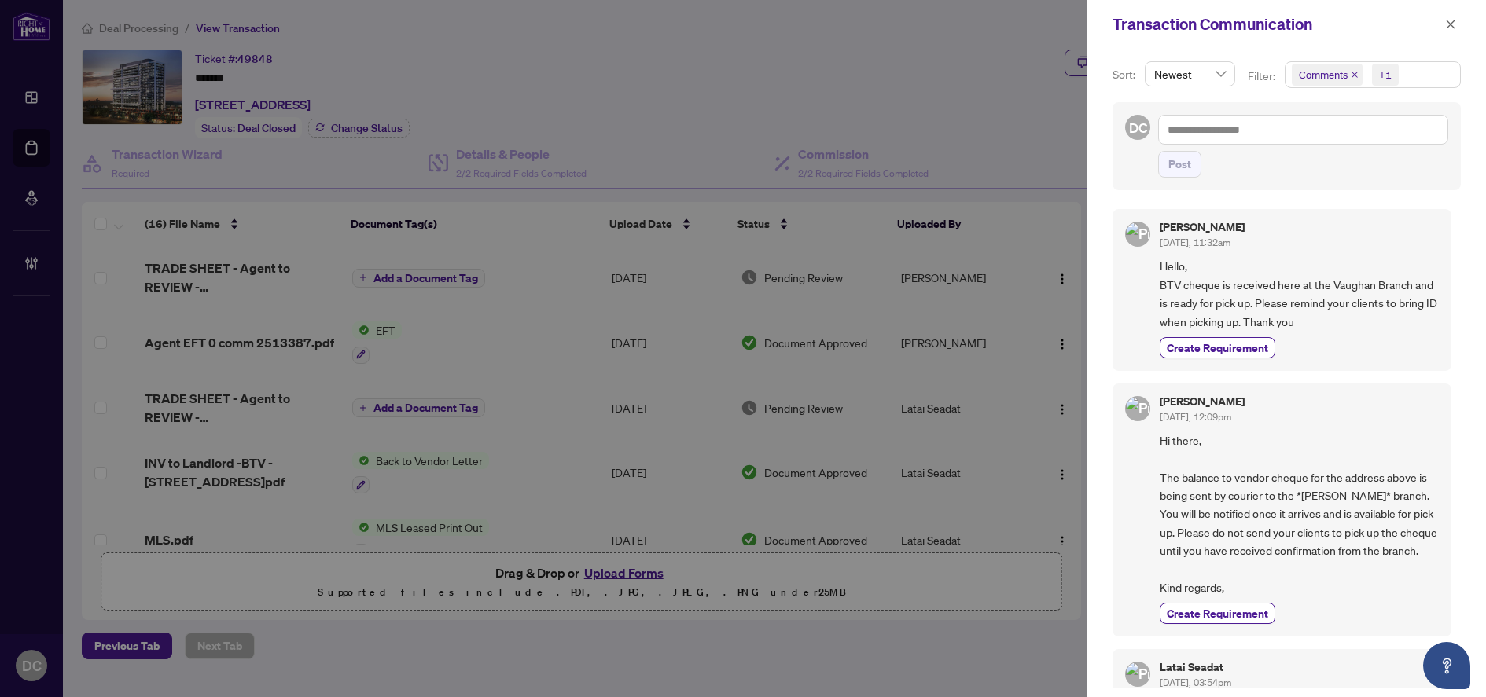
click at [1428, 79] on span "Comments +1" at bounding box center [1372, 74] width 175 height 25
click at [1365, 136] on span "Comments" at bounding box center [1343, 140] width 54 height 14
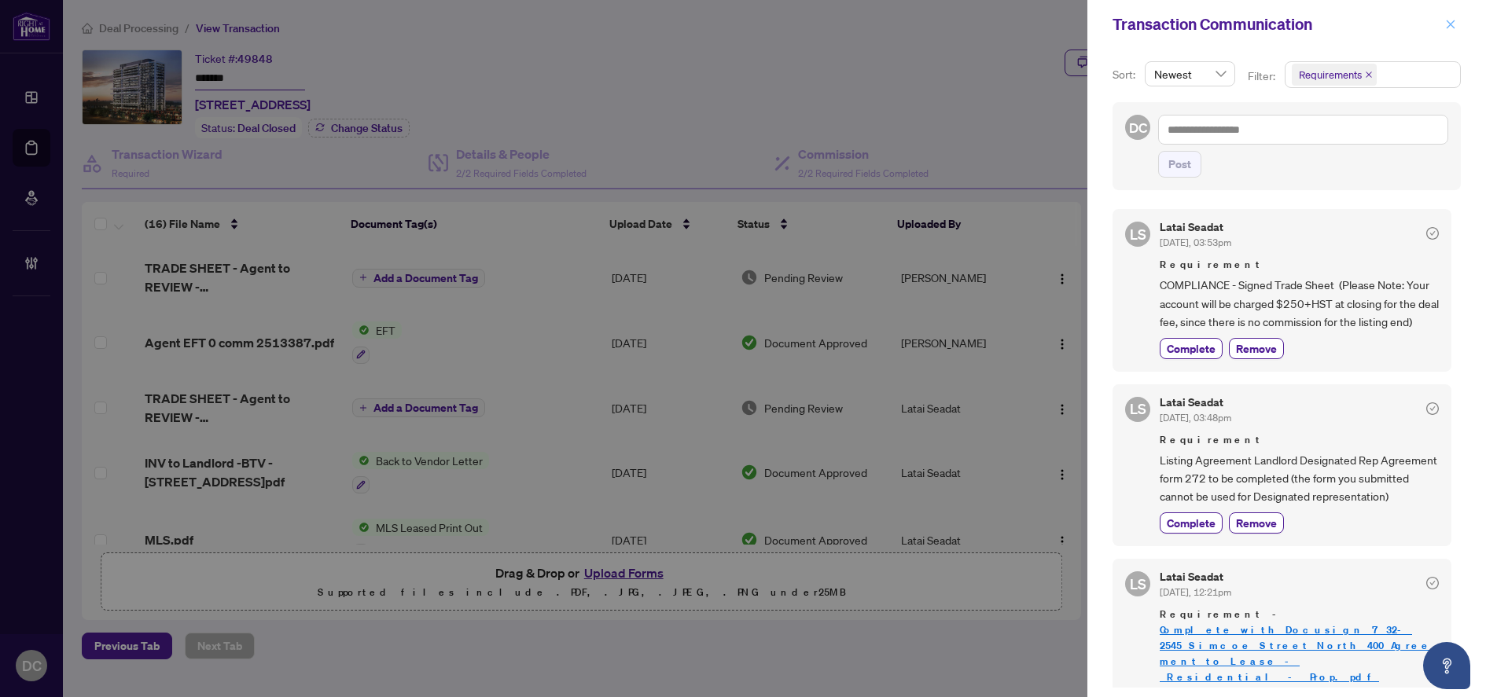
click at [1454, 30] on icon "close" at bounding box center [1450, 24] width 11 height 11
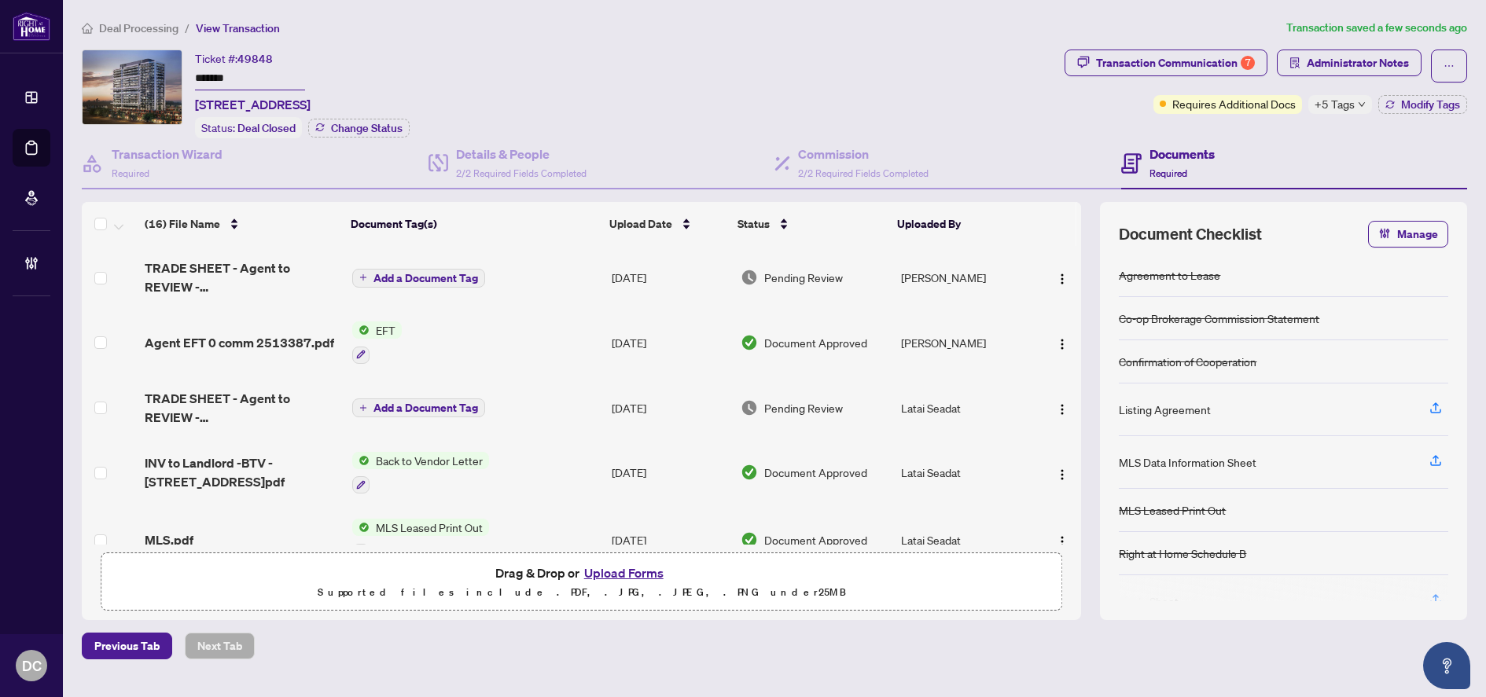
click at [1355, 104] on div "+5 Tags" at bounding box center [1340, 104] width 64 height 19
click at [1267, 149] on div "Documents Required" at bounding box center [1294, 163] width 347 height 51
click at [1412, 103] on span "Modify Tags" at bounding box center [1430, 104] width 59 height 11
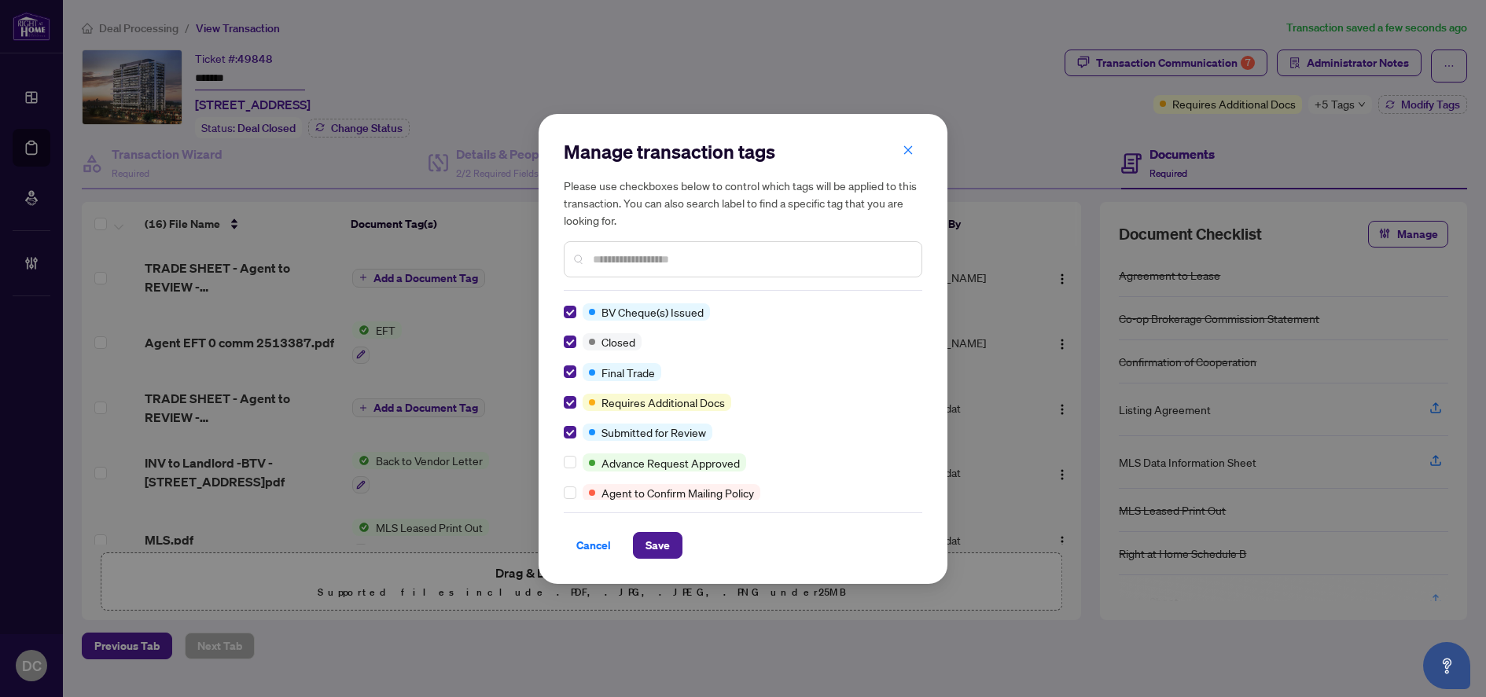
click at [647, 531] on div "Cancel Save" at bounding box center [743, 536] width 358 height 46
click at [661, 542] on span "Save" at bounding box center [657, 545] width 24 height 25
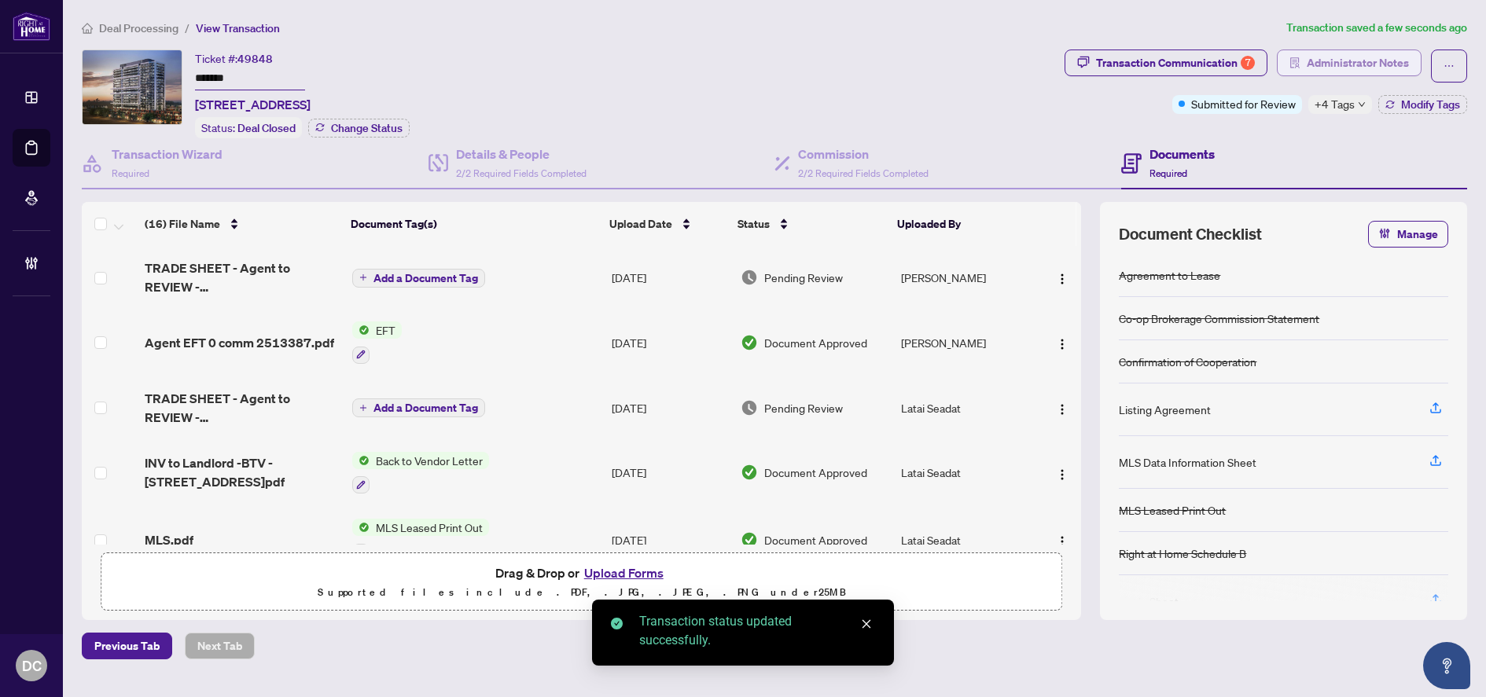
click at [1360, 57] on span "Administrator Notes" at bounding box center [1358, 62] width 102 height 25
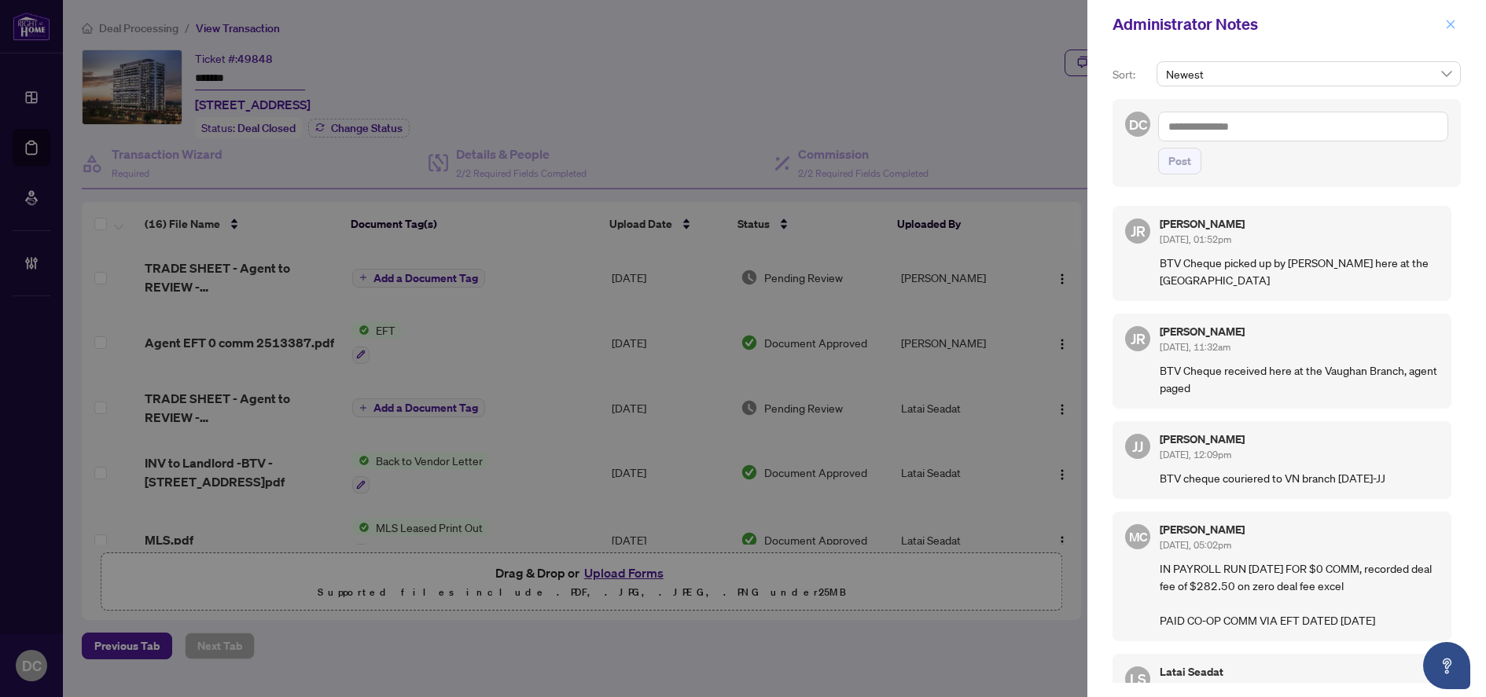
click at [1452, 21] on icon "close" at bounding box center [1450, 24] width 11 height 11
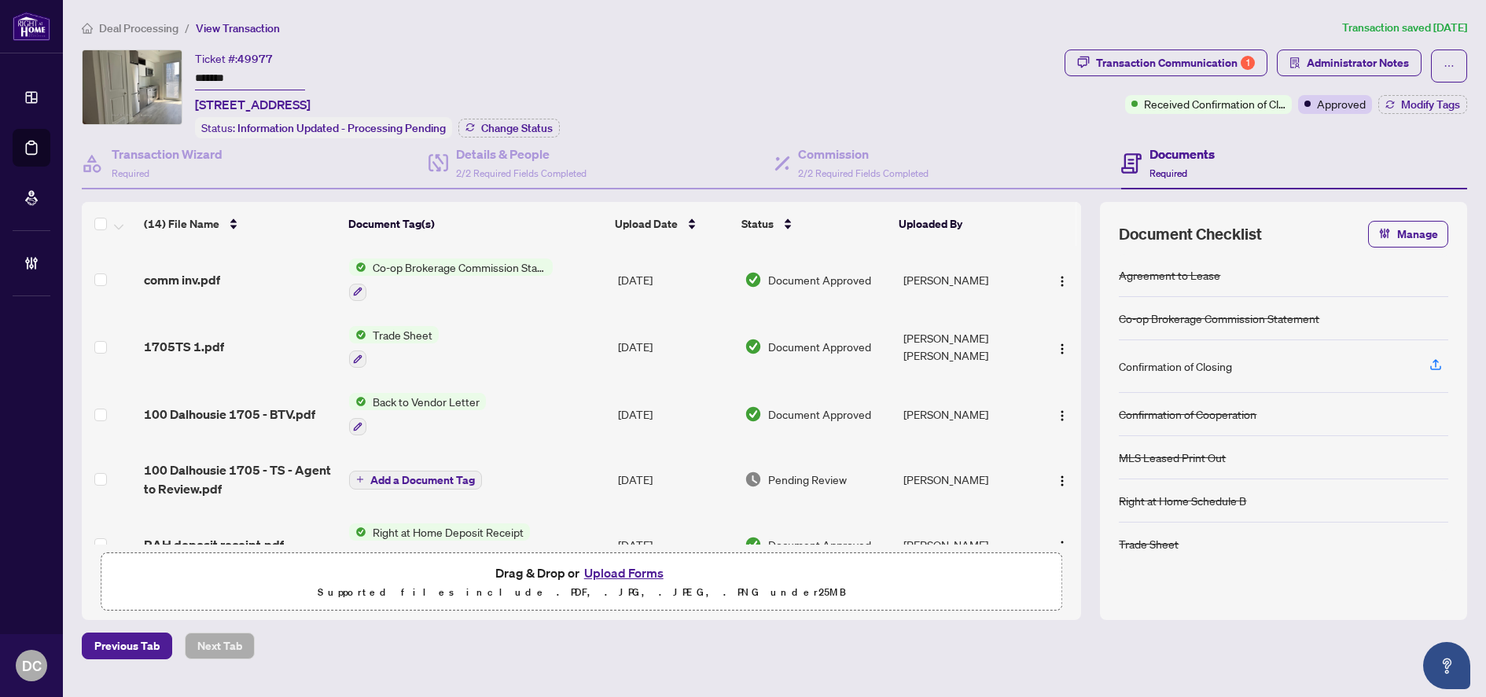
drag, startPoint x: 264, startPoint y: 75, endPoint x: 156, endPoint y: 74, distance: 107.7
click at [156, 74] on div "Ticket #: 49977 ******* [STREET_ADDRESS] Status: Information Updated - Processi…" at bounding box center [570, 94] width 976 height 89
click at [550, 138] on div "Details & People 2/2 Required Fields Completed" at bounding box center [601, 163] width 347 height 51
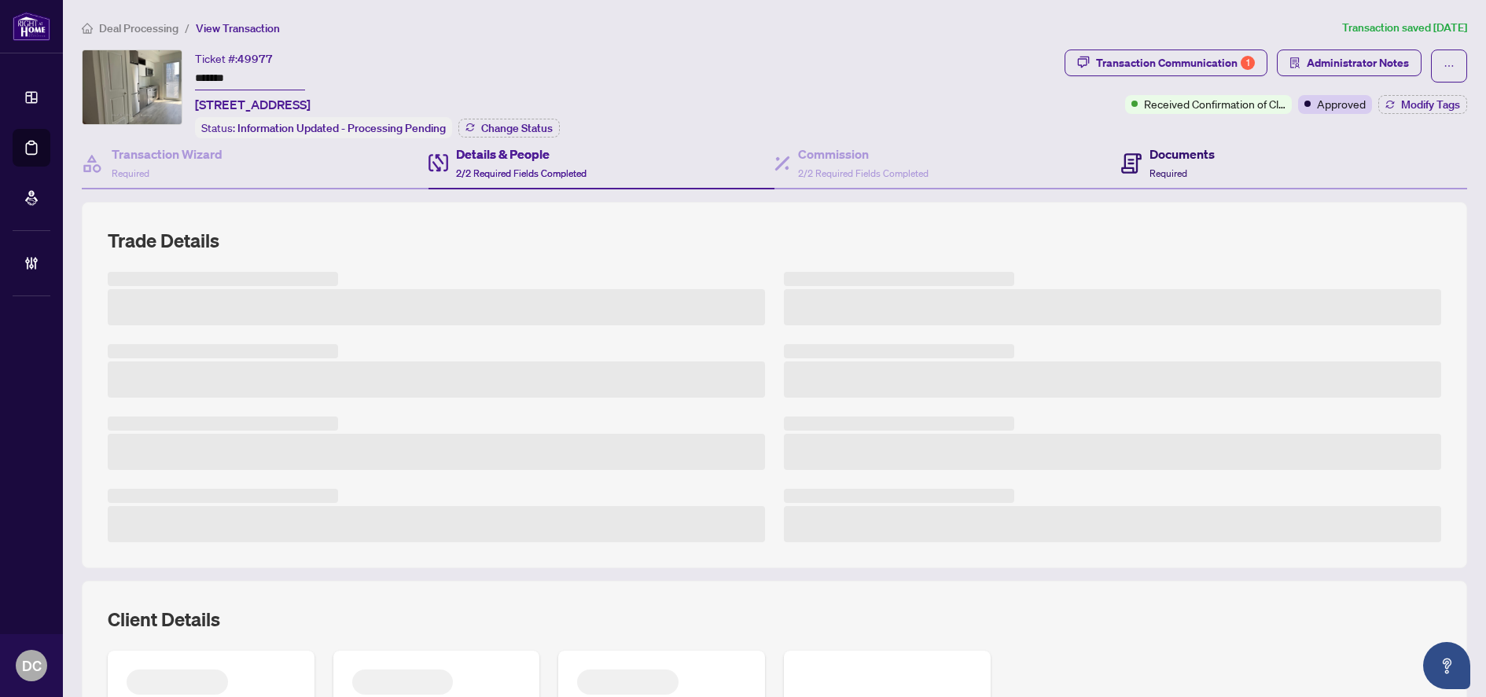
click at [1149, 164] on div "Documents Required" at bounding box center [1181, 163] width 65 height 37
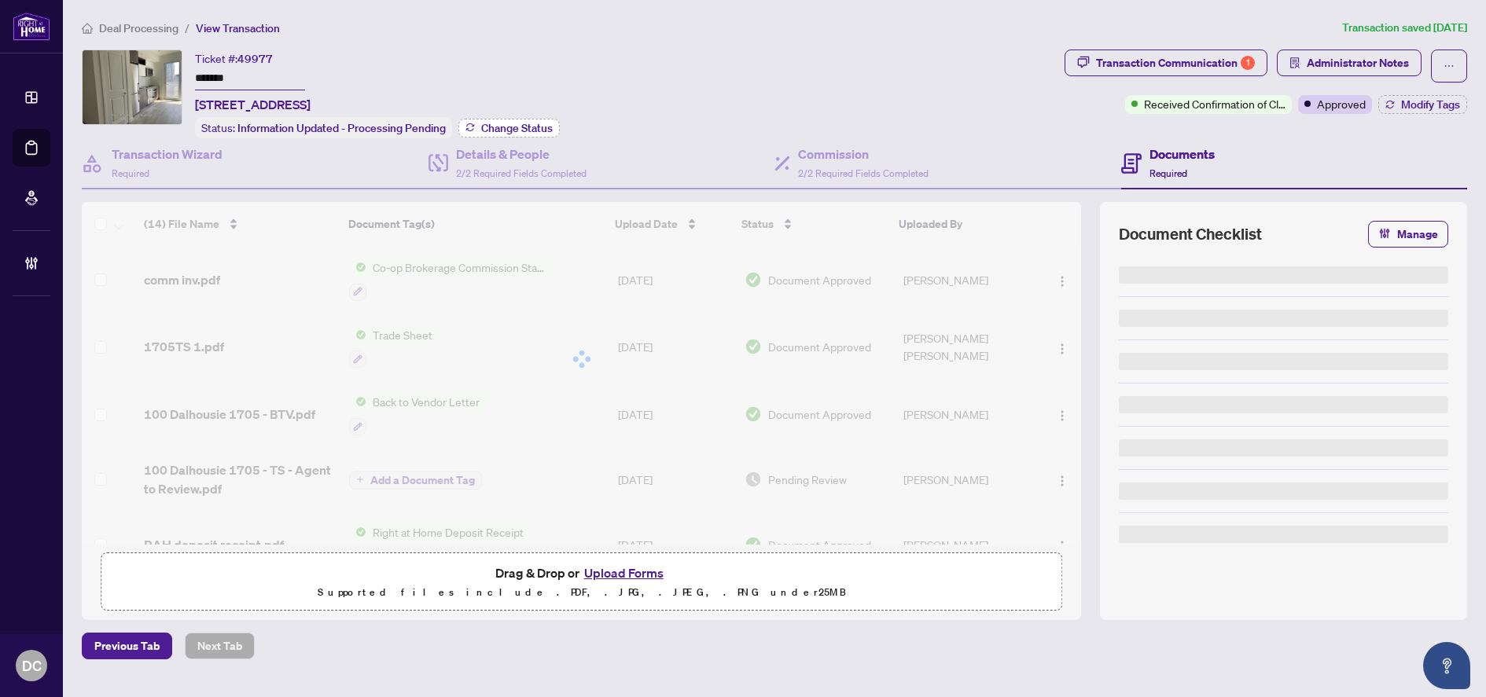
click at [513, 123] on span "Change Status" at bounding box center [517, 128] width 72 height 11
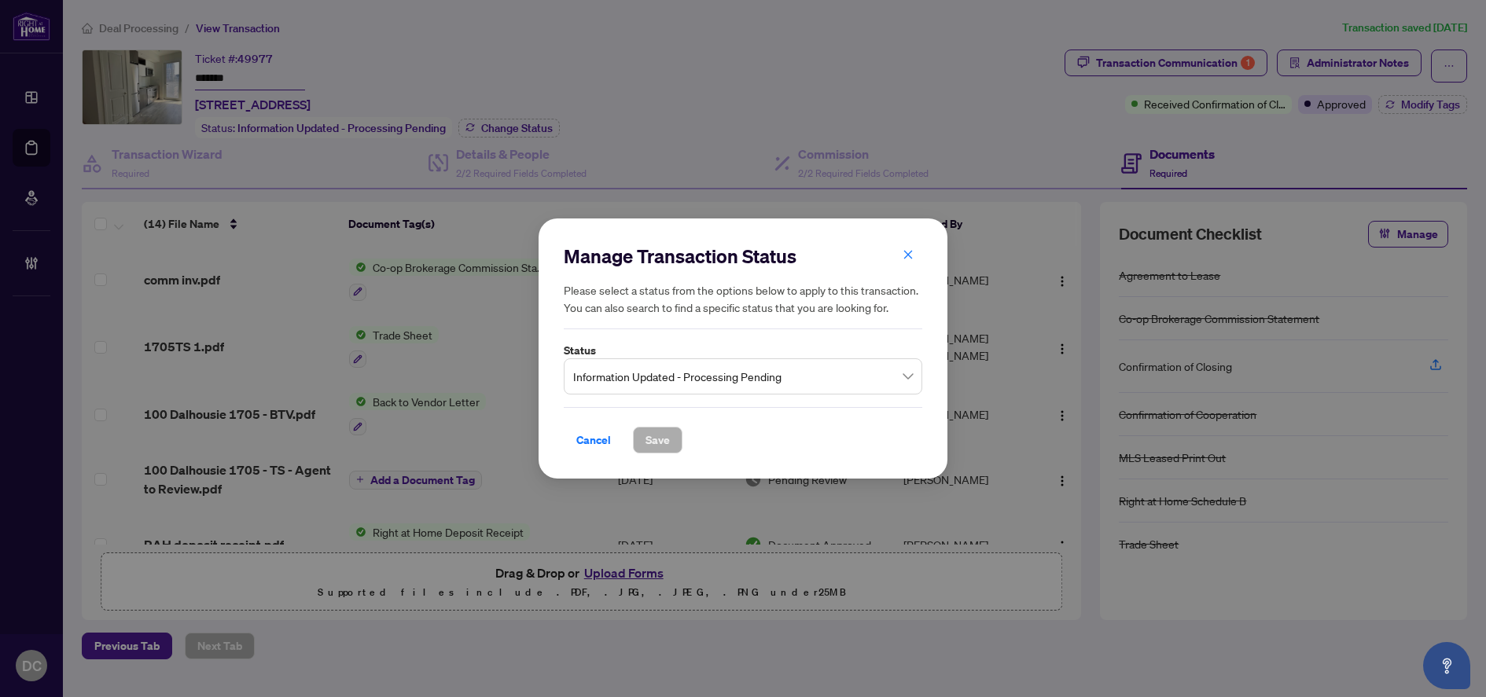
click at [667, 370] on span "Information Updated - Processing Pending" at bounding box center [743, 377] width 340 height 30
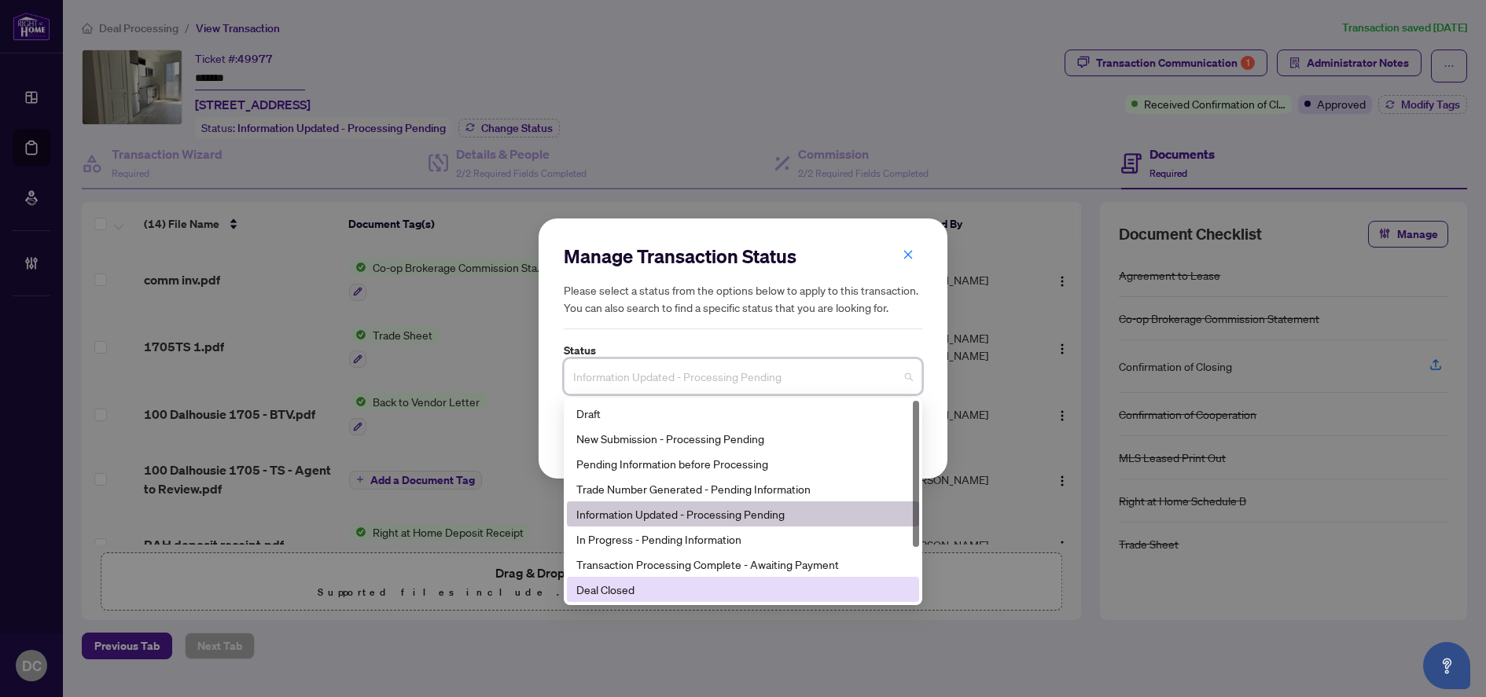
click at [601, 595] on div "Deal Closed" at bounding box center [742, 589] width 333 height 17
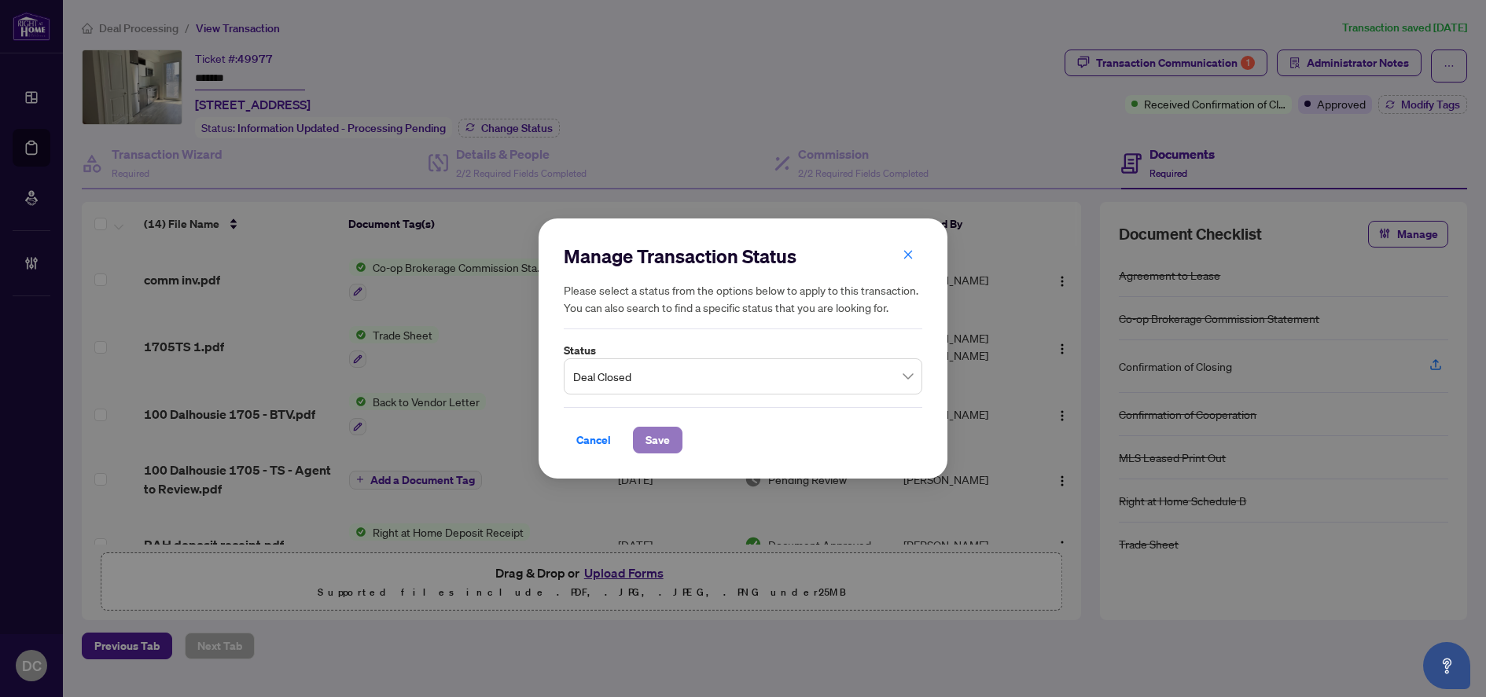
click at [655, 437] on span "Save" at bounding box center [657, 440] width 24 height 25
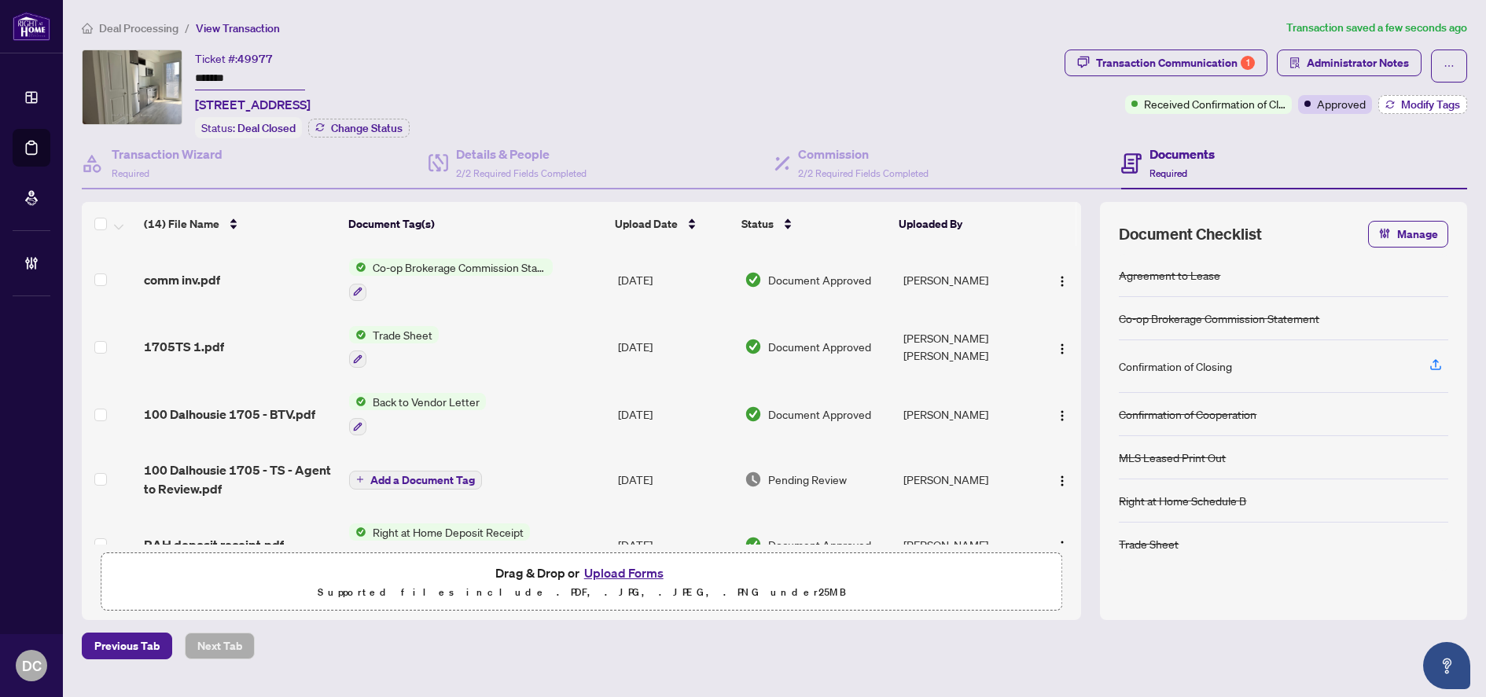
click at [1392, 108] on button "Modify Tags" at bounding box center [1422, 104] width 89 height 19
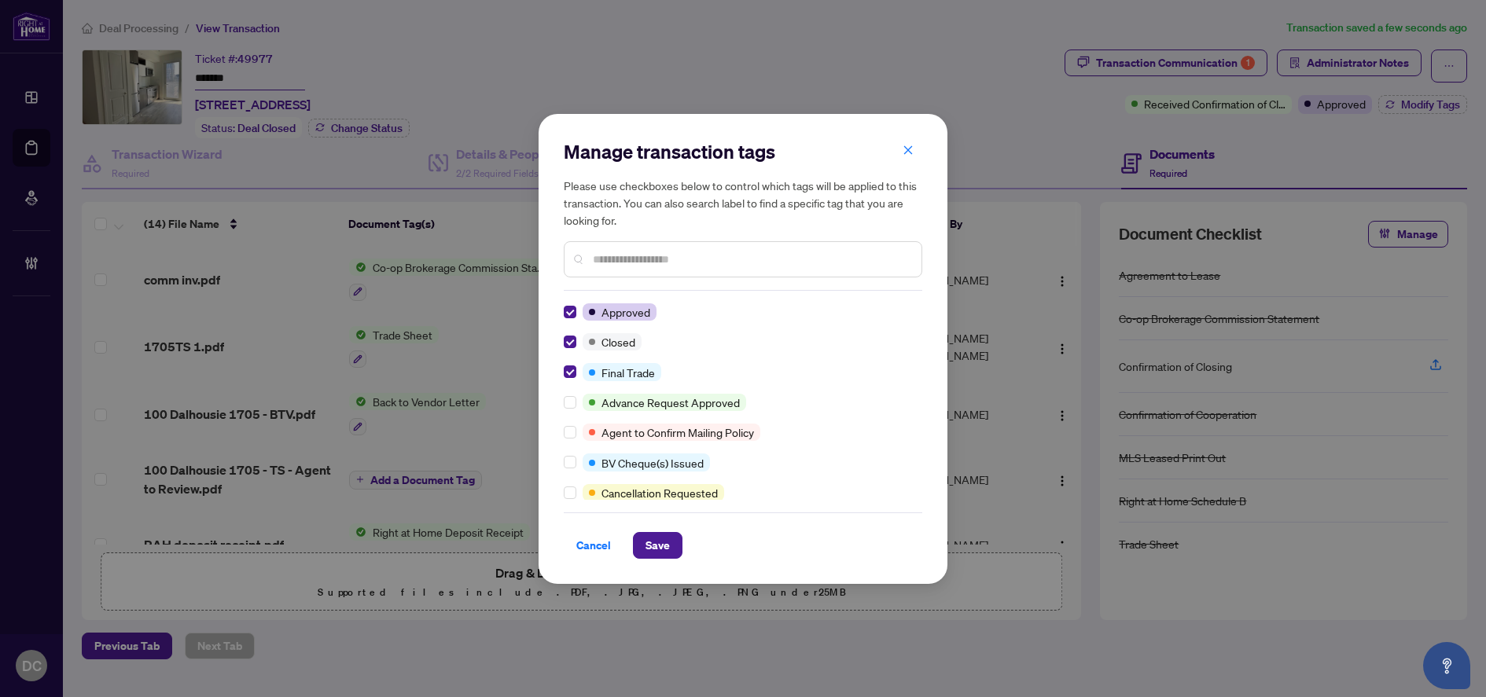
drag, startPoint x: 658, startPoint y: 544, endPoint x: 658, endPoint y: 443, distance: 100.6
click at [658, 443] on div "Manage transaction tags Please use checkboxes below to control which tags will …" at bounding box center [743, 349] width 358 height 420
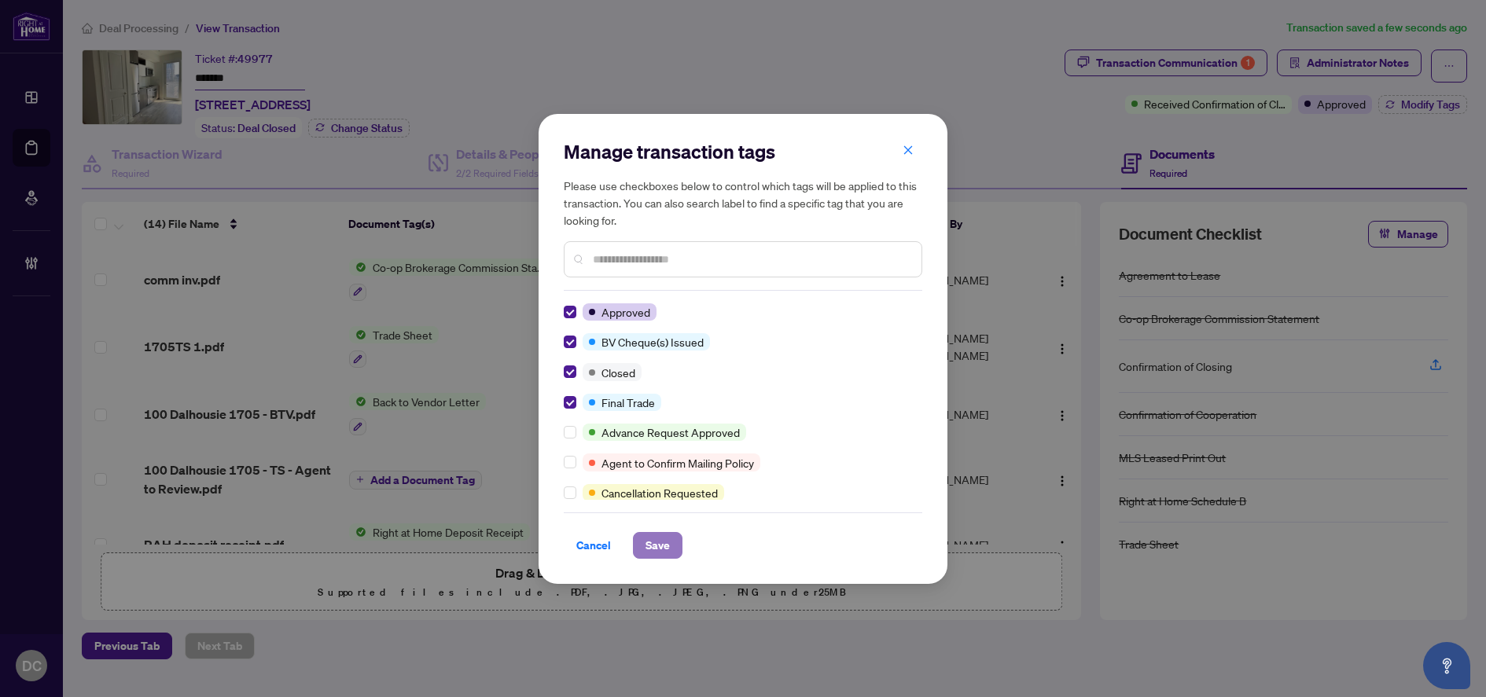
click at [656, 549] on span "Save" at bounding box center [657, 545] width 24 height 25
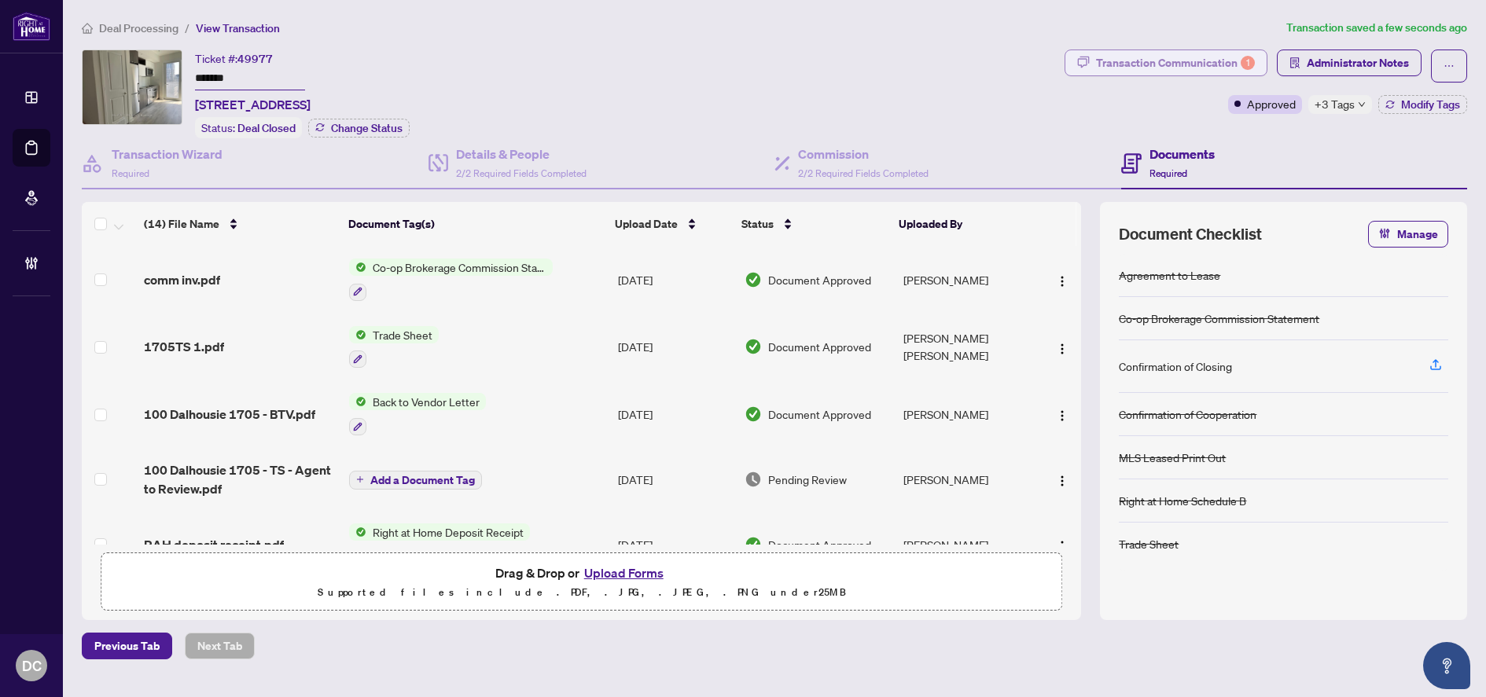
click at [1241, 57] on div "Transaction Communication 1" at bounding box center [1175, 62] width 159 height 25
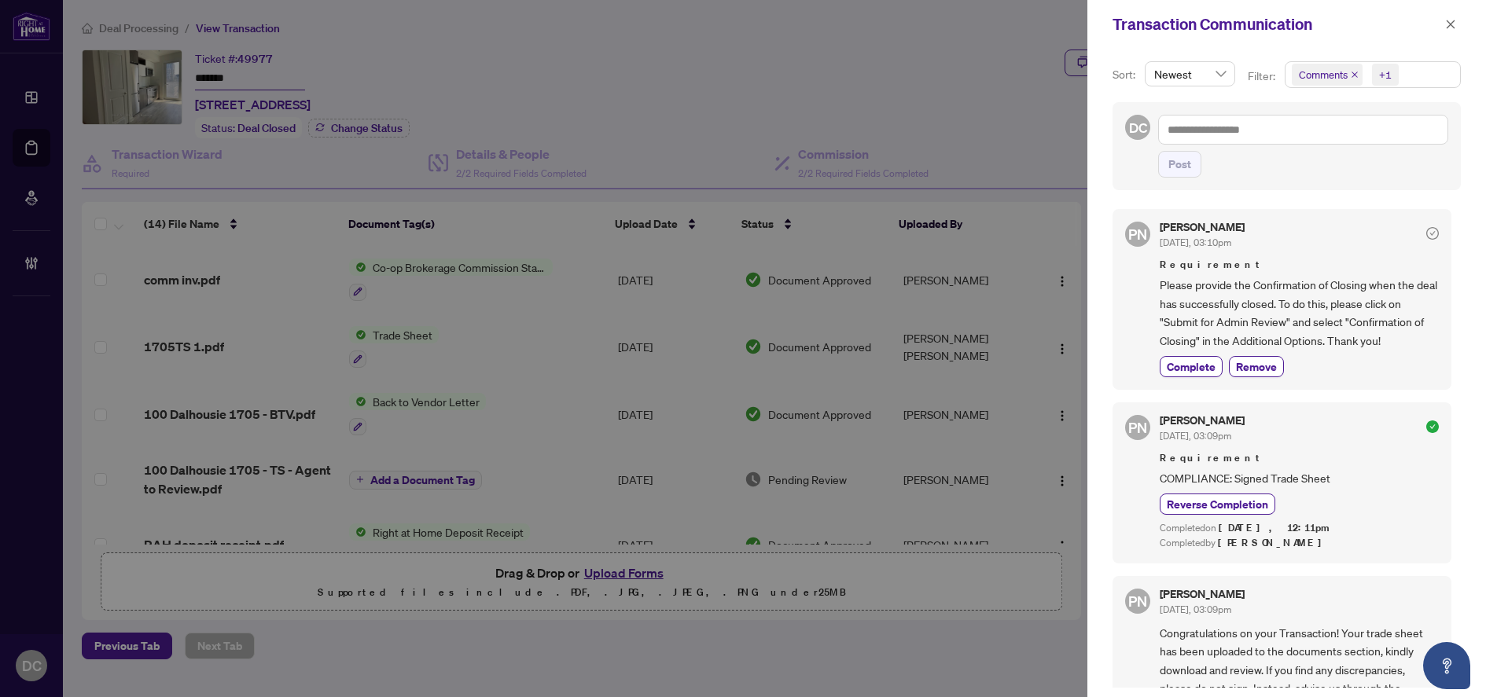
drag, startPoint x: 1190, startPoint y: 361, endPoint x: 1221, endPoint y: 352, distance: 31.9
click at [1190, 361] on span "Complete" at bounding box center [1191, 366] width 49 height 17
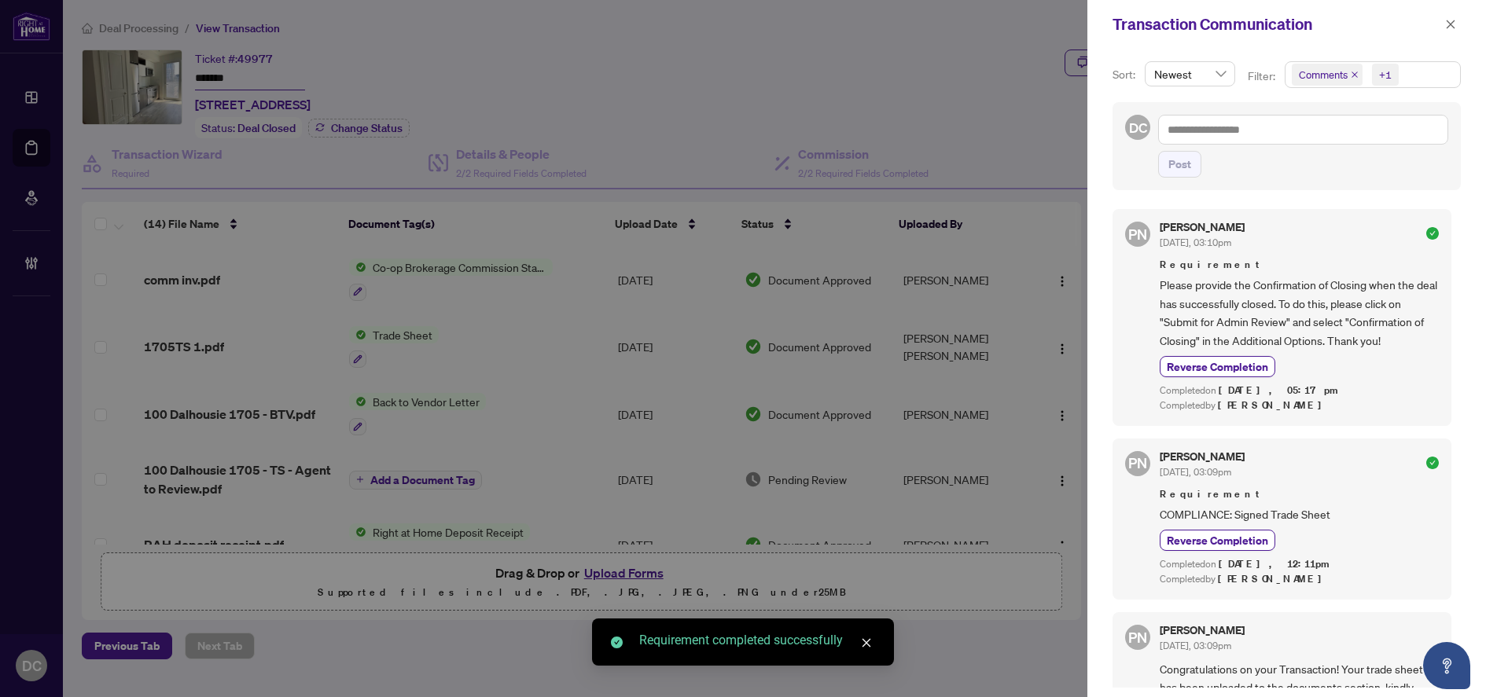
click at [1457, 25] on button "button" at bounding box center [1450, 24] width 20 height 19
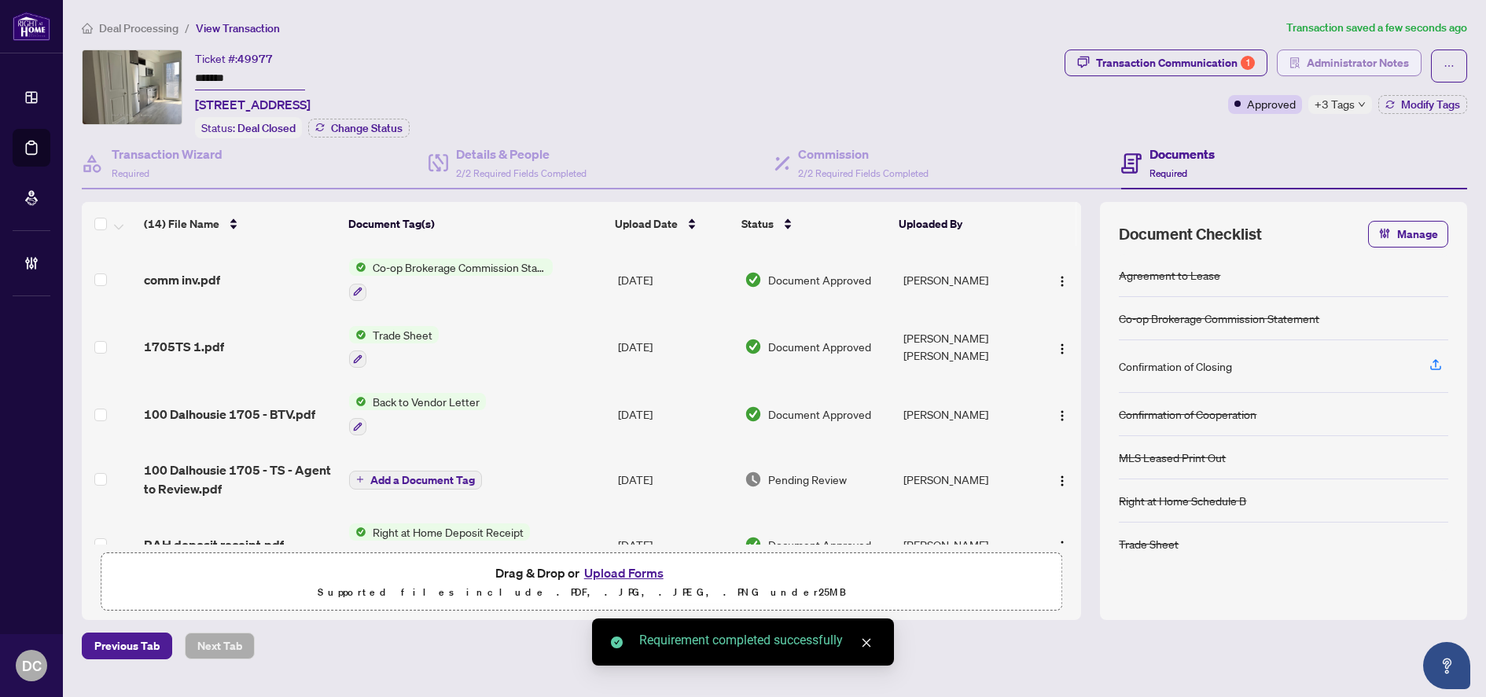
click at [1352, 64] on span "Administrator Notes" at bounding box center [1358, 62] width 102 height 25
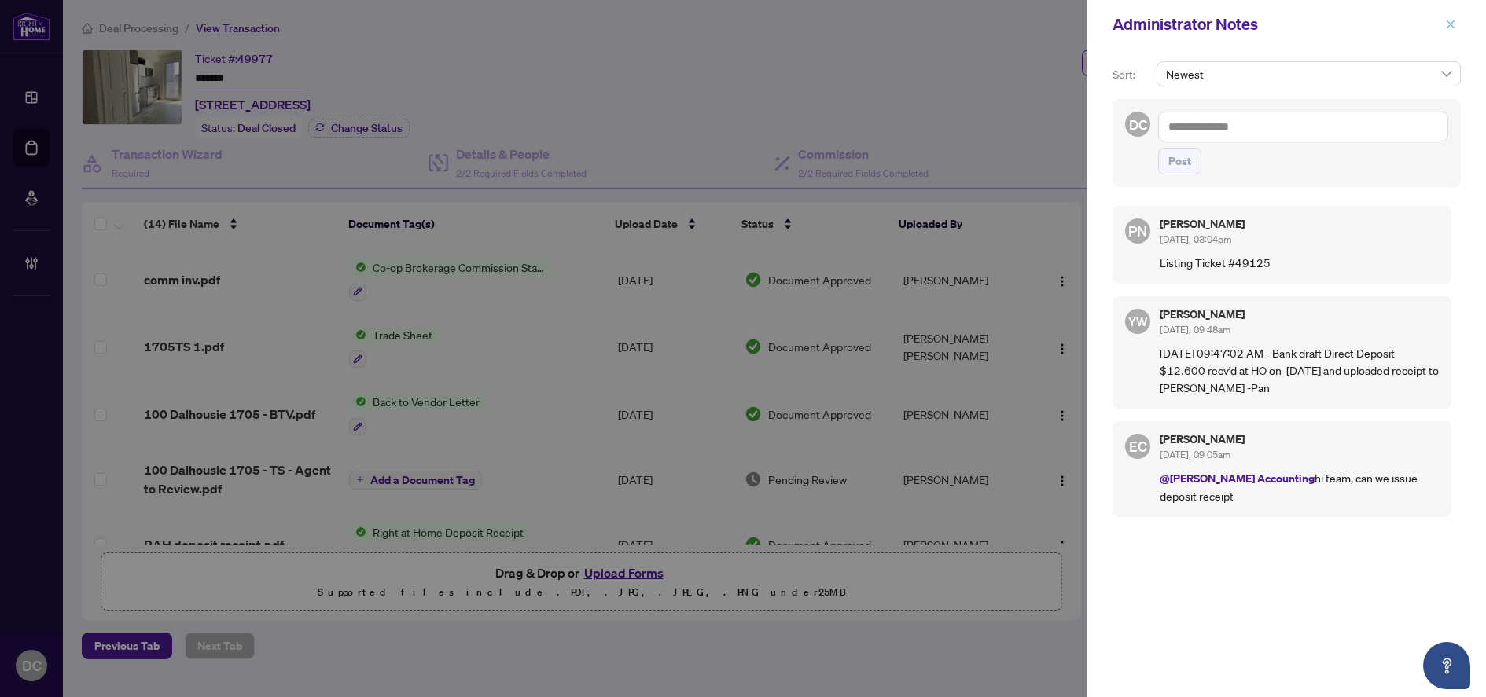
click at [1459, 17] on button "button" at bounding box center [1450, 24] width 20 height 19
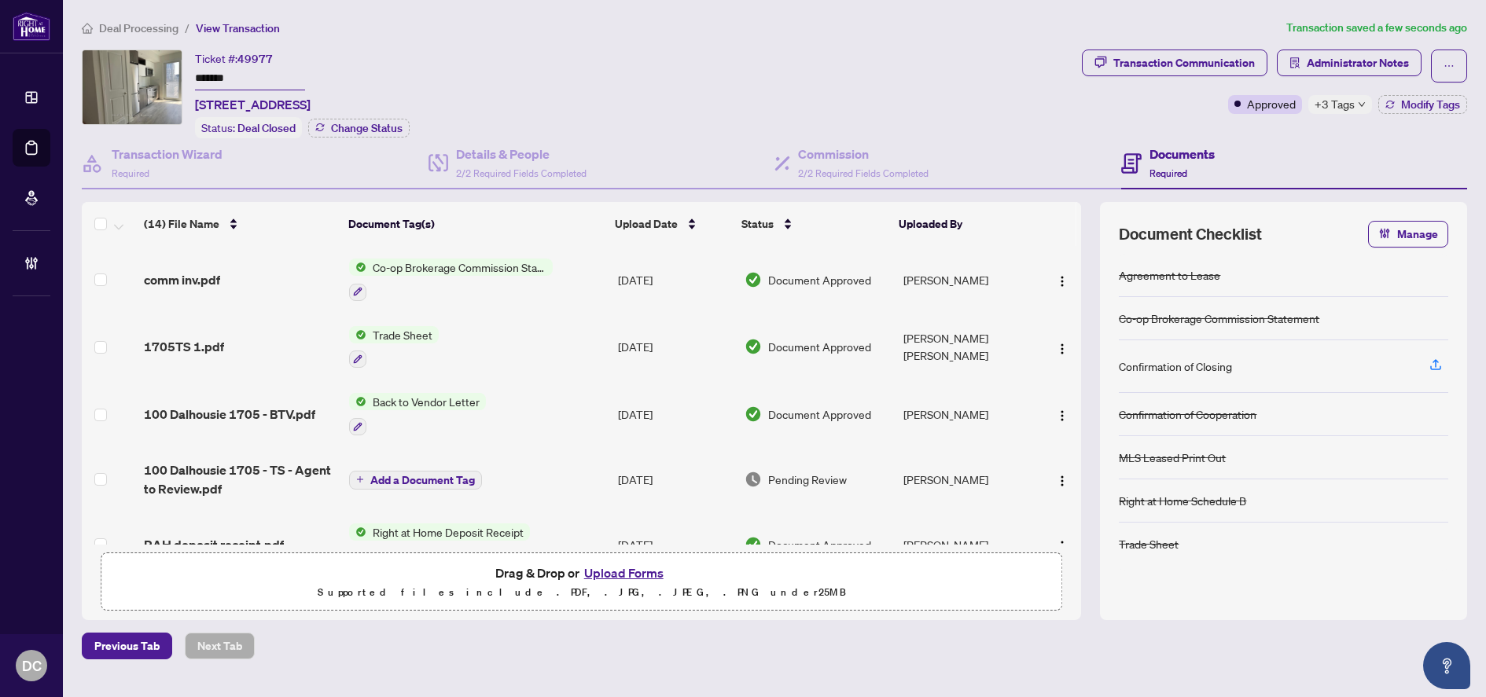
click at [590, 276] on td "Co-op Brokerage Commission Statement" at bounding box center [477, 280] width 269 height 68
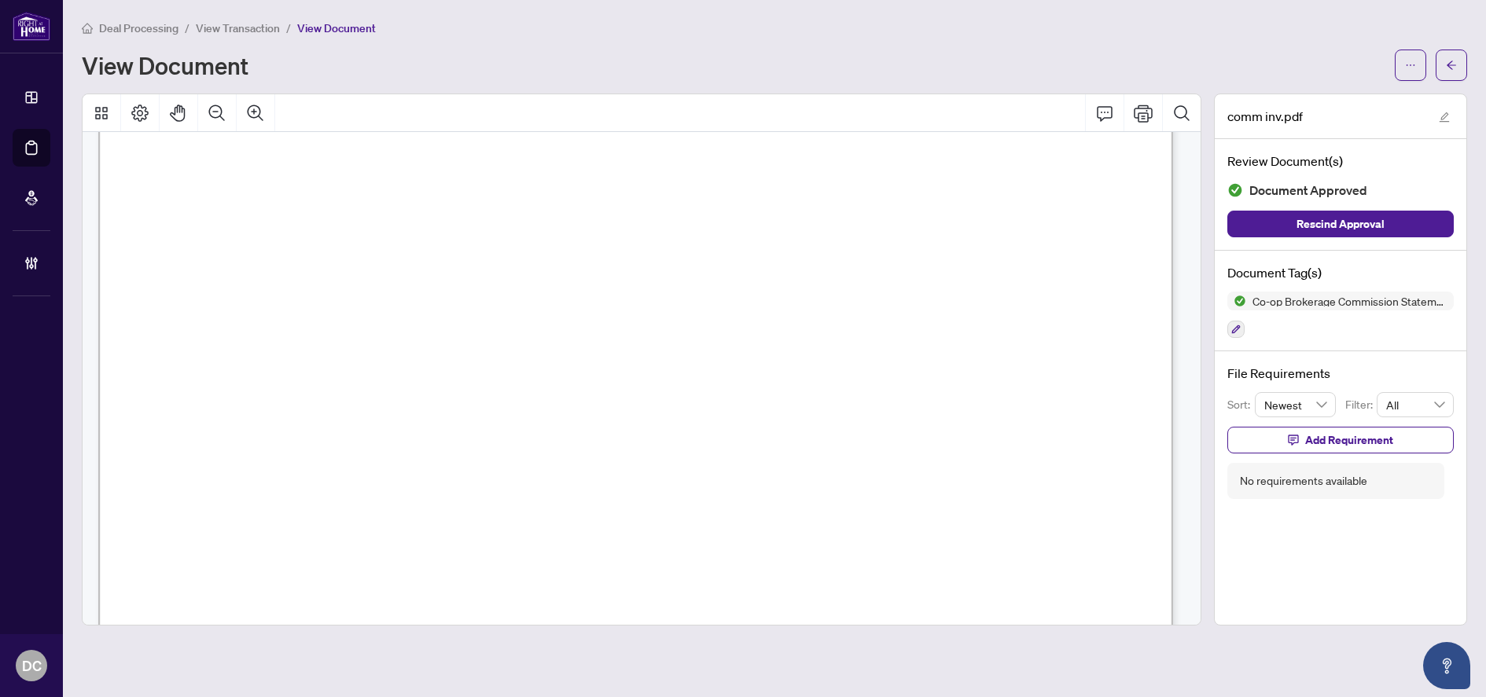
scroll to position [550, 0]
click at [1447, 68] on icon "arrow-left" at bounding box center [1451, 65] width 11 height 11
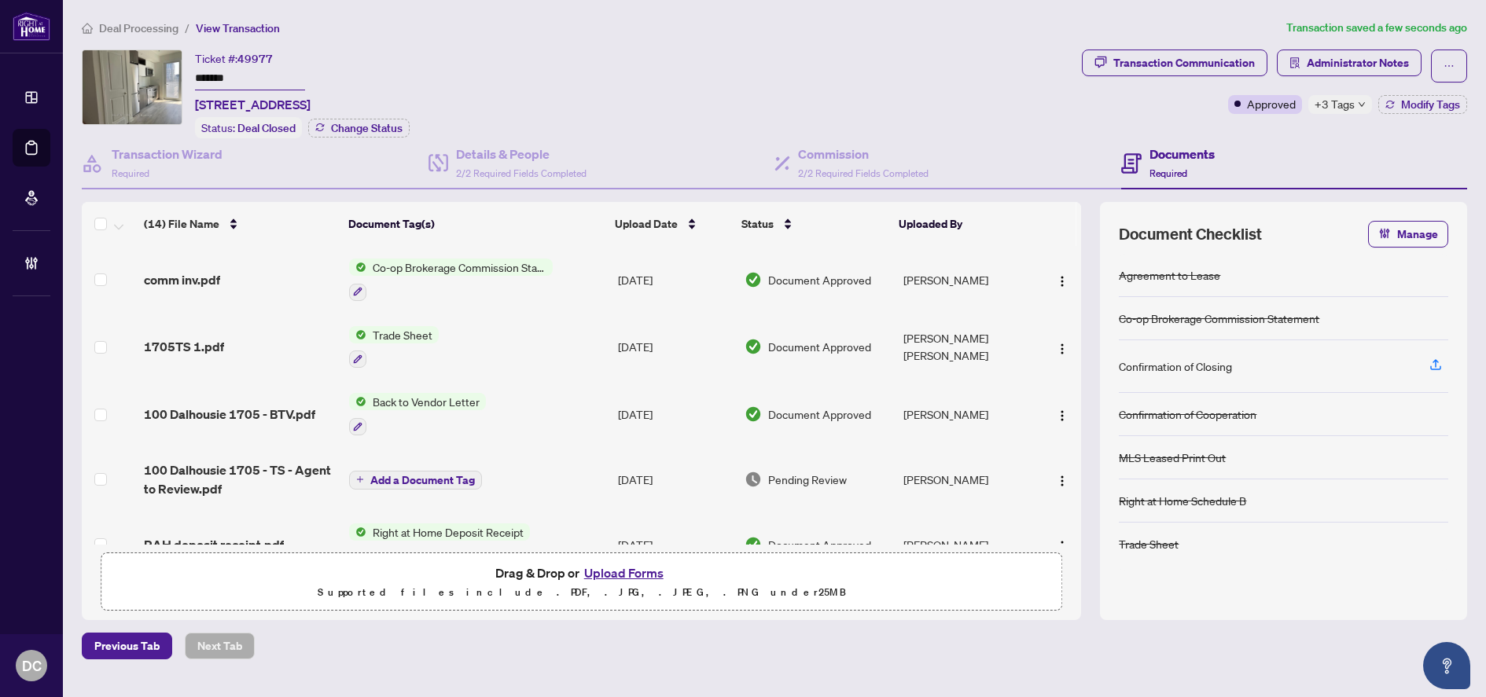
click at [1365, 101] on div "+3 Tags" at bounding box center [1340, 104] width 64 height 19
click at [1230, 138] on div "Documents Required" at bounding box center [1294, 163] width 347 height 51
click at [1306, 72] on button "Administrator Notes" at bounding box center [1349, 63] width 145 height 27
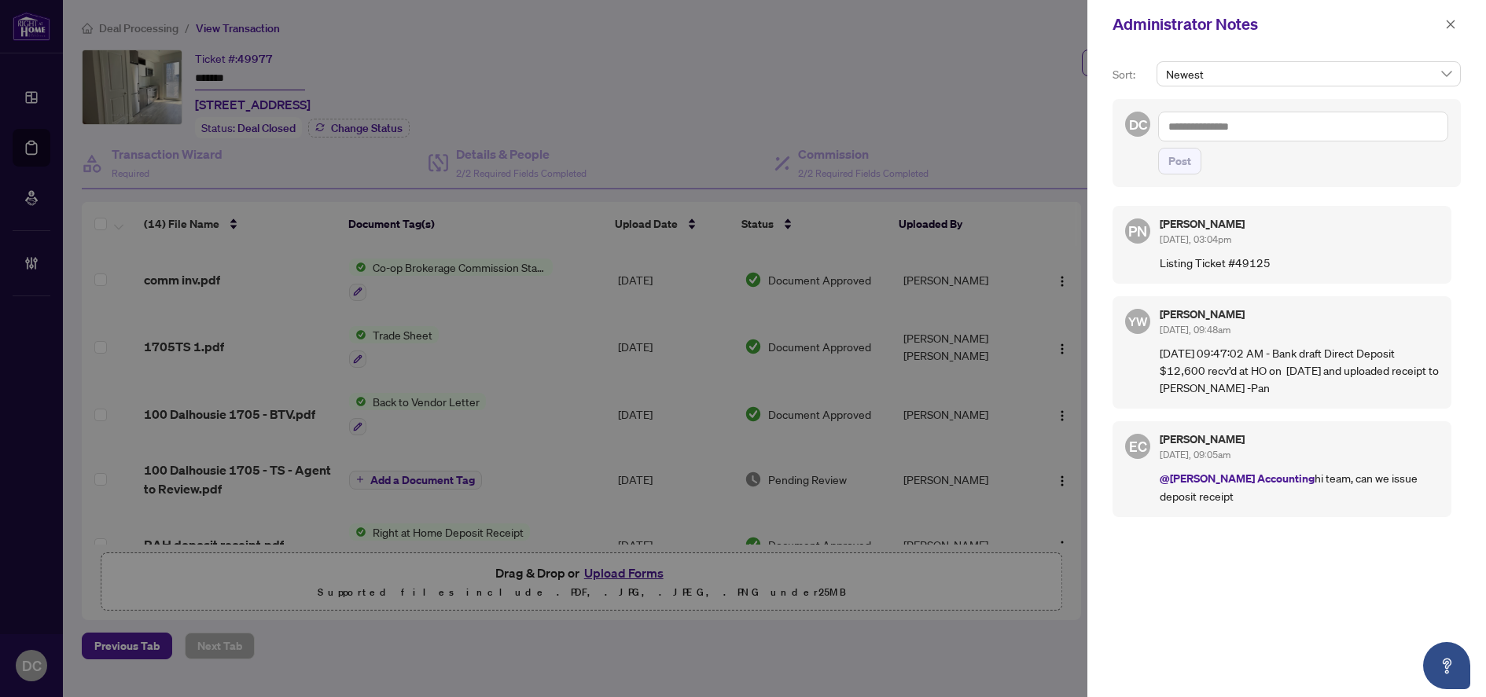
drag, startPoint x: 1360, startPoint y: 132, endPoint x: 1350, endPoint y: 131, distance: 10.3
click at [1359, 132] on textarea at bounding box center [1303, 127] width 290 height 30
paste textarea "**********"
type textarea "**********"
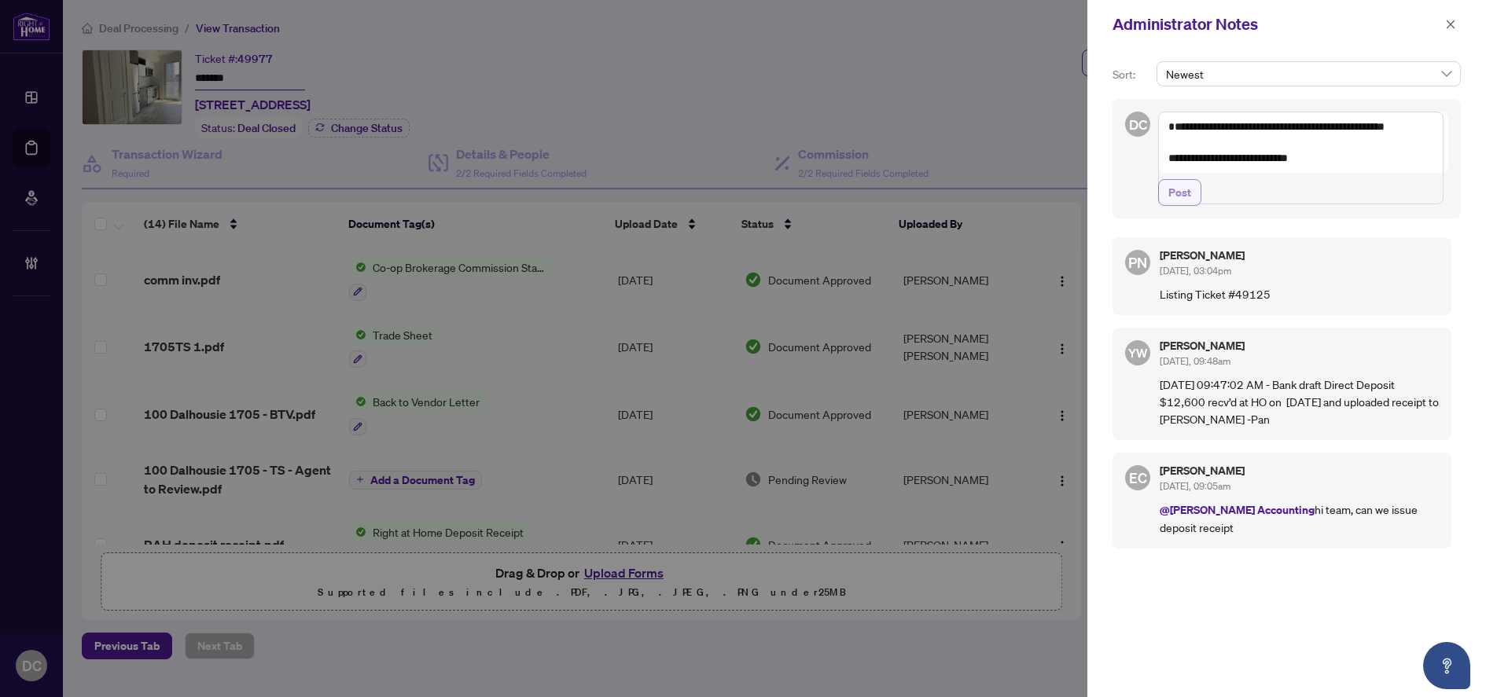
click at [1178, 205] on span "Post" at bounding box center [1179, 192] width 23 height 25
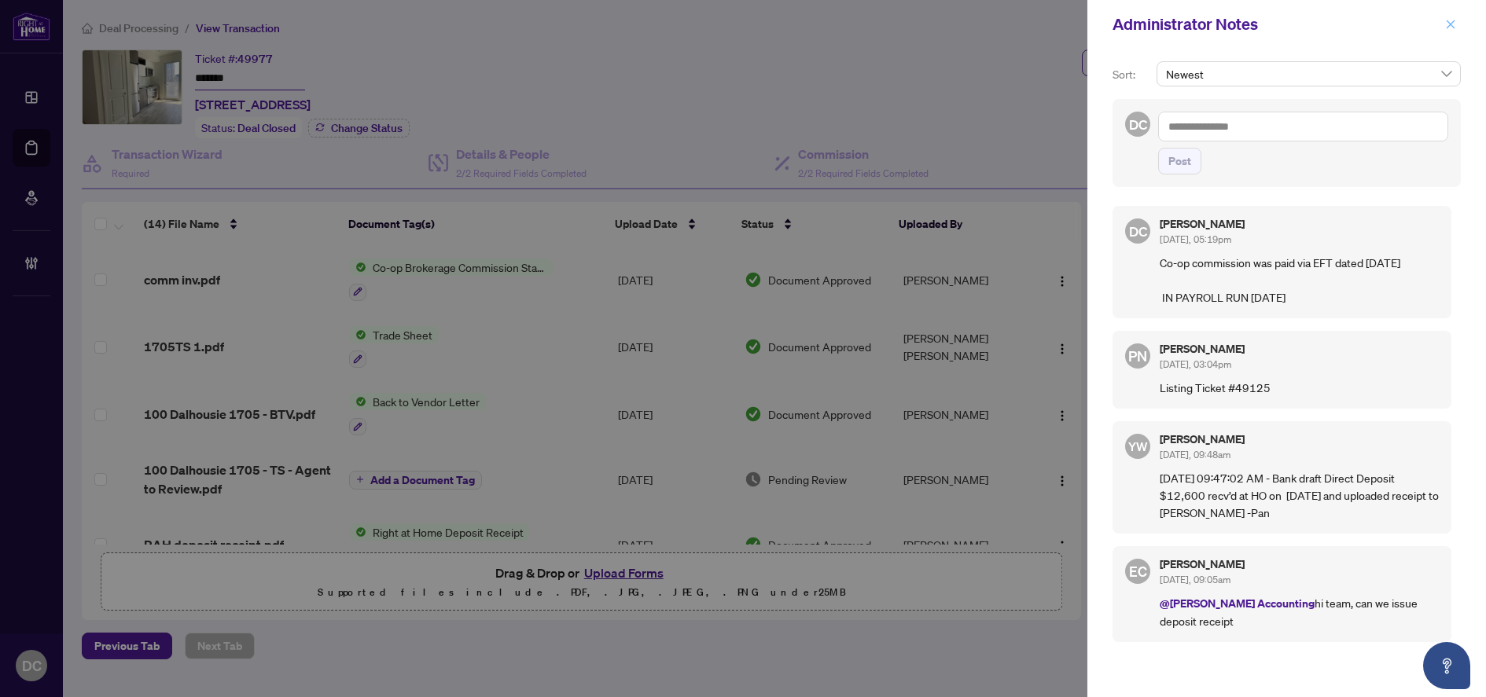
click at [1450, 27] on icon "close" at bounding box center [1450, 24] width 11 height 11
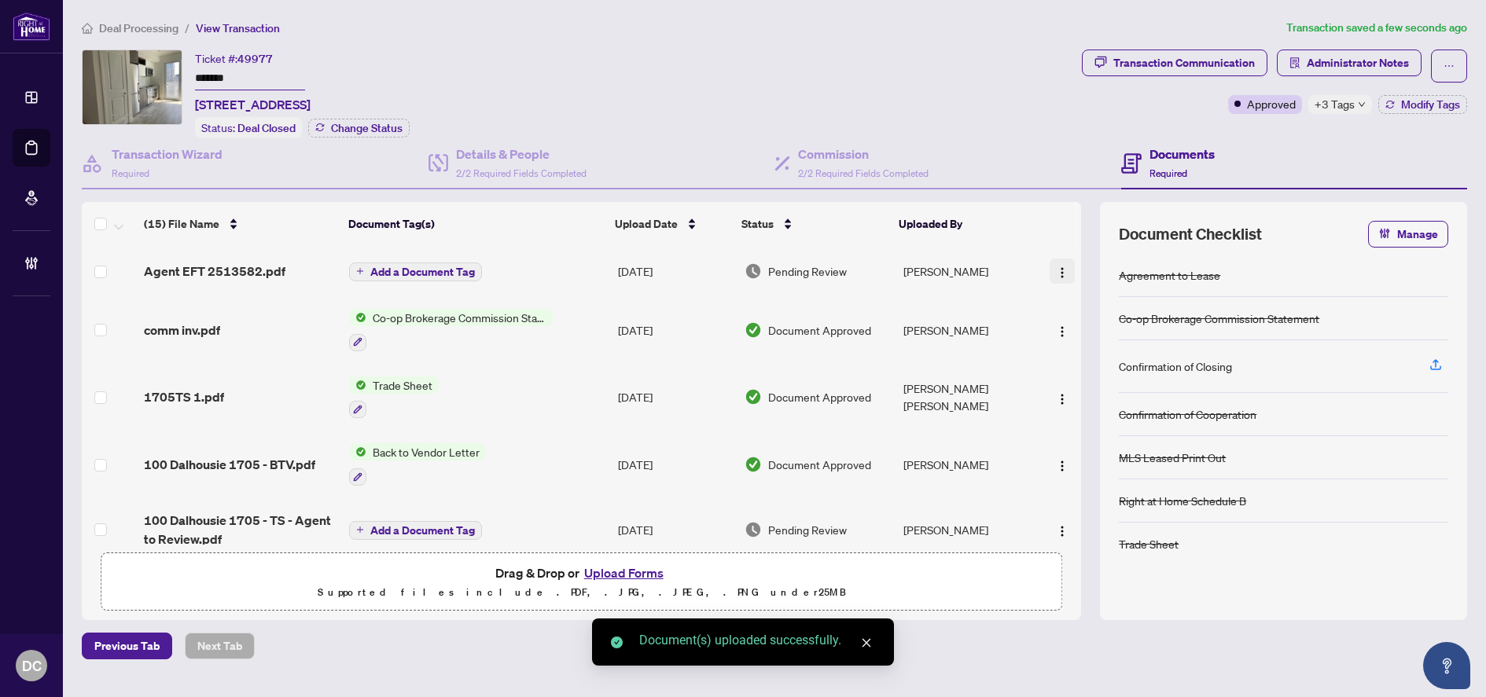
click at [1058, 275] on img "button" at bounding box center [1062, 273] width 13 height 13
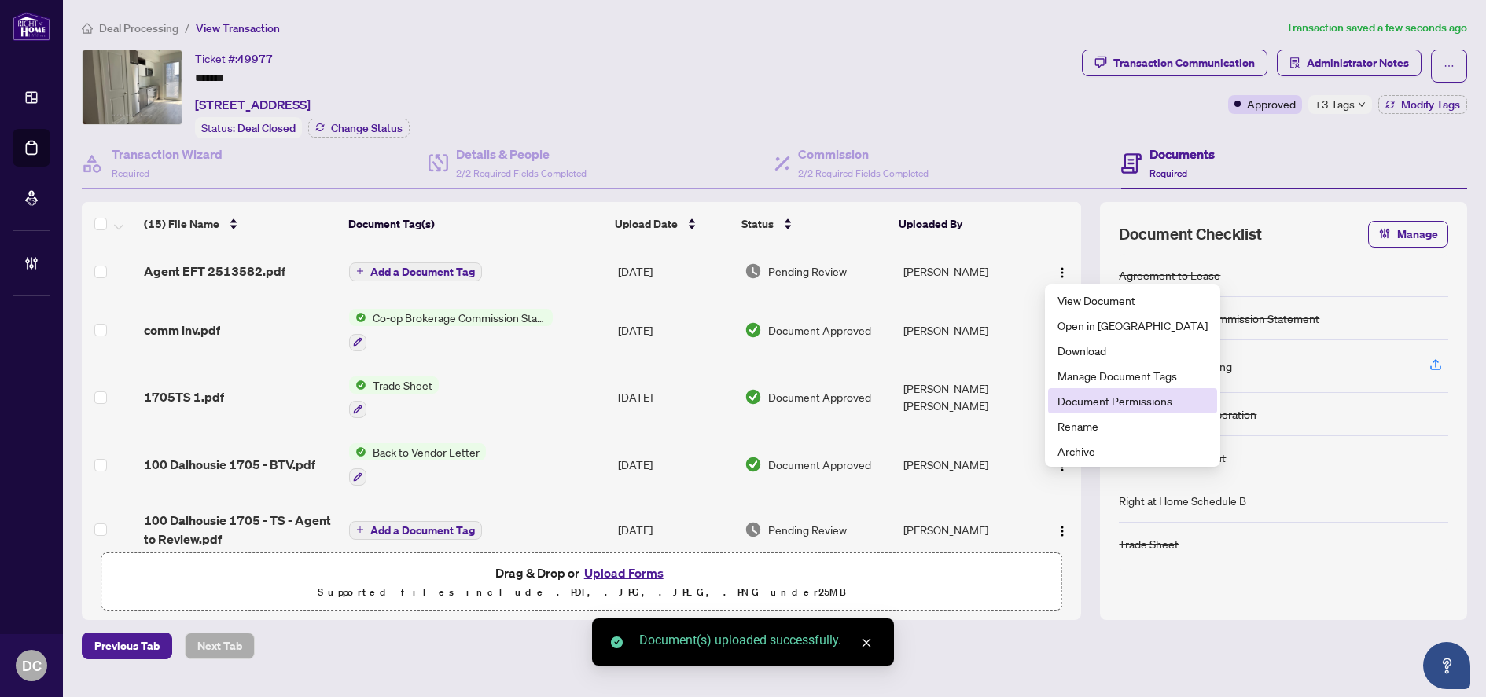
click at [1101, 402] on span "Document Permissions" at bounding box center [1132, 400] width 150 height 17
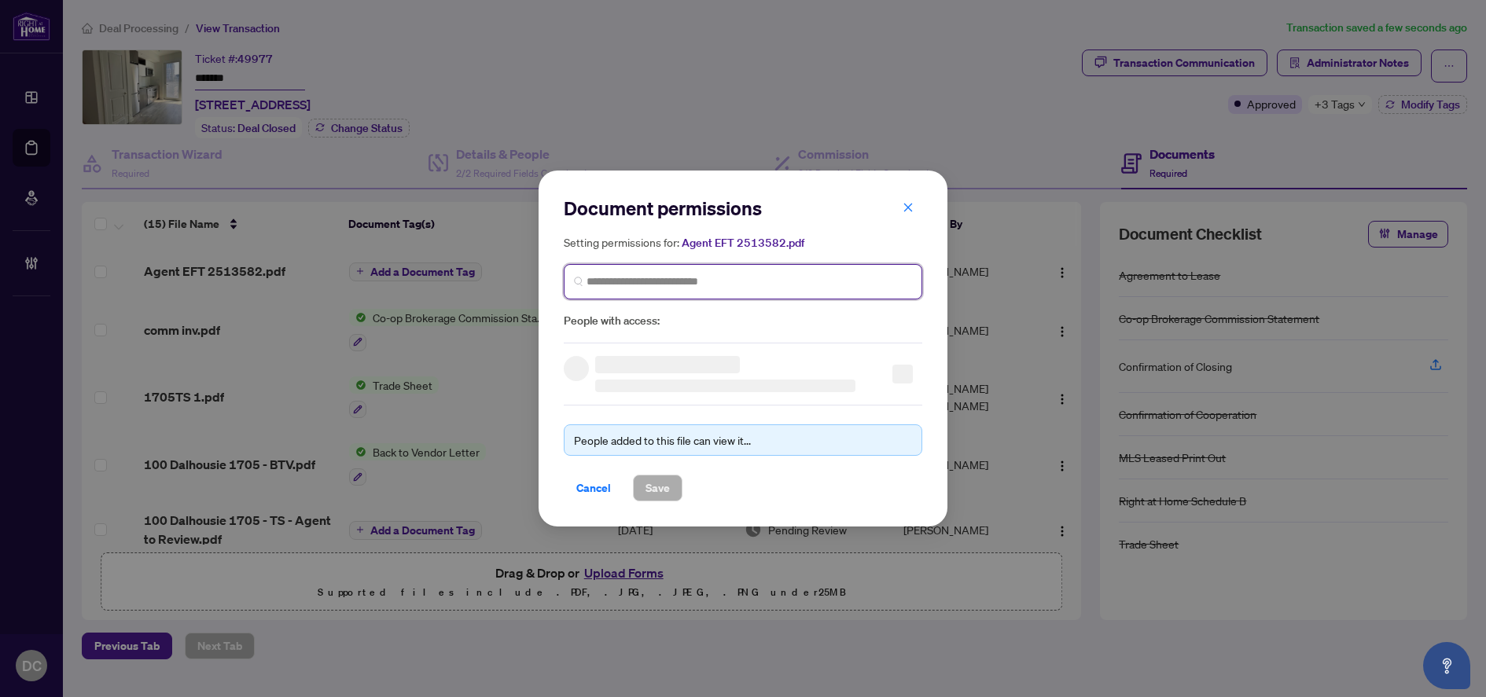
click at [784, 279] on input "search" at bounding box center [748, 282] width 325 height 17
type input "**********"
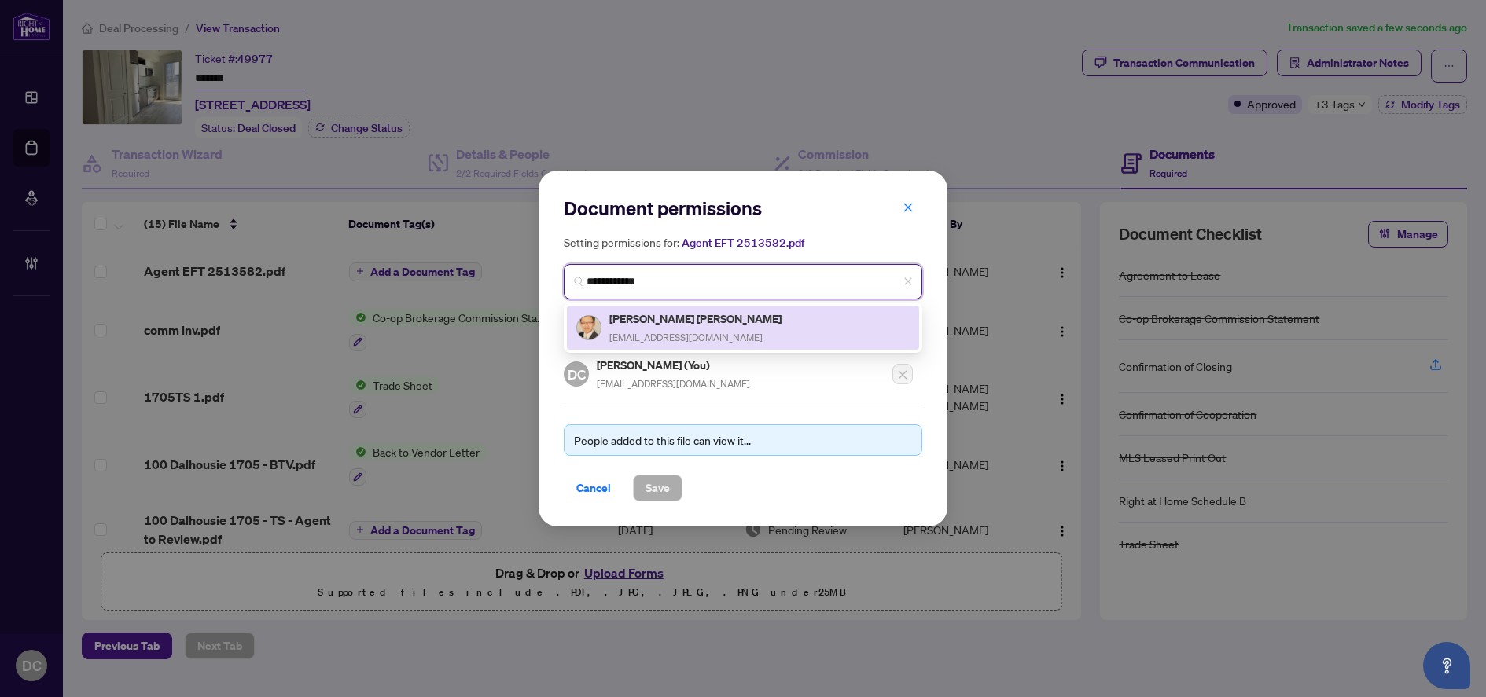
click at [696, 328] on div "Chee Kwong Cheng chee.cheng@gmail.com" at bounding box center [696, 328] width 175 height 36
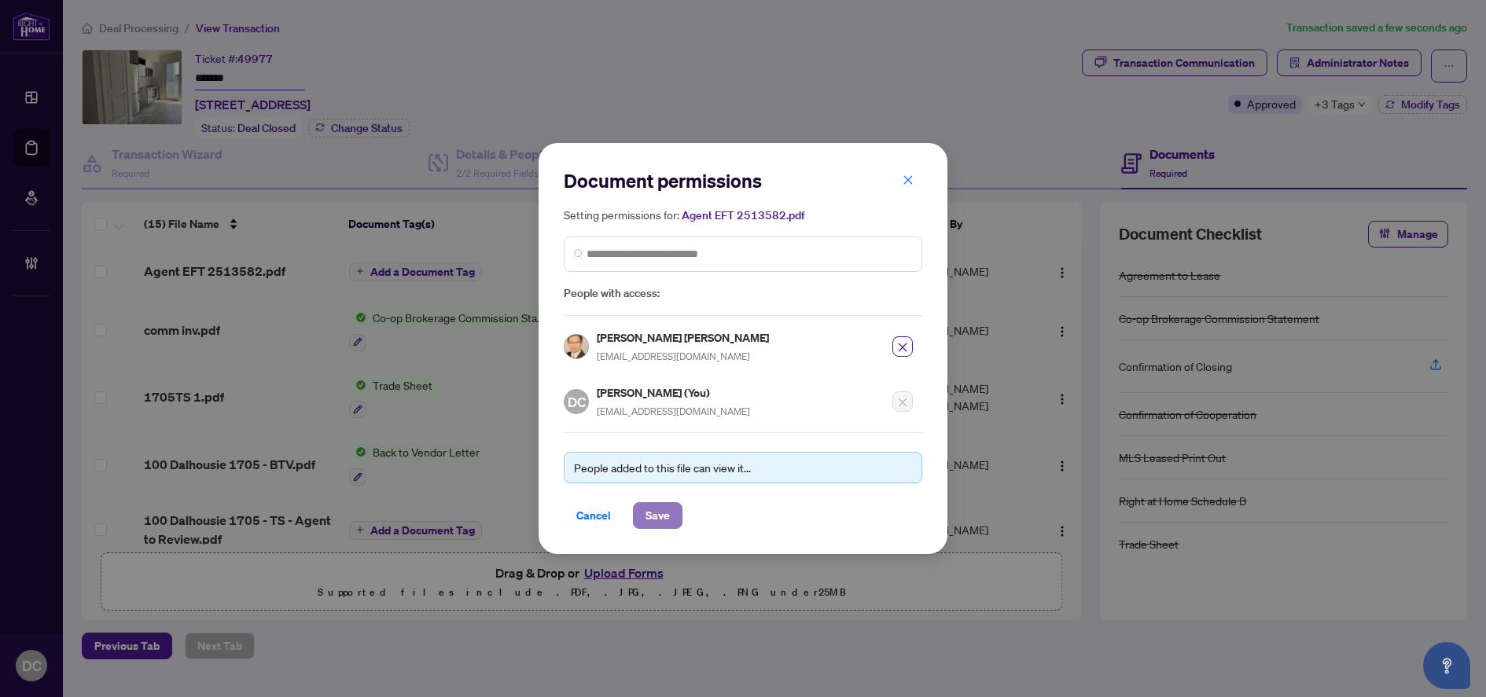
click at [665, 516] on span "Save" at bounding box center [657, 515] width 24 height 25
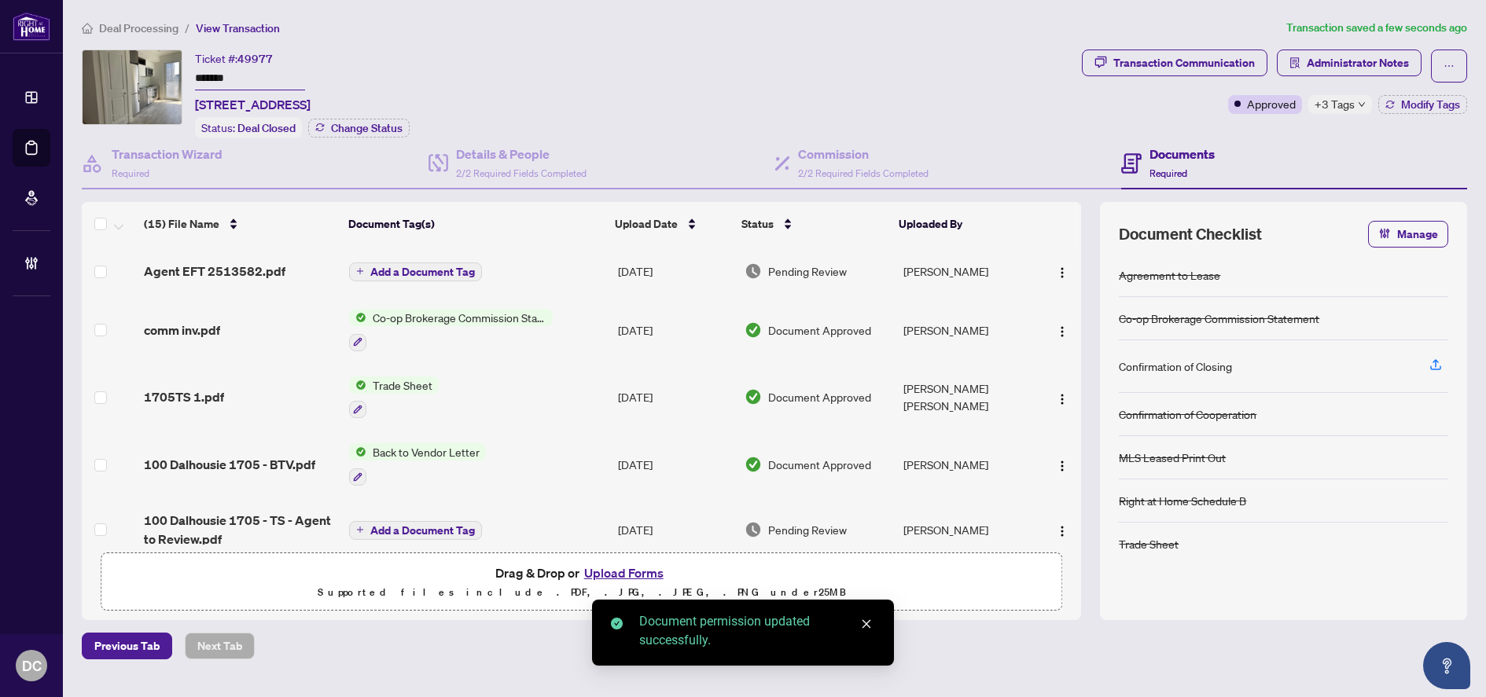
click at [431, 267] on span "Add a Document Tag" at bounding box center [422, 272] width 105 height 11
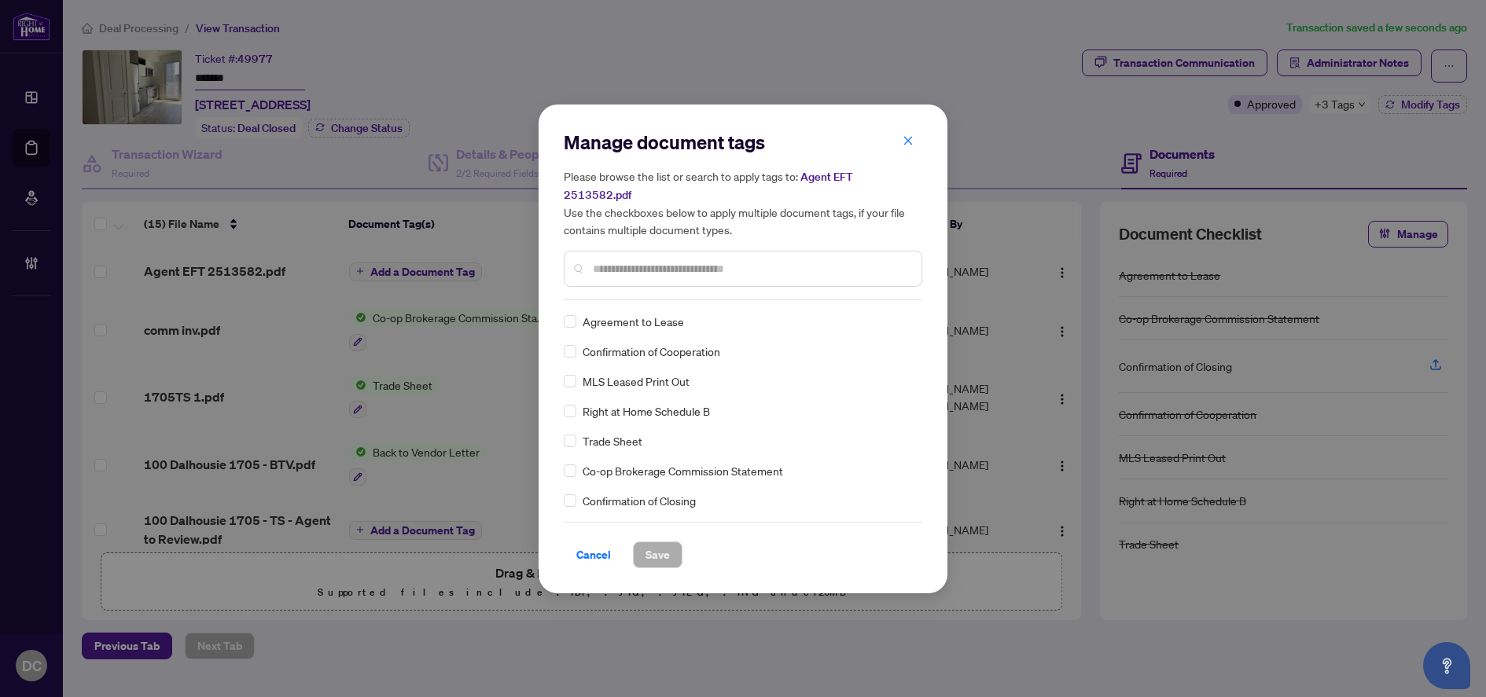
click at [773, 264] on input "text" at bounding box center [751, 268] width 316 height 17
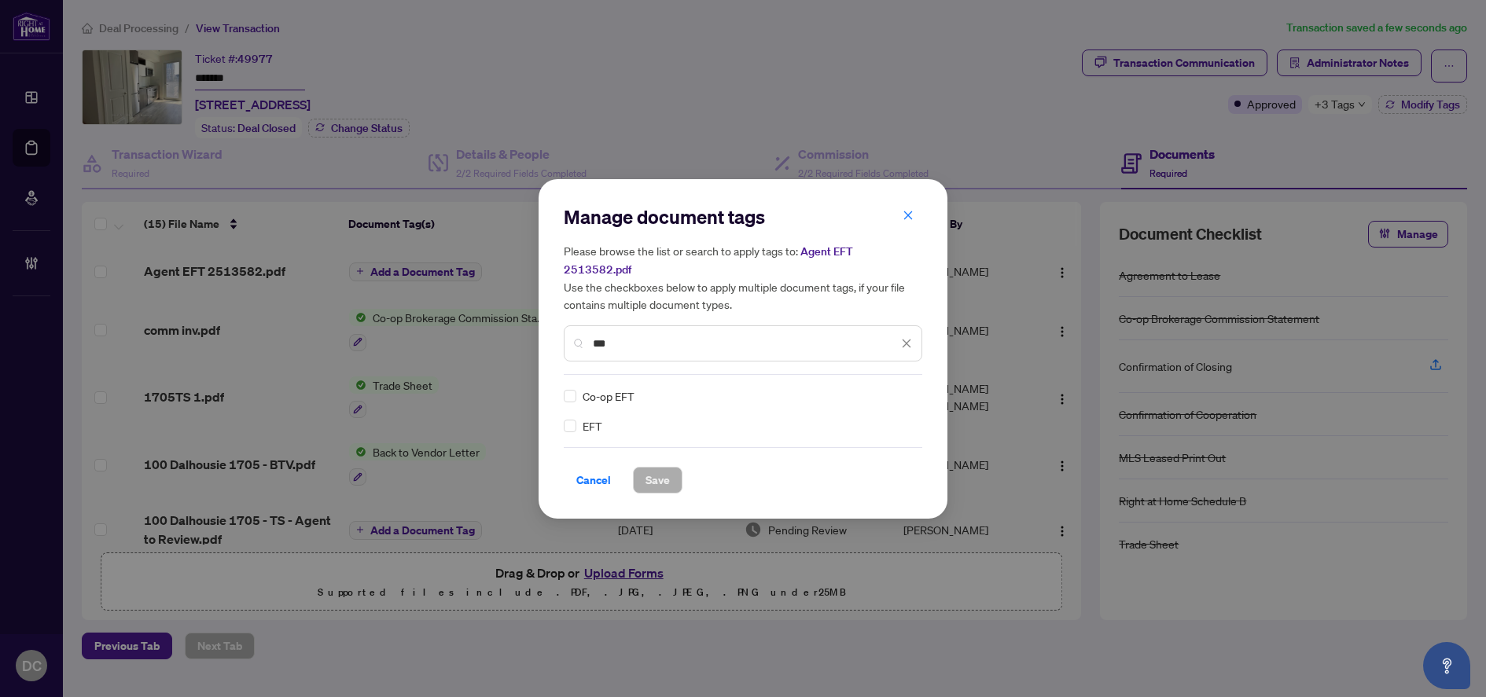
type input "***"
click at [899, 388] on div at bounding box center [897, 396] width 30 height 16
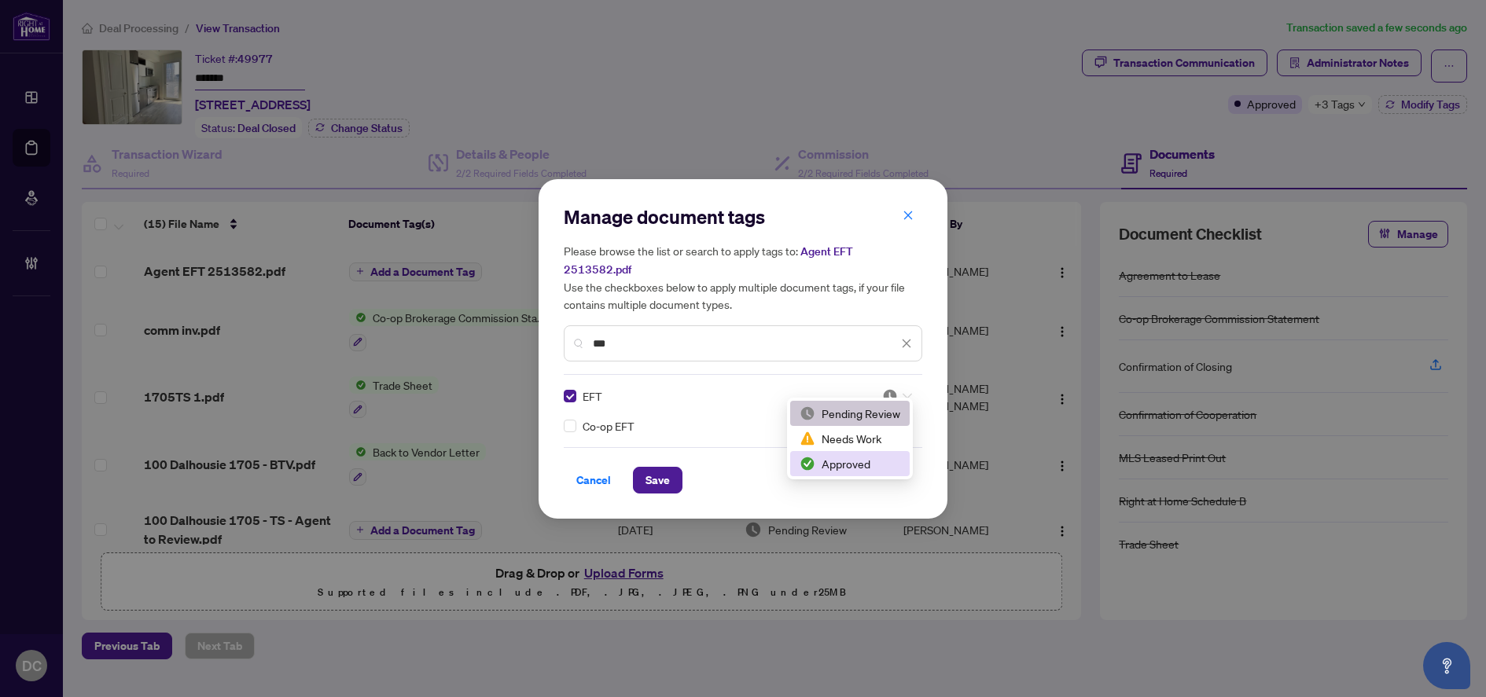
click at [833, 471] on div "Approved" at bounding box center [850, 463] width 101 height 17
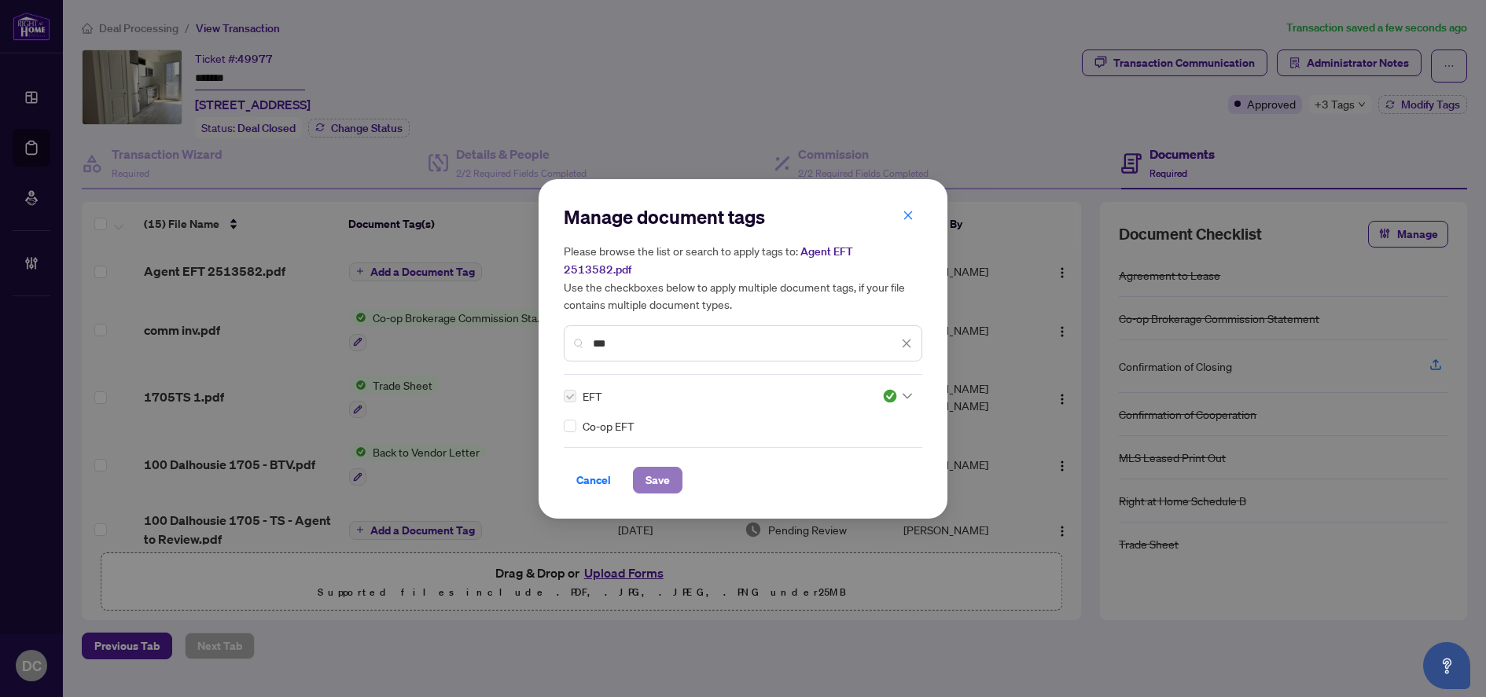
click at [671, 472] on button "Save" at bounding box center [658, 480] width 50 height 27
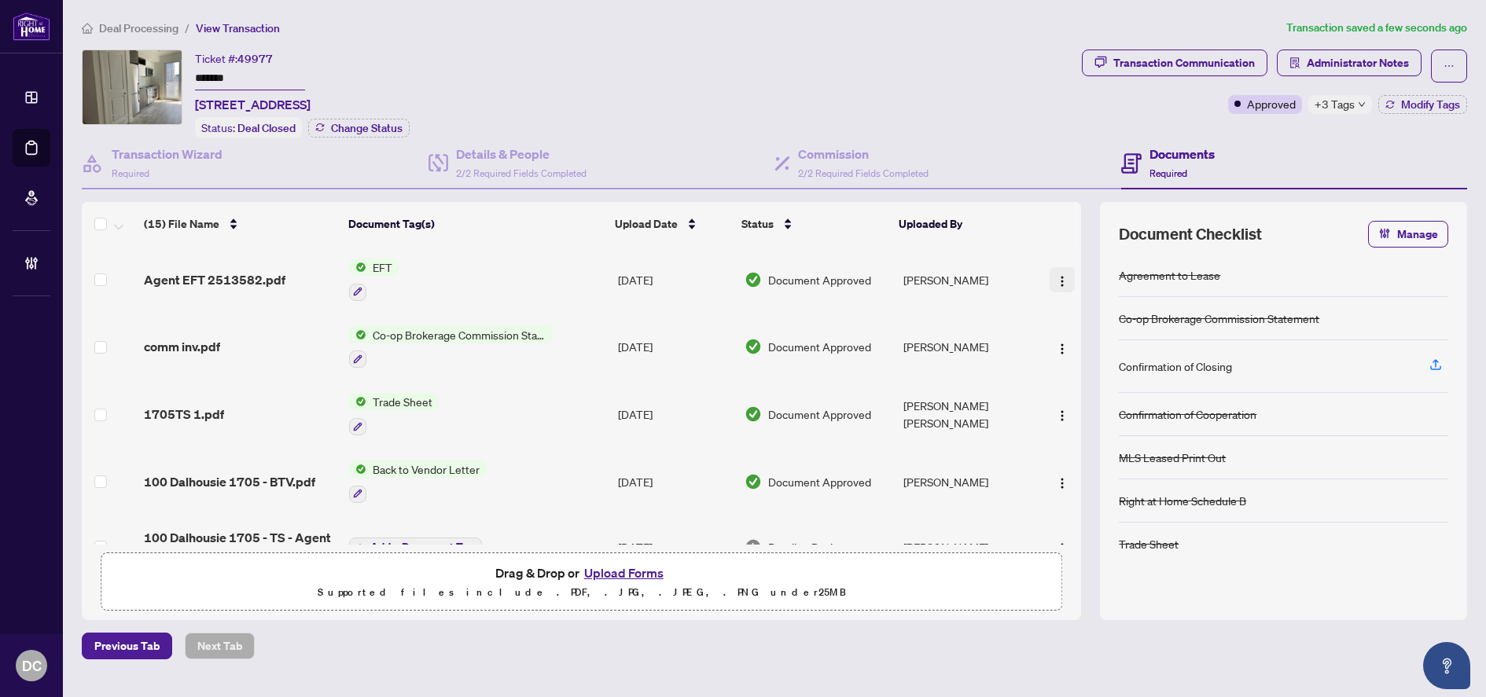
click at [1060, 283] on img "button" at bounding box center [1062, 281] width 13 height 13
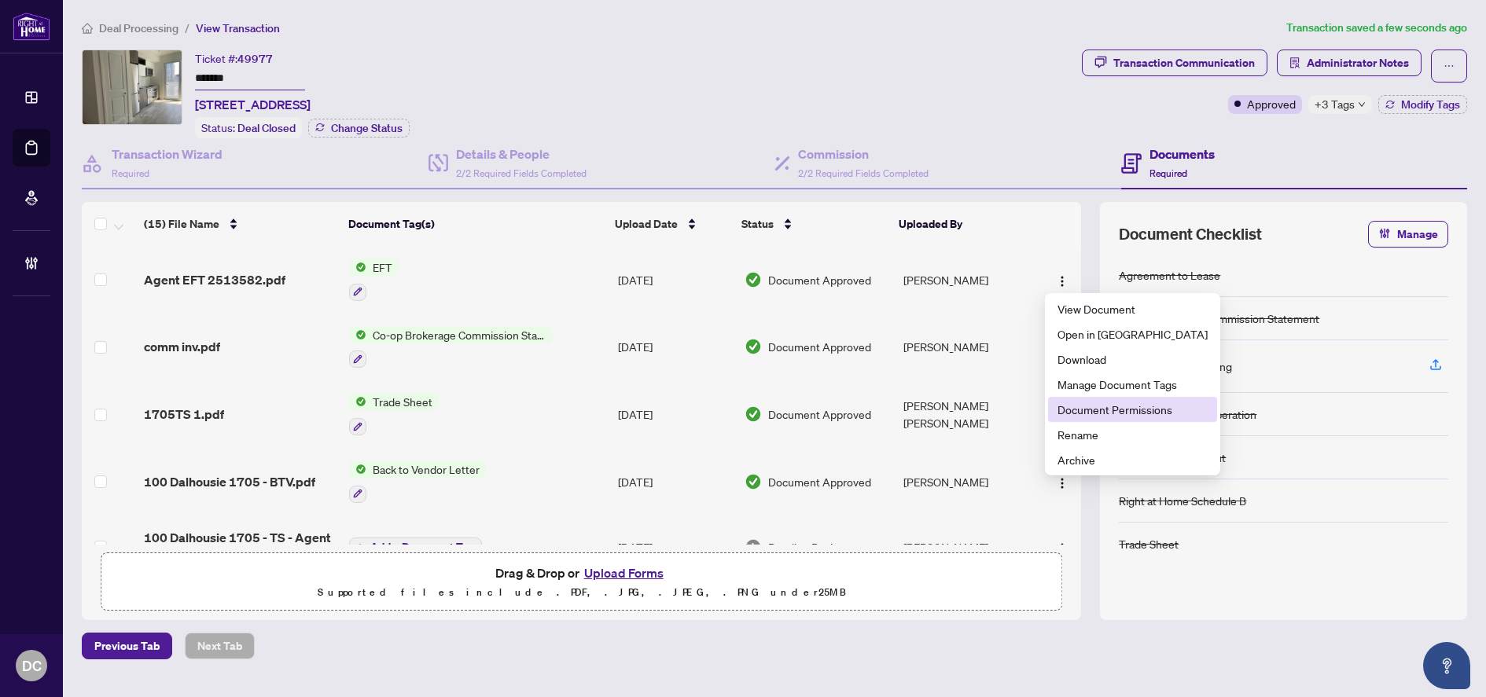
click at [1078, 403] on span "Document Permissions" at bounding box center [1132, 409] width 150 height 17
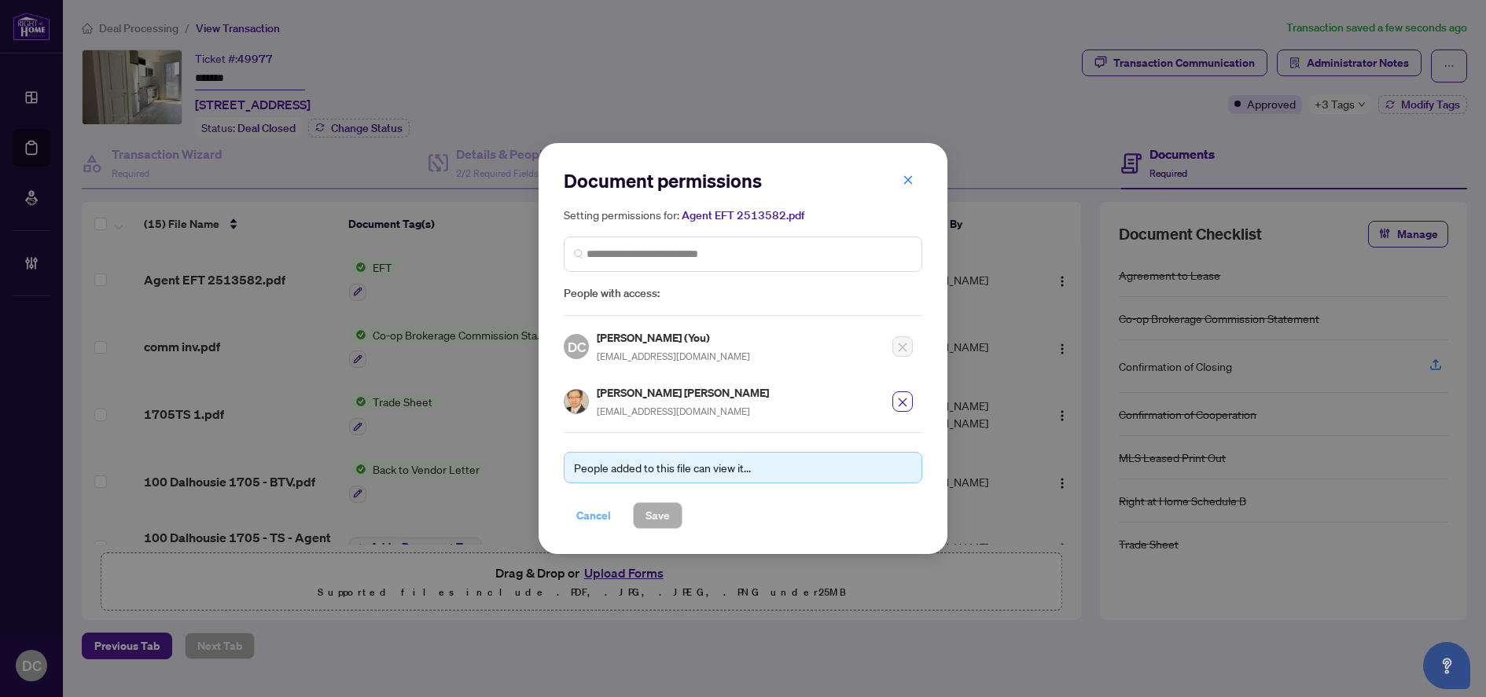
click at [601, 516] on span "Cancel" at bounding box center [593, 515] width 35 height 25
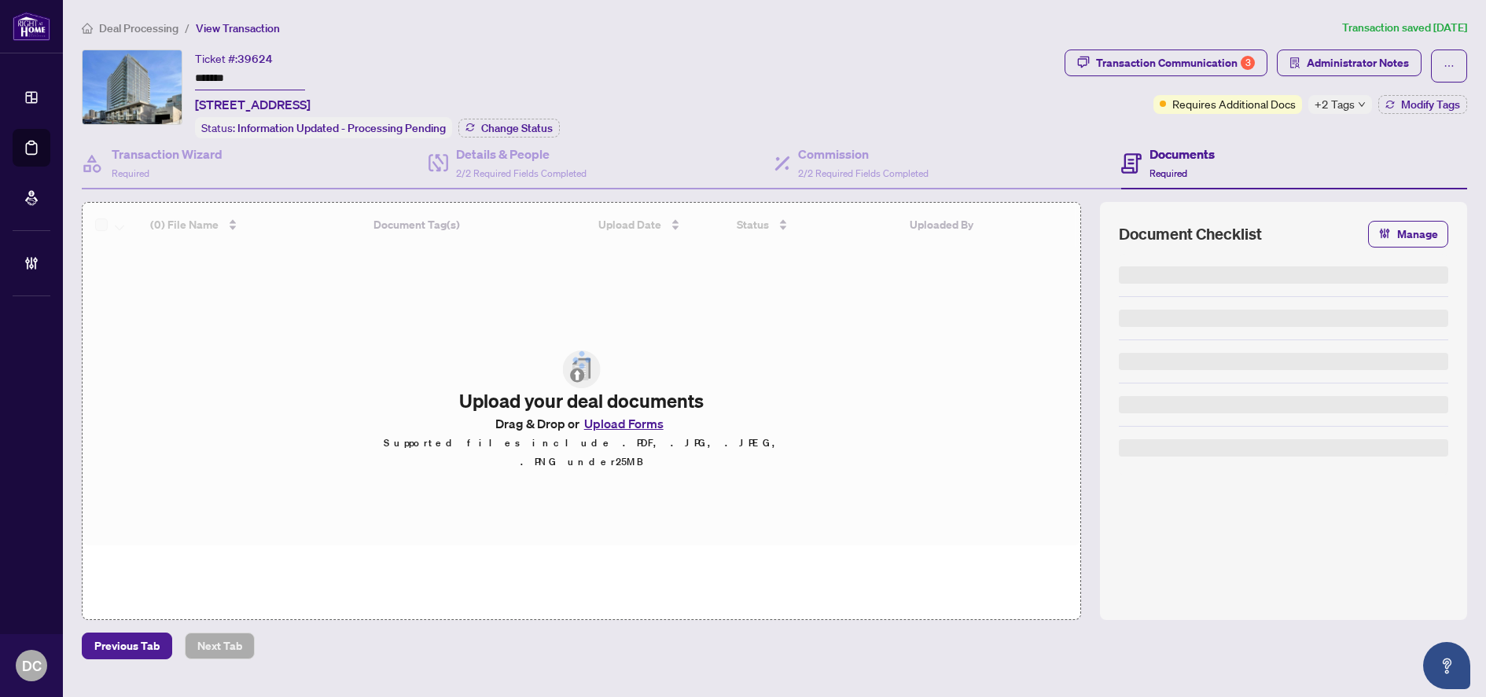
drag, startPoint x: 271, startPoint y: 79, endPoint x: 159, endPoint y: 93, distance: 113.3
click at [134, 75] on div "Ticket #: 39624 ******* [STREET_ADDRESS] Status: Information Updated - Processi…" at bounding box center [570, 94] width 976 height 89
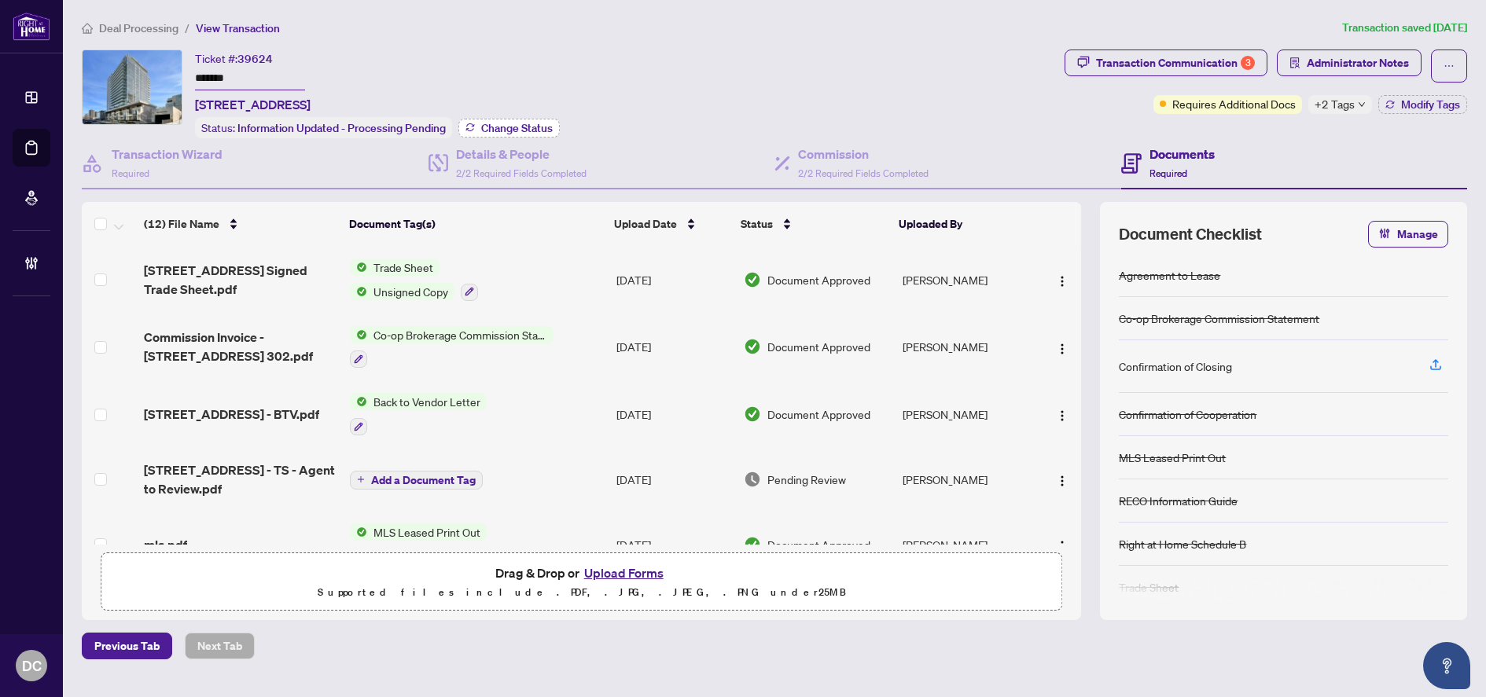
click at [494, 138] on div "Details & People 2/2 Required Fields Completed" at bounding box center [601, 163] width 347 height 51
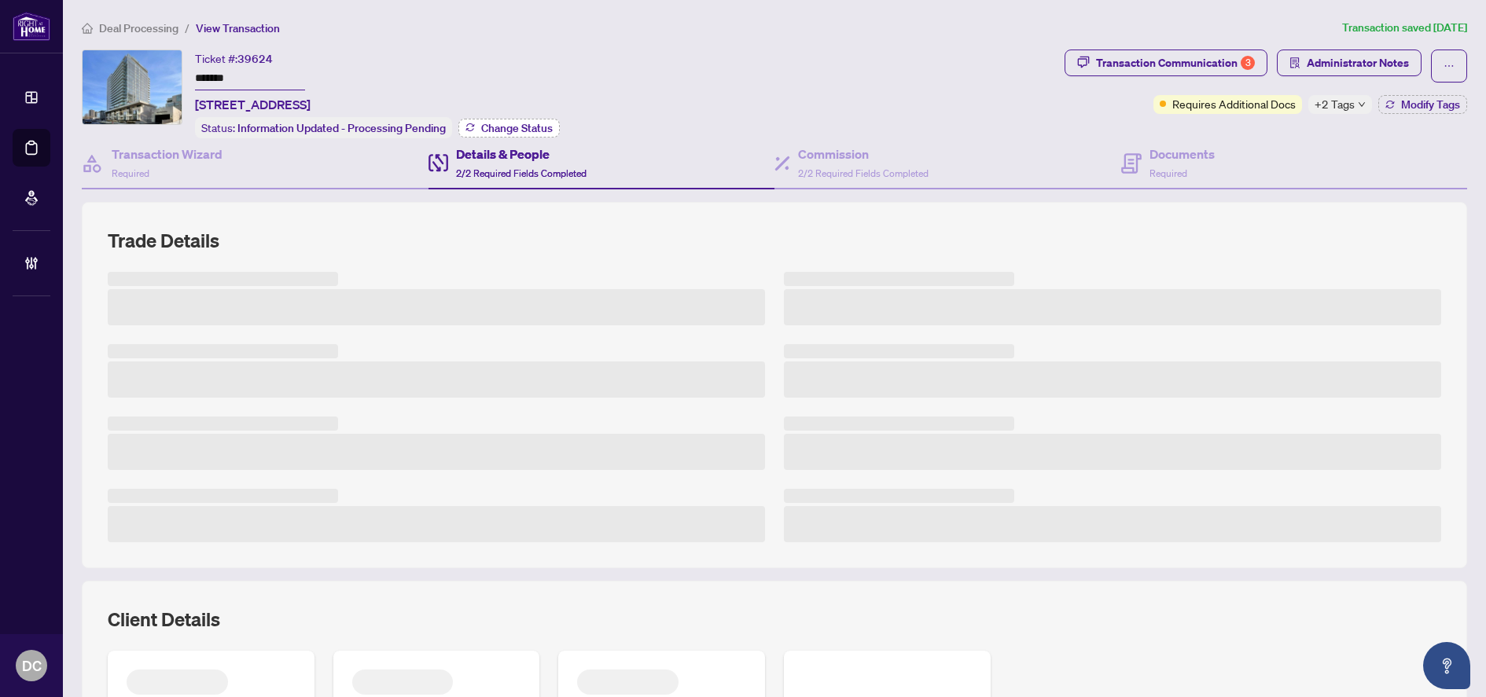
click at [496, 128] on span "Change Status" at bounding box center [517, 128] width 72 height 11
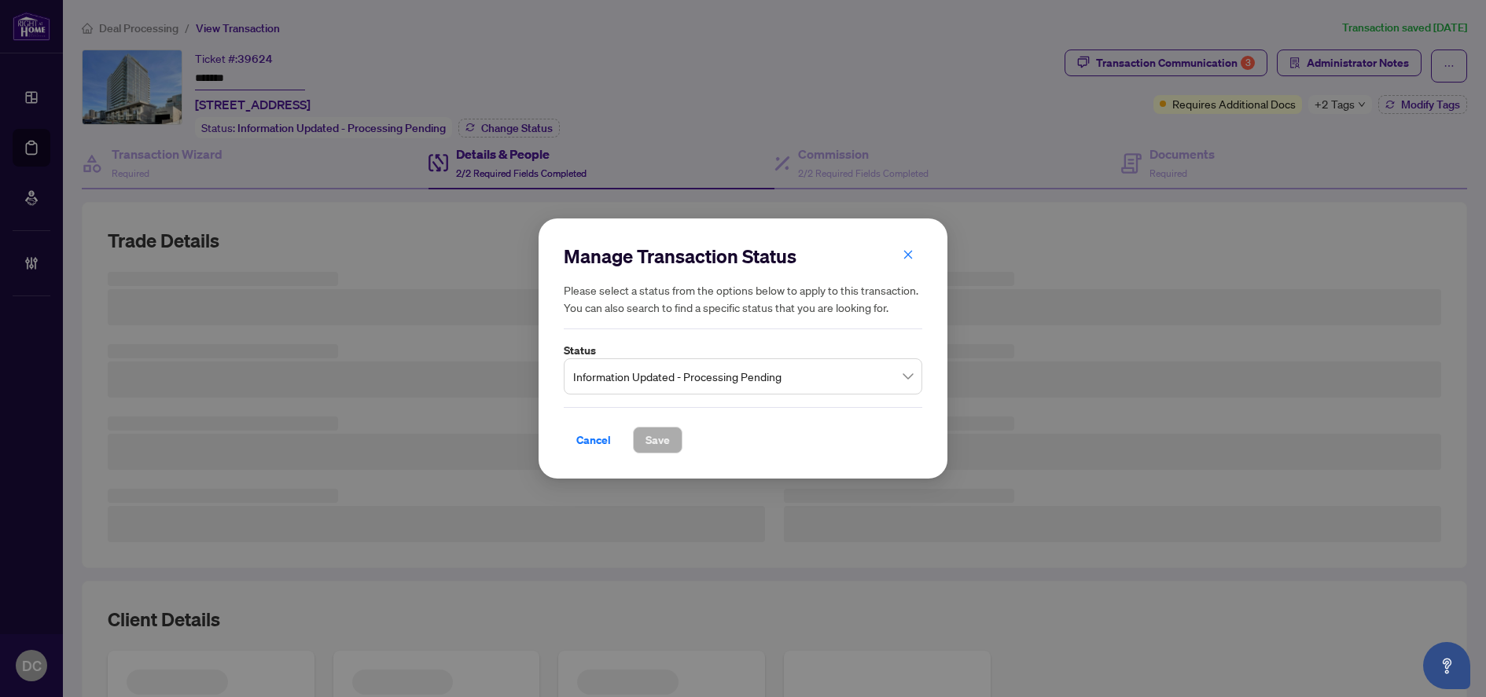
click at [709, 386] on span "Information Updated - Processing Pending" at bounding box center [743, 377] width 340 height 30
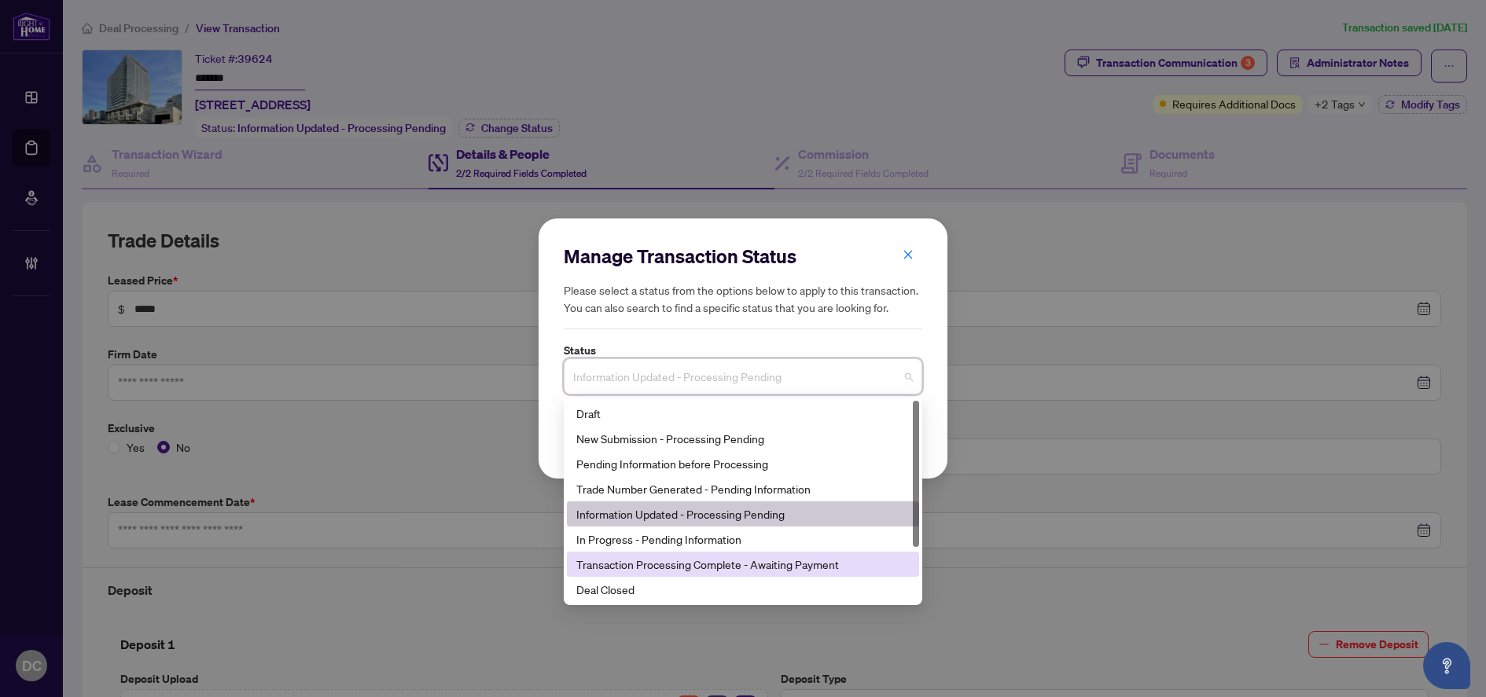
type input "**********"
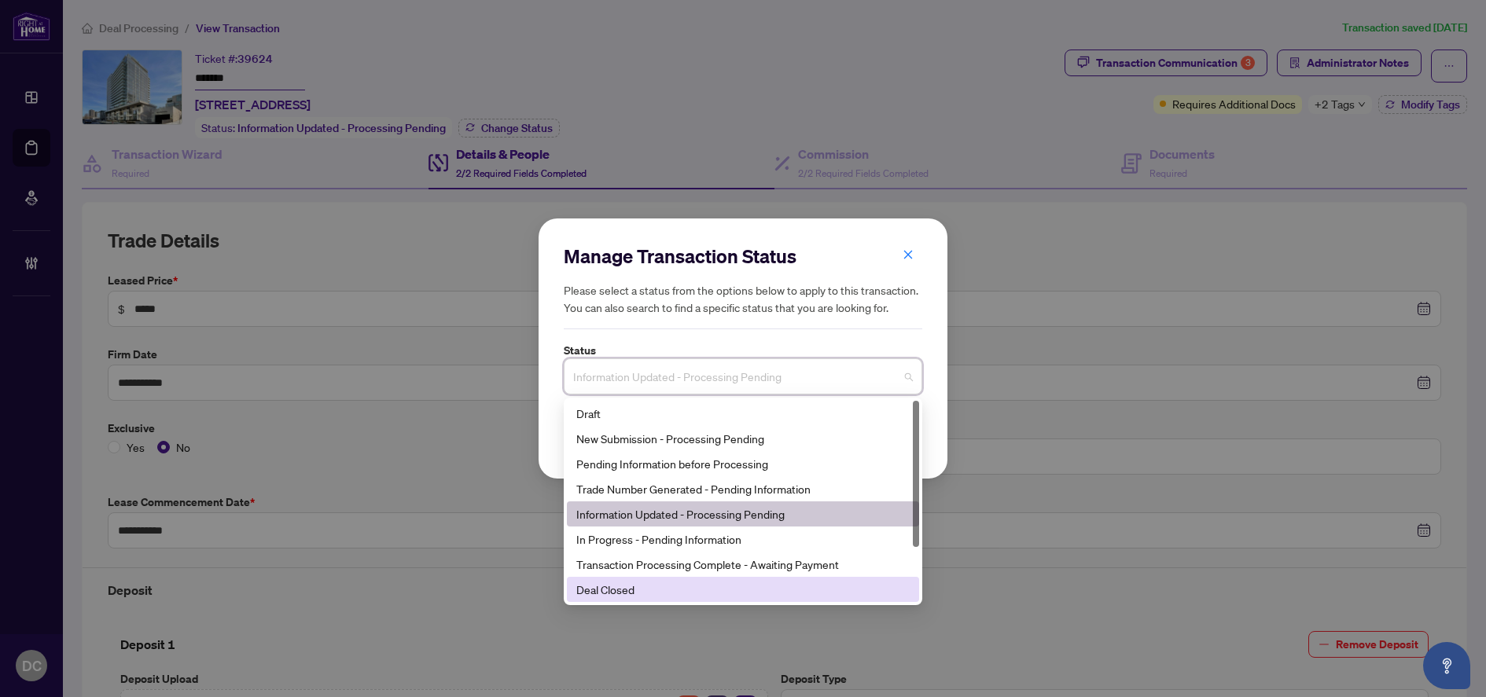
click at [631, 589] on div "Deal Closed" at bounding box center [742, 589] width 333 height 17
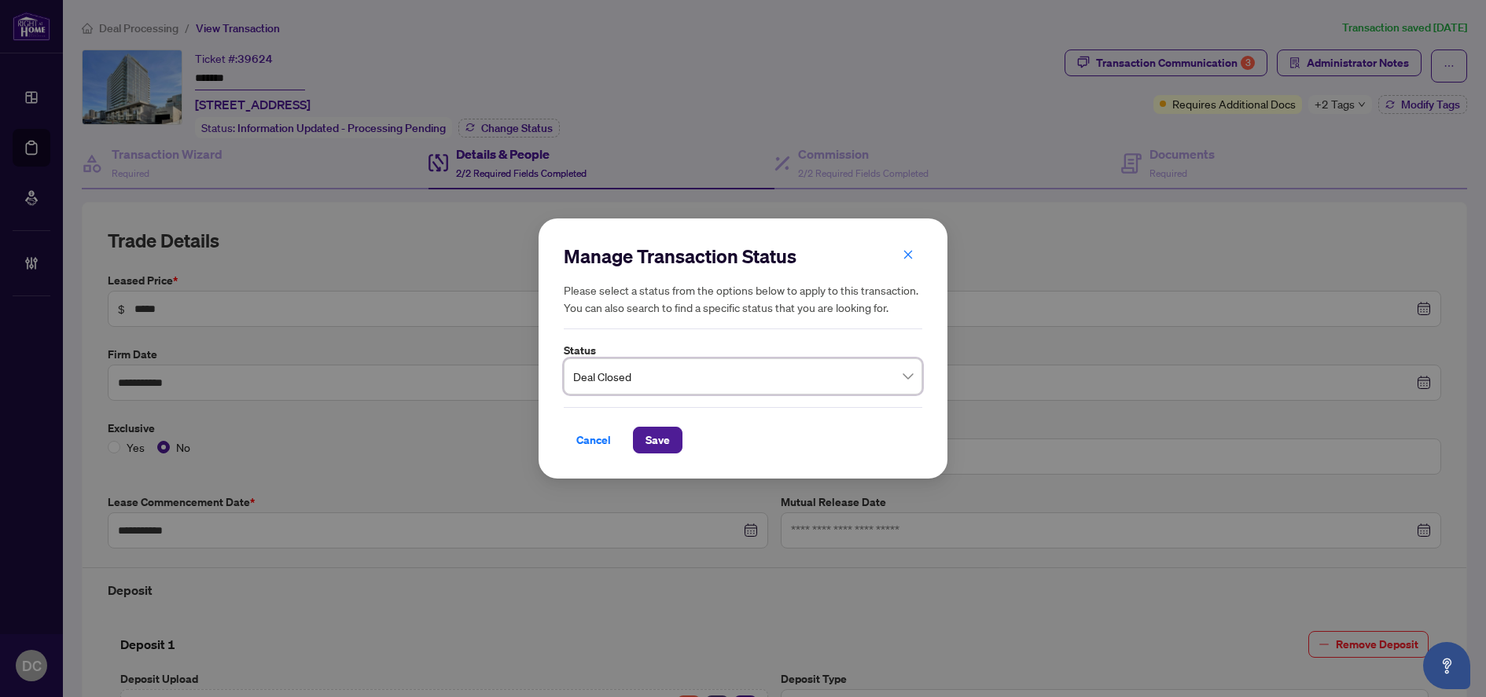
click at [646, 426] on div "Cancel Save" at bounding box center [743, 430] width 358 height 46
click at [658, 439] on span "Save" at bounding box center [657, 440] width 24 height 25
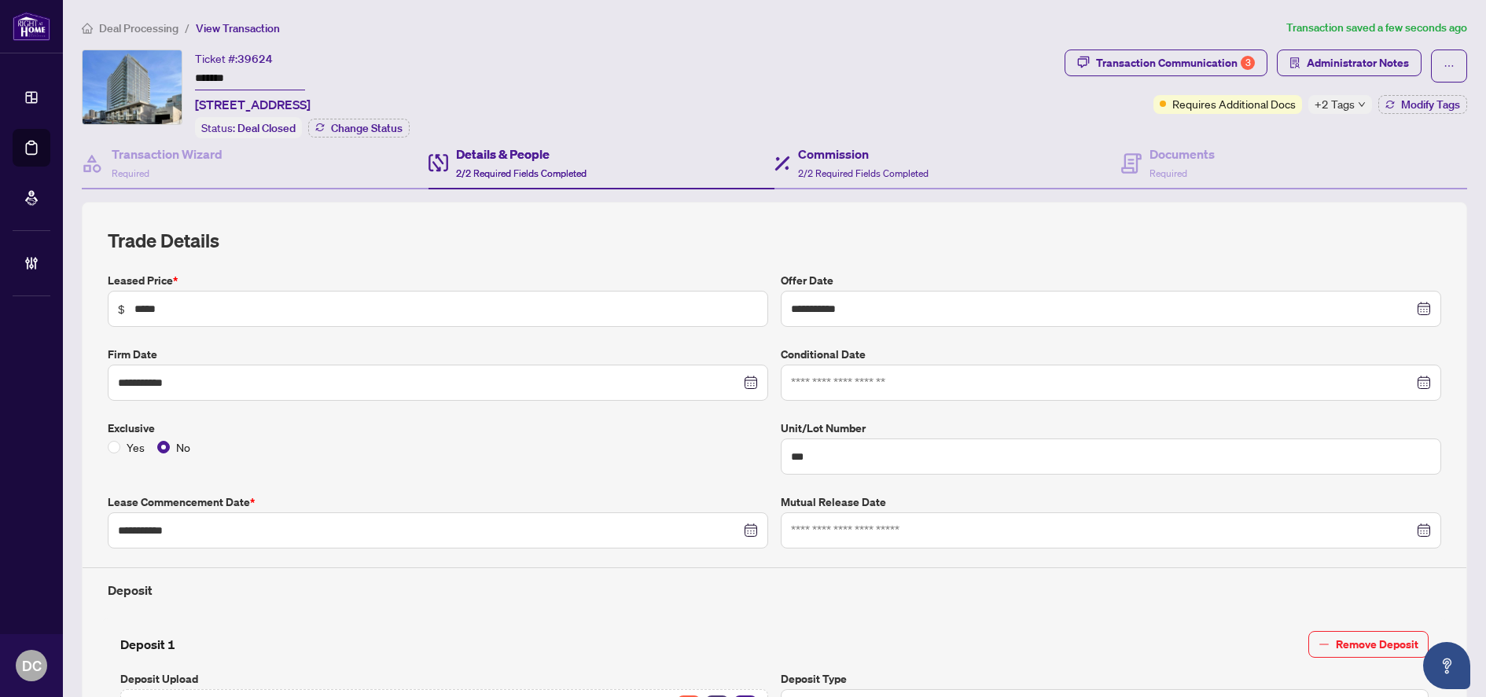
click at [960, 169] on div "Commission 2/2 Required Fields Completed" at bounding box center [947, 163] width 347 height 51
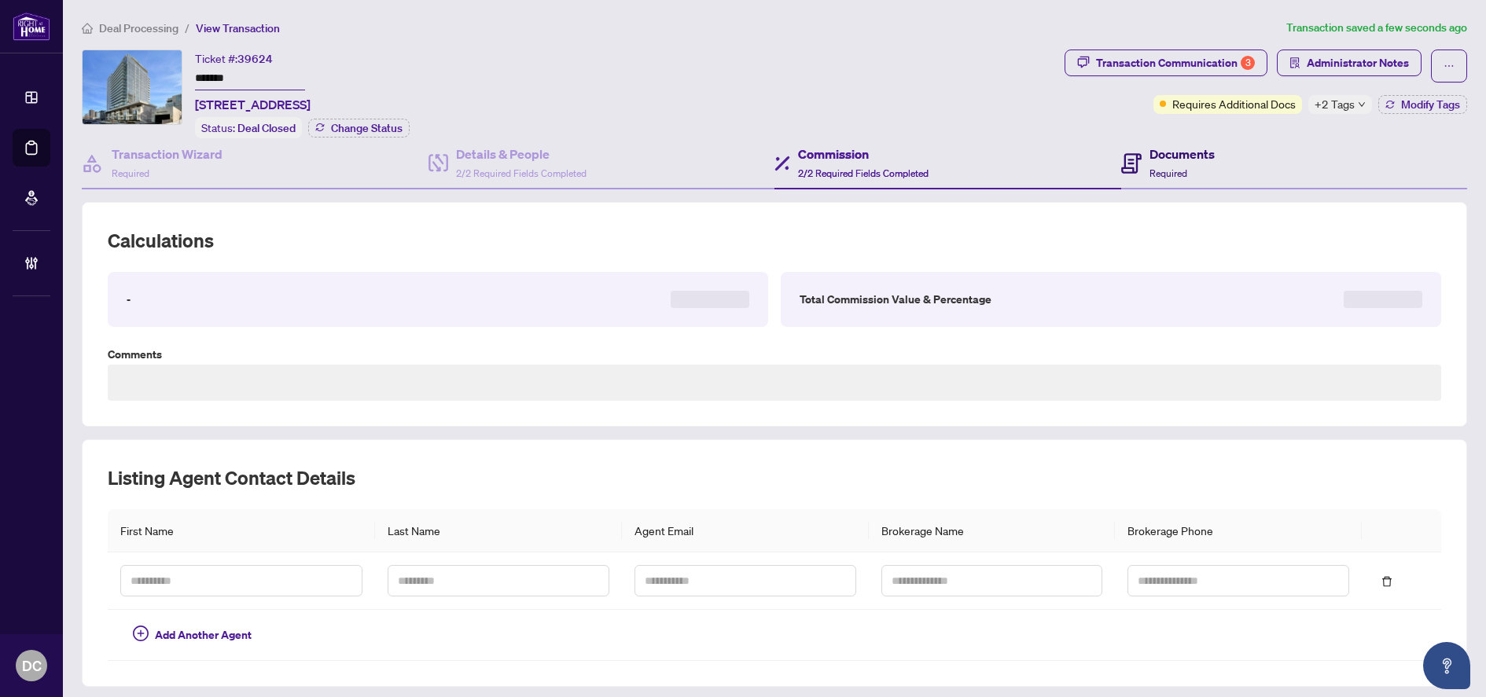
click at [1200, 156] on h4 "Documents" at bounding box center [1181, 154] width 65 height 19
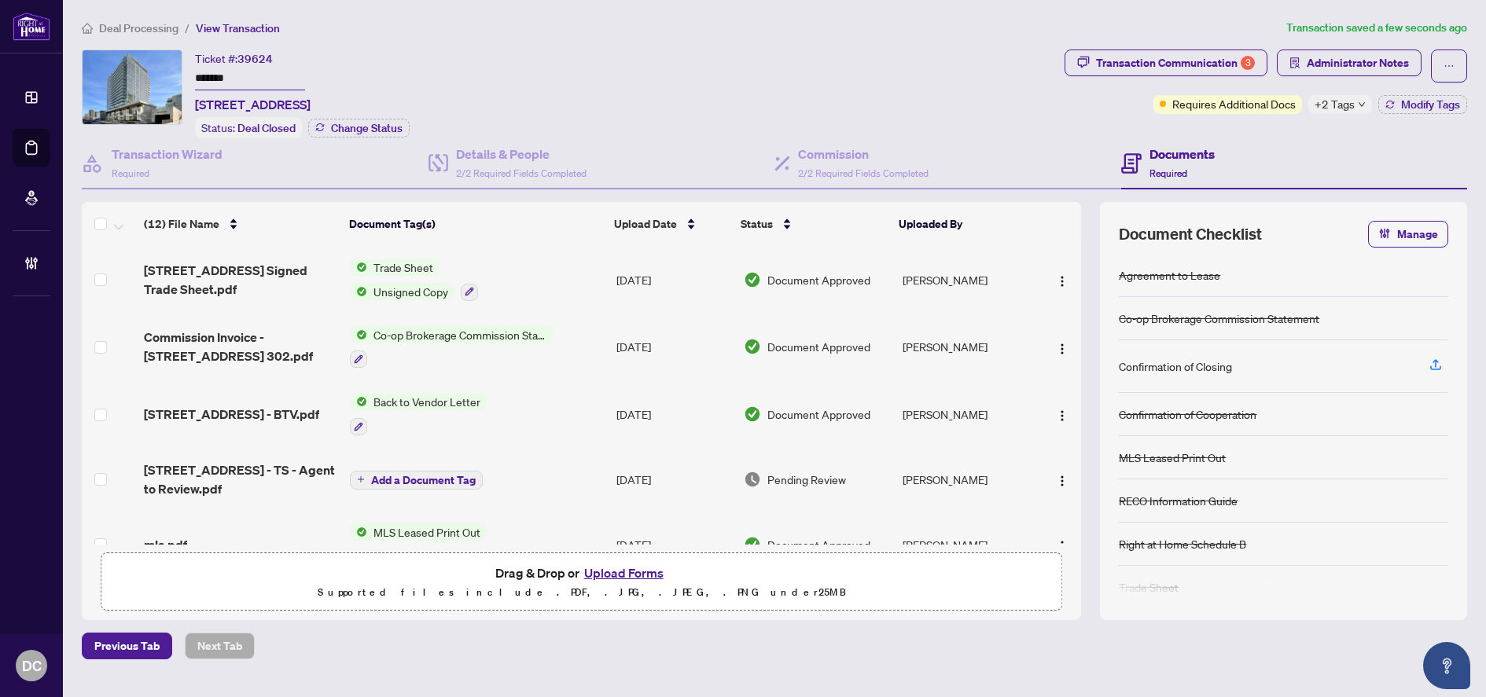
click at [1346, 104] on span "+2 Tags" at bounding box center [1334, 104] width 40 height 18
click at [1282, 145] on div "Documents Required" at bounding box center [1294, 163] width 347 height 51
click at [1398, 111] on button "Modify Tags" at bounding box center [1422, 104] width 89 height 19
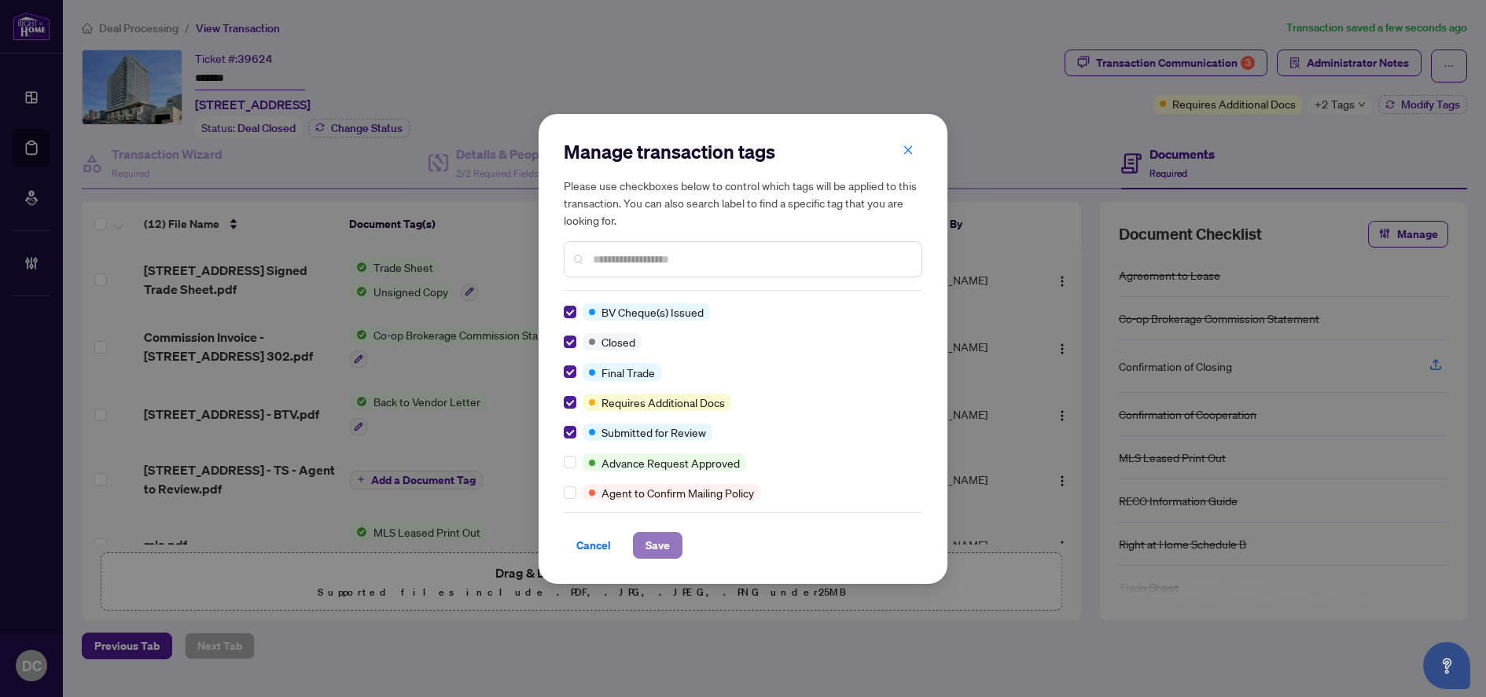
click at [660, 546] on span "Save" at bounding box center [657, 545] width 24 height 25
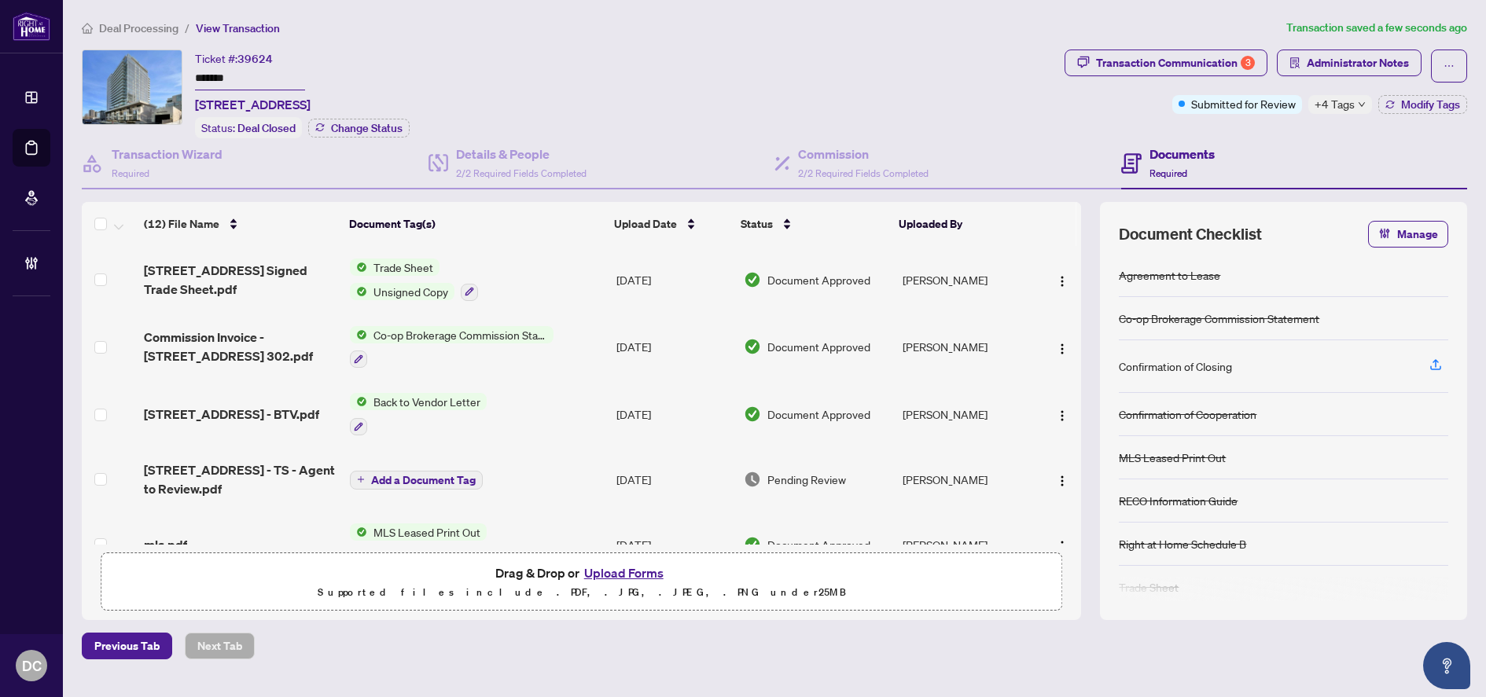
click at [1354, 105] on div "+4 Tags" at bounding box center [1340, 104] width 64 height 19
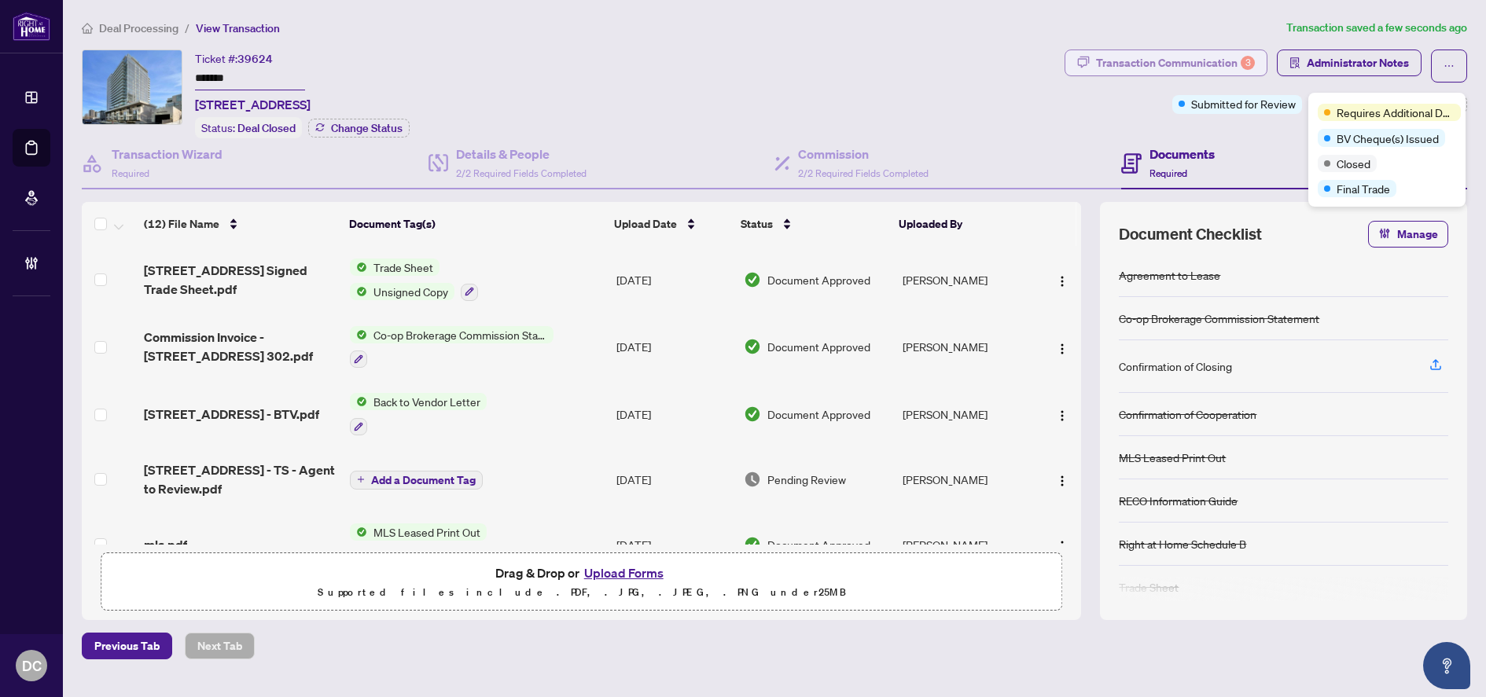
click at [1143, 58] on div "Transaction Communication 3" at bounding box center [1175, 62] width 159 height 25
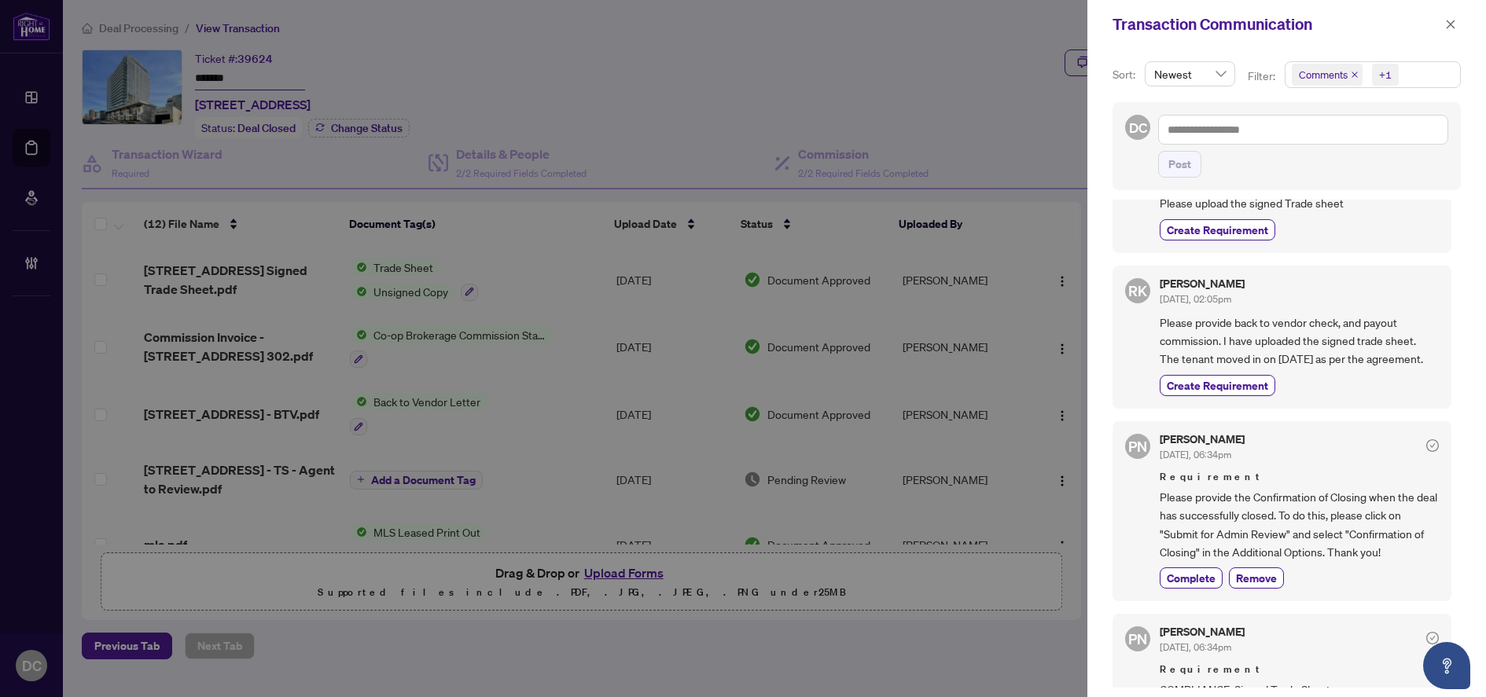
scroll to position [157, 0]
click at [1201, 584] on span "Complete" at bounding box center [1191, 576] width 49 height 17
drag, startPoint x: 1450, startPoint y: 22, endPoint x: 1387, endPoint y: 42, distance: 65.9
click at [1449, 22] on icon "close" at bounding box center [1450, 24] width 11 height 11
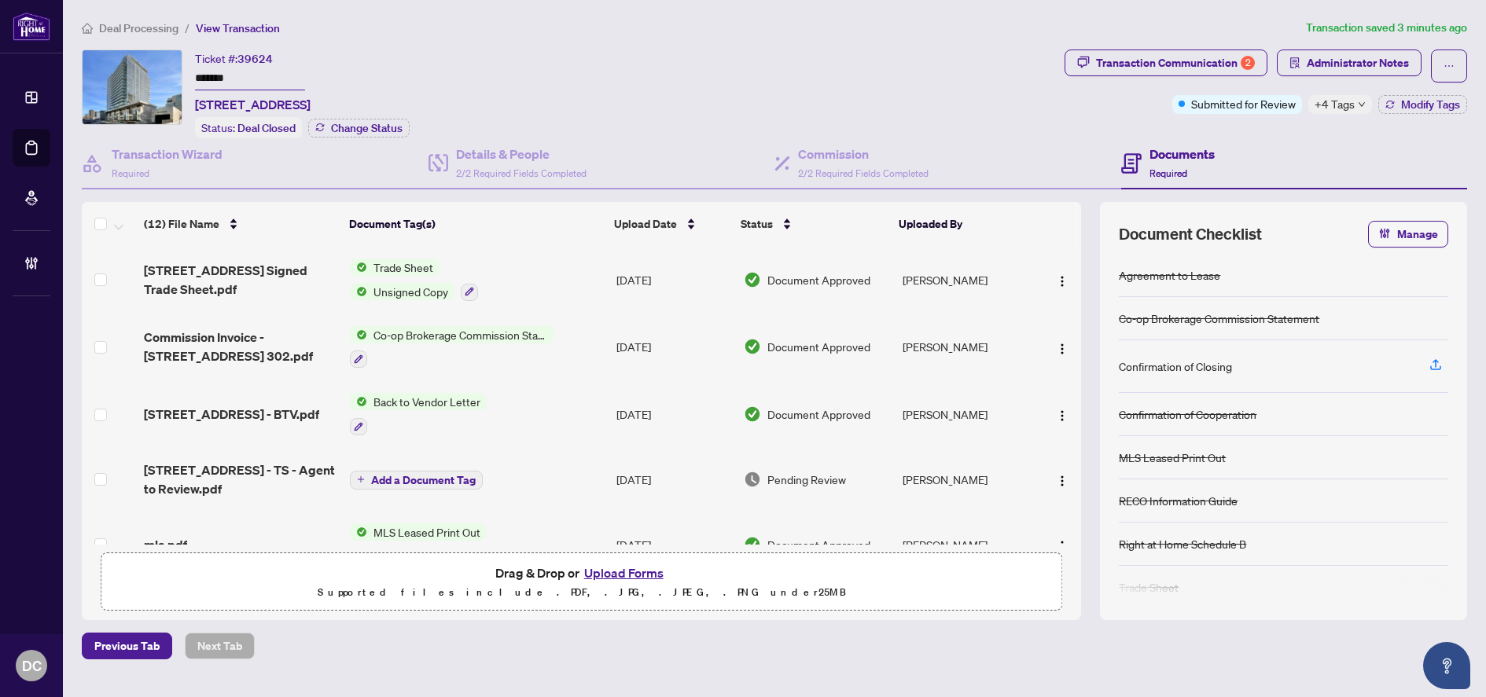
click at [567, 347] on td "Co-op Brokerage Commission Statement" at bounding box center [477, 348] width 267 height 68
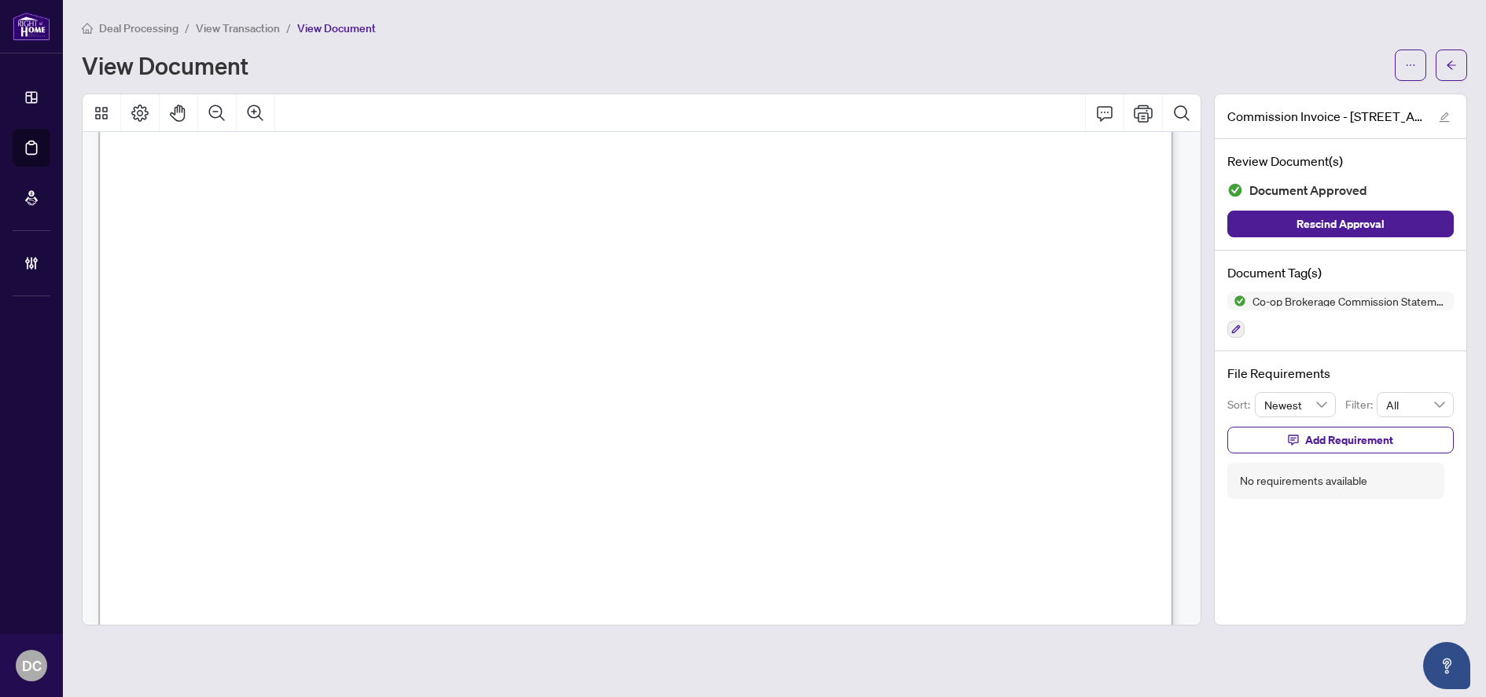
scroll to position [314, 0]
drag, startPoint x: 1448, startPoint y: 57, endPoint x: 8, endPoint y: 270, distance: 1455.8
click at [1448, 57] on span "button" at bounding box center [1451, 65] width 11 height 25
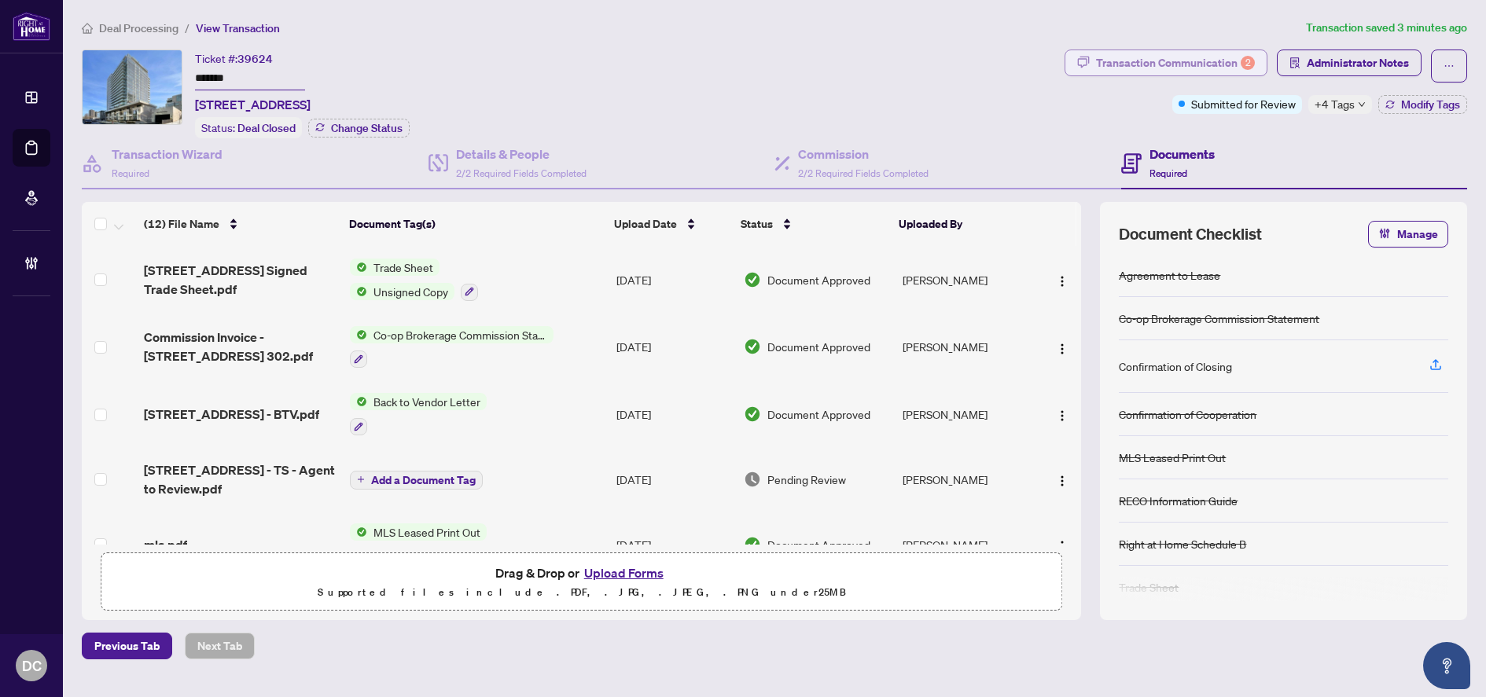
click at [1239, 57] on div "Transaction Communication 2" at bounding box center [1175, 62] width 159 height 25
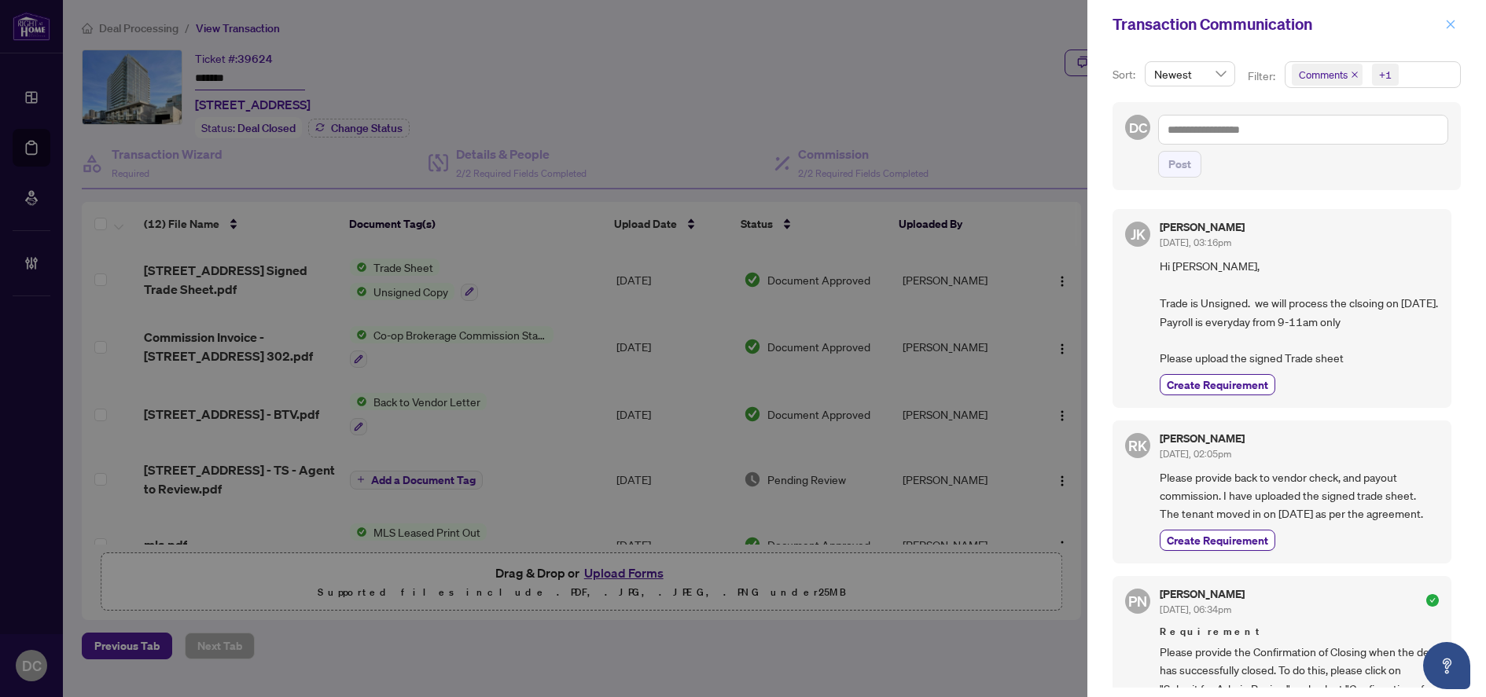
click at [1450, 31] on span "button" at bounding box center [1450, 24] width 11 height 25
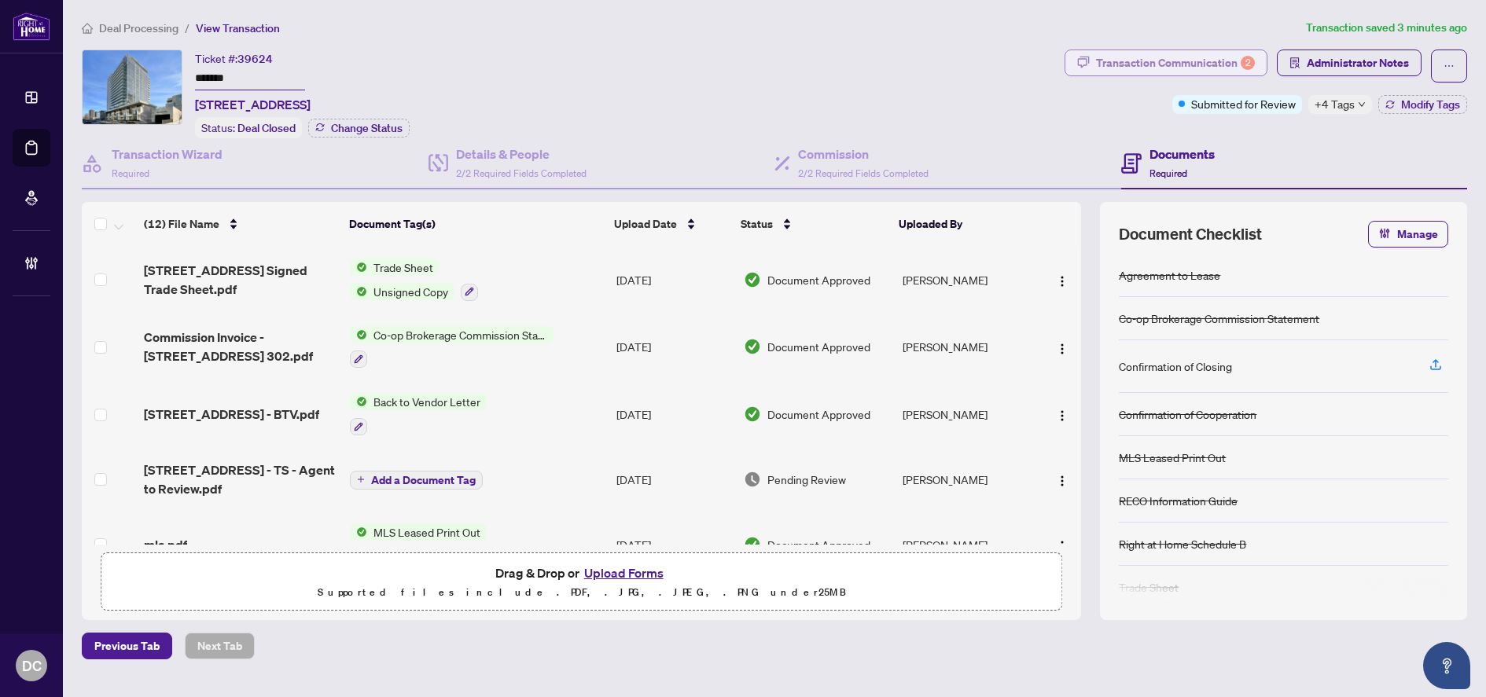
click at [1142, 55] on div "Transaction Communication 2" at bounding box center [1175, 62] width 159 height 25
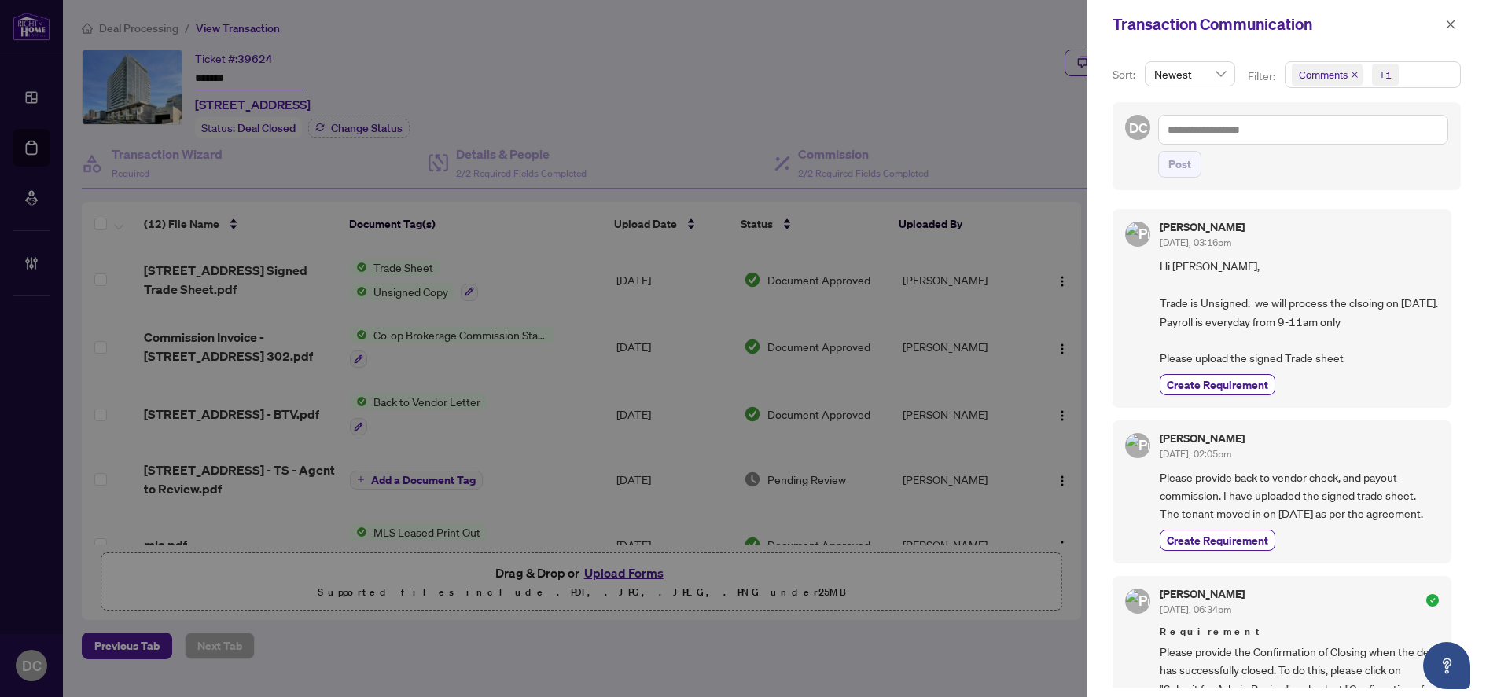
click at [1410, 75] on span "Comments +1" at bounding box center [1372, 74] width 175 height 25
click at [1333, 135] on span "Comments" at bounding box center [1343, 140] width 54 height 14
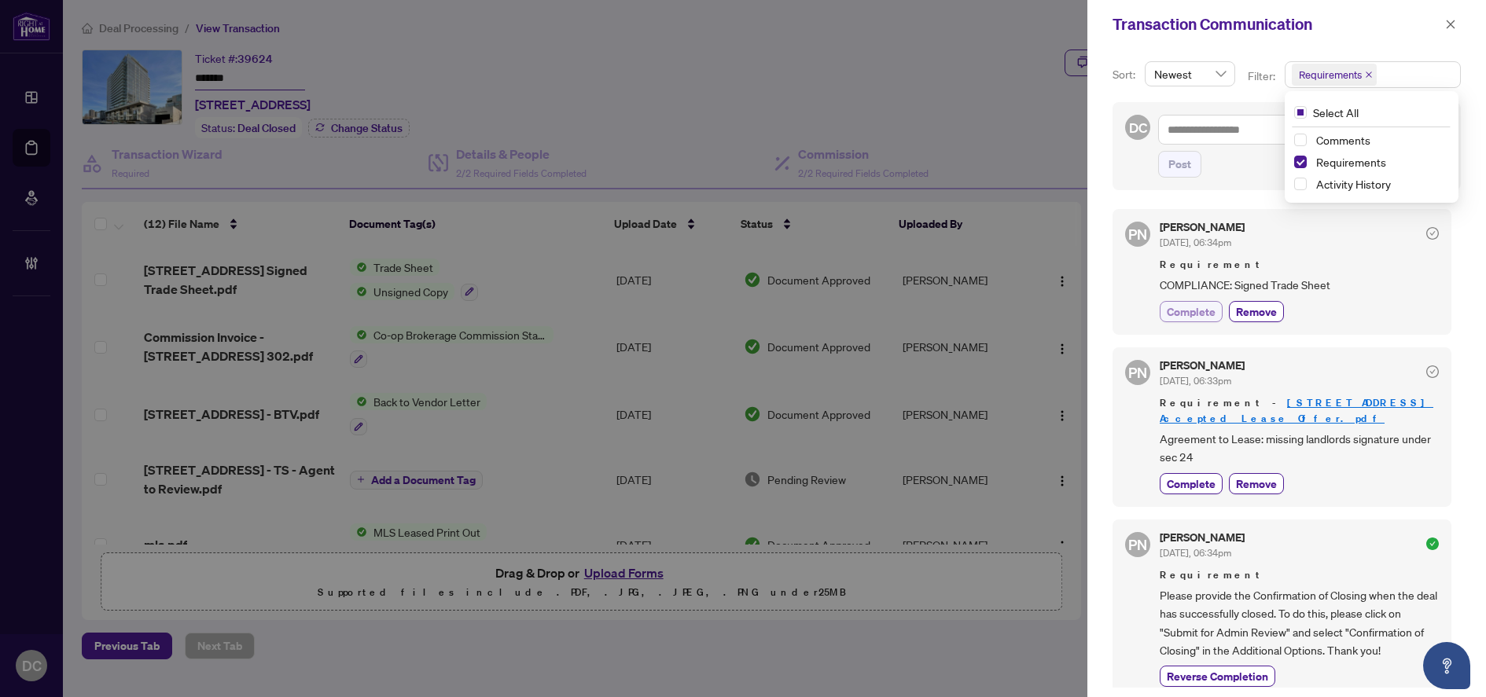
click at [1193, 315] on span "Complete" at bounding box center [1191, 311] width 49 height 17
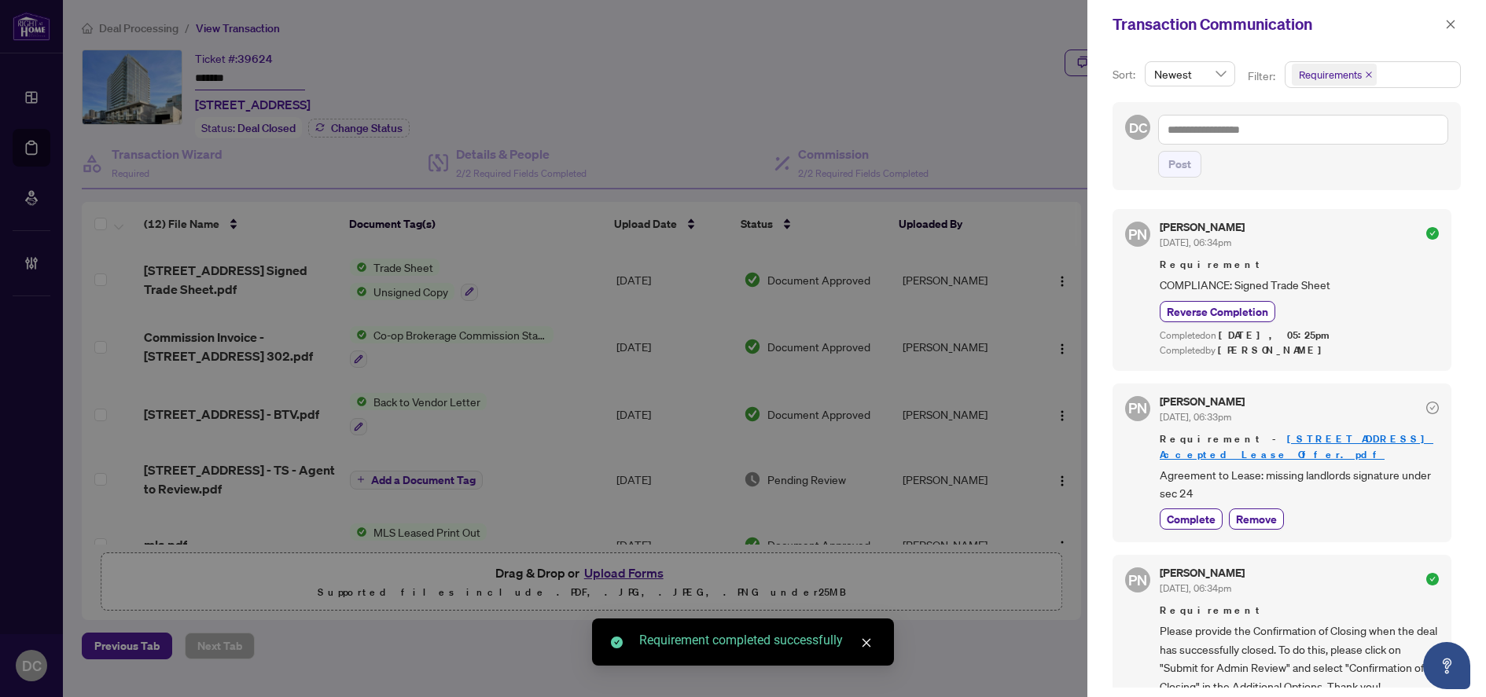
drag, startPoint x: 1450, startPoint y: 22, endPoint x: 826, endPoint y: 167, distance: 640.9
click at [1450, 23] on icon "close" at bounding box center [1450, 24] width 11 height 11
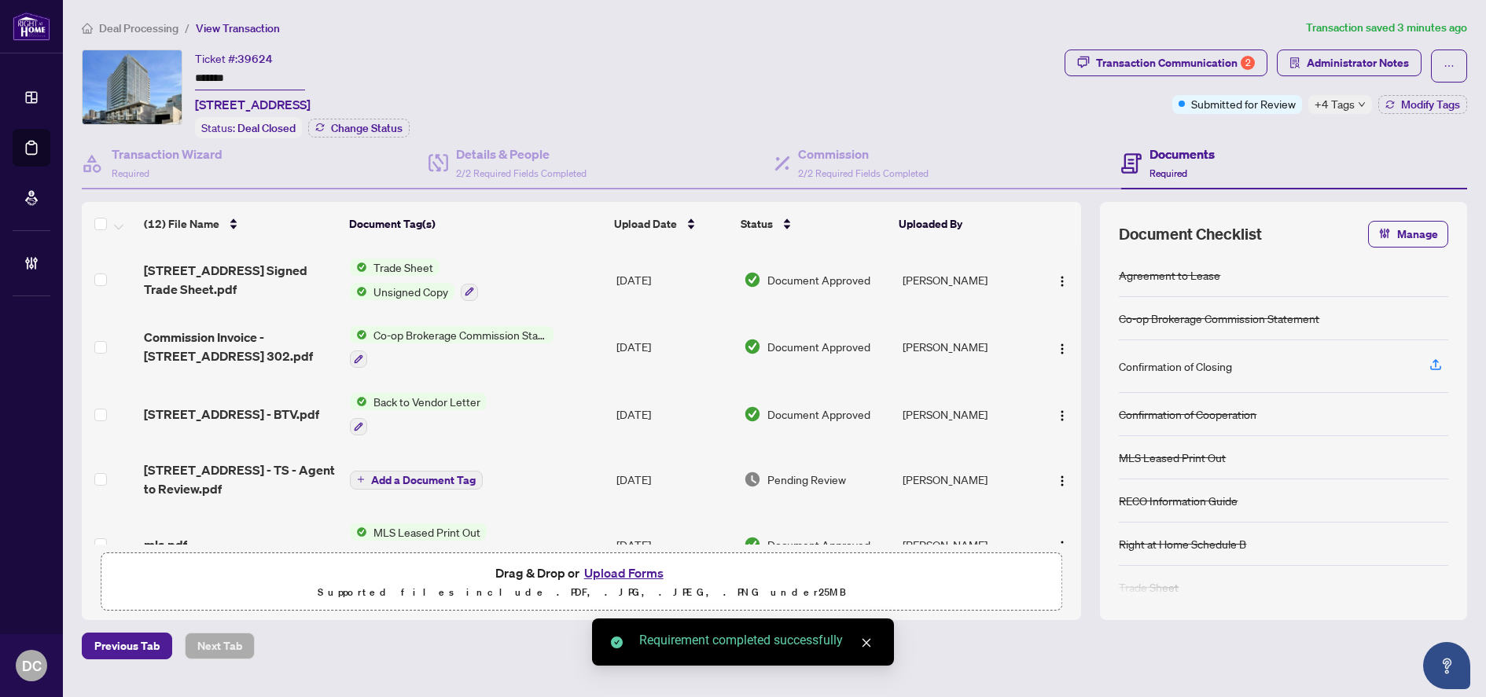
click at [594, 279] on td "Trade Sheet Unsigned Copy" at bounding box center [477, 280] width 267 height 68
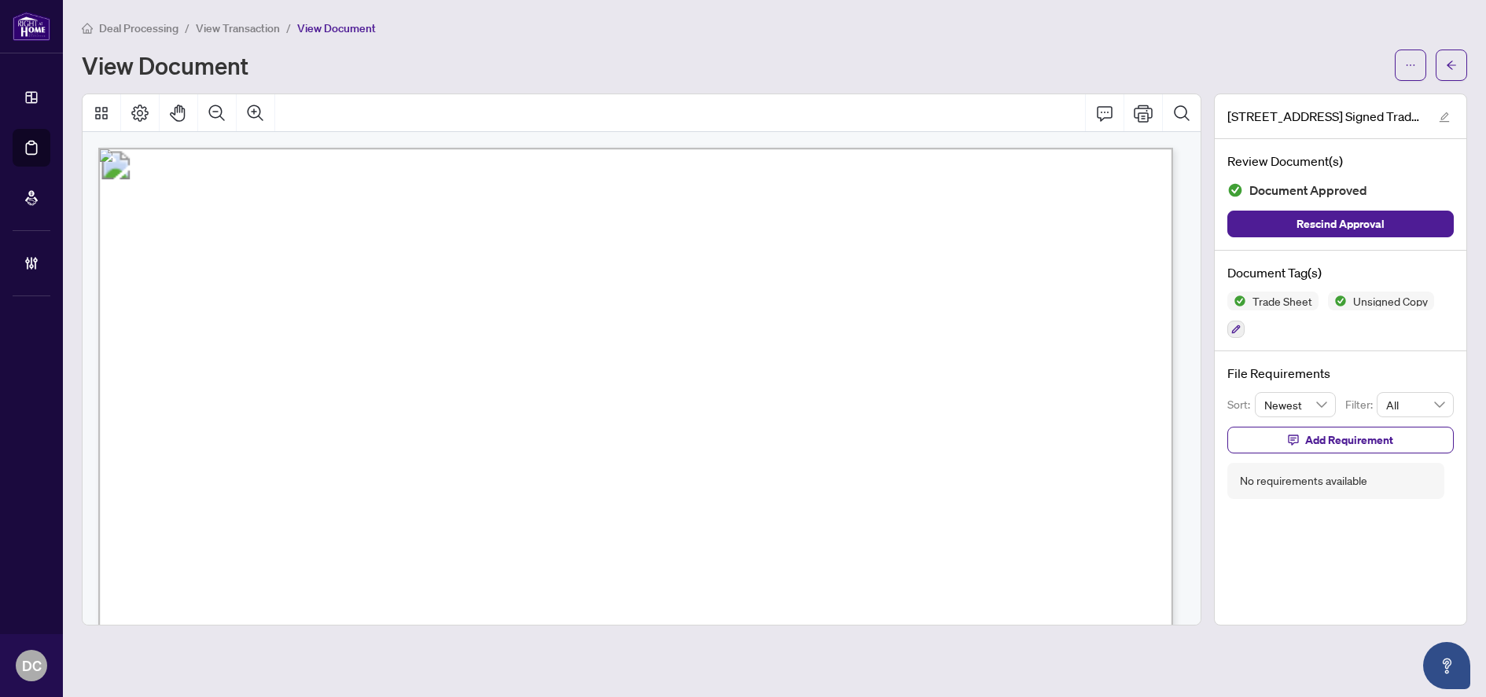
scroll to position [236, 0]
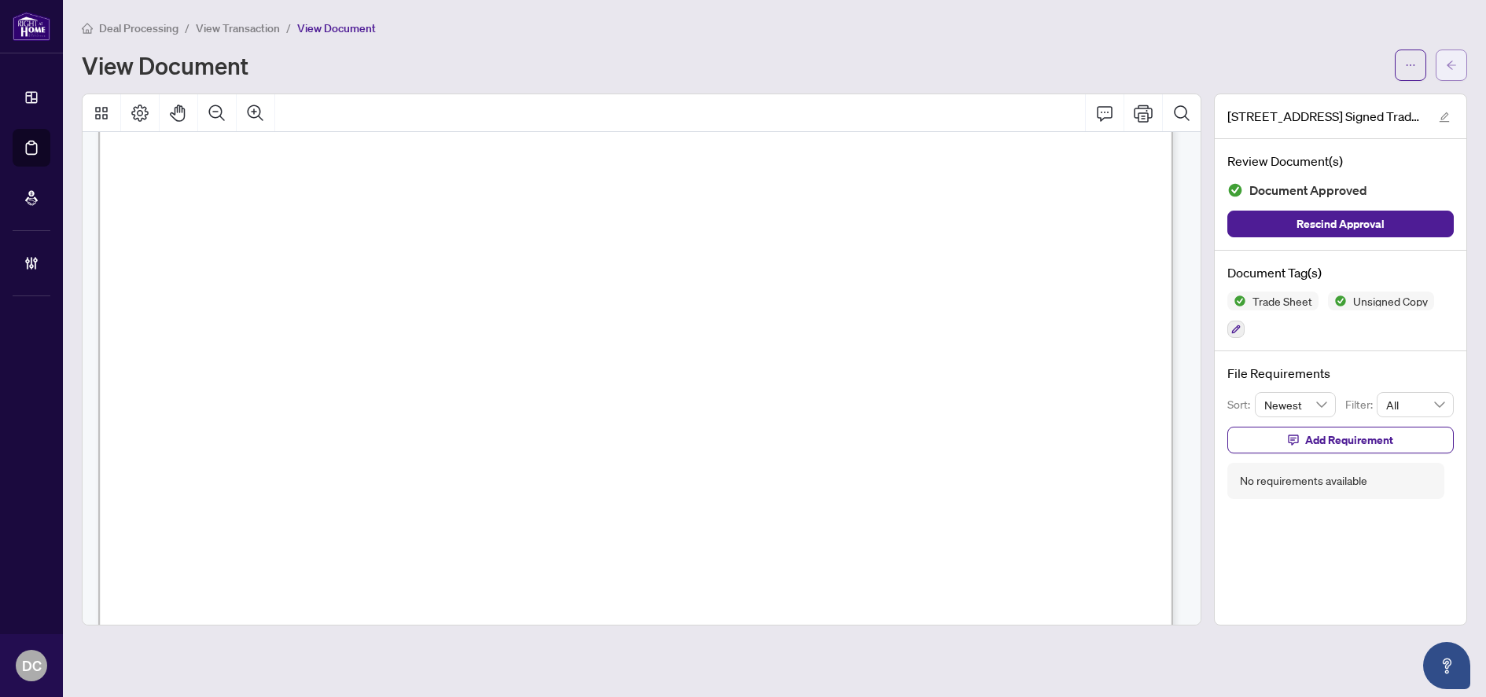
click at [1450, 64] on icon "arrow-left" at bounding box center [1451, 65] width 11 height 11
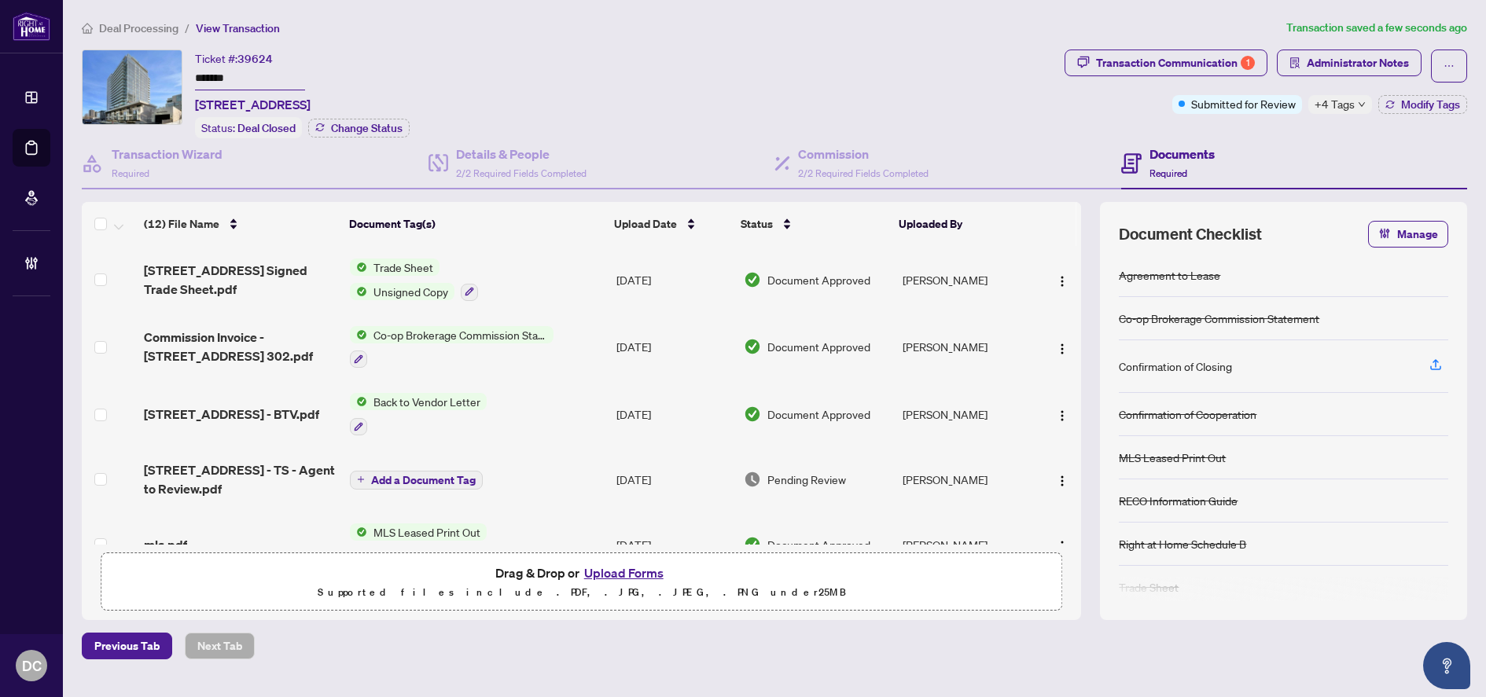
click at [1333, 100] on span "+4 Tags" at bounding box center [1334, 104] width 40 height 18
click at [1150, 61] on div "Transaction Communication 1" at bounding box center [1175, 62] width 159 height 25
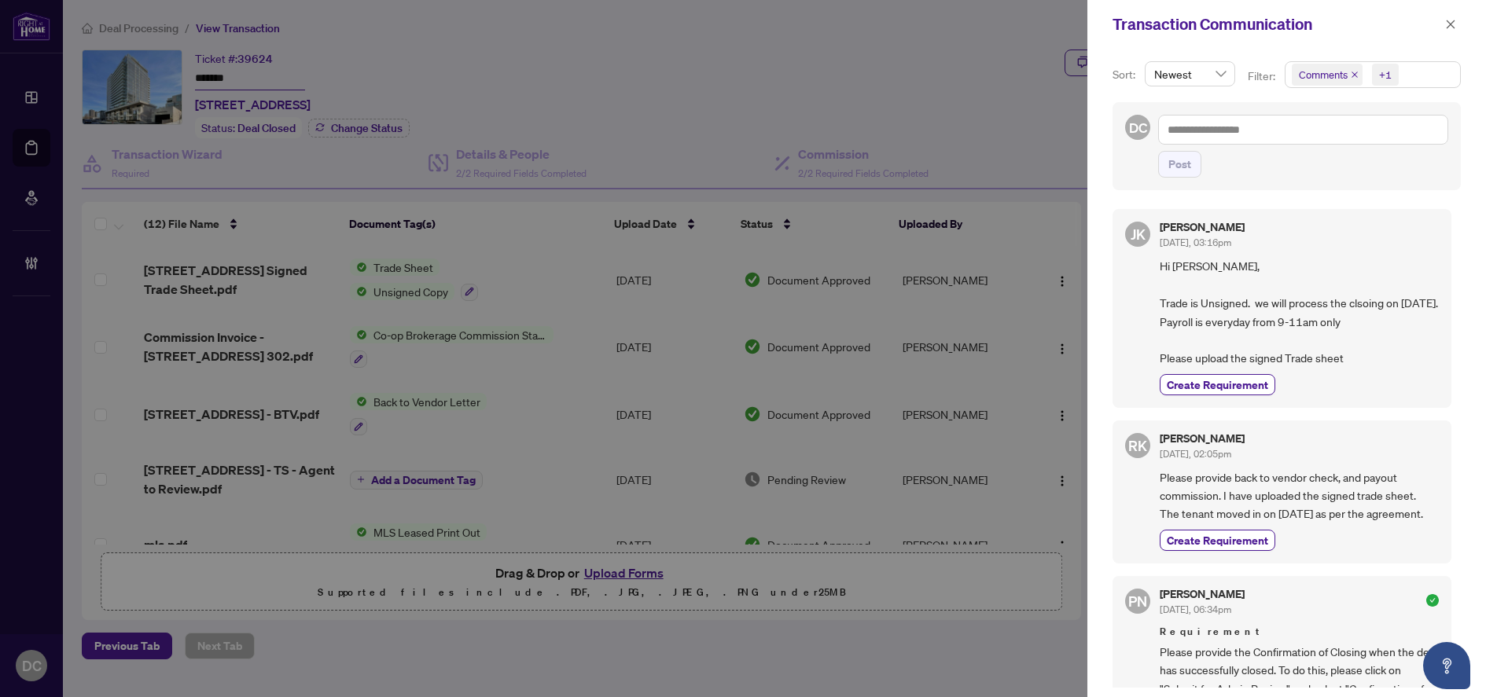
click at [1406, 77] on span "Comments +1" at bounding box center [1372, 74] width 175 height 25
click at [1341, 136] on span "Comments" at bounding box center [1343, 140] width 54 height 14
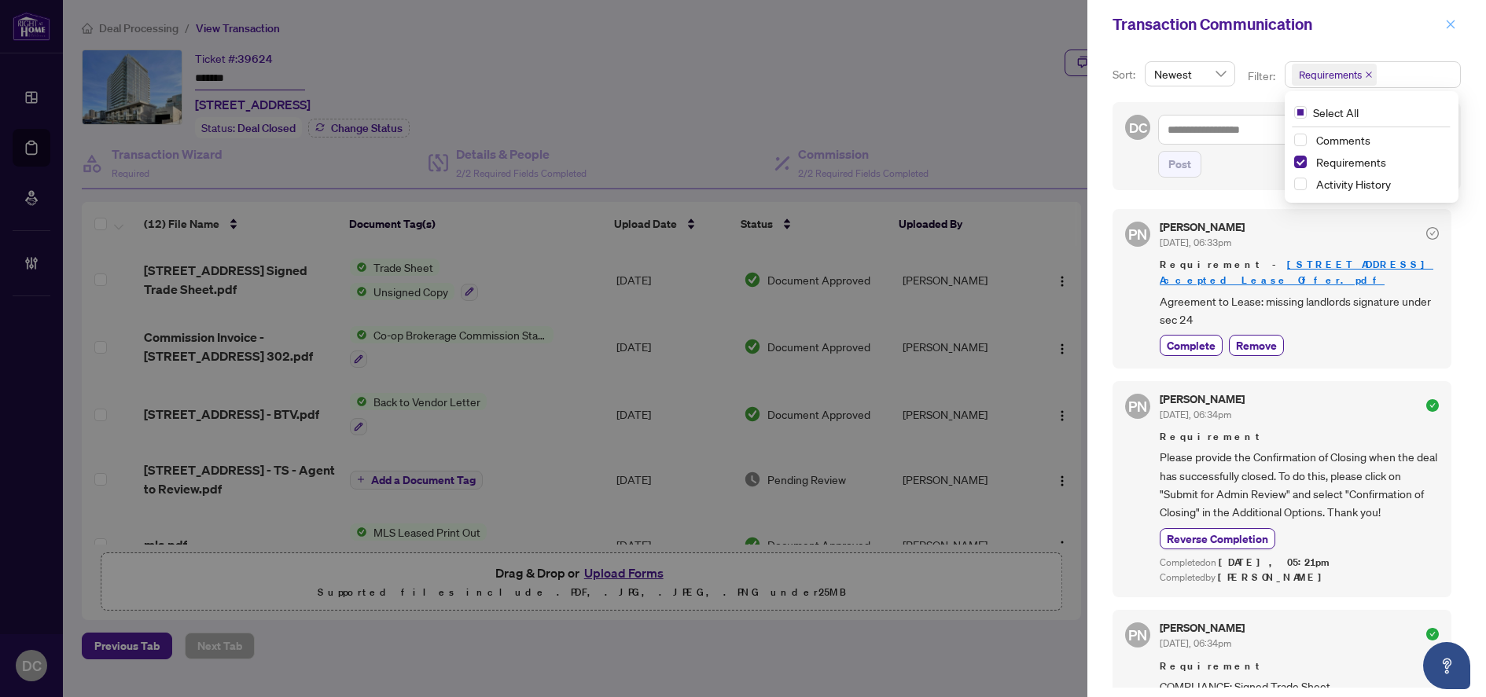
click at [1458, 26] on button "button" at bounding box center [1450, 24] width 20 height 19
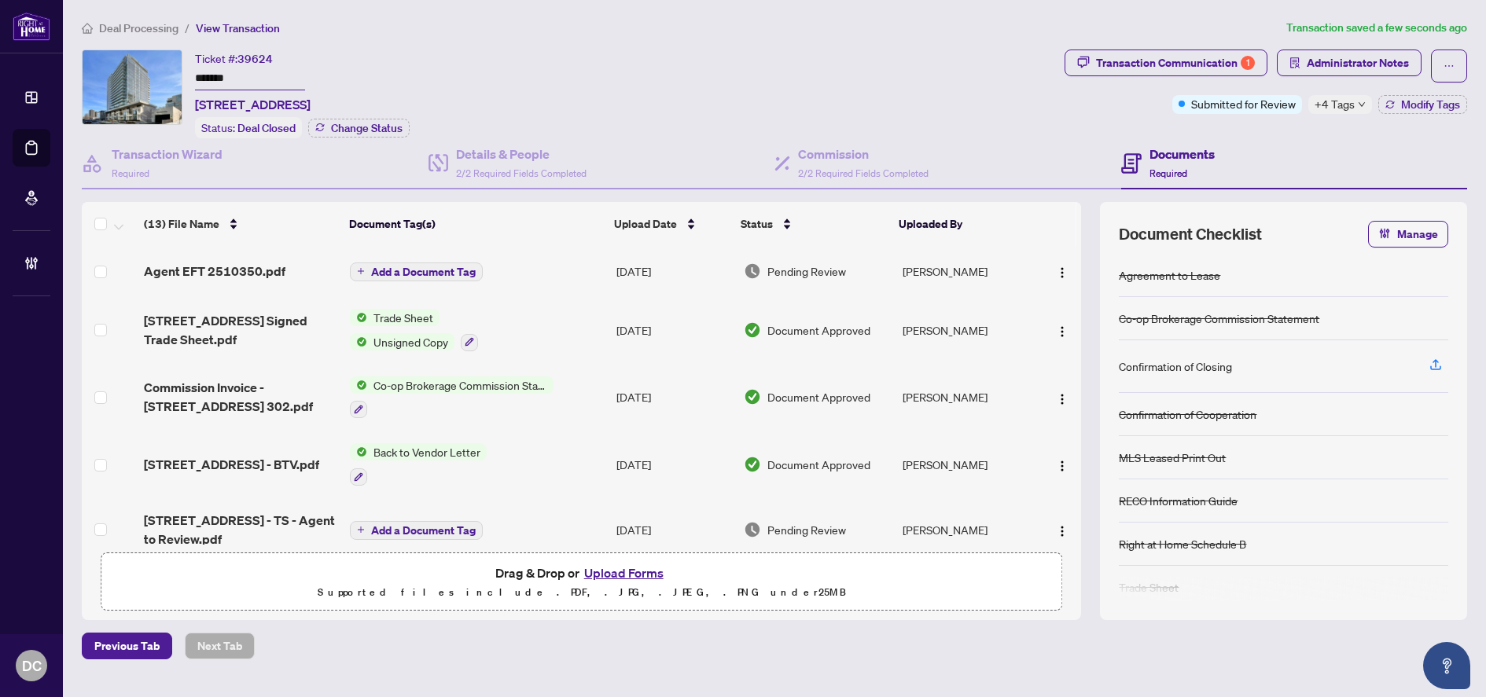
click at [469, 271] on span "Add a Document Tag" at bounding box center [423, 272] width 105 height 11
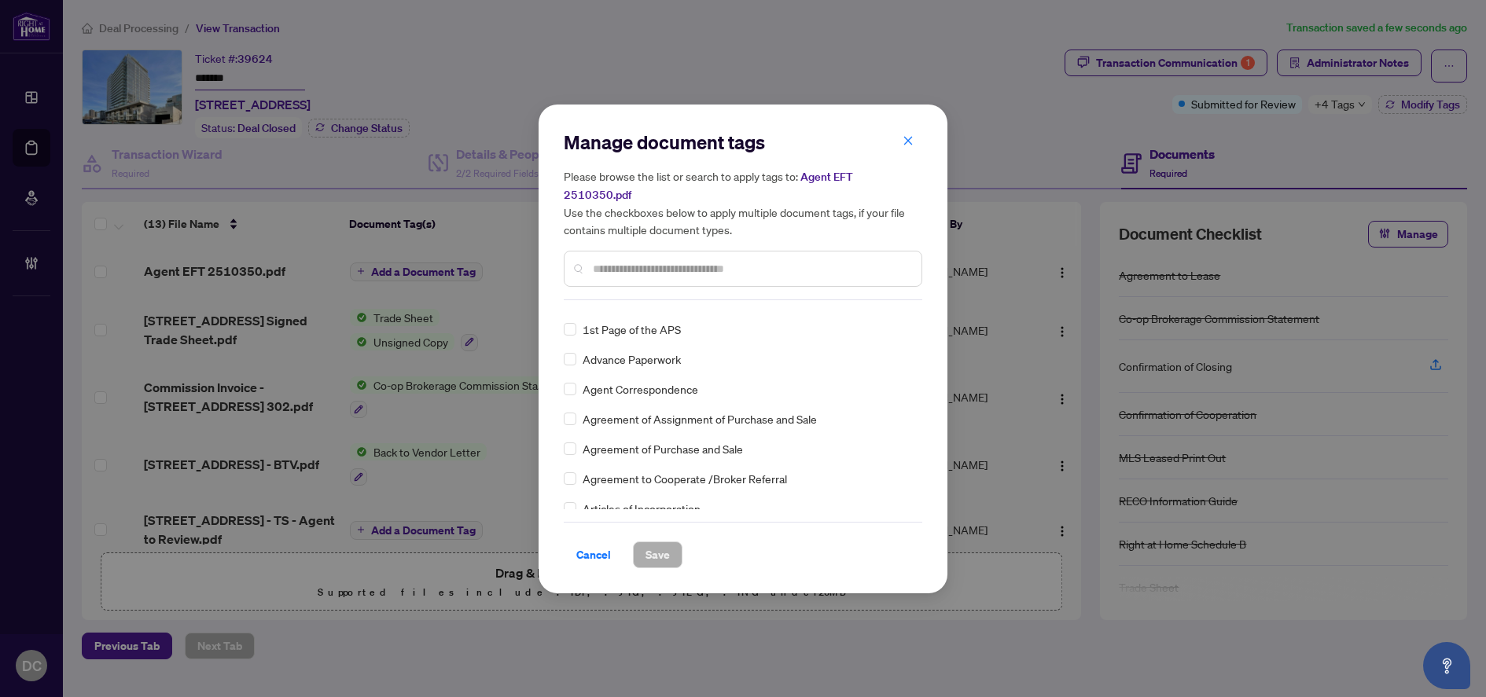
scroll to position [236, 0]
click at [662, 260] on input "text" at bounding box center [751, 268] width 316 height 17
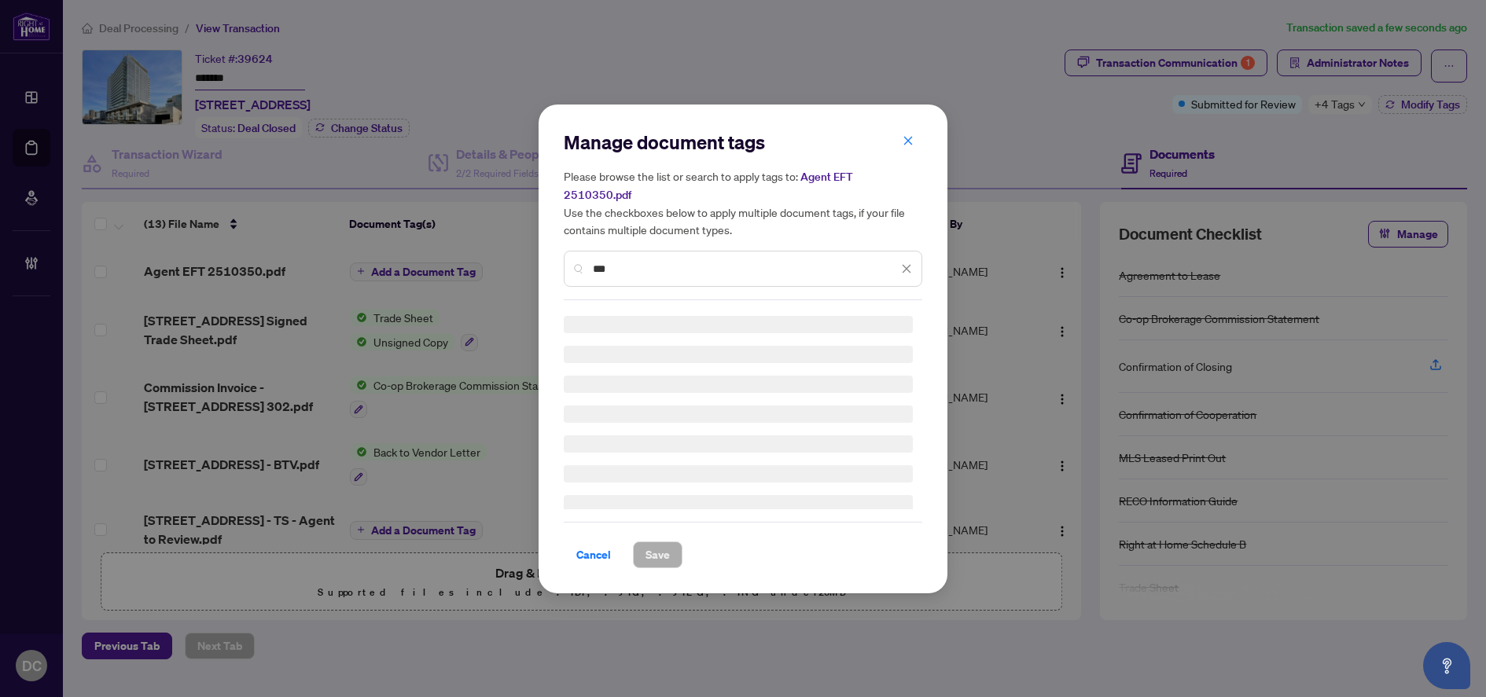
scroll to position [0, 0]
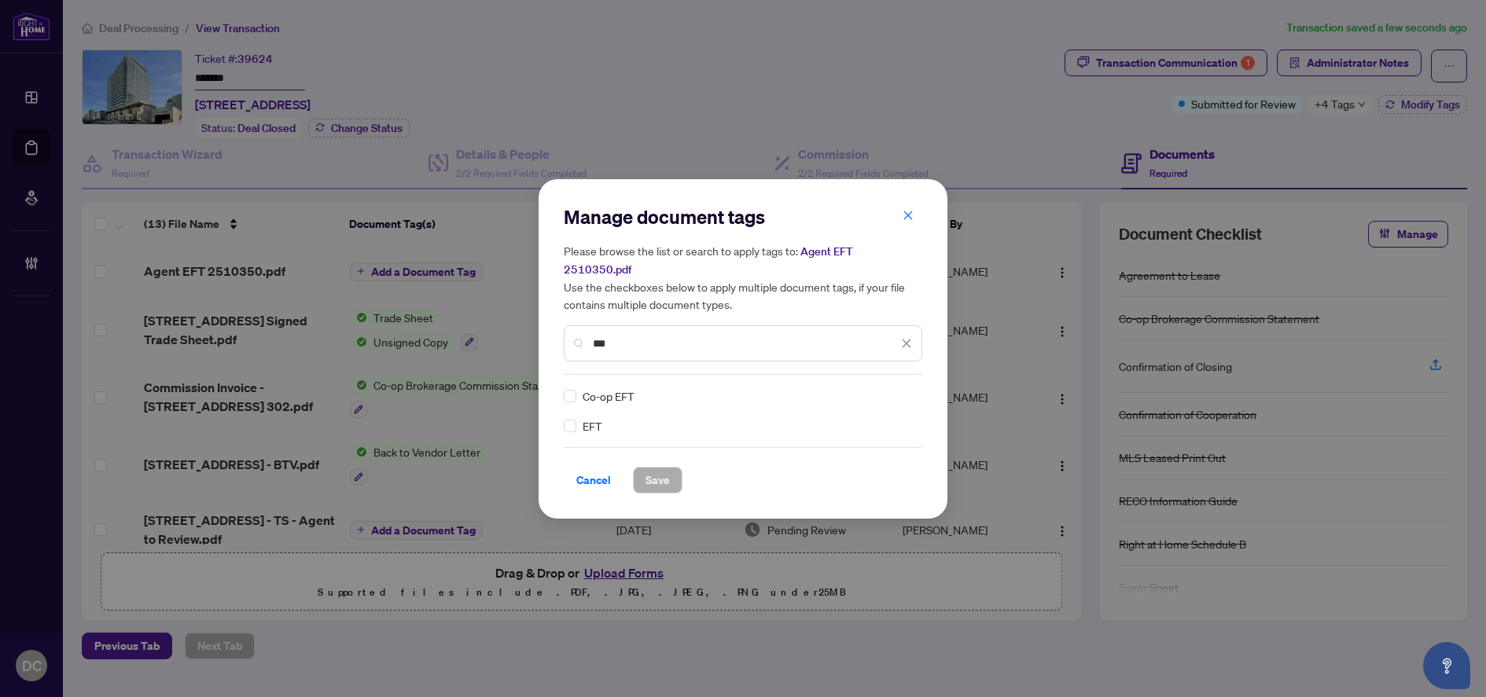
type input "***"
click at [905, 393] on icon at bounding box center [907, 396] width 9 height 6
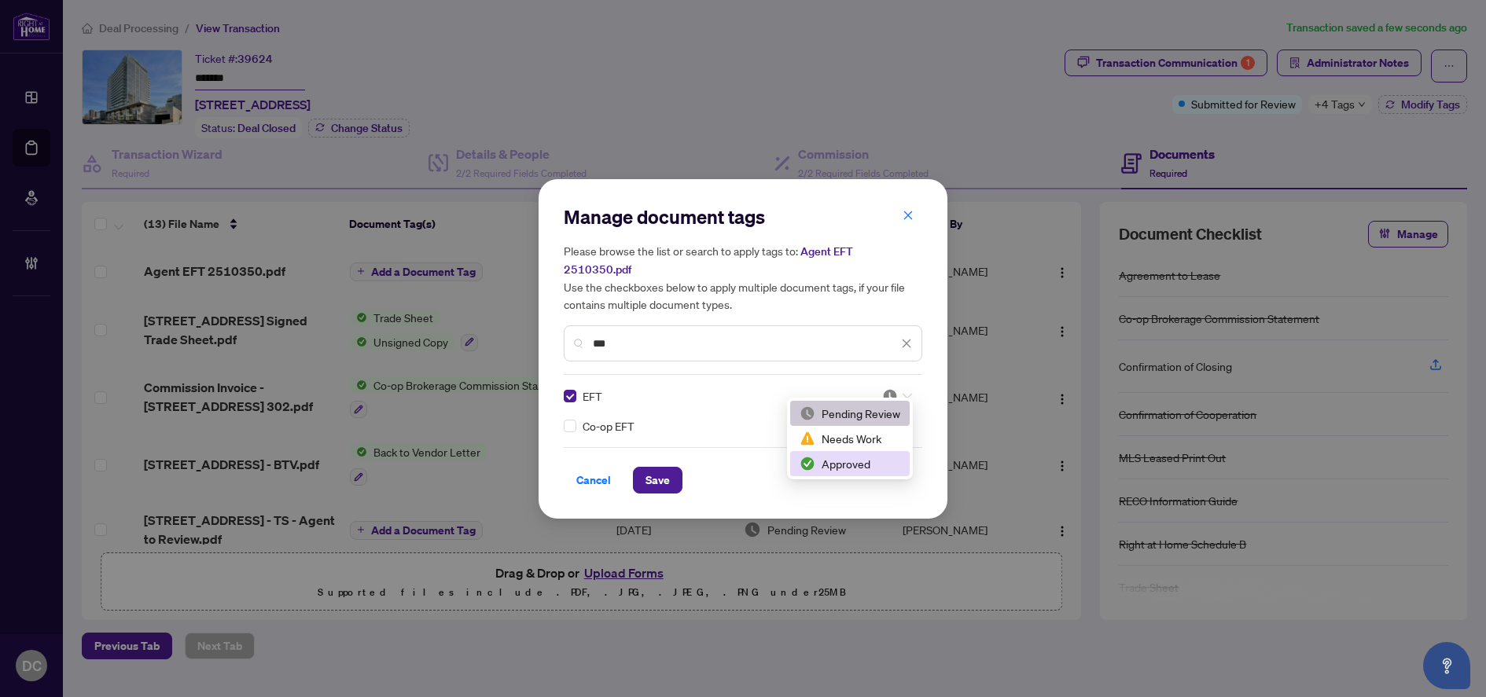
click at [853, 473] on div "Approved" at bounding box center [849, 463] width 119 height 25
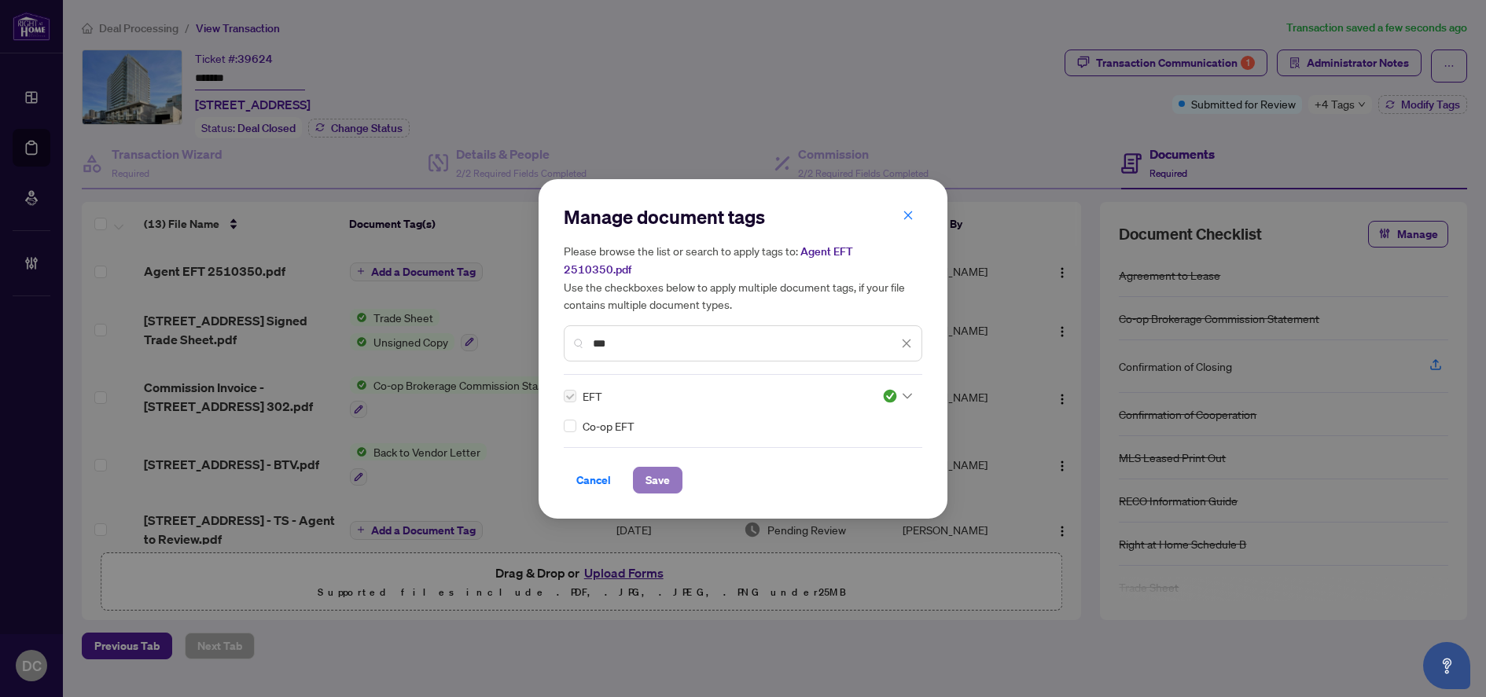
click at [680, 481] on button "Save" at bounding box center [658, 480] width 50 height 27
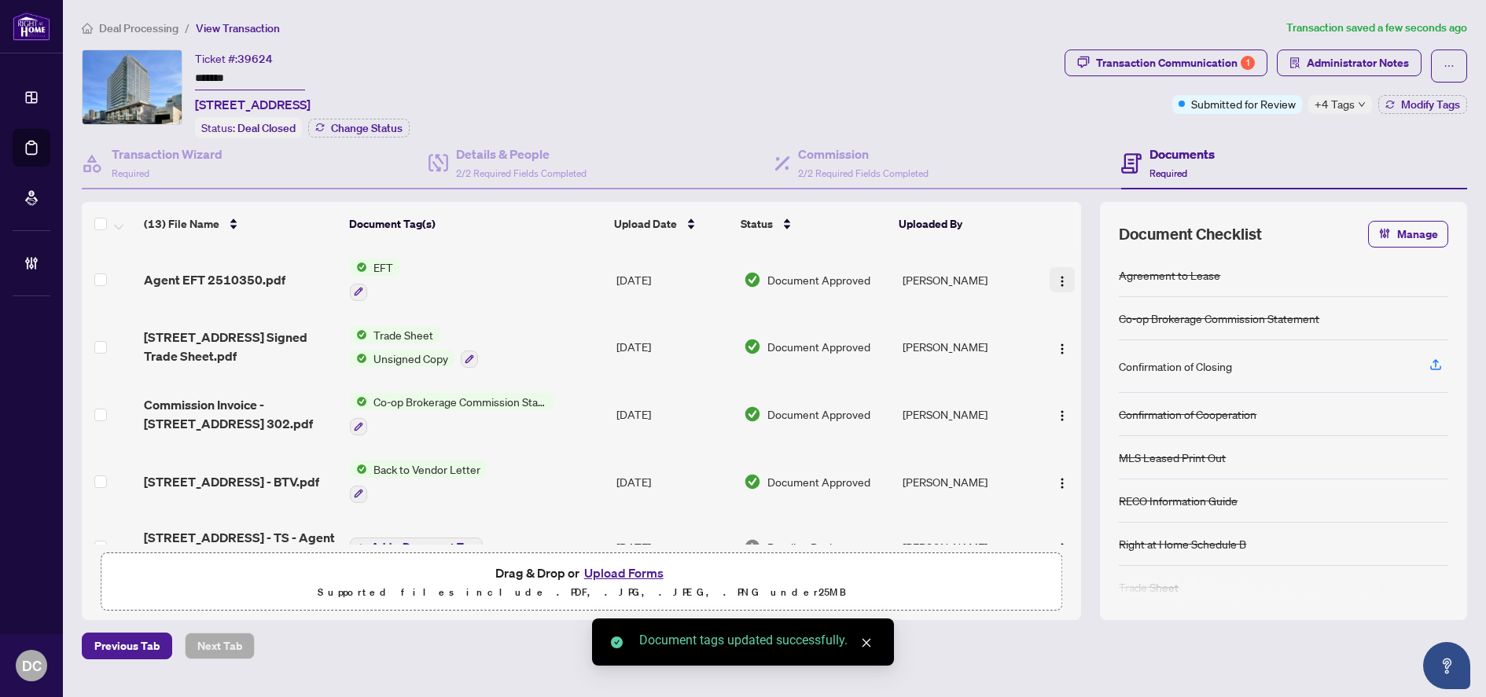
click at [1057, 280] on img "button" at bounding box center [1062, 281] width 13 height 13
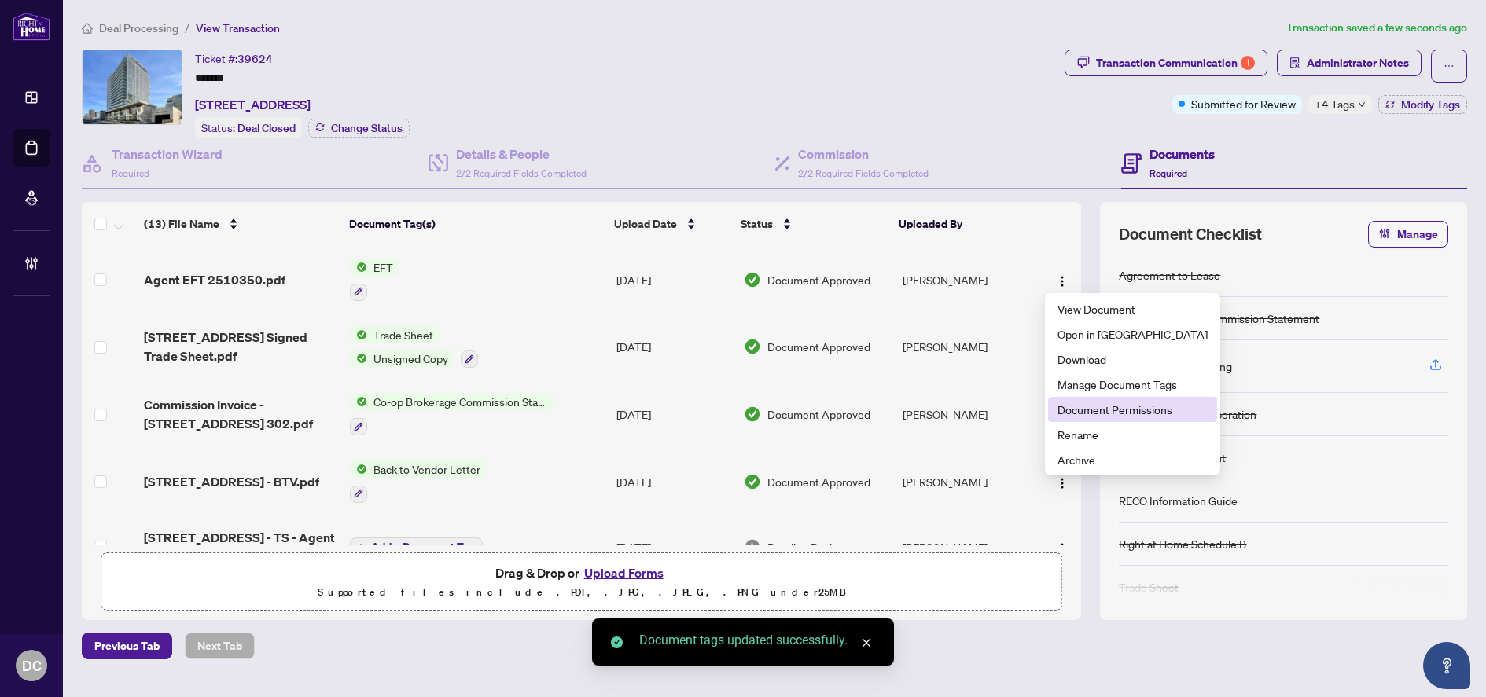
click at [1122, 409] on span "Document Permissions" at bounding box center [1132, 409] width 150 height 17
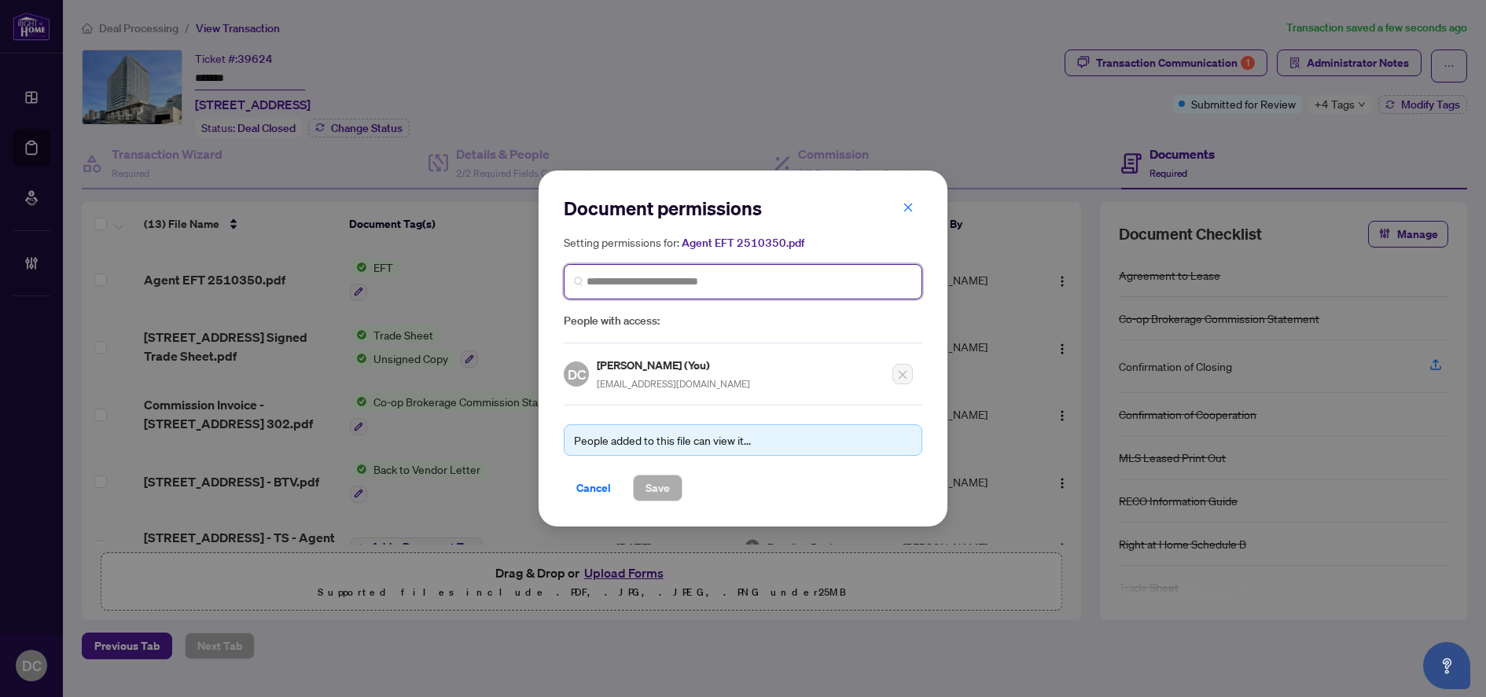
click at [766, 274] on input "search" at bounding box center [748, 282] width 325 height 17
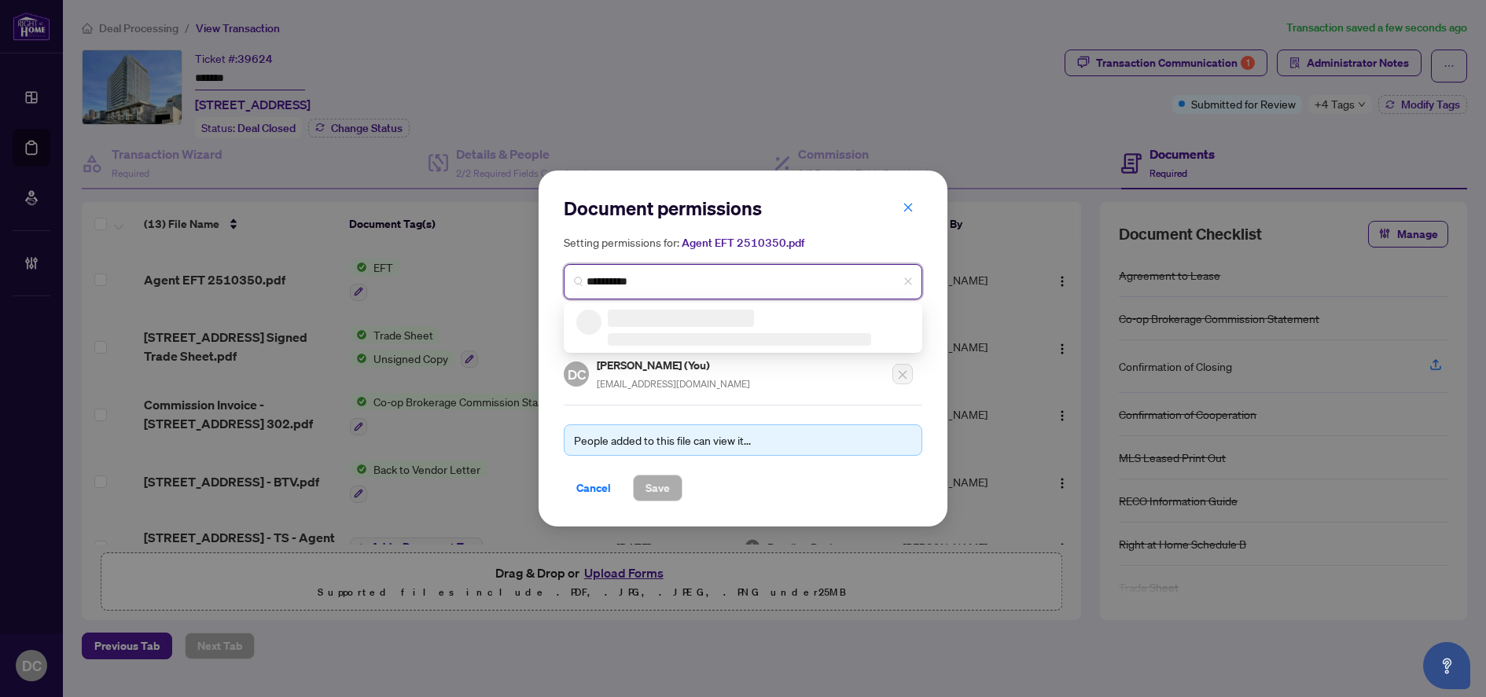
type input "**********"
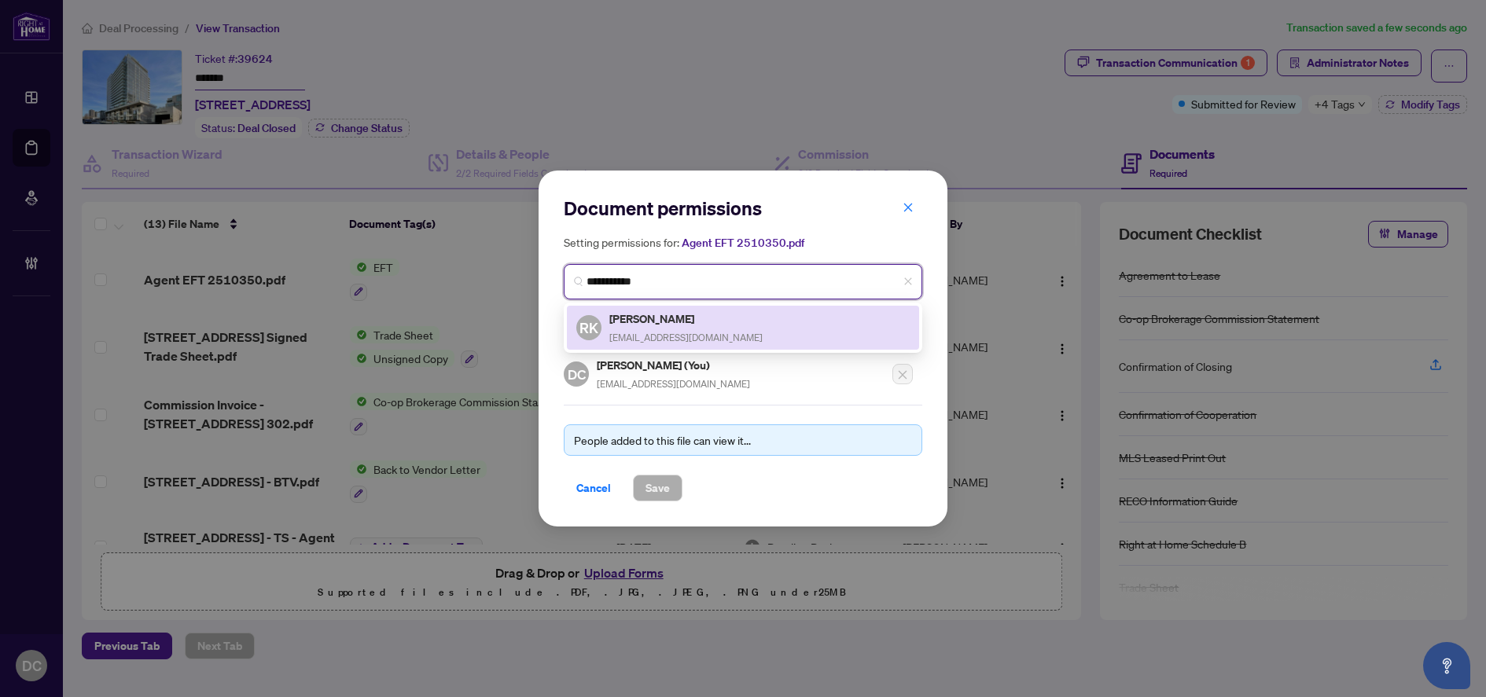
click at [703, 320] on h5 "Raymond Kar" at bounding box center [685, 319] width 153 height 18
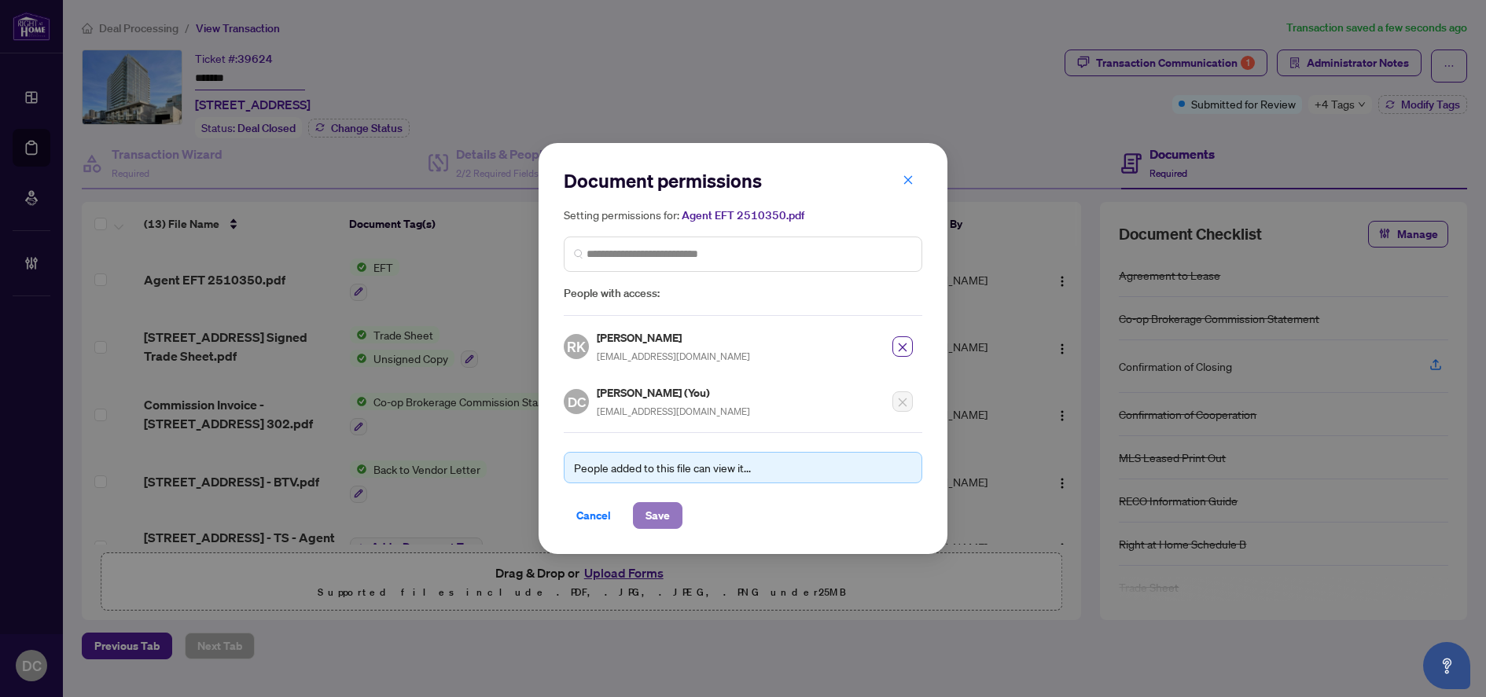
click at [674, 509] on button "Save" at bounding box center [658, 515] width 50 height 27
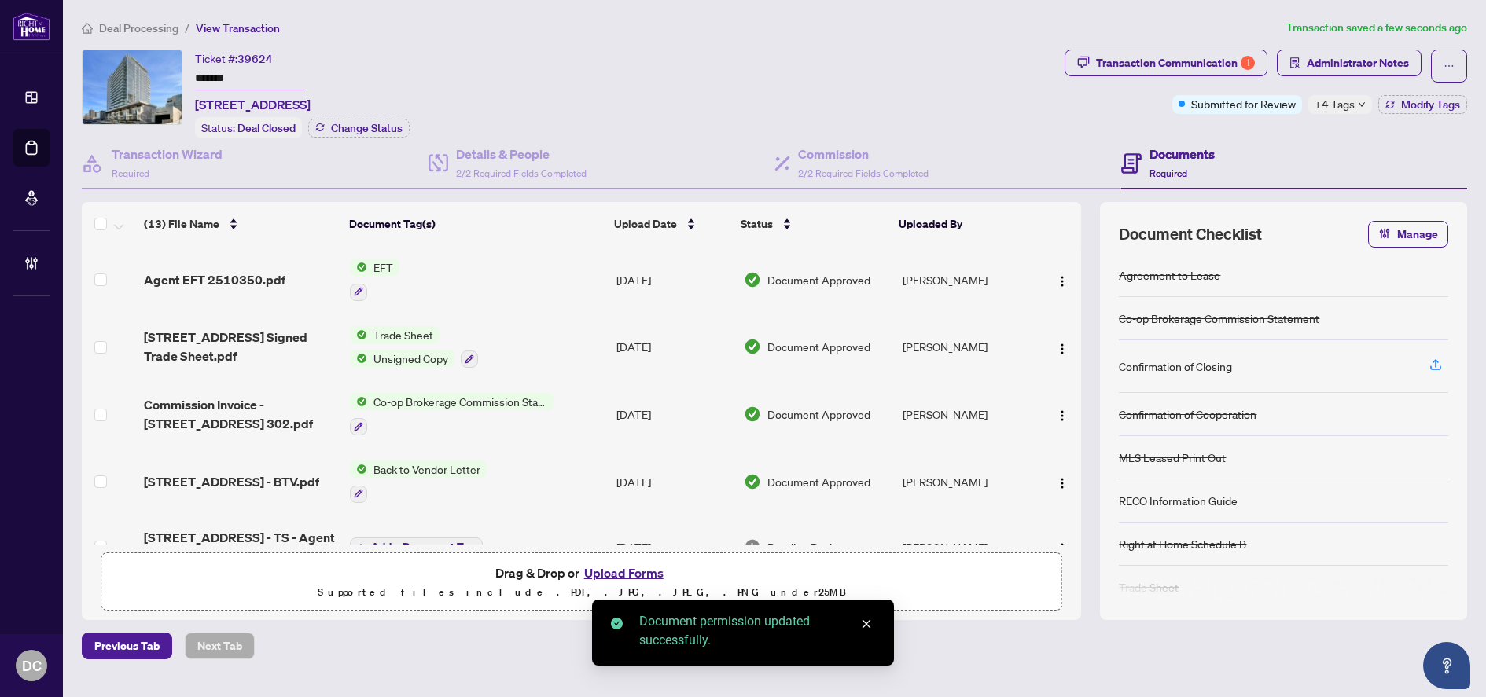
click at [1346, 107] on span "+4 Tags" at bounding box center [1334, 104] width 40 height 18
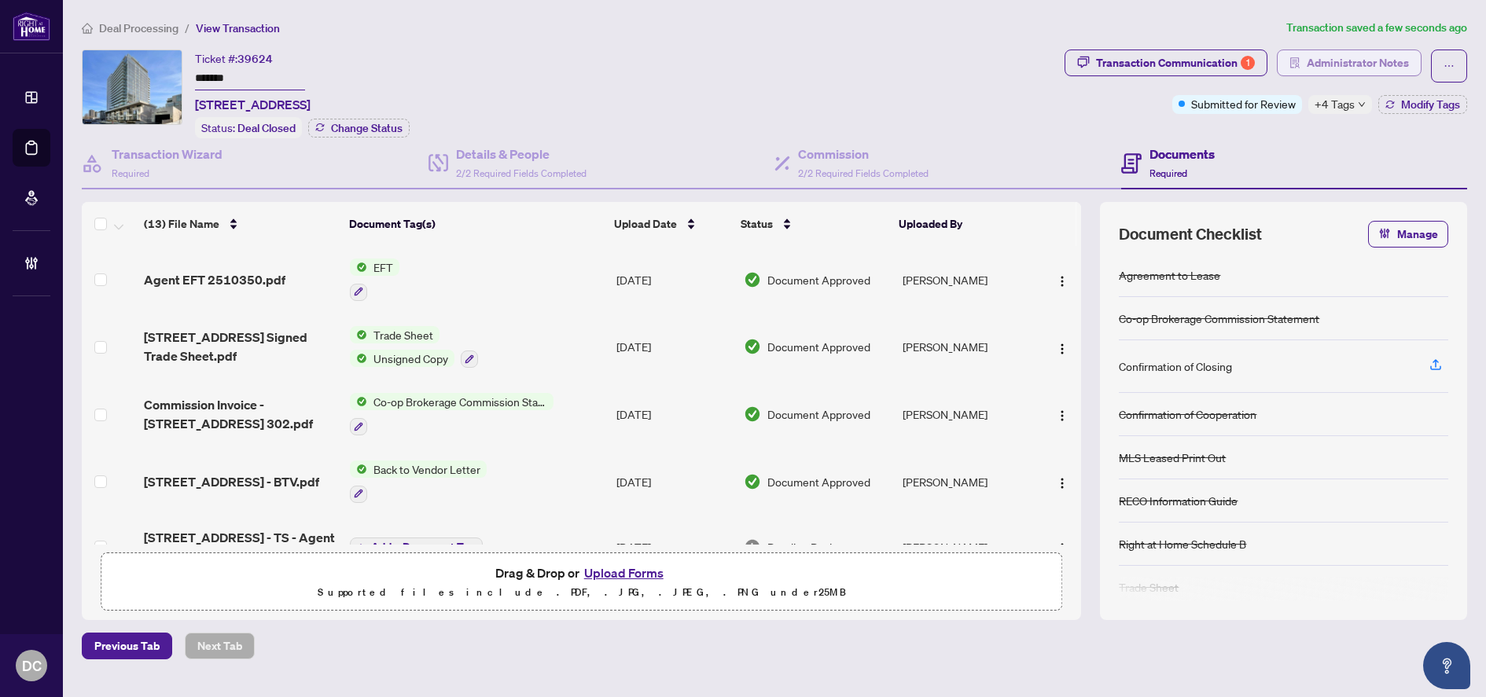
click at [1355, 62] on span "Administrator Notes" at bounding box center [1358, 62] width 102 height 25
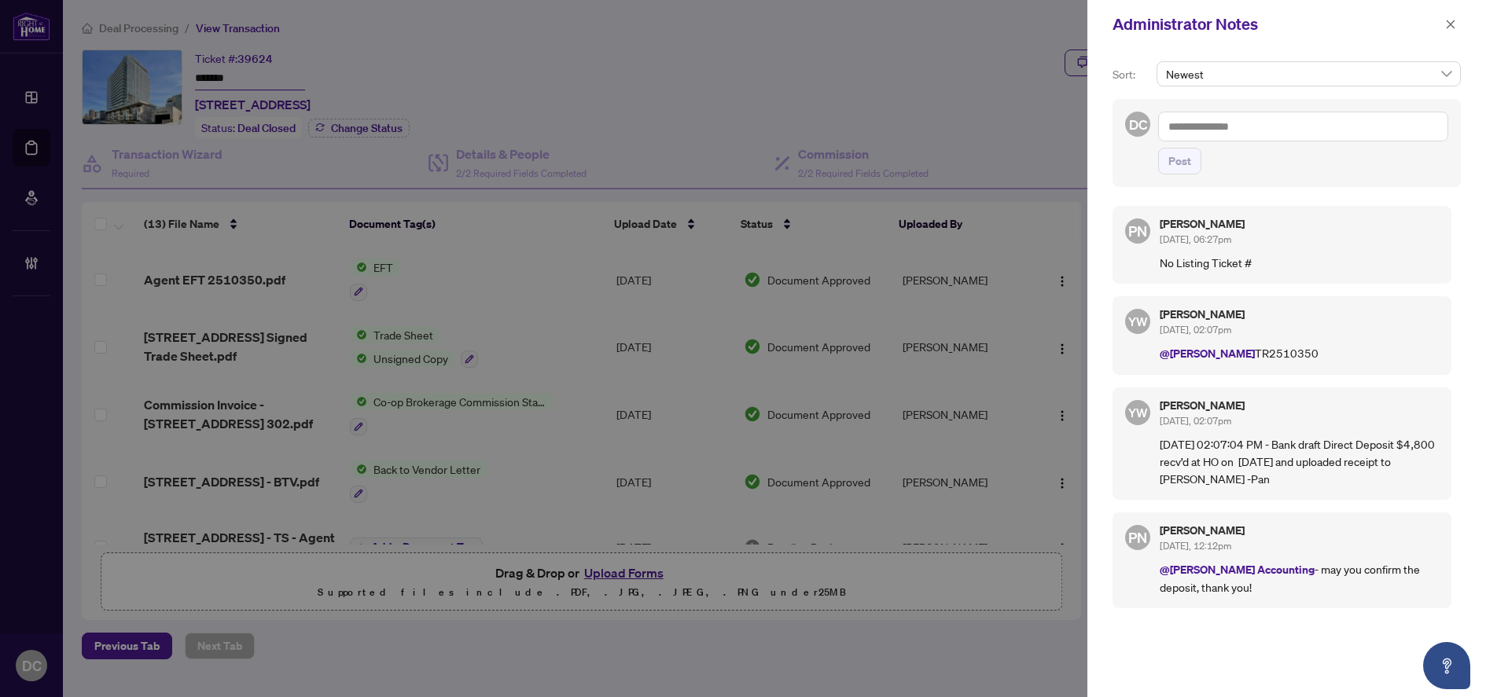
click at [1345, 123] on textarea at bounding box center [1303, 127] width 290 height 30
paste textarea "**********"
type textarea "**********"
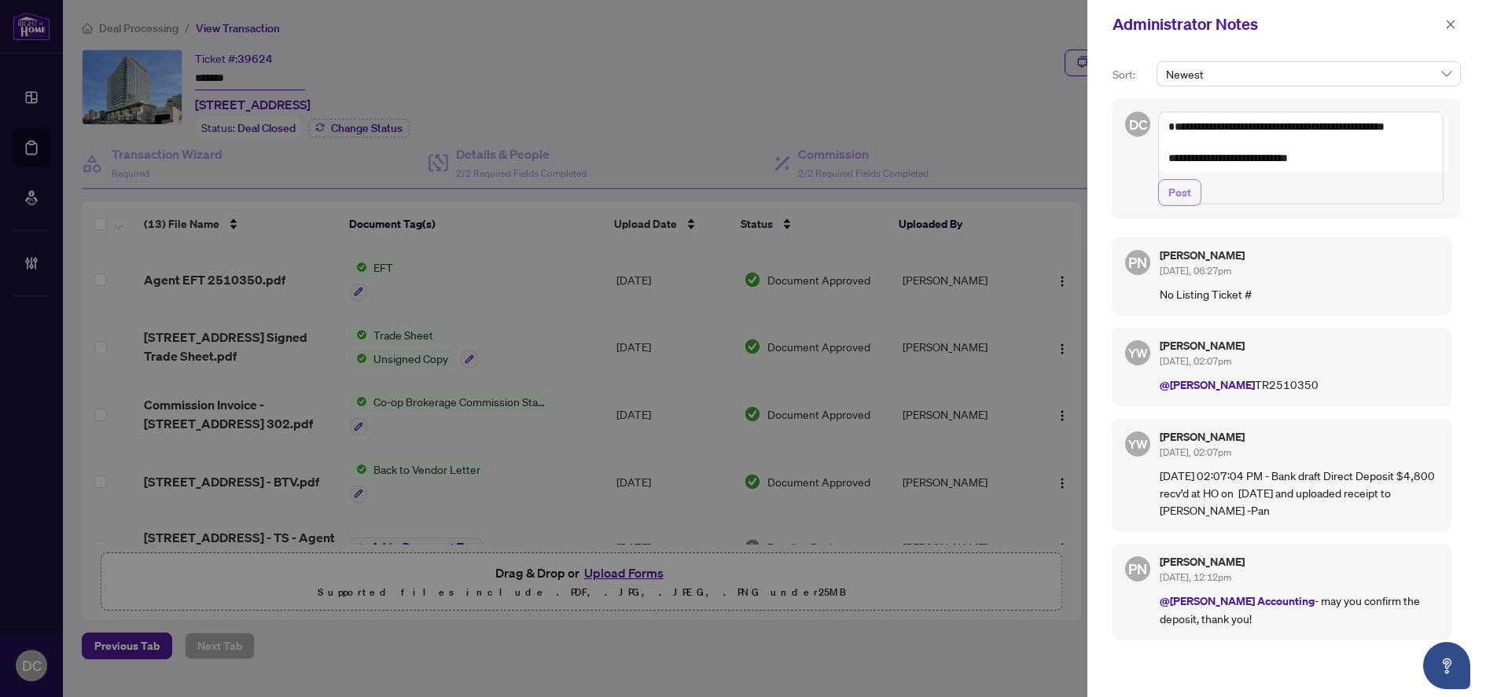
click at [1178, 205] on span "Post" at bounding box center [1179, 192] width 23 height 25
click at [1452, 29] on icon "close" at bounding box center [1450, 24] width 11 height 11
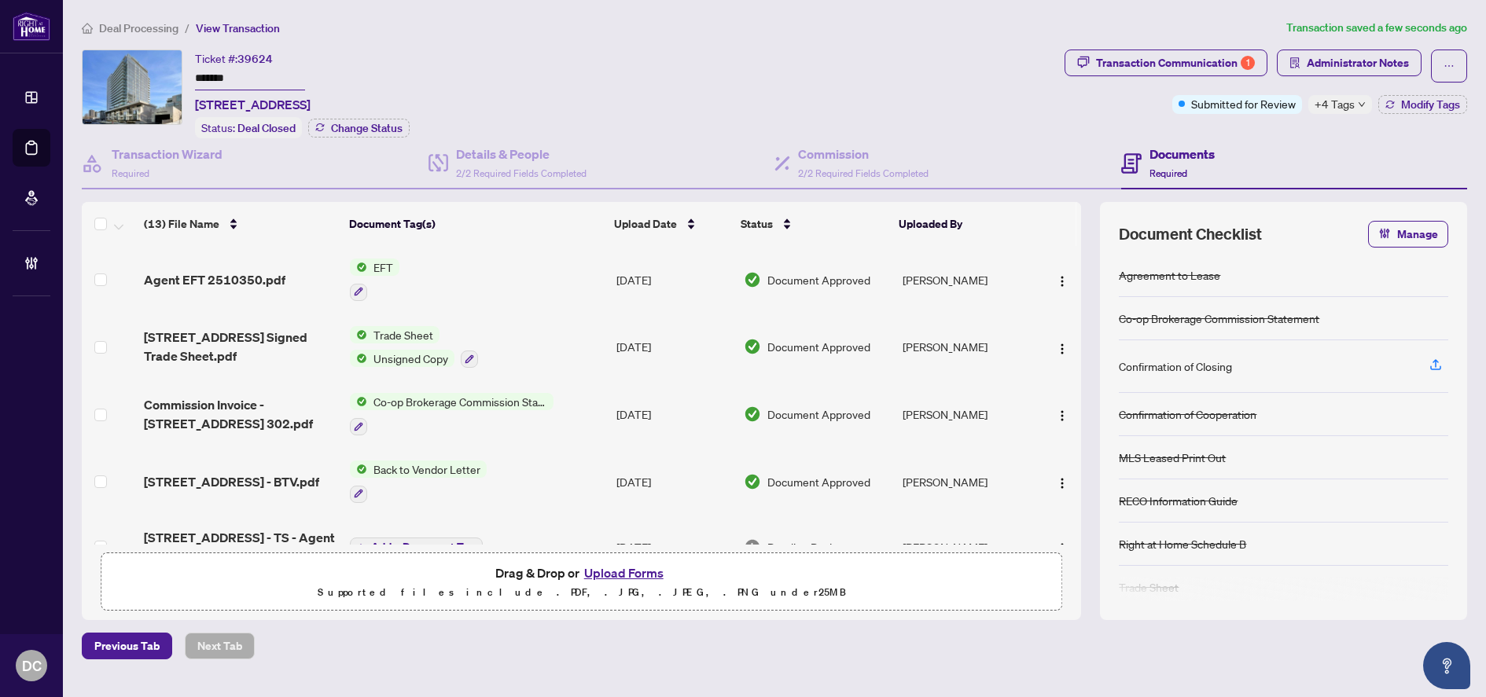
click at [1322, 103] on span "+4 Tags" at bounding box center [1334, 104] width 40 height 18
click at [1283, 132] on div "Transaction Communication 1 Administrator Notes Submitted for Review +4 Tags Mo…" at bounding box center [1265, 94] width 409 height 89
click at [1355, 70] on span "Administrator Notes" at bounding box center [1358, 62] width 102 height 25
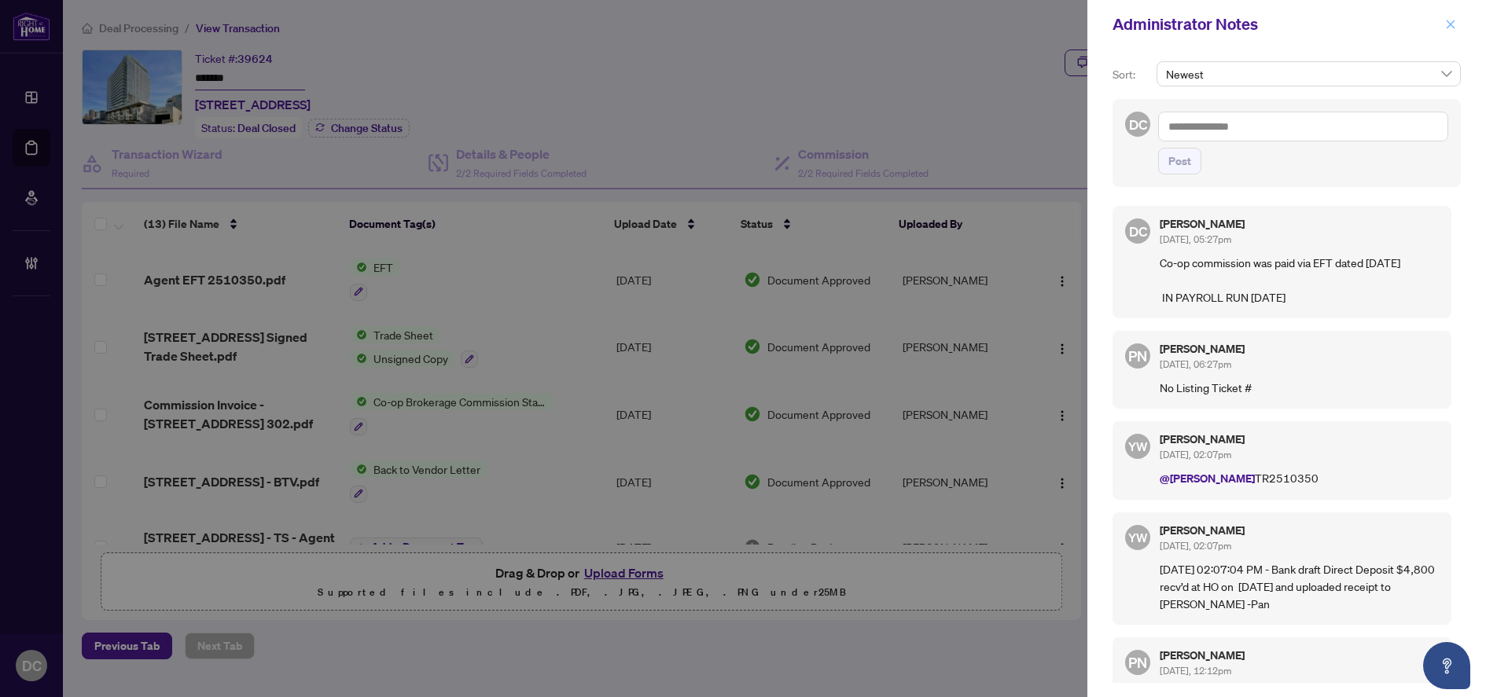
click at [1448, 31] on span "button" at bounding box center [1450, 24] width 11 height 25
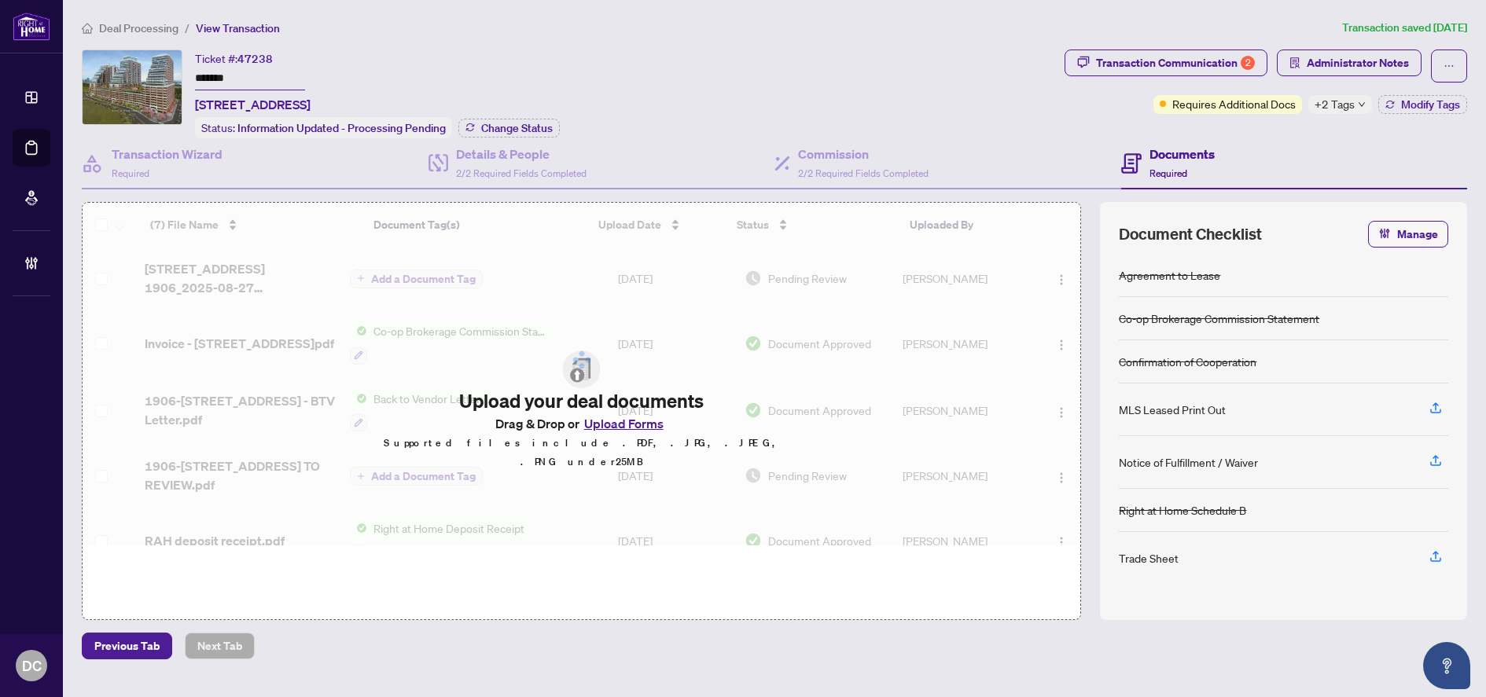
drag, startPoint x: 278, startPoint y: 79, endPoint x: 131, endPoint y: 79, distance: 147.0
click at [131, 79] on div "Ticket #: 47238 ******* [STREET_ADDRESS] Status: Information Updated - Processi…" at bounding box center [570, 94] width 976 height 89
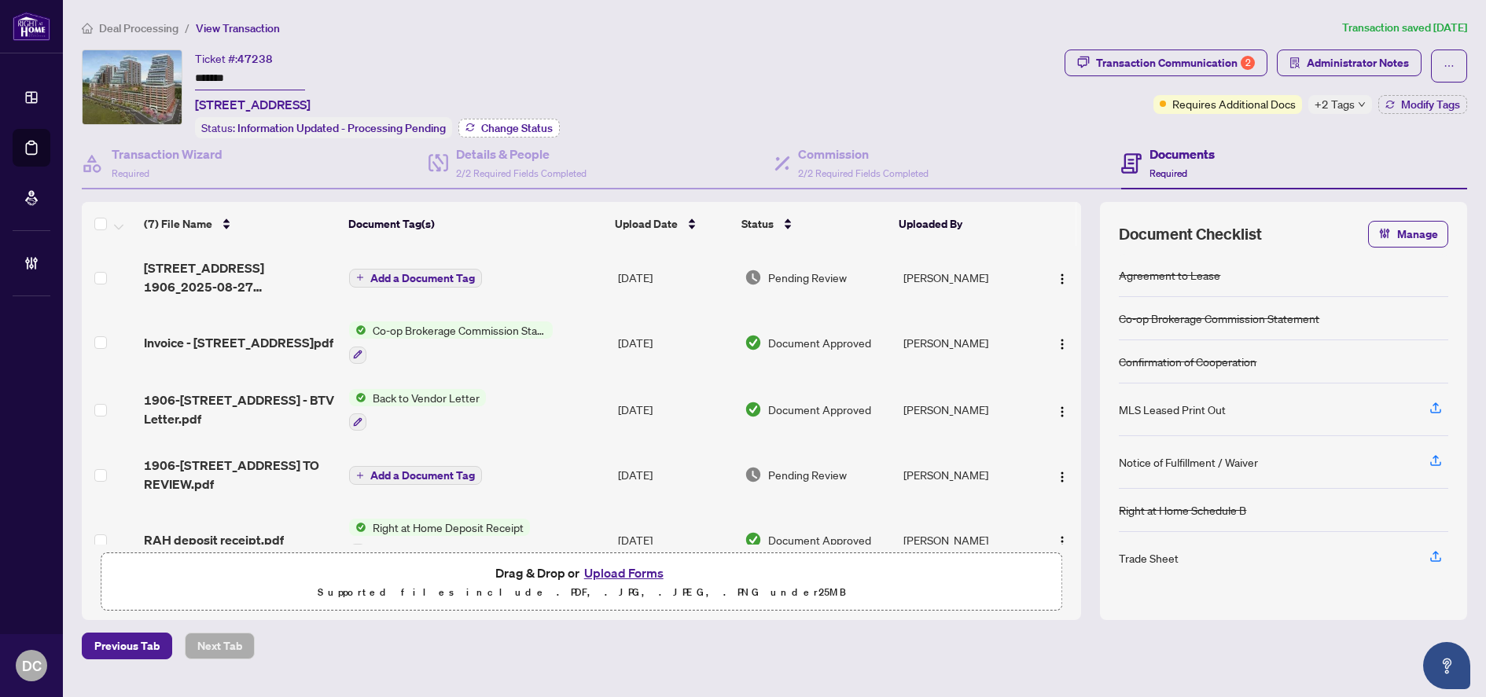
click at [503, 130] on span "Change Status" at bounding box center [517, 128] width 72 height 11
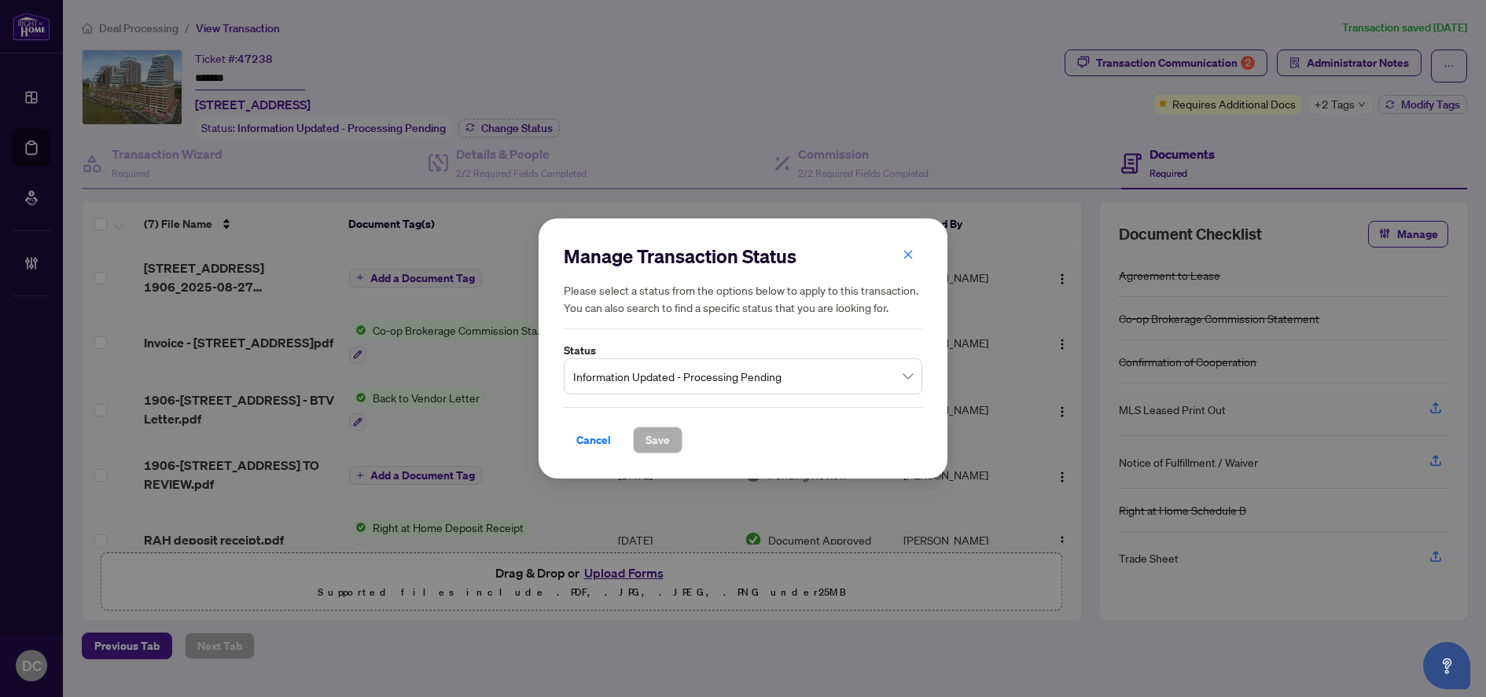
click at [772, 374] on span "Information Updated - Processing Pending" at bounding box center [743, 377] width 340 height 30
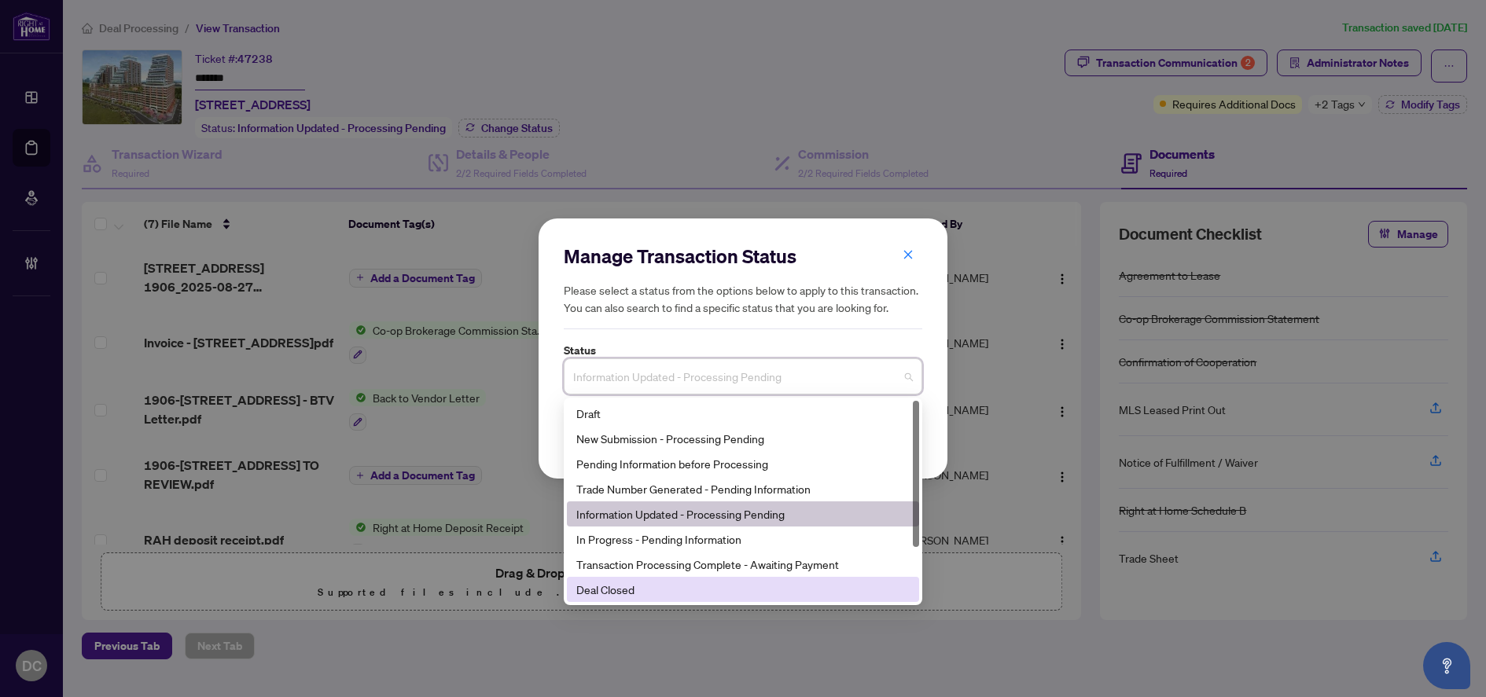
click at [753, 593] on div "Deal Closed" at bounding box center [742, 589] width 333 height 17
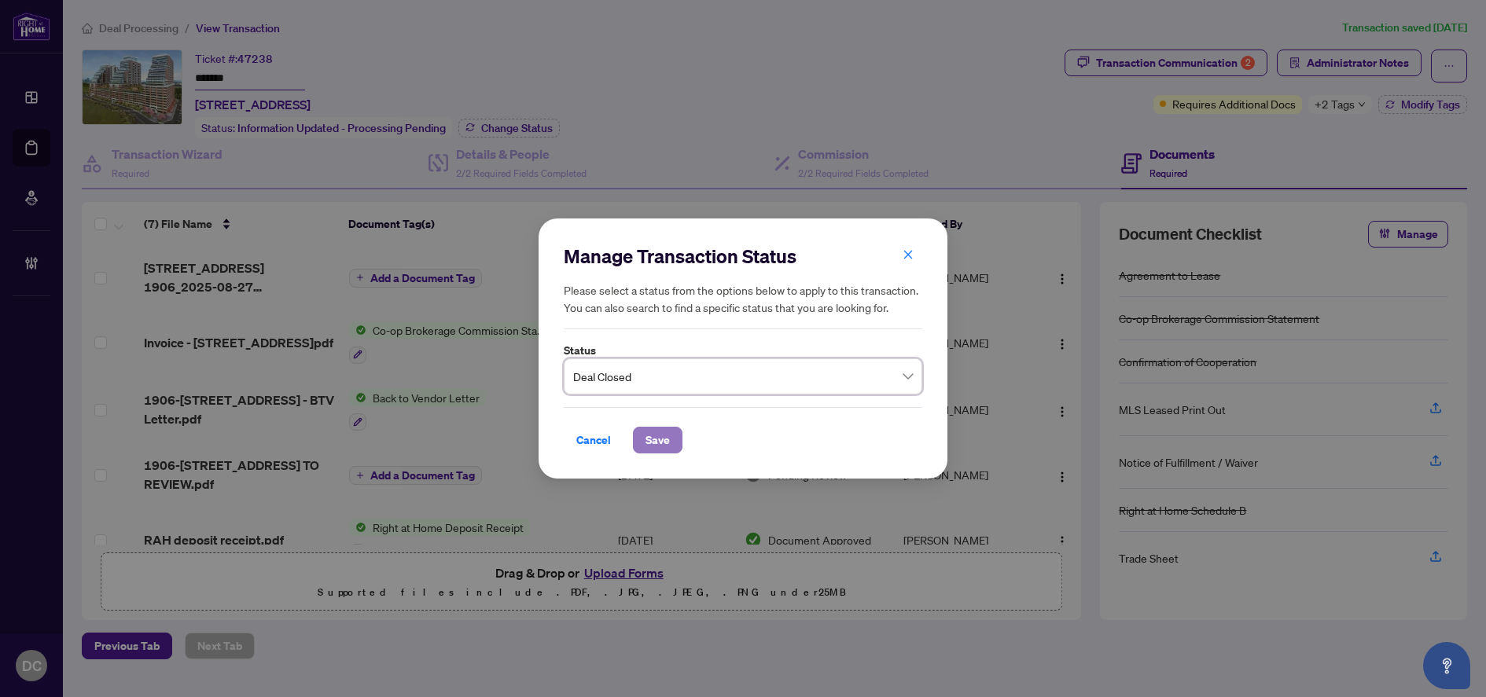
click at [671, 437] on button "Save" at bounding box center [658, 440] width 50 height 27
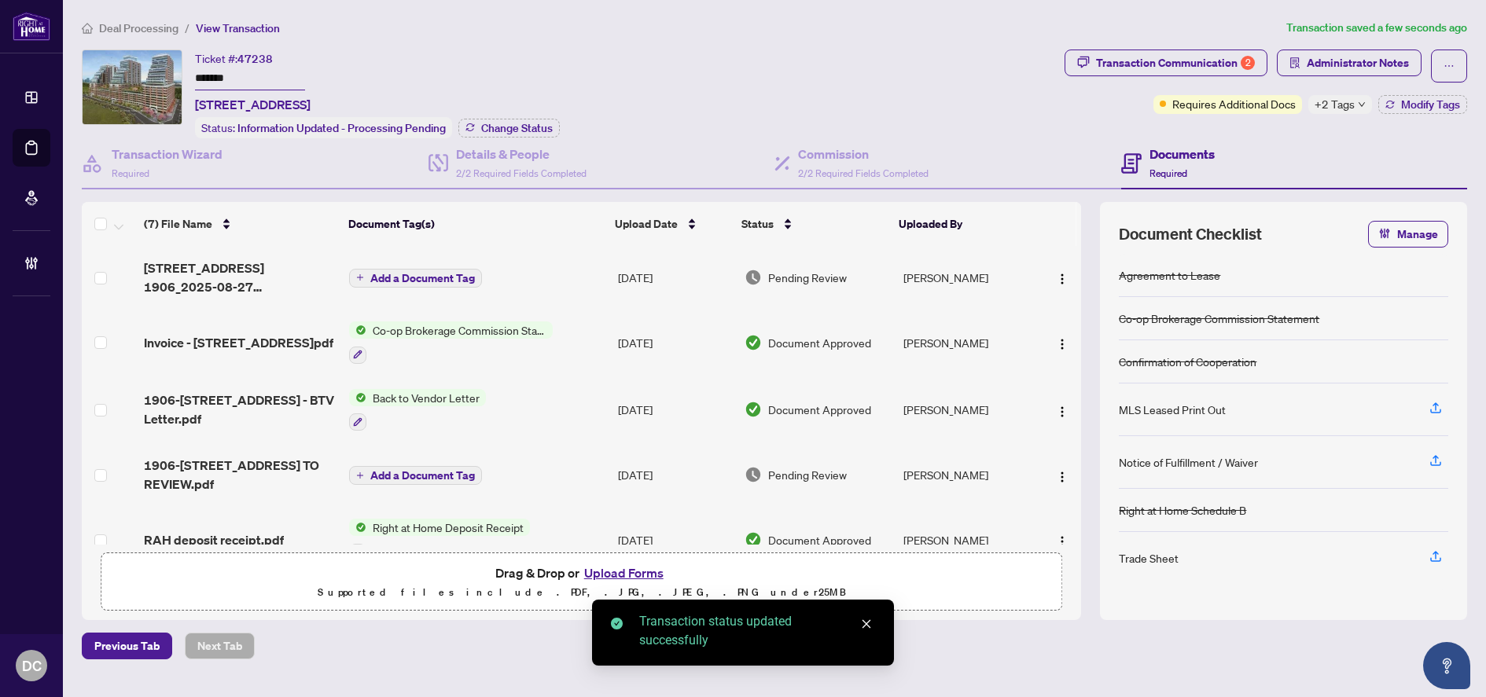
click at [1336, 98] on span "+2 Tags" at bounding box center [1334, 104] width 40 height 18
click at [1277, 135] on div "Transaction Communication 2 Administrator Notes Requires Additional Docs +2 Tag…" at bounding box center [1265, 94] width 409 height 89
click at [1413, 107] on span "Modify Tags" at bounding box center [1430, 104] width 59 height 11
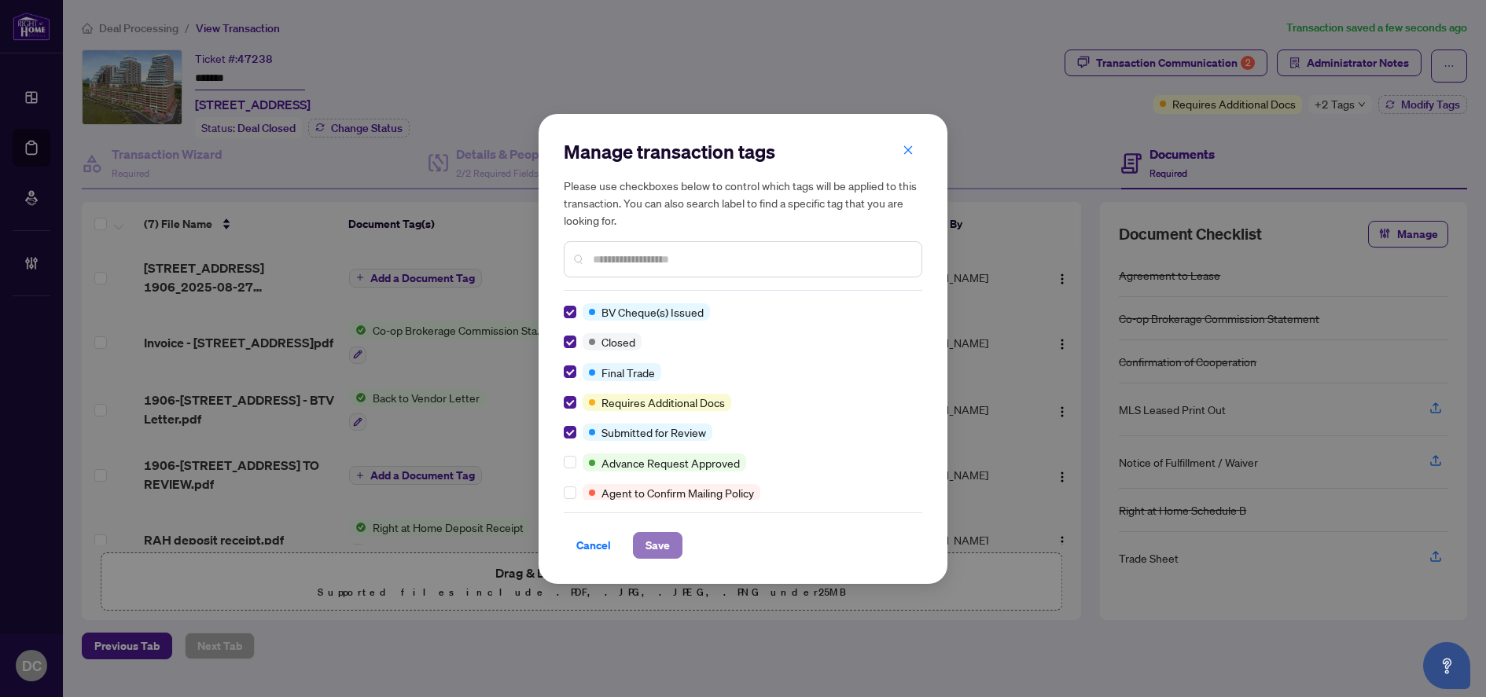
click at [653, 543] on span "Save" at bounding box center [657, 545] width 24 height 25
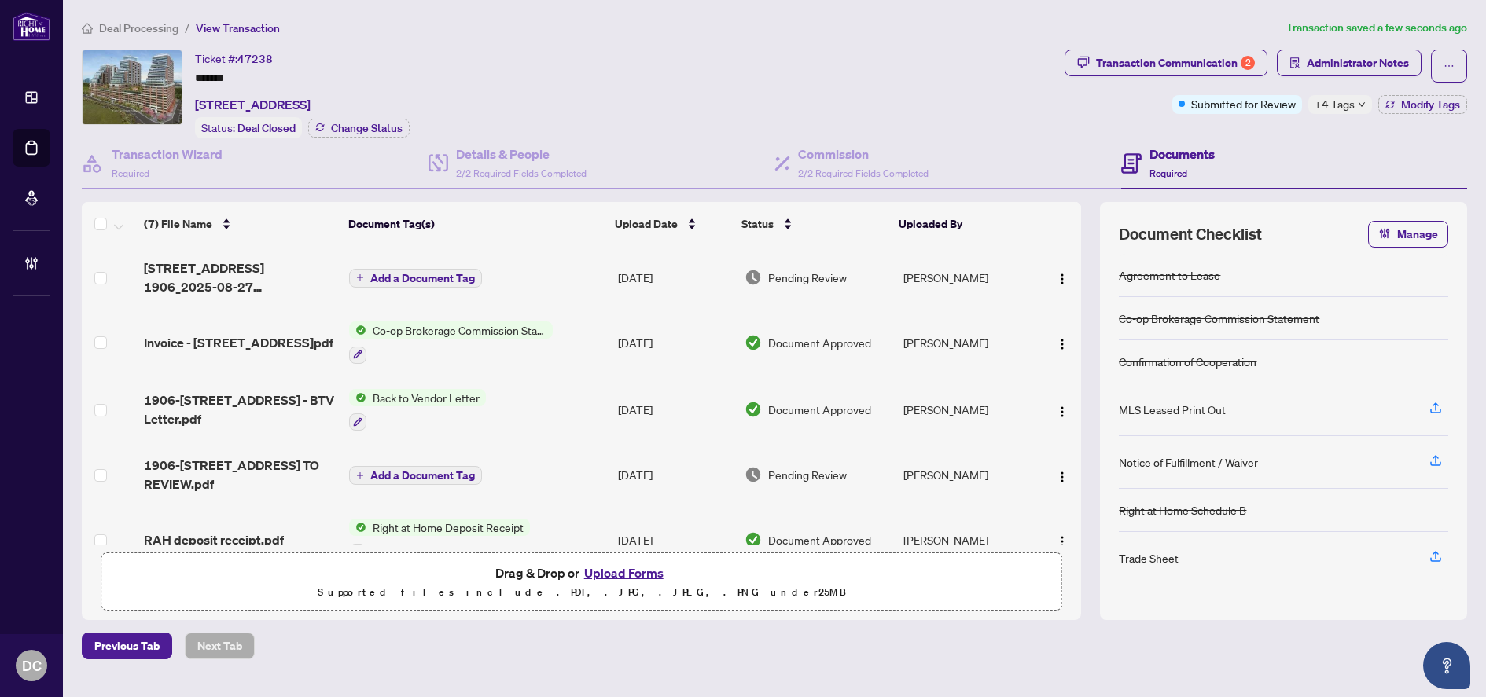
click at [1356, 114] on div "Transaction Communication 2 Administrator Notes Submitted for Review +4 Tags Mo…" at bounding box center [1265, 94] width 409 height 89
click at [1355, 108] on div "+4 Tags" at bounding box center [1340, 104] width 64 height 19
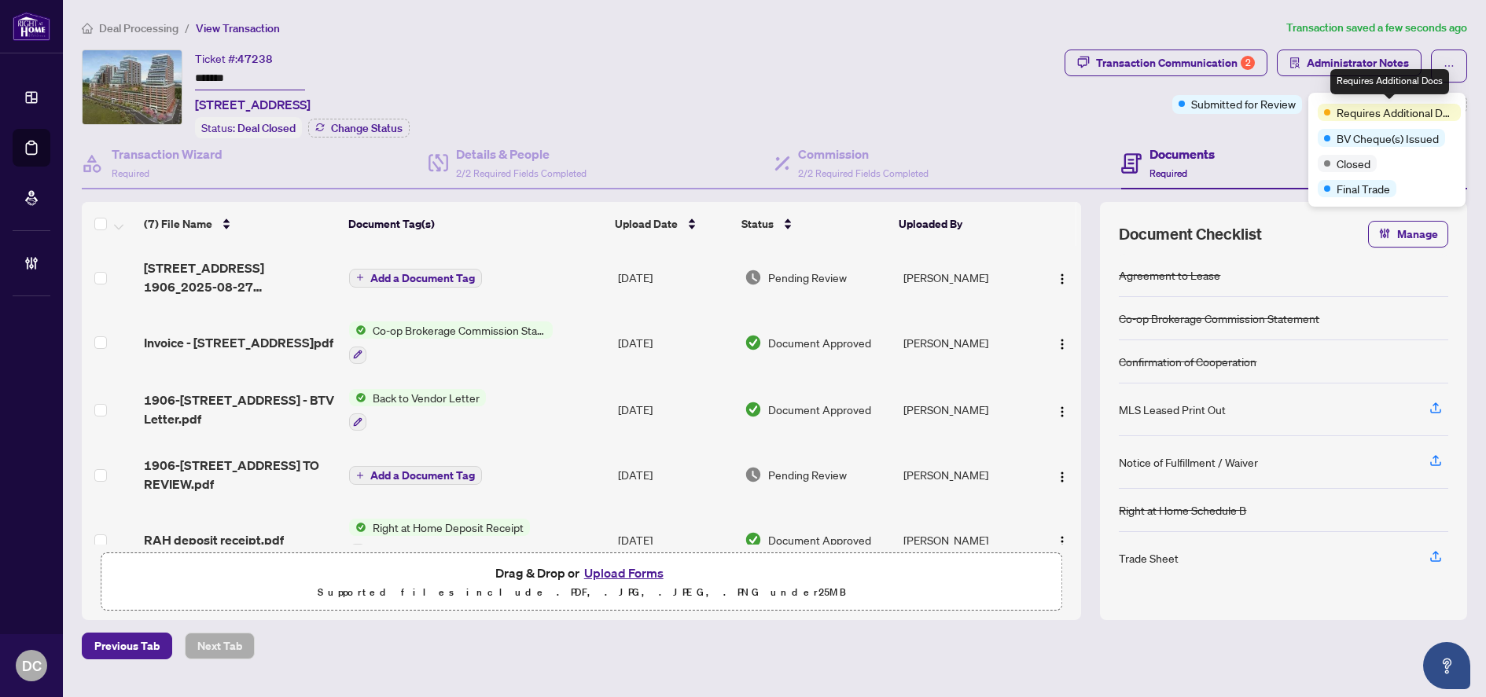
click at [1208, 135] on div "Transaction Communication 2 Administrator Notes Submitted for Review +4 Tags Mo…" at bounding box center [1265, 94] width 409 height 89
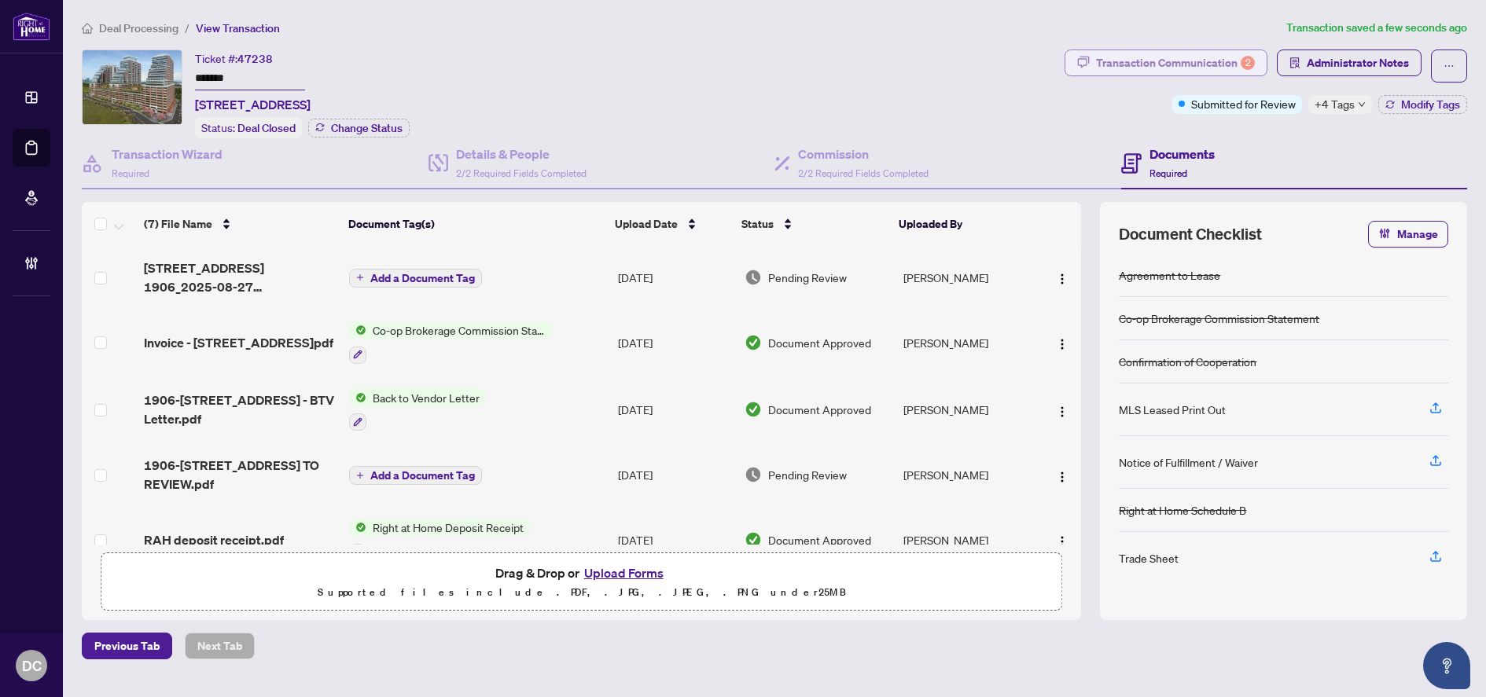
click at [1232, 64] on div "Transaction Communication 2" at bounding box center [1175, 62] width 159 height 25
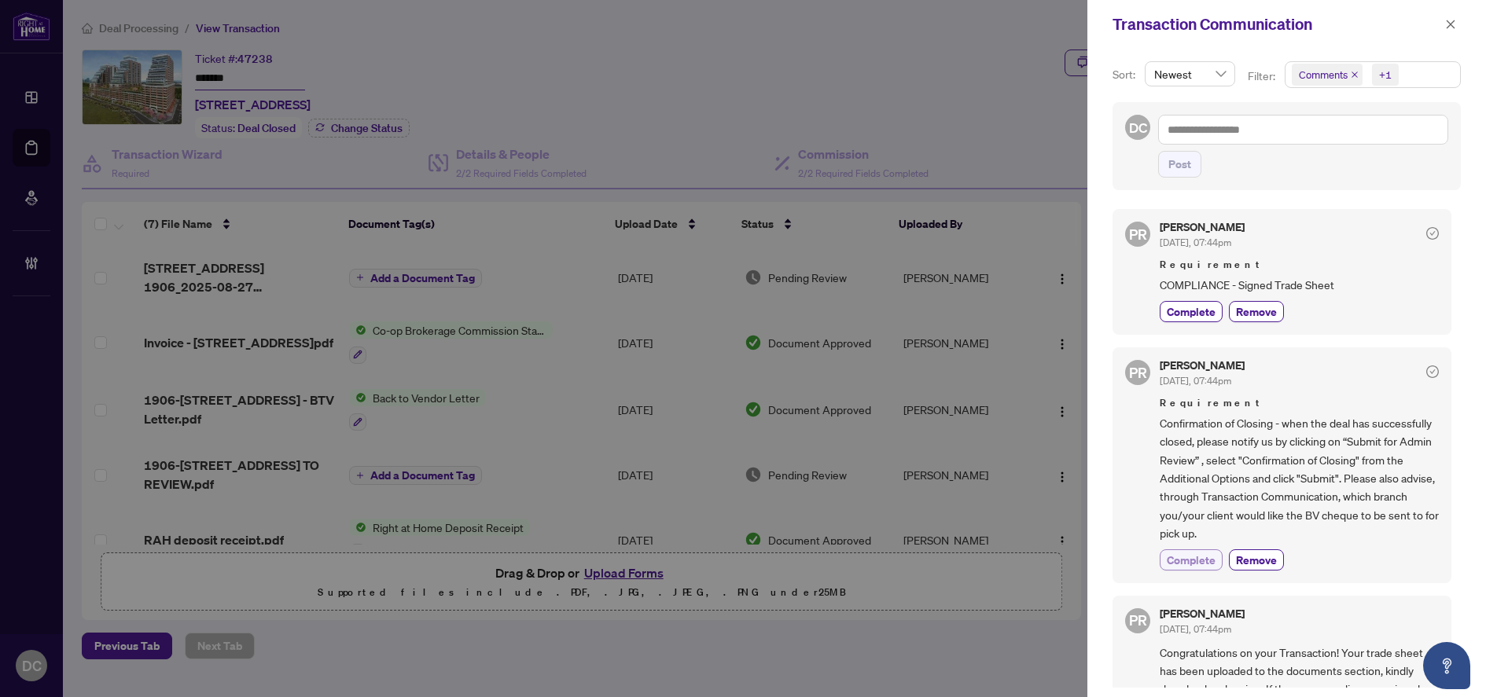
drag, startPoint x: 1204, startPoint y: 561, endPoint x: 1186, endPoint y: 553, distance: 19.7
click at [1204, 561] on span "Complete" at bounding box center [1191, 560] width 49 height 17
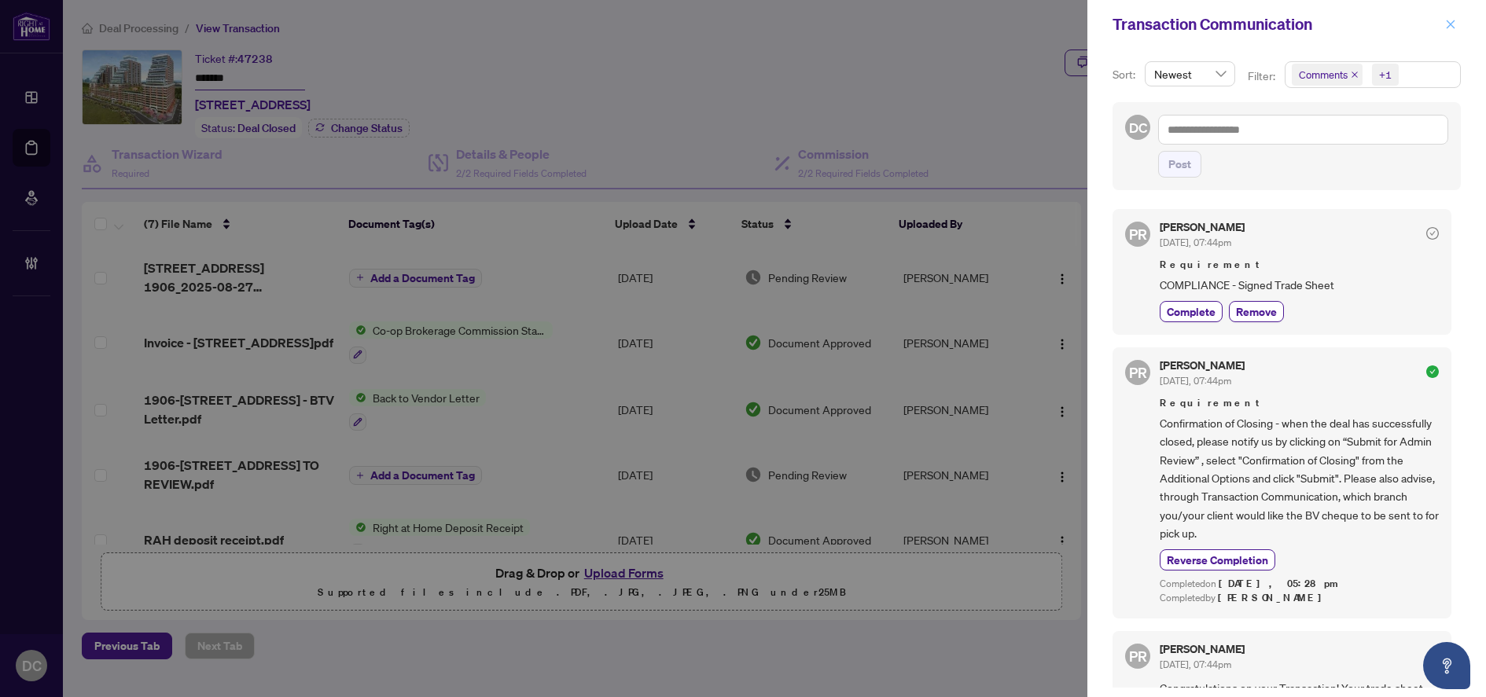
click at [1448, 24] on icon "close" at bounding box center [1450, 24] width 11 height 11
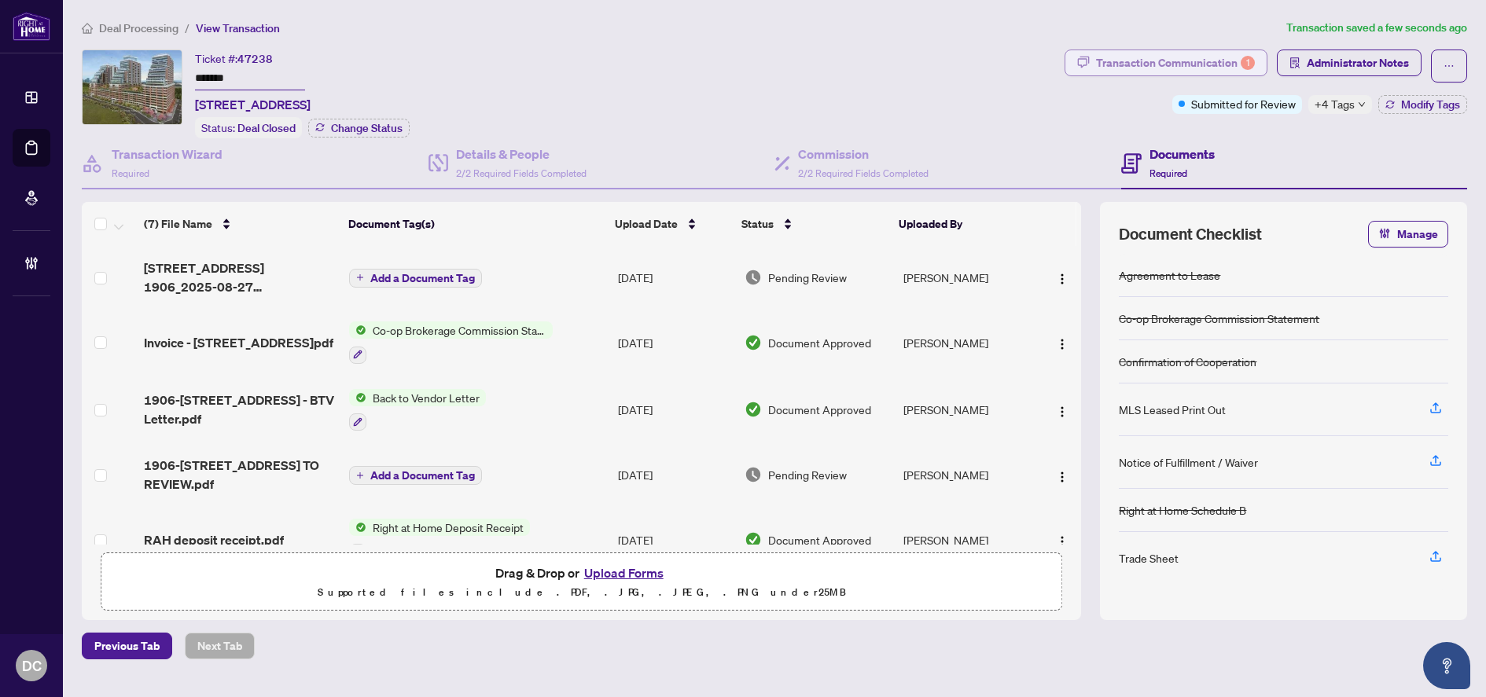
click at [1194, 53] on div "Transaction Communication 1" at bounding box center [1175, 62] width 159 height 25
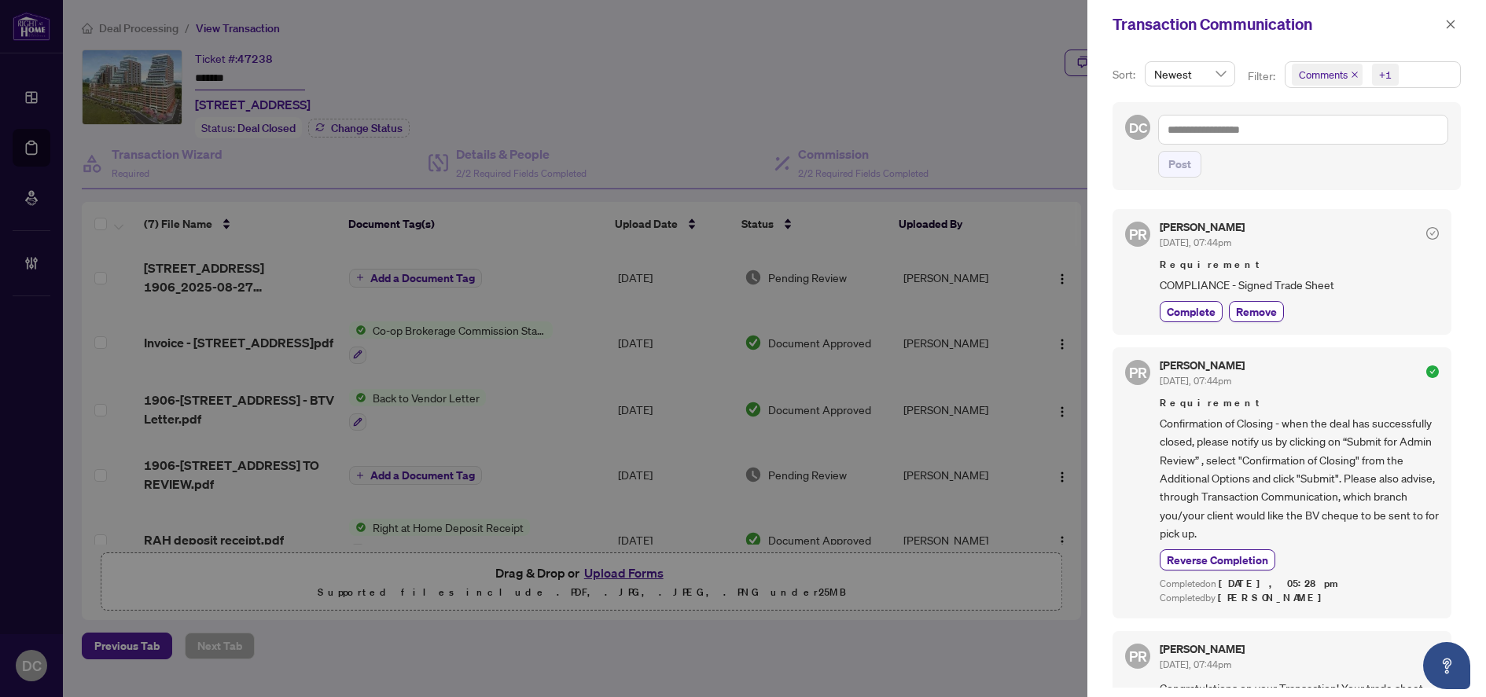
click at [1422, 72] on span "Comments +1" at bounding box center [1372, 74] width 175 height 25
click at [1366, 167] on span "Requirements" at bounding box center [1351, 162] width 70 height 14
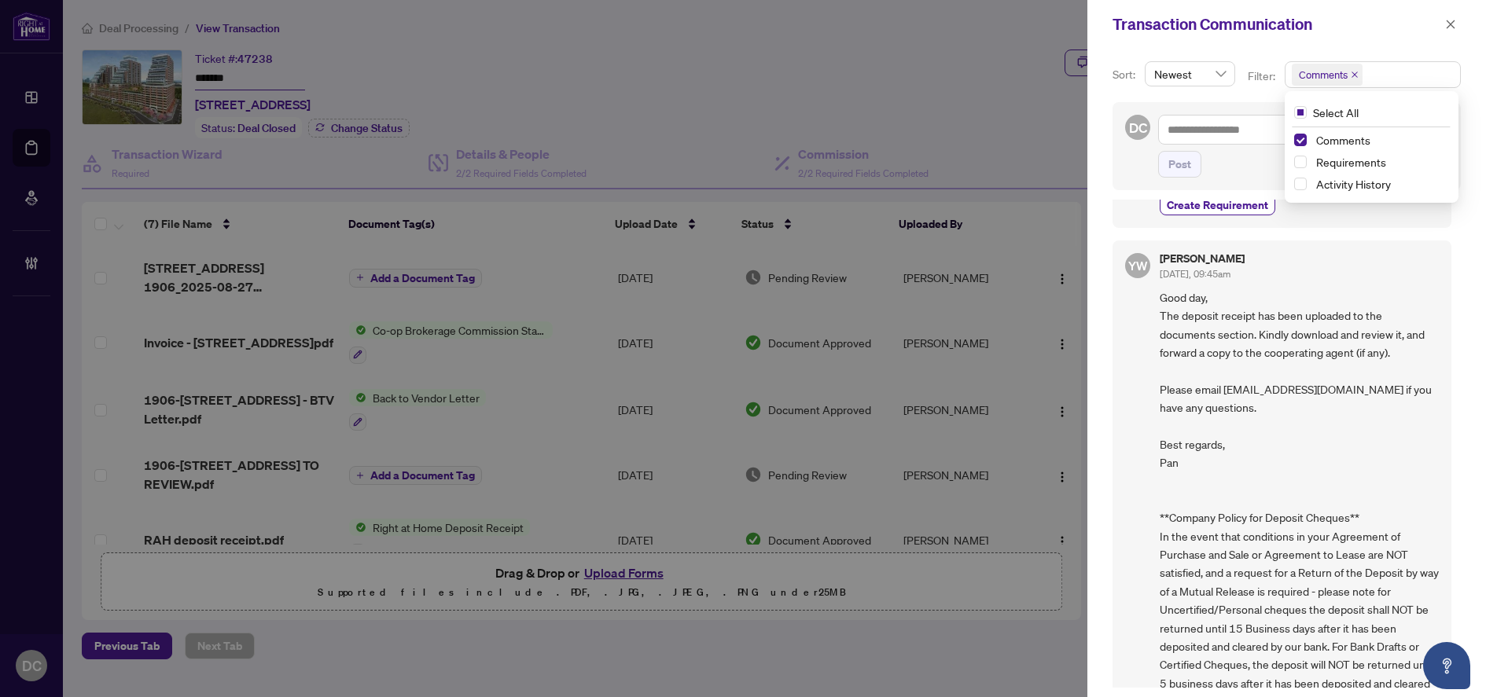
scroll to position [236, 0]
click at [1344, 168] on span "Requirements" at bounding box center [1351, 162] width 70 height 14
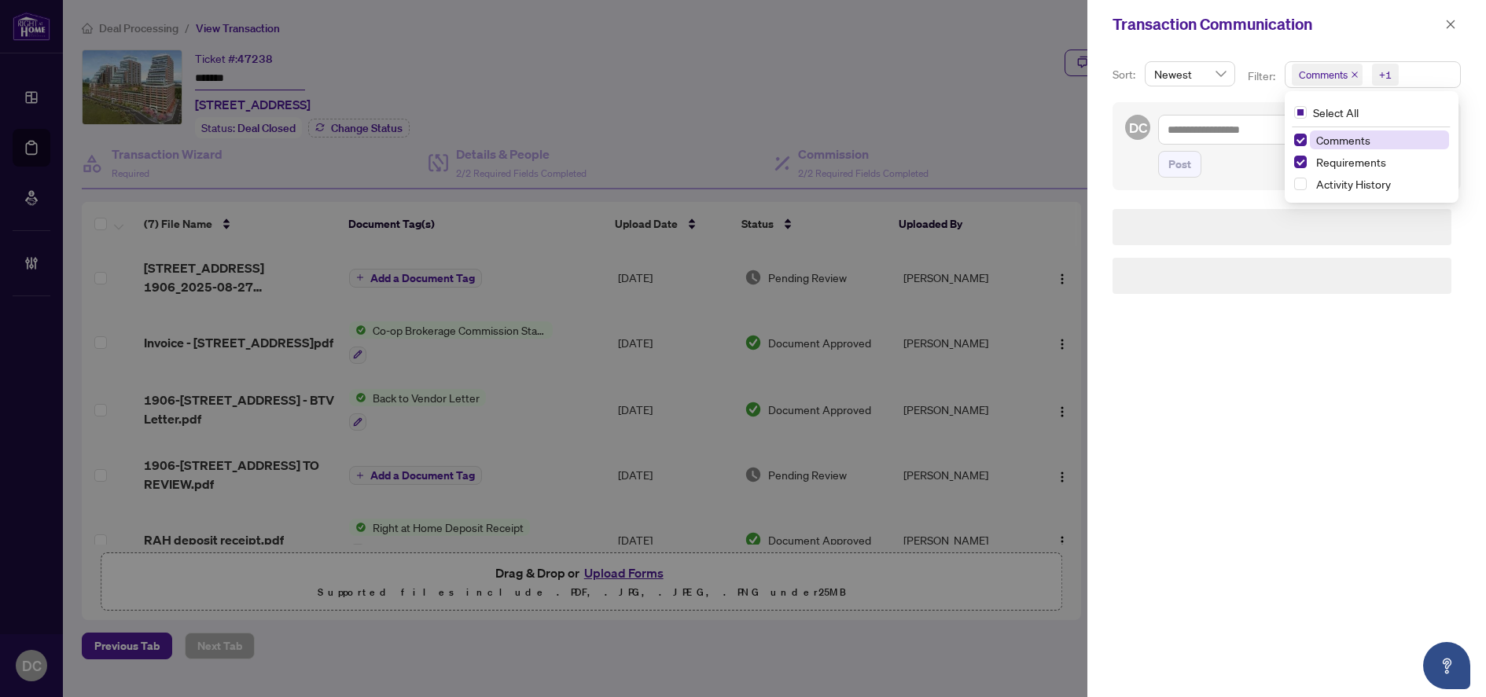
scroll to position [0, 0]
click at [1344, 143] on span "Comments" at bounding box center [1343, 140] width 54 height 14
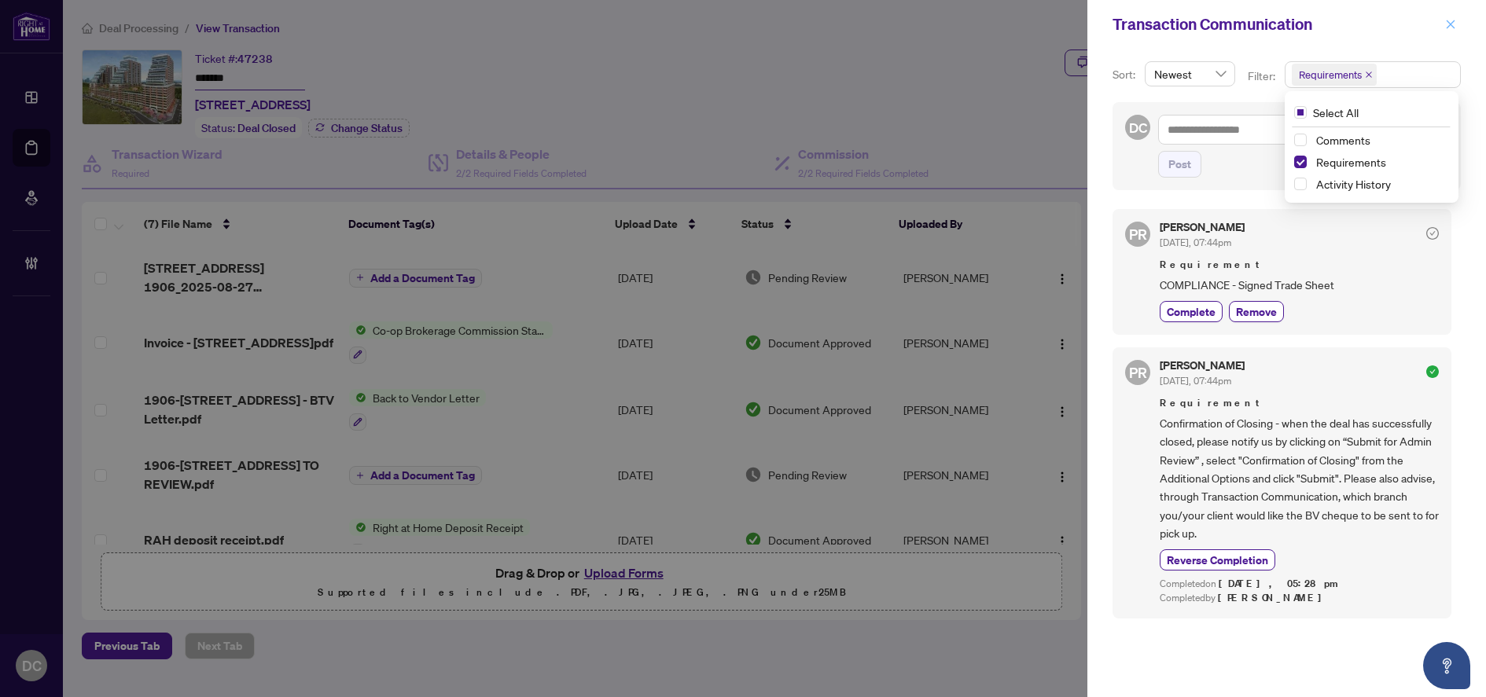
click at [1447, 18] on span "button" at bounding box center [1450, 24] width 11 height 25
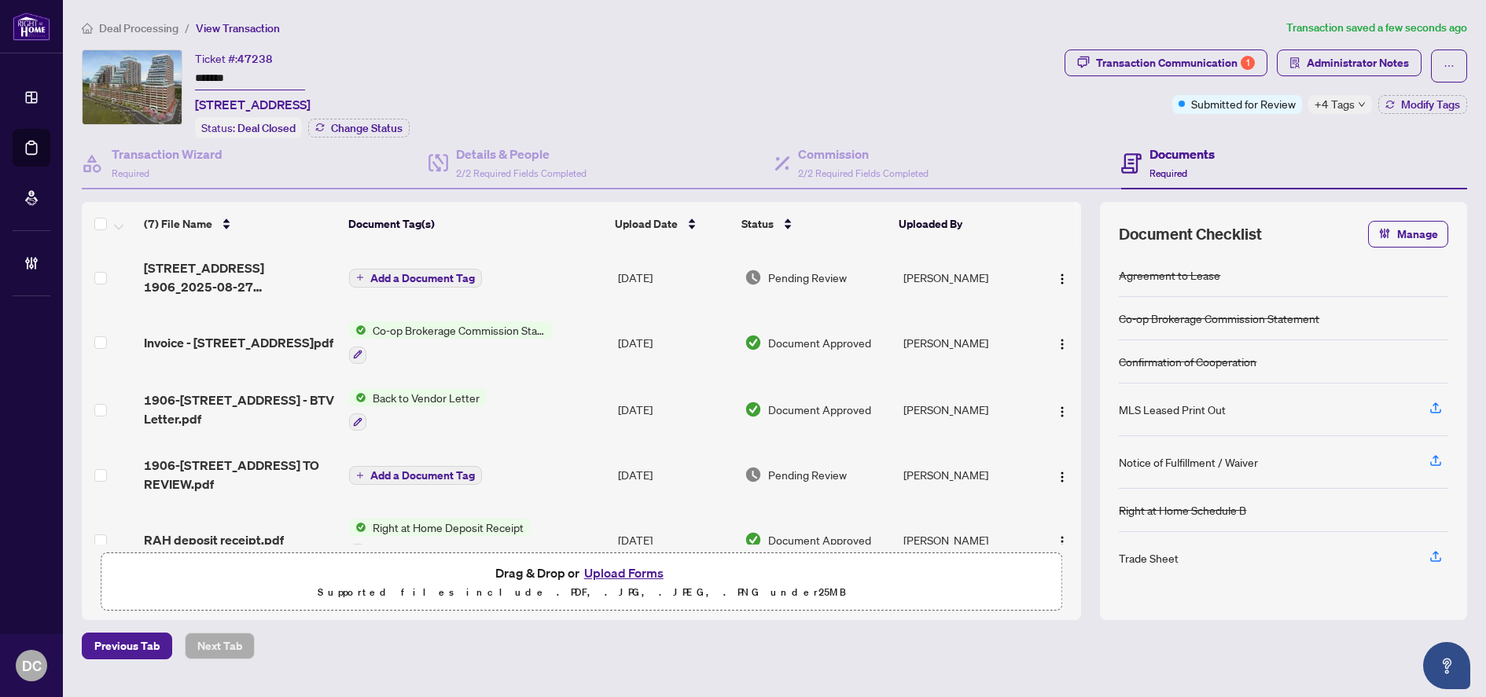
click at [597, 340] on td "Co-op Brokerage Commission Statement" at bounding box center [477, 343] width 269 height 68
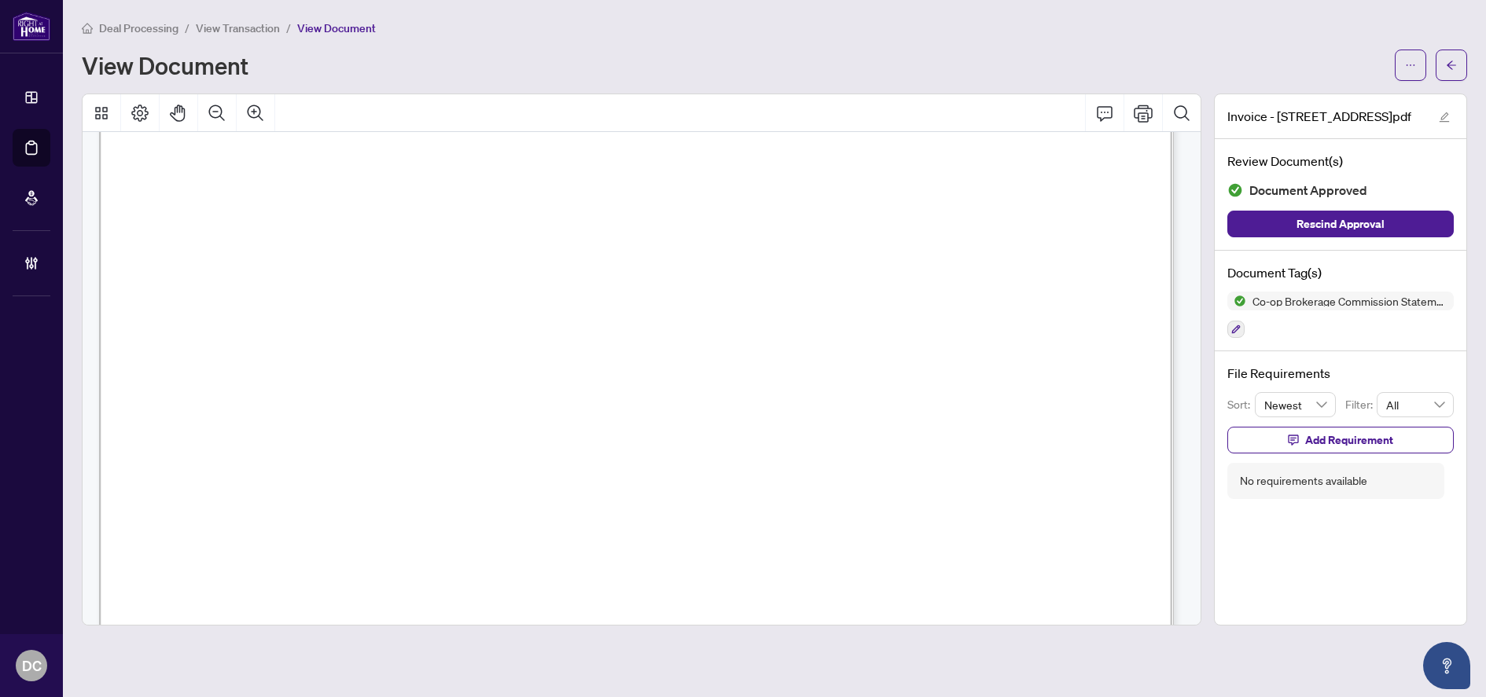
scroll to position [236, 0]
drag, startPoint x: 1451, startPoint y: 69, endPoint x: 36, endPoint y: 53, distance: 1415.2
click at [1450, 69] on icon "arrow-left" at bounding box center [1451, 65] width 11 height 11
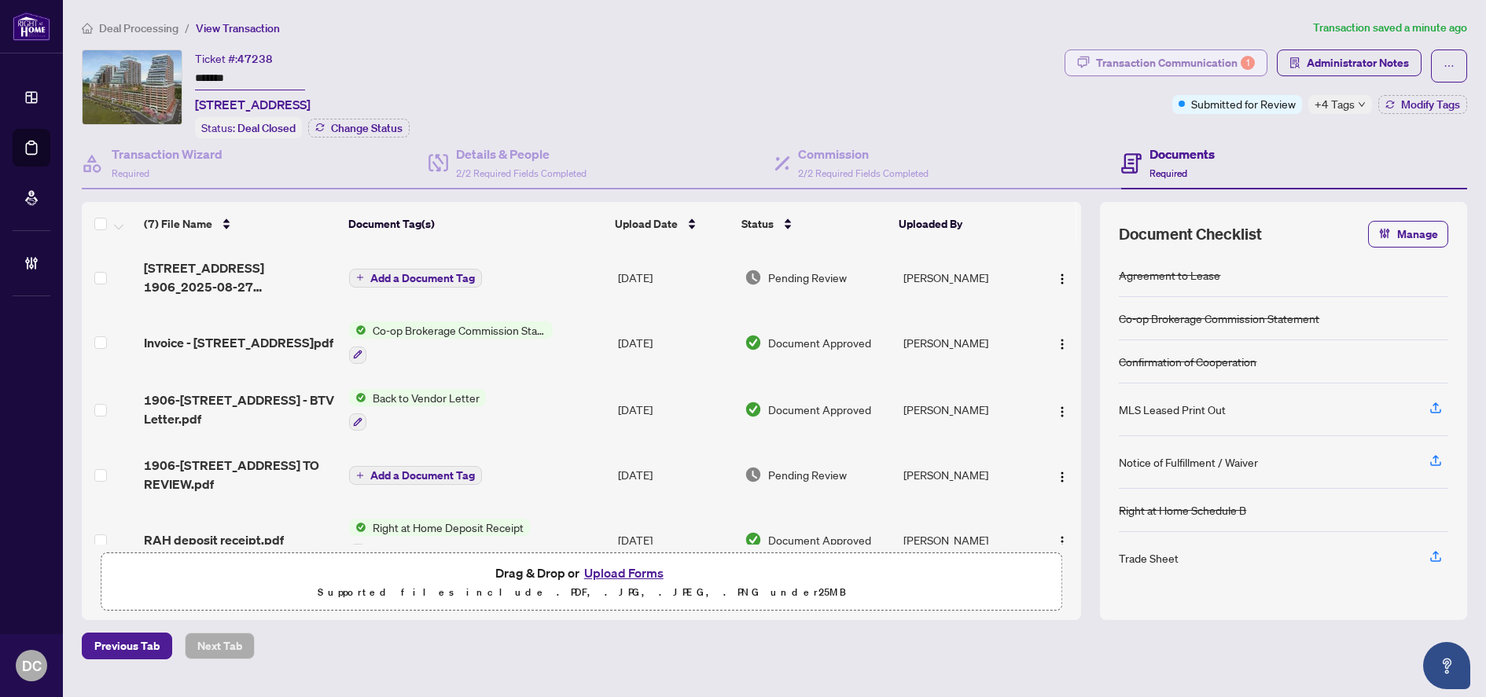
click at [1243, 57] on div "1" at bounding box center [1248, 63] width 14 height 14
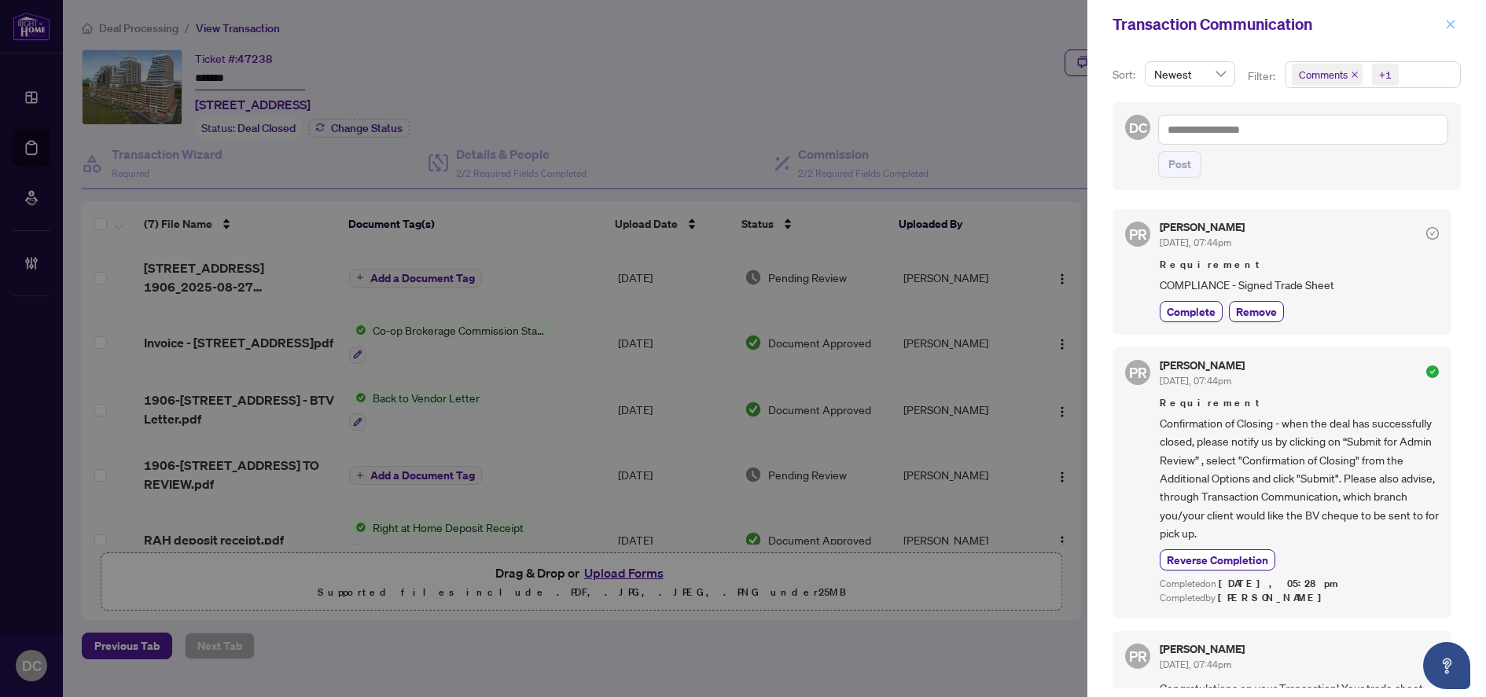
drag, startPoint x: 1460, startPoint y: 22, endPoint x: 1446, endPoint y: 20, distance: 14.2
click at [1460, 22] on button "button" at bounding box center [1450, 24] width 20 height 19
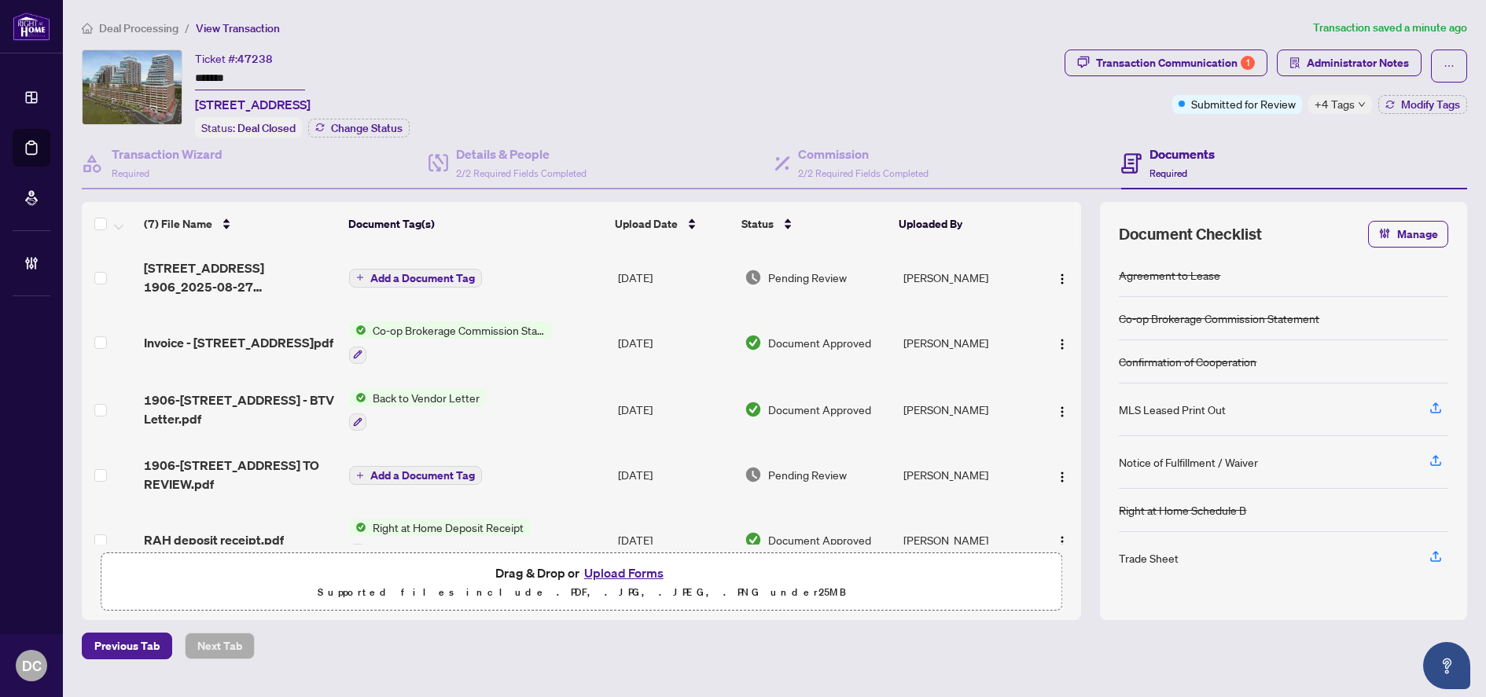
click at [561, 283] on td "Add a Document Tag" at bounding box center [477, 277] width 269 height 63
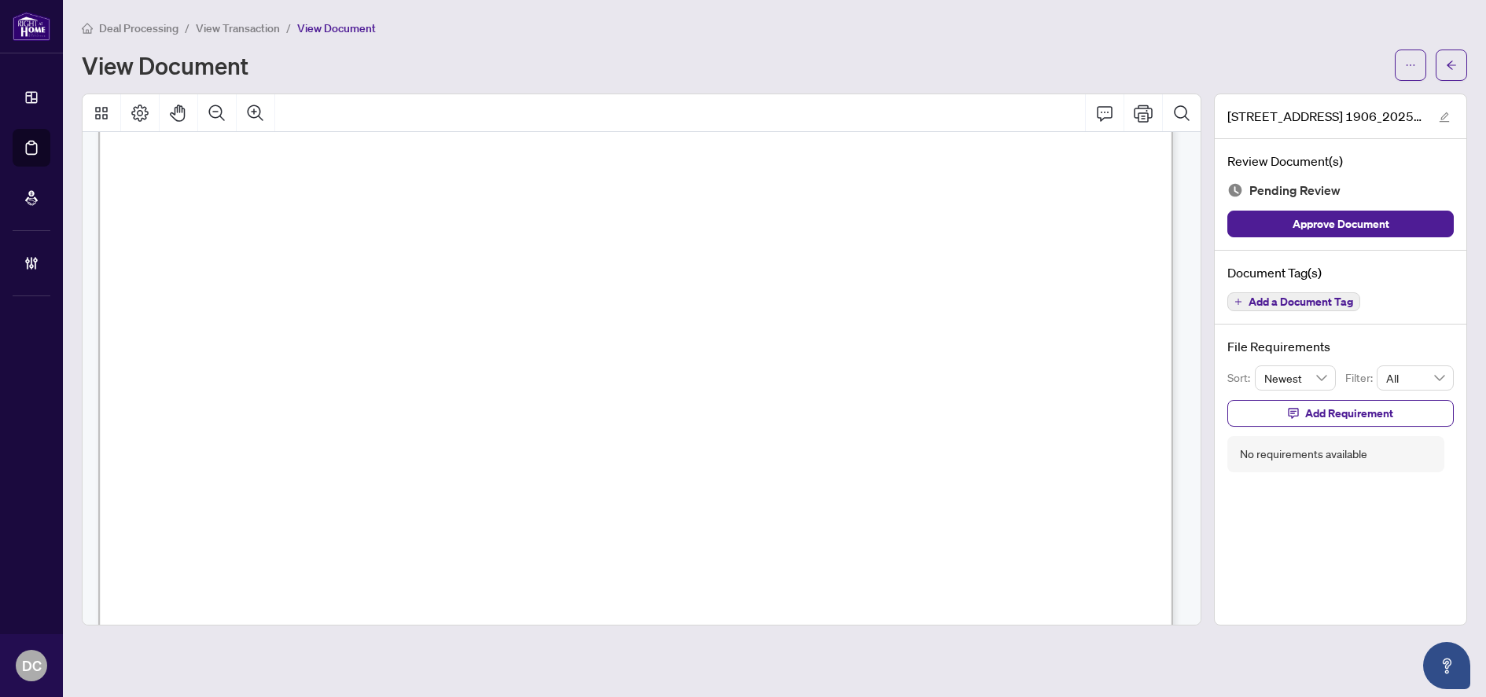
scroll to position [550, 0]
click at [1447, 60] on icon "arrow-left" at bounding box center [1451, 65] width 11 height 11
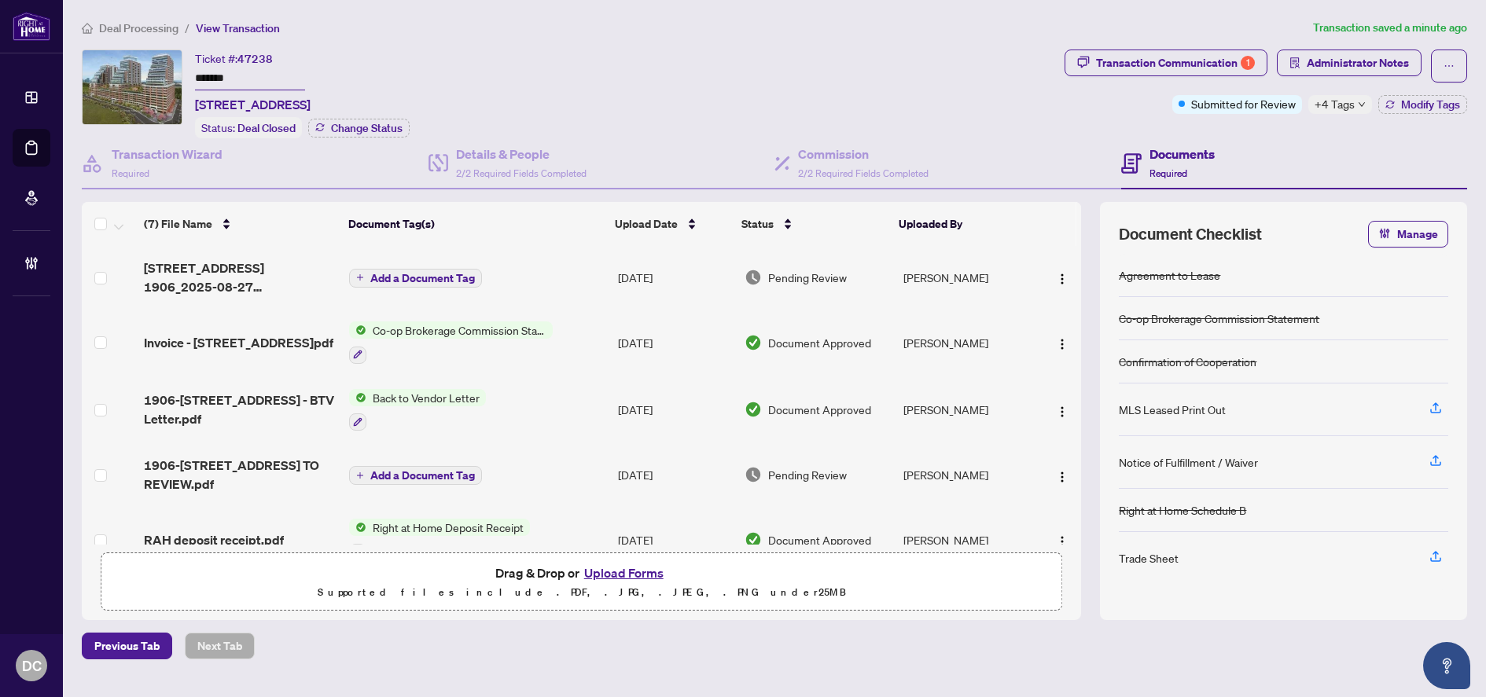
click at [1347, 104] on span "+4 Tags" at bounding box center [1334, 104] width 40 height 18
click at [1056, 273] on img "button" at bounding box center [1062, 279] width 13 height 13
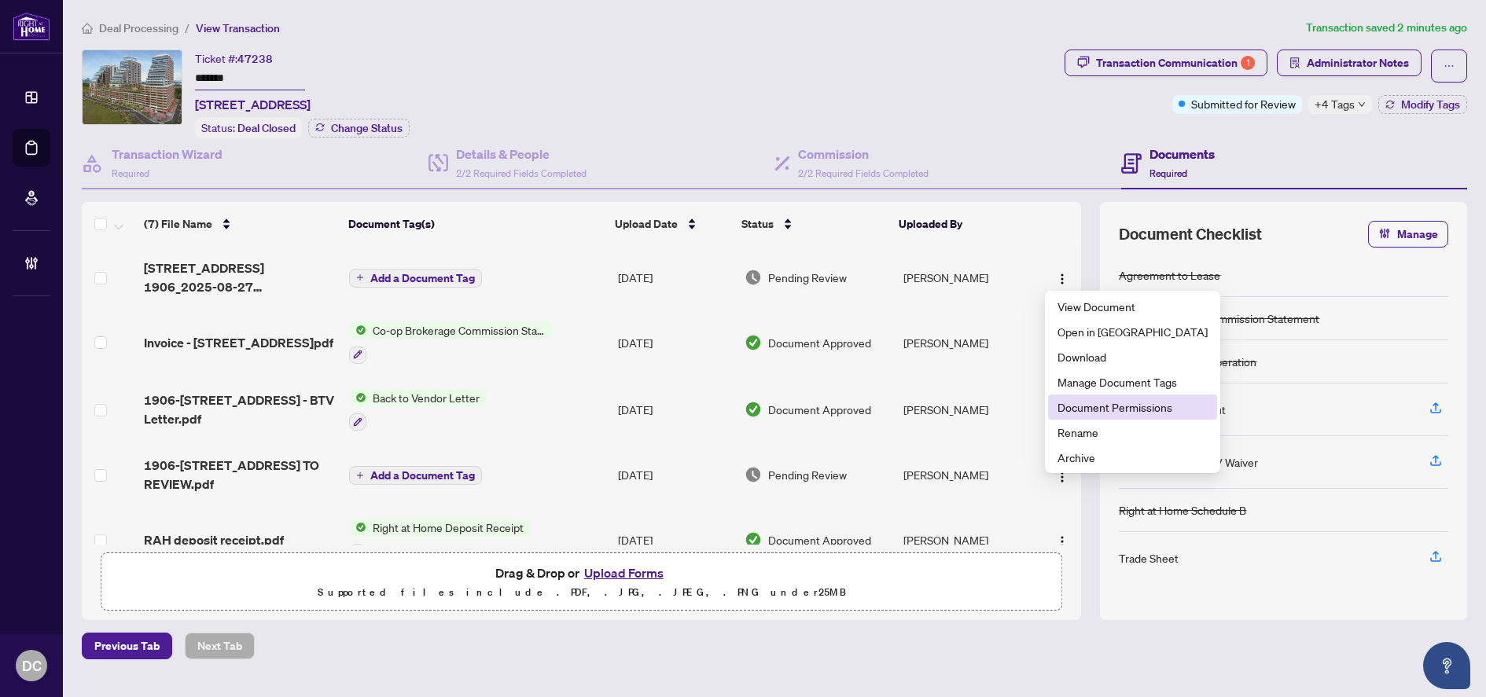
click at [1093, 404] on span "Document Permissions" at bounding box center [1132, 407] width 150 height 17
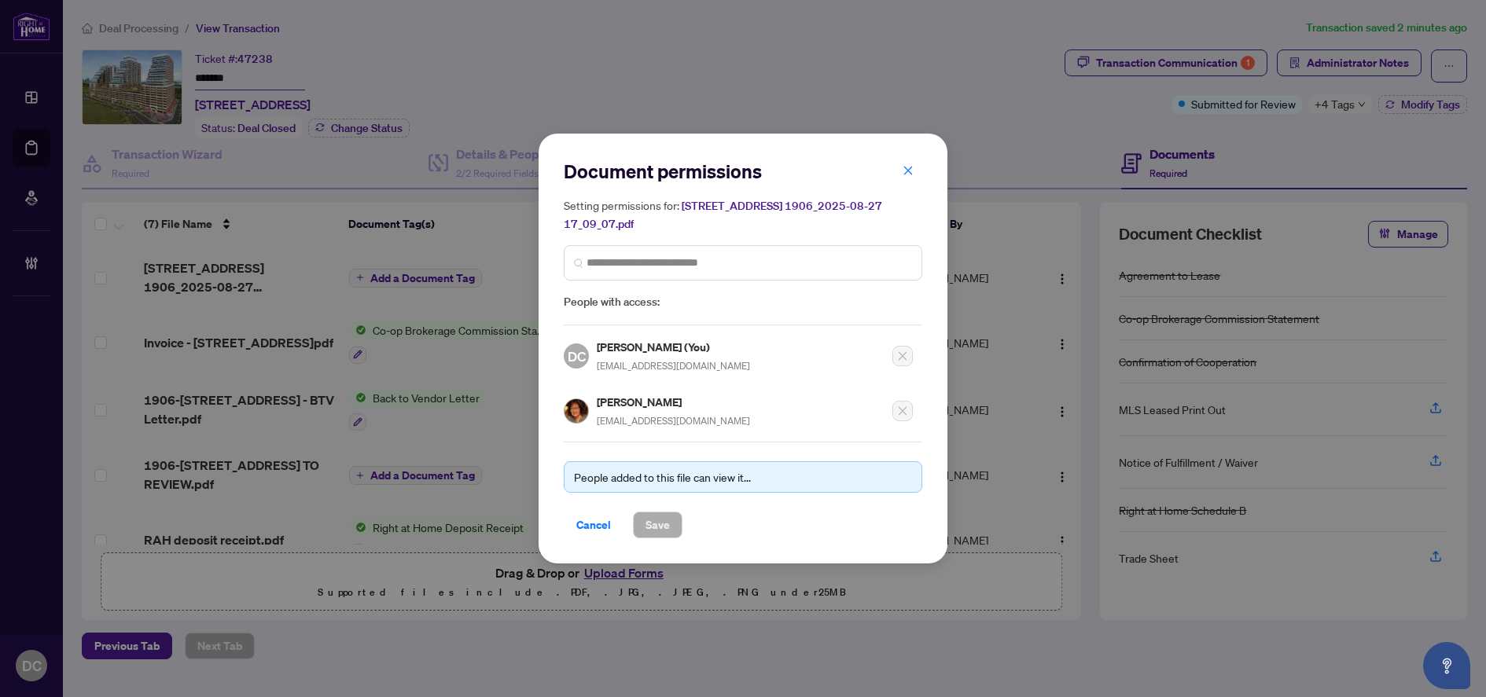
click at [696, 292] on div "Setting permissions for: [STREET_ADDRESS] 1906_2025-08-27 17_09_07.pdf People w…" at bounding box center [743, 254] width 358 height 115
click at [748, 270] on input "search" at bounding box center [748, 263] width 325 height 17
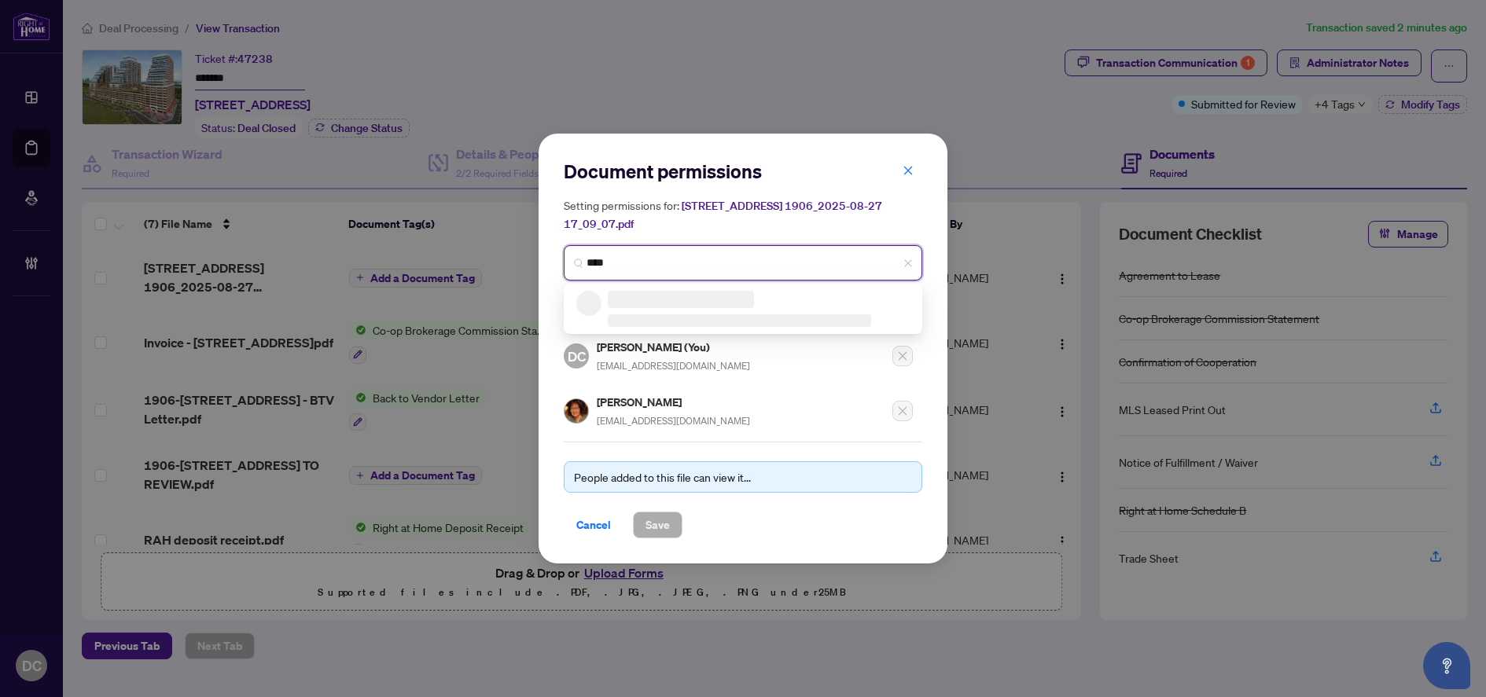
type input "*****"
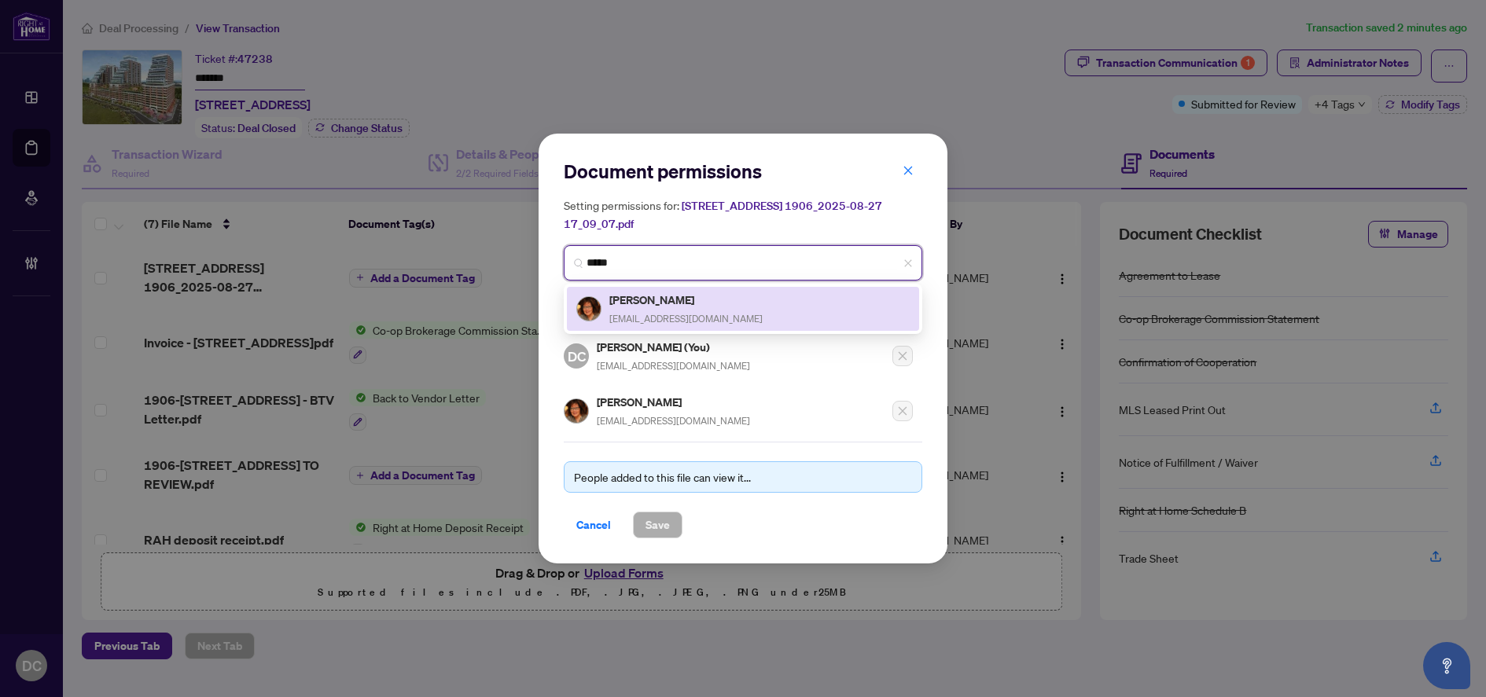
click at [739, 306] on div "[PERSON_NAME] [EMAIL_ADDRESS][DOMAIN_NAME]" at bounding box center [742, 309] width 333 height 36
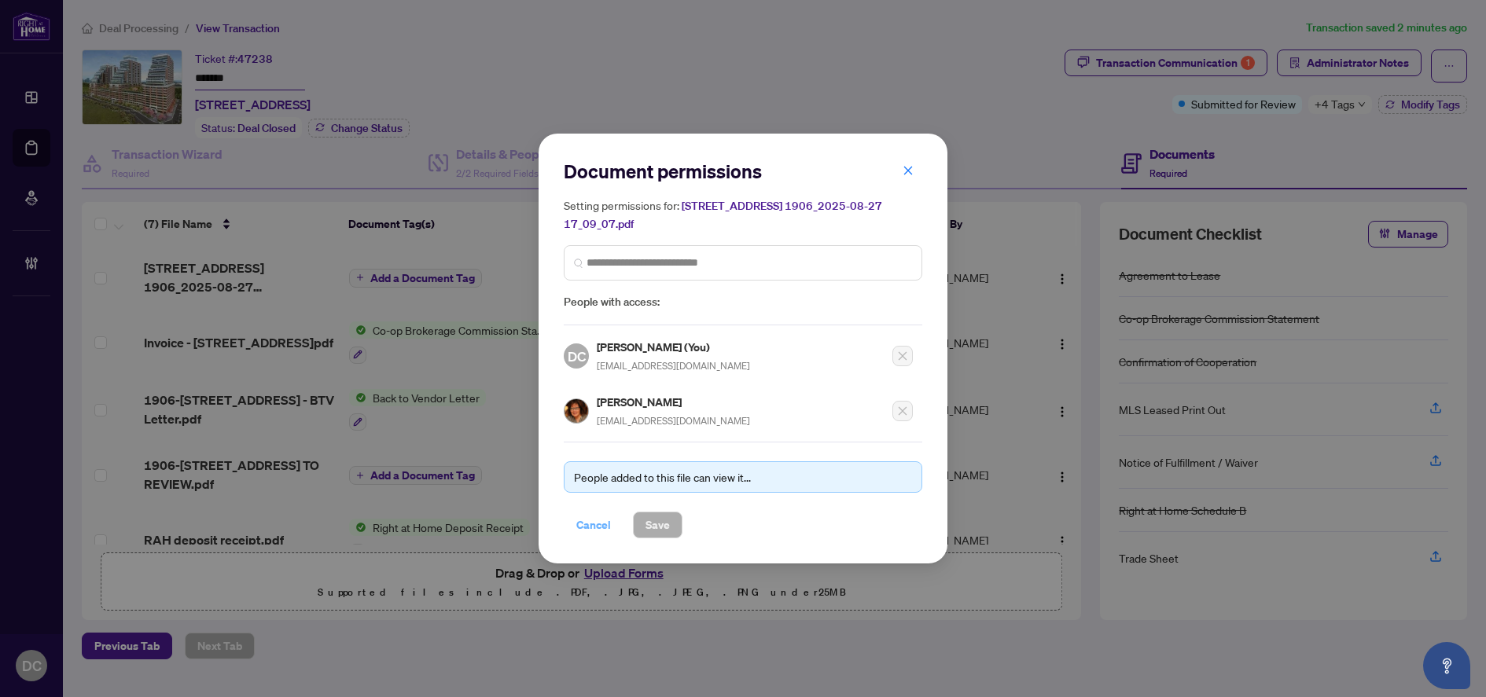
click at [611, 522] on button "Cancel" at bounding box center [594, 525] width 60 height 27
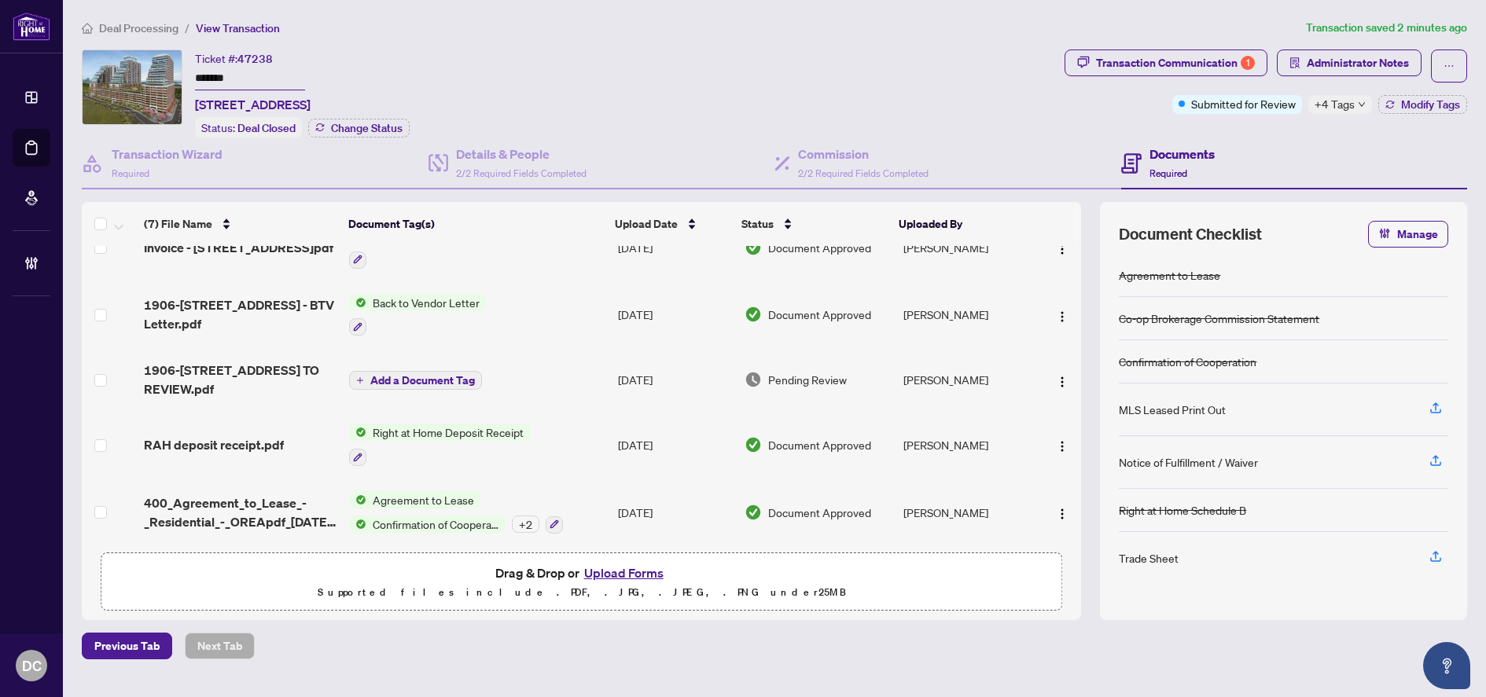
scroll to position [167, 0]
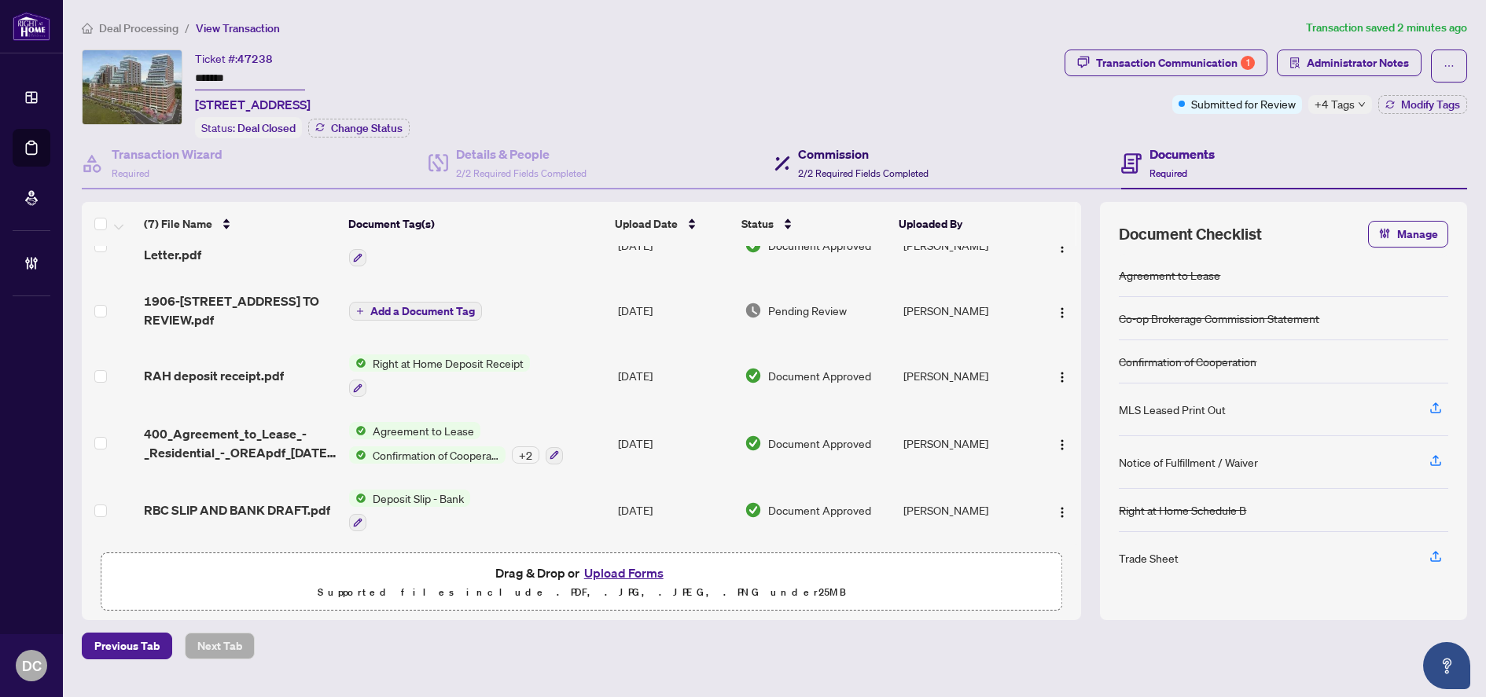
click at [841, 162] on div "Commission 2/2 Required Fields Completed" at bounding box center [863, 163] width 131 height 37
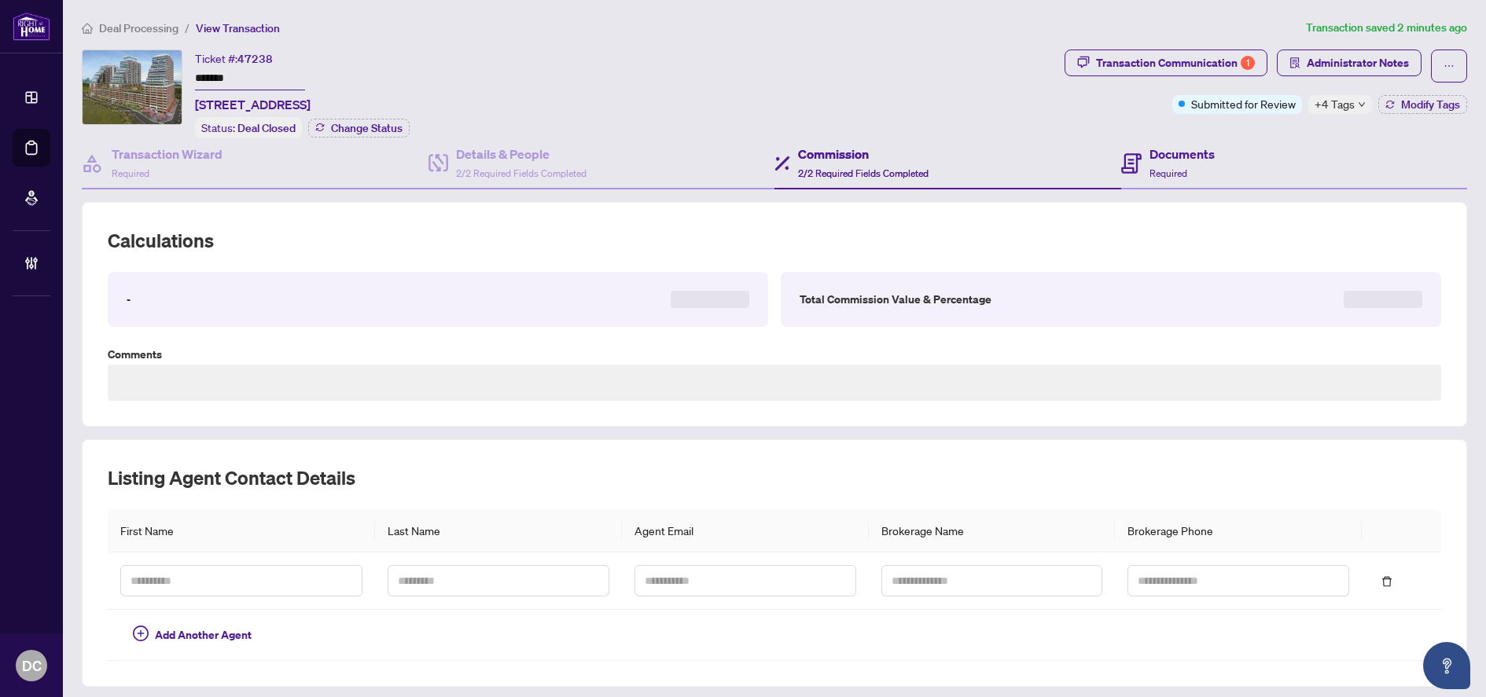
type textarea "**********"
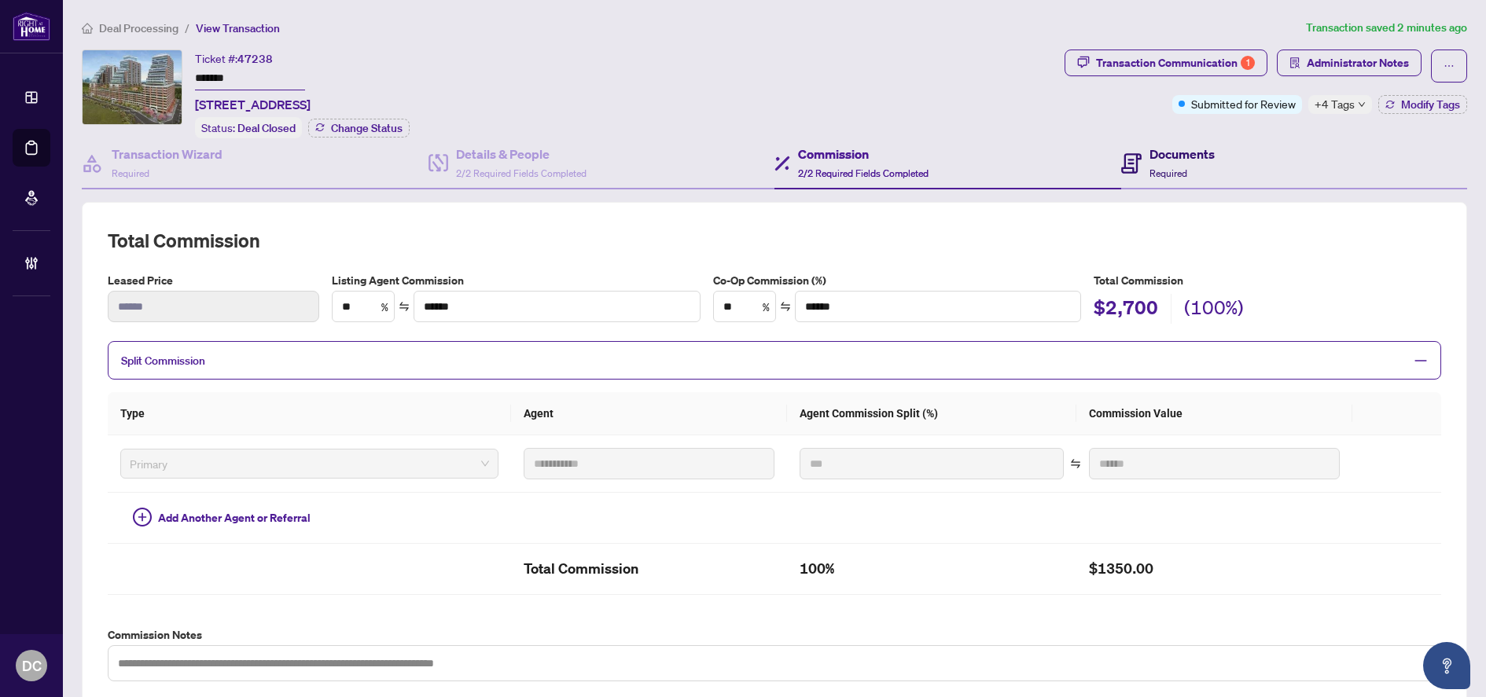
click at [1172, 160] on h4 "Documents" at bounding box center [1181, 154] width 65 height 19
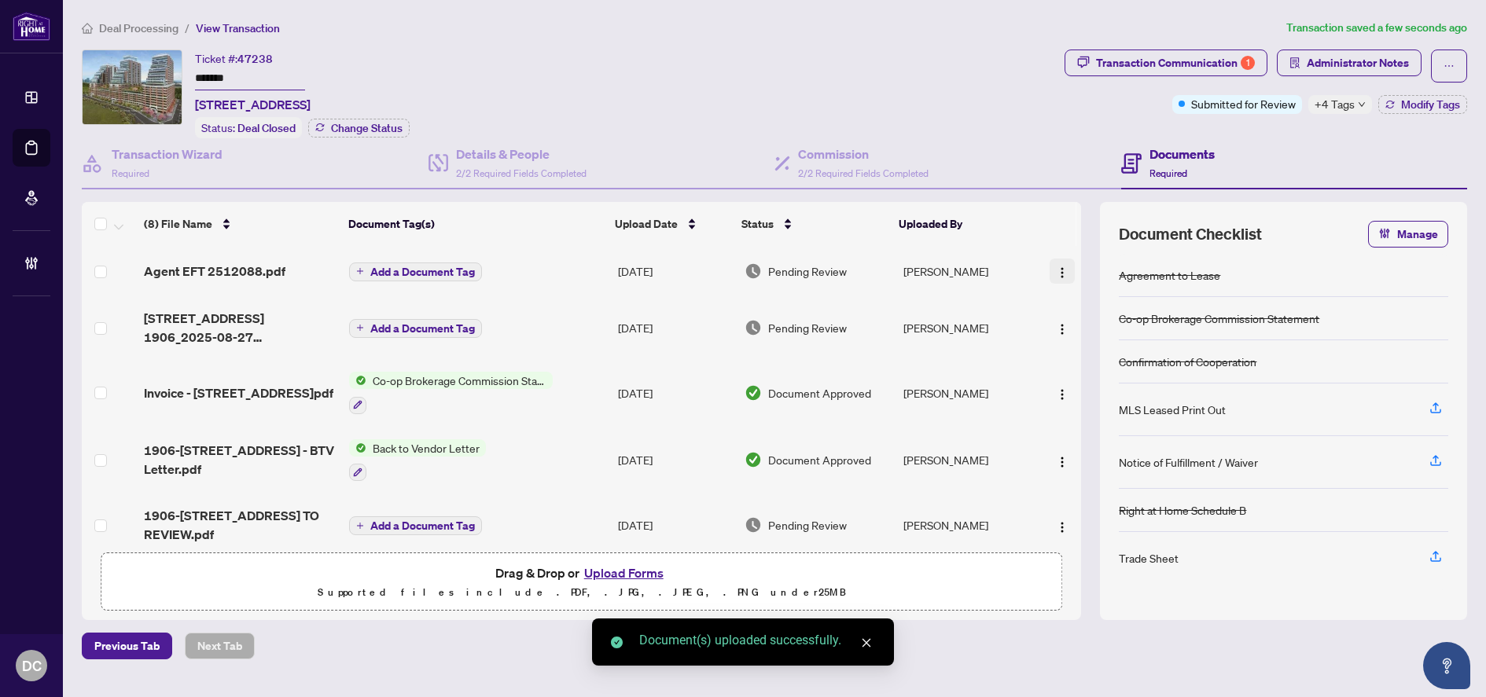
click at [1057, 270] on img "button" at bounding box center [1062, 273] width 13 height 13
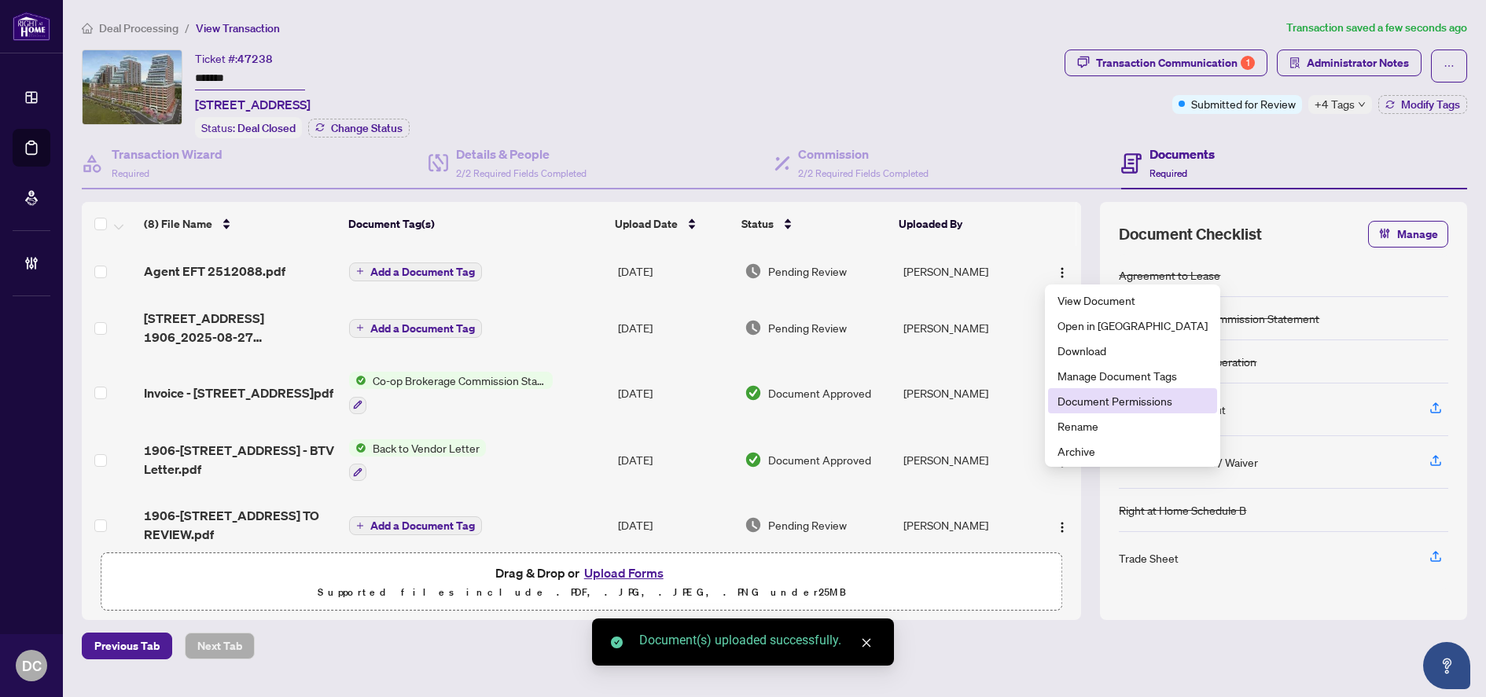
click at [1138, 395] on span "Document Permissions" at bounding box center [1132, 400] width 150 height 17
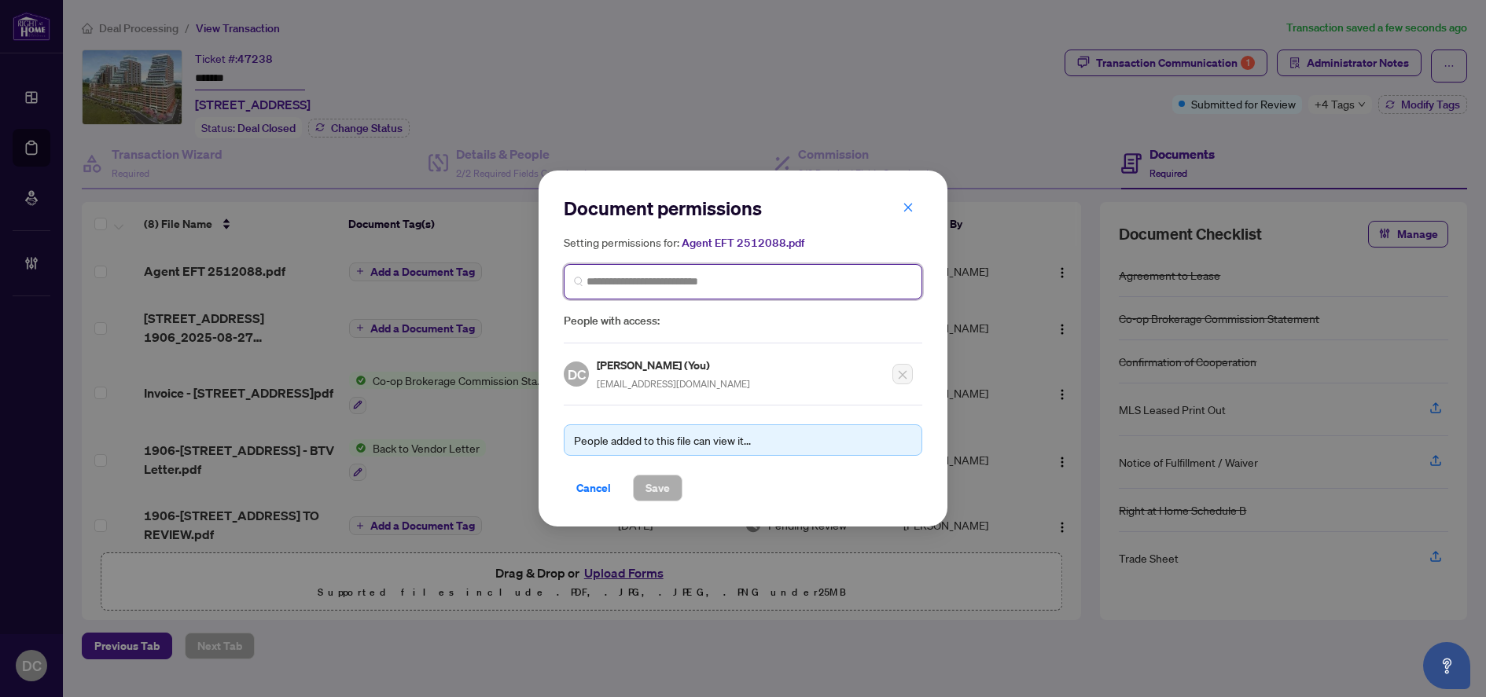
click at [772, 277] on input "search" at bounding box center [748, 282] width 325 height 17
type input "*****"
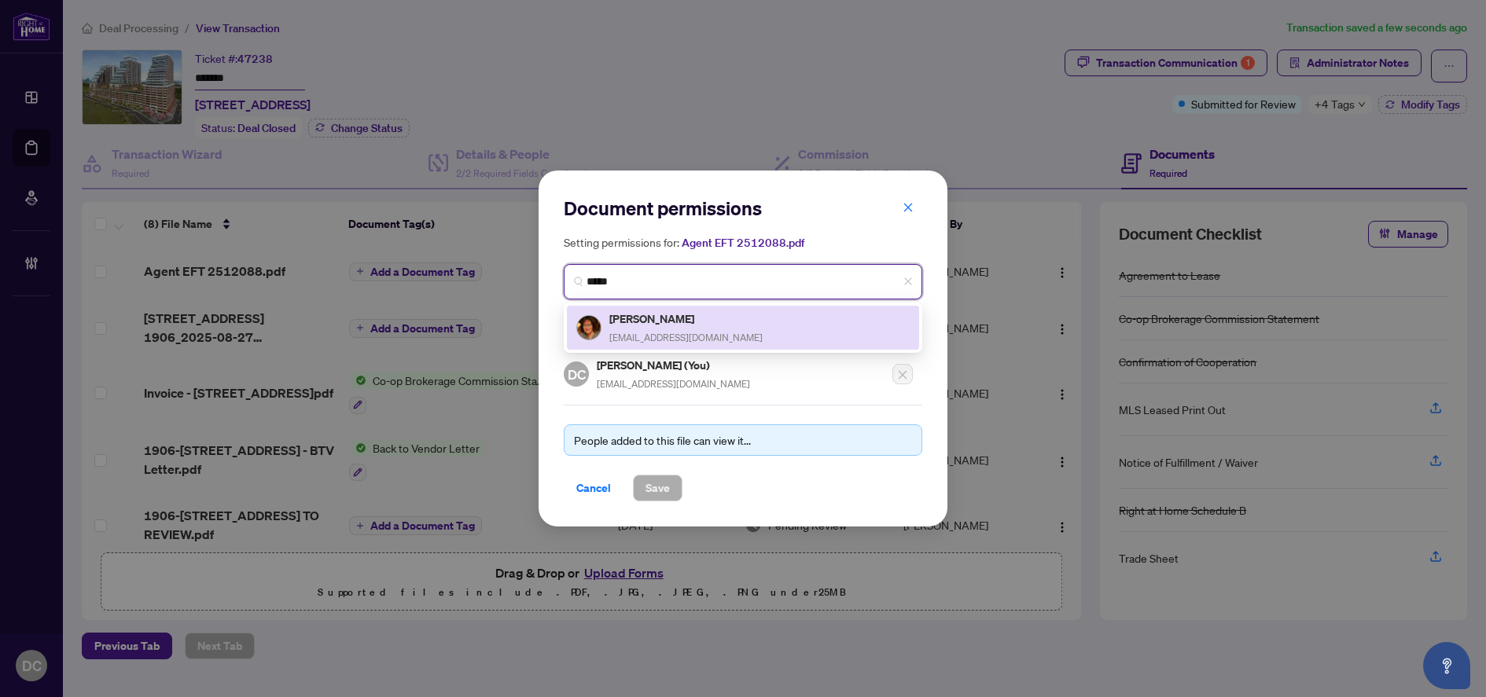
click at [734, 326] on div "[PERSON_NAME] [EMAIL_ADDRESS][DOMAIN_NAME]" at bounding box center [742, 328] width 333 height 36
